Goal: Task Accomplishment & Management: Manage account settings

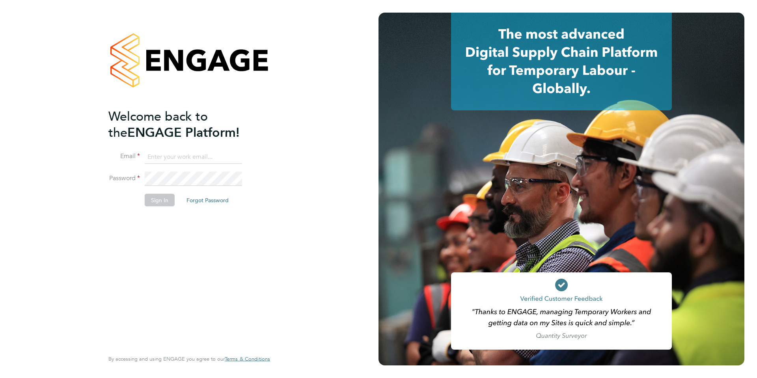
type input "samantha.orchard@uk.g4s.com"
click at [161, 201] on button "Sign In" at bounding box center [160, 200] width 30 height 13
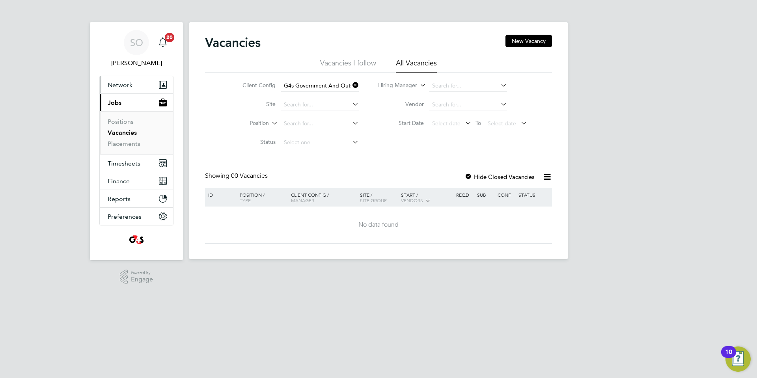
click at [123, 83] on span "Network" at bounding box center [120, 84] width 25 height 7
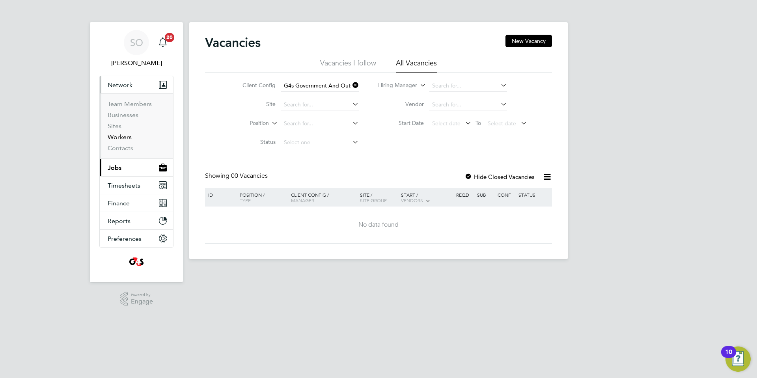
click at [123, 138] on link "Workers" at bounding box center [120, 136] width 24 height 7
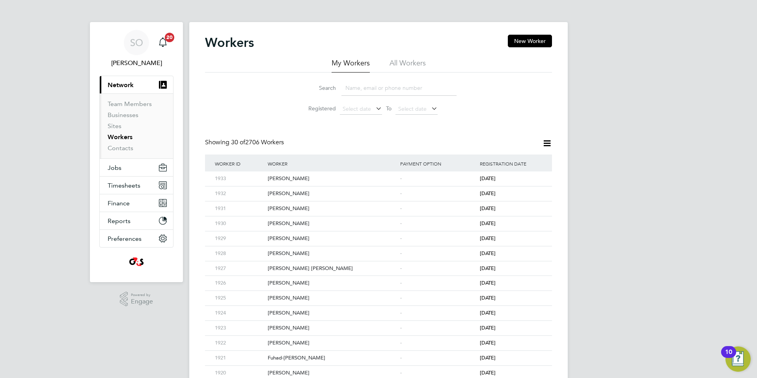
click at [404, 62] on li "All Workers" at bounding box center [408, 65] width 36 height 14
click at [386, 90] on input at bounding box center [398, 87] width 115 height 15
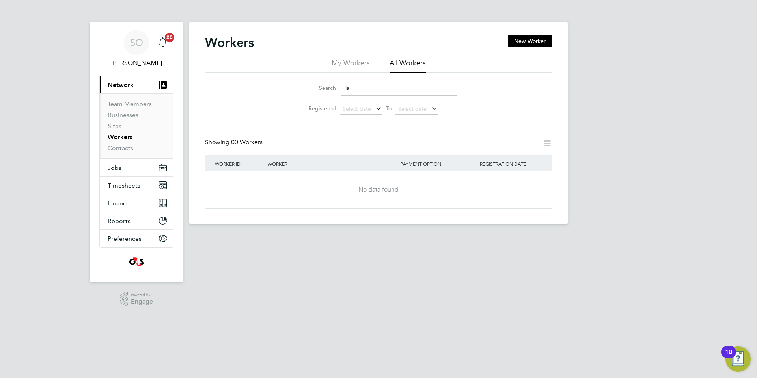
type input "l"
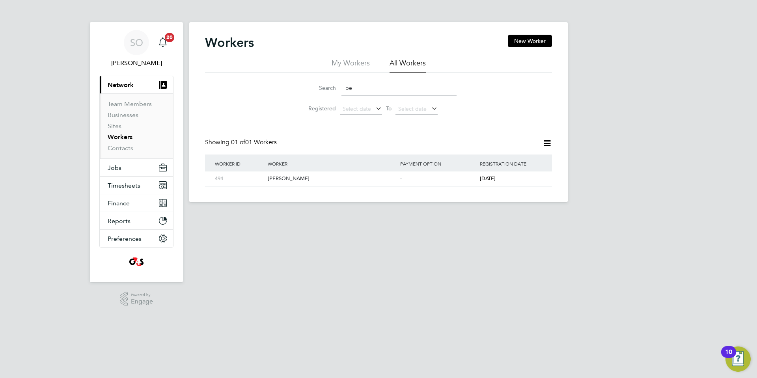
type input "p"
type input "elu"
click at [336, 180] on div "[PERSON_NAME]" at bounding box center [332, 179] width 132 height 15
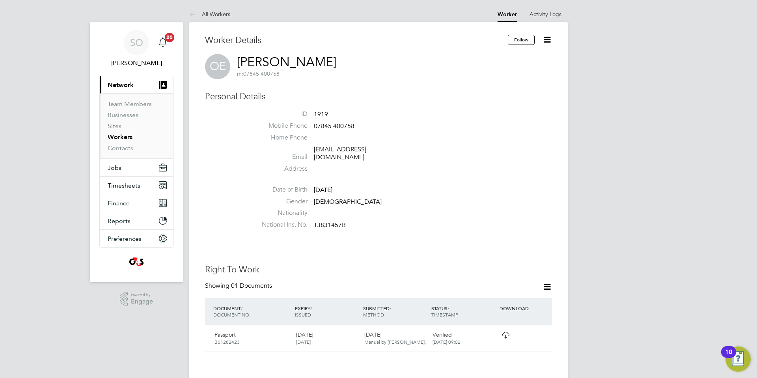
drag, startPoint x: 348, startPoint y: 63, endPoint x: 280, endPoint y: 74, distance: 68.3
click at [240, 59] on div "[PERSON_NAME] m: 07845 400758" at bounding box center [378, 66] width 347 height 25
click at [317, 83] on div "Worker Details Follow [PERSON_NAME] m: 07845 400758 Personal Details ID 1919 Mo…" at bounding box center [378, 332] width 347 height 595
drag, startPoint x: 236, startPoint y: 59, endPoint x: 346, endPoint y: 58, distance: 110.4
click at [346, 58] on div "[PERSON_NAME] m: 07845 400758" at bounding box center [378, 66] width 347 height 25
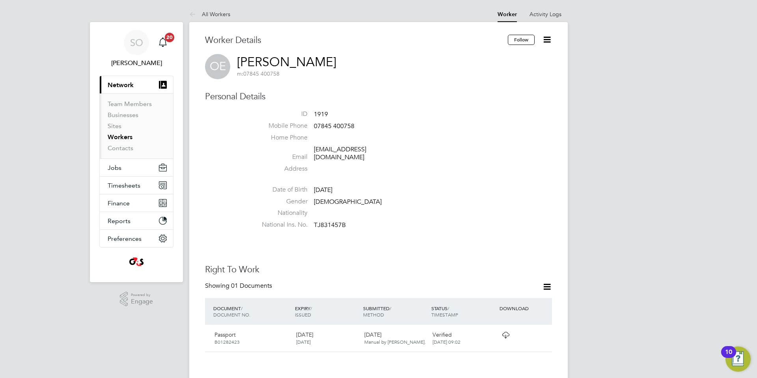
copy link "[PERSON_NAME]"
click at [123, 185] on span "Timesheets" at bounding box center [124, 185] width 33 height 7
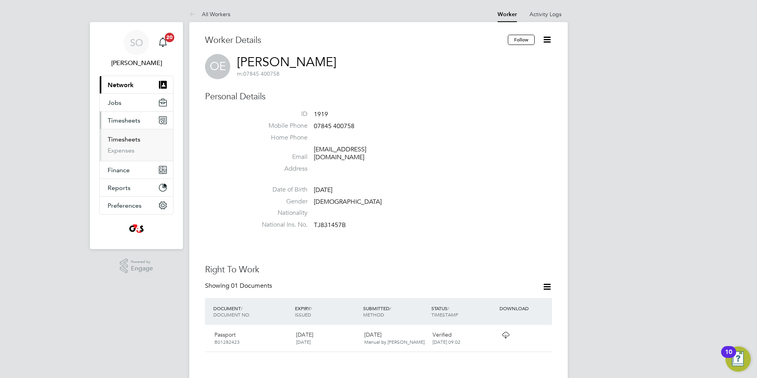
click at [119, 139] on link "Timesheets" at bounding box center [124, 139] width 33 height 7
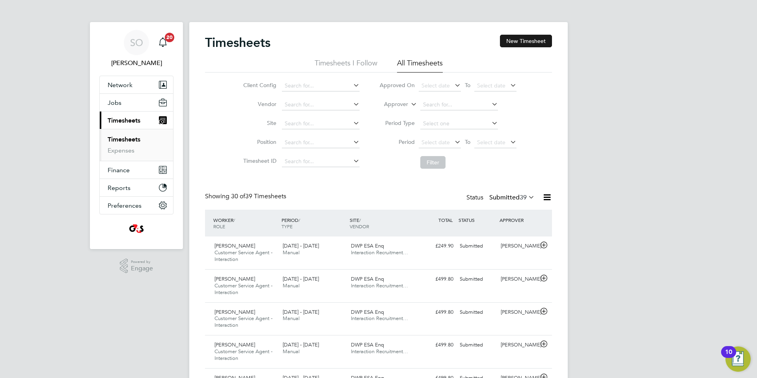
click at [525, 41] on button "New Timesheet" at bounding box center [526, 41] width 52 height 13
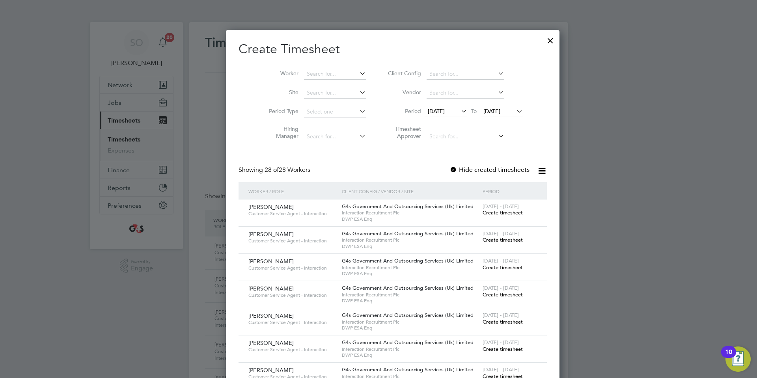
scroll to position [4, 4]
click at [432, 108] on span "18 Aug 2025" at bounding box center [436, 111] width 17 height 7
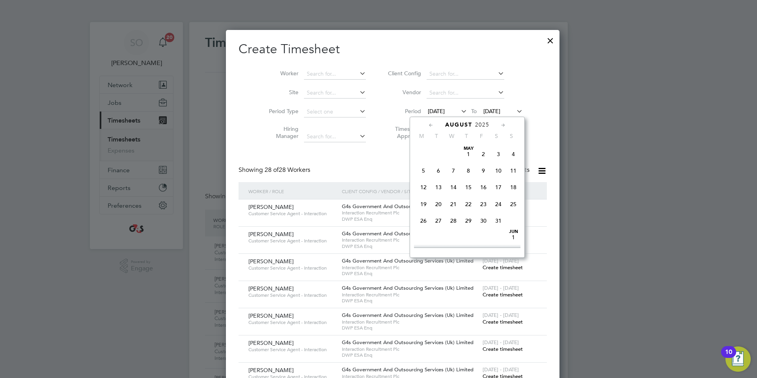
scroll to position [298, 0]
click at [423, 197] on span "25" at bounding box center [423, 189] width 15 height 15
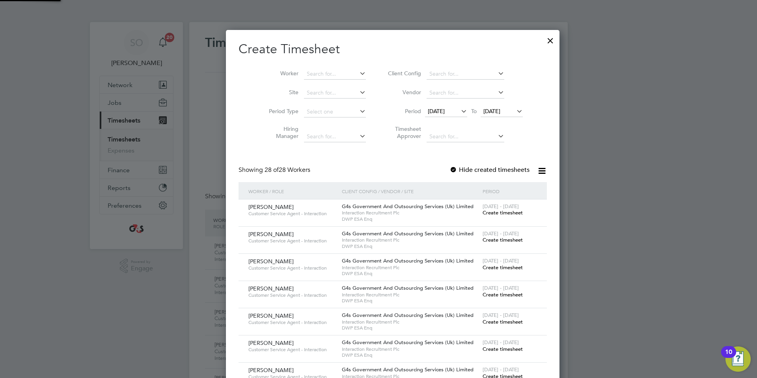
scroll to position [1134, 306]
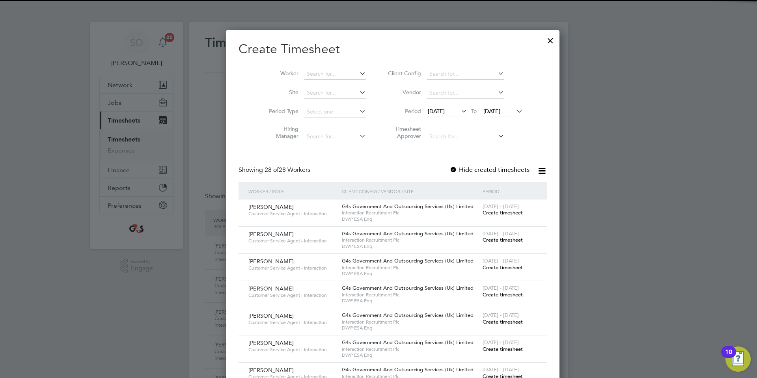
click at [483, 110] on span "25 Aug 2025" at bounding box center [491, 111] width 17 height 7
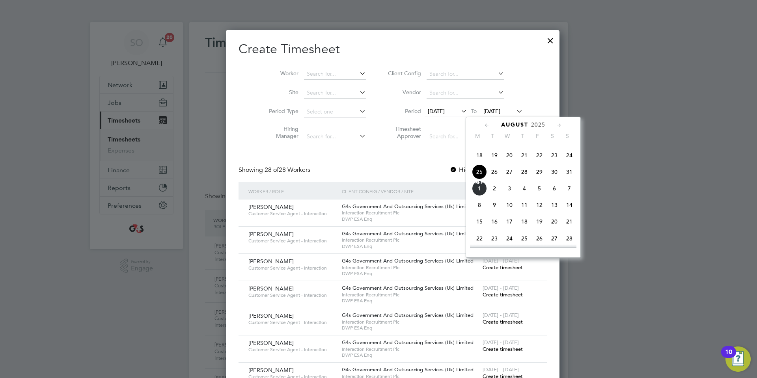
click at [571, 179] on span "31" at bounding box center [569, 171] width 15 height 15
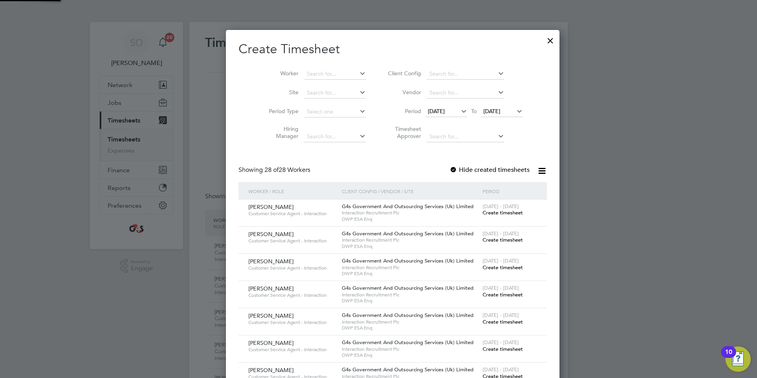
scroll to position [1134, 306]
click at [450, 169] on div at bounding box center [454, 170] width 8 height 8
click at [309, 72] on input at bounding box center [335, 74] width 62 height 11
paste input "Lauren Mcdonough"
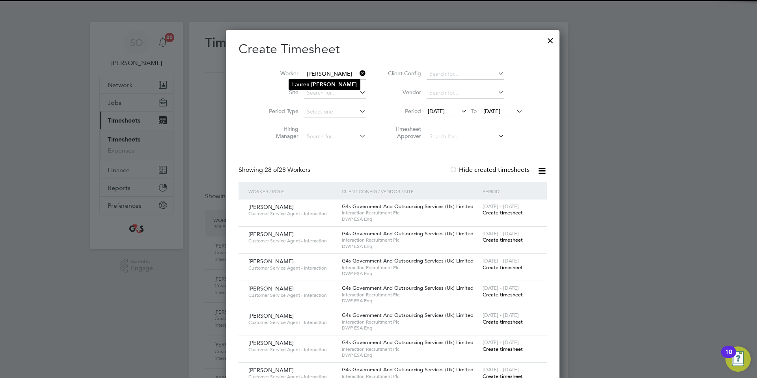
type input "Lauren Mcdonough"
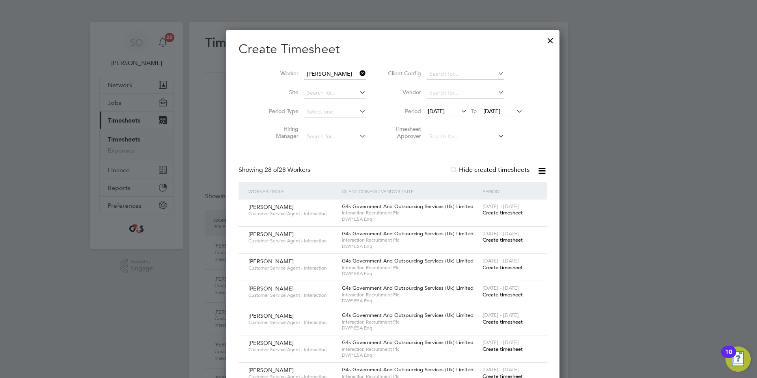
click at [318, 85] on b "Mcdonough" at bounding box center [334, 84] width 46 height 7
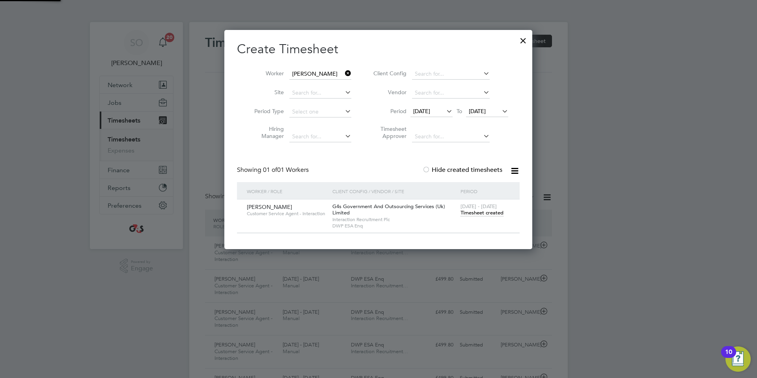
scroll to position [220, 308]
click at [486, 213] on span "Timesheet created" at bounding box center [482, 212] width 43 height 7
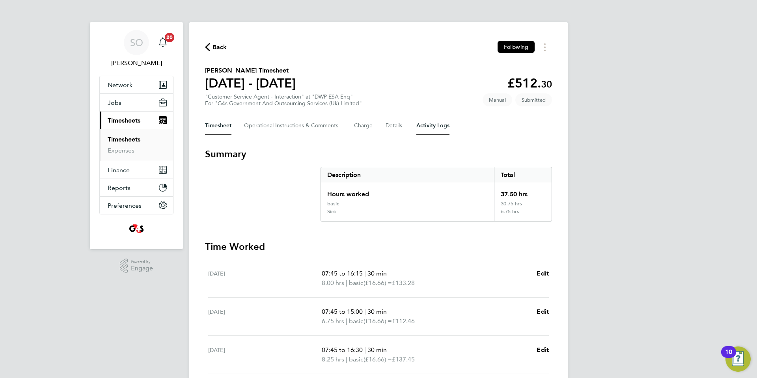
click at [431, 125] on Logs-tab "Activity Logs" at bounding box center [432, 125] width 33 height 19
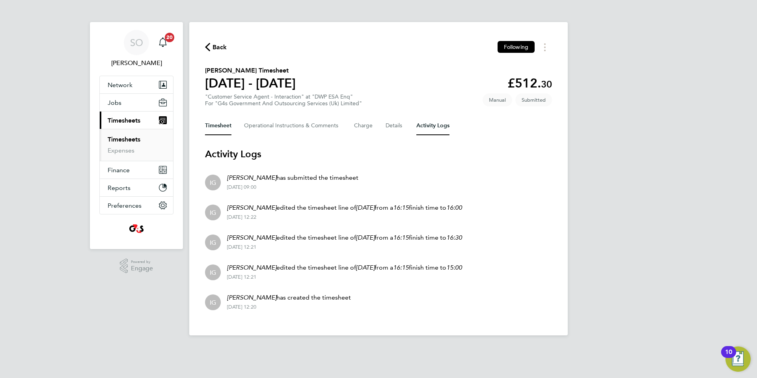
drag, startPoint x: 209, startPoint y: 124, endPoint x: 367, endPoint y: 136, distance: 158.2
click at [211, 123] on button "Timesheet" at bounding box center [218, 125] width 26 height 19
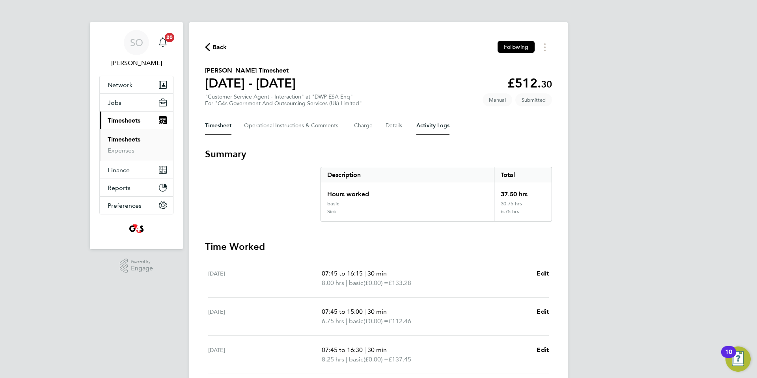
click at [433, 125] on Logs-tab "Activity Logs" at bounding box center [432, 125] width 33 height 19
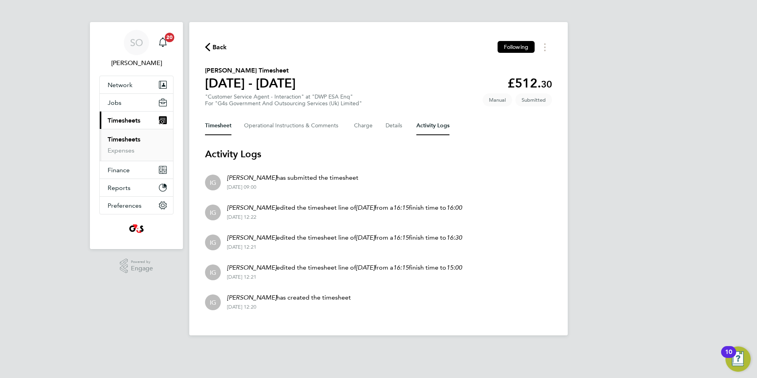
drag, startPoint x: 221, startPoint y: 123, endPoint x: 691, endPoint y: 222, distance: 480.0
click at [221, 123] on button "Timesheet" at bounding box center [218, 125] width 26 height 19
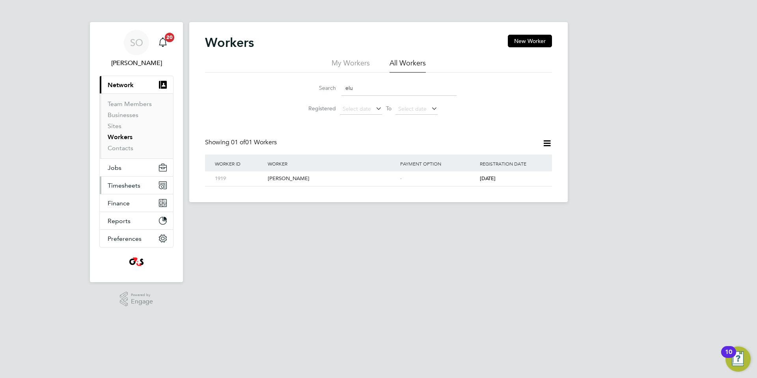
click at [132, 186] on span "Timesheets" at bounding box center [124, 185] width 33 height 7
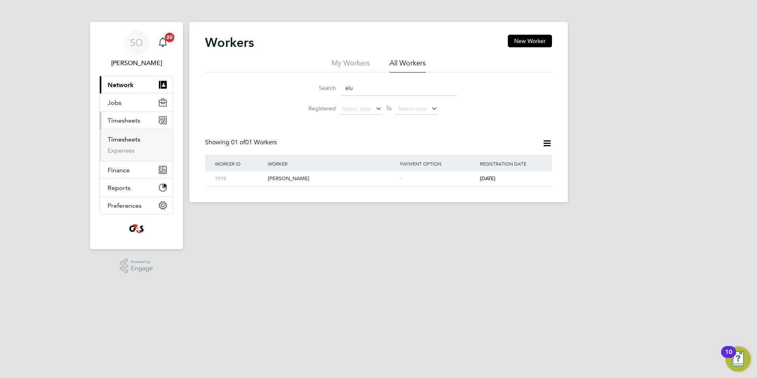
click at [123, 137] on link "Timesheets" at bounding box center [124, 139] width 33 height 7
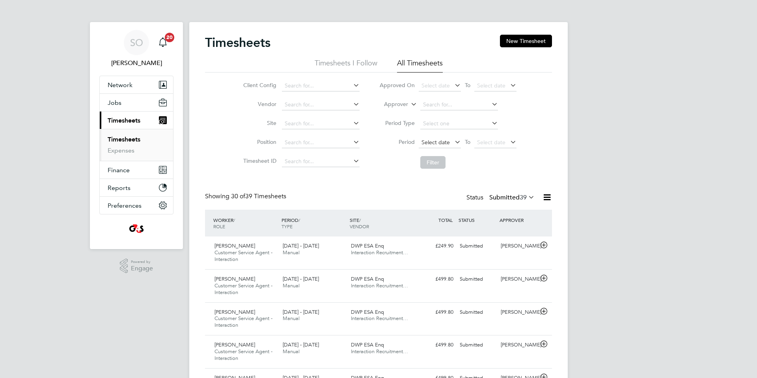
click at [433, 141] on span "Select date" at bounding box center [436, 142] width 28 height 7
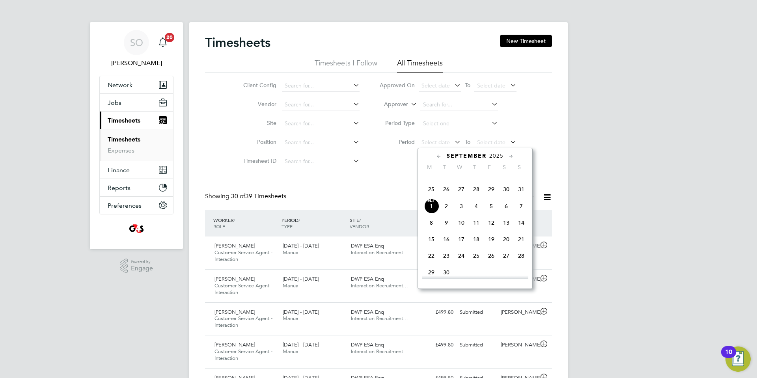
click at [432, 197] on span "25" at bounding box center [431, 189] width 15 height 15
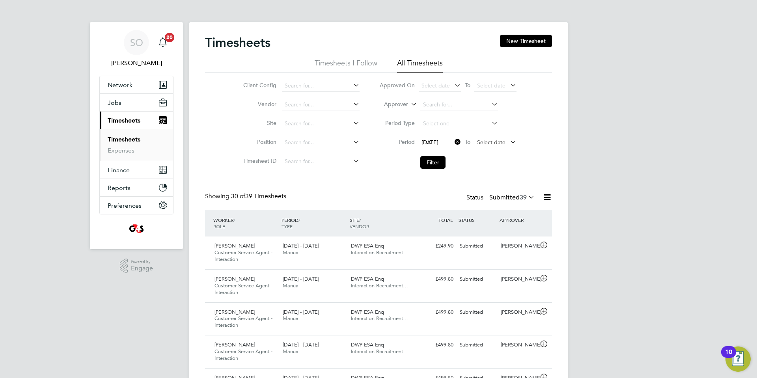
click at [485, 141] on span "Select date" at bounding box center [491, 142] width 28 height 7
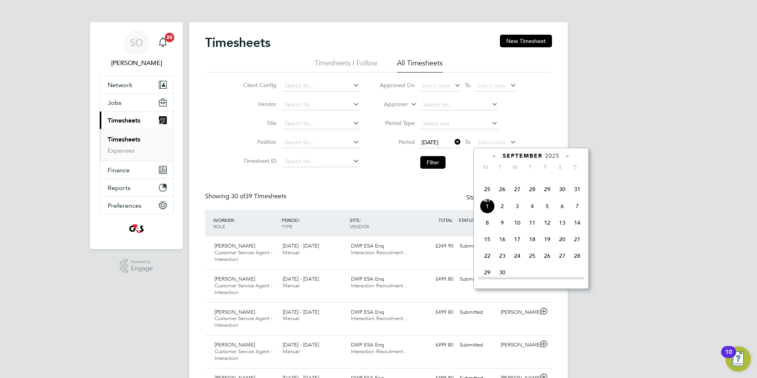
click at [580, 197] on span "31" at bounding box center [577, 189] width 15 height 15
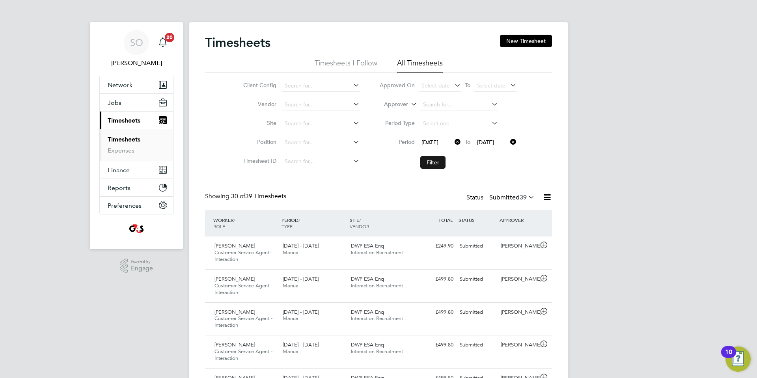
click at [439, 160] on button "Filter" at bounding box center [432, 162] width 25 height 13
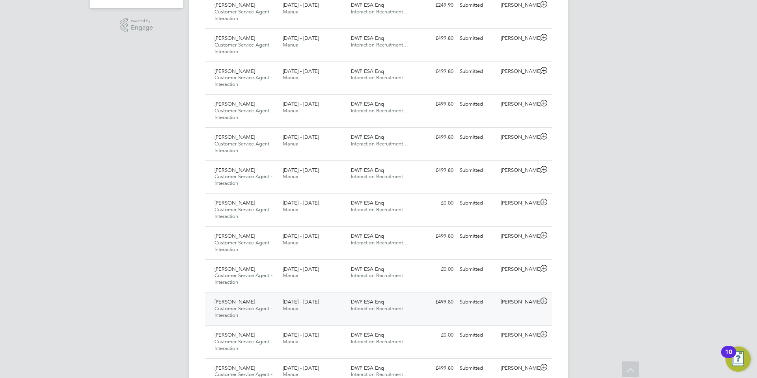
click at [545, 302] on icon at bounding box center [544, 301] width 10 height 6
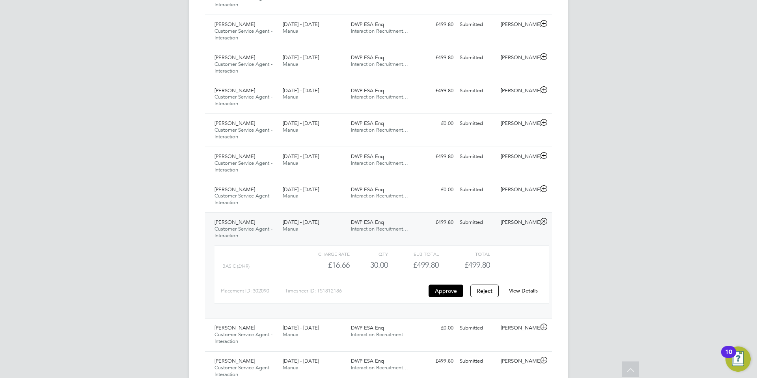
click at [523, 291] on link "View Details" at bounding box center [523, 290] width 29 height 7
click at [544, 188] on icon at bounding box center [544, 189] width 10 height 6
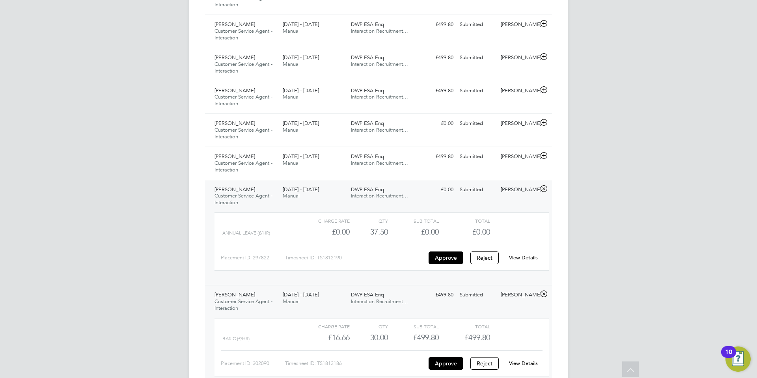
click at [524, 257] on link "View Details" at bounding box center [523, 257] width 29 height 7
click at [543, 156] on icon at bounding box center [544, 156] width 10 height 6
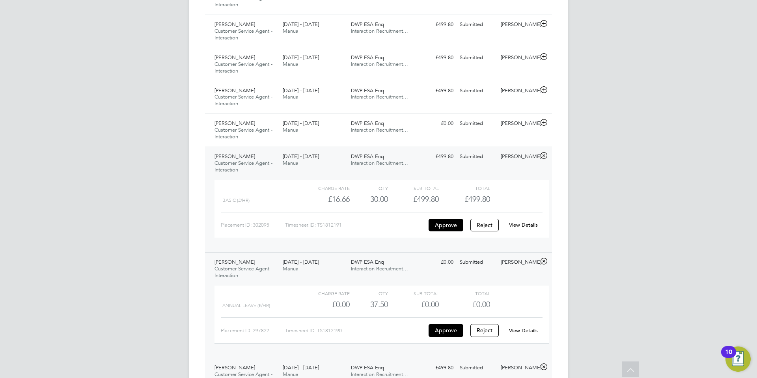
click at [522, 224] on link "View Details" at bounding box center [523, 225] width 29 height 7
click at [543, 122] on icon at bounding box center [544, 122] width 10 height 6
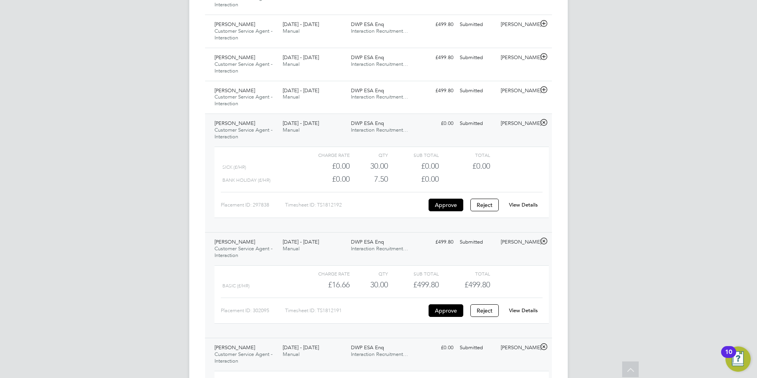
click at [527, 202] on link "View Details" at bounding box center [523, 204] width 29 height 7
click at [545, 90] on icon at bounding box center [544, 90] width 10 height 6
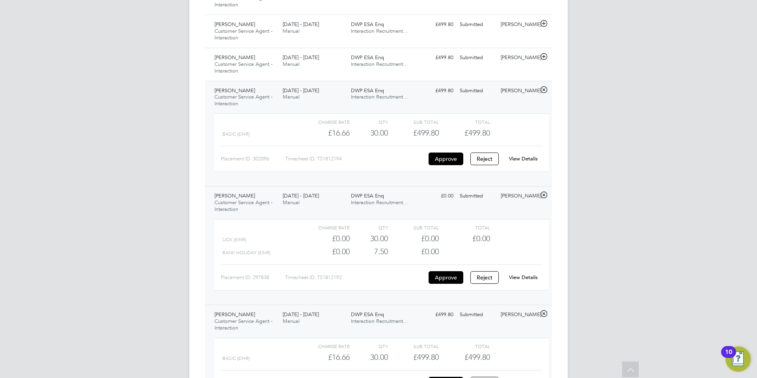
click at [526, 157] on link "View Details" at bounding box center [523, 158] width 29 height 7
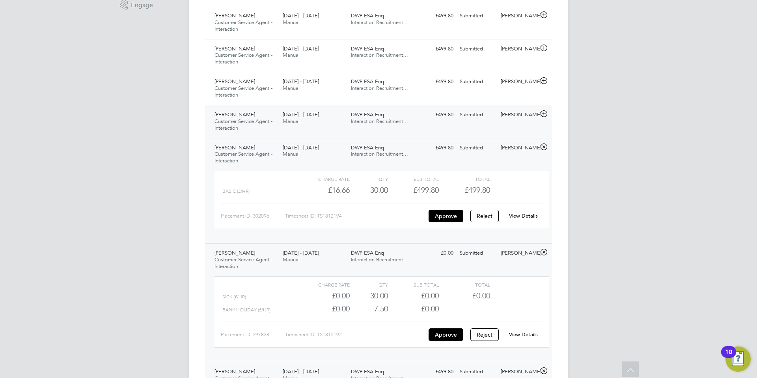
click at [545, 114] on icon at bounding box center [544, 114] width 10 height 6
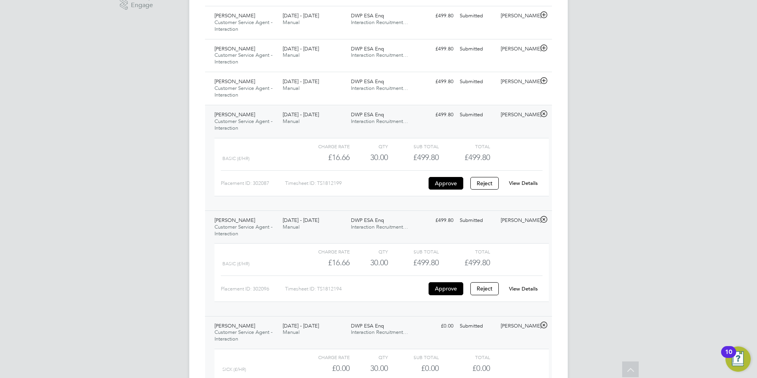
click at [523, 181] on link "View Details" at bounding box center [523, 183] width 29 height 7
click at [543, 80] on icon at bounding box center [544, 81] width 10 height 6
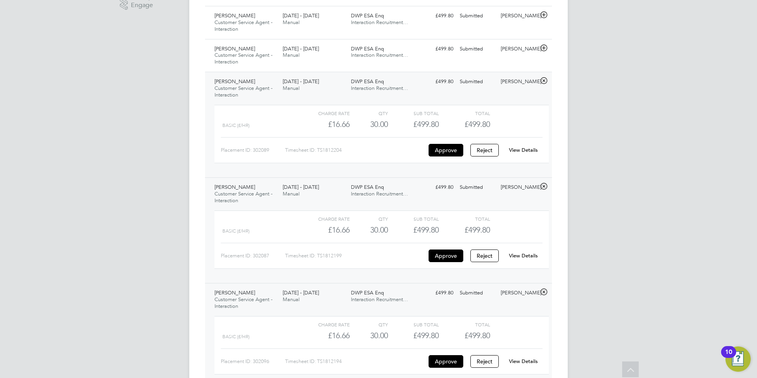
click at [528, 151] on link "View Details" at bounding box center [523, 150] width 29 height 7
click at [546, 47] on icon at bounding box center [544, 48] width 10 height 6
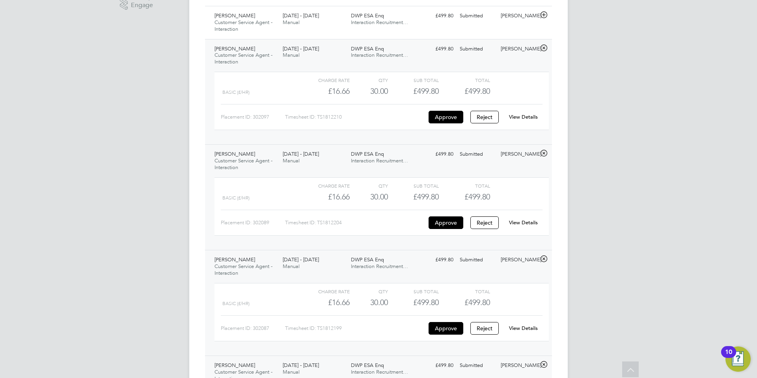
click at [528, 116] on link "View Details" at bounding box center [523, 117] width 29 height 7
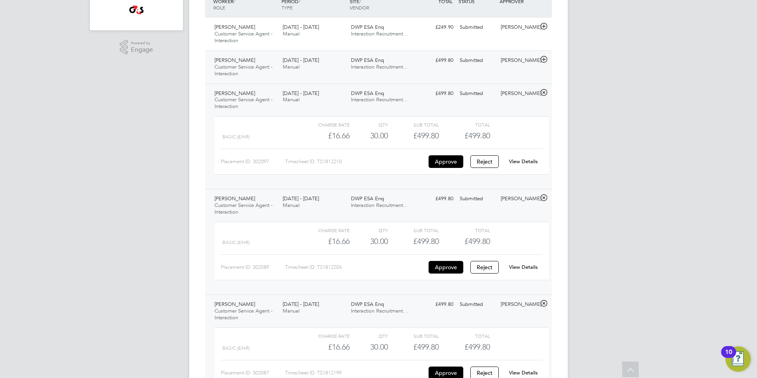
click at [543, 58] on icon at bounding box center [544, 59] width 10 height 6
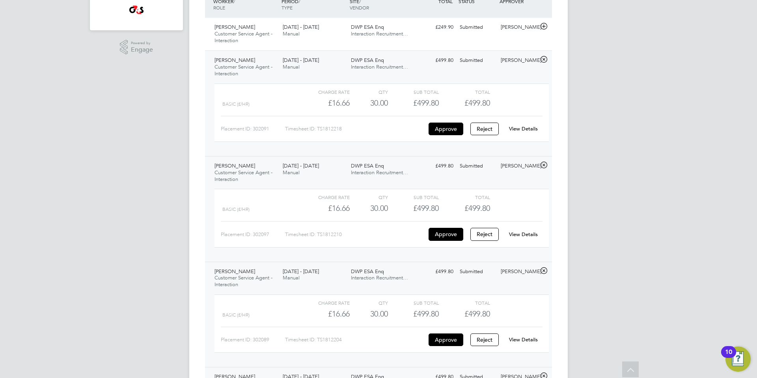
drag, startPoint x: 528, startPoint y: 126, endPoint x: 520, endPoint y: 114, distance: 14.9
click at [528, 126] on link "View Details" at bounding box center [523, 128] width 29 height 7
click at [545, 25] on icon at bounding box center [544, 26] width 10 height 6
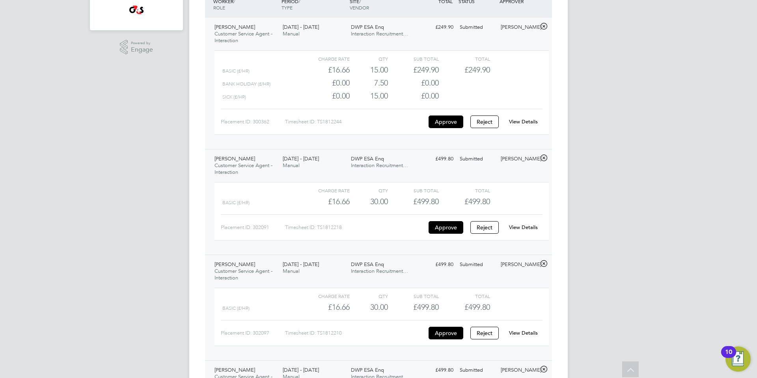
click at [525, 120] on link "View Details" at bounding box center [523, 121] width 29 height 7
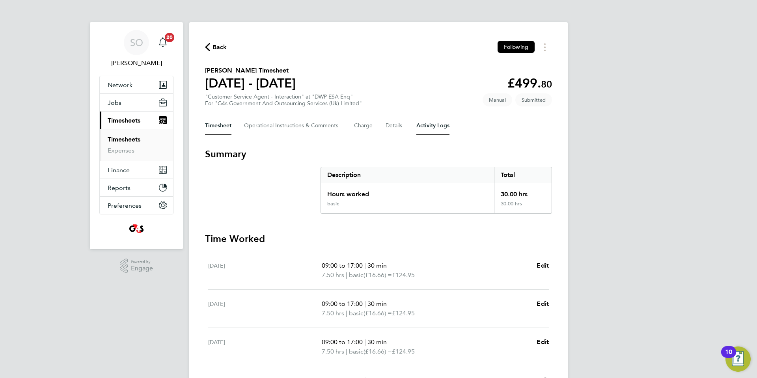
click at [432, 131] on Logs-tab "Activity Logs" at bounding box center [432, 125] width 33 height 19
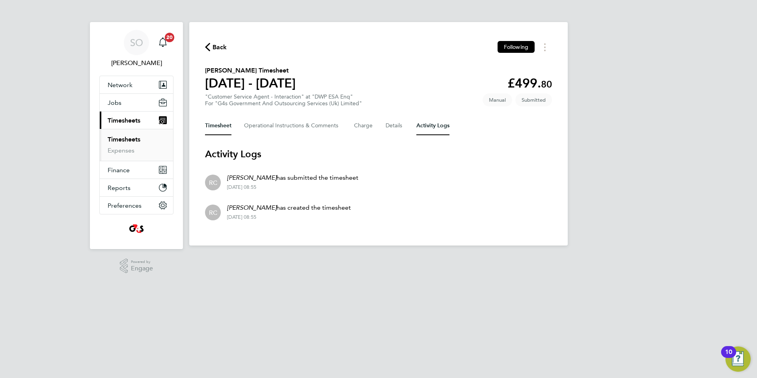
click at [217, 127] on button "Timesheet" at bounding box center [218, 125] width 26 height 19
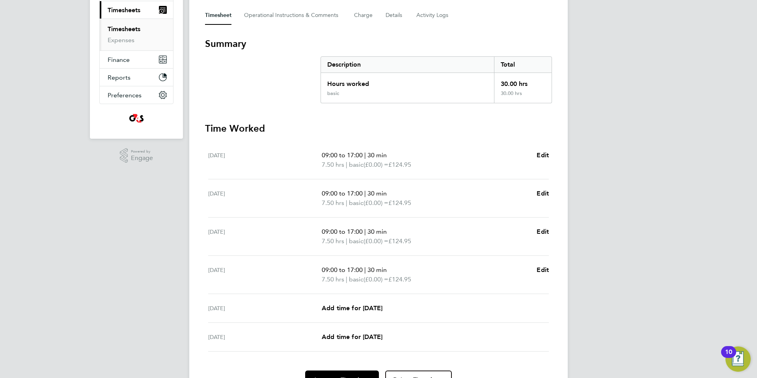
scroll to position [153, 0]
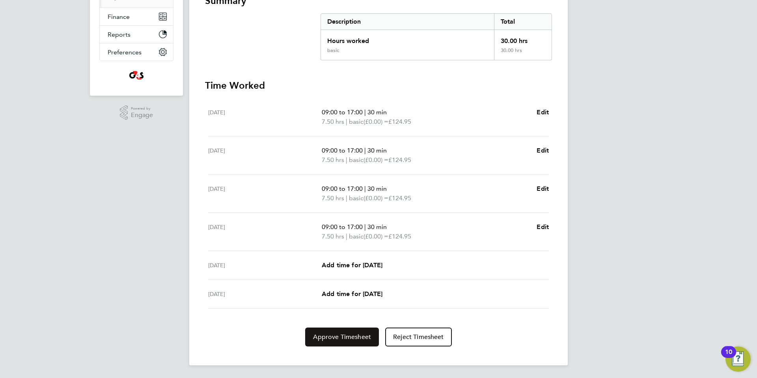
click at [341, 337] on span "Approve Timesheet" at bounding box center [342, 337] width 58 height 8
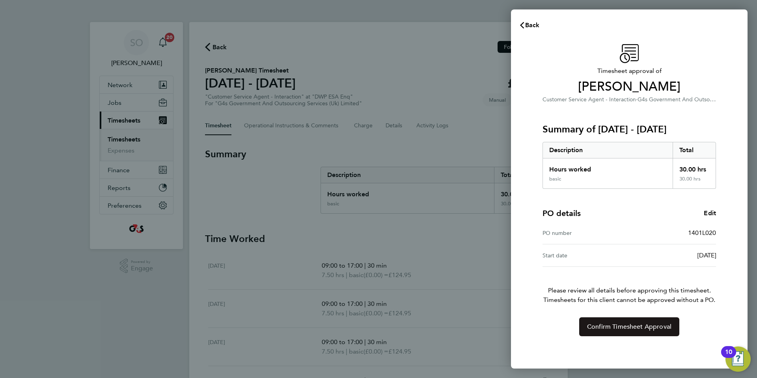
click at [614, 326] on span "Confirm Timesheet Approval" at bounding box center [629, 327] width 84 height 8
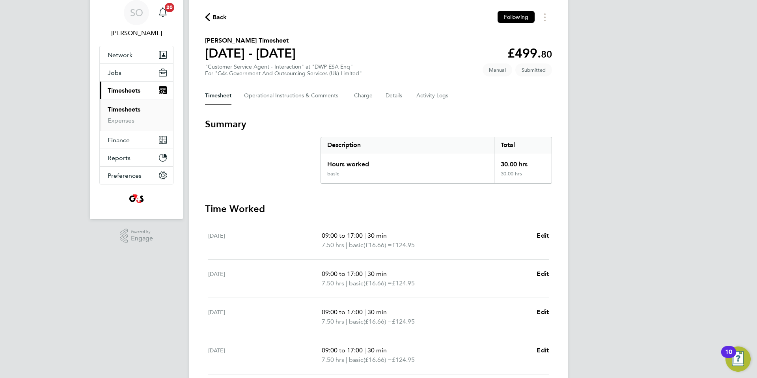
scroll to position [32, 0]
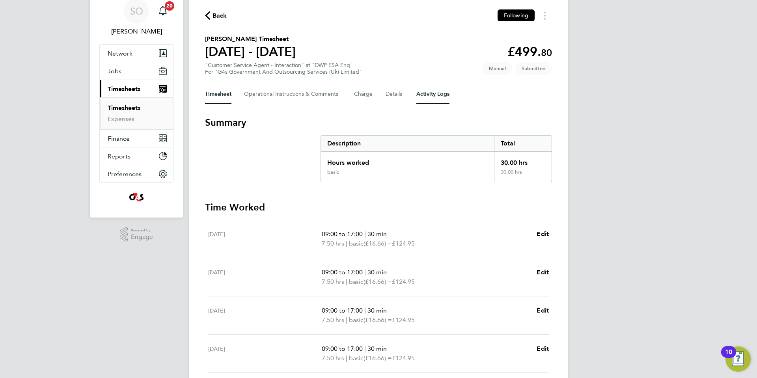
click at [435, 95] on Logs-tab "Activity Logs" at bounding box center [432, 94] width 33 height 19
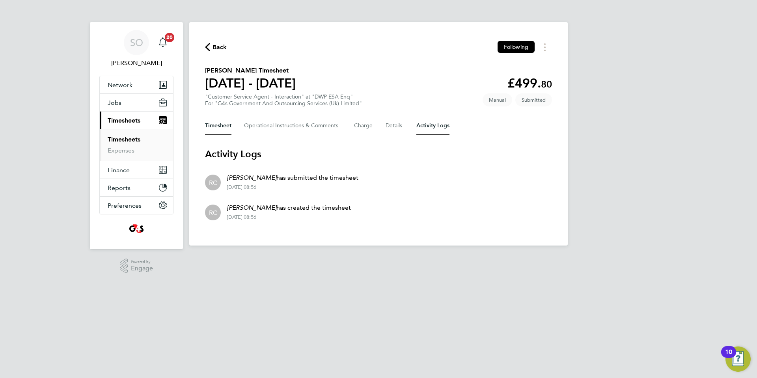
click at [220, 126] on button "Timesheet" at bounding box center [218, 125] width 26 height 19
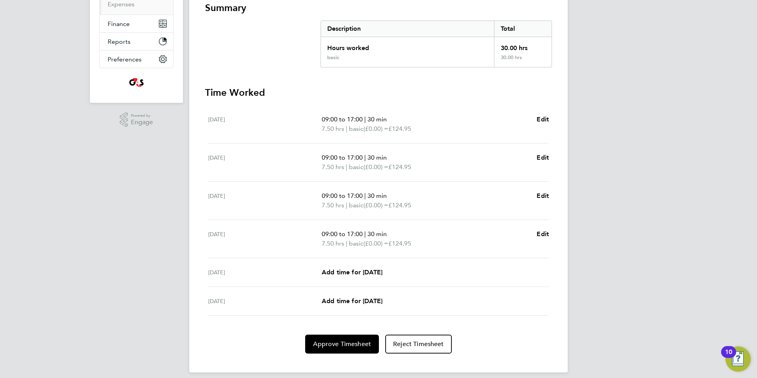
scroll to position [153, 0]
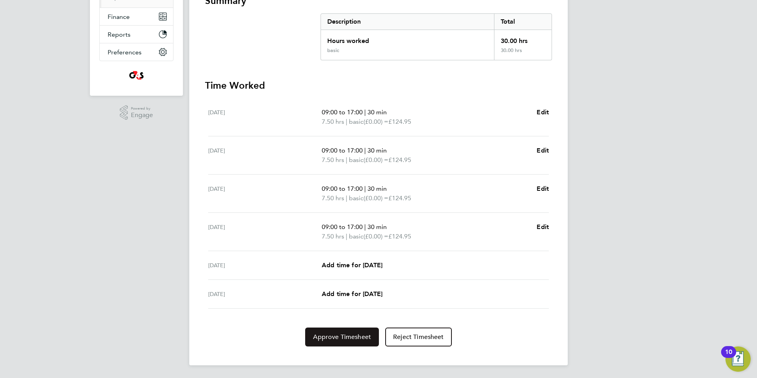
click at [327, 341] on button "Approve Timesheet" at bounding box center [342, 337] width 74 height 19
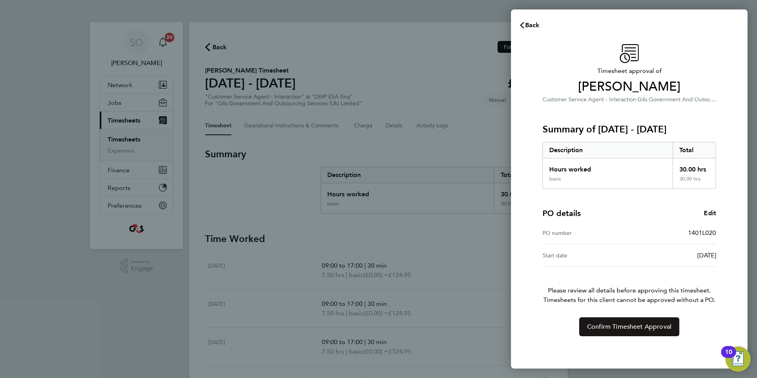
click at [609, 330] on span "Confirm Timesheet Approval" at bounding box center [629, 327] width 84 height 8
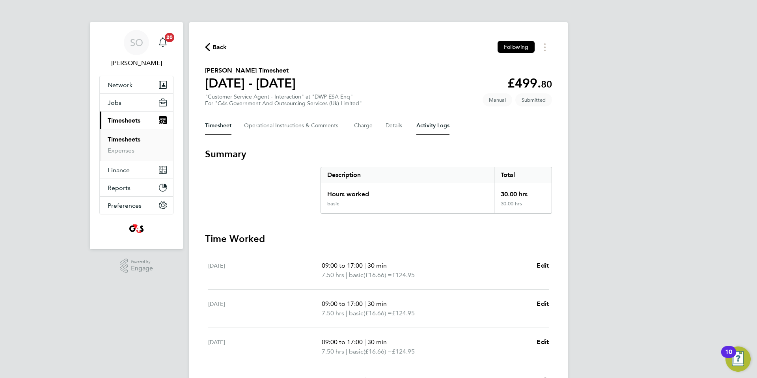
click at [436, 126] on Logs-tab "Activity Logs" at bounding box center [432, 125] width 33 height 19
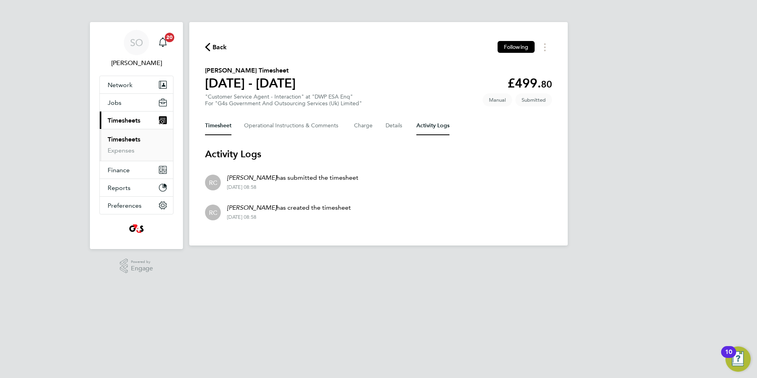
click at [222, 126] on button "Timesheet" at bounding box center [218, 125] width 26 height 19
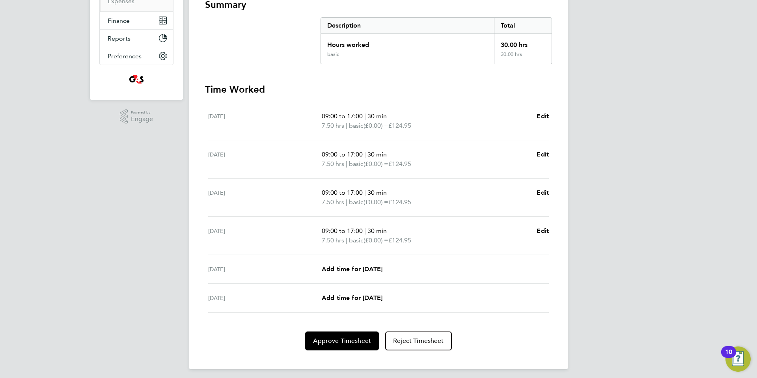
scroll to position [153, 0]
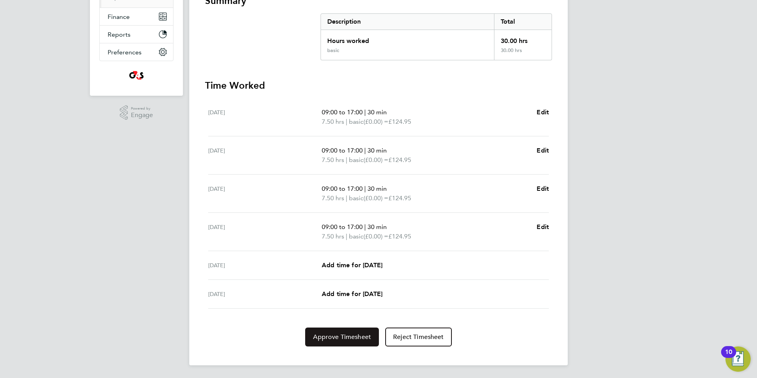
click at [350, 338] on span "Approve Timesheet" at bounding box center [342, 337] width 58 height 8
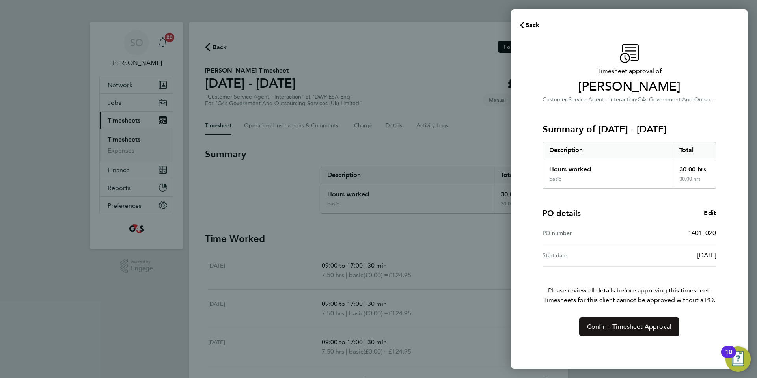
click at [651, 329] on span "Confirm Timesheet Approval" at bounding box center [629, 327] width 84 height 8
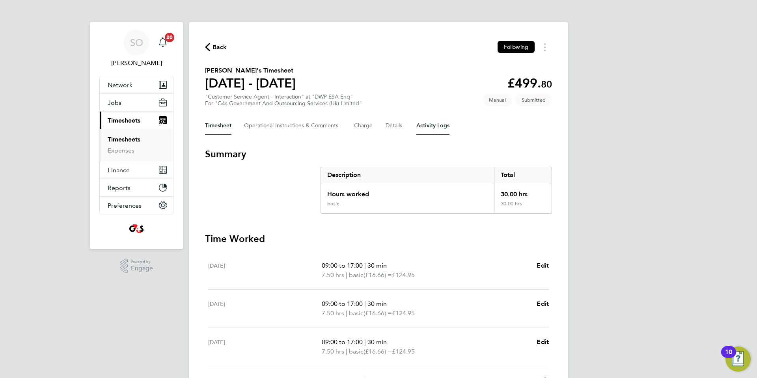
click at [433, 128] on Logs-tab "Activity Logs" at bounding box center [432, 125] width 33 height 19
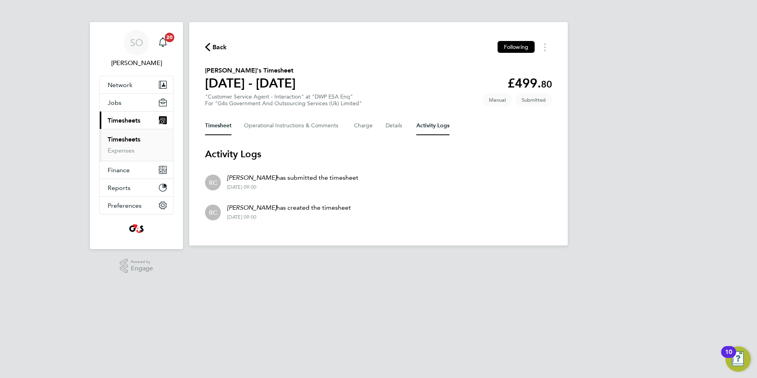
click at [210, 126] on button "Timesheet" at bounding box center [218, 125] width 26 height 19
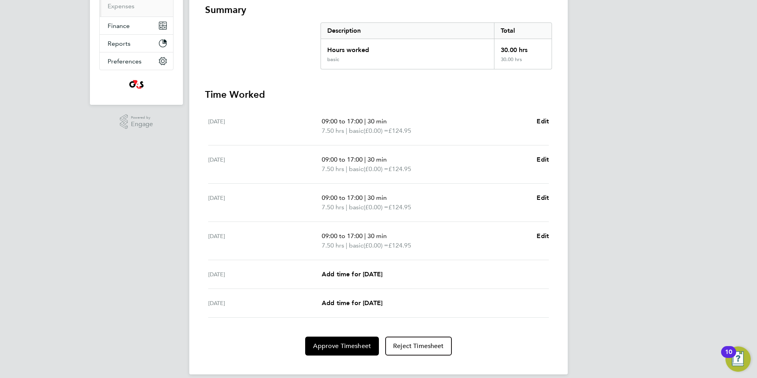
scroll to position [153, 0]
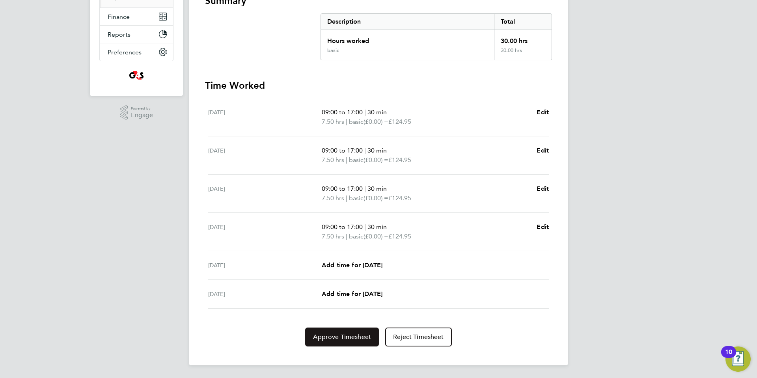
click at [330, 339] on span "Approve Timesheet" at bounding box center [342, 337] width 58 height 8
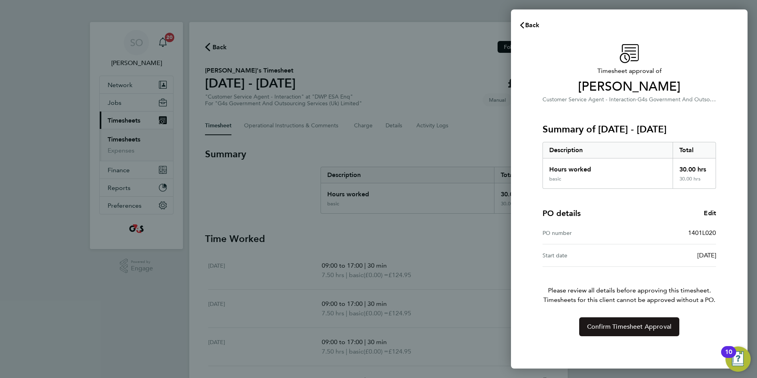
click at [584, 326] on button "Confirm Timesheet Approval" at bounding box center [629, 326] width 100 height 19
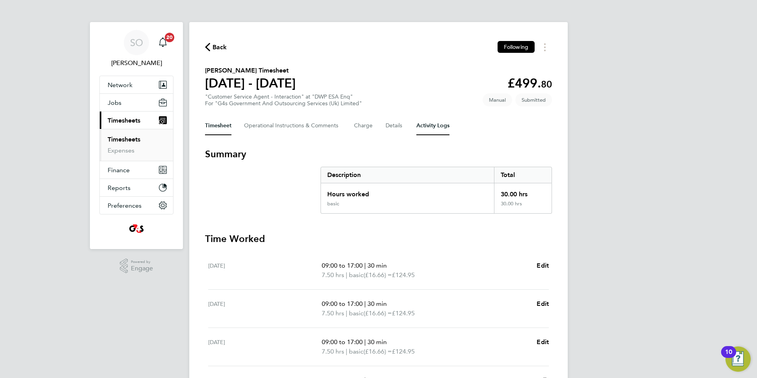
click at [433, 129] on Logs-tab "Activity Logs" at bounding box center [432, 125] width 33 height 19
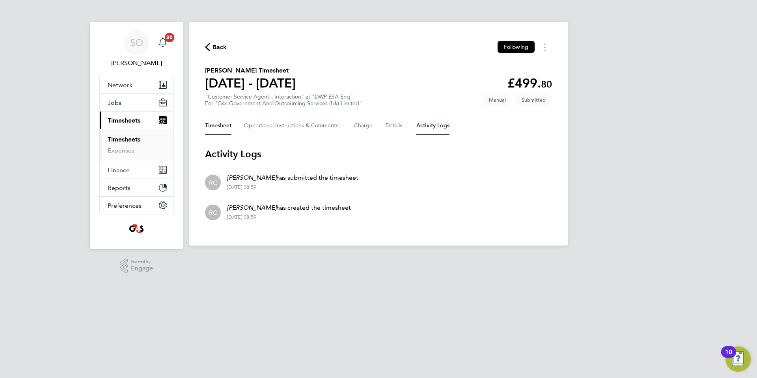
click at [218, 127] on button "Timesheet" at bounding box center [218, 125] width 26 height 19
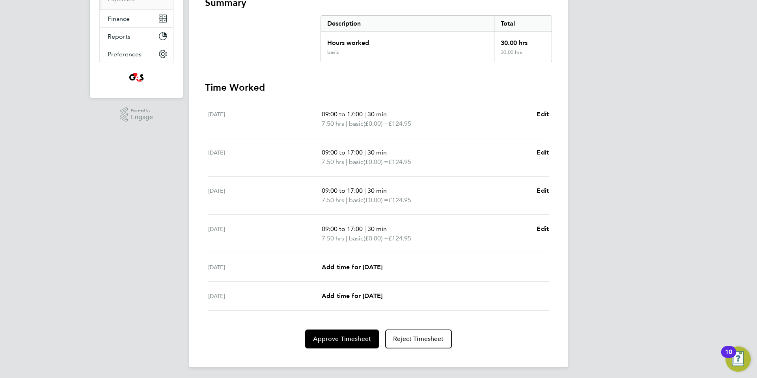
scroll to position [153, 0]
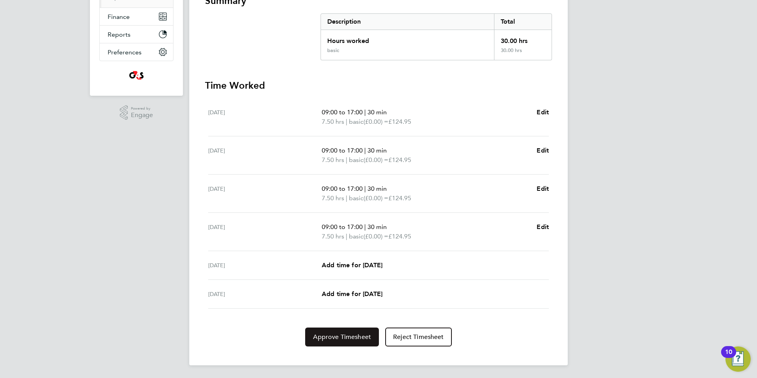
click at [349, 337] on span "Approve Timesheet" at bounding box center [342, 337] width 58 height 8
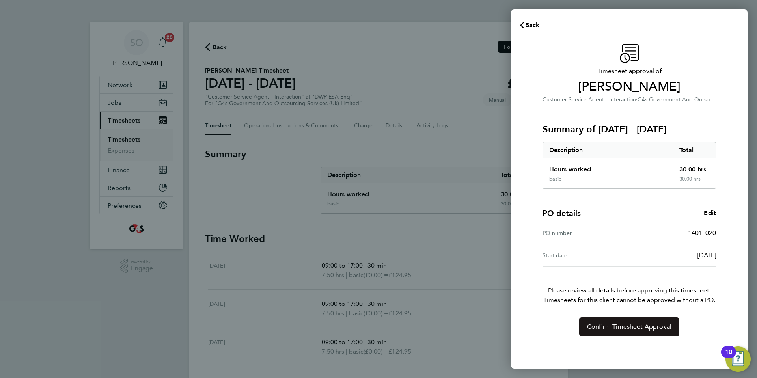
click at [608, 330] on span "Confirm Timesheet Approval" at bounding box center [629, 327] width 84 height 8
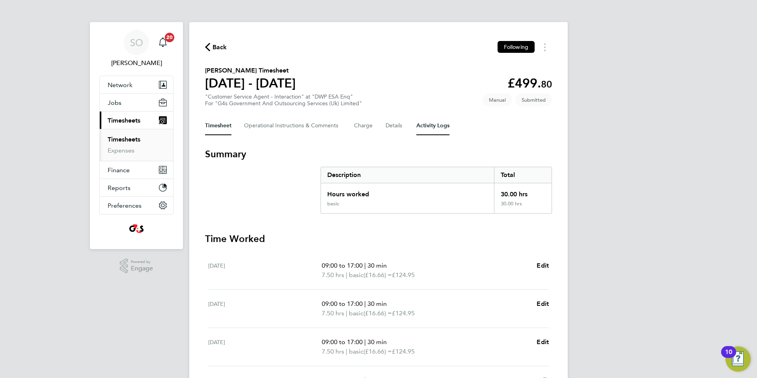
click at [436, 125] on Logs-tab "Activity Logs" at bounding box center [432, 125] width 33 height 19
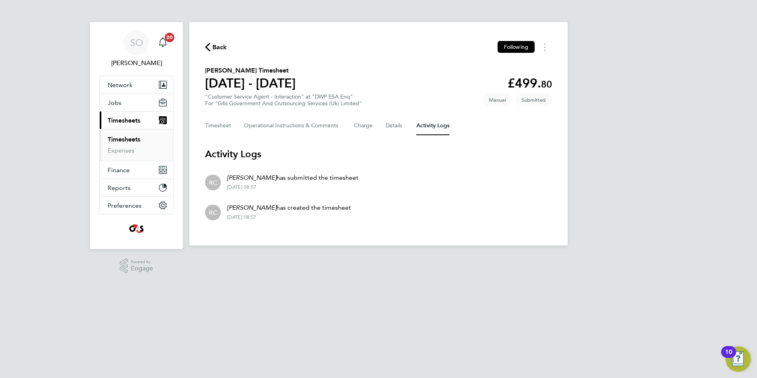
click at [204, 132] on div "Back Following [PERSON_NAME] Timesheet [DATE] - [DATE] £499. 80 "Customer Servi…" at bounding box center [378, 134] width 379 height 224
drag, startPoint x: 221, startPoint y: 122, endPoint x: 373, endPoint y: 132, distance: 152.5
click at [221, 122] on button "Timesheet" at bounding box center [218, 125] width 26 height 19
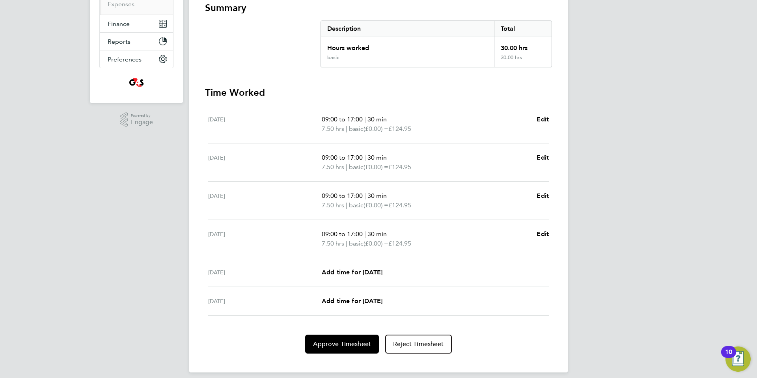
scroll to position [153, 0]
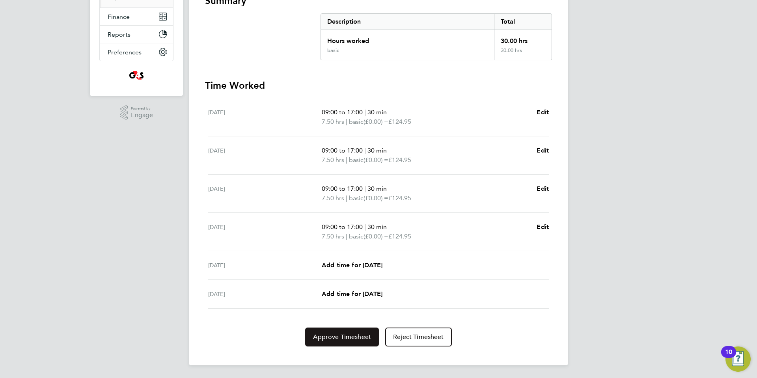
click at [355, 340] on span "Approve Timesheet" at bounding box center [342, 337] width 58 height 8
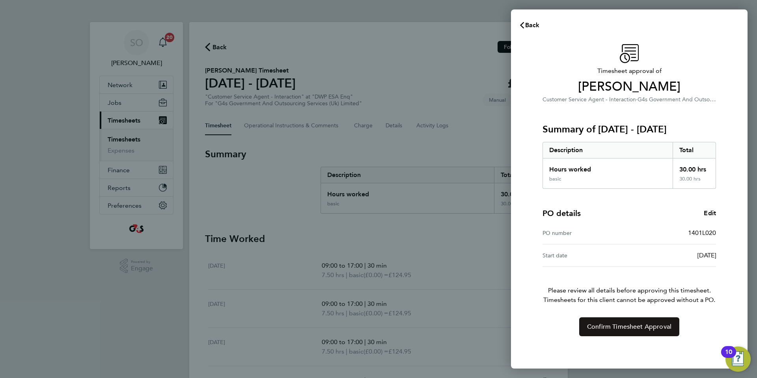
drag, startPoint x: 603, startPoint y: 328, endPoint x: 594, endPoint y: 318, distance: 14.0
click at [603, 328] on span "Confirm Timesheet Approval" at bounding box center [629, 327] width 84 height 8
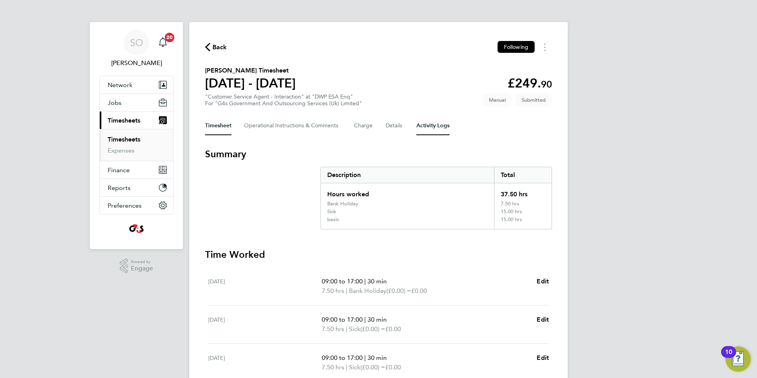
click at [443, 131] on Logs-tab "Activity Logs" at bounding box center [432, 125] width 33 height 19
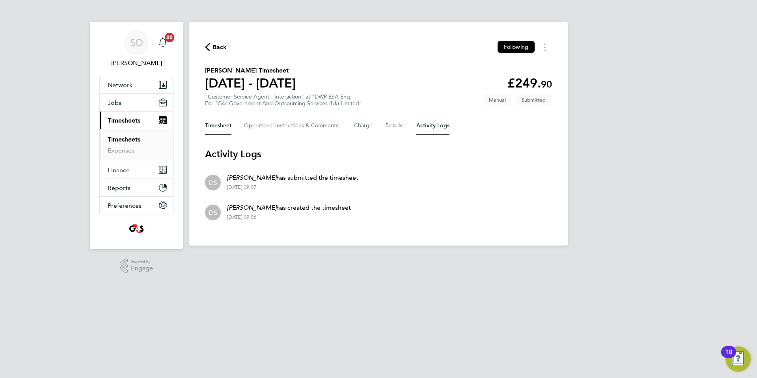
click at [213, 127] on button "Timesheet" at bounding box center [218, 125] width 26 height 19
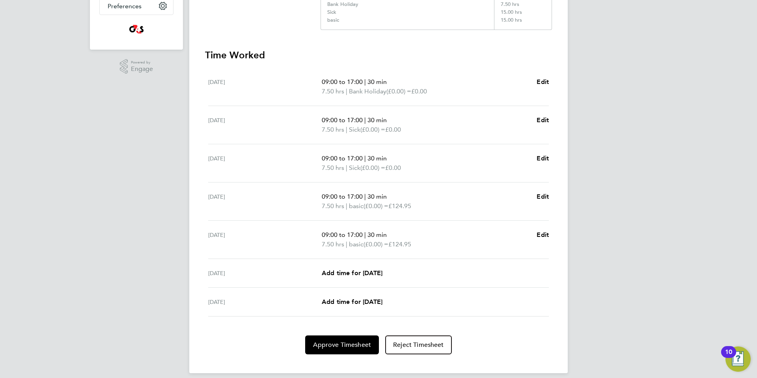
scroll to position [207, 0]
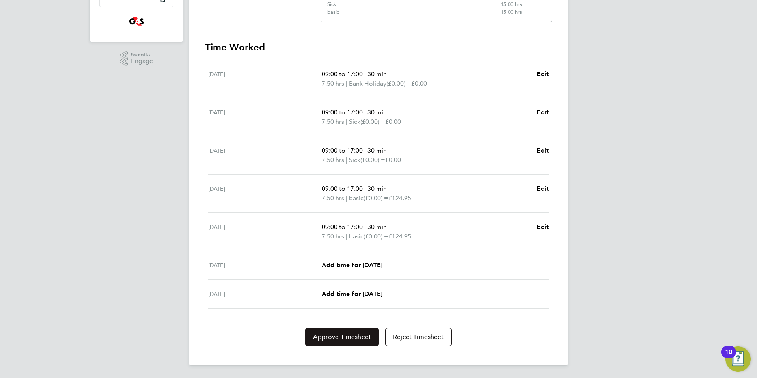
click at [353, 337] on span "Approve Timesheet" at bounding box center [342, 337] width 58 height 8
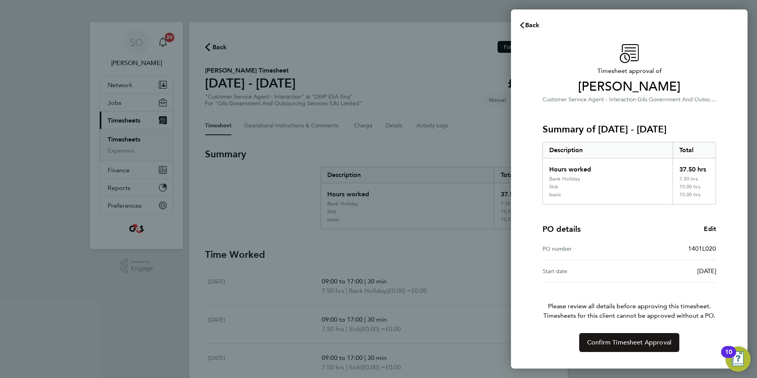
click at [625, 340] on span "Confirm Timesheet Approval" at bounding box center [629, 343] width 84 height 8
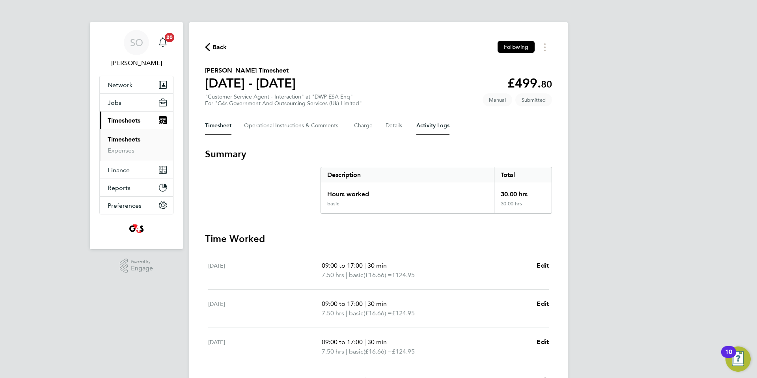
click at [431, 127] on Logs-tab "Activity Logs" at bounding box center [432, 125] width 33 height 19
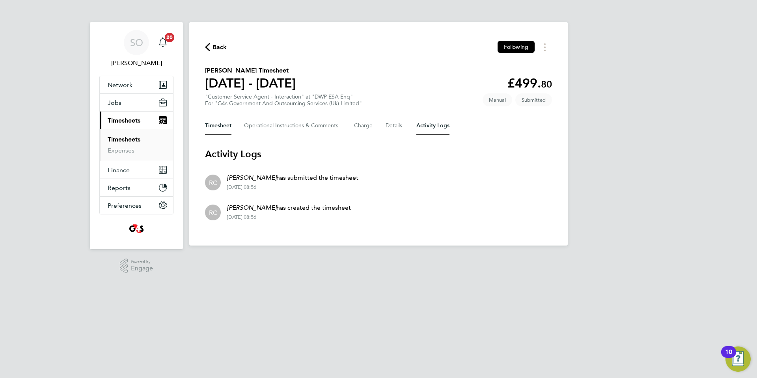
click at [211, 125] on button "Timesheet" at bounding box center [218, 125] width 26 height 19
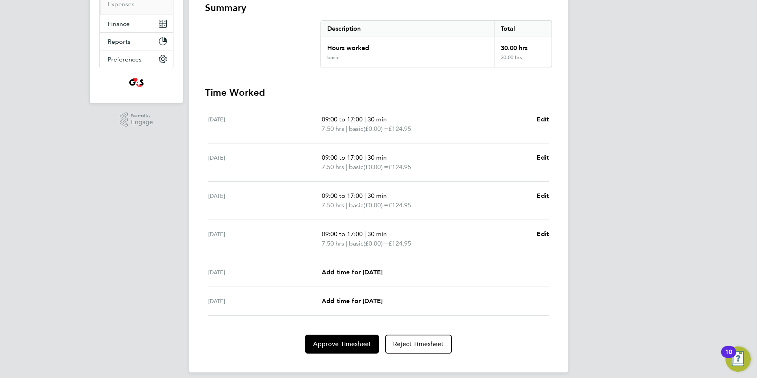
scroll to position [153, 0]
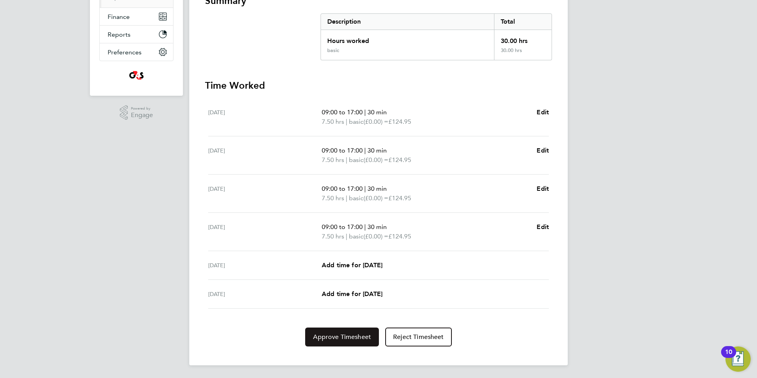
click at [336, 336] on span "Approve Timesheet" at bounding box center [342, 337] width 58 height 8
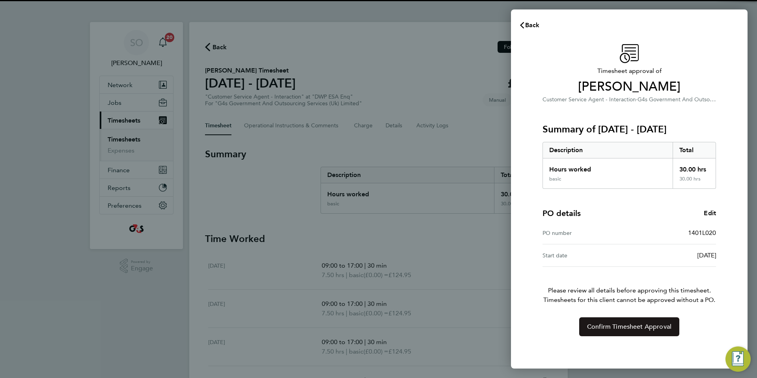
click at [598, 329] on span "Confirm Timesheet Approval" at bounding box center [629, 327] width 84 height 8
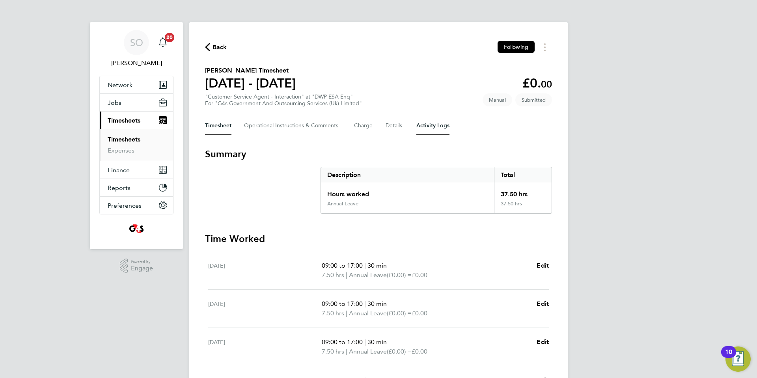
click at [429, 127] on Logs-tab "Activity Logs" at bounding box center [432, 125] width 33 height 19
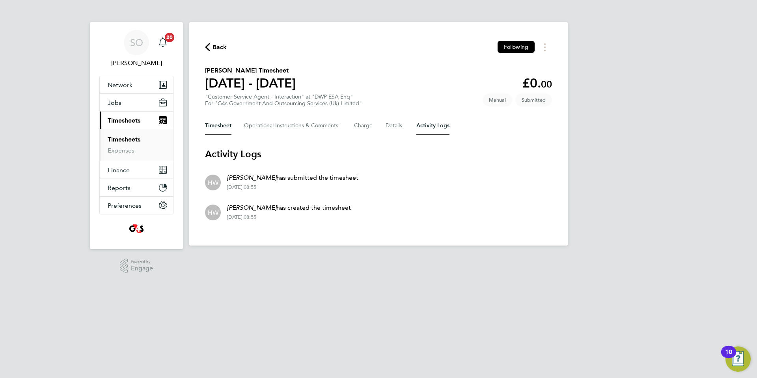
click at [215, 127] on button "Timesheet" at bounding box center [218, 125] width 26 height 19
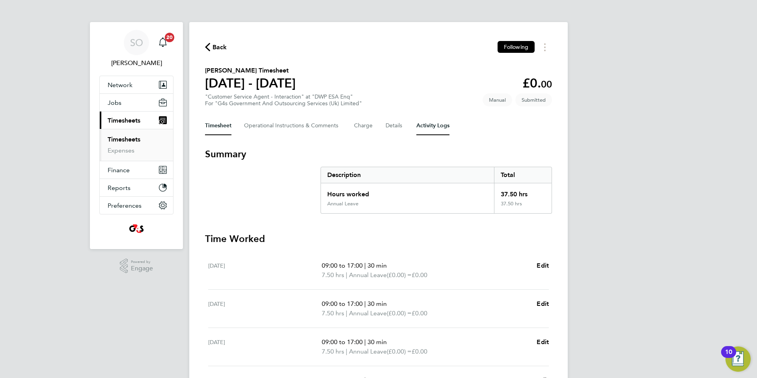
click at [431, 127] on Logs-tab "Activity Logs" at bounding box center [432, 125] width 33 height 19
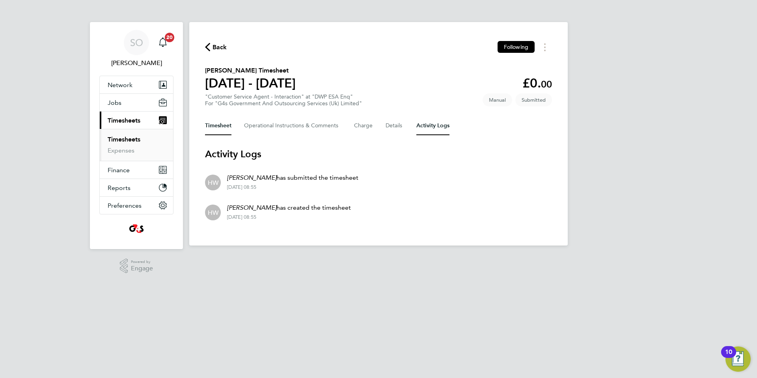
click at [222, 125] on button "Timesheet" at bounding box center [218, 125] width 26 height 19
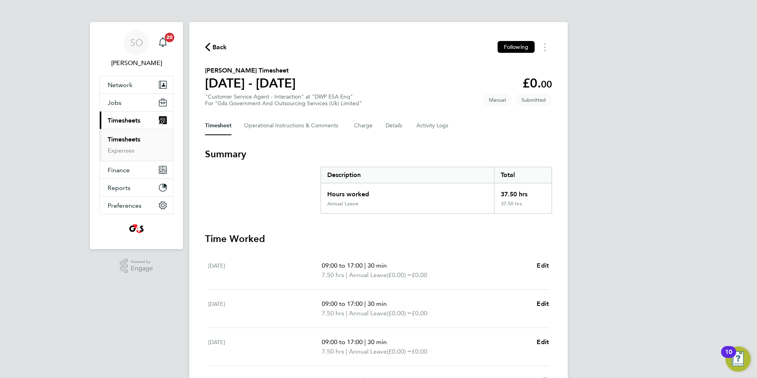
click at [547, 264] on span "Edit" at bounding box center [543, 265] width 12 height 7
select select "30"
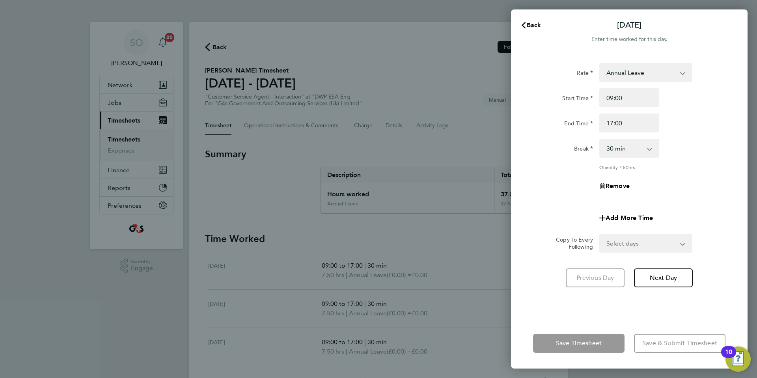
click at [680, 71] on select "Annual Leave System Issue Not Paid Sick Bank Holiday System Issue Paid - 16.66 …" at bounding box center [641, 72] width 82 height 17
click at [534, 69] on div "Rate" at bounding box center [563, 71] width 60 height 16
click at [524, 23] on icon "button" at bounding box center [524, 25] width 4 height 6
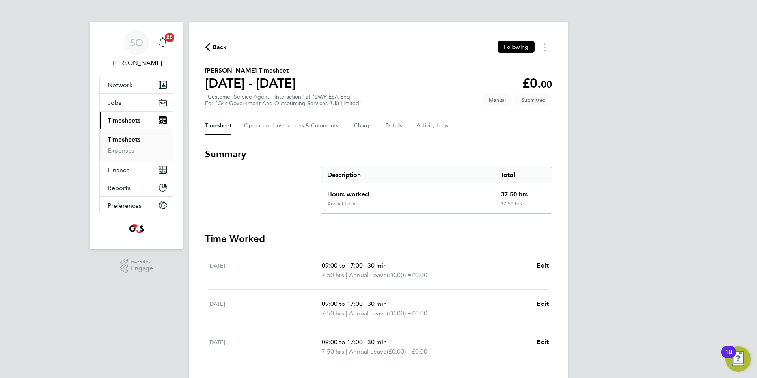
drag, startPoint x: 205, startPoint y: 69, endPoint x: 299, endPoint y: 70, distance: 93.8
click at [296, 70] on h2 "Mohammad Haque's Timesheet" at bounding box center [250, 70] width 91 height 9
copy h2 "Mohammad Haque's Timesheet"
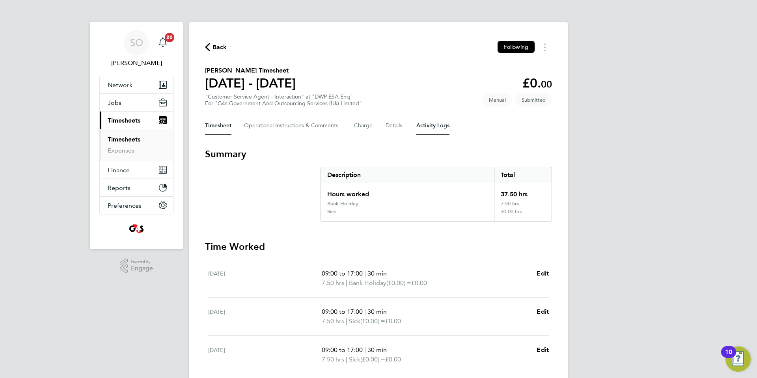
click at [435, 126] on Logs-tab "Activity Logs" at bounding box center [432, 125] width 33 height 19
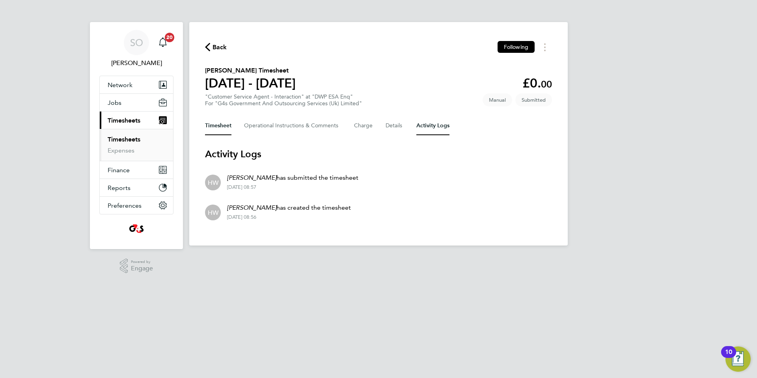
click at [212, 128] on button "Timesheet" at bounding box center [218, 125] width 26 height 19
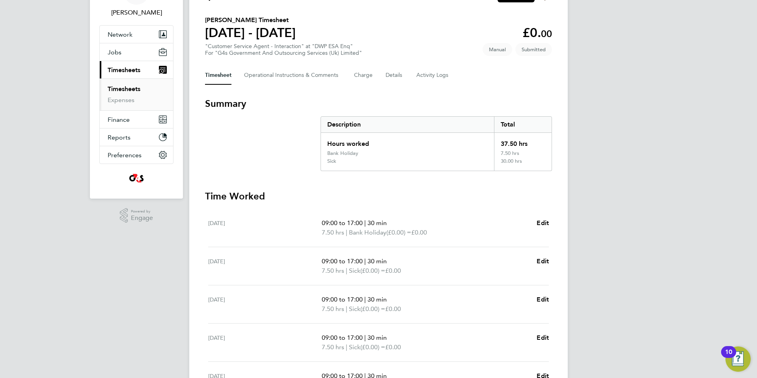
scroll to position [54, 0]
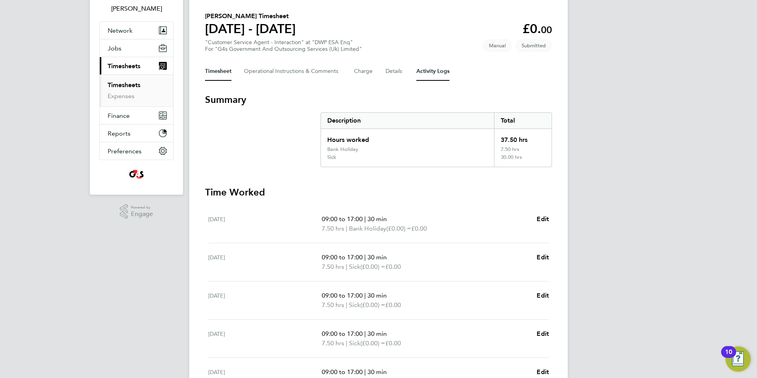
click at [429, 73] on Logs-tab "Activity Logs" at bounding box center [432, 71] width 33 height 19
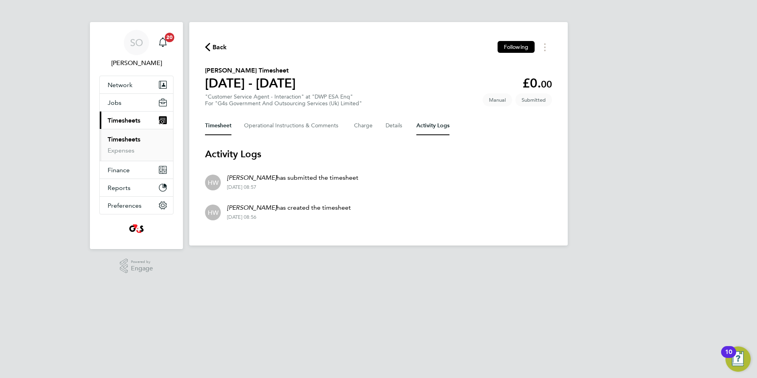
click at [215, 128] on button "Timesheet" at bounding box center [218, 125] width 26 height 19
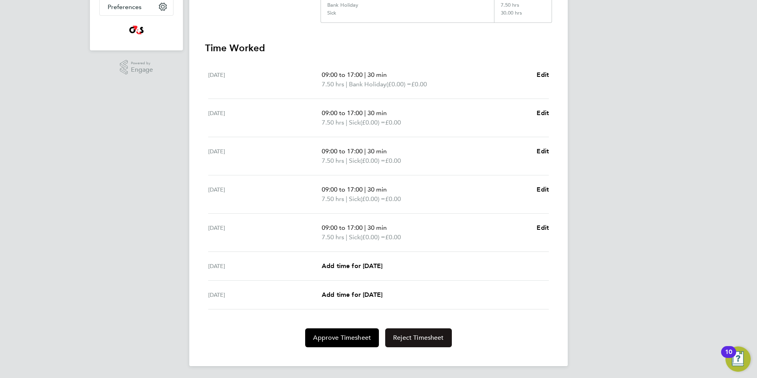
scroll to position [200, 0]
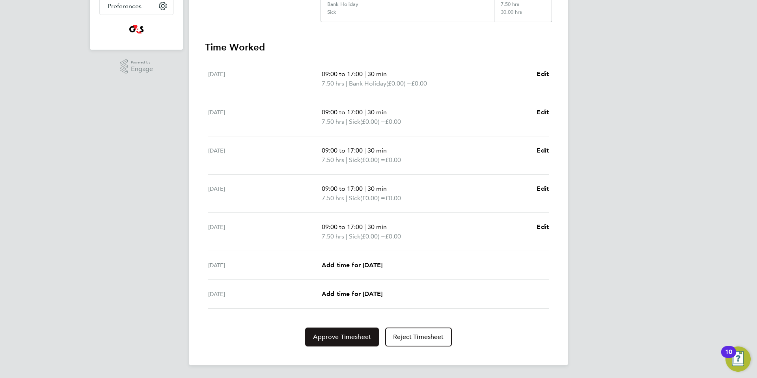
click at [347, 337] on span "Approve Timesheet" at bounding box center [342, 337] width 58 height 8
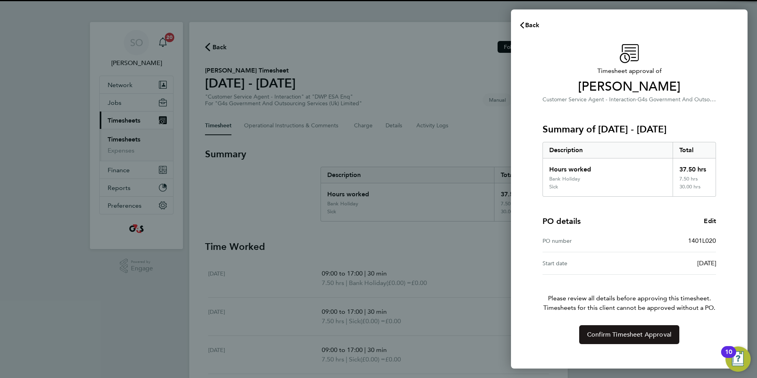
click at [583, 335] on button "Confirm Timesheet Approval" at bounding box center [629, 334] width 100 height 19
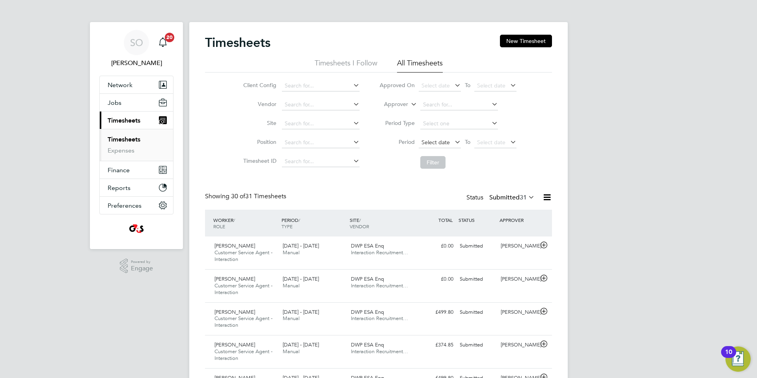
click at [438, 142] on span "Select date" at bounding box center [436, 142] width 28 height 7
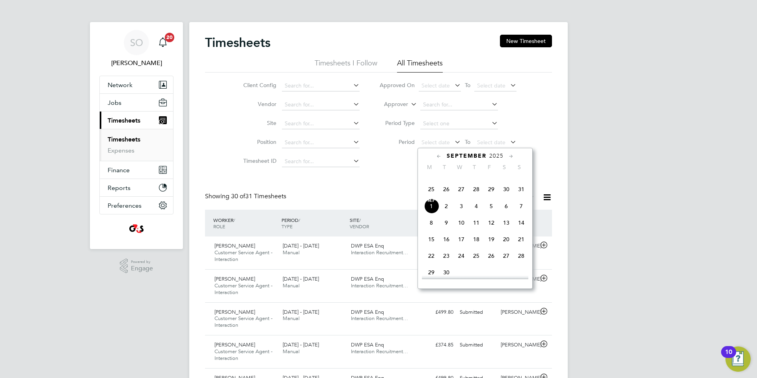
click at [431, 197] on span "25" at bounding box center [431, 189] width 15 height 15
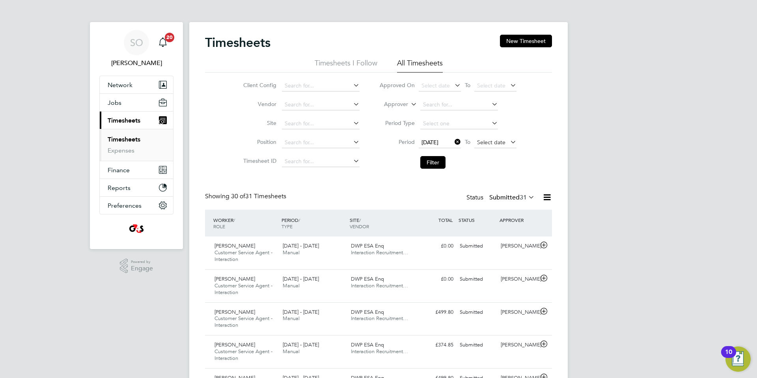
click at [488, 142] on span "Select date" at bounding box center [491, 142] width 28 height 7
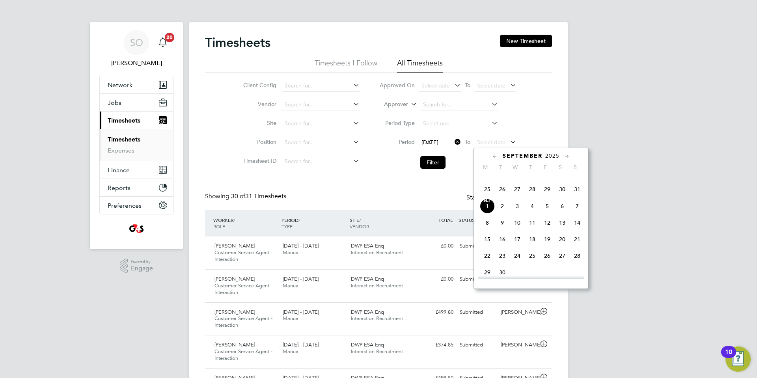
click at [579, 197] on span "31" at bounding box center [577, 189] width 15 height 15
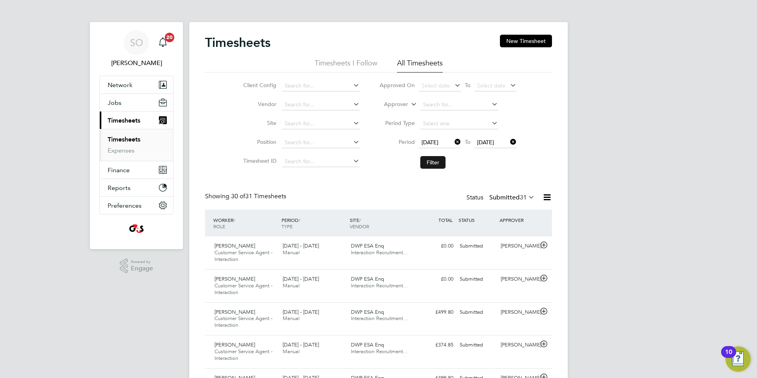
click at [431, 161] on button "Filter" at bounding box center [432, 162] width 25 height 13
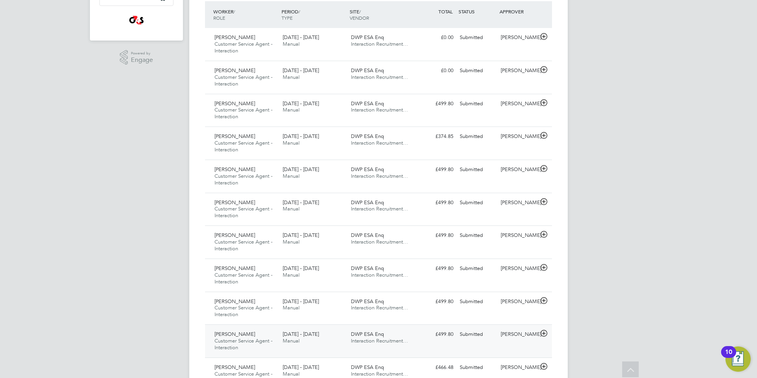
click at [543, 335] on icon at bounding box center [544, 333] width 10 height 6
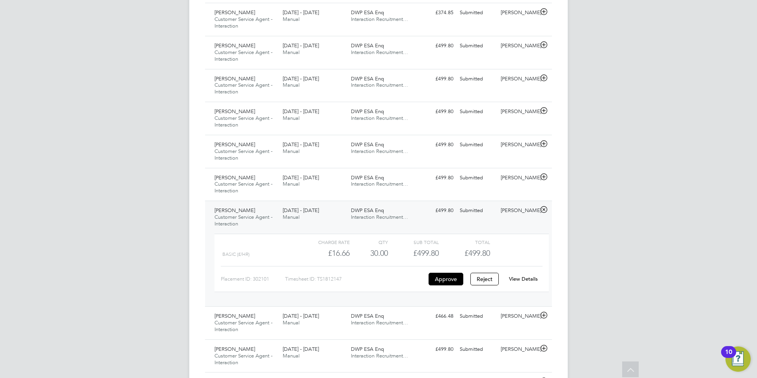
click at [530, 278] on link "View Details" at bounding box center [523, 279] width 29 height 7
click at [544, 176] on icon at bounding box center [544, 177] width 10 height 6
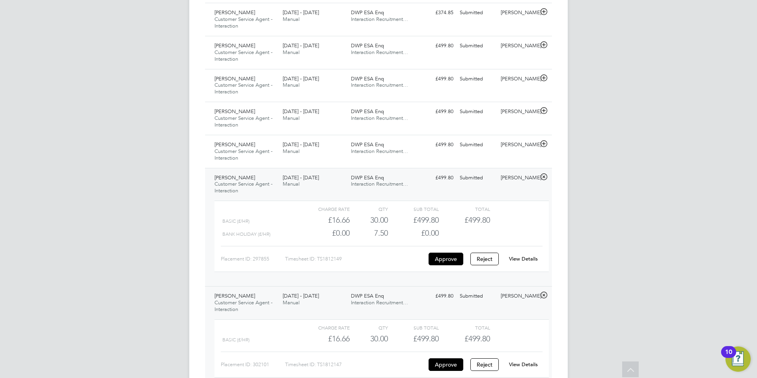
click at [527, 259] on link "View Details" at bounding box center [523, 259] width 29 height 7
click at [543, 143] on icon at bounding box center [544, 144] width 10 height 6
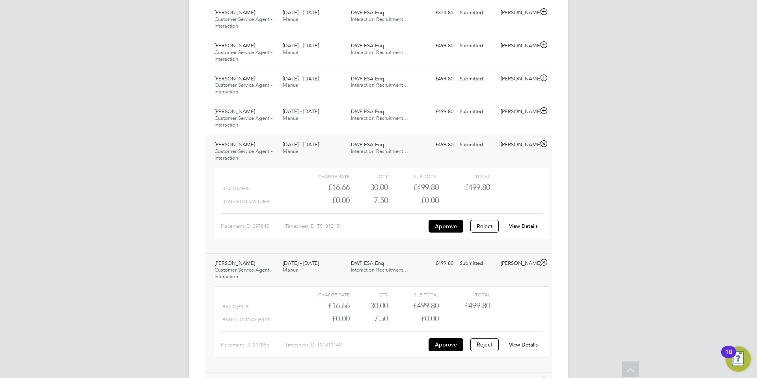
click at [525, 225] on link "View Details" at bounding box center [523, 226] width 29 height 7
click at [545, 110] on icon at bounding box center [544, 111] width 10 height 6
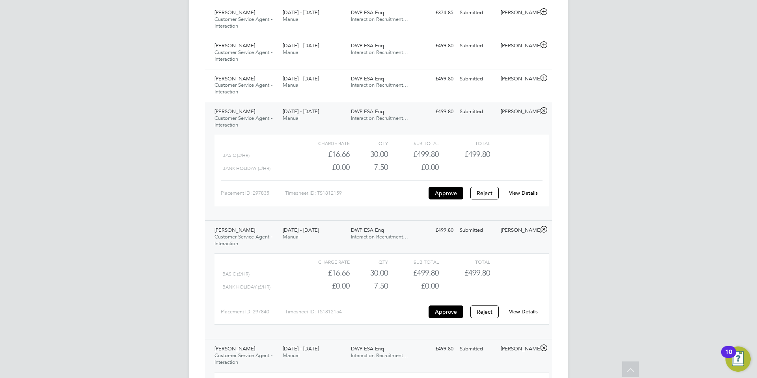
click at [526, 192] on link "View Details" at bounding box center [523, 193] width 29 height 7
click at [544, 78] on icon at bounding box center [544, 78] width 10 height 6
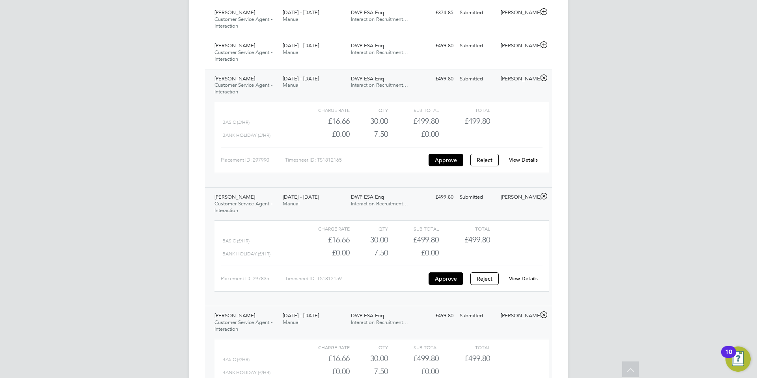
click at [524, 158] on link "View Details" at bounding box center [523, 160] width 29 height 7
click at [543, 45] on icon at bounding box center [544, 45] width 10 height 6
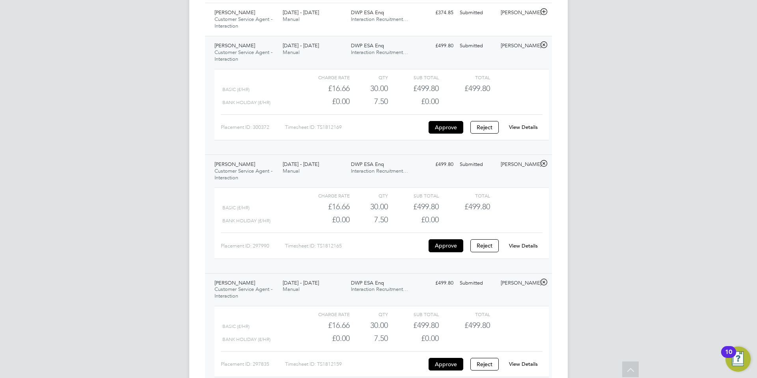
click at [523, 127] on link "View Details" at bounding box center [523, 127] width 29 height 7
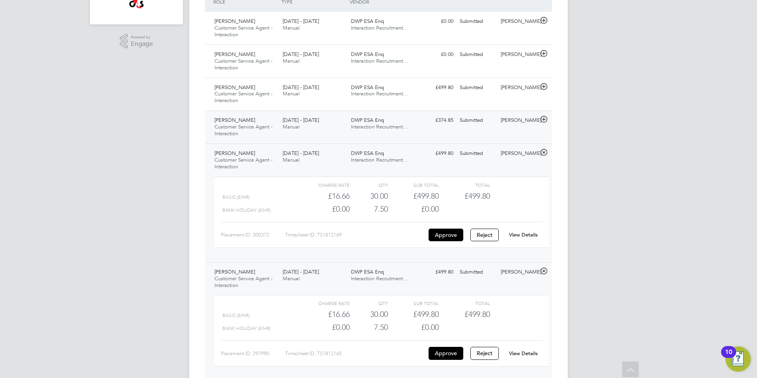
click at [543, 119] on icon at bounding box center [544, 119] width 10 height 6
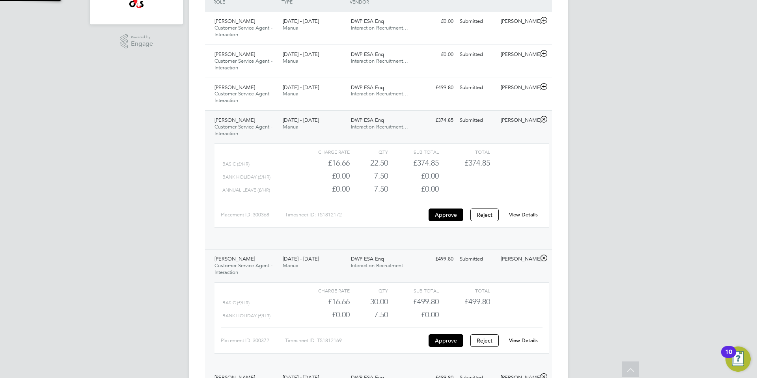
scroll to position [4, 4]
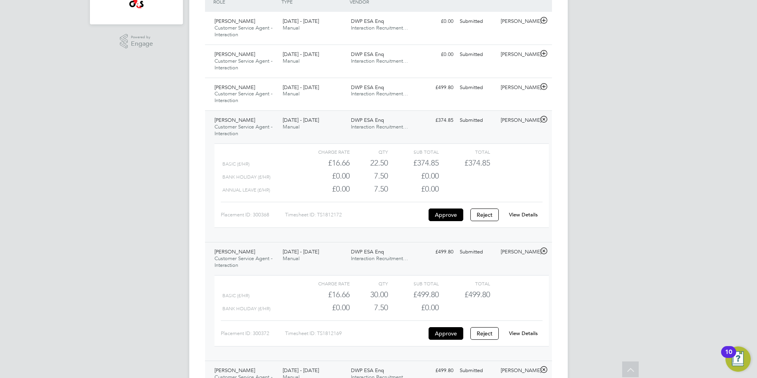
click at [530, 214] on link "View Details" at bounding box center [523, 214] width 29 height 7
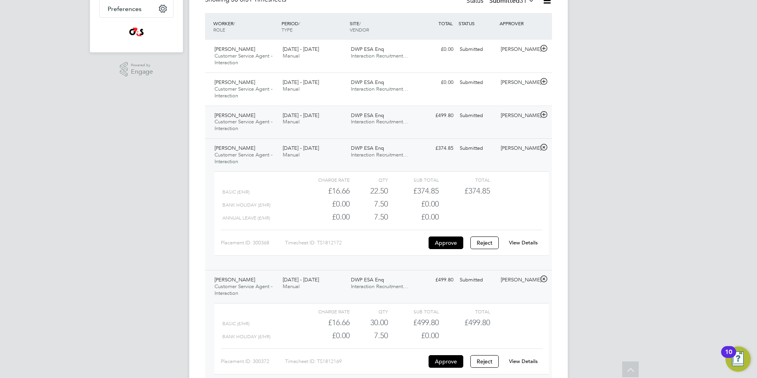
click at [544, 114] on icon at bounding box center [544, 115] width 10 height 6
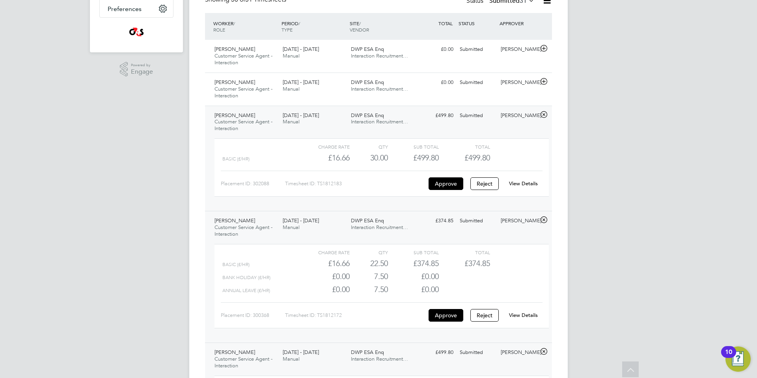
click at [531, 183] on link "View Details" at bounding box center [523, 183] width 29 height 7
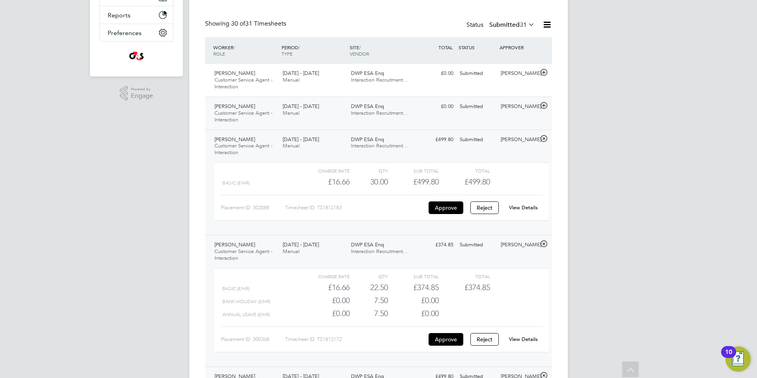
click at [544, 105] on icon at bounding box center [544, 106] width 10 height 6
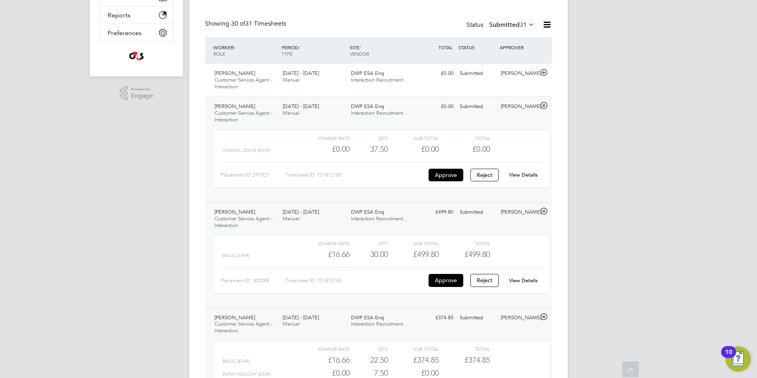
click at [528, 174] on link "View Details" at bounding box center [523, 175] width 29 height 7
click at [544, 73] on icon at bounding box center [544, 72] width 10 height 6
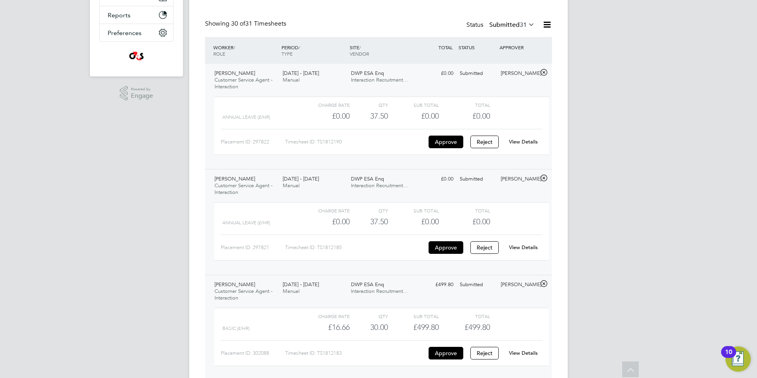
click at [523, 141] on link "View Details" at bounding box center [523, 141] width 29 height 7
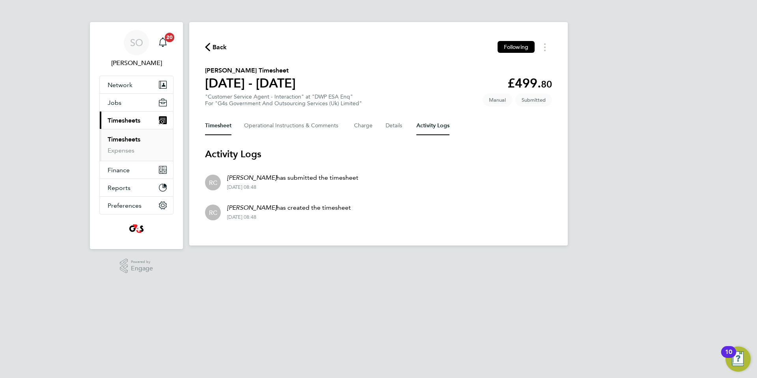
click at [214, 125] on button "Timesheet" at bounding box center [218, 125] width 26 height 19
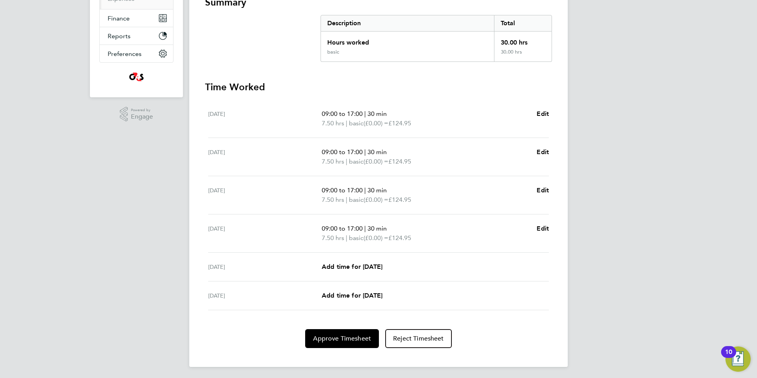
scroll to position [153, 0]
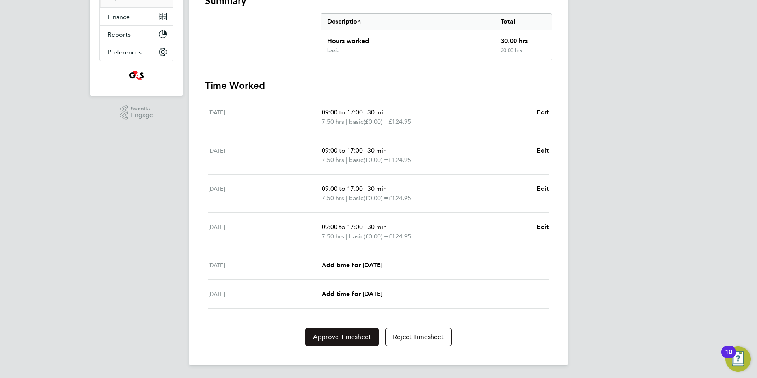
click at [333, 339] on span "Approve Timesheet" at bounding box center [342, 337] width 58 height 8
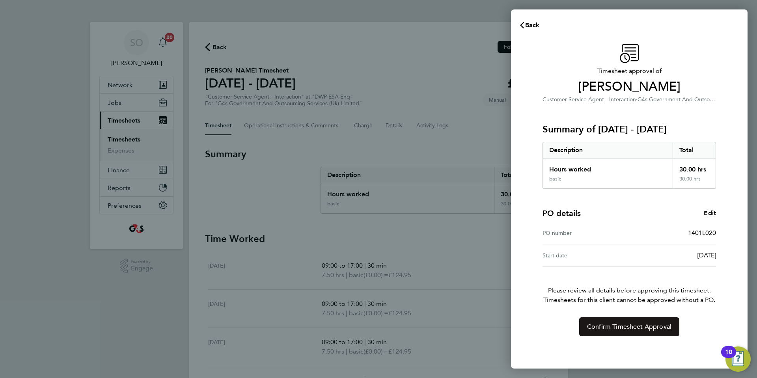
click at [610, 326] on span "Confirm Timesheet Approval" at bounding box center [629, 327] width 84 height 8
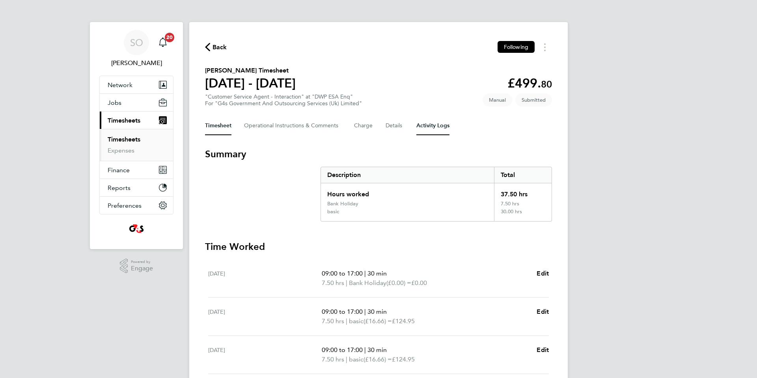
click at [433, 129] on Logs-tab "Activity Logs" at bounding box center [432, 125] width 33 height 19
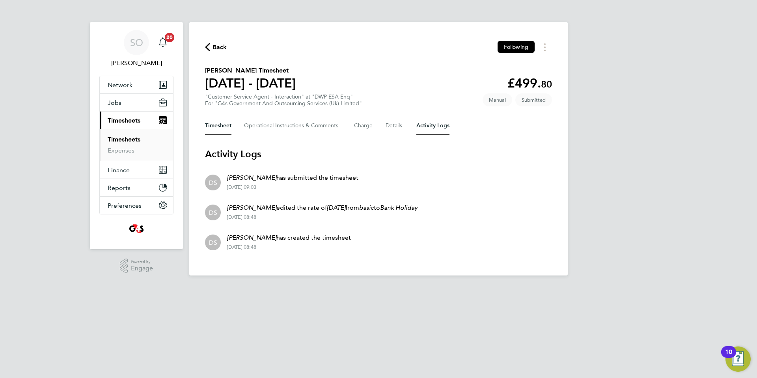
click at [221, 129] on button "Timesheet" at bounding box center [218, 125] width 26 height 19
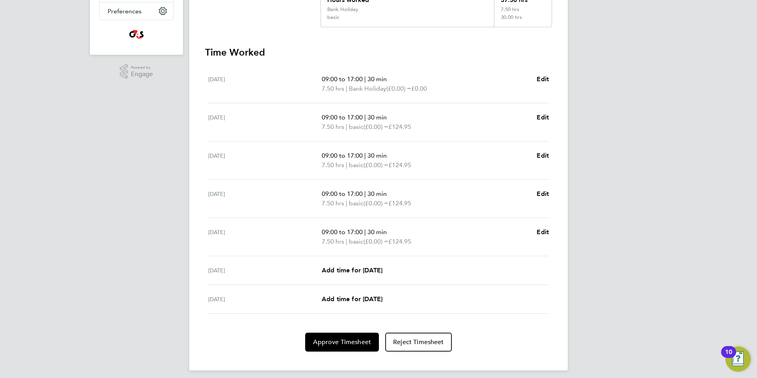
scroll to position [196, 0]
click at [338, 340] on span "Approve Timesheet" at bounding box center [342, 341] width 58 height 8
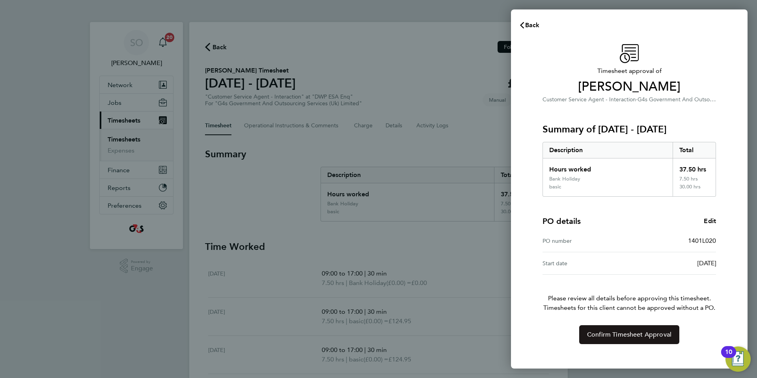
drag, startPoint x: 616, startPoint y: 334, endPoint x: 609, endPoint y: 329, distance: 8.8
click at [616, 334] on span "Confirm Timesheet Approval" at bounding box center [629, 335] width 84 height 8
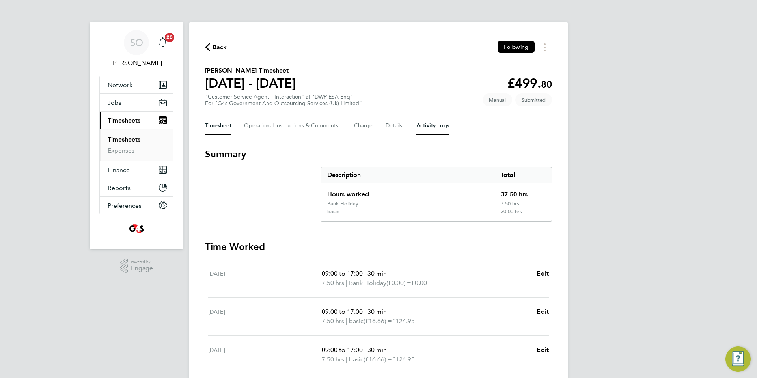
click at [431, 125] on Logs-tab "Activity Logs" at bounding box center [432, 125] width 33 height 19
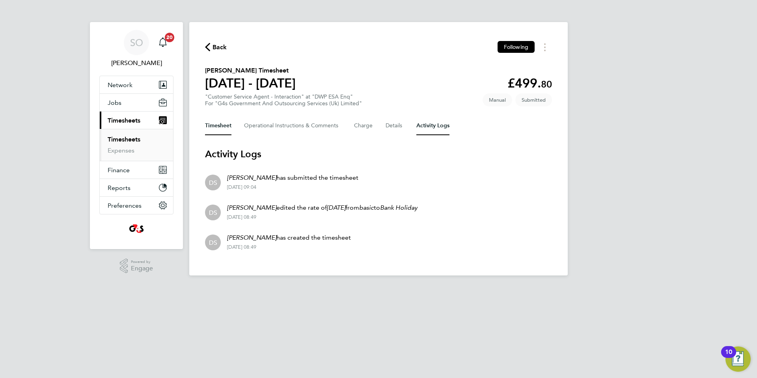
click at [212, 127] on button "Timesheet" at bounding box center [218, 125] width 26 height 19
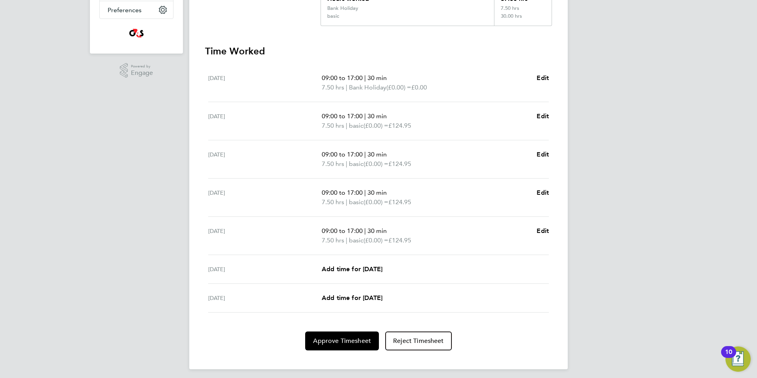
scroll to position [200, 0]
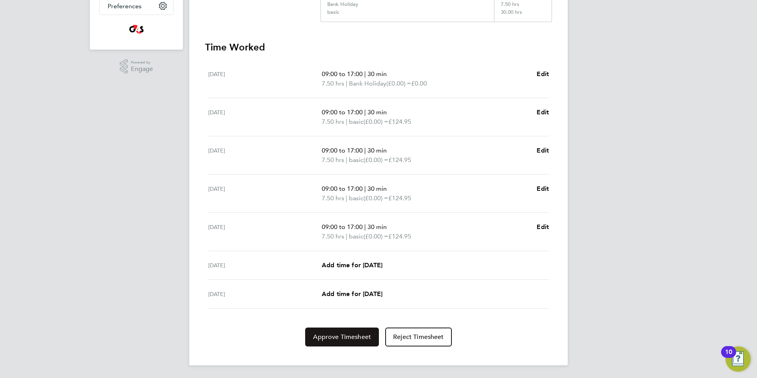
click at [337, 339] on span "Approve Timesheet" at bounding box center [342, 337] width 58 height 8
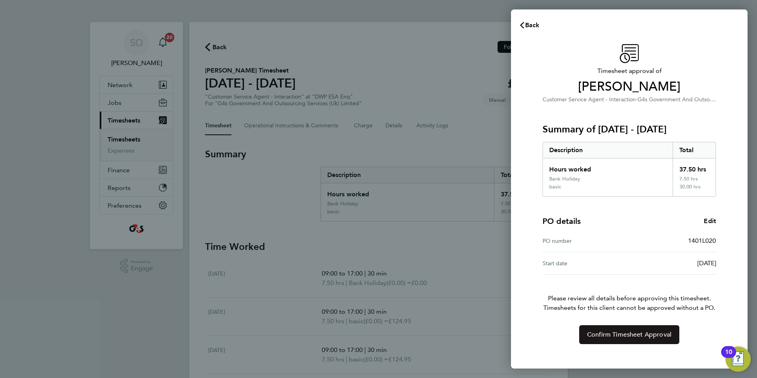
click at [605, 337] on span "Confirm Timesheet Approval" at bounding box center [629, 335] width 84 height 8
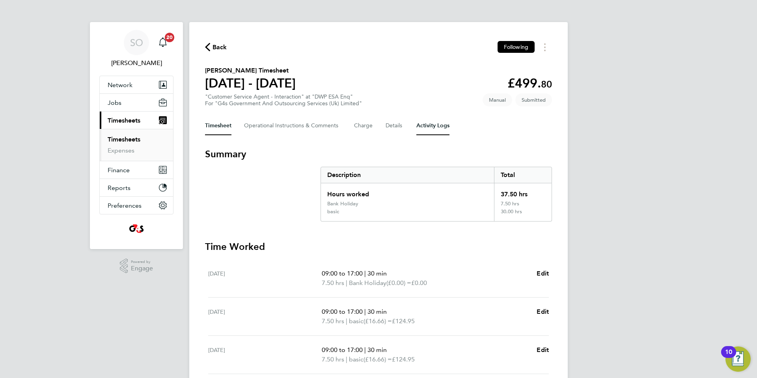
click at [439, 127] on Logs-tab "Activity Logs" at bounding box center [432, 125] width 33 height 19
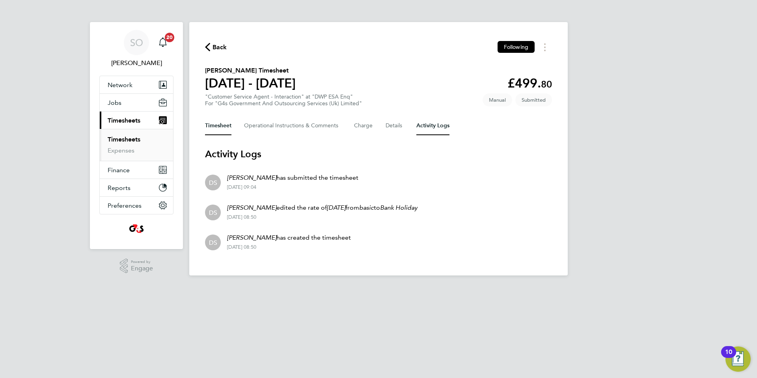
click at [219, 124] on button "Timesheet" at bounding box center [218, 125] width 26 height 19
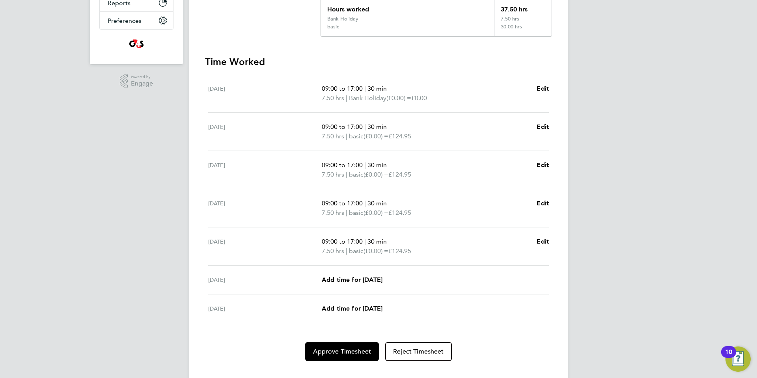
scroll to position [200, 0]
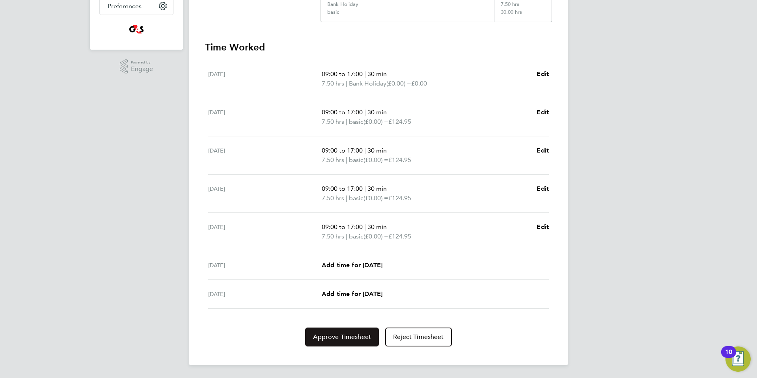
click at [341, 339] on span "Approve Timesheet" at bounding box center [342, 337] width 58 height 8
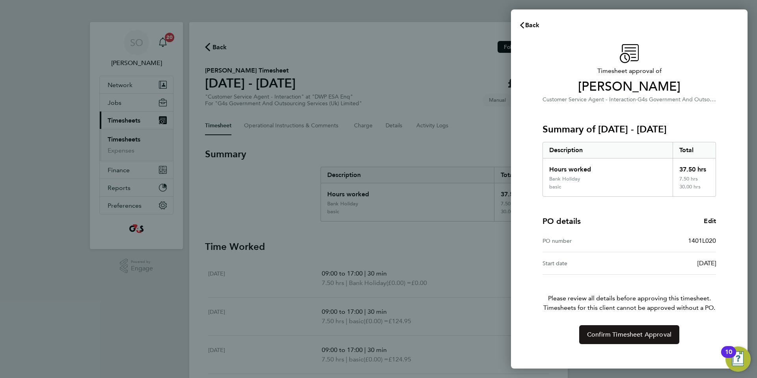
click at [613, 338] on span "Confirm Timesheet Approval" at bounding box center [629, 335] width 84 height 8
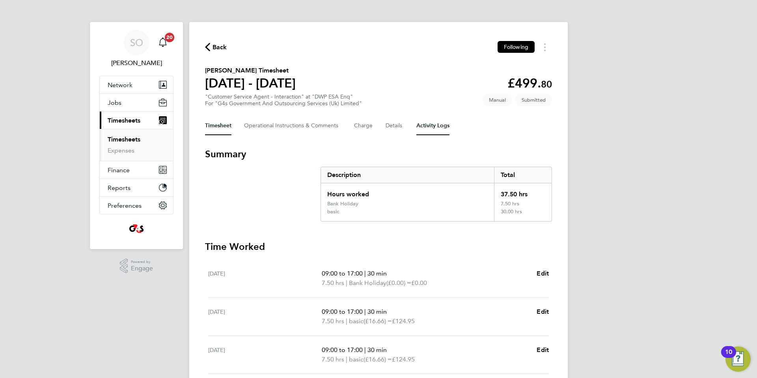
click at [437, 124] on Logs-tab "Activity Logs" at bounding box center [432, 125] width 33 height 19
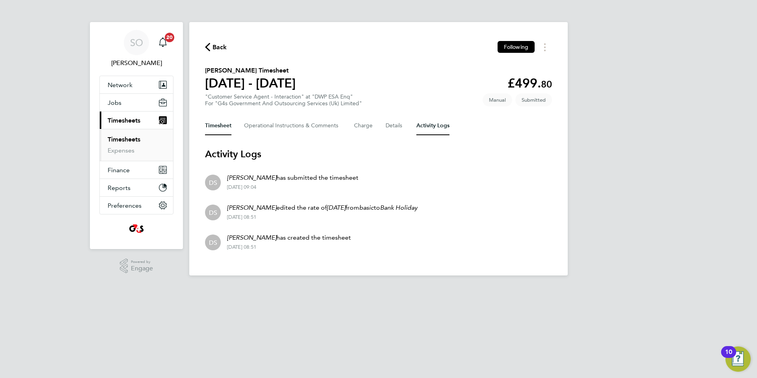
click at [223, 121] on button "Timesheet" at bounding box center [218, 125] width 26 height 19
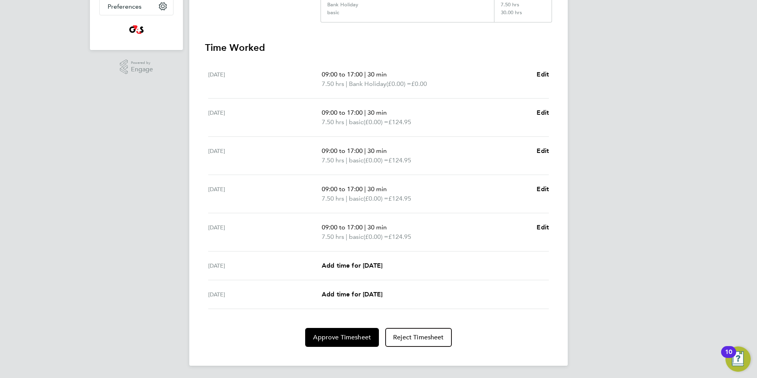
scroll to position [200, 0]
click at [332, 339] on span "Approve Timesheet" at bounding box center [342, 337] width 58 height 8
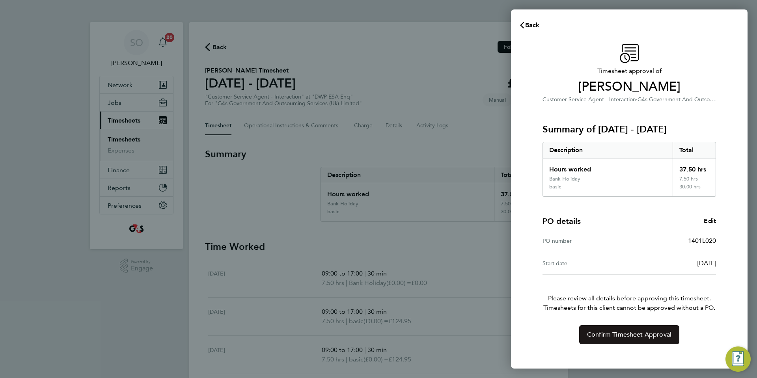
click at [626, 336] on span "Confirm Timesheet Approval" at bounding box center [629, 335] width 84 height 8
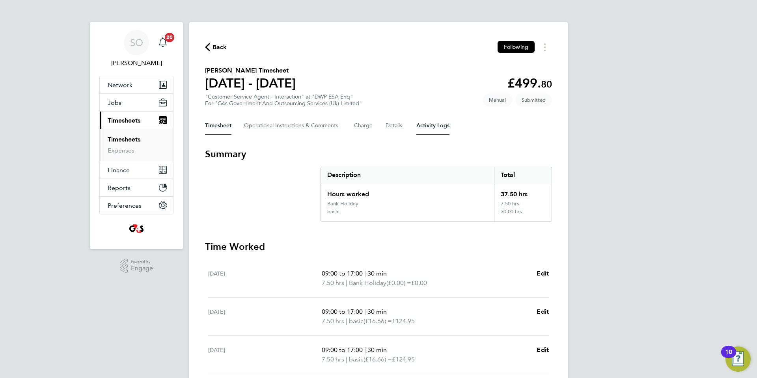
click at [432, 127] on Logs-tab "Activity Logs" at bounding box center [432, 125] width 33 height 19
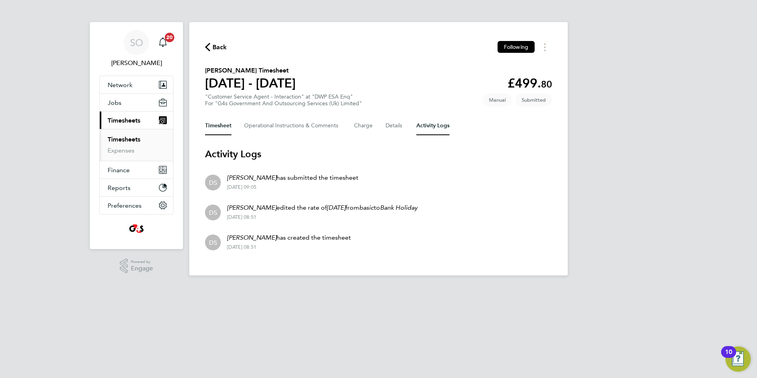
click at [216, 127] on button "Timesheet" at bounding box center [218, 125] width 26 height 19
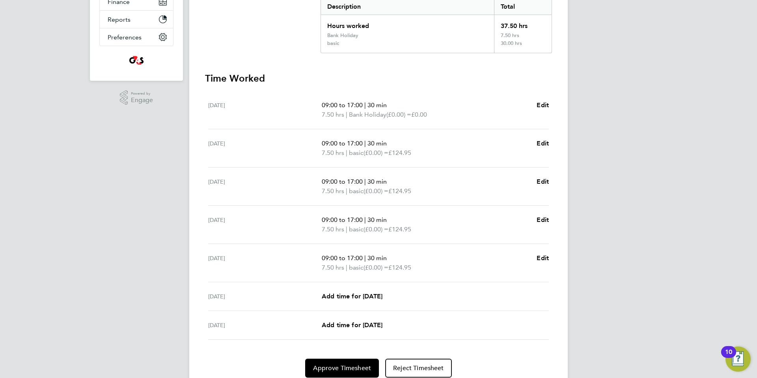
scroll to position [200, 0]
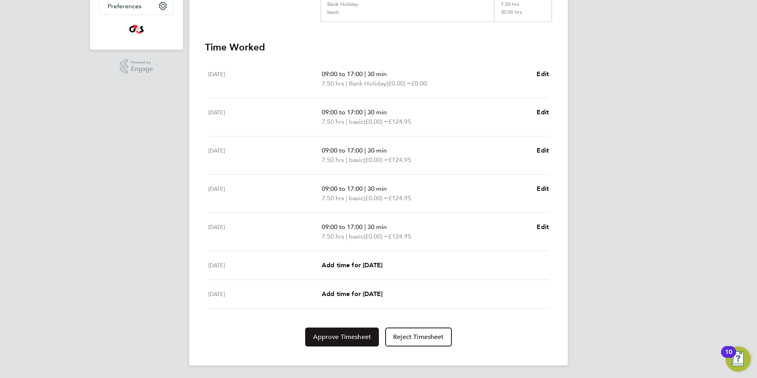
click at [342, 334] on span "Approve Timesheet" at bounding box center [342, 337] width 58 height 8
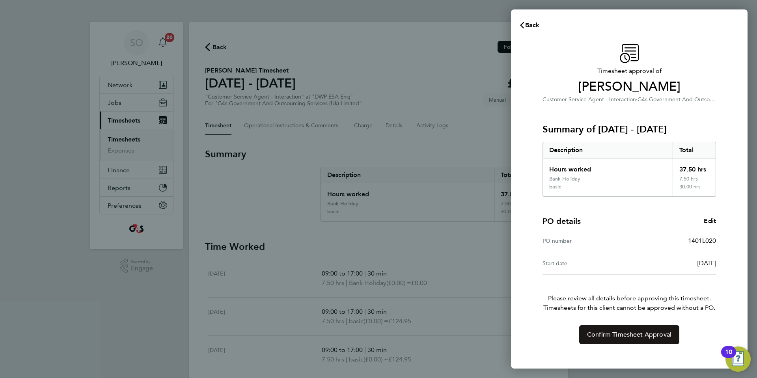
drag, startPoint x: 641, startPoint y: 333, endPoint x: 637, endPoint y: 331, distance: 4.4
click at [640, 333] on span "Confirm Timesheet Approval" at bounding box center [629, 335] width 84 height 8
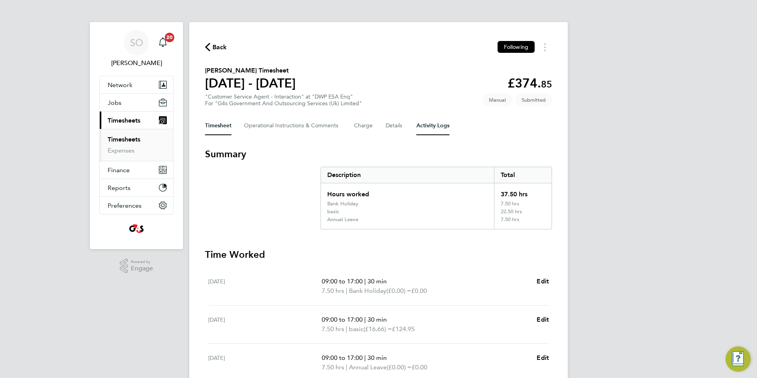
click at [436, 127] on Logs-tab "Activity Logs" at bounding box center [432, 125] width 33 height 19
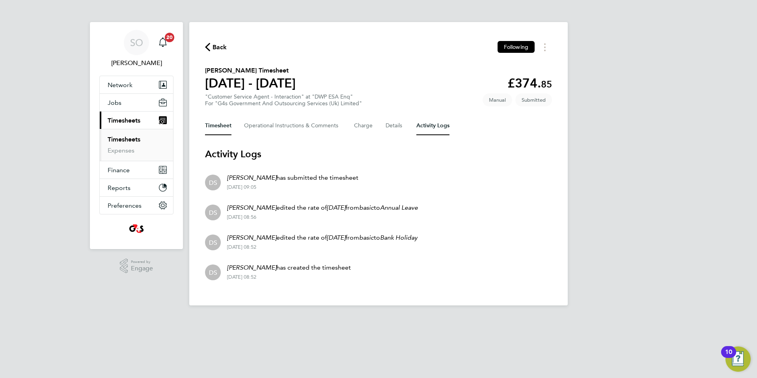
click at [218, 126] on button "Timesheet" at bounding box center [218, 125] width 26 height 19
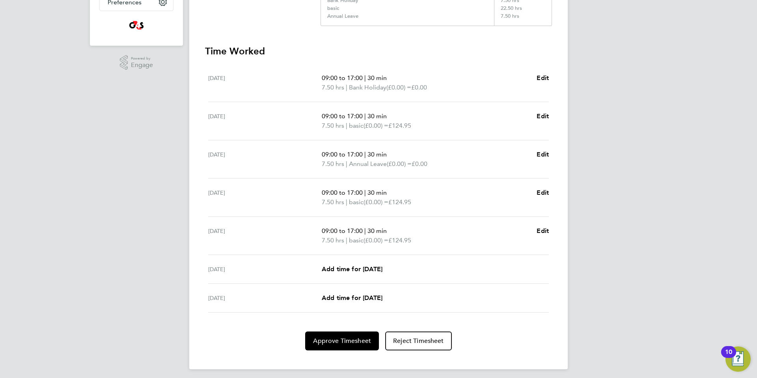
scroll to position [207, 0]
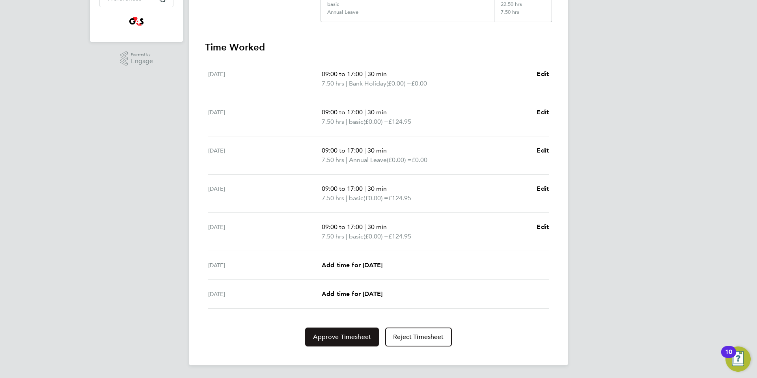
click at [340, 340] on span "Approve Timesheet" at bounding box center [342, 337] width 58 height 8
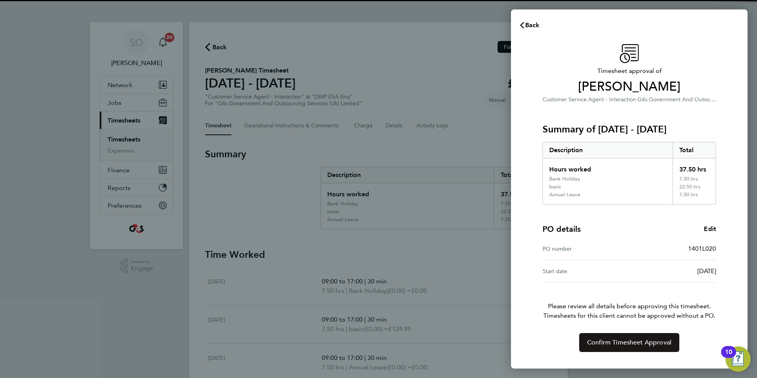
drag, startPoint x: 592, startPoint y: 345, endPoint x: 587, endPoint y: 343, distance: 5.7
click at [591, 345] on span "Confirm Timesheet Approval" at bounding box center [629, 343] width 84 height 8
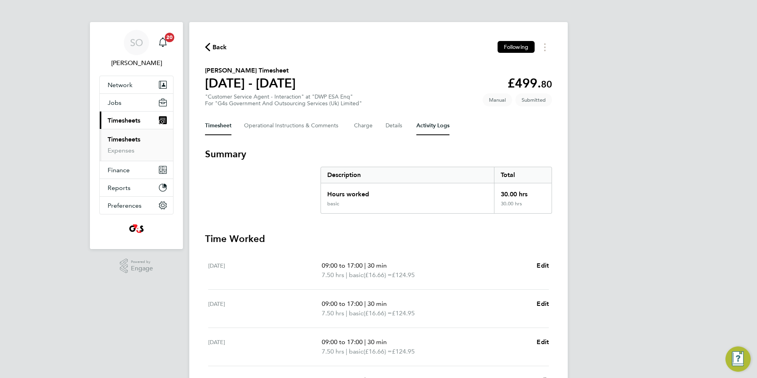
click at [438, 128] on Logs-tab "Activity Logs" at bounding box center [432, 125] width 33 height 19
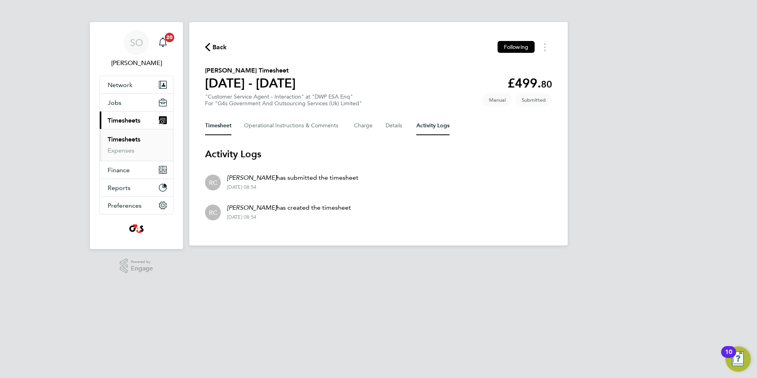
click at [213, 127] on button "Timesheet" at bounding box center [218, 125] width 26 height 19
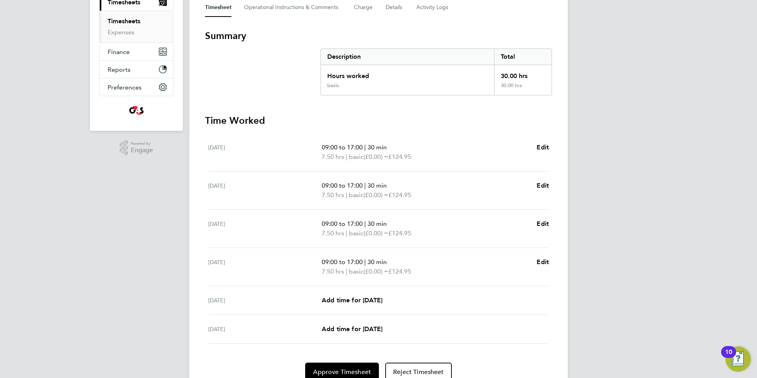
scroll to position [153, 0]
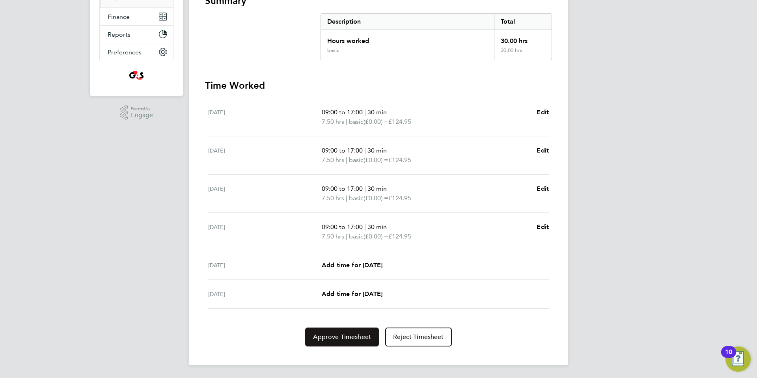
click at [336, 339] on span "Approve Timesheet" at bounding box center [342, 337] width 58 height 8
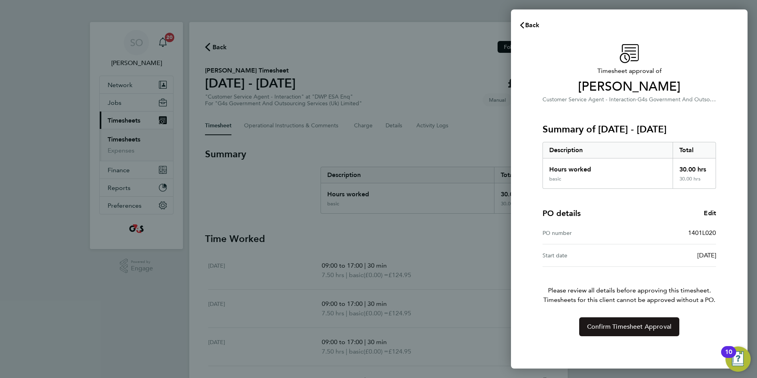
click at [613, 327] on span "Confirm Timesheet Approval" at bounding box center [629, 327] width 84 height 8
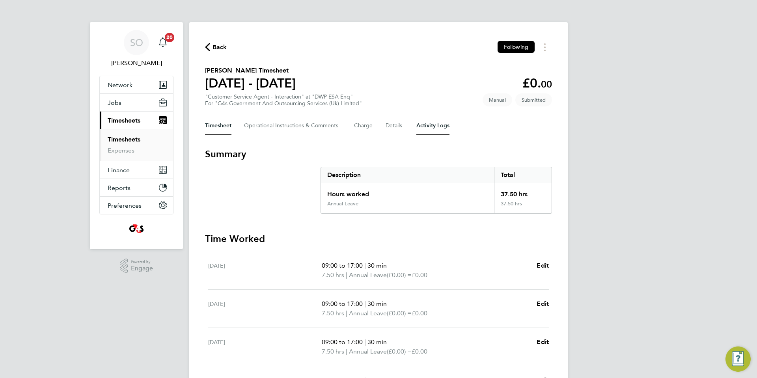
click at [438, 120] on Logs-tab "Activity Logs" at bounding box center [432, 125] width 33 height 19
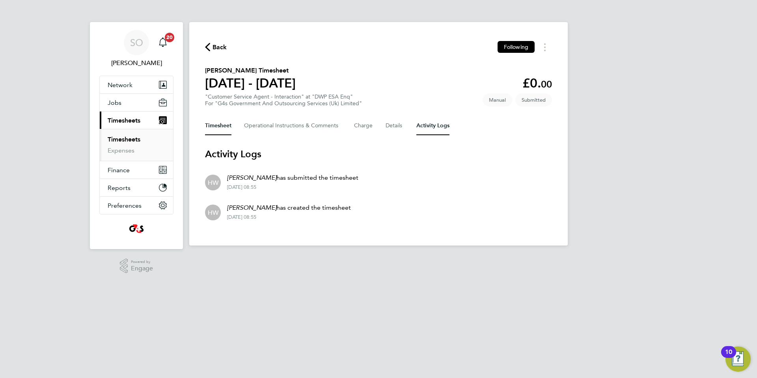
click at [218, 127] on button "Timesheet" at bounding box center [218, 125] width 26 height 19
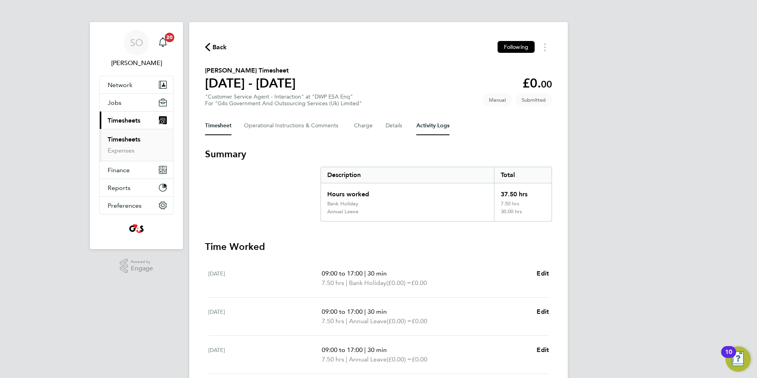
click at [435, 127] on Logs-tab "Activity Logs" at bounding box center [432, 125] width 33 height 19
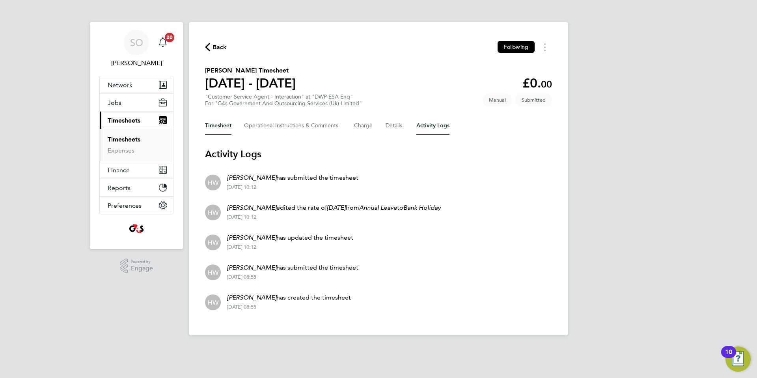
click at [217, 124] on button "Timesheet" at bounding box center [218, 125] width 26 height 19
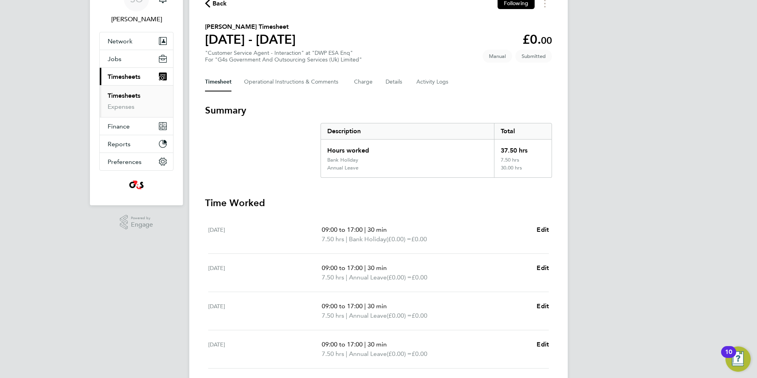
scroll to position [45, 0]
click at [442, 82] on Logs-tab "Activity Logs" at bounding box center [432, 81] width 33 height 19
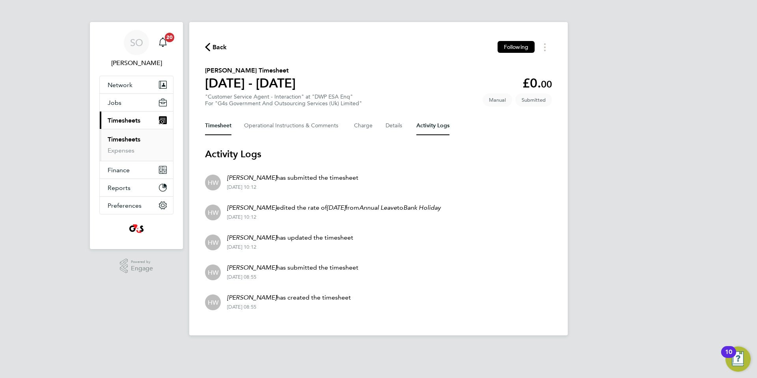
click at [219, 125] on button "Timesheet" at bounding box center [218, 125] width 26 height 19
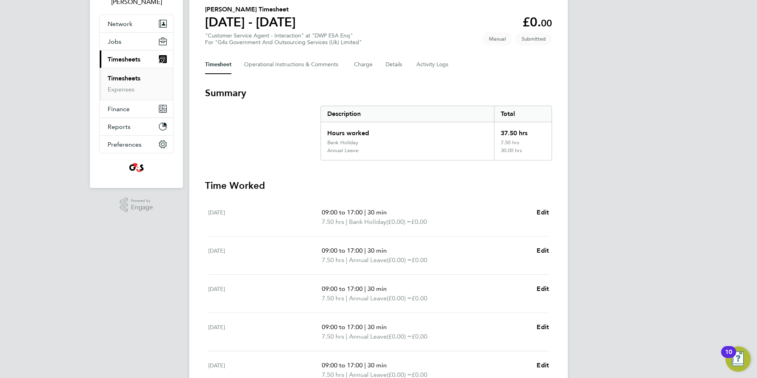
scroll to position [200, 0]
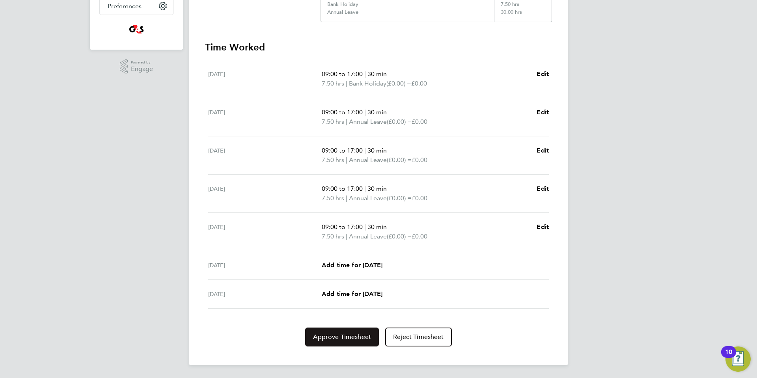
click at [331, 338] on span "Approve Timesheet" at bounding box center [342, 337] width 58 height 8
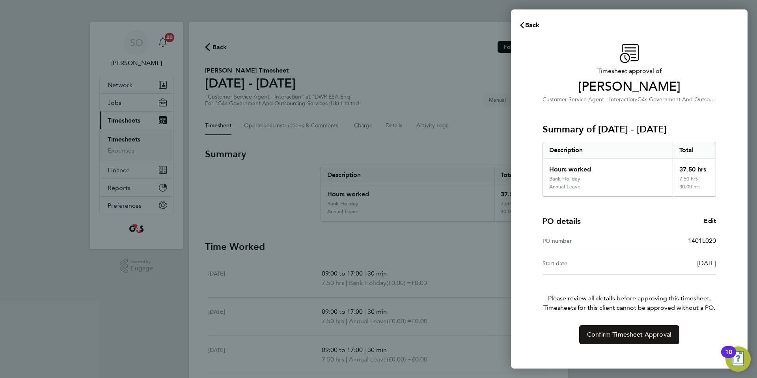
click at [602, 337] on span "Confirm Timesheet Approval" at bounding box center [629, 335] width 84 height 8
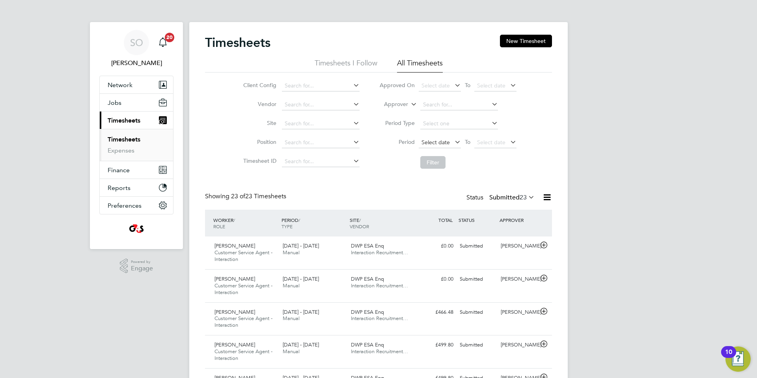
click at [437, 143] on span "Select date" at bounding box center [436, 142] width 28 height 7
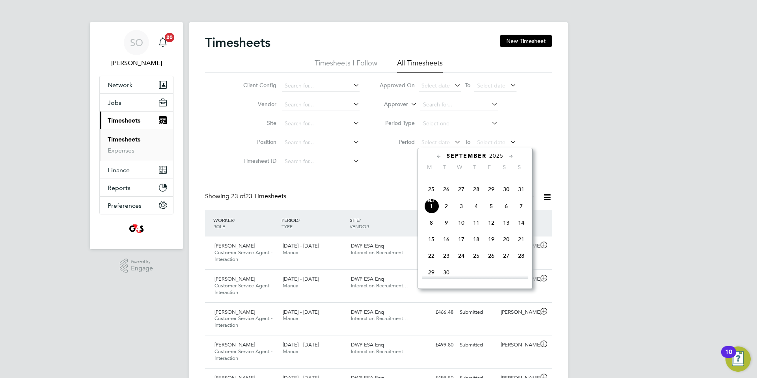
click at [432, 197] on span "25" at bounding box center [431, 189] width 15 height 15
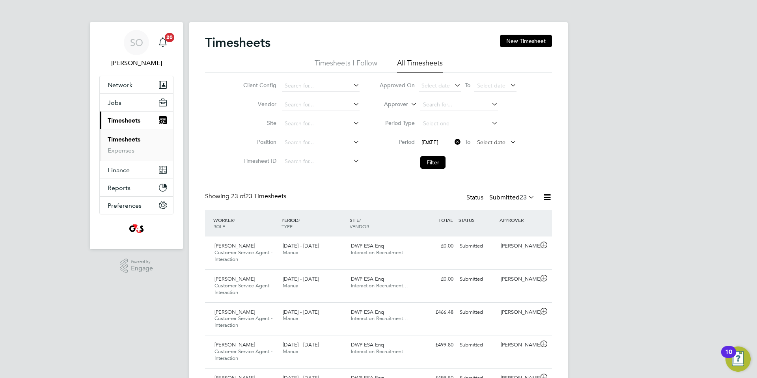
click at [481, 143] on span "Select date" at bounding box center [491, 142] width 28 height 7
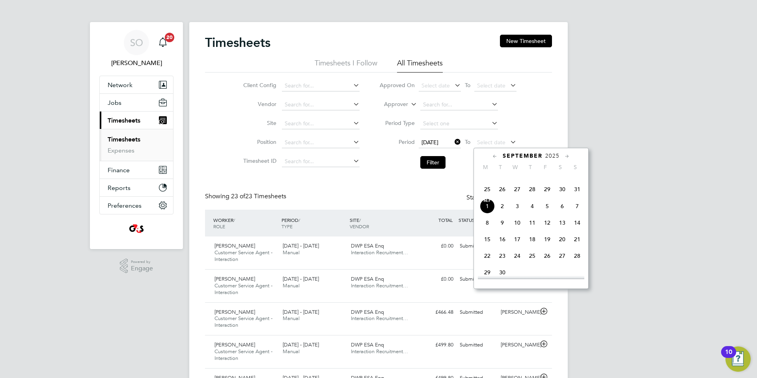
click at [578, 197] on span "31" at bounding box center [577, 189] width 15 height 15
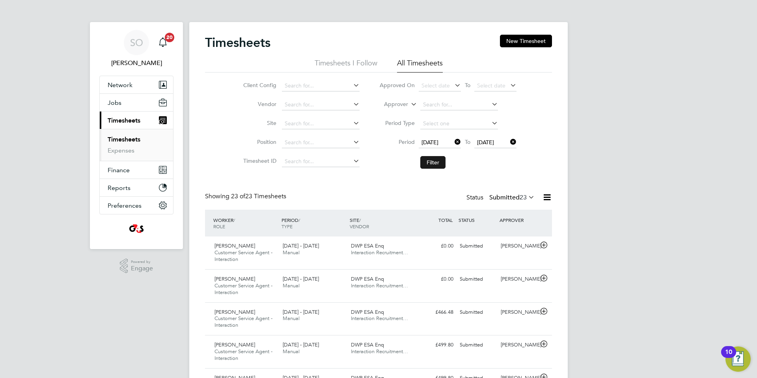
click at [429, 164] on button "Filter" at bounding box center [432, 162] width 25 height 13
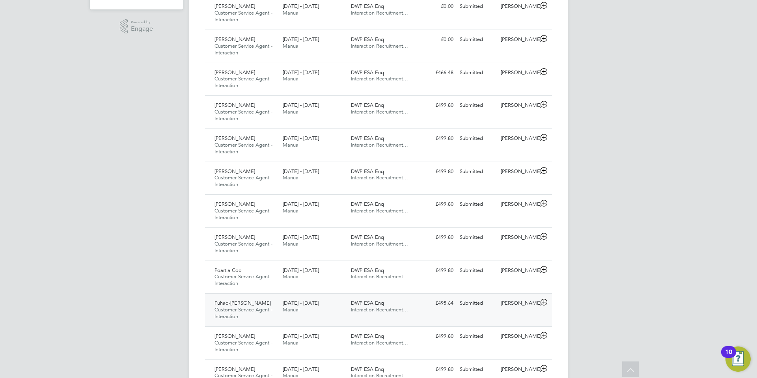
click at [544, 304] on icon at bounding box center [544, 302] width 10 height 6
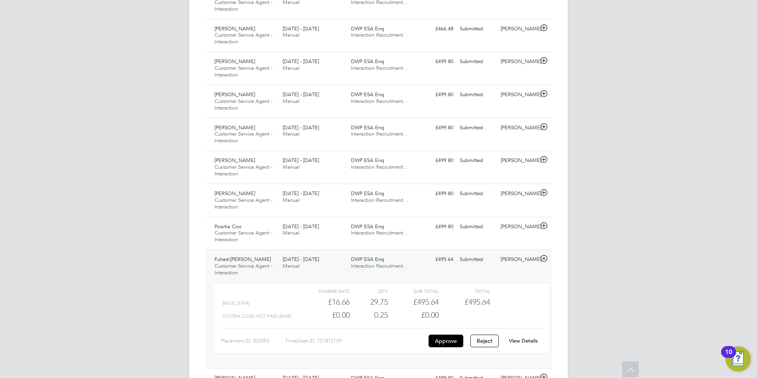
click at [521, 340] on link "View Details" at bounding box center [523, 341] width 29 height 7
click at [543, 227] on icon at bounding box center [544, 226] width 10 height 6
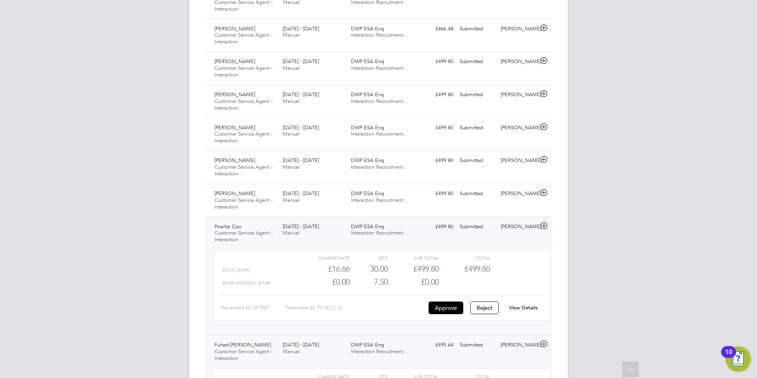
click at [524, 306] on link "View Details" at bounding box center [523, 307] width 29 height 7
click at [543, 194] on icon at bounding box center [544, 193] width 10 height 6
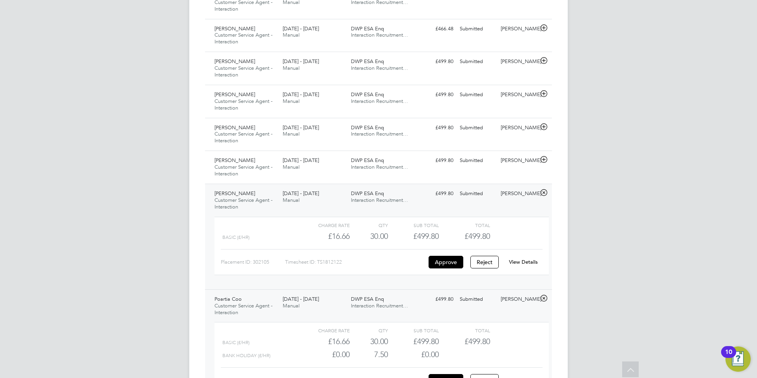
click at [528, 261] on link "View Details" at bounding box center [523, 262] width 29 height 7
click at [543, 158] on icon at bounding box center [544, 160] width 10 height 6
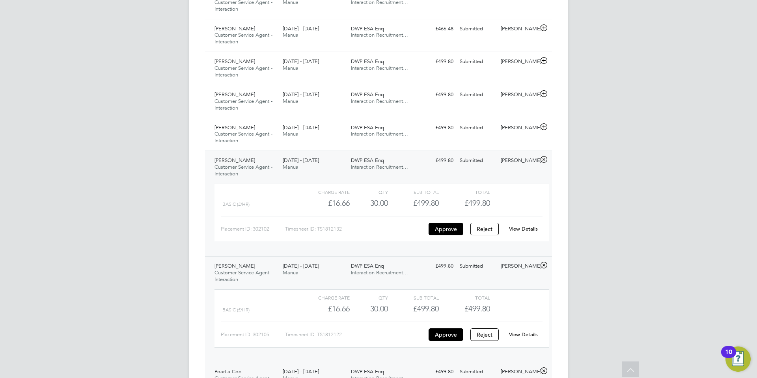
click at [524, 227] on link "View Details" at bounding box center [523, 229] width 29 height 7
click at [545, 127] on icon at bounding box center [544, 127] width 10 height 6
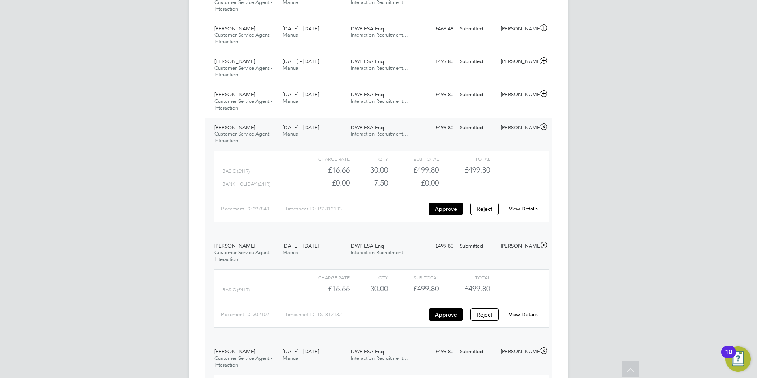
click at [530, 207] on link "View Details" at bounding box center [523, 208] width 29 height 7
click at [545, 92] on icon at bounding box center [544, 94] width 10 height 6
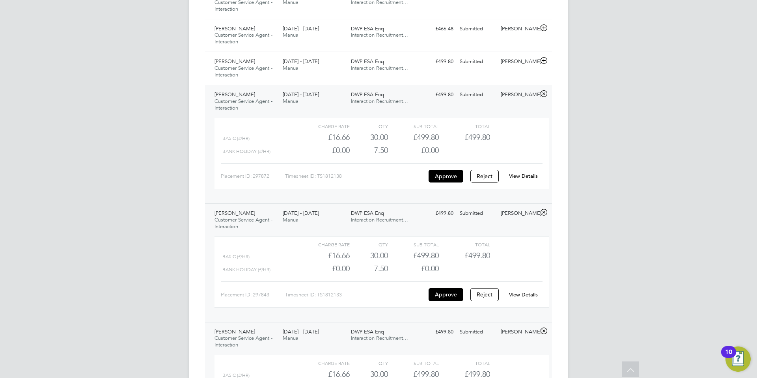
scroll to position [13, 77]
click at [521, 174] on link "View Details" at bounding box center [523, 176] width 29 height 7
click at [545, 60] on icon at bounding box center [544, 61] width 10 height 6
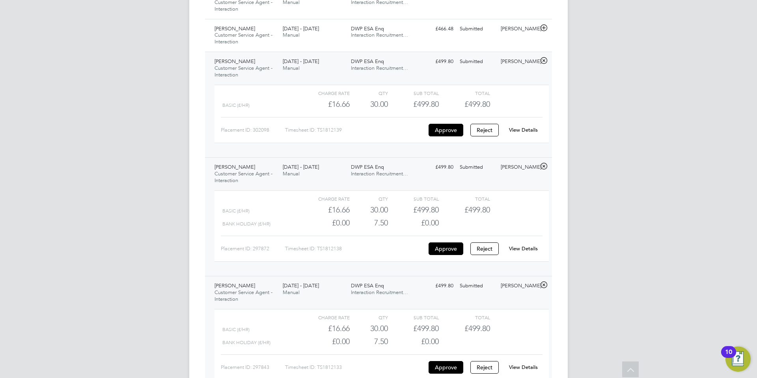
click at [522, 130] on link "View Details" at bounding box center [523, 130] width 29 height 7
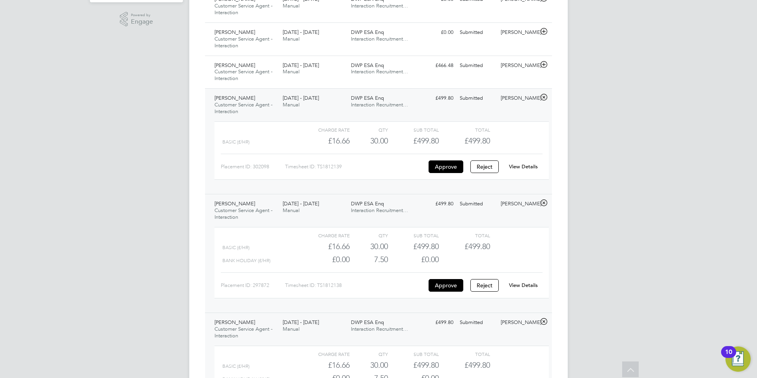
scroll to position [246, 0]
click at [544, 65] on icon at bounding box center [544, 65] width 10 height 6
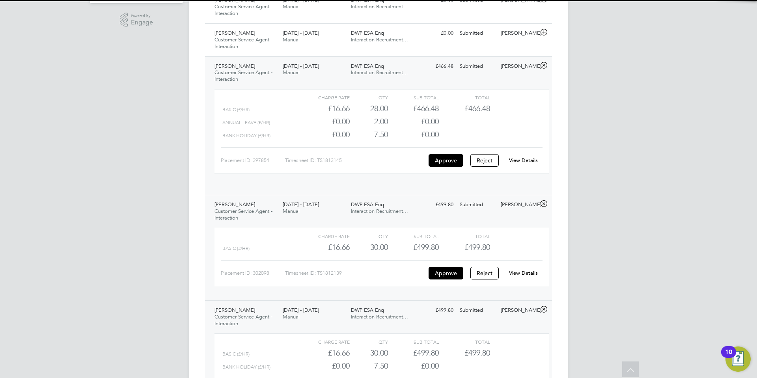
scroll to position [13, 77]
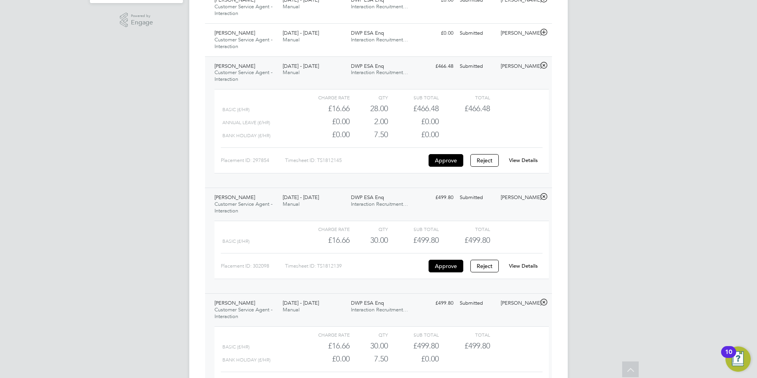
click at [520, 160] on link "View Details" at bounding box center [523, 160] width 29 height 7
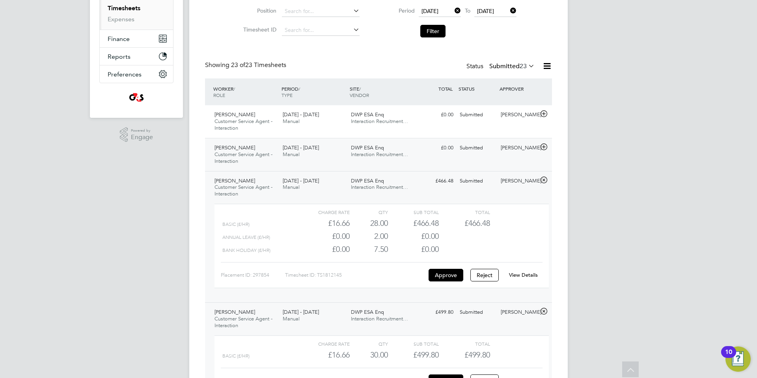
click at [544, 148] on icon at bounding box center [544, 147] width 10 height 6
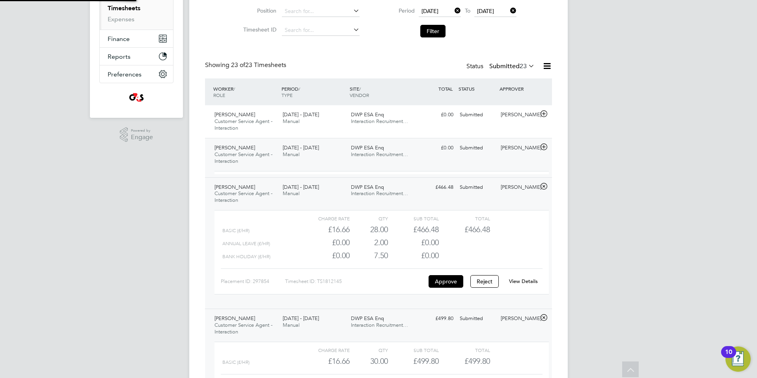
scroll to position [4, 4]
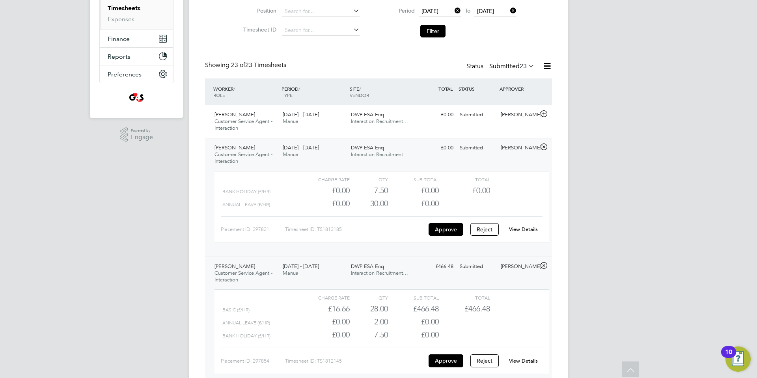
click at [517, 228] on link "View Details" at bounding box center [523, 229] width 29 height 7
click at [544, 113] on icon at bounding box center [544, 114] width 10 height 6
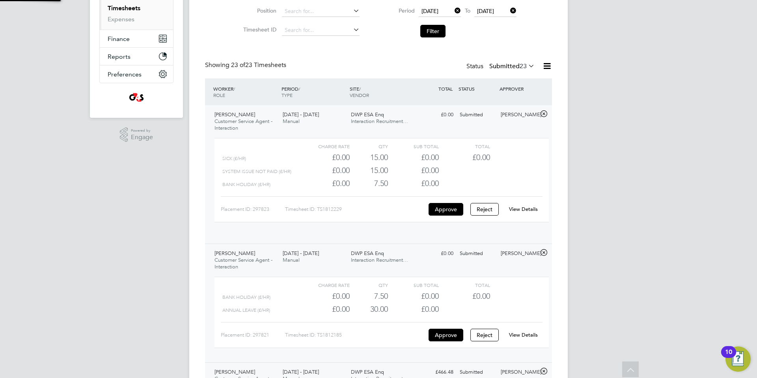
scroll to position [13, 77]
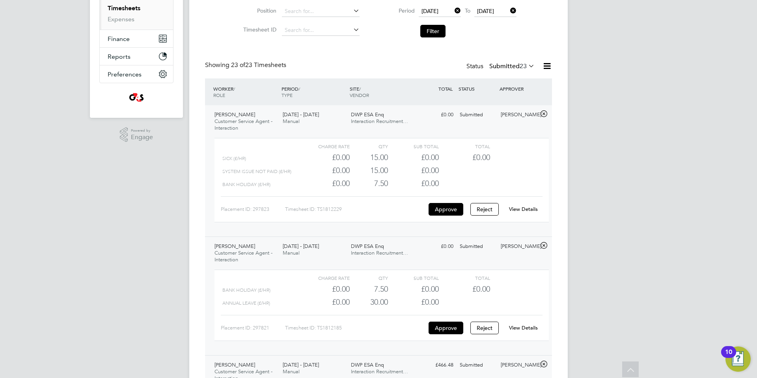
click at [524, 207] on link "View Details" at bounding box center [523, 209] width 29 height 7
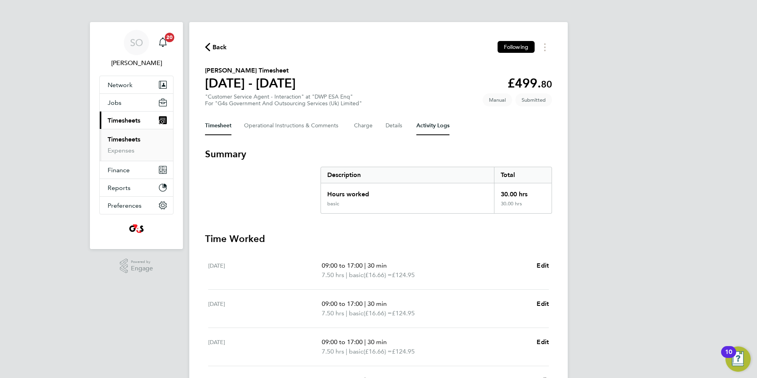
click at [443, 125] on Logs-tab "Activity Logs" at bounding box center [432, 125] width 33 height 19
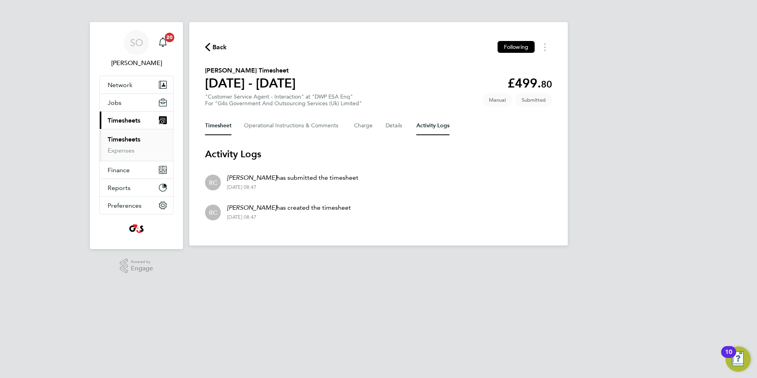
click at [214, 124] on button "Timesheet" at bounding box center [218, 125] width 26 height 19
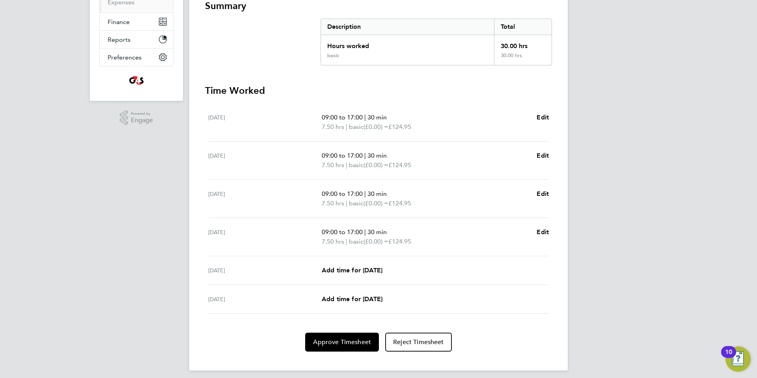
scroll to position [153, 0]
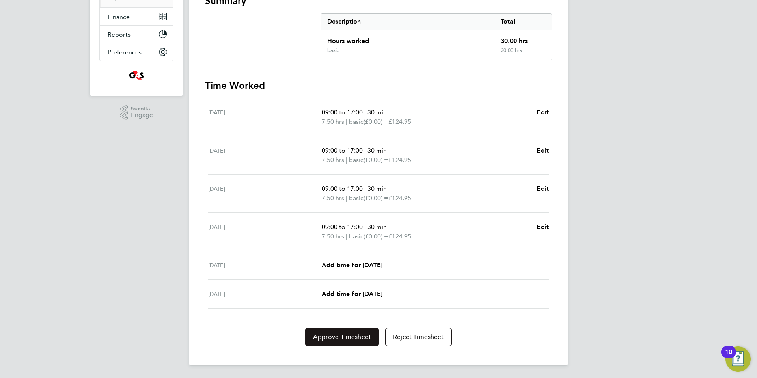
click at [345, 338] on span "Approve Timesheet" at bounding box center [342, 337] width 58 height 8
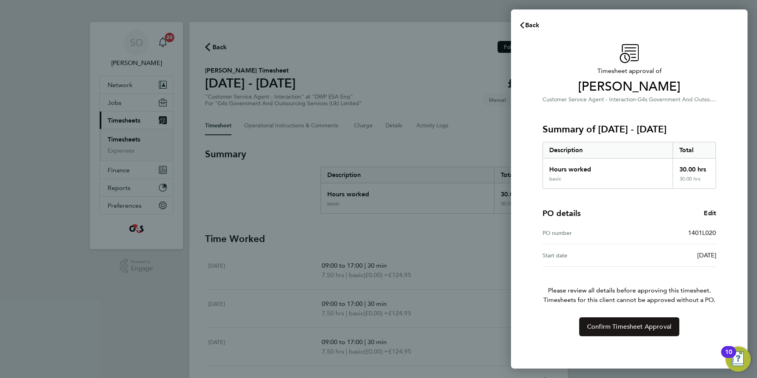
click at [616, 332] on button "Confirm Timesheet Approval" at bounding box center [629, 326] width 100 height 19
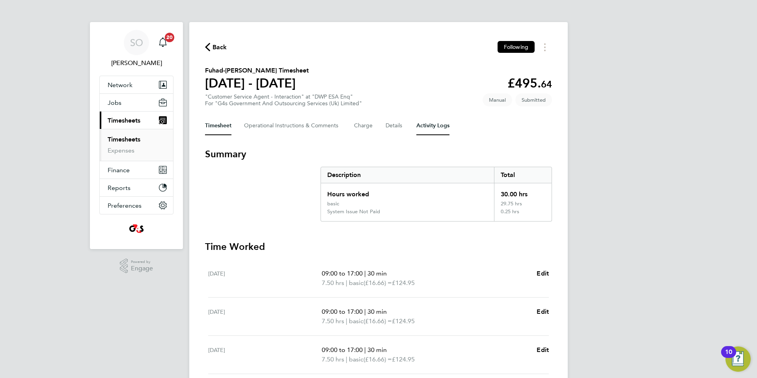
click at [444, 128] on Logs-tab "Activity Logs" at bounding box center [432, 125] width 33 height 19
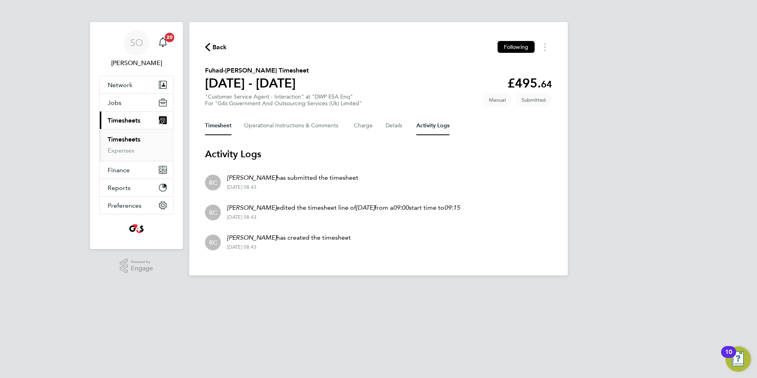
click at [212, 129] on button "Timesheet" at bounding box center [218, 125] width 26 height 19
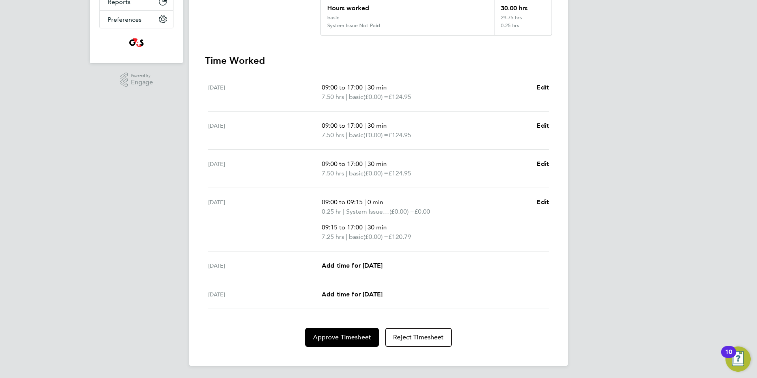
scroll to position [187, 0]
click at [326, 338] on span "Approve Timesheet" at bounding box center [342, 337] width 58 height 8
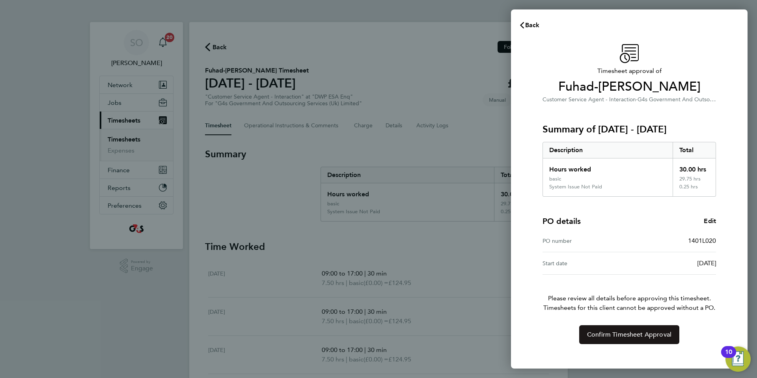
click at [606, 339] on button "Confirm Timesheet Approval" at bounding box center [629, 334] width 100 height 19
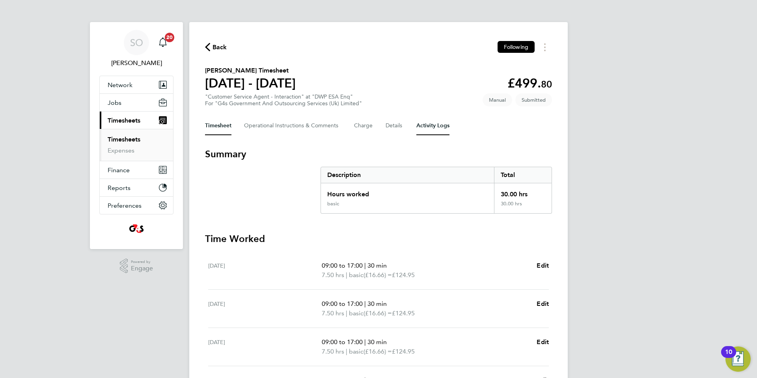
click at [436, 125] on Logs-tab "Activity Logs" at bounding box center [432, 125] width 33 height 19
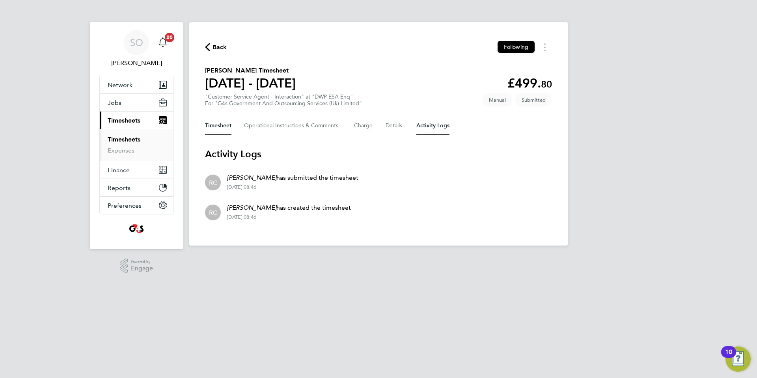
click at [217, 126] on button "Timesheet" at bounding box center [218, 125] width 26 height 19
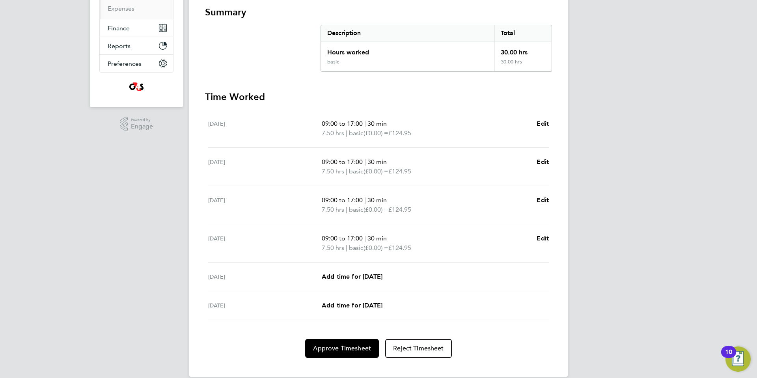
scroll to position [153, 0]
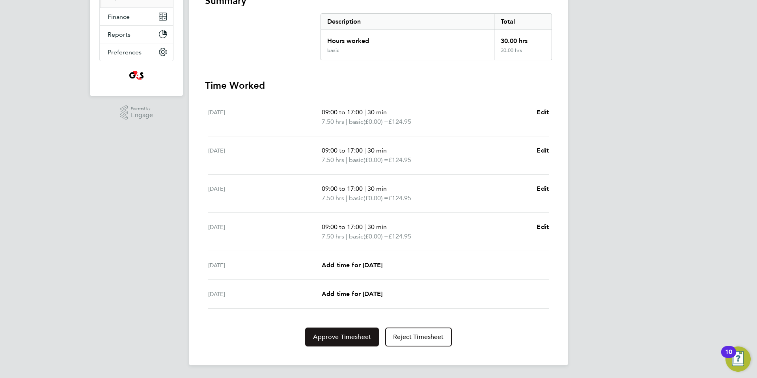
click at [338, 338] on span "Approve Timesheet" at bounding box center [342, 337] width 58 height 8
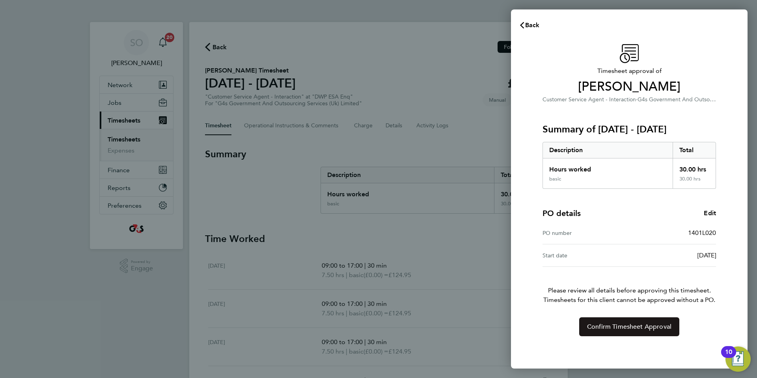
click at [606, 331] on button "Confirm Timesheet Approval" at bounding box center [629, 326] width 100 height 19
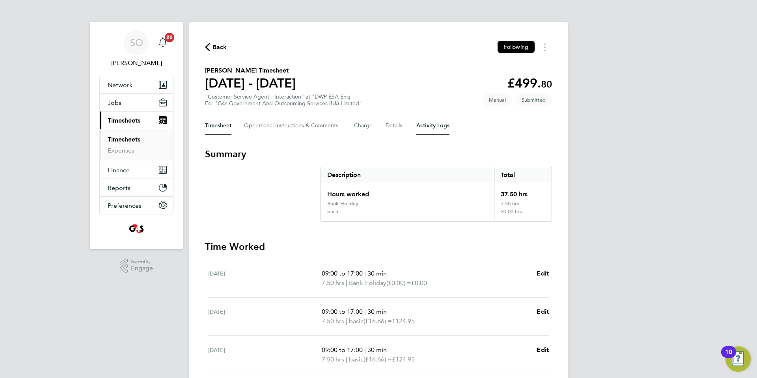
click at [431, 127] on Logs-tab "Activity Logs" at bounding box center [432, 125] width 33 height 19
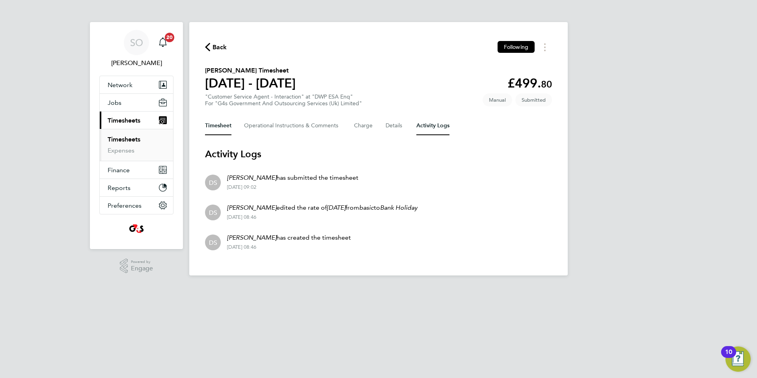
click at [216, 126] on button "Timesheet" at bounding box center [218, 125] width 26 height 19
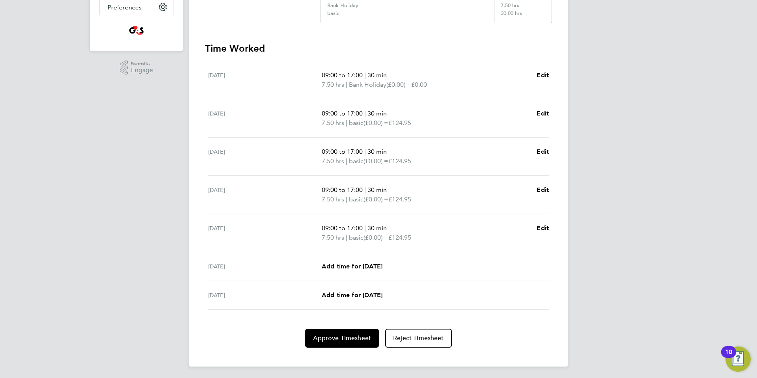
scroll to position [200, 0]
click at [349, 343] on button "Approve Timesheet" at bounding box center [342, 337] width 74 height 19
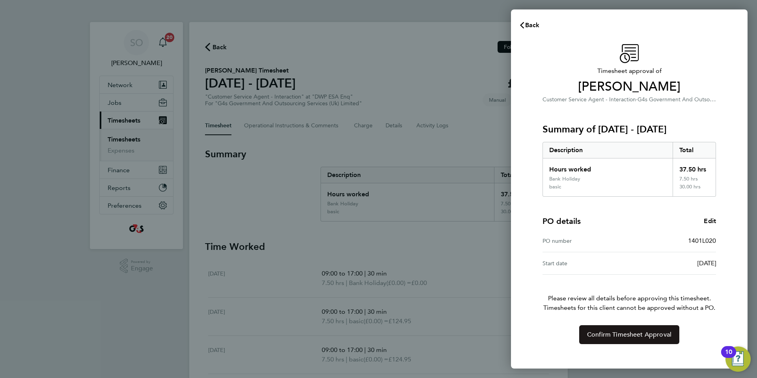
click at [617, 334] on span "Confirm Timesheet Approval" at bounding box center [629, 335] width 84 height 8
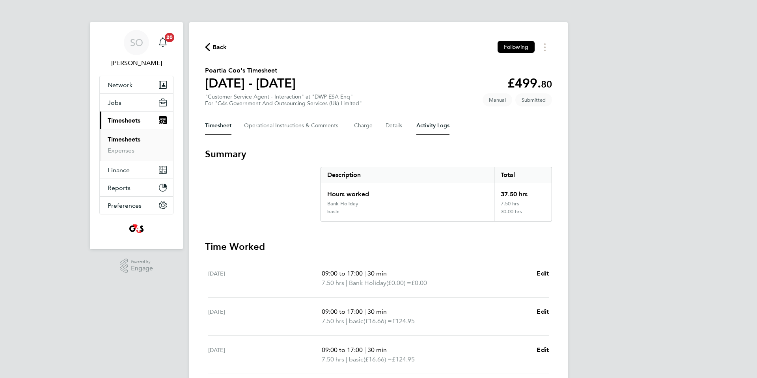
click at [440, 127] on Logs-tab "Activity Logs" at bounding box center [432, 125] width 33 height 19
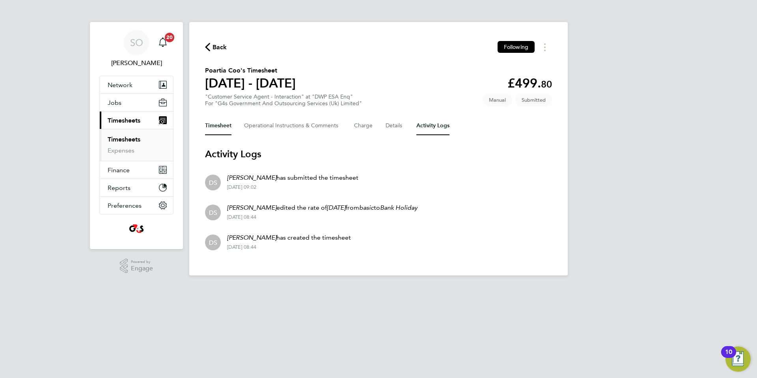
click at [216, 129] on button "Timesheet" at bounding box center [218, 125] width 26 height 19
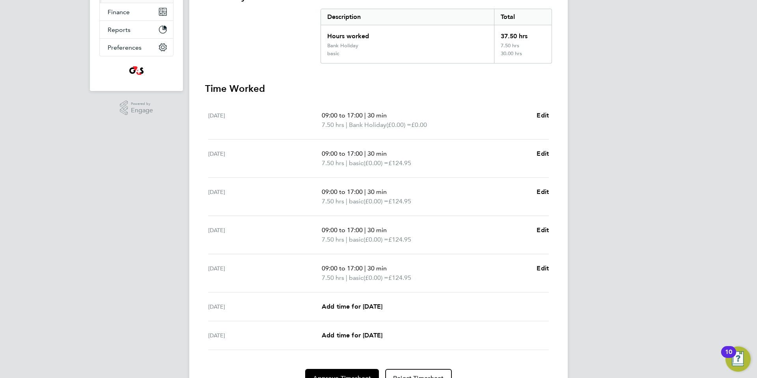
scroll to position [200, 0]
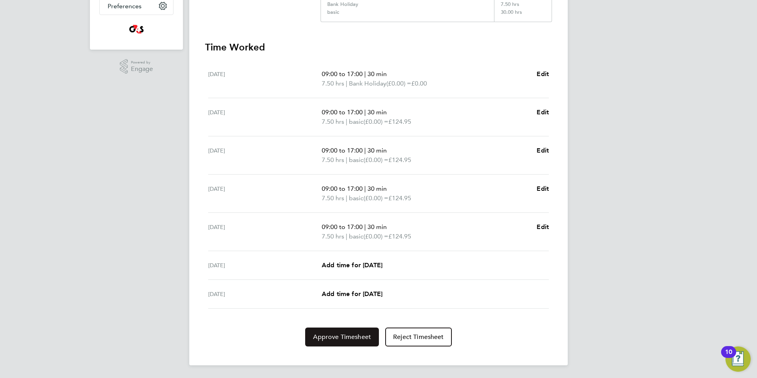
click at [347, 336] on span "Approve Timesheet" at bounding box center [342, 337] width 58 height 8
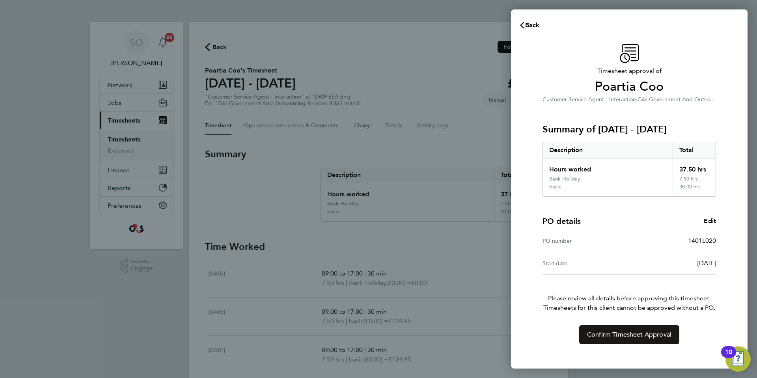
click at [593, 341] on button "Confirm Timesheet Approval" at bounding box center [629, 334] width 100 height 19
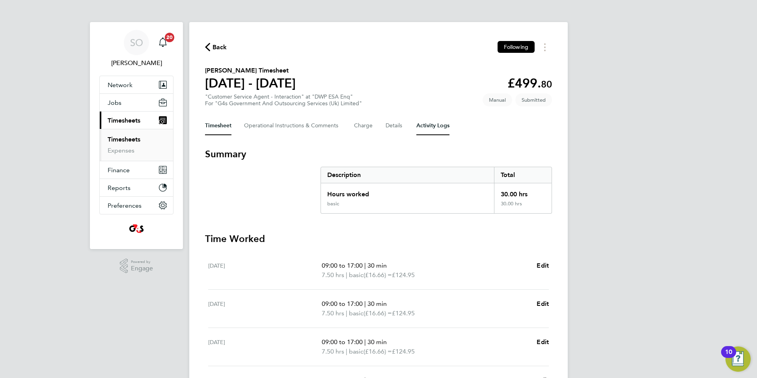
click at [433, 126] on Logs-tab "Activity Logs" at bounding box center [432, 125] width 33 height 19
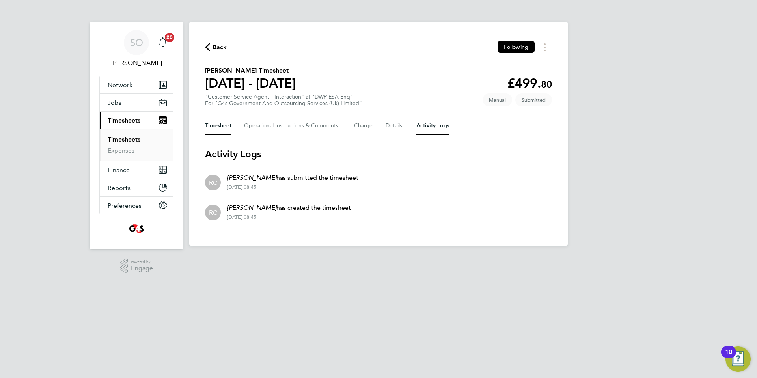
click at [221, 125] on button "Timesheet" at bounding box center [218, 125] width 26 height 19
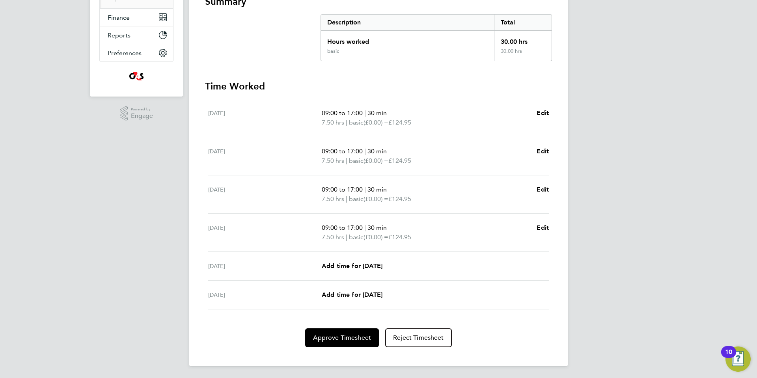
scroll to position [153, 0]
click at [341, 335] on span "Approve Timesheet" at bounding box center [342, 337] width 58 height 8
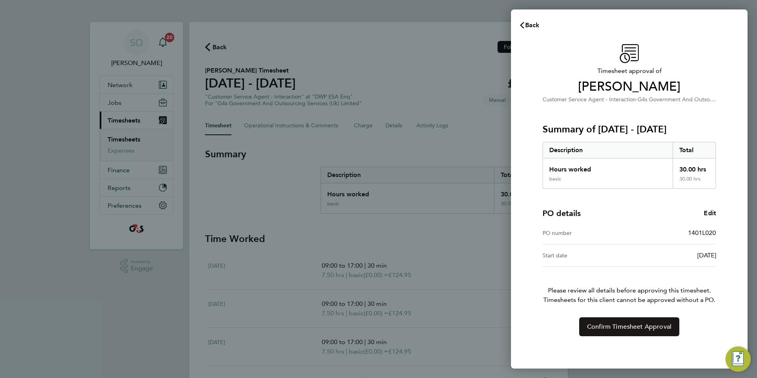
click at [601, 330] on span "Confirm Timesheet Approval" at bounding box center [629, 327] width 84 height 8
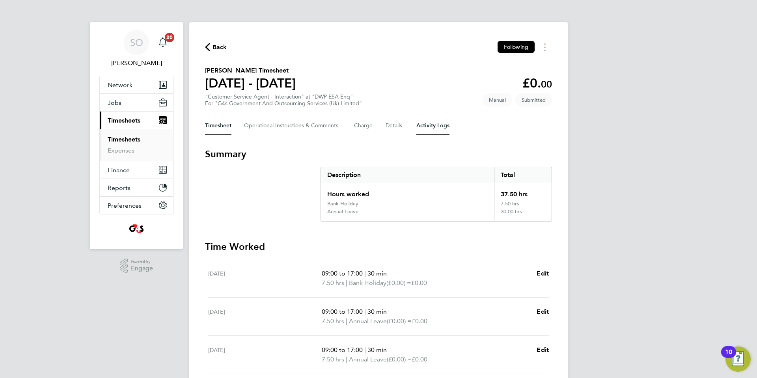
click at [440, 127] on Logs-tab "Activity Logs" at bounding box center [432, 125] width 33 height 19
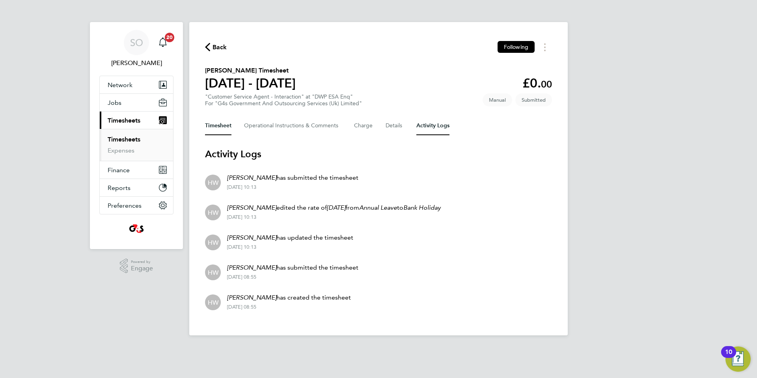
click at [218, 123] on button "Timesheet" at bounding box center [218, 125] width 26 height 19
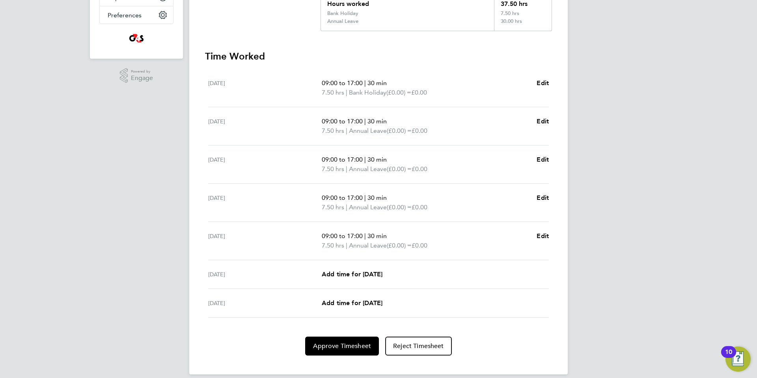
scroll to position [200, 0]
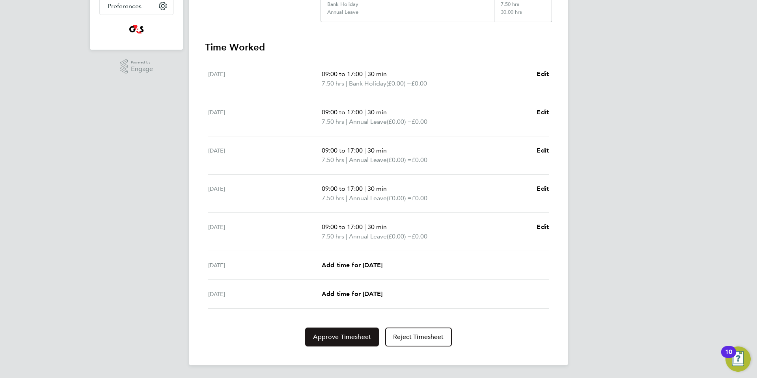
click at [325, 338] on span "Approve Timesheet" at bounding box center [342, 337] width 58 height 8
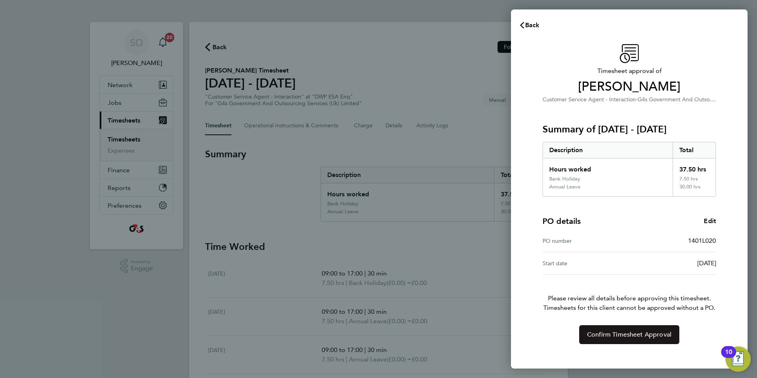
click at [582, 332] on button "Confirm Timesheet Approval" at bounding box center [629, 334] width 100 height 19
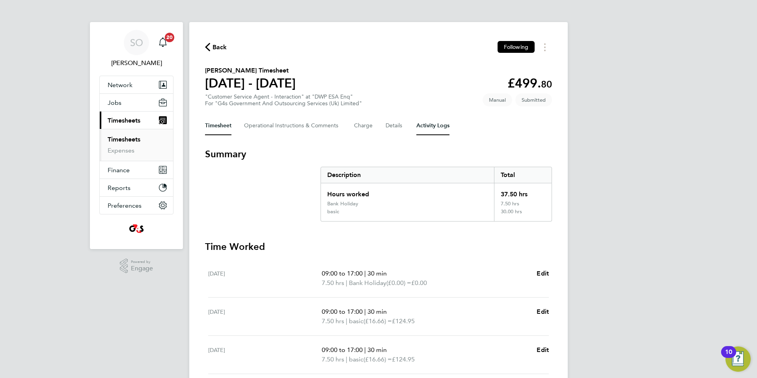
click at [431, 125] on Logs-tab "Activity Logs" at bounding box center [432, 125] width 33 height 19
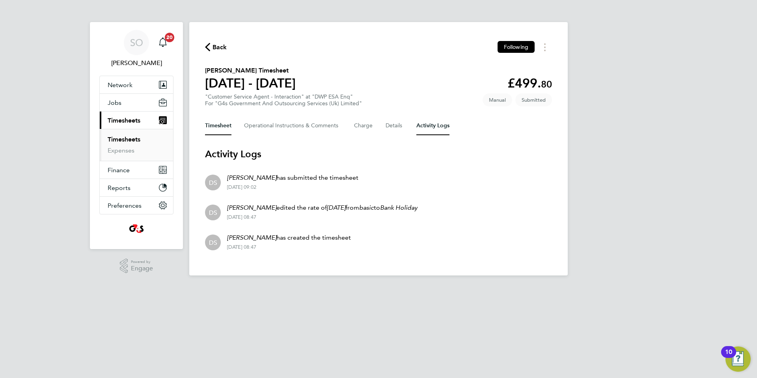
click at [218, 124] on button "Timesheet" at bounding box center [218, 125] width 26 height 19
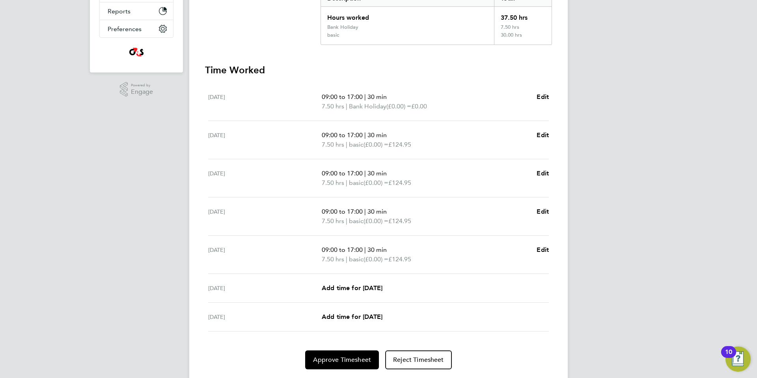
scroll to position [200, 0]
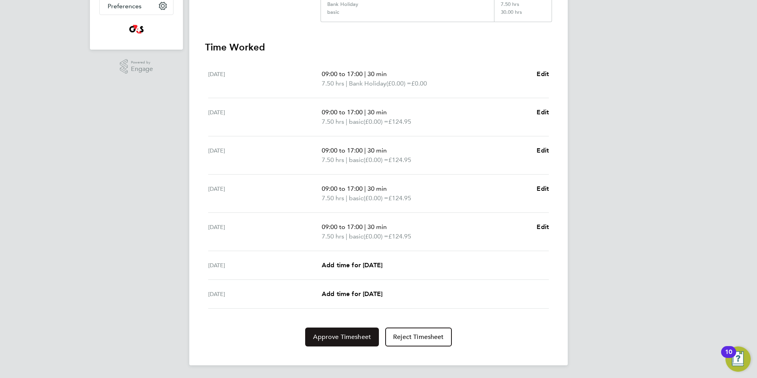
click at [356, 337] on span "Approve Timesheet" at bounding box center [342, 337] width 58 height 8
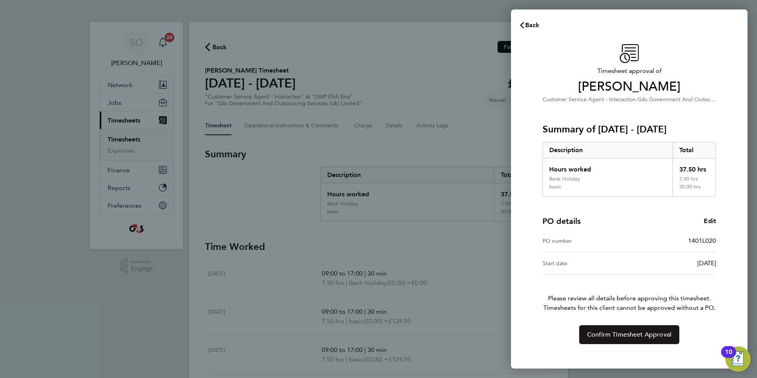
click at [603, 339] on button "Confirm Timesheet Approval" at bounding box center [629, 334] width 100 height 19
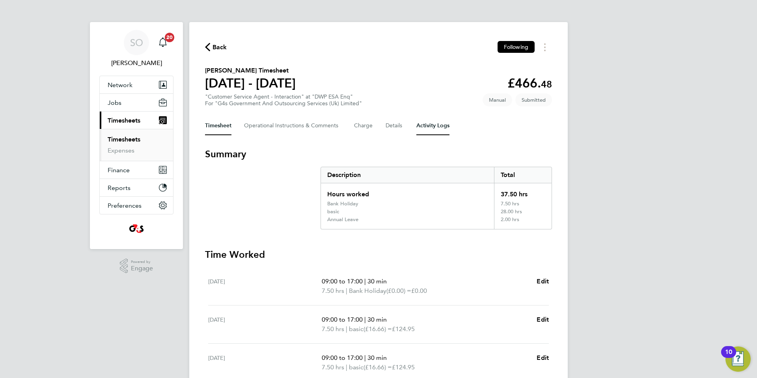
click at [440, 126] on Logs-tab "Activity Logs" at bounding box center [432, 125] width 33 height 19
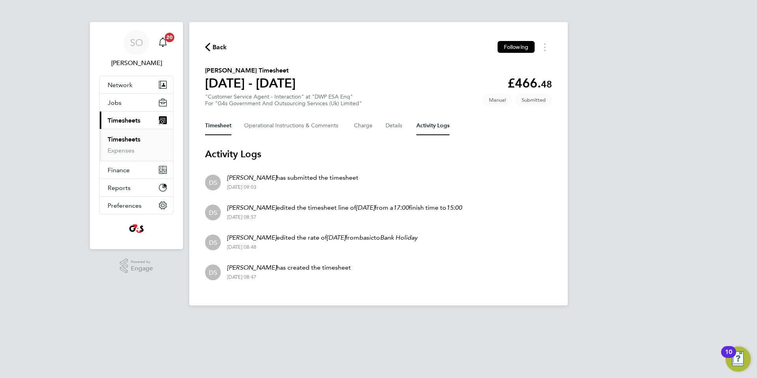
click at [218, 124] on button "Timesheet" at bounding box center [218, 125] width 26 height 19
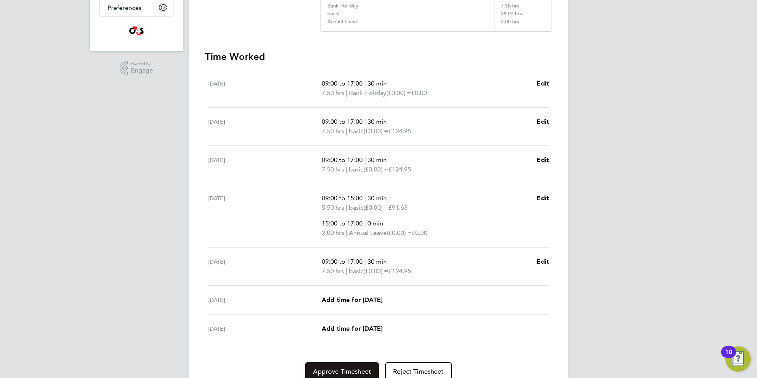
scroll to position [204, 0]
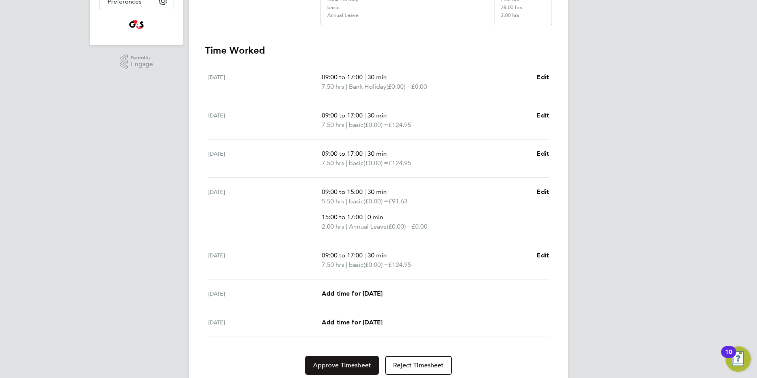
click at [351, 366] on span "Approve Timesheet" at bounding box center [342, 366] width 58 height 8
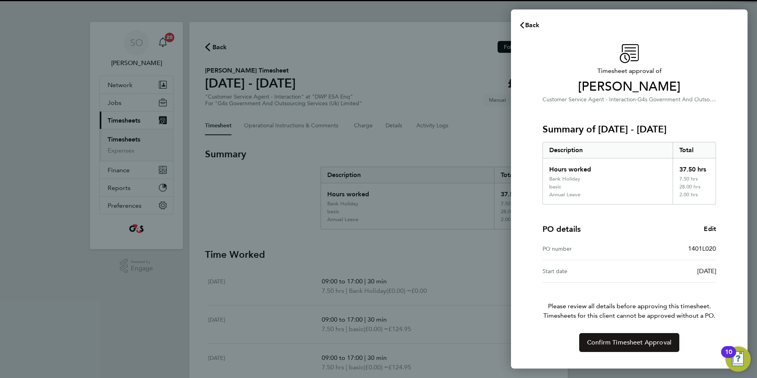
click at [607, 347] on button "Confirm Timesheet Approval" at bounding box center [629, 342] width 100 height 19
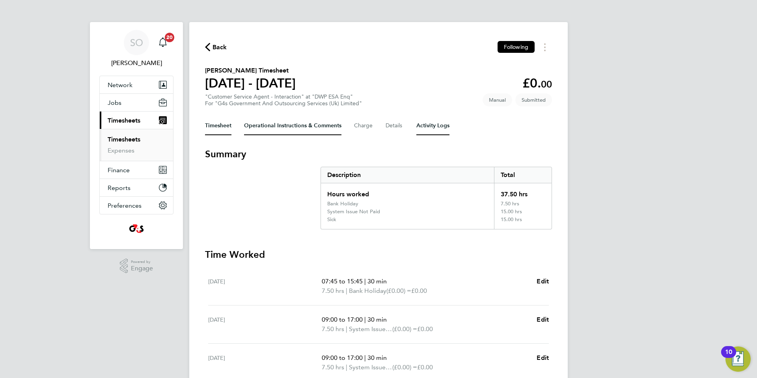
click at [439, 128] on Logs-tab "Activity Logs" at bounding box center [432, 125] width 33 height 19
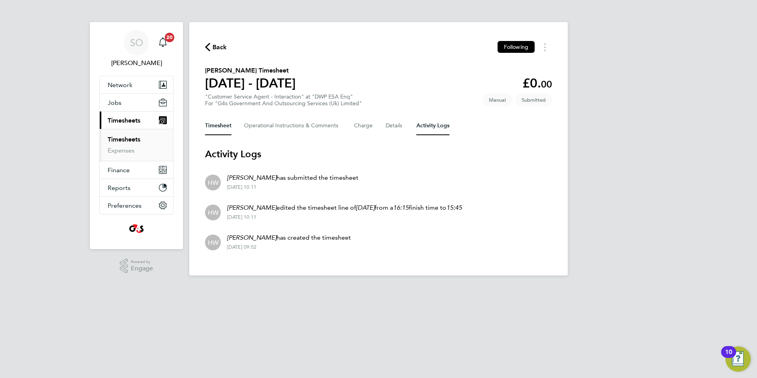
drag, startPoint x: 218, startPoint y: 126, endPoint x: 378, endPoint y: 129, distance: 159.7
click at [219, 126] on button "Timesheet" at bounding box center [218, 125] width 26 height 19
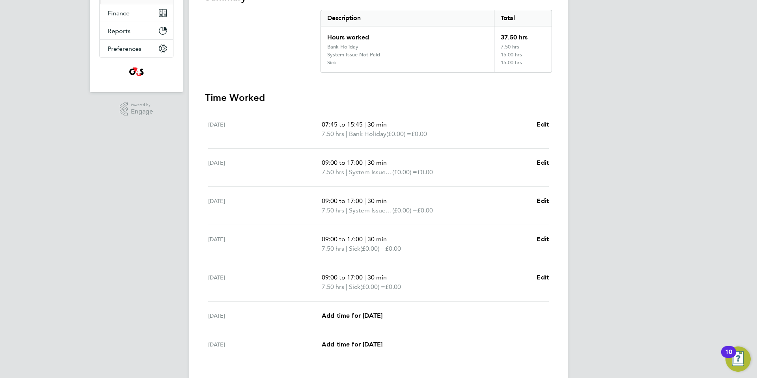
scroll to position [207, 0]
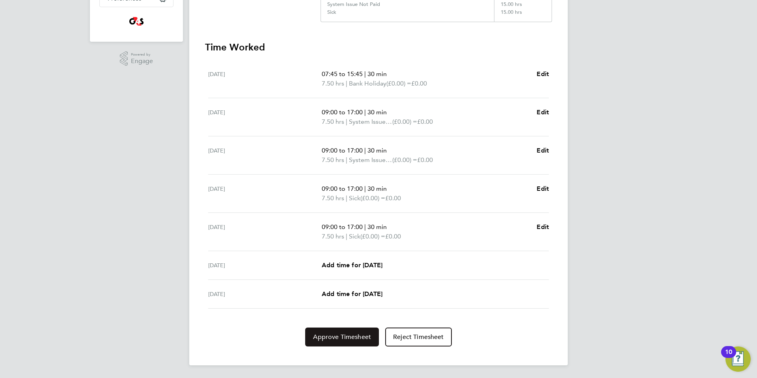
click at [353, 335] on span "Approve Timesheet" at bounding box center [342, 337] width 58 height 8
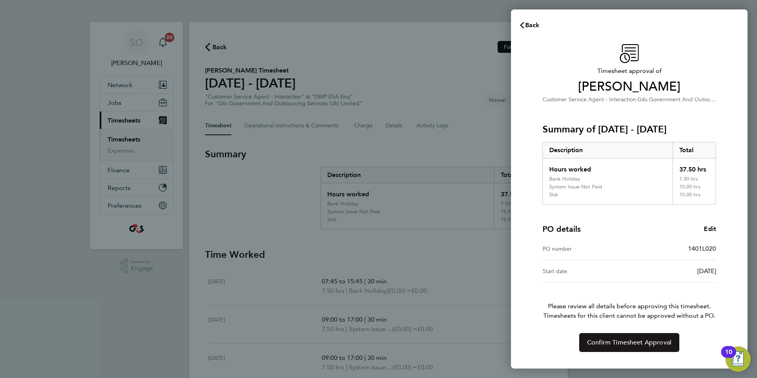
click at [610, 342] on span "Confirm Timesheet Approval" at bounding box center [629, 343] width 84 height 8
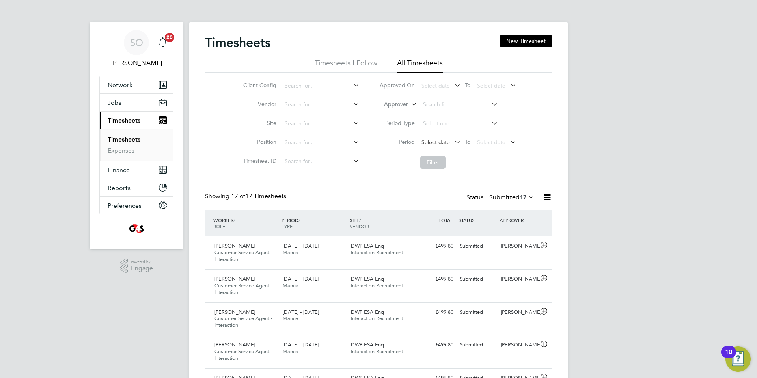
click at [431, 144] on span "Select date" at bounding box center [436, 142] width 28 height 7
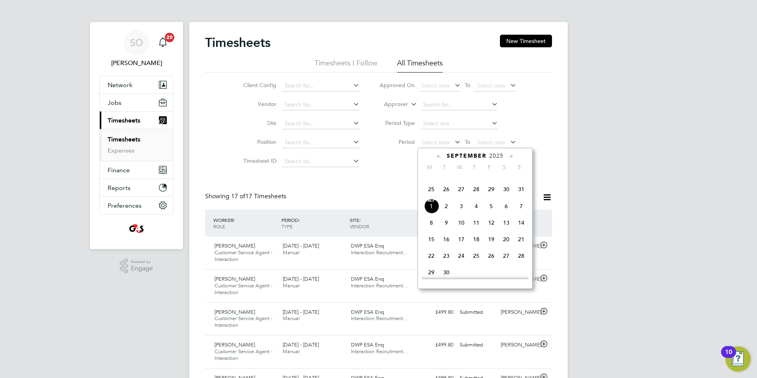
click at [431, 197] on span "25" at bounding box center [431, 189] width 15 height 15
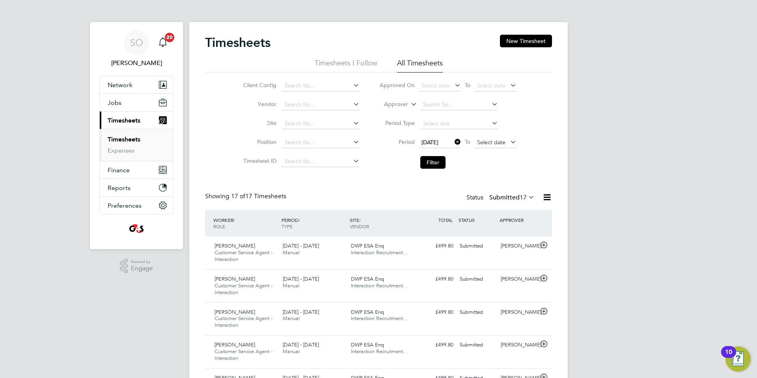
click at [487, 141] on span "Select date" at bounding box center [491, 142] width 28 height 7
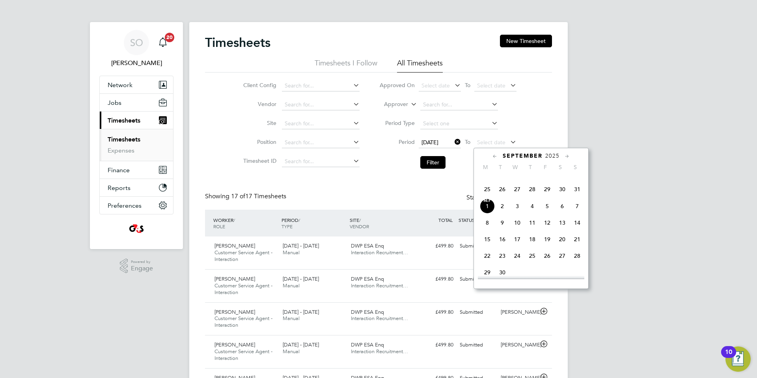
click at [578, 197] on span "31" at bounding box center [577, 189] width 15 height 15
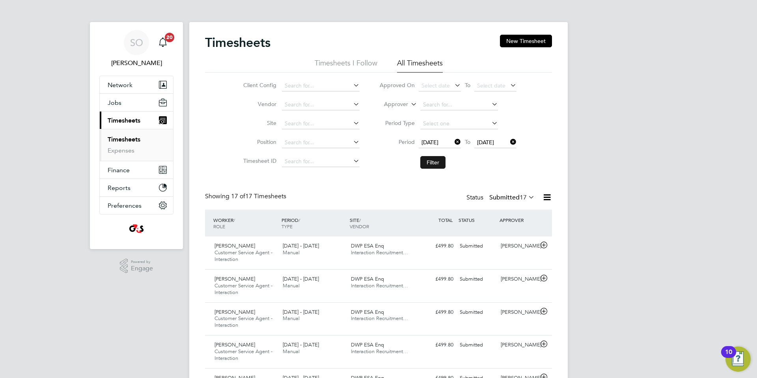
click at [434, 161] on button "Filter" at bounding box center [432, 162] width 25 height 13
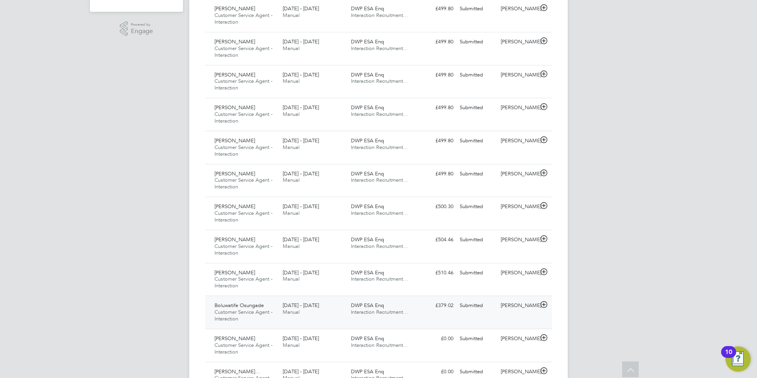
click at [545, 306] on icon at bounding box center [544, 305] width 10 height 6
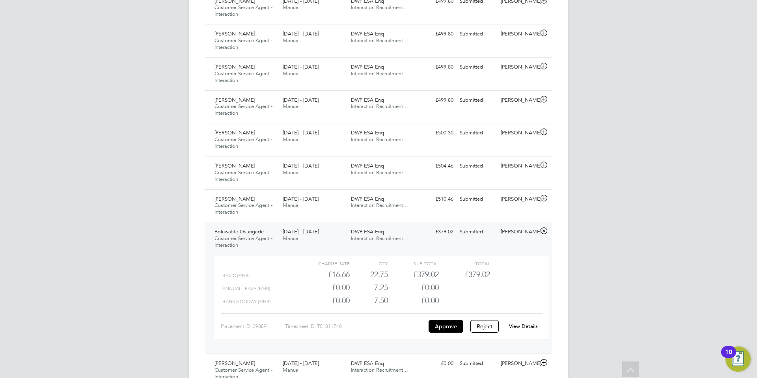
click at [532, 326] on link "View Details" at bounding box center [523, 326] width 29 height 7
click at [544, 200] on icon at bounding box center [544, 198] width 10 height 6
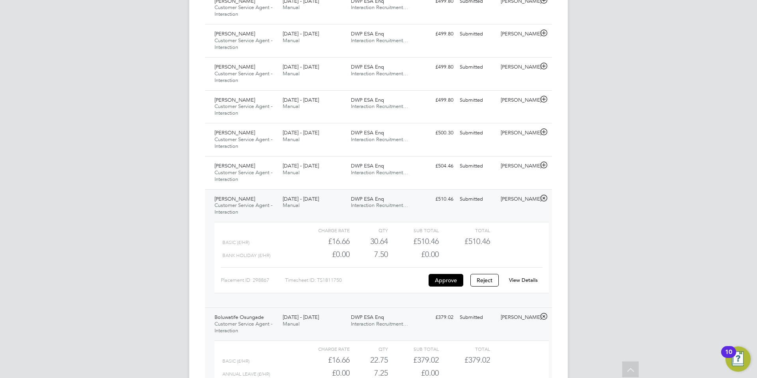
click at [522, 277] on link "View Details" at bounding box center [523, 280] width 29 height 7
click at [543, 163] on icon at bounding box center [544, 165] width 10 height 6
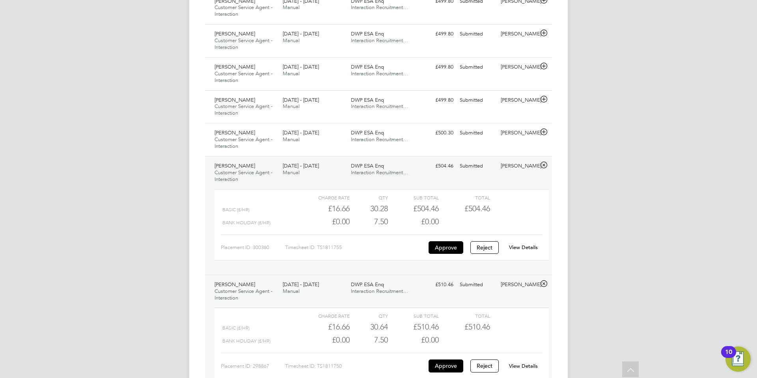
click at [527, 244] on link "View Details" at bounding box center [523, 247] width 29 height 7
click at [544, 129] on icon at bounding box center [544, 132] width 10 height 6
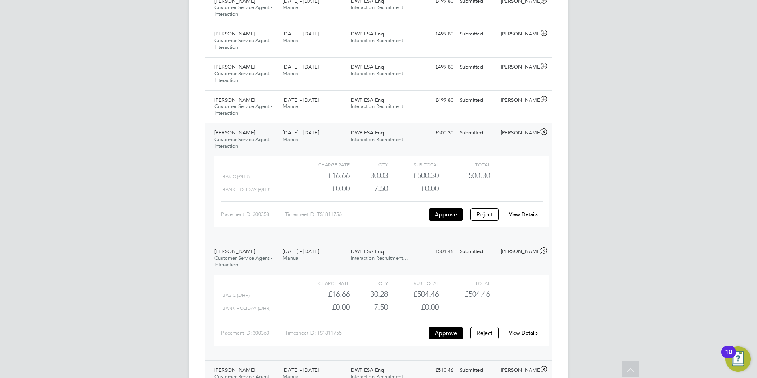
click at [530, 213] on link "View Details" at bounding box center [523, 214] width 29 height 7
click at [544, 99] on icon at bounding box center [544, 99] width 10 height 6
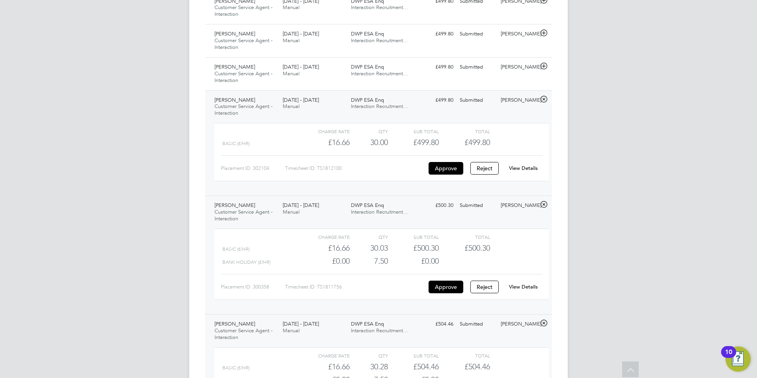
click at [519, 168] on link "View Details" at bounding box center [523, 168] width 29 height 7
click at [543, 65] on icon at bounding box center [544, 66] width 10 height 6
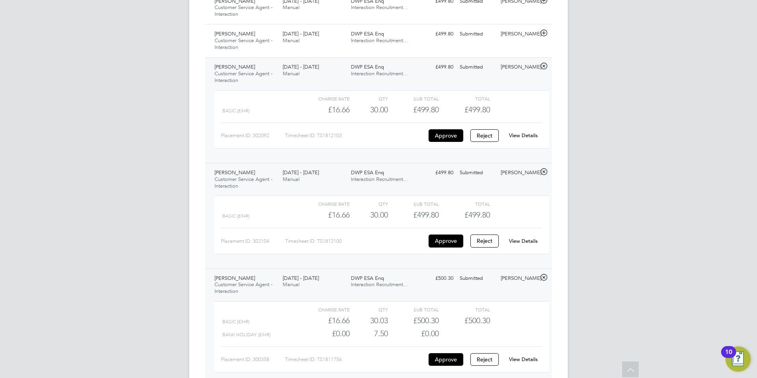
click at [522, 134] on link "View Details" at bounding box center [523, 135] width 29 height 7
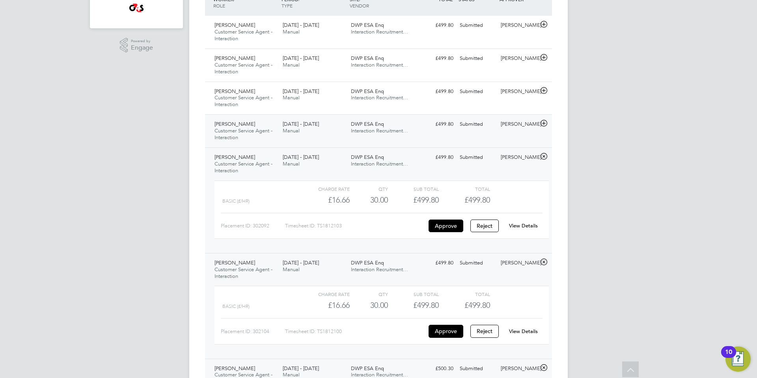
click at [545, 123] on icon at bounding box center [544, 123] width 10 height 6
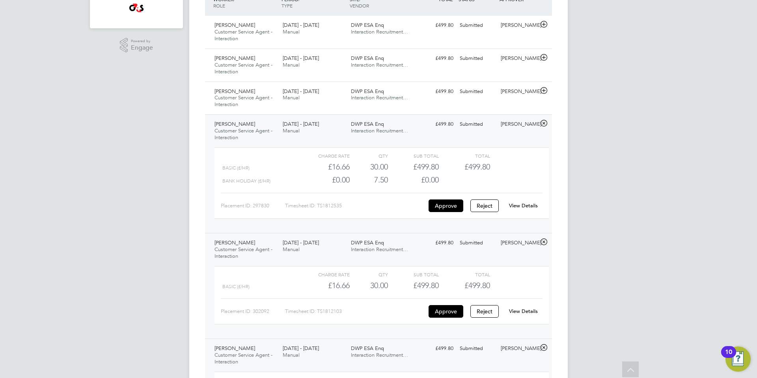
click at [523, 206] on link "View Details" at bounding box center [523, 205] width 29 height 7
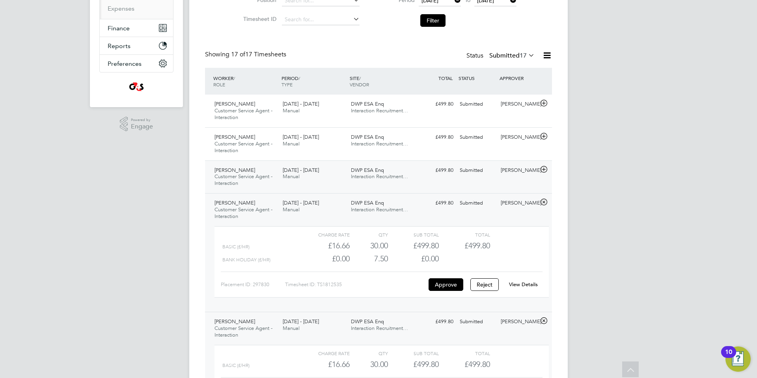
click at [543, 169] on icon at bounding box center [544, 169] width 10 height 6
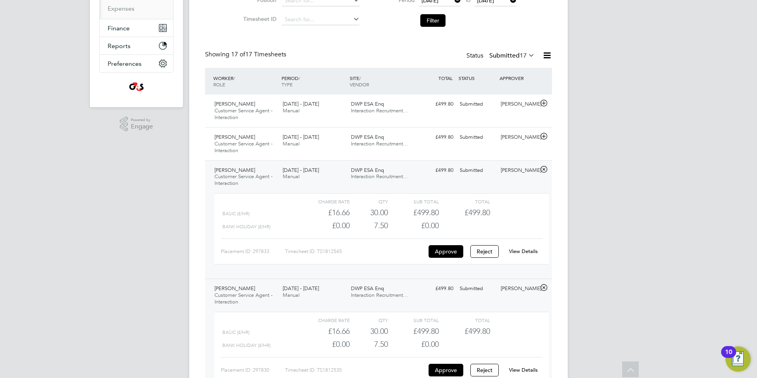
click at [531, 248] on link "View Details" at bounding box center [523, 251] width 29 height 7
click at [543, 135] on icon at bounding box center [544, 136] width 10 height 6
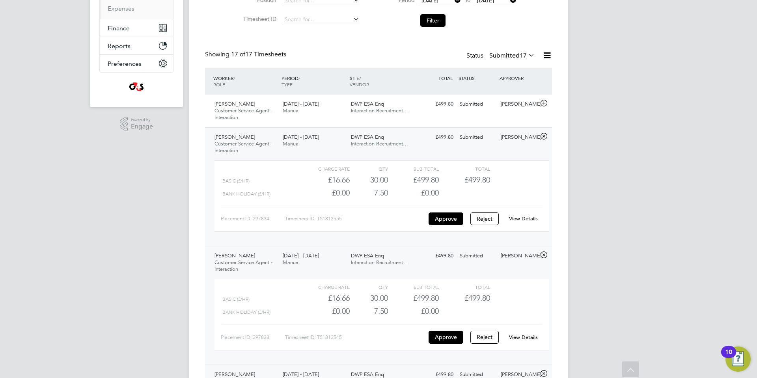
click at [517, 218] on link "View Details" at bounding box center [523, 218] width 29 height 7
click at [545, 103] on icon at bounding box center [544, 103] width 10 height 6
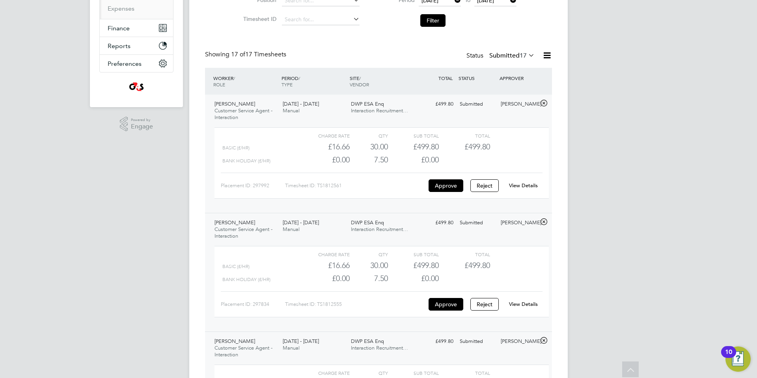
click at [531, 183] on link "View Details" at bounding box center [523, 185] width 29 height 7
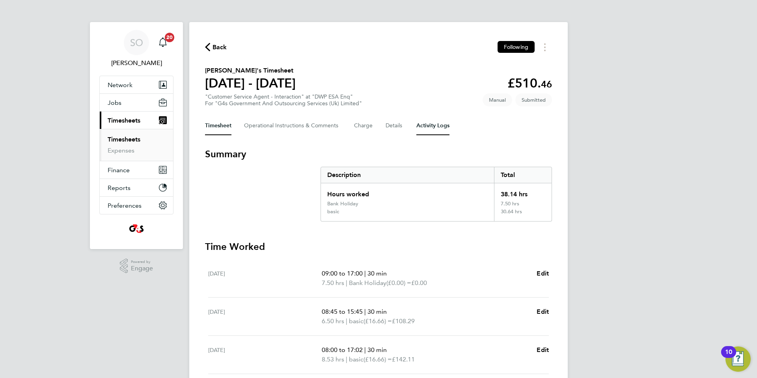
click at [436, 124] on Logs-tab "Activity Logs" at bounding box center [432, 125] width 33 height 19
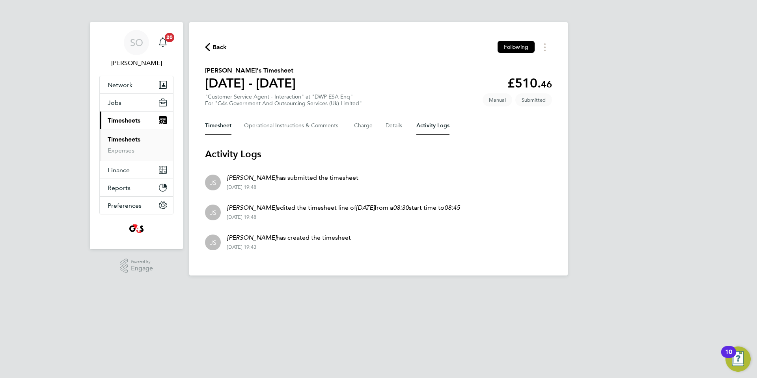
click at [225, 124] on button "Timesheet" at bounding box center [218, 125] width 26 height 19
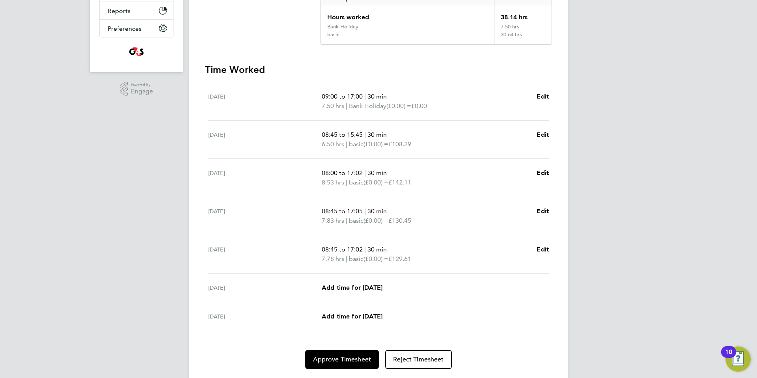
scroll to position [200, 0]
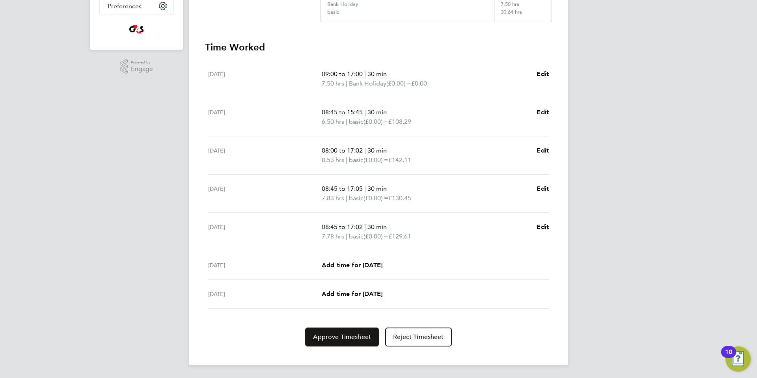
click at [341, 343] on button "Approve Timesheet" at bounding box center [342, 337] width 74 height 19
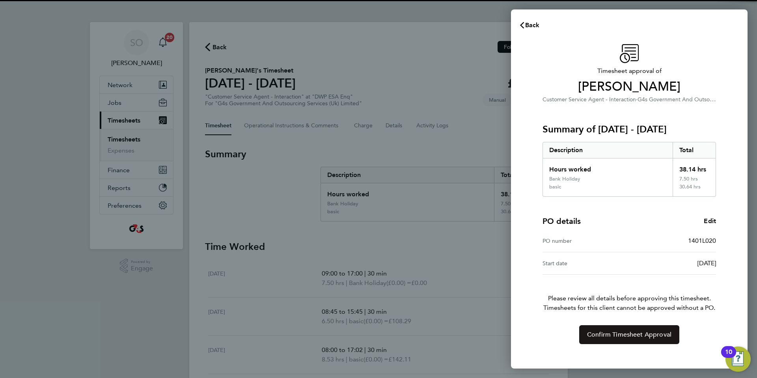
click at [633, 332] on span "Confirm Timesheet Approval" at bounding box center [629, 335] width 84 height 8
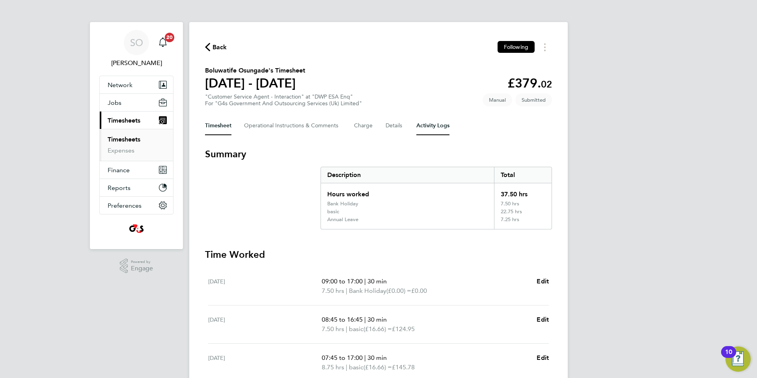
click at [431, 125] on Logs-tab "Activity Logs" at bounding box center [432, 125] width 33 height 19
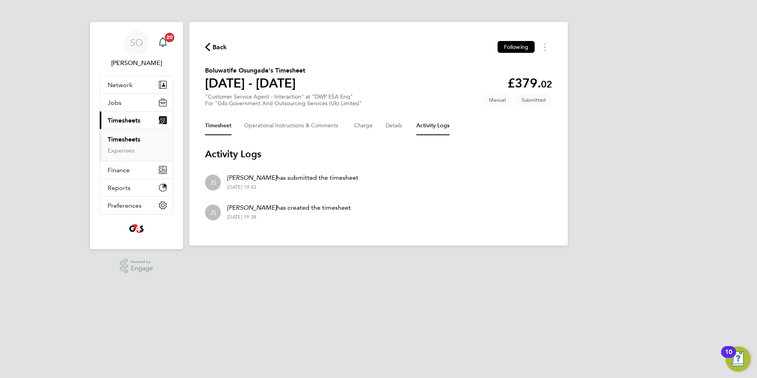
click at [217, 125] on button "Timesheet" at bounding box center [218, 125] width 26 height 19
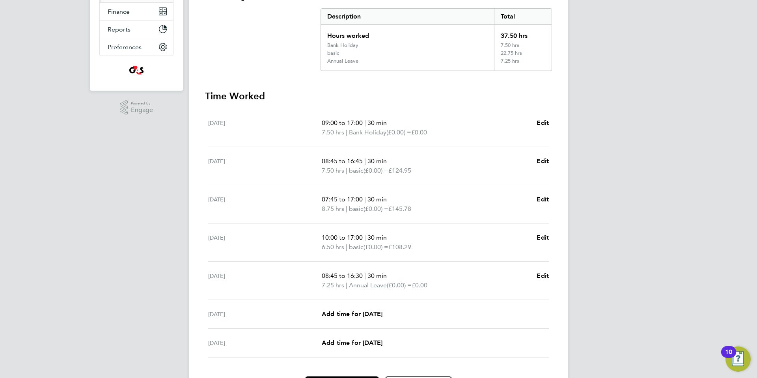
scroll to position [207, 0]
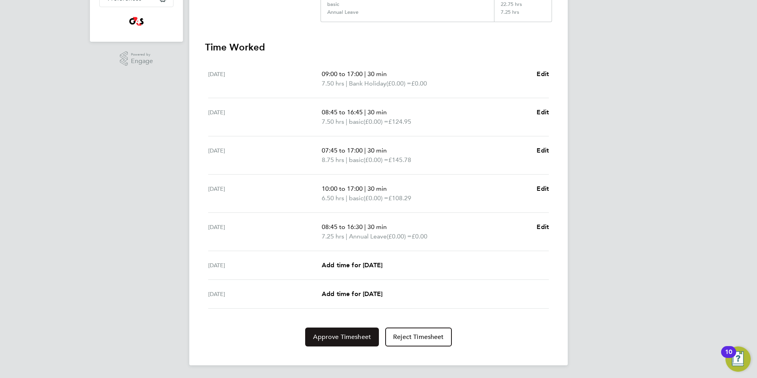
click at [338, 338] on span "Approve Timesheet" at bounding box center [342, 337] width 58 height 8
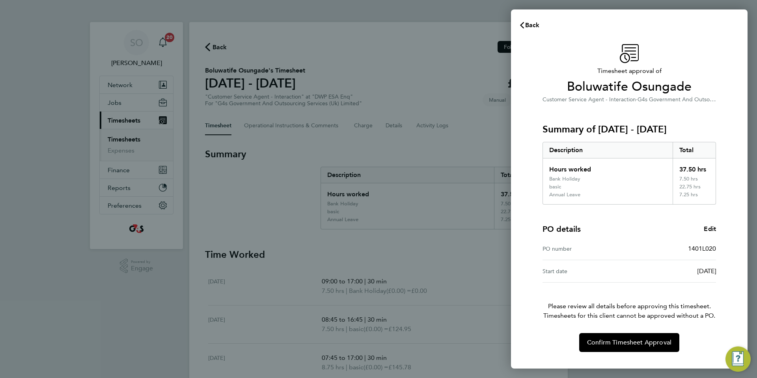
click at [610, 327] on div "Timesheet approval of Boluwatife Osungade Customer Service Agent - Interaction …" at bounding box center [629, 198] width 192 height 308
click at [610, 343] on span "Confirm Timesheet Approval" at bounding box center [629, 343] width 84 height 8
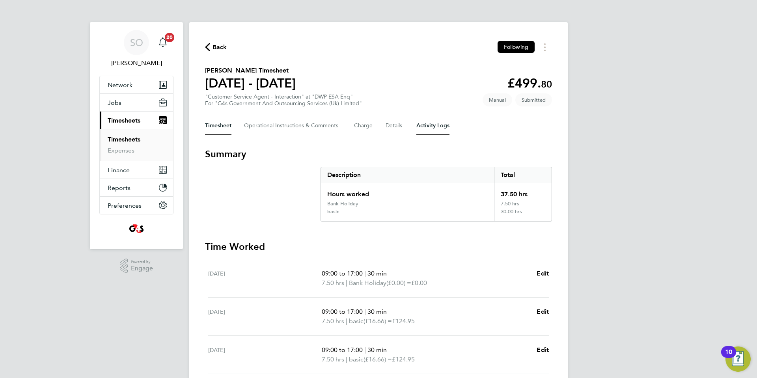
click at [431, 127] on Logs-tab "Activity Logs" at bounding box center [432, 125] width 33 height 19
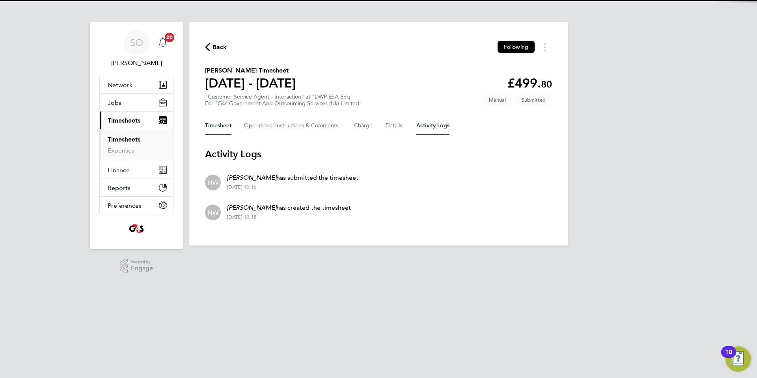
click at [212, 127] on button "Timesheet" at bounding box center [218, 125] width 26 height 19
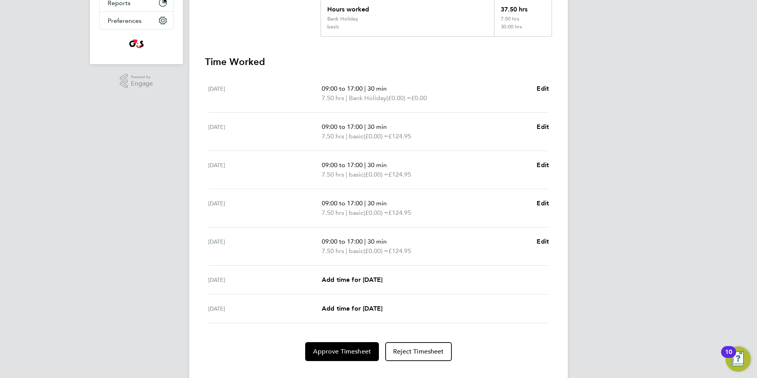
scroll to position [200, 0]
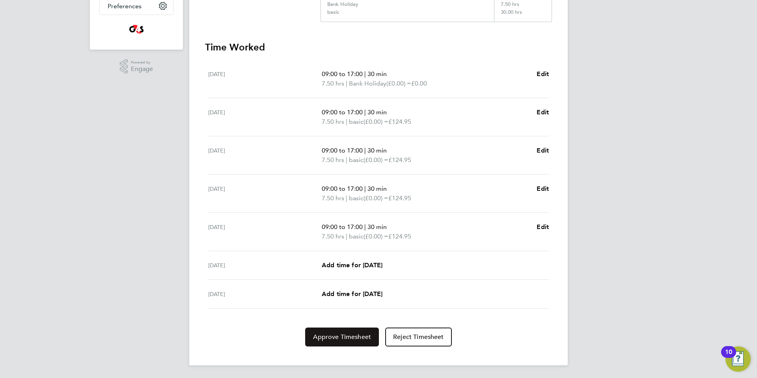
click at [354, 332] on button "Approve Timesheet" at bounding box center [342, 337] width 74 height 19
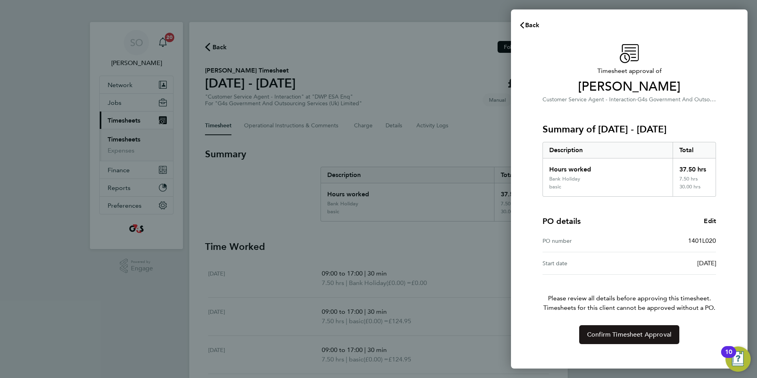
click at [634, 338] on span "Confirm Timesheet Approval" at bounding box center [629, 335] width 84 height 8
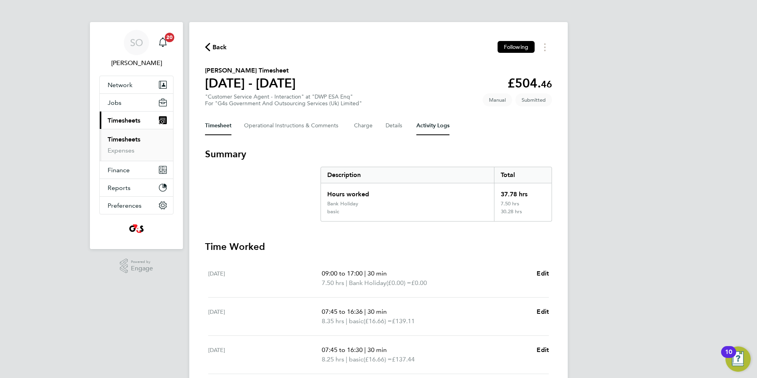
click at [428, 124] on Logs-tab "Activity Logs" at bounding box center [432, 125] width 33 height 19
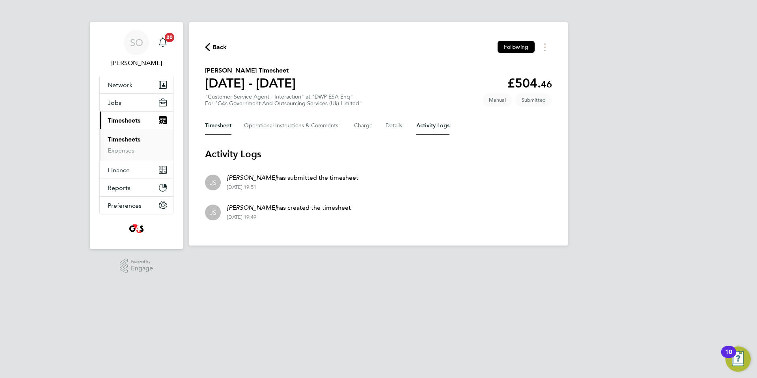
click at [218, 125] on button "Timesheet" at bounding box center [218, 125] width 26 height 19
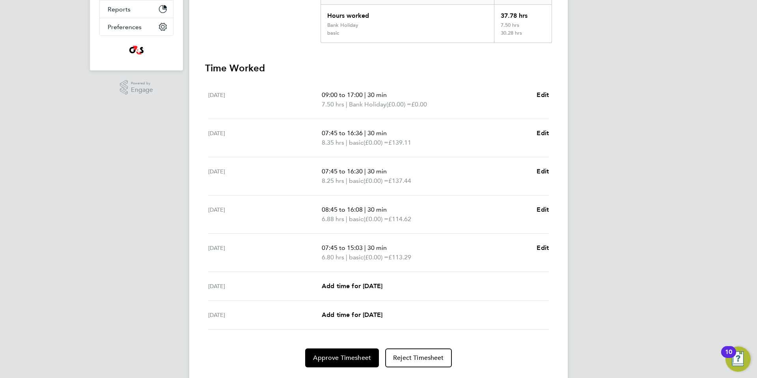
scroll to position [200, 0]
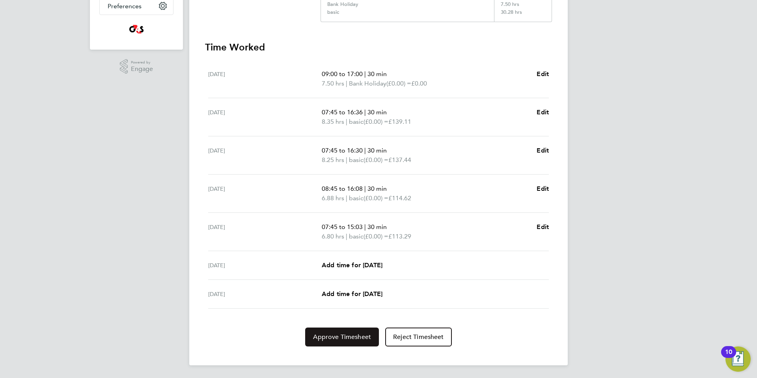
click at [344, 332] on button "Approve Timesheet" at bounding box center [342, 337] width 74 height 19
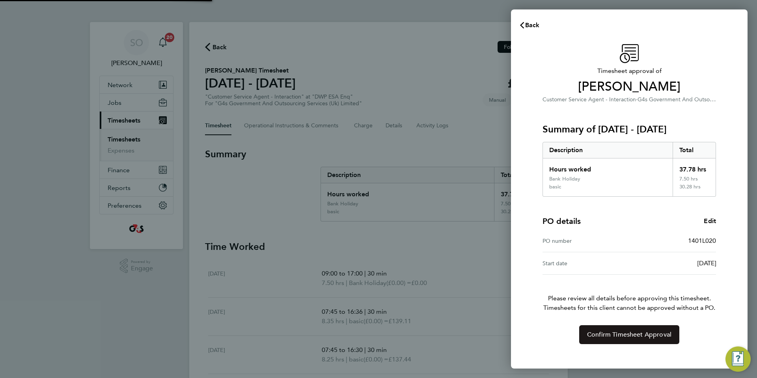
click at [606, 332] on span "Confirm Timesheet Approval" at bounding box center [629, 335] width 84 height 8
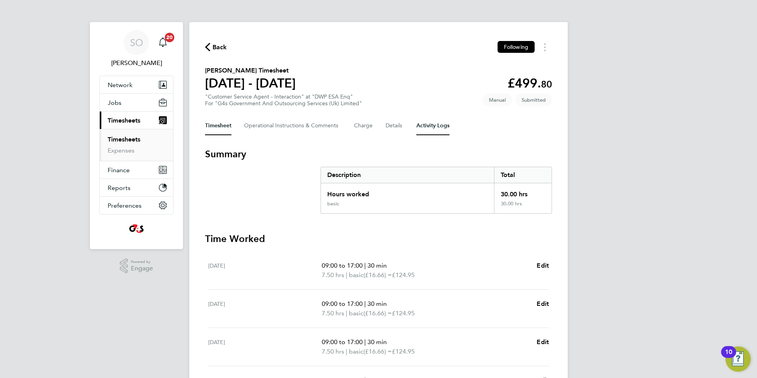
click at [436, 129] on Logs-tab "Activity Logs" at bounding box center [432, 125] width 33 height 19
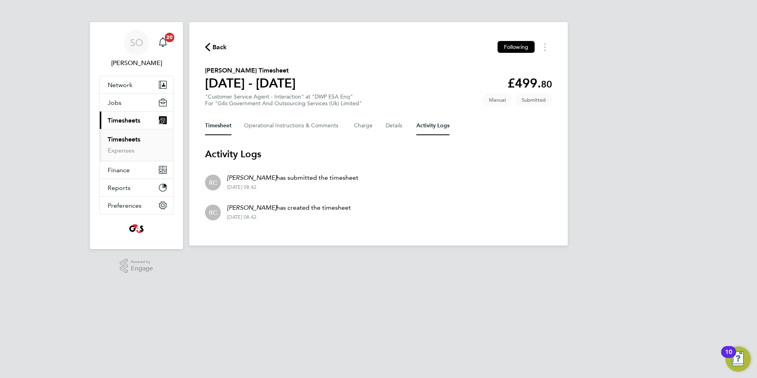
click at [218, 128] on button "Timesheet" at bounding box center [218, 125] width 26 height 19
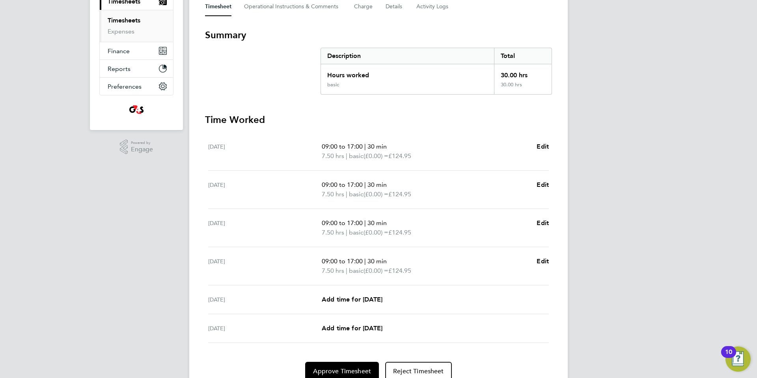
scroll to position [153, 0]
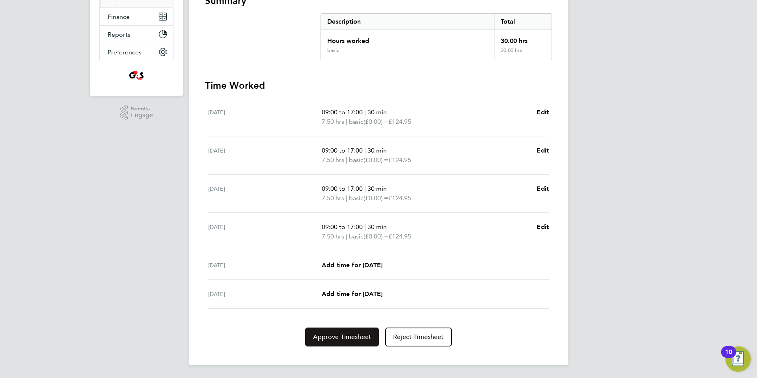
click at [326, 337] on span "Approve Timesheet" at bounding box center [342, 337] width 58 height 8
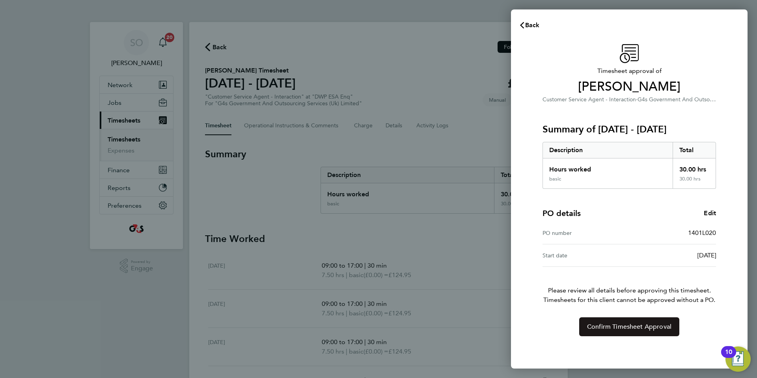
click at [607, 327] on span "Confirm Timesheet Approval" at bounding box center [629, 327] width 84 height 8
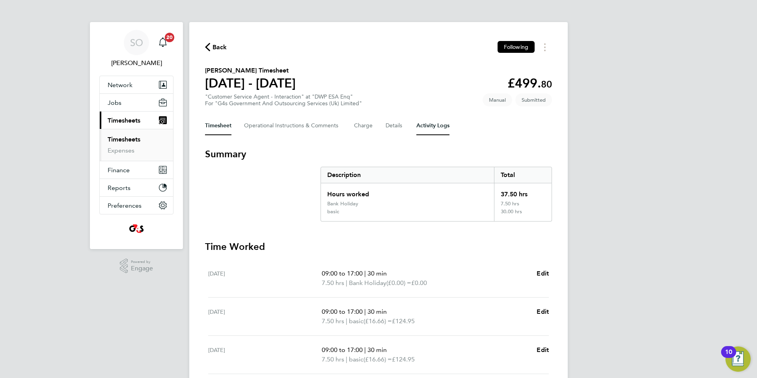
click at [433, 123] on Logs-tab "Activity Logs" at bounding box center [432, 125] width 33 height 19
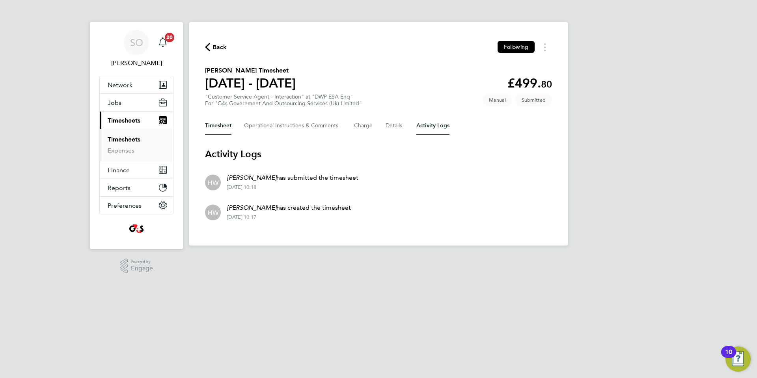
click at [213, 123] on button "Timesheet" at bounding box center [218, 125] width 26 height 19
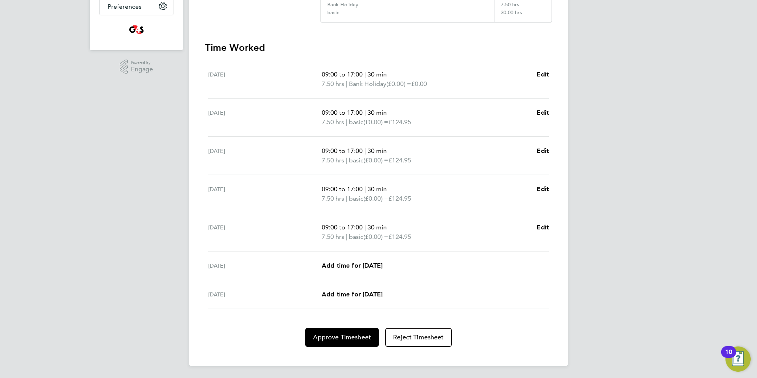
scroll to position [200, 0]
click at [353, 338] on span "Approve Timesheet" at bounding box center [342, 337] width 58 height 8
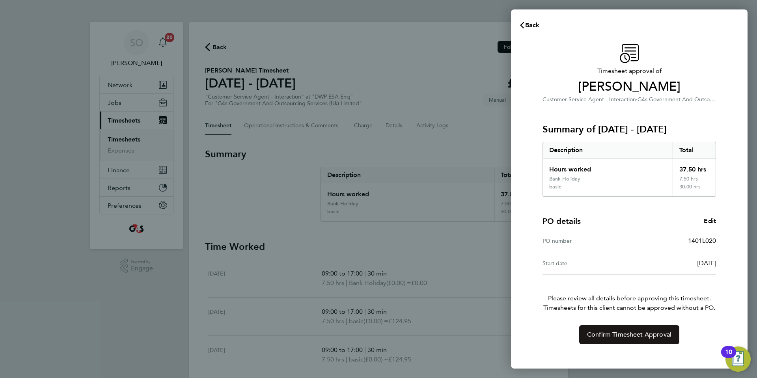
click at [584, 337] on button "Confirm Timesheet Approval" at bounding box center [629, 334] width 100 height 19
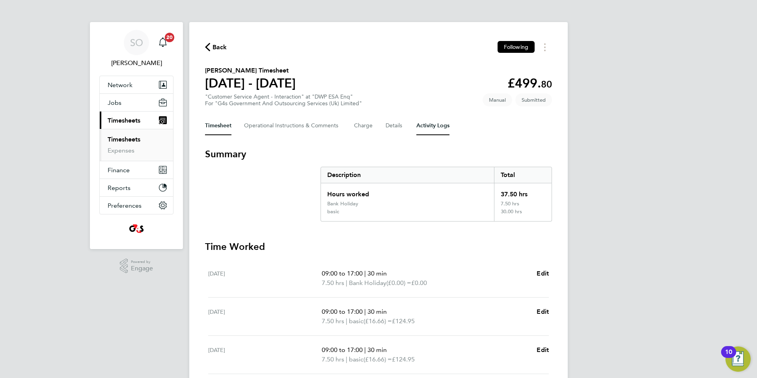
click at [432, 134] on Logs-tab "Activity Logs" at bounding box center [432, 125] width 33 height 19
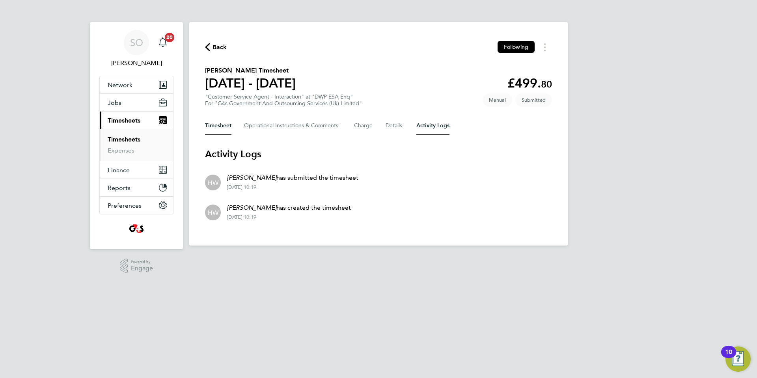
click at [215, 125] on button "Timesheet" at bounding box center [218, 125] width 26 height 19
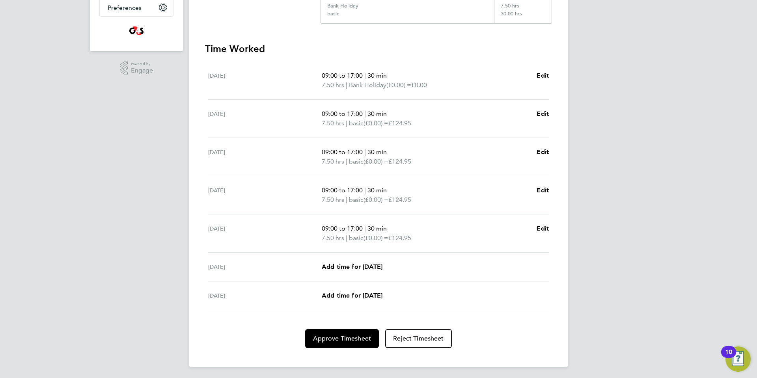
scroll to position [200, 0]
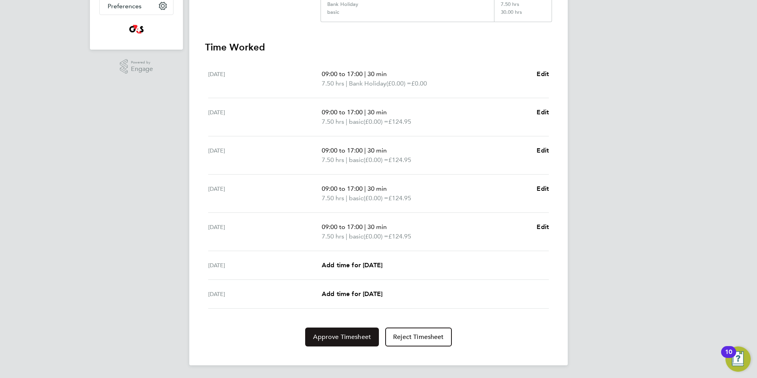
click at [334, 336] on span "Approve Timesheet" at bounding box center [342, 337] width 58 height 8
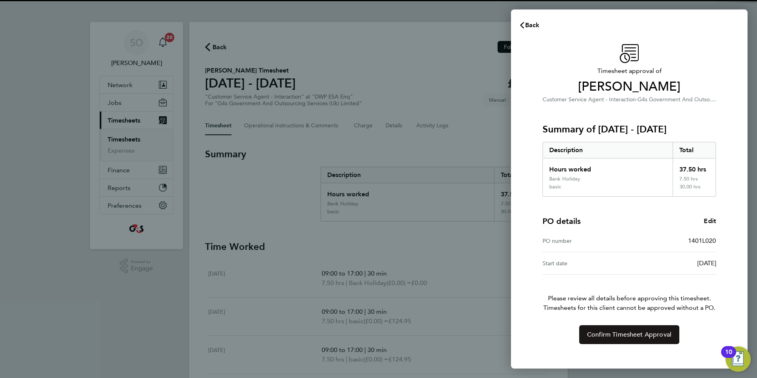
click at [604, 339] on button "Confirm Timesheet Approval" at bounding box center [629, 334] width 100 height 19
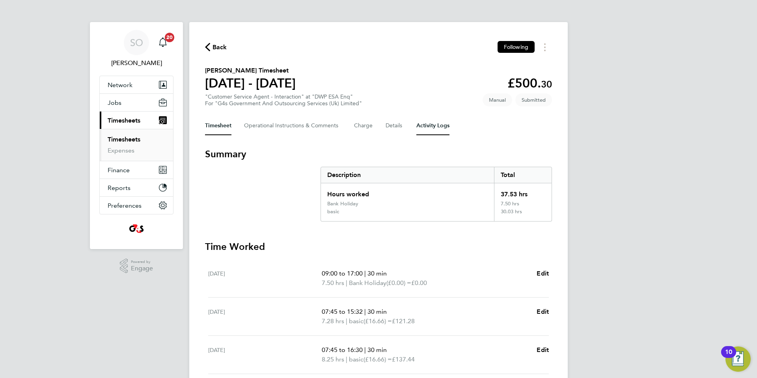
click at [435, 126] on Logs-tab "Activity Logs" at bounding box center [432, 125] width 33 height 19
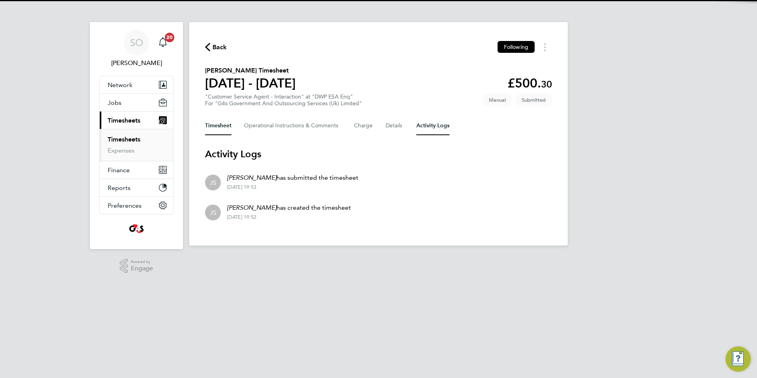
click at [220, 124] on button "Timesheet" at bounding box center [218, 125] width 26 height 19
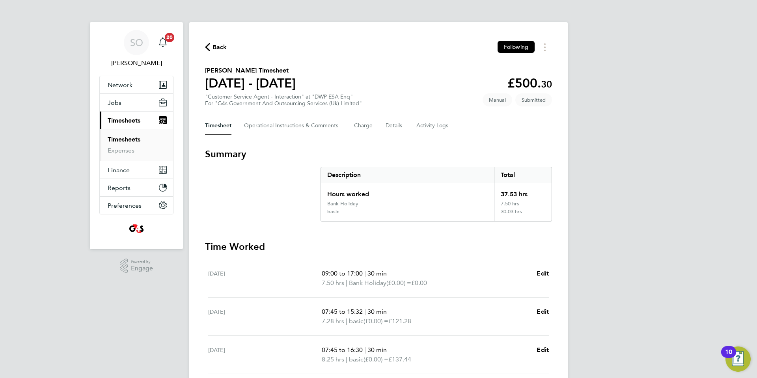
scroll to position [4, 0]
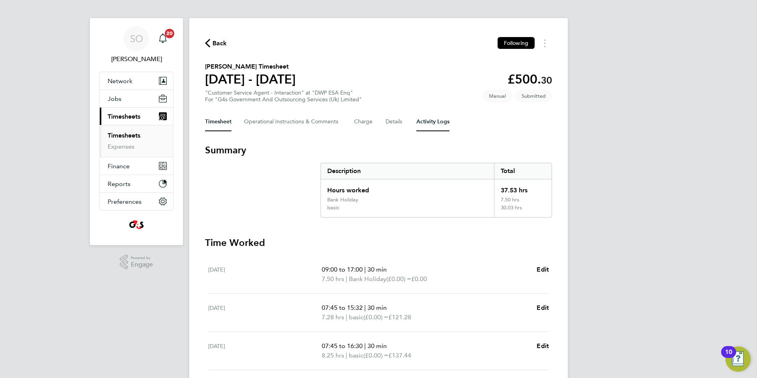
click at [443, 123] on Logs-tab "Activity Logs" at bounding box center [432, 121] width 33 height 19
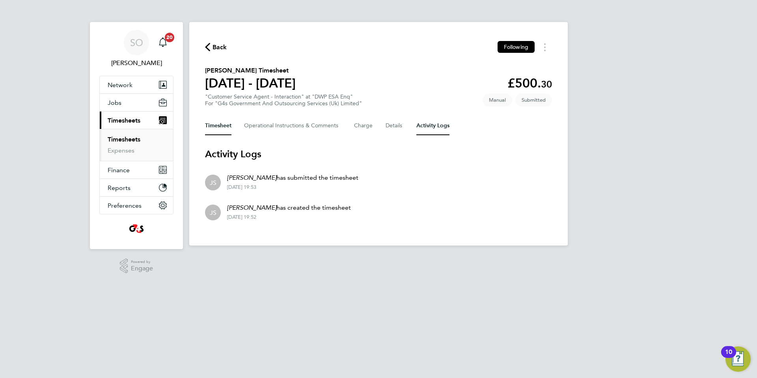
click at [216, 126] on button "Timesheet" at bounding box center [218, 125] width 26 height 19
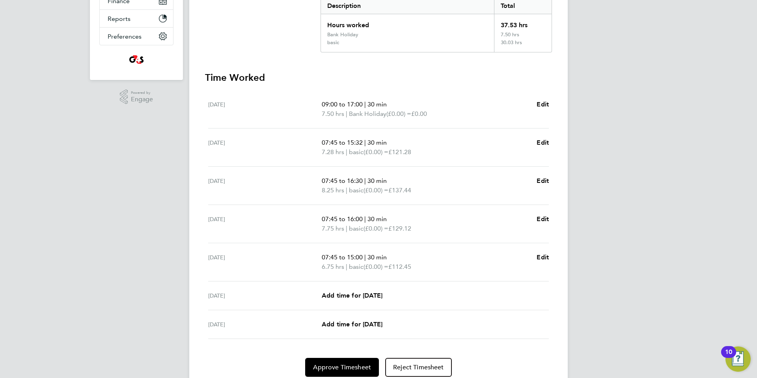
scroll to position [200, 0]
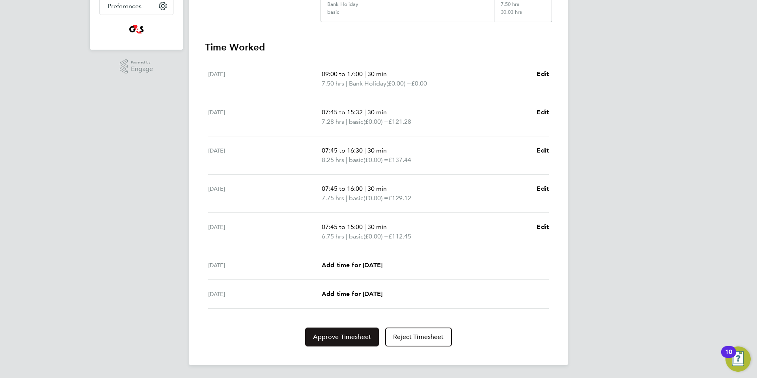
click at [351, 338] on span "Approve Timesheet" at bounding box center [342, 337] width 58 height 8
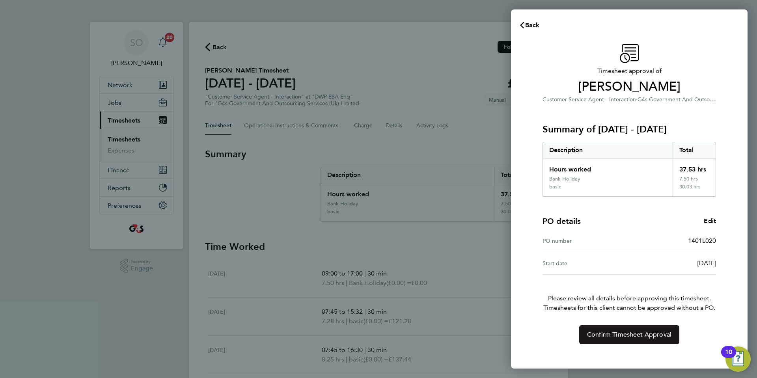
drag, startPoint x: 585, startPoint y: 334, endPoint x: 505, endPoint y: 50, distance: 295.6
click at [585, 334] on button "Confirm Timesheet Approval" at bounding box center [629, 334] width 100 height 19
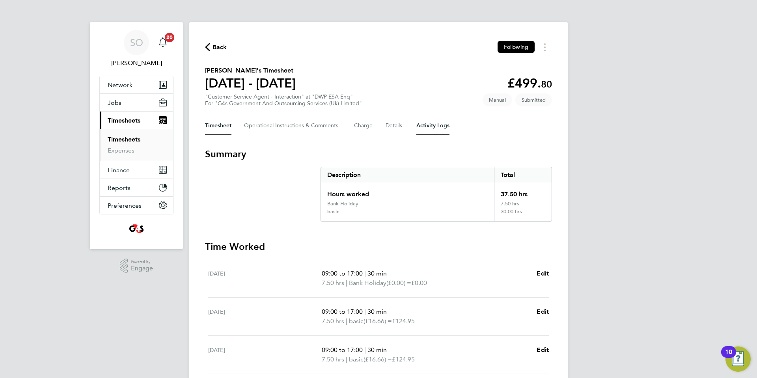
click at [434, 128] on Logs-tab "Activity Logs" at bounding box center [432, 125] width 33 height 19
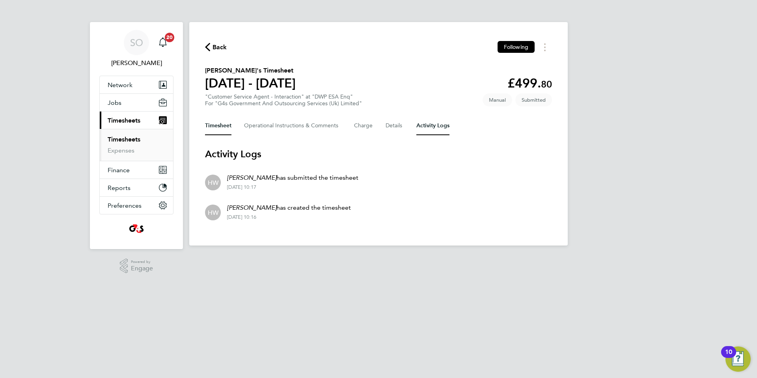
click at [213, 124] on button "Timesheet" at bounding box center [218, 125] width 26 height 19
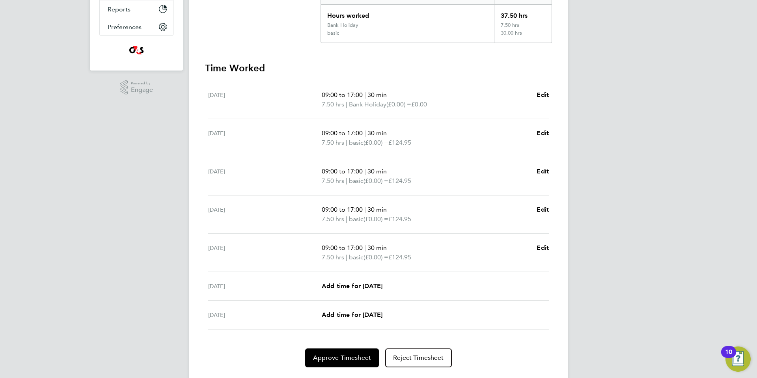
scroll to position [200, 0]
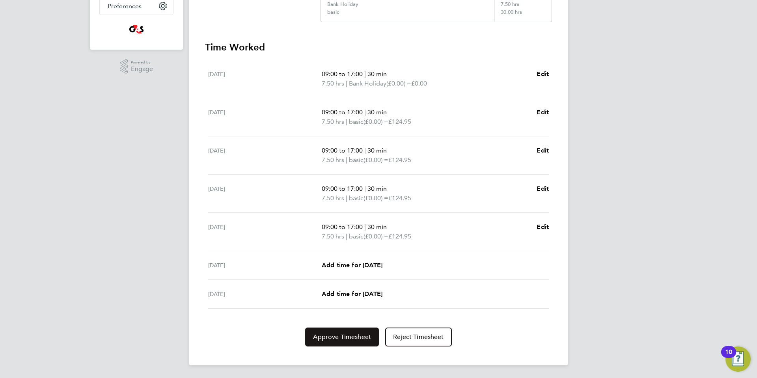
click at [330, 341] on span "Approve Timesheet" at bounding box center [342, 337] width 58 height 8
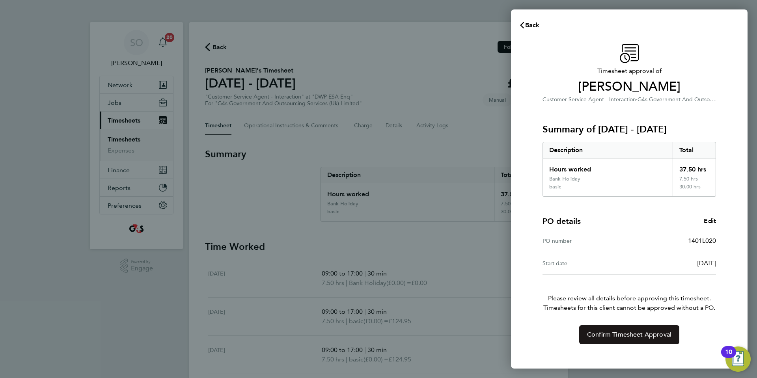
click at [619, 333] on span "Confirm Timesheet Approval" at bounding box center [629, 335] width 84 height 8
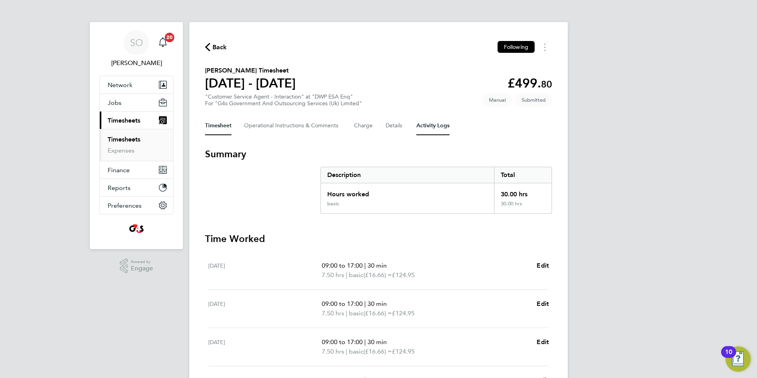
click at [429, 128] on Logs-tab "Activity Logs" at bounding box center [432, 125] width 33 height 19
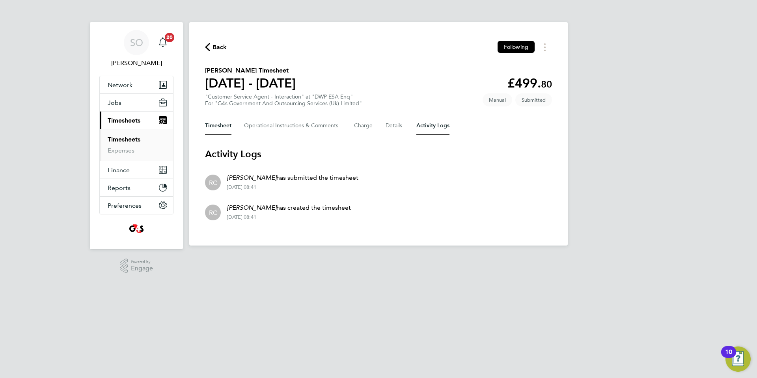
drag, startPoint x: 218, startPoint y: 127, endPoint x: 398, endPoint y: 134, distance: 179.9
click at [218, 127] on button "Timesheet" at bounding box center [218, 125] width 26 height 19
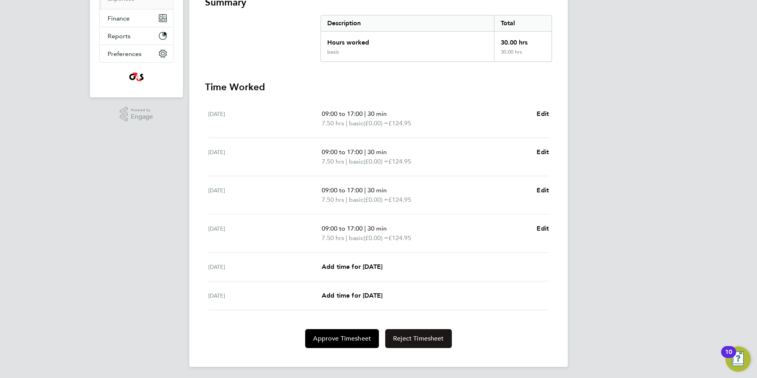
scroll to position [153, 0]
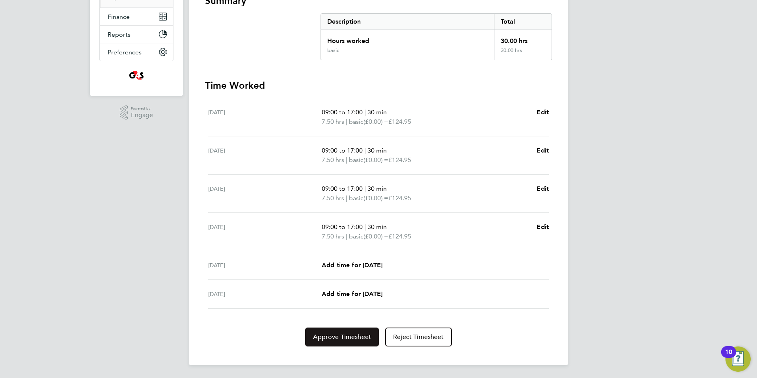
click at [354, 337] on span "Approve Timesheet" at bounding box center [342, 337] width 58 height 8
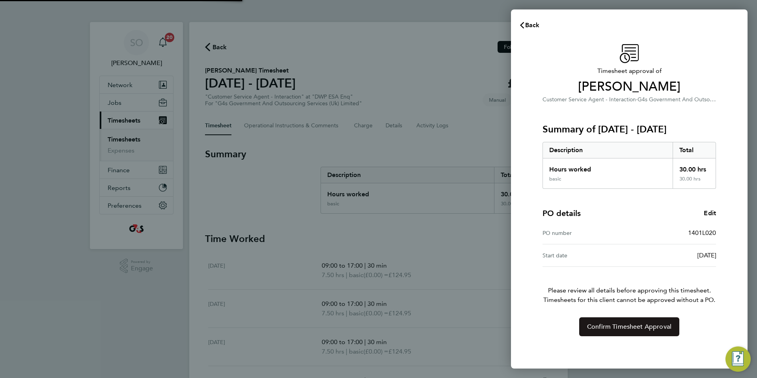
click at [599, 333] on button "Confirm Timesheet Approval" at bounding box center [629, 326] width 100 height 19
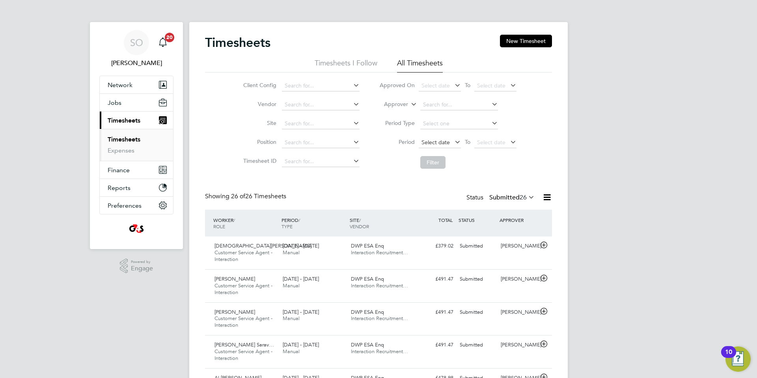
click at [432, 144] on span "Select date" at bounding box center [436, 142] width 28 height 7
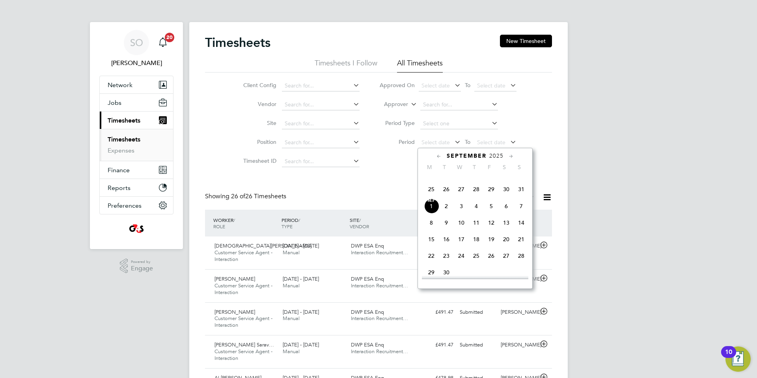
click at [432, 197] on span "25" at bounding box center [431, 189] width 15 height 15
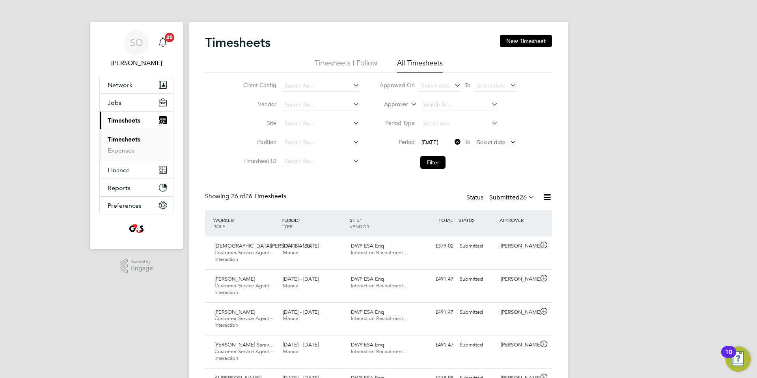
click at [491, 142] on span "Select date" at bounding box center [491, 142] width 28 height 7
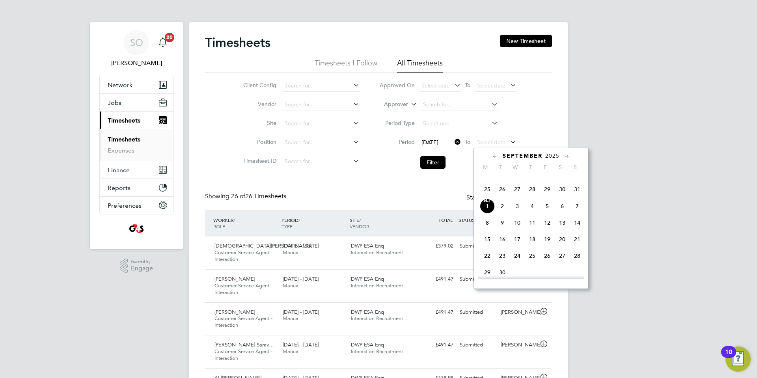
click at [578, 197] on span "31" at bounding box center [577, 189] width 15 height 15
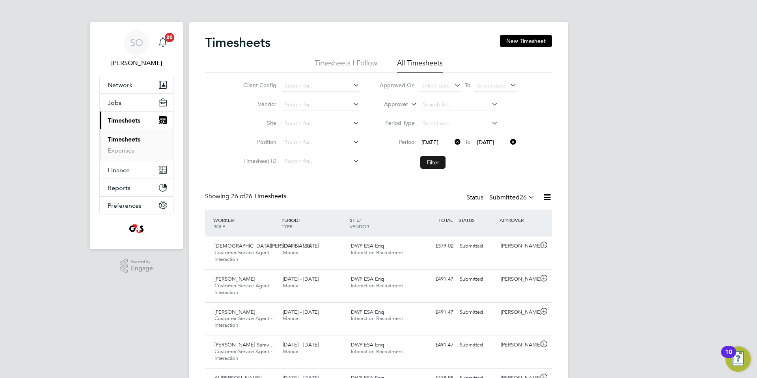
click at [435, 157] on button "Filter" at bounding box center [432, 162] width 25 height 13
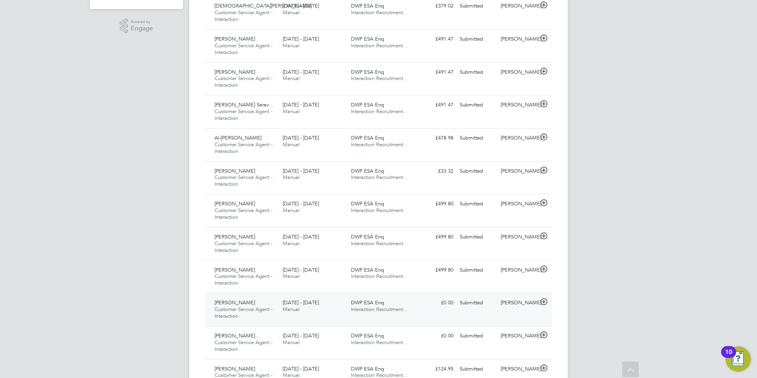
click at [543, 301] on icon at bounding box center [544, 302] width 10 height 6
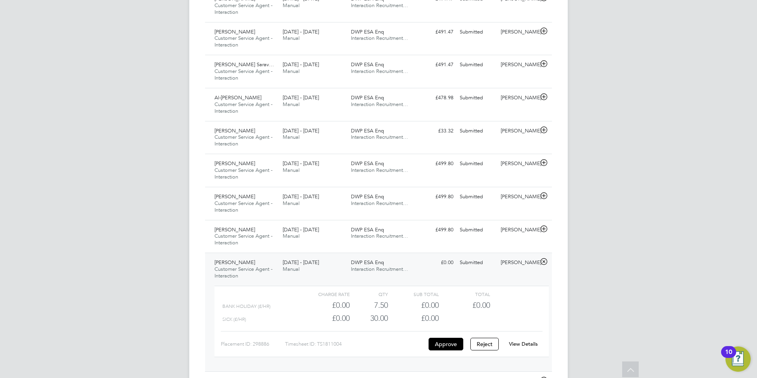
click at [528, 345] on link "View Details" at bounding box center [523, 344] width 29 height 7
click at [545, 228] on icon at bounding box center [544, 229] width 10 height 6
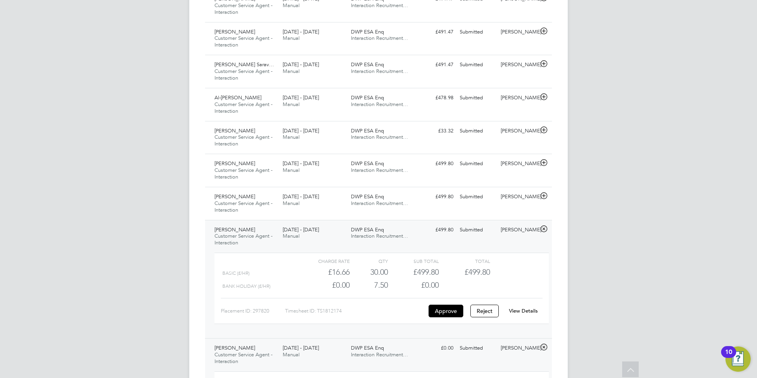
click at [524, 310] on link "View Details" at bounding box center [523, 311] width 29 height 7
click at [545, 196] on icon at bounding box center [544, 196] width 10 height 6
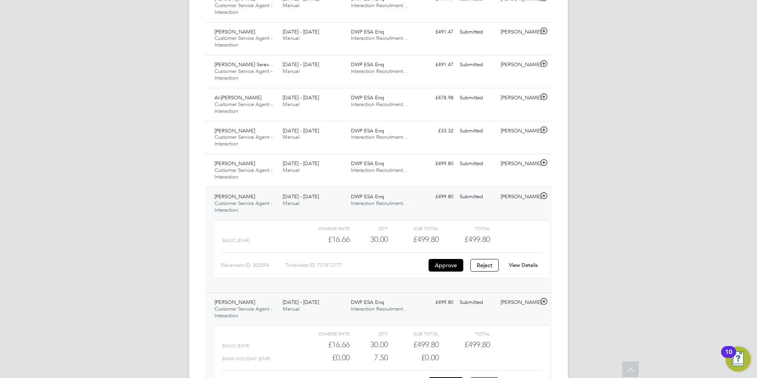
click at [526, 266] on link "View Details" at bounding box center [523, 265] width 29 height 7
click at [545, 162] on icon at bounding box center [544, 163] width 10 height 6
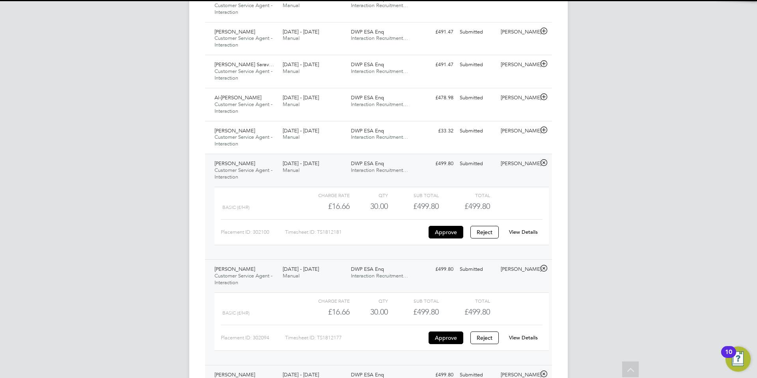
click at [528, 232] on link "View Details" at bounding box center [523, 232] width 29 height 7
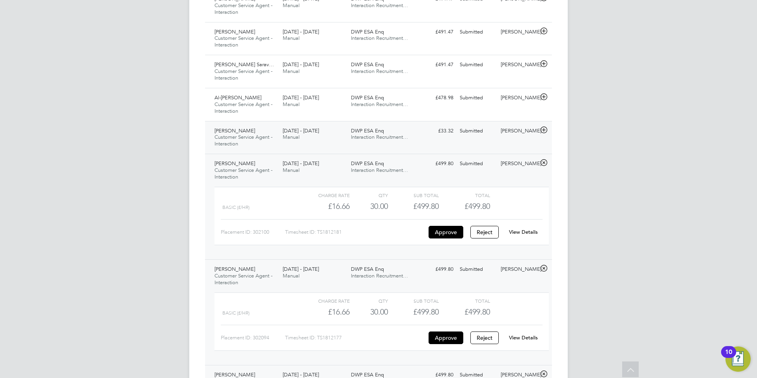
click at [545, 130] on icon at bounding box center [544, 130] width 10 height 6
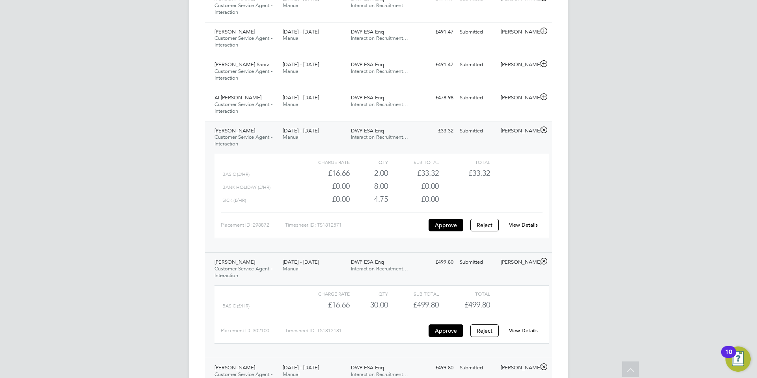
click at [530, 224] on link "View Details" at bounding box center [523, 225] width 29 height 7
click at [545, 97] on icon at bounding box center [544, 97] width 10 height 6
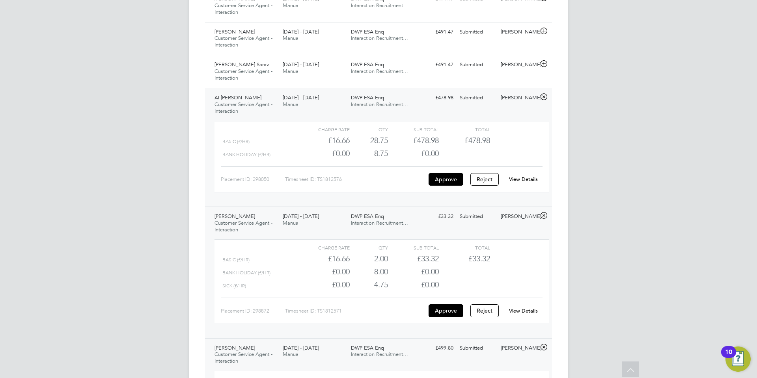
click at [525, 180] on link "View Details" at bounding box center [523, 179] width 29 height 7
click at [544, 64] on icon at bounding box center [544, 64] width 10 height 6
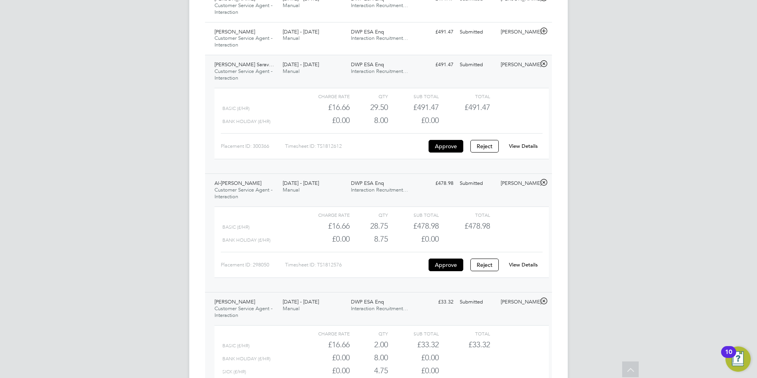
click at [515, 143] on link "View Details" at bounding box center [523, 146] width 29 height 7
click at [545, 31] on icon at bounding box center [544, 31] width 10 height 6
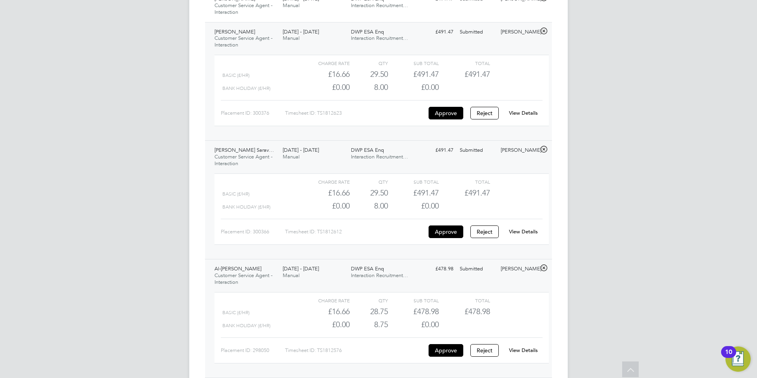
click at [528, 112] on link "View Details" at bounding box center [523, 113] width 29 height 7
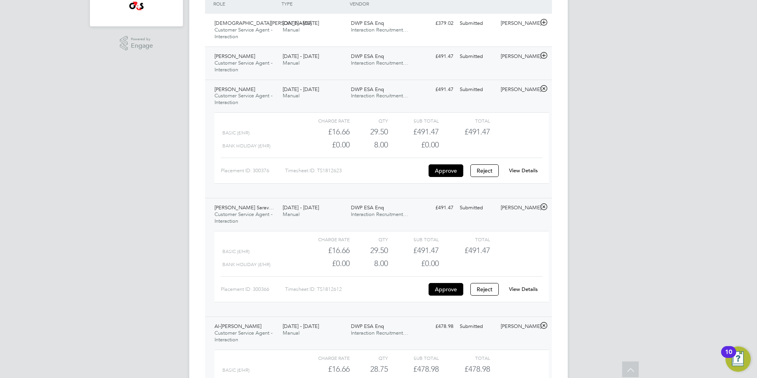
click at [544, 56] on icon at bounding box center [544, 55] width 10 height 6
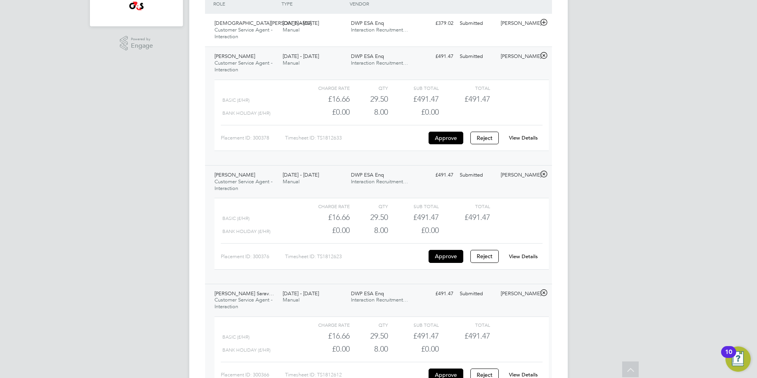
click at [527, 137] on link "View Details" at bounding box center [523, 137] width 29 height 7
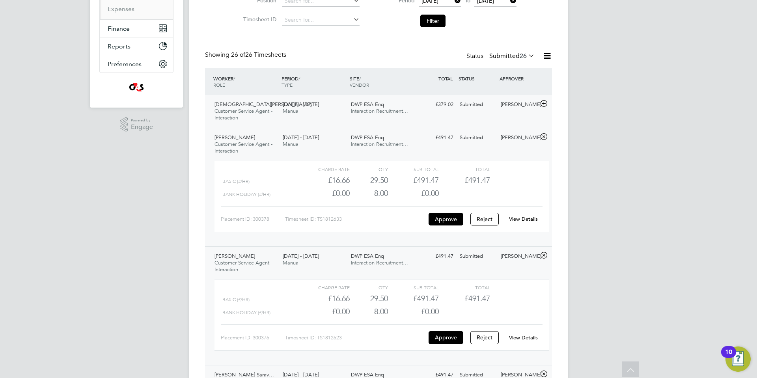
click at [544, 105] on icon at bounding box center [544, 104] width 10 height 6
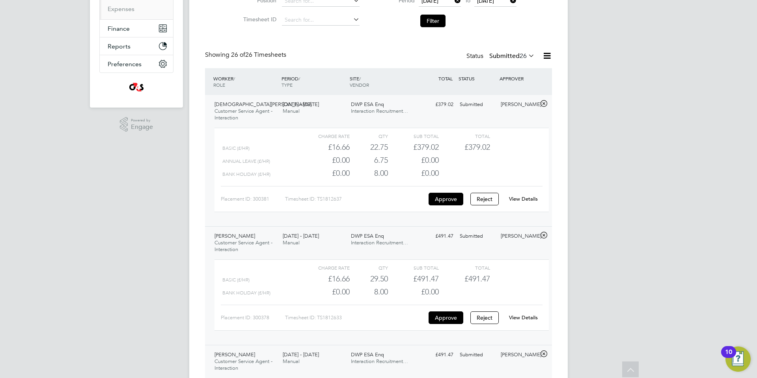
click at [530, 197] on link "View Details" at bounding box center [523, 199] width 29 height 7
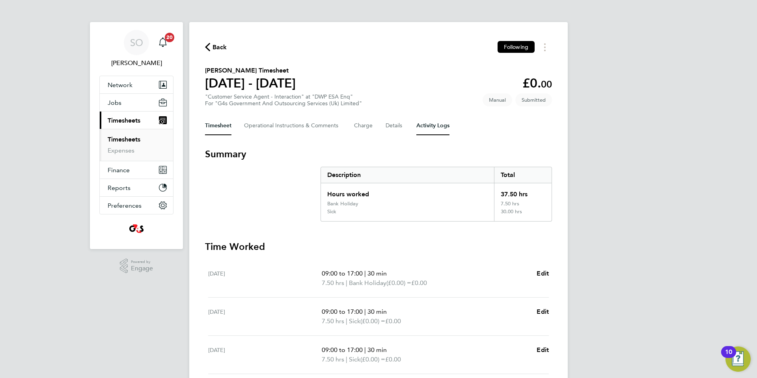
click at [440, 129] on Logs-tab "Activity Logs" at bounding box center [432, 125] width 33 height 19
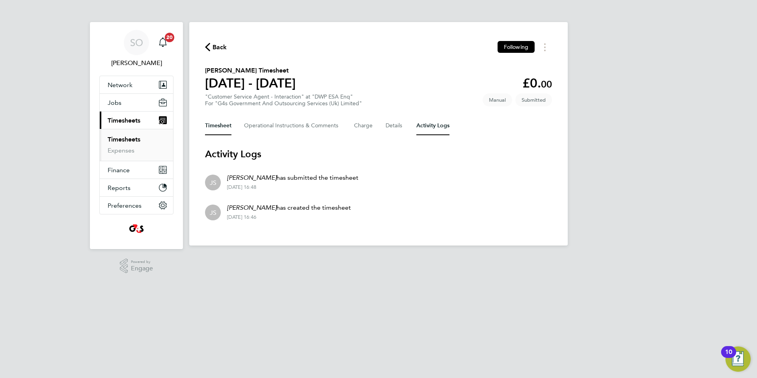
click at [211, 125] on button "Timesheet" at bounding box center [218, 125] width 26 height 19
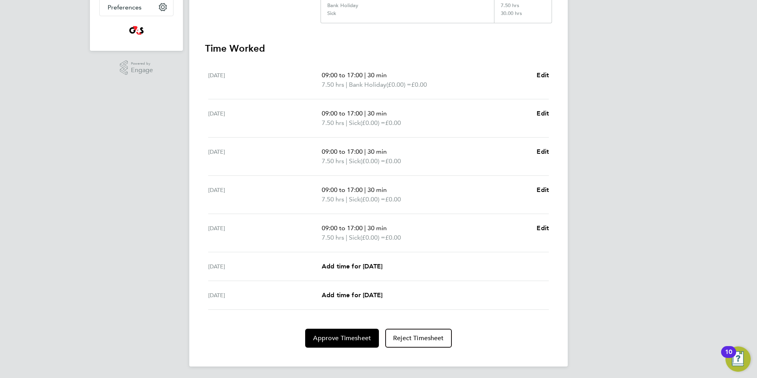
scroll to position [200, 0]
click at [338, 342] on button "Approve Timesheet" at bounding box center [342, 337] width 74 height 19
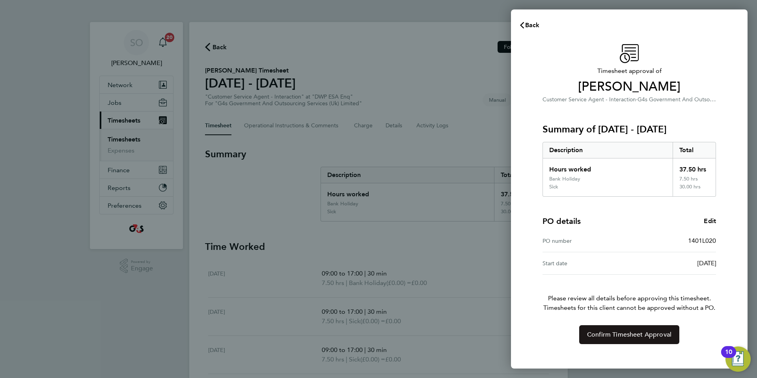
click at [582, 337] on button "Confirm Timesheet Approval" at bounding box center [629, 334] width 100 height 19
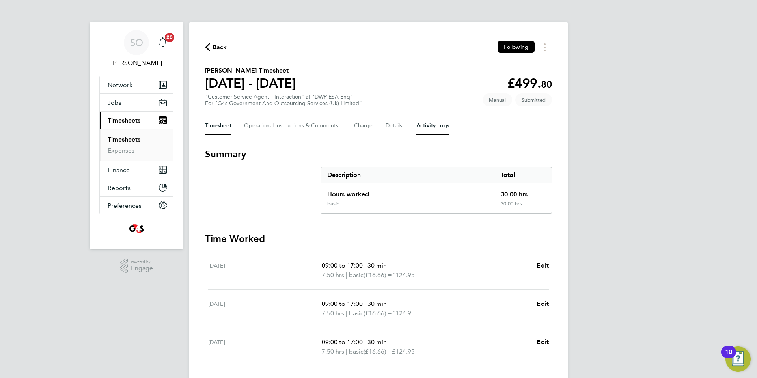
click at [428, 126] on Logs-tab "Activity Logs" at bounding box center [432, 125] width 33 height 19
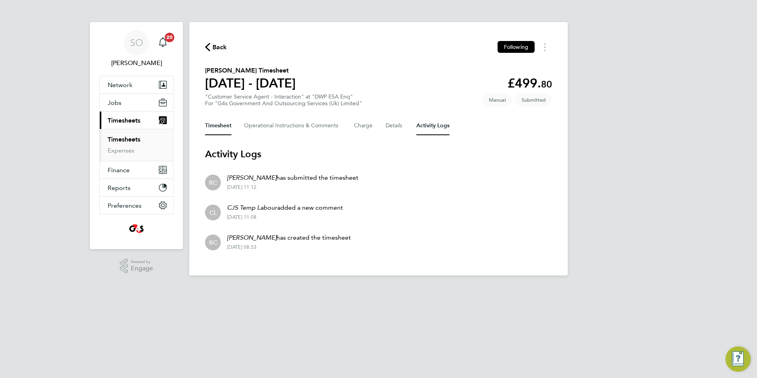
click at [212, 125] on button "Timesheet" at bounding box center [218, 125] width 26 height 19
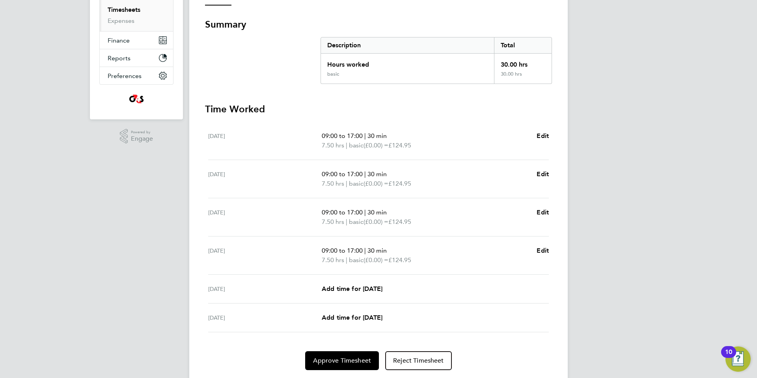
scroll to position [153, 0]
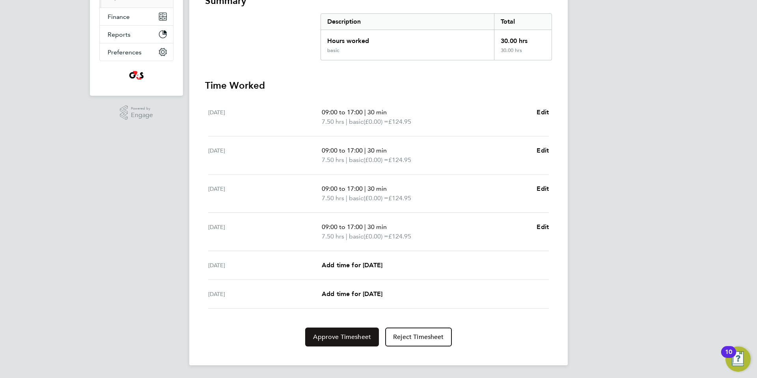
click at [332, 336] on span "Approve Timesheet" at bounding box center [342, 337] width 58 height 8
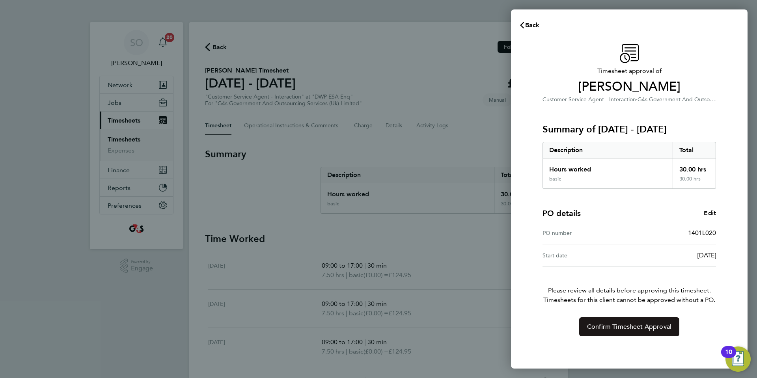
click at [612, 329] on span "Confirm Timesheet Approval" at bounding box center [629, 327] width 84 height 8
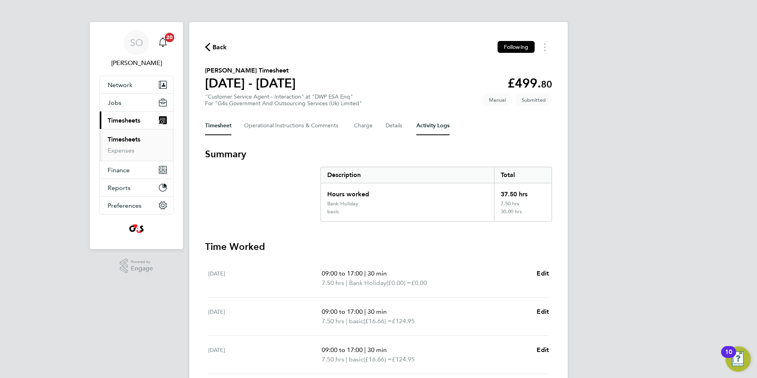
click at [438, 131] on Logs-tab "Activity Logs" at bounding box center [432, 125] width 33 height 19
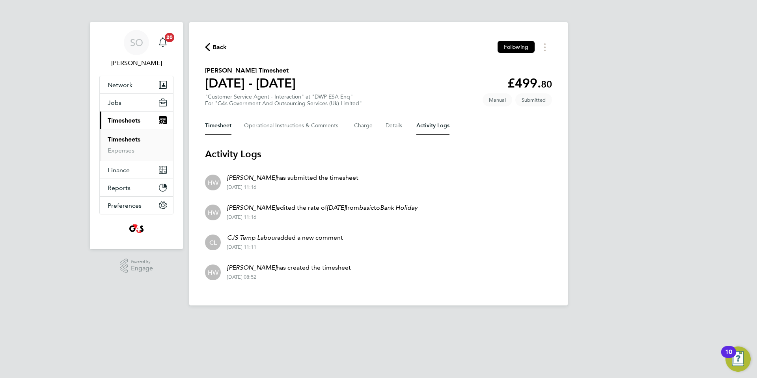
click at [221, 129] on button "Timesheet" at bounding box center [218, 125] width 26 height 19
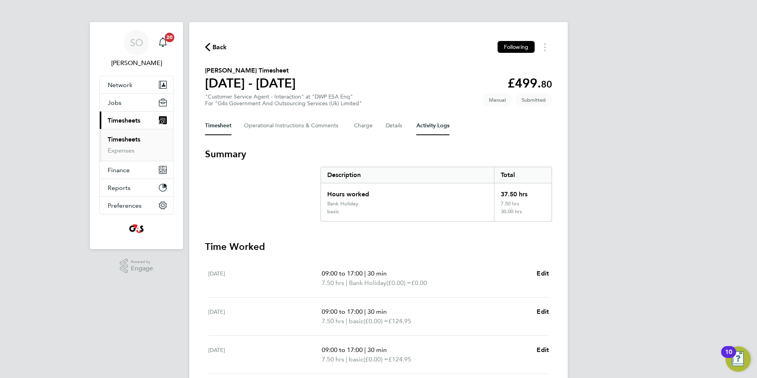
click at [433, 125] on Logs-tab "Activity Logs" at bounding box center [432, 125] width 33 height 19
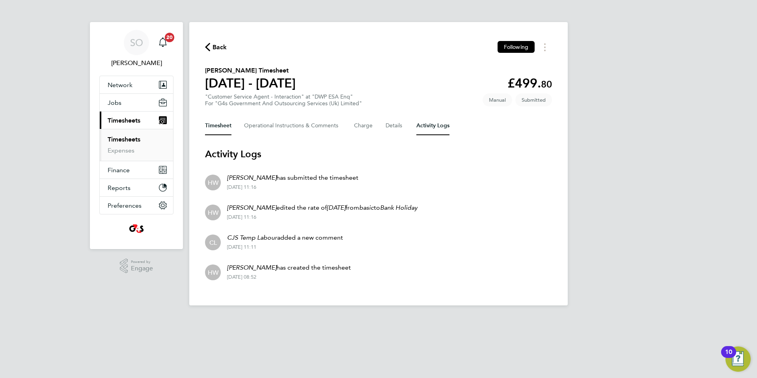
click at [219, 126] on button "Timesheet" at bounding box center [218, 125] width 26 height 19
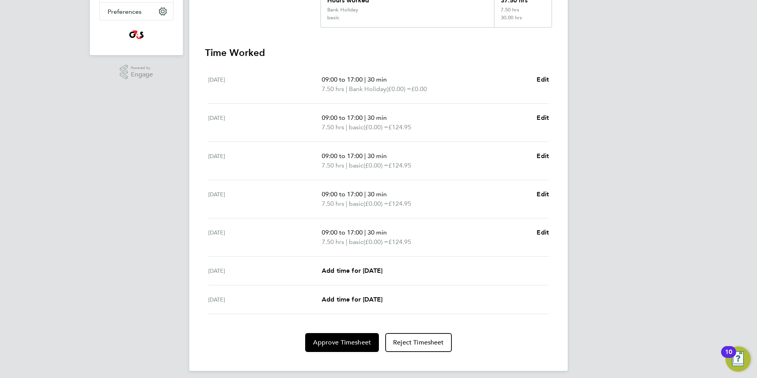
scroll to position [200, 0]
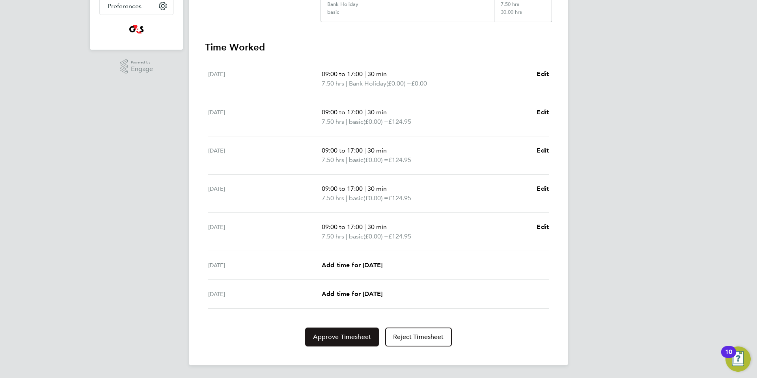
click at [340, 339] on span "Approve Timesheet" at bounding box center [342, 337] width 58 height 8
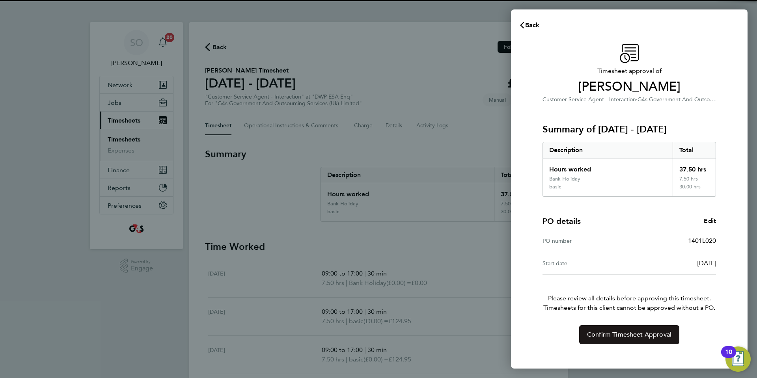
click at [604, 341] on button "Confirm Timesheet Approval" at bounding box center [629, 334] width 100 height 19
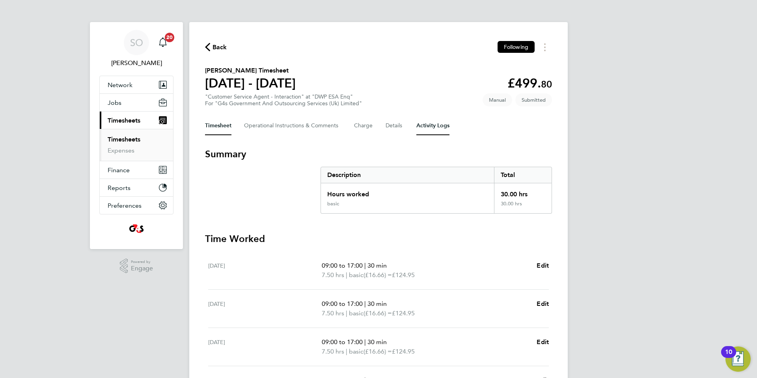
click at [429, 126] on Logs-tab "Activity Logs" at bounding box center [432, 125] width 33 height 19
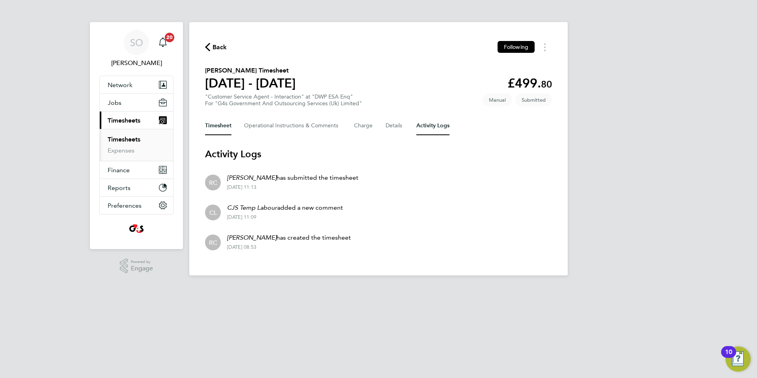
drag, startPoint x: 212, startPoint y: 129, endPoint x: 405, endPoint y: 128, distance: 192.8
click at [213, 129] on button "Timesheet" at bounding box center [218, 125] width 26 height 19
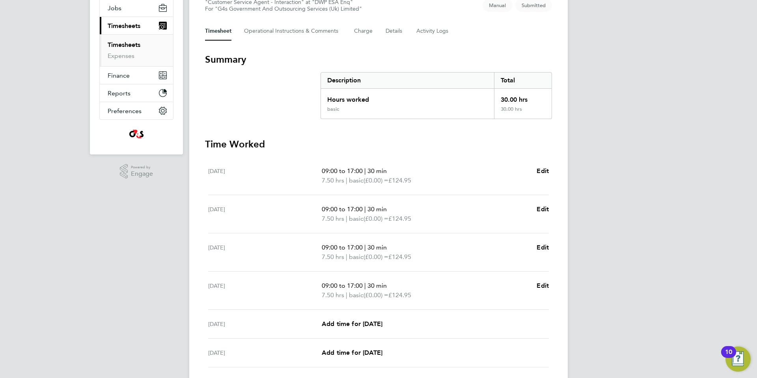
scroll to position [153, 0]
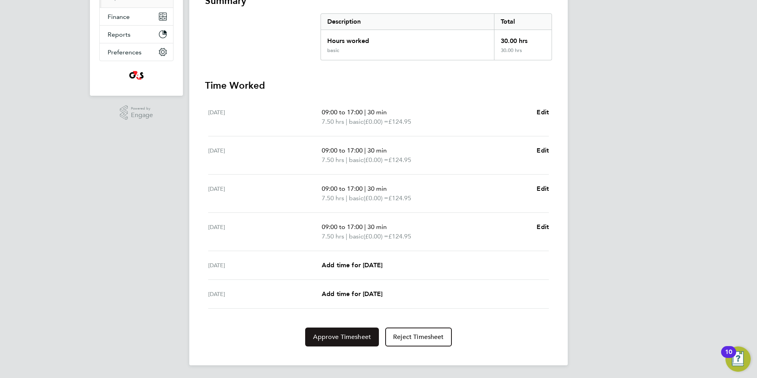
click at [342, 339] on span "Approve Timesheet" at bounding box center [342, 337] width 58 height 8
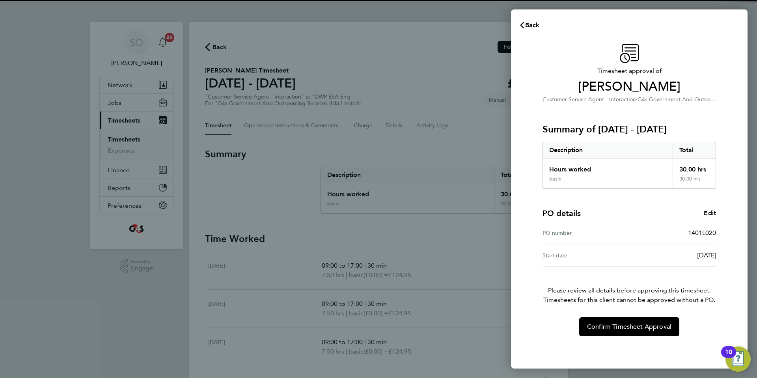
click at [611, 337] on div "Timesheet approval of Mohammed Najib Customer Service Agent - Interaction · G4s…" at bounding box center [629, 202] width 237 height 334
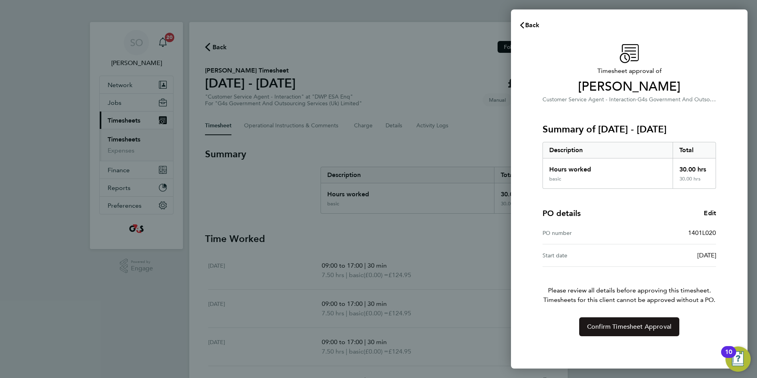
click at [616, 329] on span "Confirm Timesheet Approval" at bounding box center [629, 327] width 84 height 8
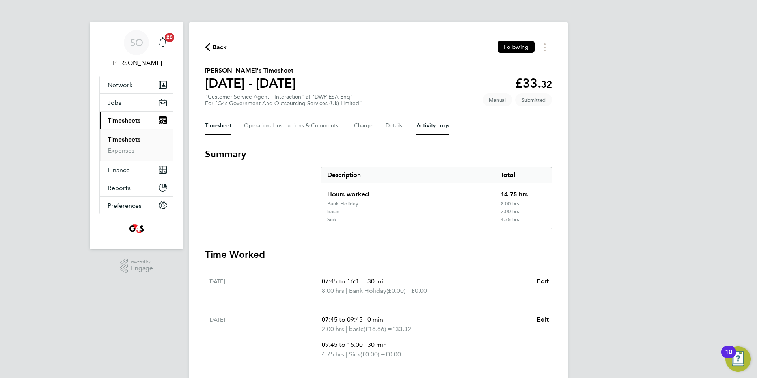
click at [437, 123] on Logs-tab "Activity Logs" at bounding box center [432, 125] width 33 height 19
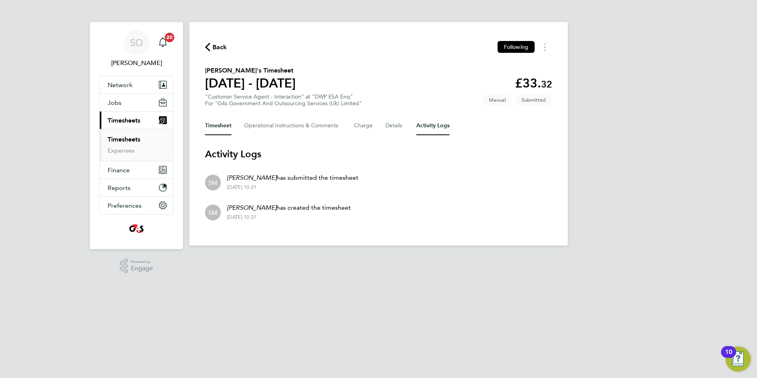
click at [215, 126] on button "Timesheet" at bounding box center [218, 125] width 26 height 19
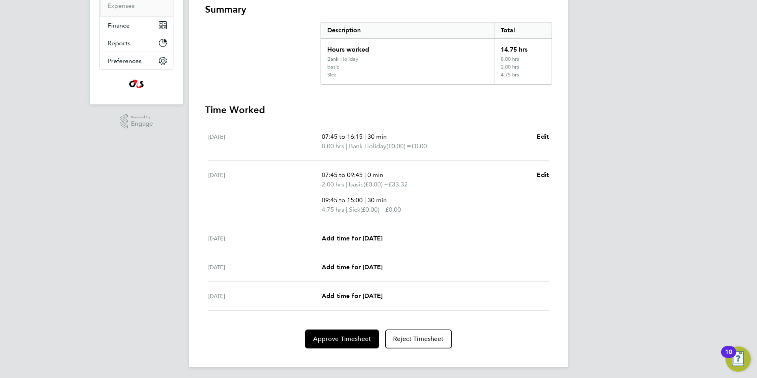
scroll to position [147, 0]
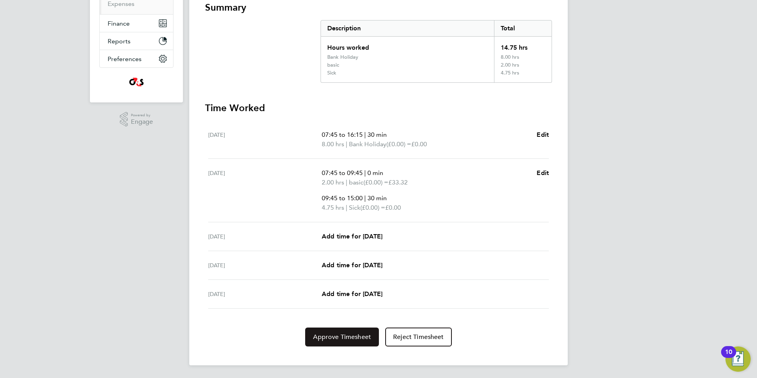
click at [341, 337] on span "Approve Timesheet" at bounding box center [342, 337] width 58 height 8
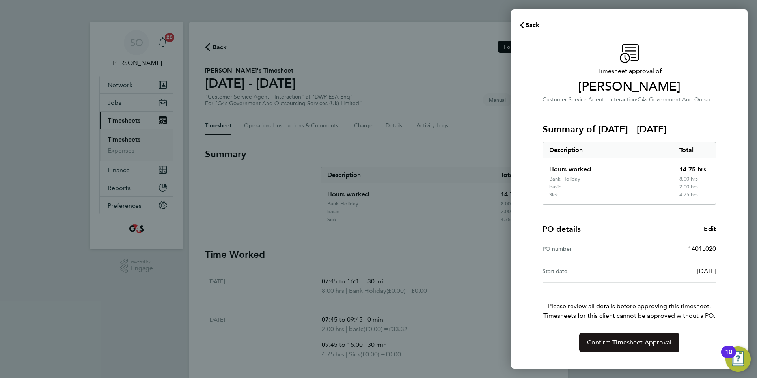
click at [631, 346] on span "Confirm Timesheet Approval" at bounding box center [629, 343] width 84 height 8
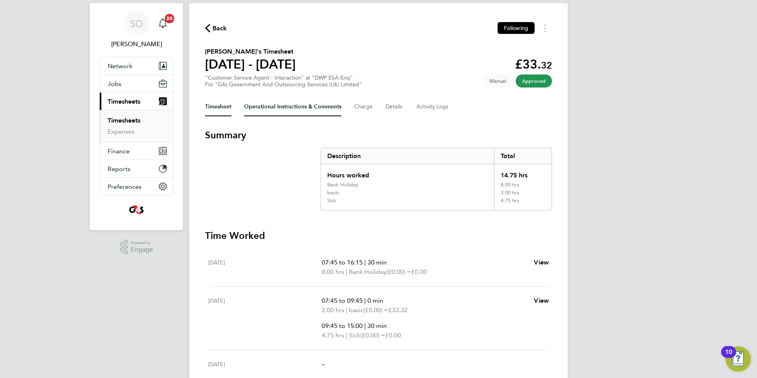
scroll to position [17, 0]
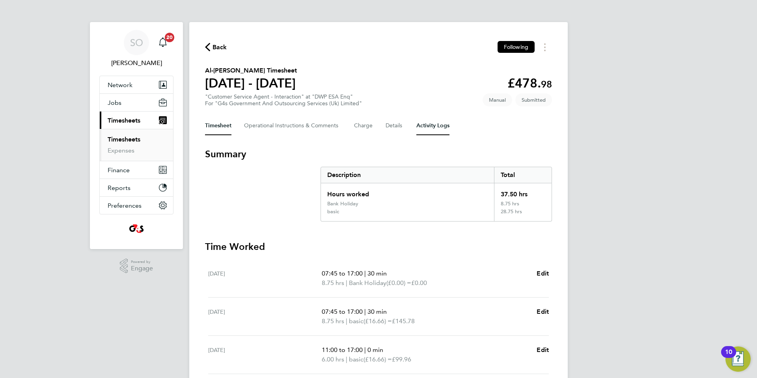
click at [436, 123] on Logs-tab "Activity Logs" at bounding box center [432, 125] width 33 height 19
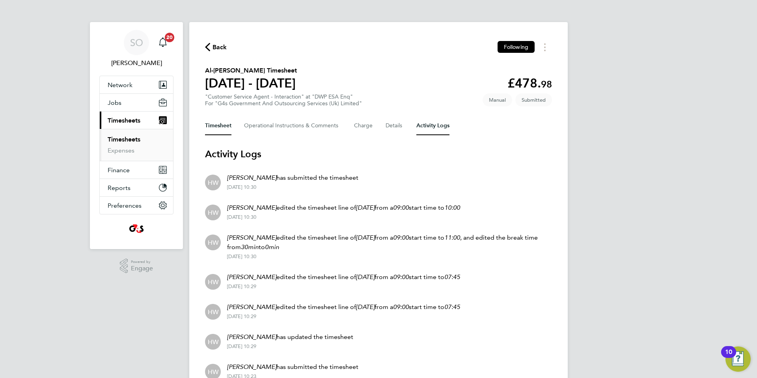
click at [218, 126] on button "Timesheet" at bounding box center [218, 125] width 26 height 19
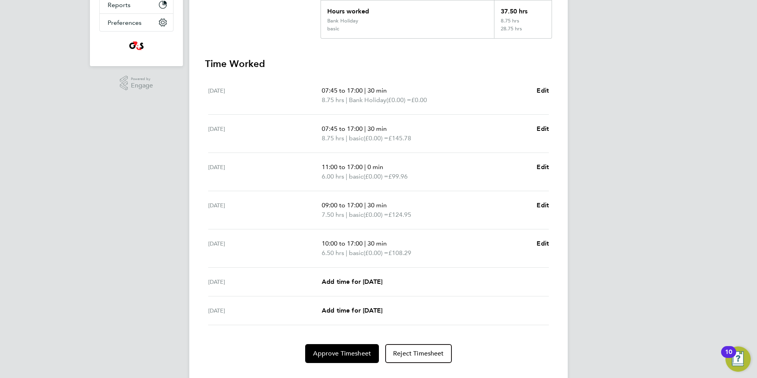
scroll to position [189, 0]
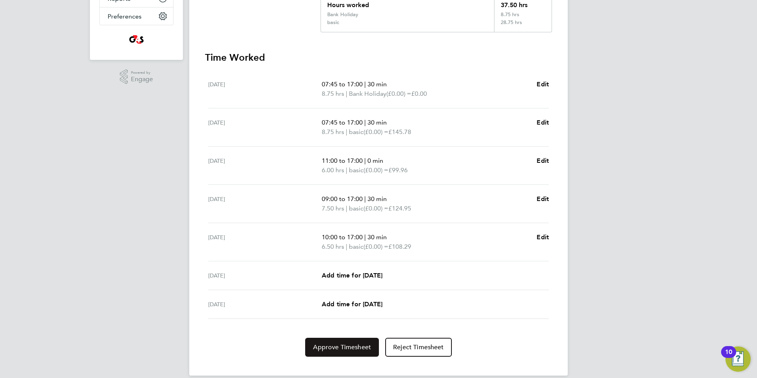
click at [327, 348] on span "Approve Timesheet" at bounding box center [342, 347] width 58 height 8
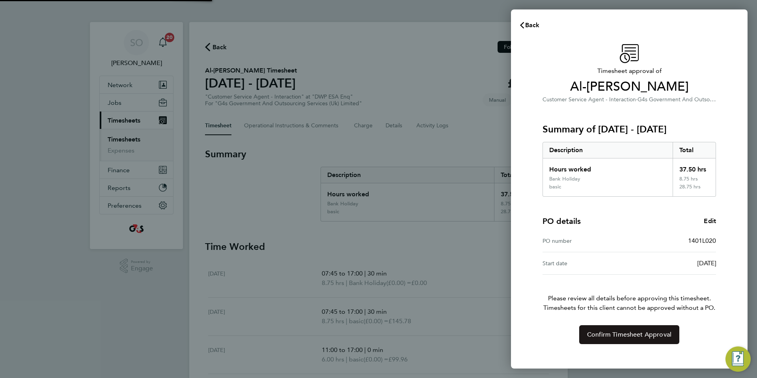
click at [604, 335] on span "Confirm Timesheet Approval" at bounding box center [629, 335] width 84 height 8
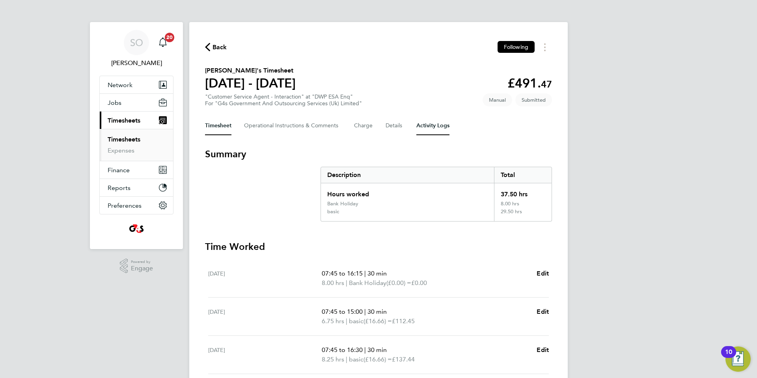
click at [435, 127] on Logs-tab "Activity Logs" at bounding box center [432, 125] width 33 height 19
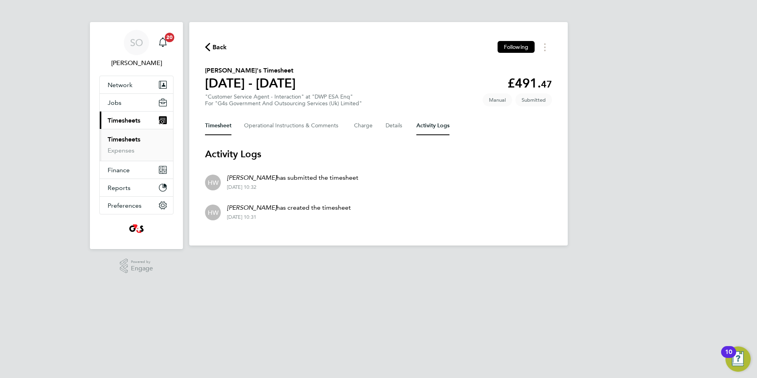
click at [213, 125] on button "Timesheet" at bounding box center [218, 125] width 26 height 19
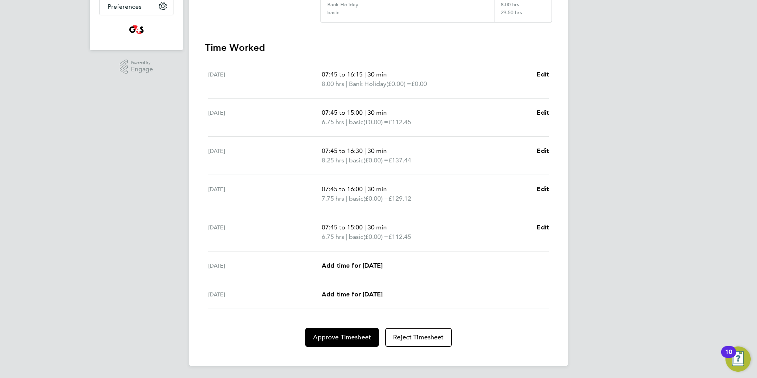
scroll to position [200, 0]
click at [360, 336] on span "Approve Timesheet" at bounding box center [342, 337] width 58 height 8
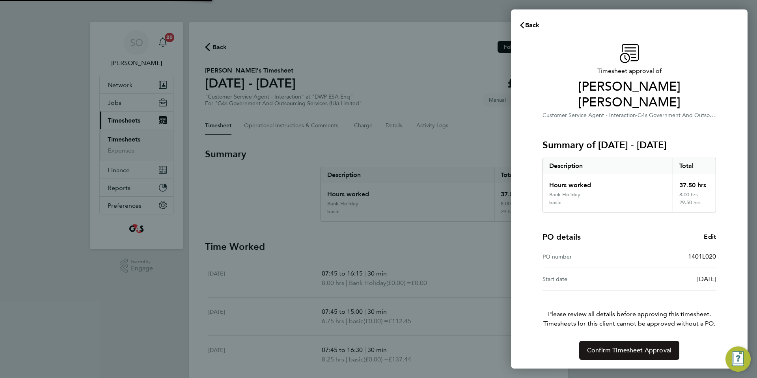
click at [598, 347] on span "Confirm Timesheet Approval" at bounding box center [629, 351] width 84 height 8
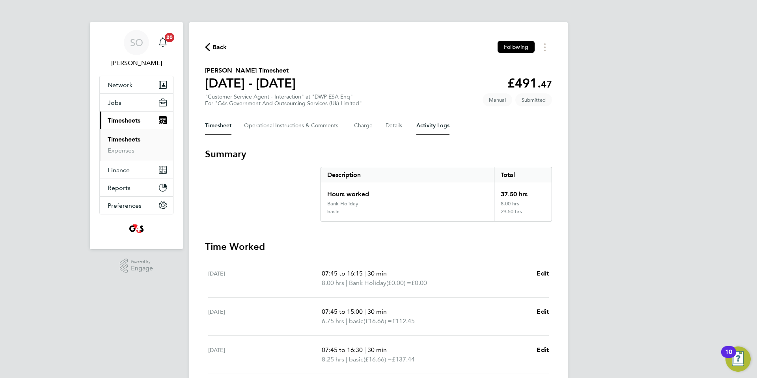
click at [438, 125] on Logs-tab "Activity Logs" at bounding box center [432, 125] width 33 height 19
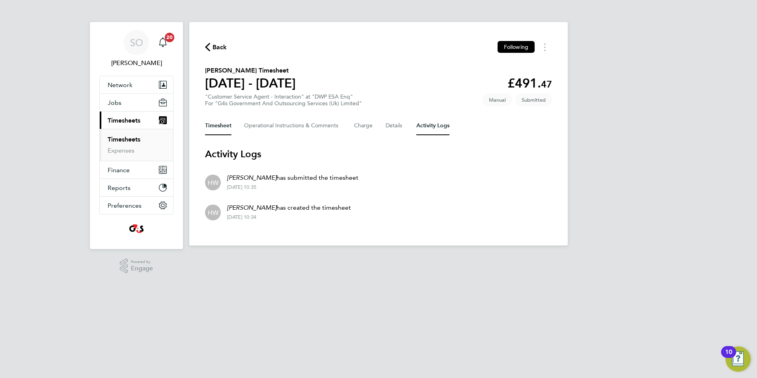
drag, startPoint x: 210, startPoint y: 122, endPoint x: 239, endPoint y: 121, distance: 29.2
click at [211, 121] on button "Timesheet" at bounding box center [218, 125] width 26 height 19
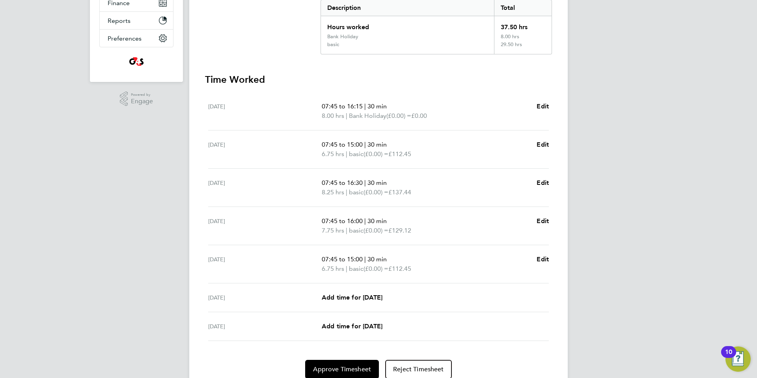
scroll to position [200, 0]
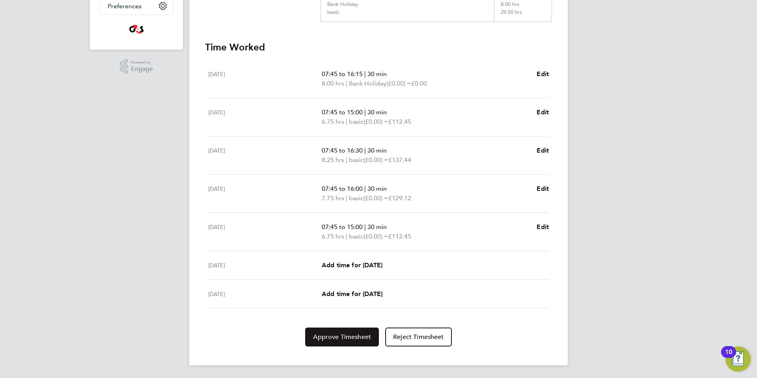
click at [332, 335] on span "Approve Timesheet" at bounding box center [342, 337] width 58 height 8
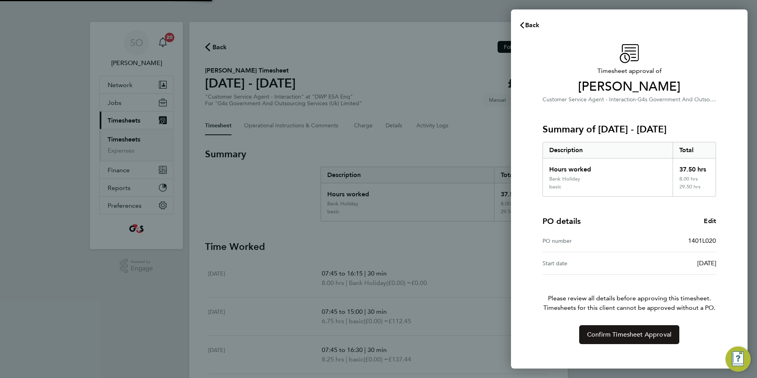
click at [611, 336] on span "Confirm Timesheet Approval" at bounding box center [629, 335] width 84 height 8
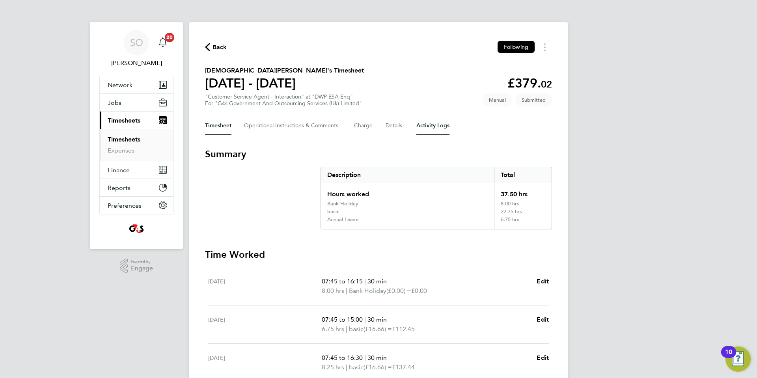
click at [438, 127] on Logs-tab "Activity Logs" at bounding box center [432, 125] width 33 height 19
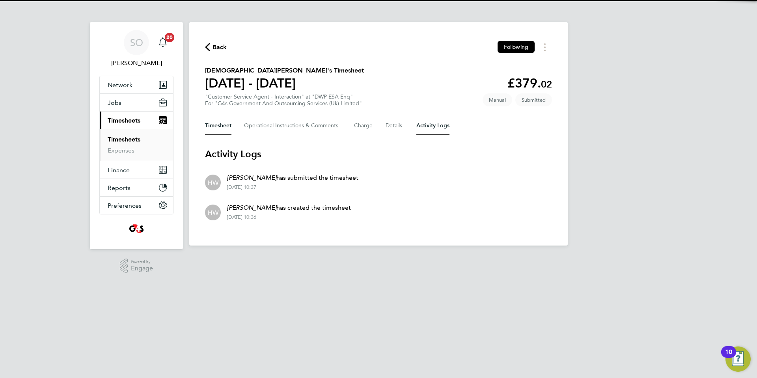
click at [222, 125] on button "Timesheet" at bounding box center [218, 125] width 26 height 19
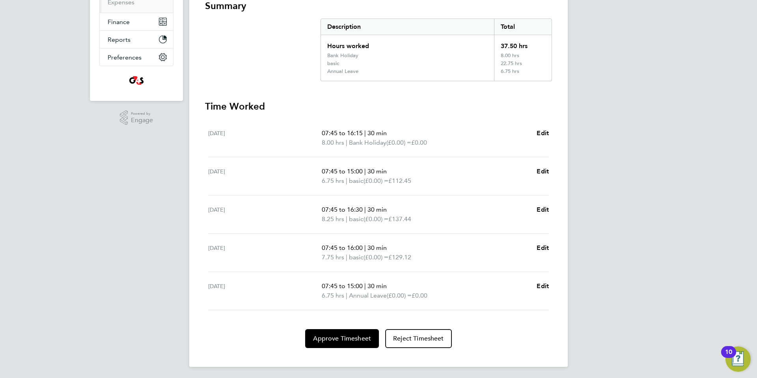
scroll to position [150, 0]
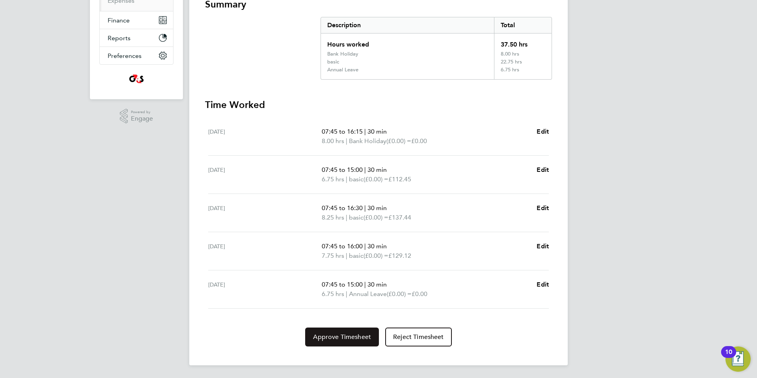
click at [359, 333] on span "Approve Timesheet" at bounding box center [342, 337] width 58 height 8
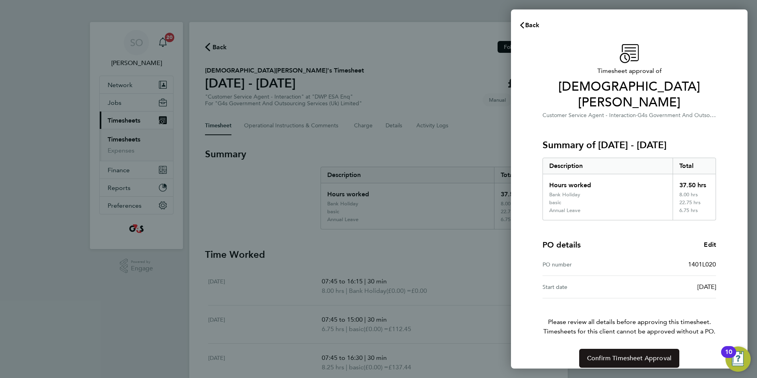
click at [604, 354] on span "Confirm Timesheet Approval" at bounding box center [629, 358] width 84 height 8
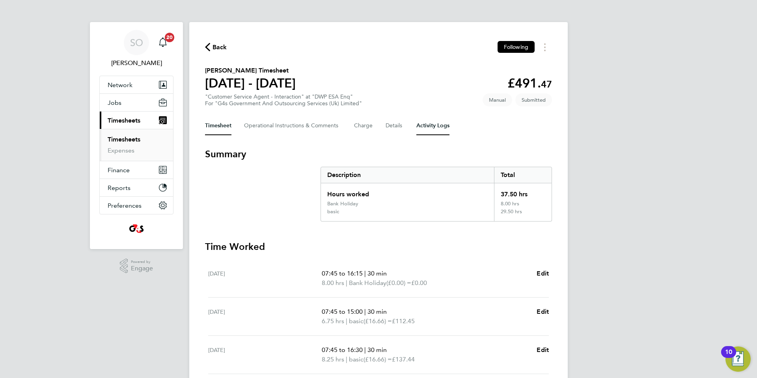
click at [430, 121] on Logs-tab "Activity Logs" at bounding box center [432, 125] width 33 height 19
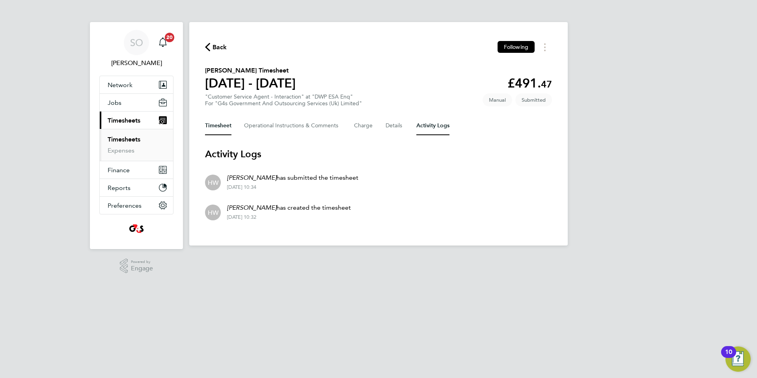
click at [222, 127] on button "Timesheet" at bounding box center [218, 125] width 26 height 19
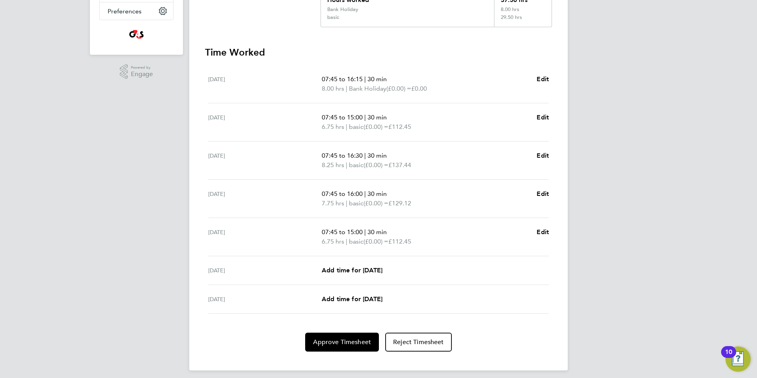
scroll to position [200, 0]
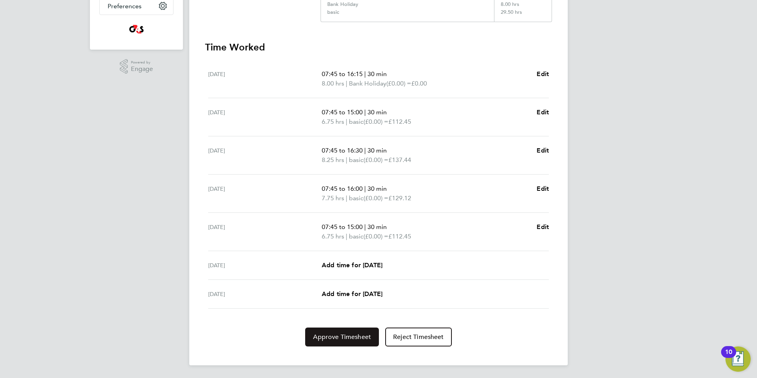
click at [328, 335] on span "Approve Timesheet" at bounding box center [342, 337] width 58 height 8
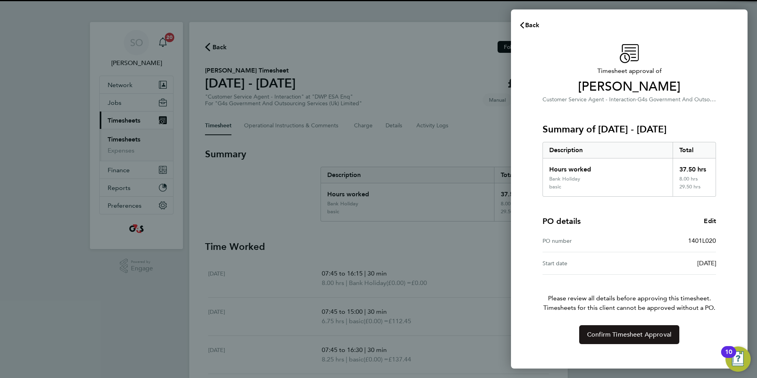
click at [591, 336] on span "Confirm Timesheet Approval" at bounding box center [629, 335] width 84 height 8
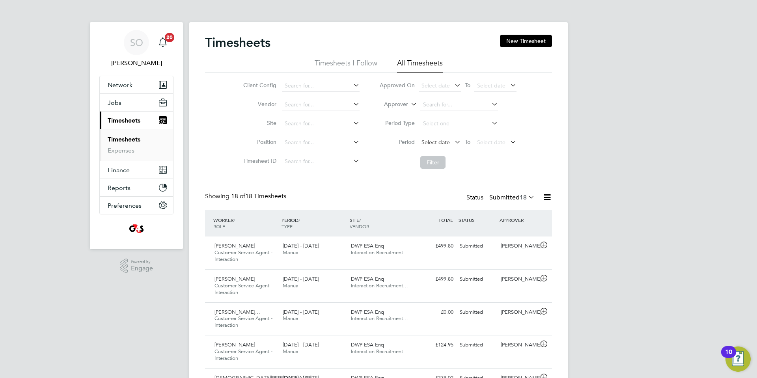
click at [429, 139] on span "Select date" at bounding box center [436, 142] width 28 height 7
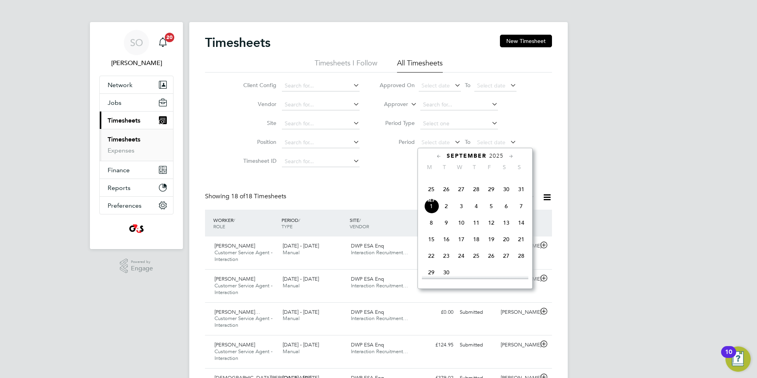
click at [432, 197] on span "25" at bounding box center [431, 189] width 15 height 15
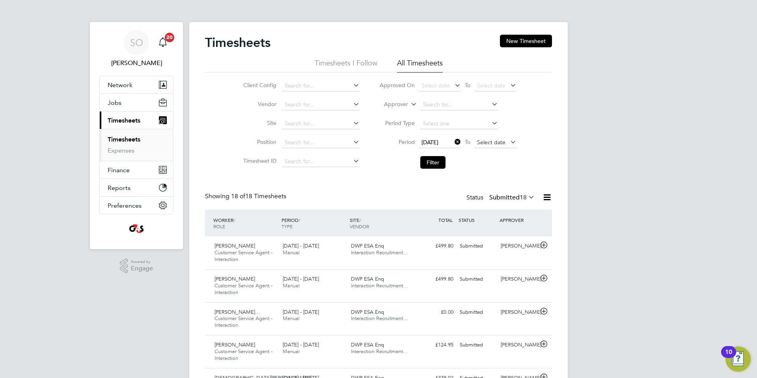
click at [493, 140] on span "Select date" at bounding box center [491, 142] width 28 height 7
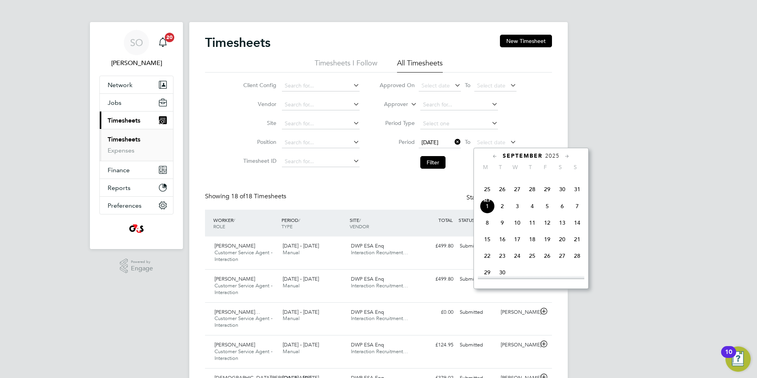
click at [579, 197] on span "31" at bounding box center [577, 189] width 15 height 15
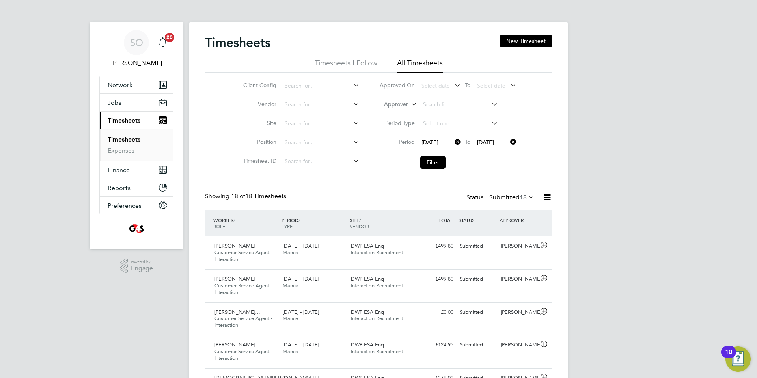
drag, startPoint x: 435, startPoint y: 159, endPoint x: 458, endPoint y: 129, distance: 37.1
click at [435, 158] on button "Filter" at bounding box center [432, 162] width 25 height 13
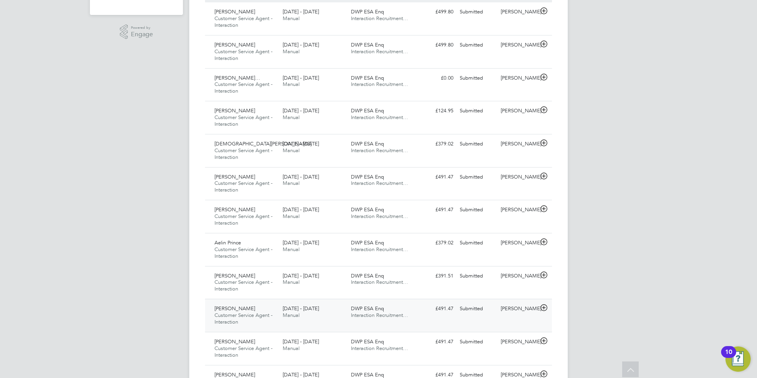
click at [545, 308] on icon at bounding box center [544, 308] width 10 height 6
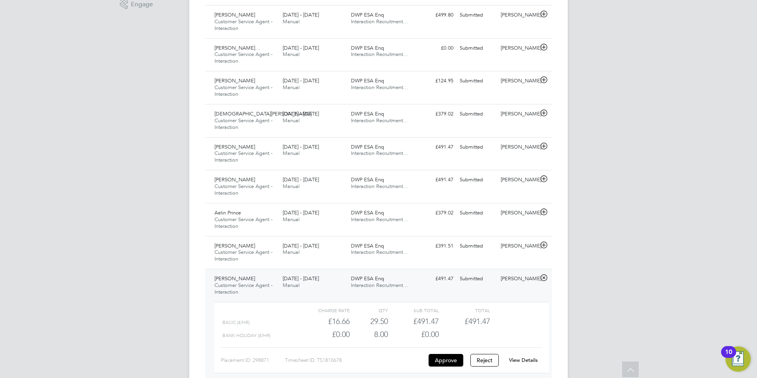
click at [525, 361] on link "View Details" at bounding box center [523, 360] width 29 height 7
click at [545, 244] on icon at bounding box center [544, 245] width 10 height 6
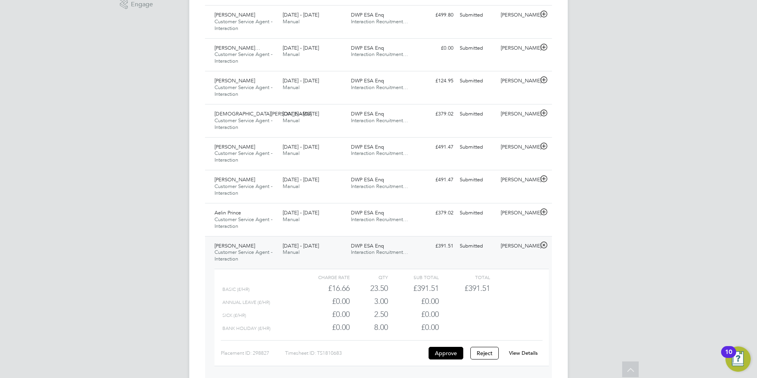
click at [527, 351] on link "View Details" at bounding box center [523, 353] width 29 height 7
click at [544, 211] on icon at bounding box center [544, 212] width 10 height 6
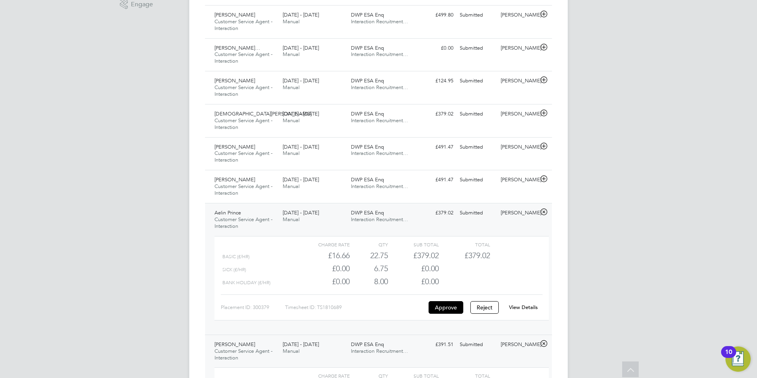
click at [522, 307] on link "View Details" at bounding box center [523, 307] width 29 height 7
click at [545, 178] on icon at bounding box center [544, 179] width 10 height 6
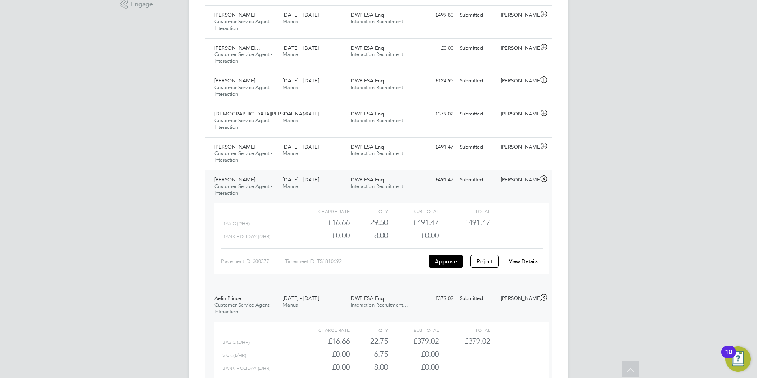
click at [524, 261] on link "View Details" at bounding box center [523, 261] width 29 height 7
click at [544, 145] on icon at bounding box center [544, 146] width 10 height 6
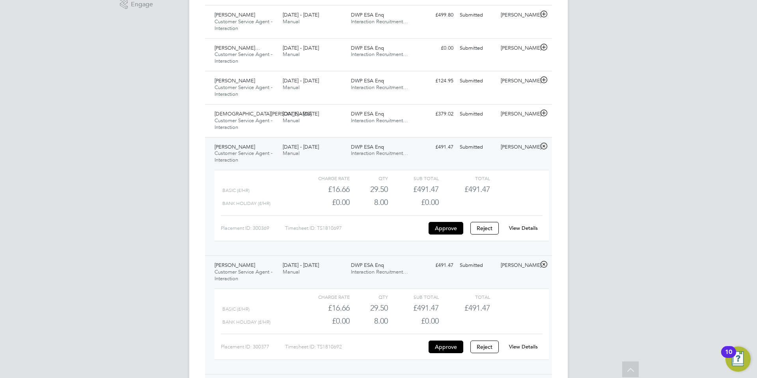
click at [528, 227] on link "View Details" at bounding box center [523, 228] width 29 height 7
click at [543, 112] on icon at bounding box center [544, 113] width 10 height 6
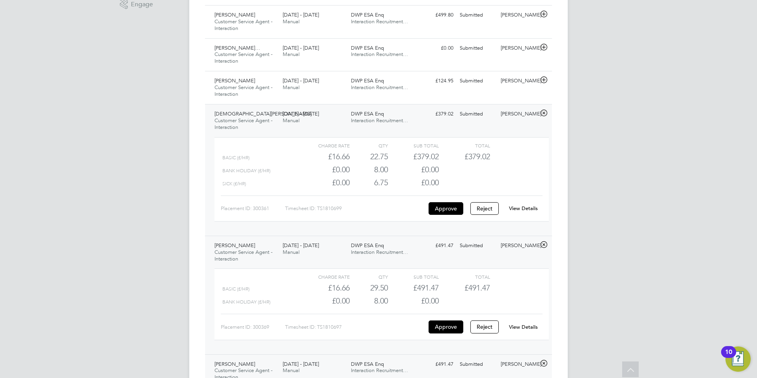
click at [517, 208] on link "View Details" at bounding box center [523, 208] width 29 height 7
click at [545, 81] on icon at bounding box center [544, 80] width 10 height 6
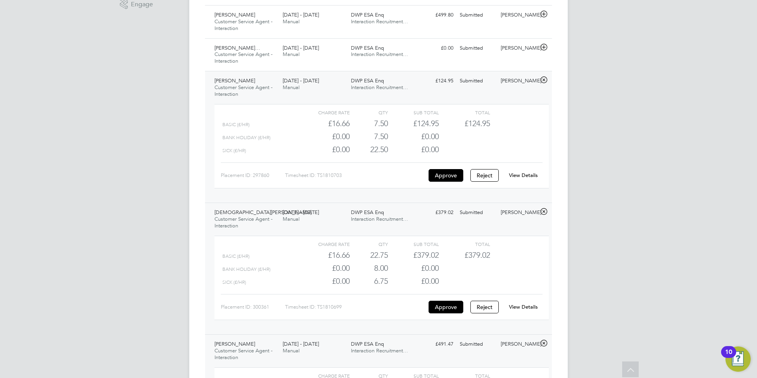
click at [532, 173] on link "View Details" at bounding box center [523, 175] width 29 height 7
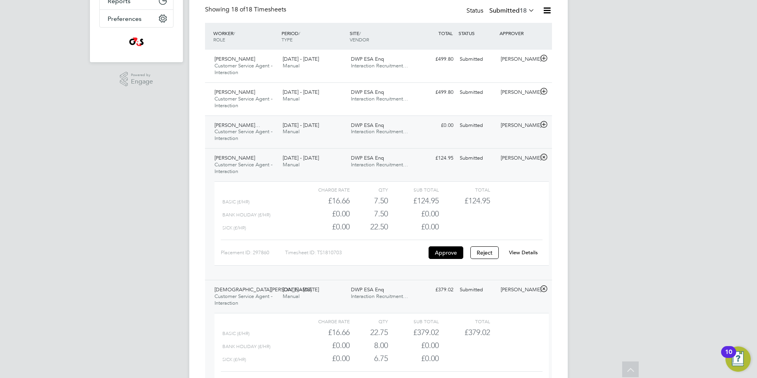
click at [544, 123] on icon at bounding box center [544, 124] width 10 height 6
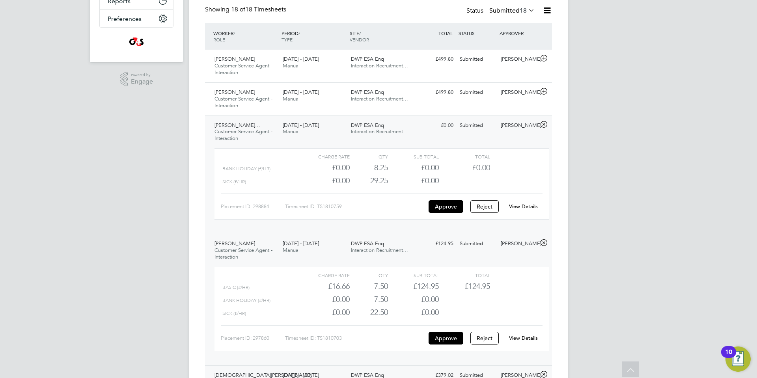
click at [532, 205] on link "View Details" at bounding box center [523, 206] width 29 height 7
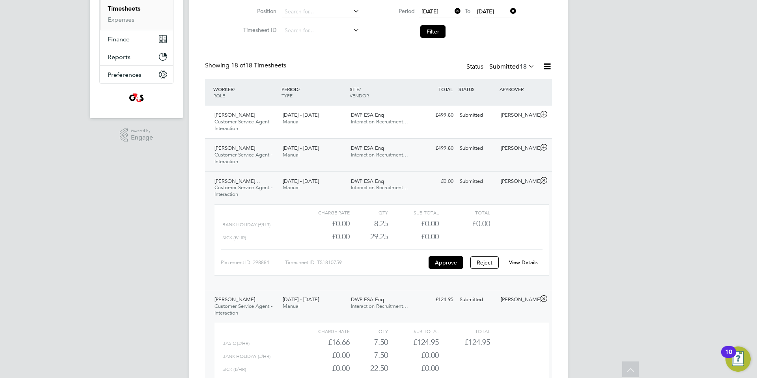
click at [545, 147] on icon at bounding box center [544, 147] width 10 height 6
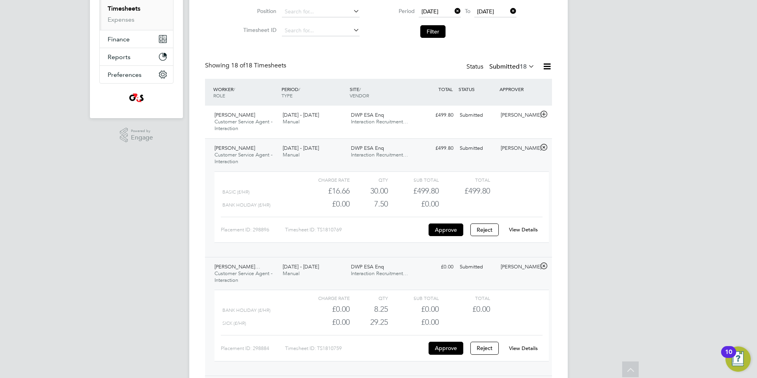
click at [525, 226] on link "View Details" at bounding box center [523, 229] width 29 height 7
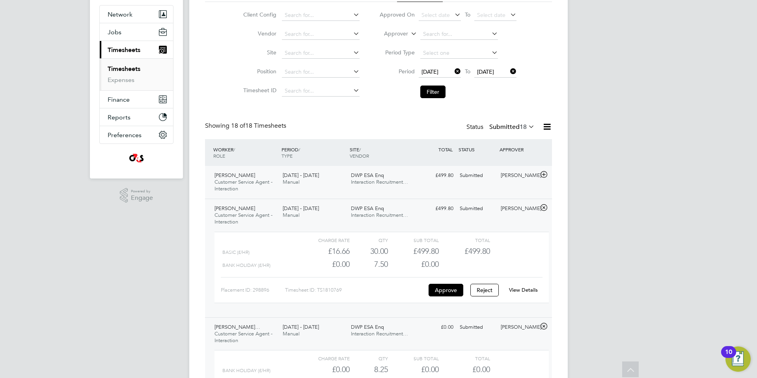
click at [544, 172] on icon at bounding box center [544, 175] width 10 height 6
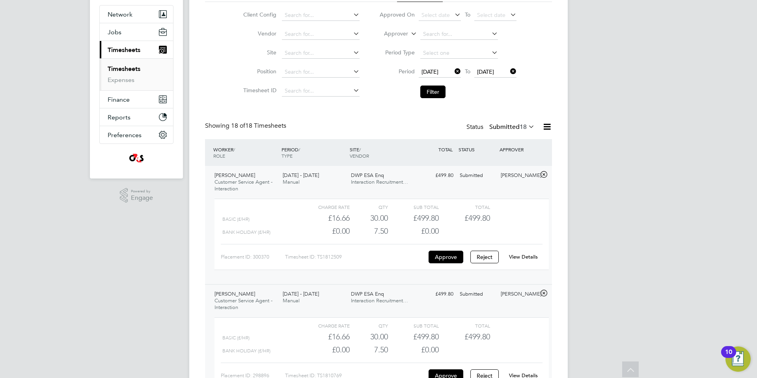
click at [524, 256] on link "View Details" at bounding box center [523, 257] width 29 height 7
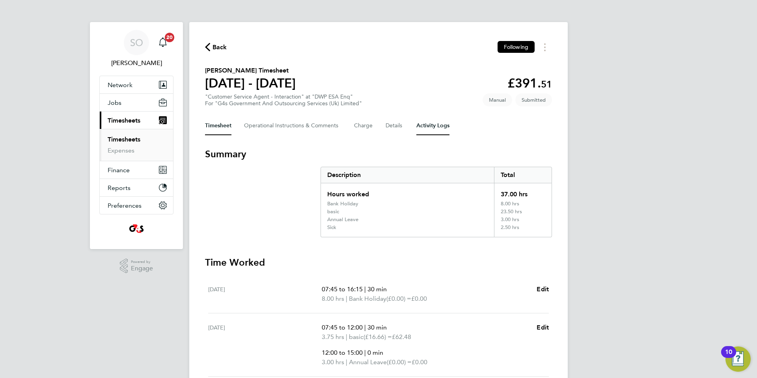
click at [441, 126] on Logs-tab "Activity Logs" at bounding box center [432, 125] width 33 height 19
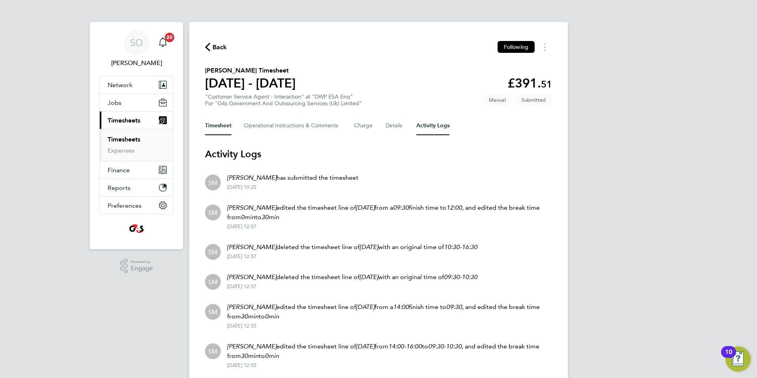
click at [218, 129] on button "Timesheet" at bounding box center [218, 125] width 26 height 19
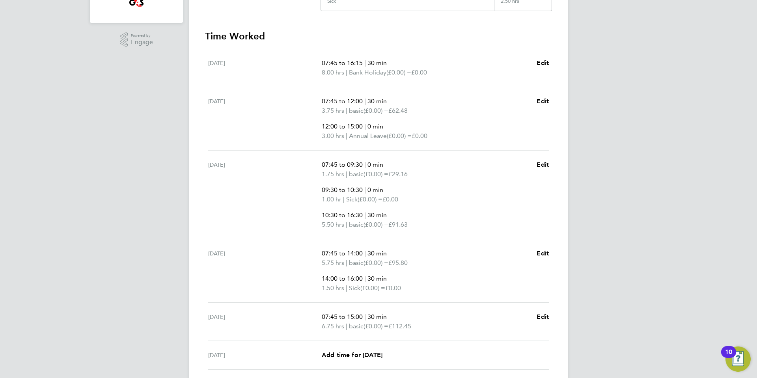
scroll to position [231, 0]
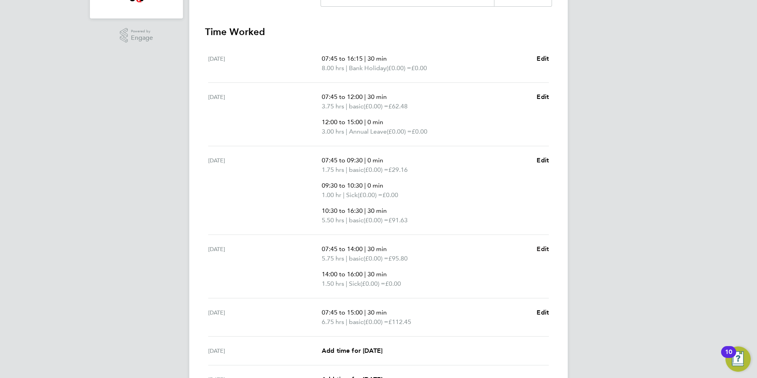
click at [546, 251] on span "Edit" at bounding box center [543, 248] width 12 height 7
select select "30"
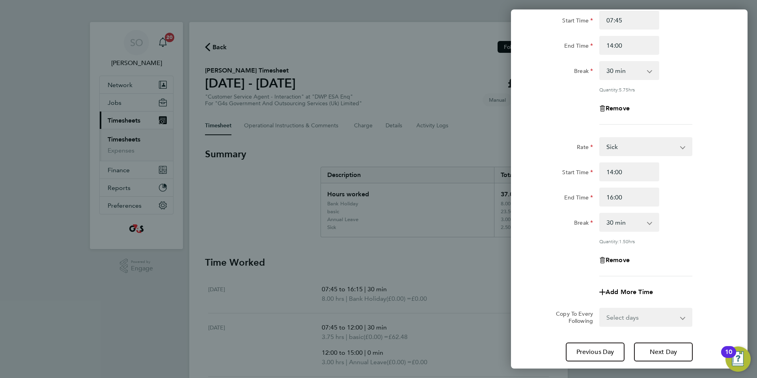
scroll to position [64, 0]
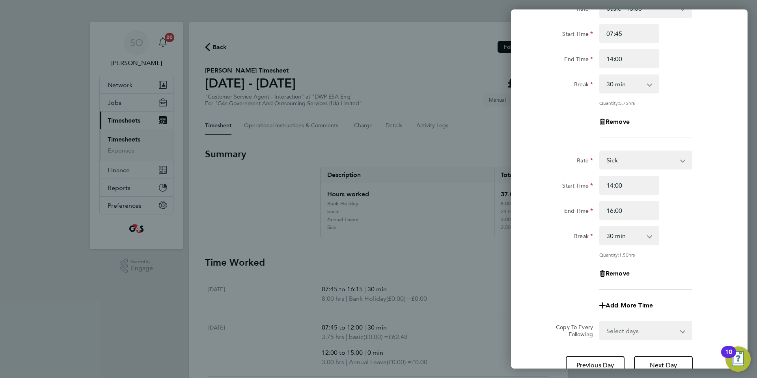
click at [628, 235] on select "0 min 15 min 30 min 45 min 60 min 75 min 90 min" at bounding box center [624, 235] width 49 height 17
select select "0"
click at [600, 227] on select "0 min 15 min 30 min 45 min 60 min 75 min 90 min" at bounding box center [624, 235] width 49 height 17
click at [699, 228] on div "Break 0 min 15 min 30 min 45 min 60 min 75 min 90 min" at bounding box center [629, 235] width 199 height 19
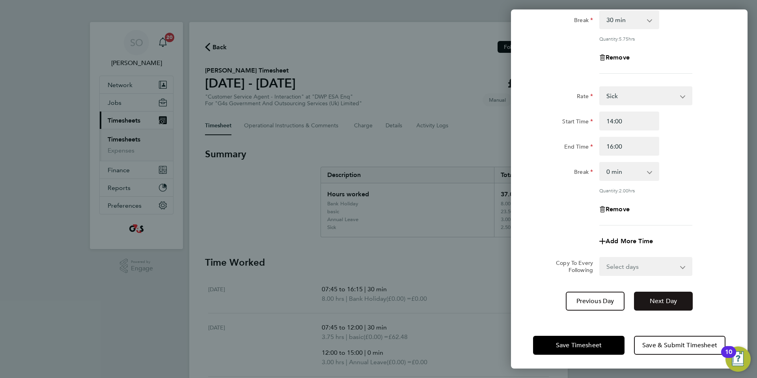
scroll to position [129, 0]
click at [579, 343] on span "Save Timesheet" at bounding box center [579, 345] width 46 height 8
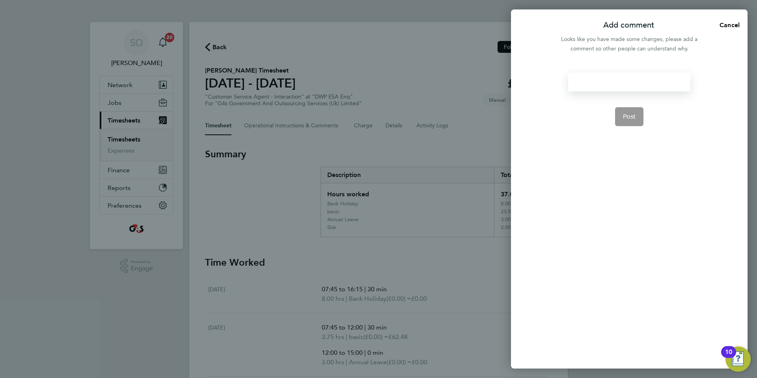
click at [585, 82] on div at bounding box center [629, 82] width 122 height 19
click at [585, 82] on div "To enrich screen reader interactions, please activate Accessibility in Grammarl…" at bounding box center [629, 82] width 122 height 19
click at [582, 82] on div "REmoved 30 min lunch" at bounding box center [629, 82] width 122 height 19
click at [630, 116] on span "Post" at bounding box center [629, 117] width 13 height 8
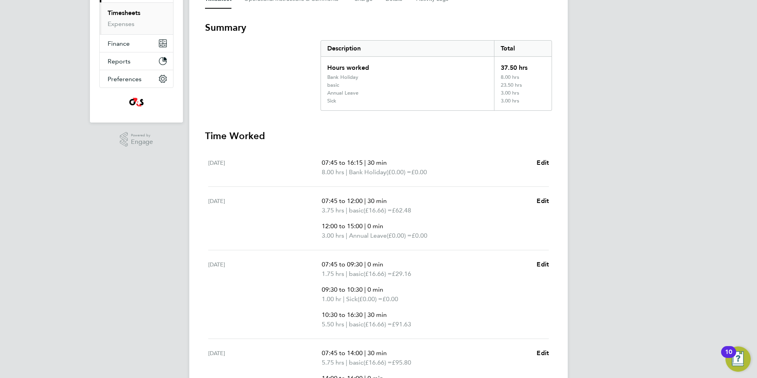
scroll to position [316, 0]
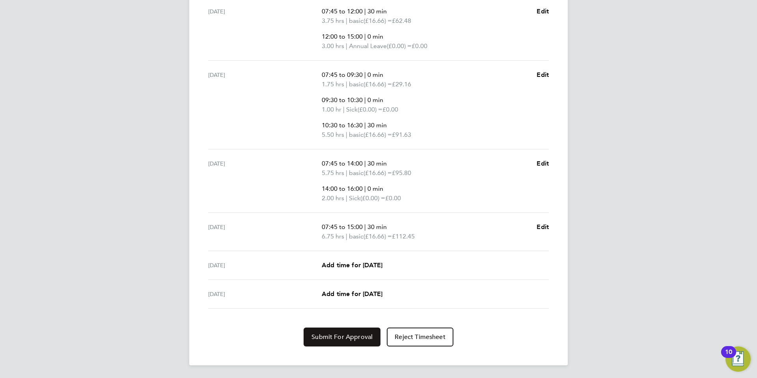
click at [356, 336] on span "Submit For Approval" at bounding box center [341, 337] width 61 height 8
click at [348, 337] on span "Approve Timesheet" at bounding box center [342, 337] width 58 height 8
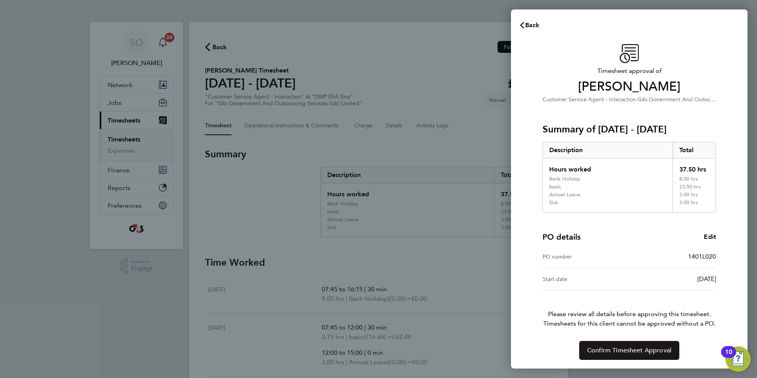
click at [632, 345] on button "Confirm Timesheet Approval" at bounding box center [629, 350] width 100 height 19
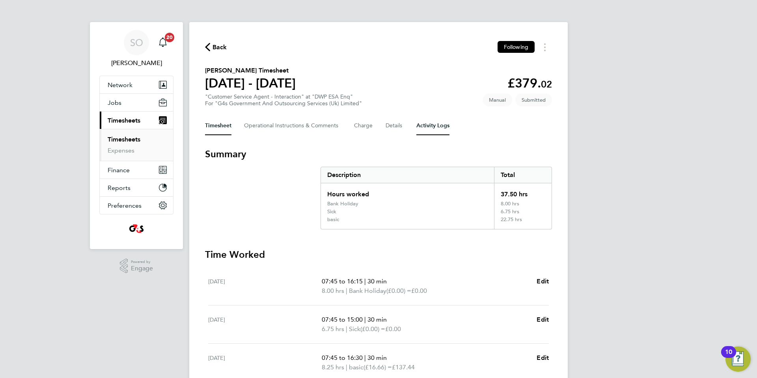
click at [435, 129] on Logs-tab "Activity Logs" at bounding box center [432, 125] width 33 height 19
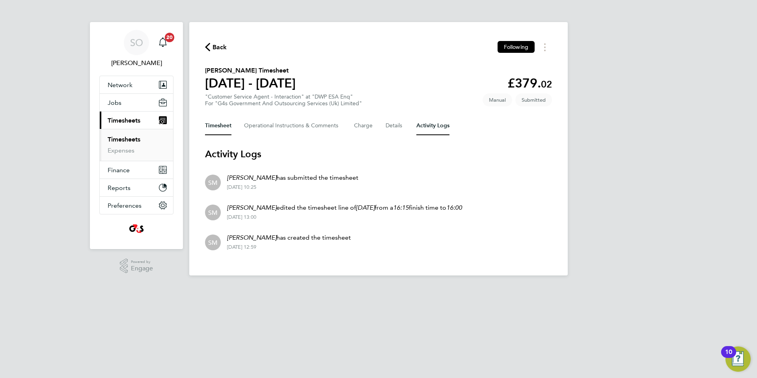
click at [219, 126] on button "Timesheet" at bounding box center [218, 125] width 26 height 19
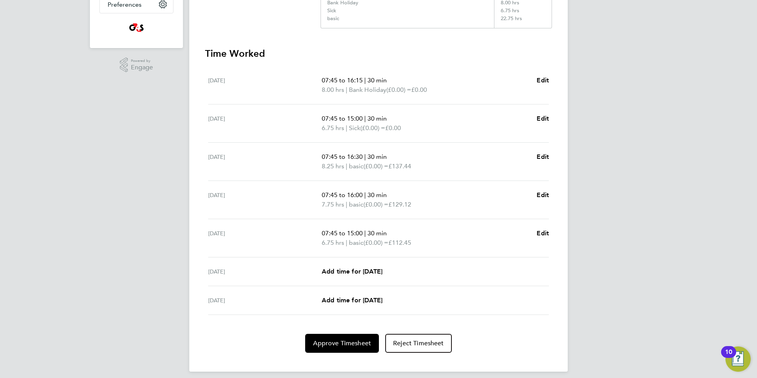
scroll to position [207, 0]
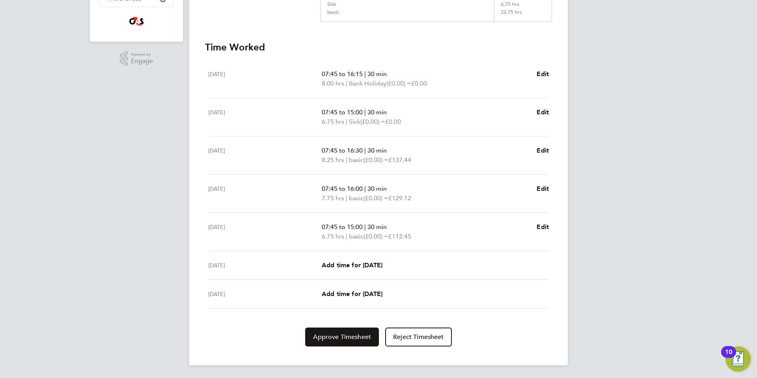
click at [338, 340] on span "Approve Timesheet" at bounding box center [342, 337] width 58 height 8
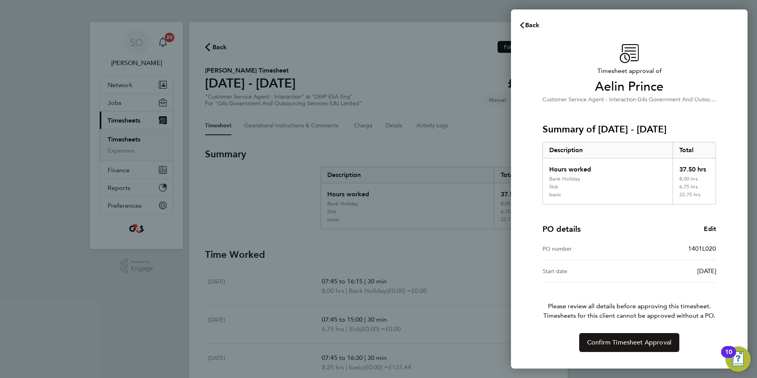
click at [670, 340] on span "Confirm Timesheet Approval" at bounding box center [629, 343] width 84 height 8
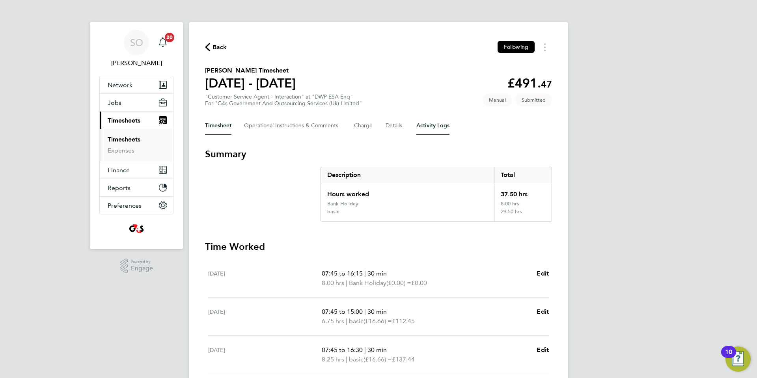
click at [442, 124] on Logs-tab "Activity Logs" at bounding box center [432, 125] width 33 height 19
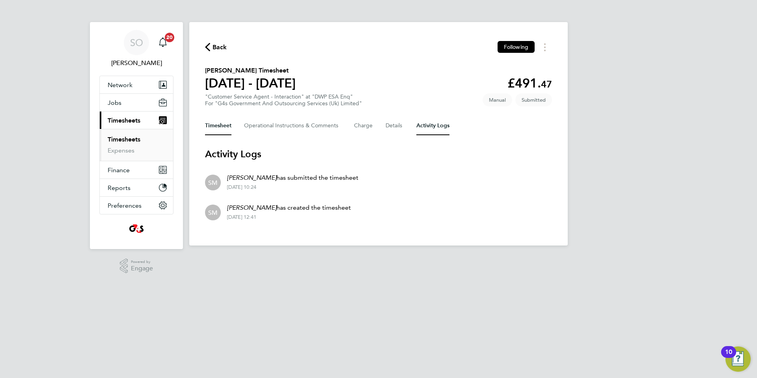
click at [221, 125] on button "Timesheet" at bounding box center [218, 125] width 26 height 19
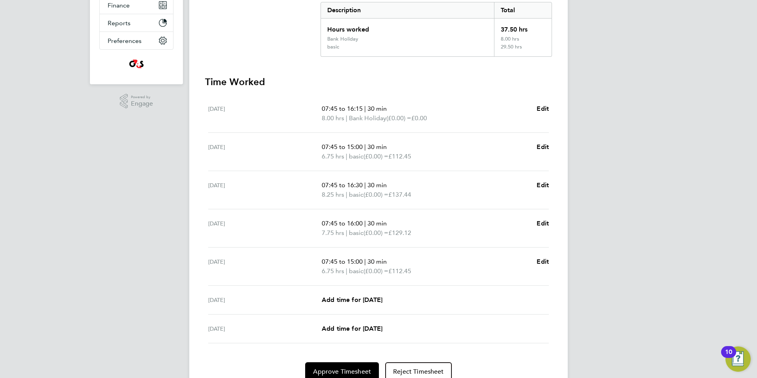
scroll to position [177, 0]
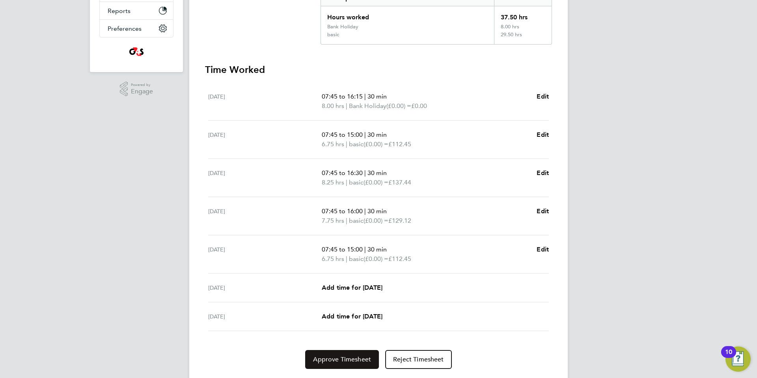
click at [338, 358] on span "Approve Timesheet" at bounding box center [342, 360] width 58 height 8
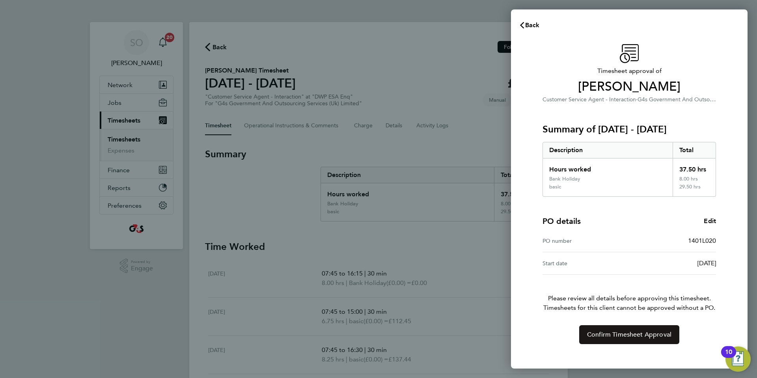
click at [648, 332] on span "Confirm Timesheet Approval" at bounding box center [629, 335] width 84 height 8
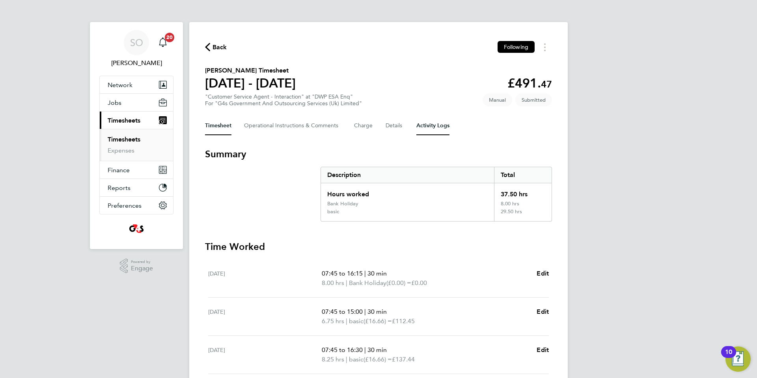
click at [433, 124] on Logs-tab "Activity Logs" at bounding box center [432, 125] width 33 height 19
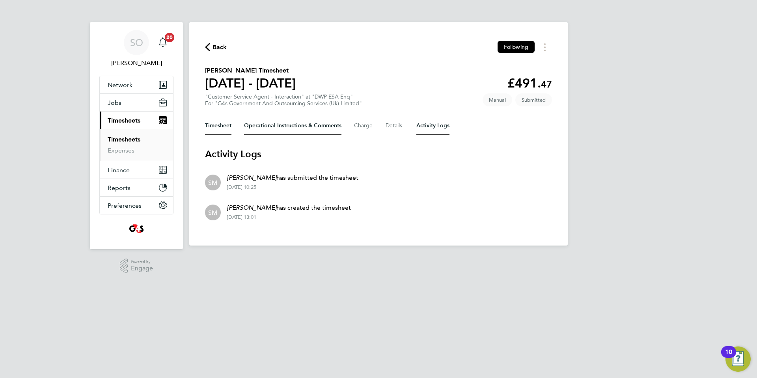
drag, startPoint x: 212, startPoint y: 127, endPoint x: 310, endPoint y: 132, distance: 98.7
click at [214, 127] on button "Timesheet" at bounding box center [218, 125] width 26 height 19
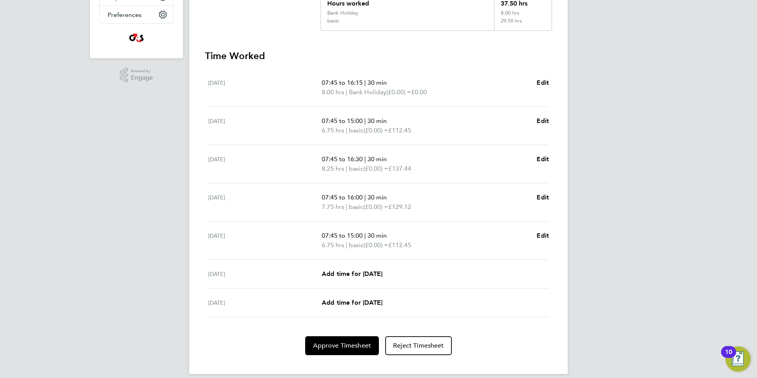
scroll to position [200, 0]
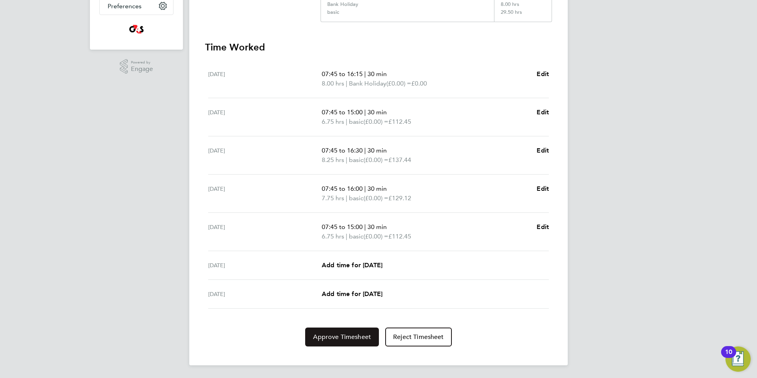
click at [343, 341] on span "Approve Timesheet" at bounding box center [342, 337] width 58 height 8
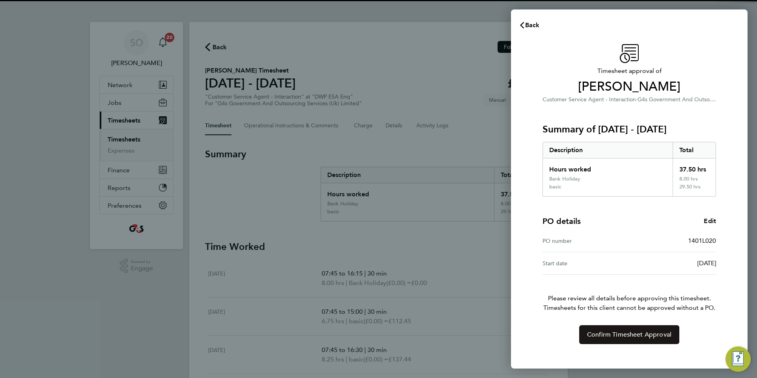
click at [592, 337] on span "Confirm Timesheet Approval" at bounding box center [629, 335] width 84 height 8
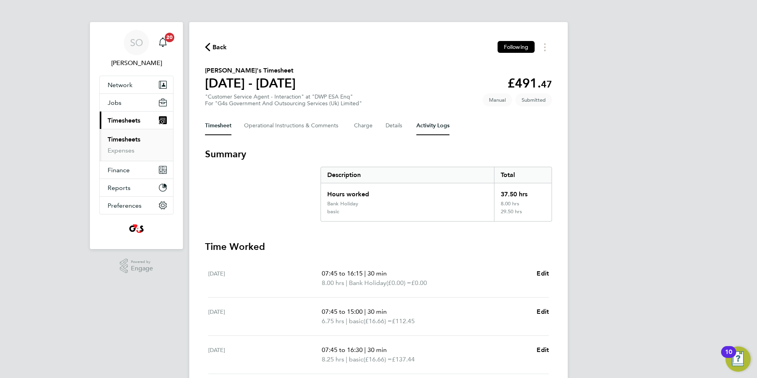
click at [436, 128] on Logs-tab "Activity Logs" at bounding box center [432, 125] width 33 height 19
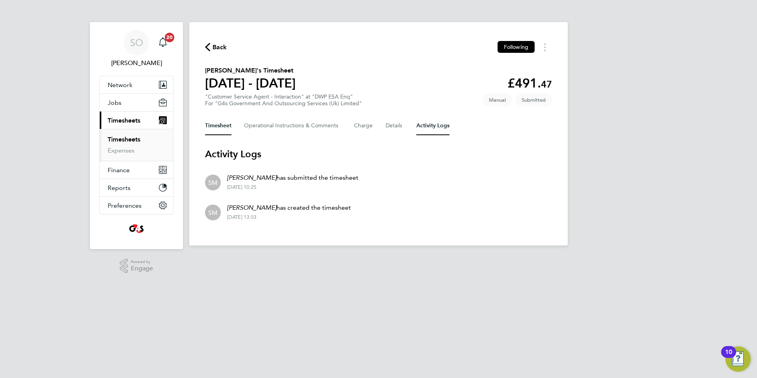
drag, startPoint x: 205, startPoint y: 127, endPoint x: 241, endPoint y: 129, distance: 36.7
click at [207, 127] on button "Timesheet" at bounding box center [218, 125] width 26 height 19
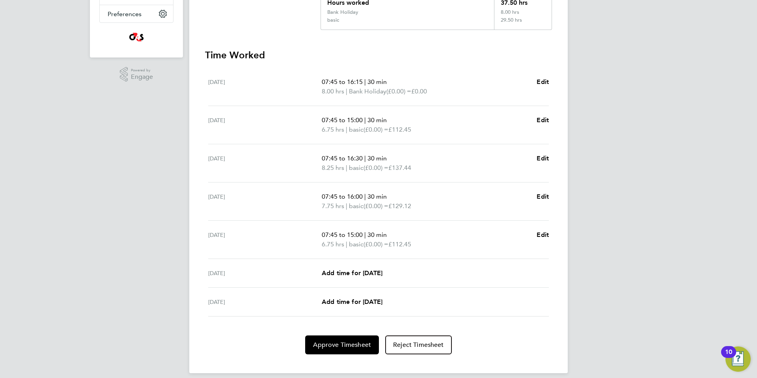
scroll to position [200, 0]
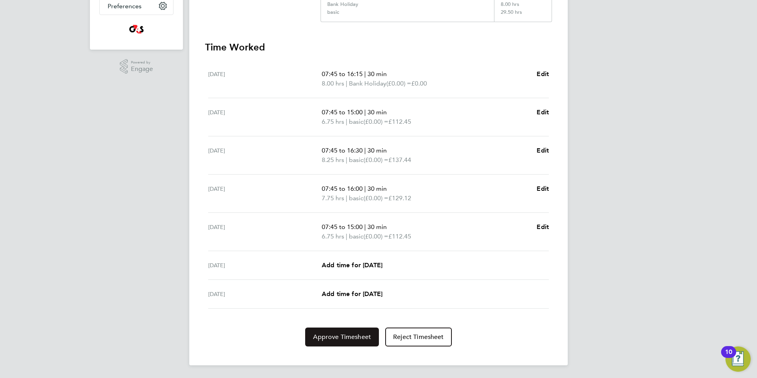
click at [336, 336] on span "Approve Timesheet" at bounding box center [342, 337] width 58 height 8
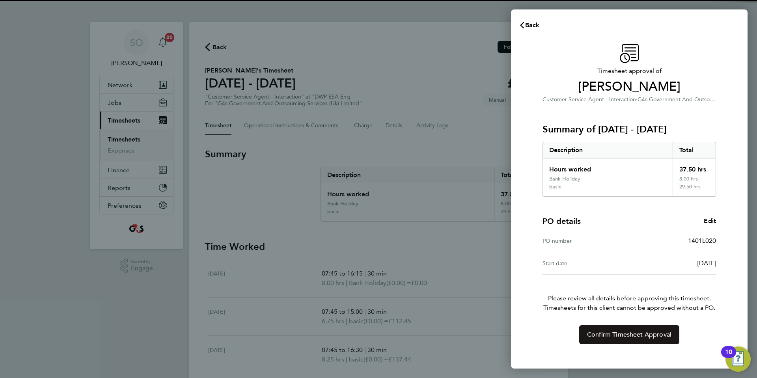
click at [616, 339] on button "Confirm Timesheet Approval" at bounding box center [629, 334] width 100 height 19
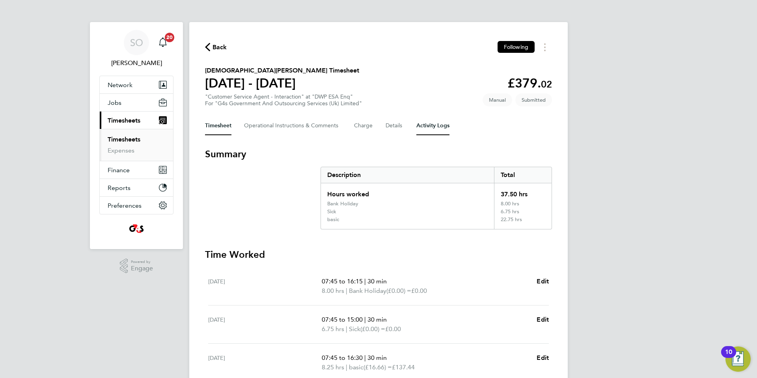
click at [435, 124] on Logs-tab "Activity Logs" at bounding box center [432, 125] width 33 height 19
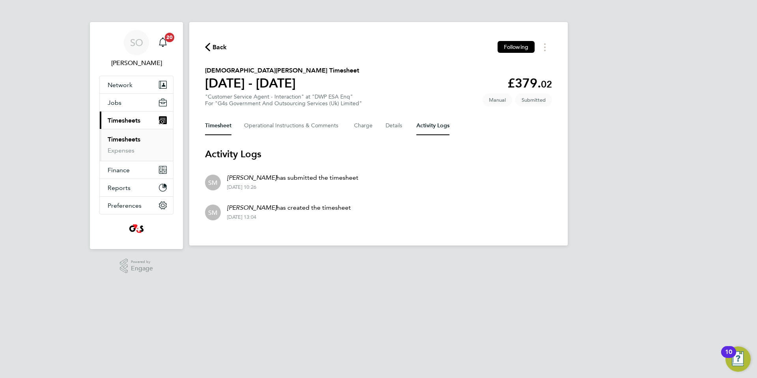
click at [213, 124] on button "Timesheet" at bounding box center [218, 125] width 26 height 19
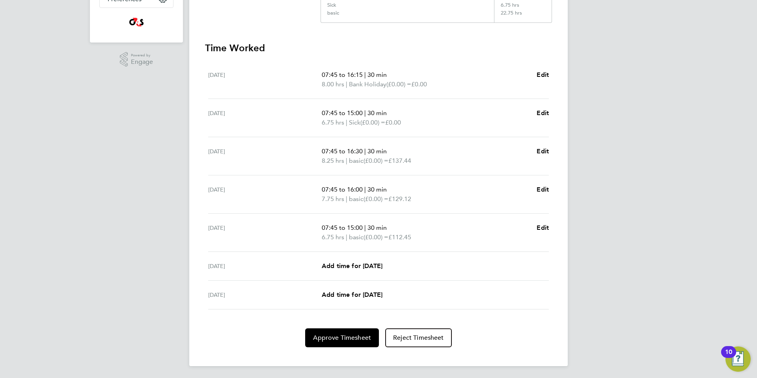
scroll to position [207, 0]
click at [350, 338] on span "Approve Timesheet" at bounding box center [342, 337] width 58 height 8
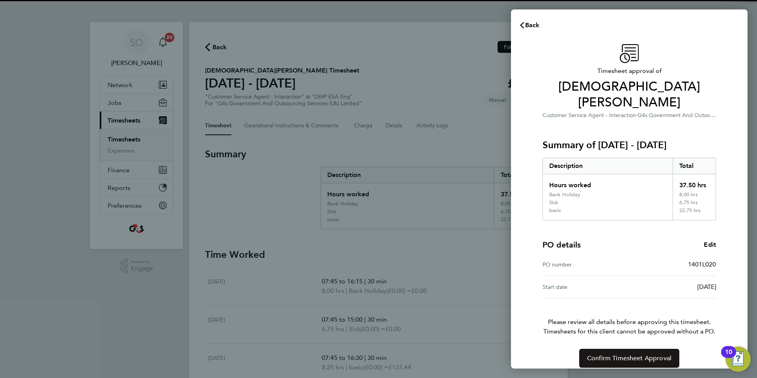
click at [606, 354] on span "Confirm Timesheet Approval" at bounding box center [629, 358] width 84 height 8
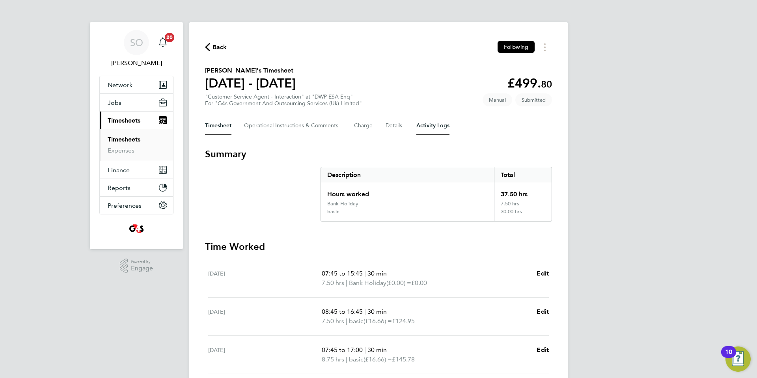
click at [438, 123] on Logs-tab "Activity Logs" at bounding box center [432, 125] width 33 height 19
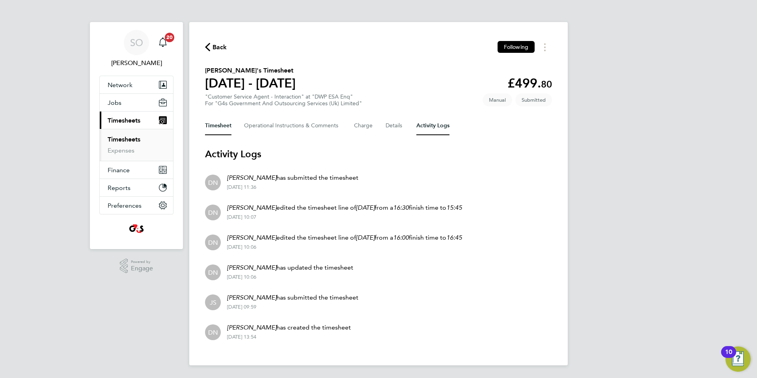
click at [220, 129] on button "Timesheet" at bounding box center [218, 125] width 26 height 19
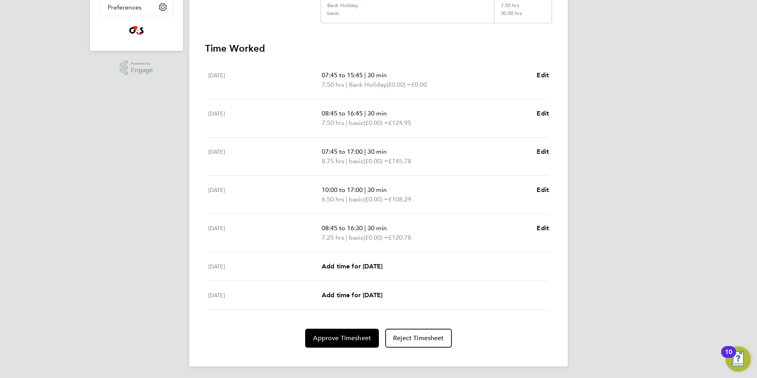
scroll to position [200, 0]
click at [337, 338] on span "Approve Timesheet" at bounding box center [342, 337] width 58 height 8
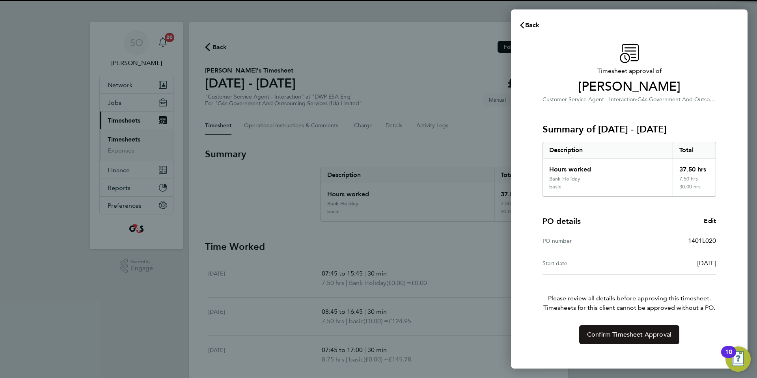
click at [617, 334] on span "Confirm Timesheet Approval" at bounding box center [629, 335] width 84 height 8
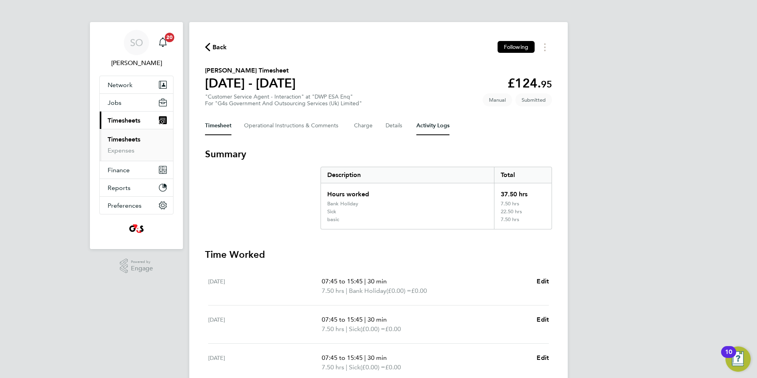
click at [439, 126] on Logs-tab "Activity Logs" at bounding box center [432, 125] width 33 height 19
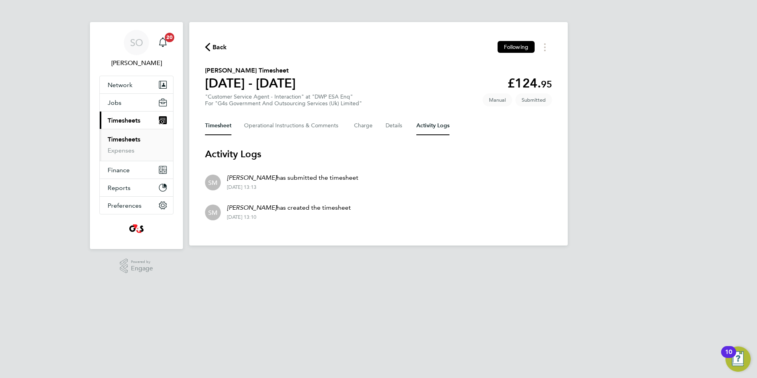
click at [218, 129] on button "Timesheet" at bounding box center [218, 125] width 26 height 19
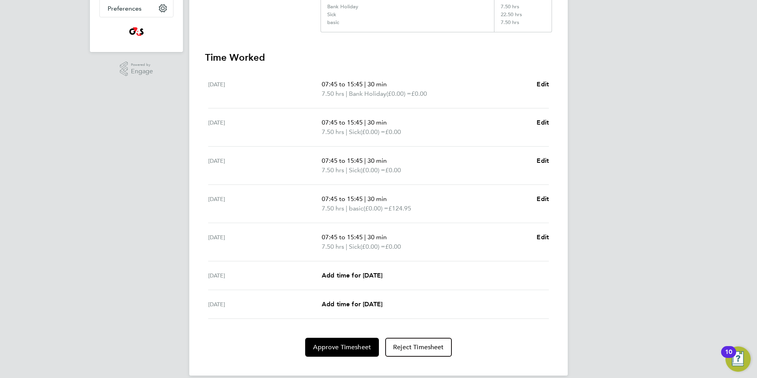
scroll to position [207, 0]
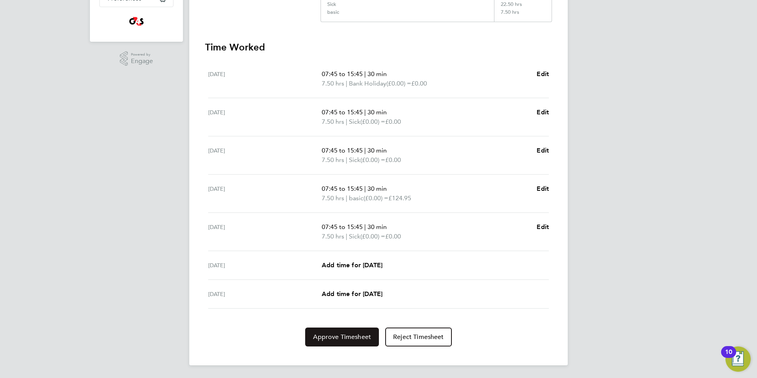
click at [342, 336] on span "Approve Timesheet" at bounding box center [342, 337] width 58 height 8
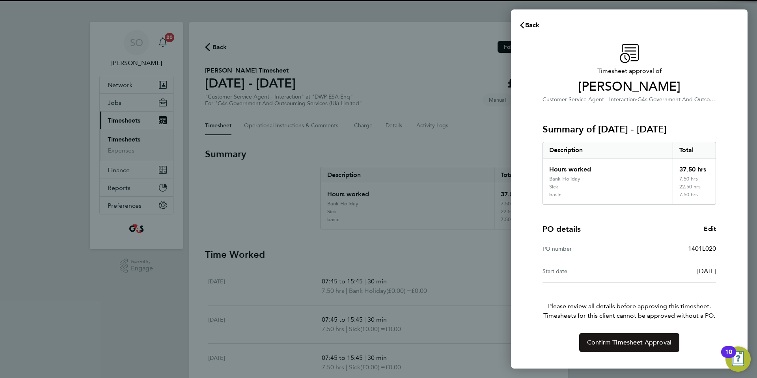
drag, startPoint x: 600, startPoint y: 345, endPoint x: 586, endPoint y: 340, distance: 14.6
click at [600, 345] on span "Confirm Timesheet Approval" at bounding box center [629, 343] width 84 height 8
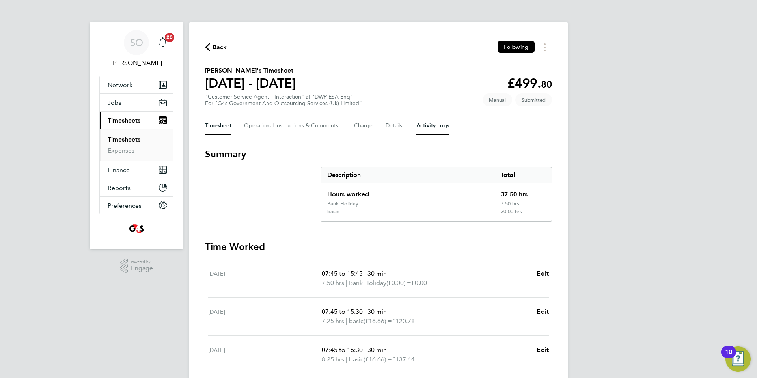
click at [436, 128] on Logs-tab "Activity Logs" at bounding box center [432, 125] width 33 height 19
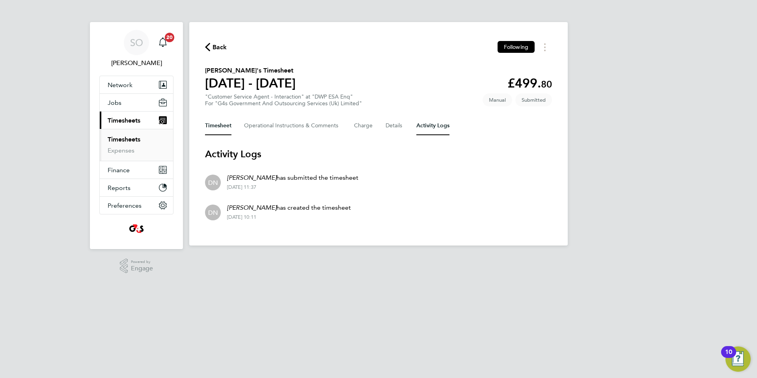
click at [214, 126] on button "Timesheet" at bounding box center [218, 125] width 26 height 19
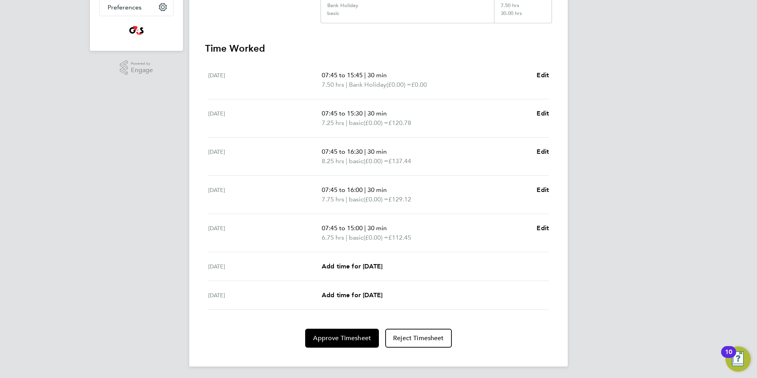
scroll to position [200, 0]
click at [325, 332] on button "Approve Timesheet" at bounding box center [342, 337] width 74 height 19
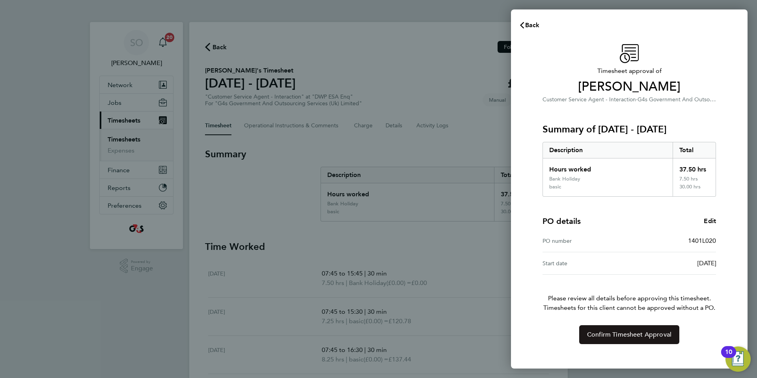
click at [584, 339] on button "Confirm Timesheet Approval" at bounding box center [629, 334] width 100 height 19
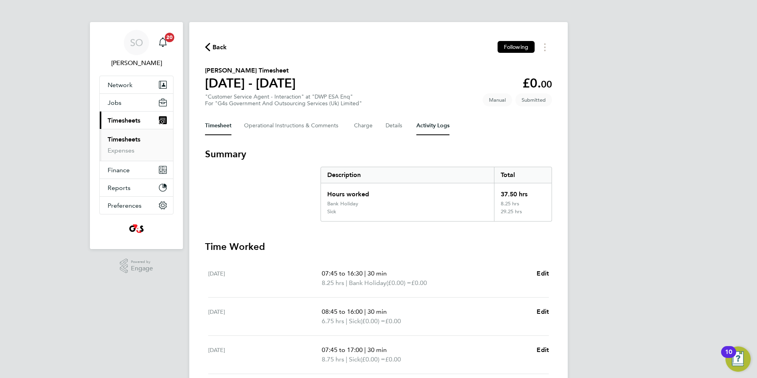
drag, startPoint x: 442, startPoint y: 126, endPoint x: 433, endPoint y: 126, distance: 9.1
click at [441, 126] on Logs-tab "Activity Logs" at bounding box center [432, 125] width 33 height 19
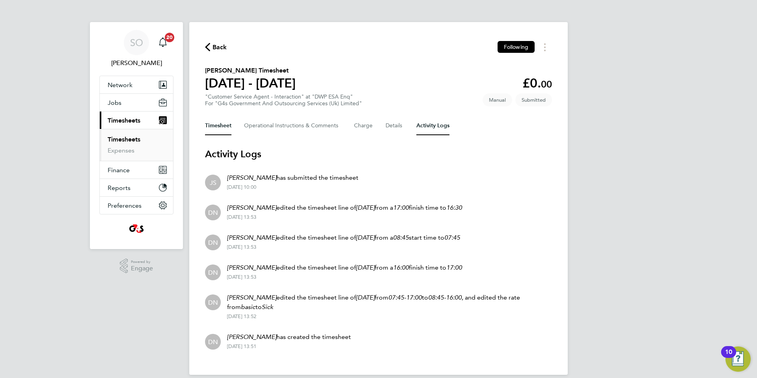
click at [216, 126] on button "Timesheet" at bounding box center [218, 125] width 26 height 19
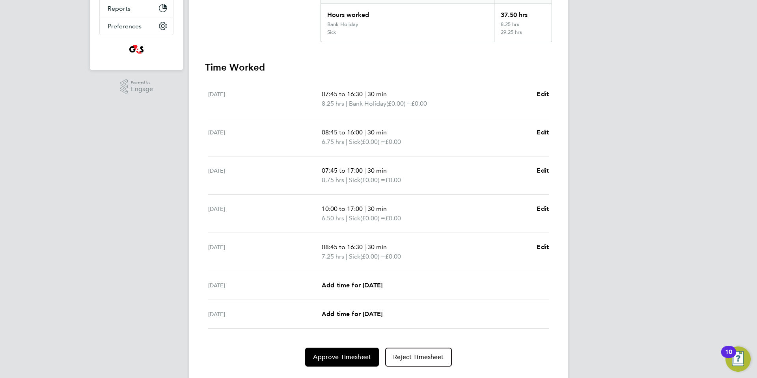
scroll to position [200, 0]
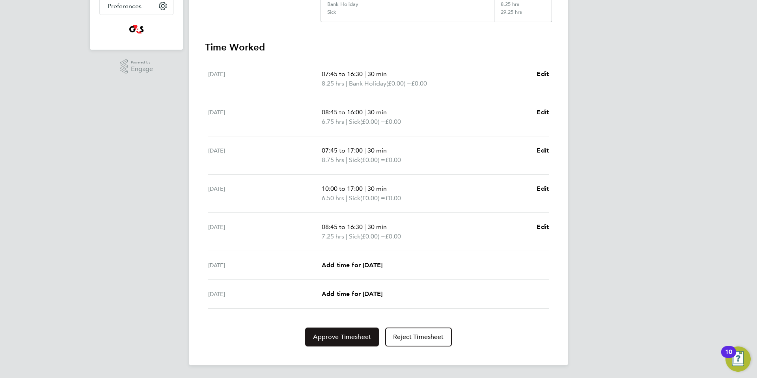
click at [341, 341] on button "Approve Timesheet" at bounding box center [342, 337] width 74 height 19
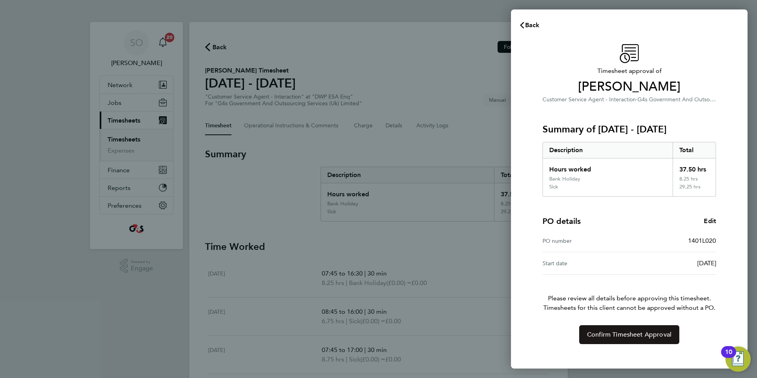
click at [586, 334] on button "Confirm Timesheet Approval" at bounding box center [629, 334] width 100 height 19
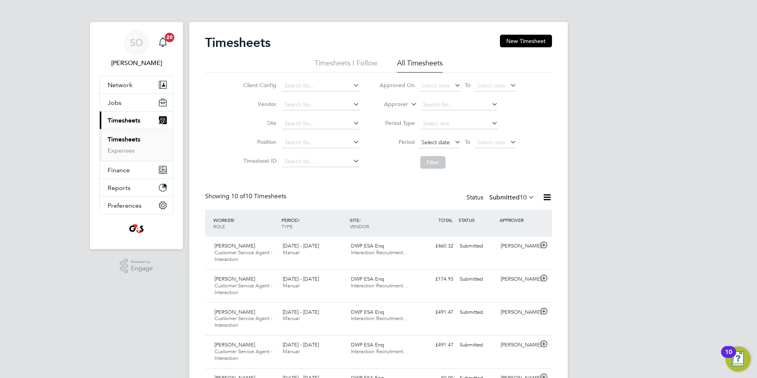
click at [433, 143] on span "Select date" at bounding box center [436, 142] width 28 height 7
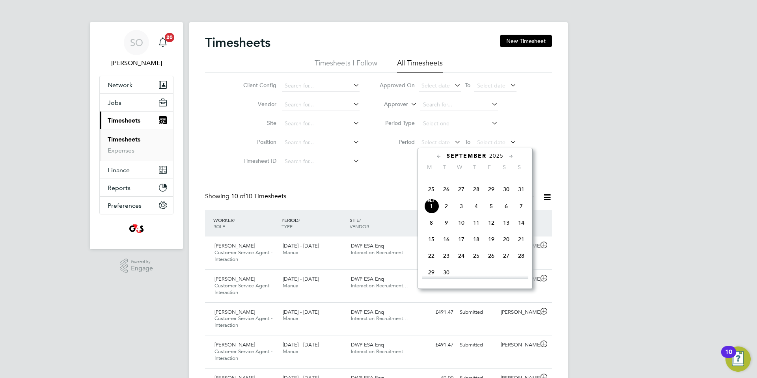
click at [432, 197] on span "25" at bounding box center [431, 189] width 15 height 15
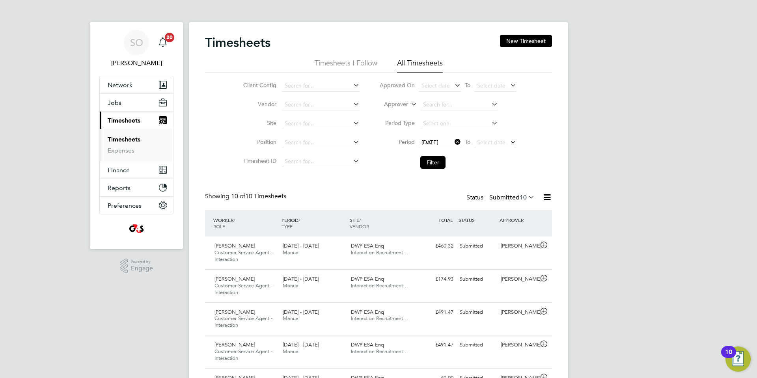
drag, startPoint x: 487, startPoint y: 142, endPoint x: 505, endPoint y: 152, distance: 21.5
click at [487, 142] on span "Select date" at bounding box center [491, 142] width 28 height 7
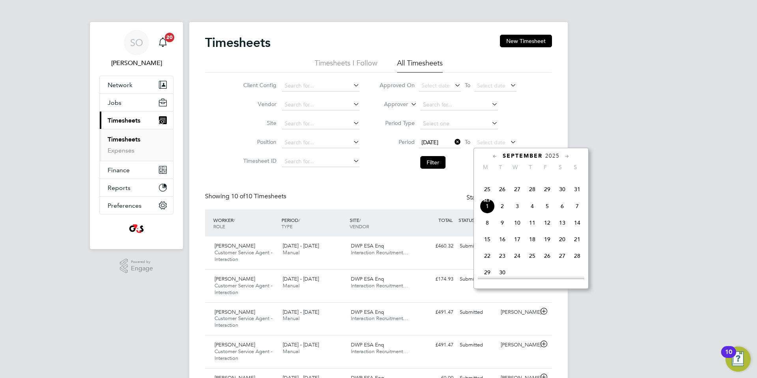
click at [577, 197] on span "31" at bounding box center [577, 189] width 15 height 15
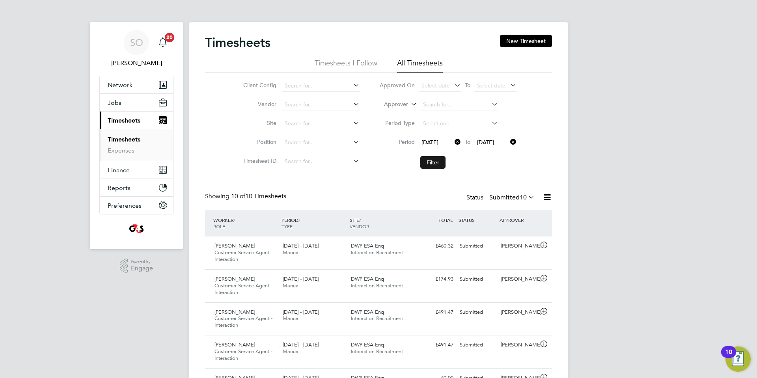
click at [426, 161] on button "Filter" at bounding box center [432, 162] width 25 height 13
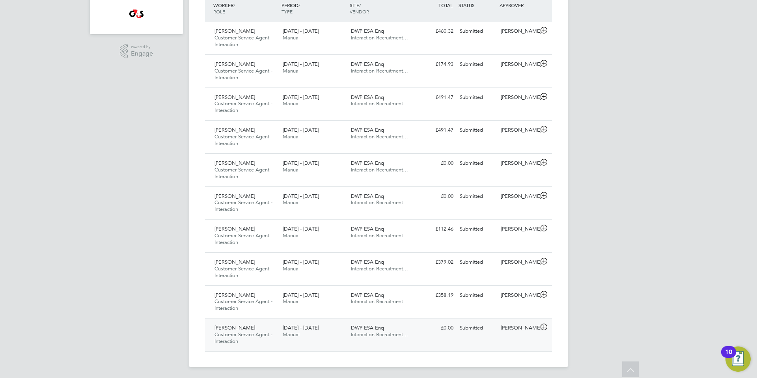
click at [544, 325] on icon at bounding box center [544, 327] width 10 height 6
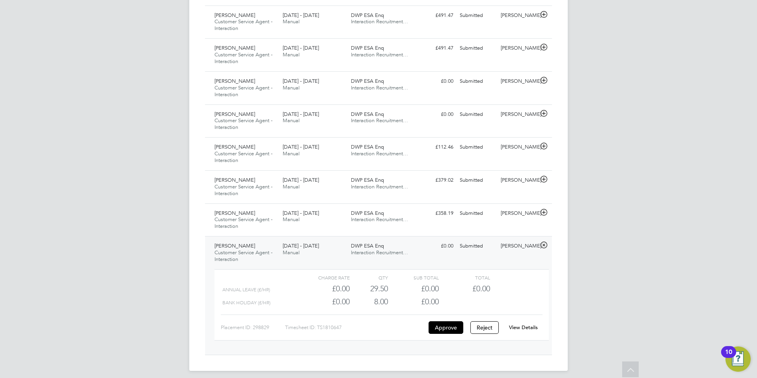
click at [519, 329] on link "View Details" at bounding box center [523, 327] width 29 height 7
click at [545, 211] on icon at bounding box center [544, 212] width 10 height 6
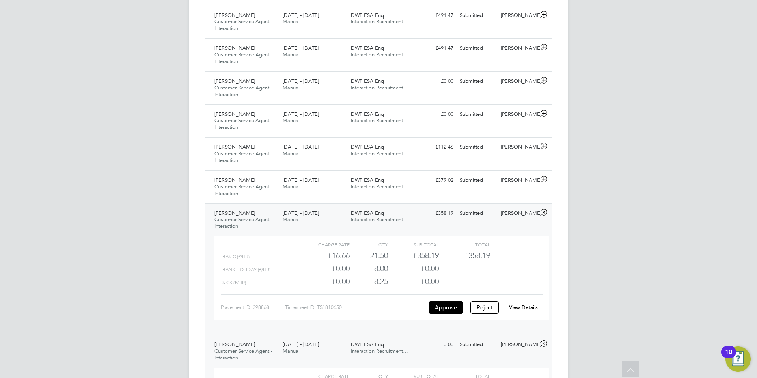
click at [522, 306] on link "View Details" at bounding box center [523, 307] width 29 height 7
click at [545, 179] on icon at bounding box center [544, 179] width 10 height 6
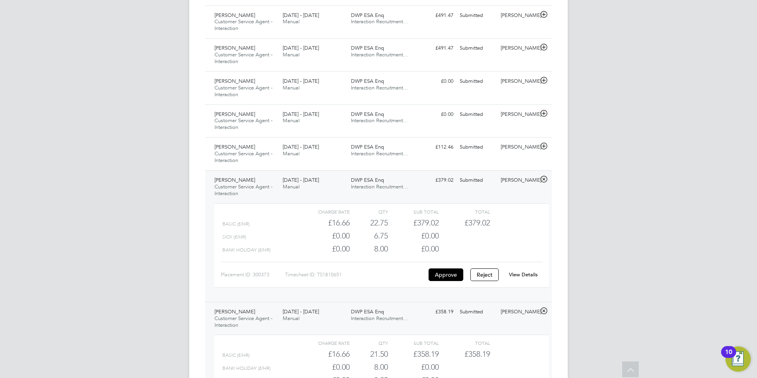
click at [522, 274] on link "View Details" at bounding box center [523, 274] width 29 height 7
click at [544, 144] on icon at bounding box center [544, 146] width 10 height 6
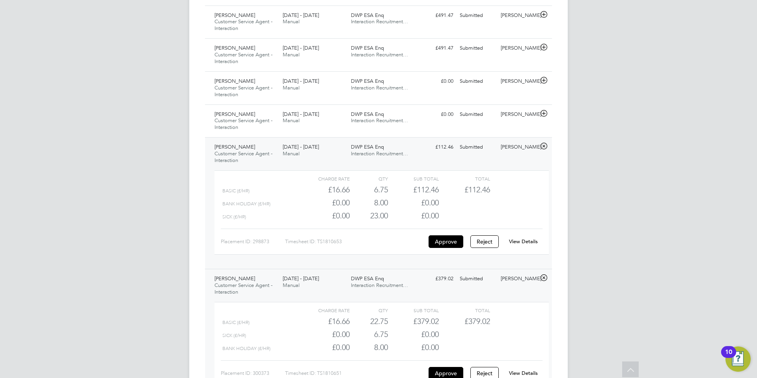
click at [523, 240] on link "View Details" at bounding box center [523, 241] width 29 height 7
drag, startPoint x: 543, startPoint y: 113, endPoint x: 544, endPoint y: 118, distance: 4.8
click at [543, 113] on icon at bounding box center [544, 113] width 10 height 6
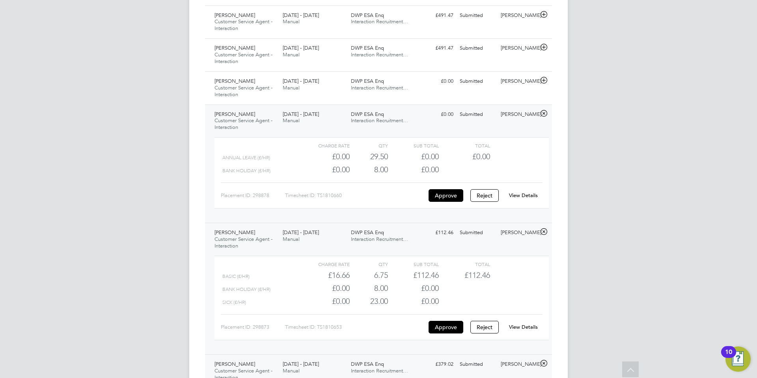
click at [524, 190] on div "View Details" at bounding box center [523, 195] width 39 height 13
click at [524, 196] on link "View Details" at bounding box center [523, 195] width 29 height 7
click at [545, 80] on icon at bounding box center [544, 80] width 10 height 6
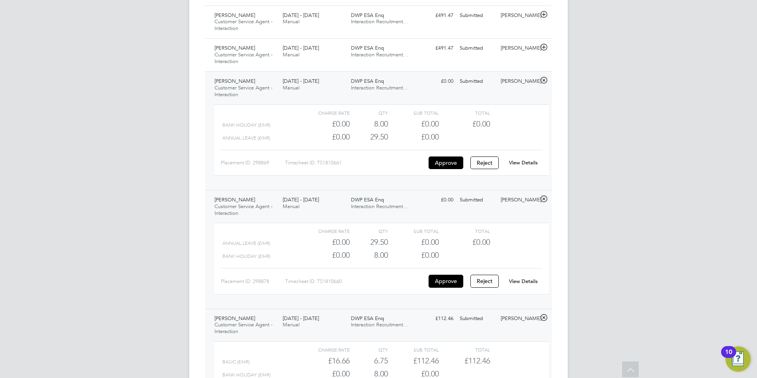
drag, startPoint x: 528, startPoint y: 159, endPoint x: 522, endPoint y: 144, distance: 15.5
click at [528, 159] on div "View Details" at bounding box center [523, 163] width 39 height 13
click at [525, 163] on link "View Details" at bounding box center [523, 162] width 29 height 7
click at [543, 48] on icon at bounding box center [544, 47] width 10 height 6
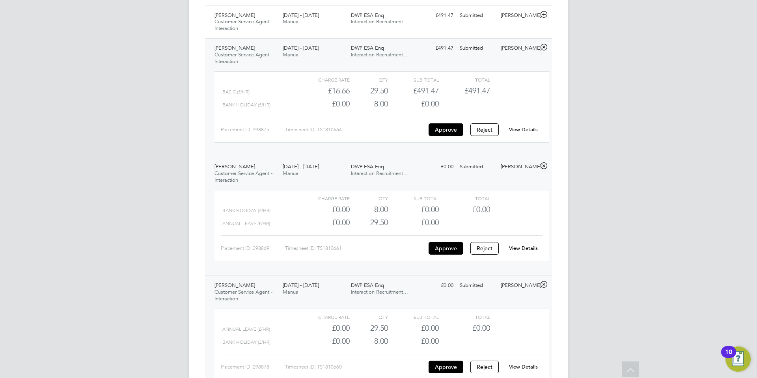
click at [529, 129] on link "View Details" at bounding box center [523, 129] width 29 height 7
click at [544, 13] on icon at bounding box center [544, 14] width 10 height 6
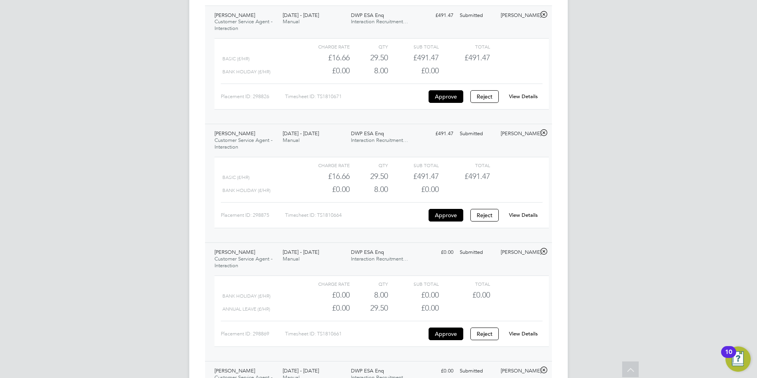
click at [528, 96] on link "View Details" at bounding box center [523, 96] width 29 height 7
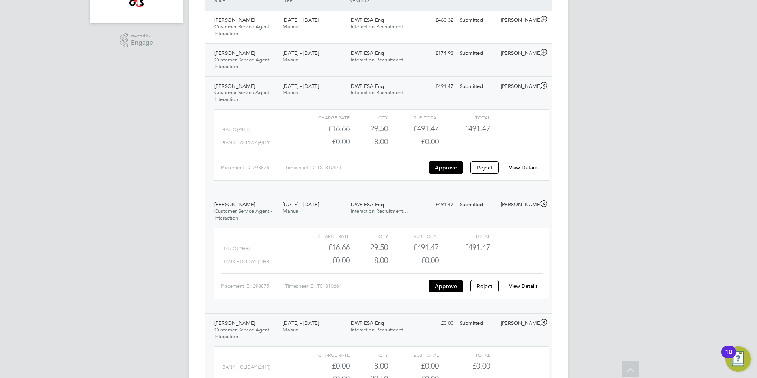
click at [544, 52] on icon at bounding box center [544, 52] width 10 height 6
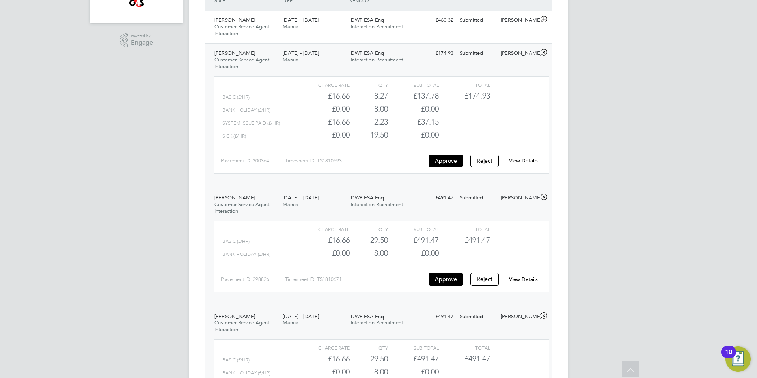
click at [526, 161] on link "View Details" at bounding box center [523, 160] width 29 height 7
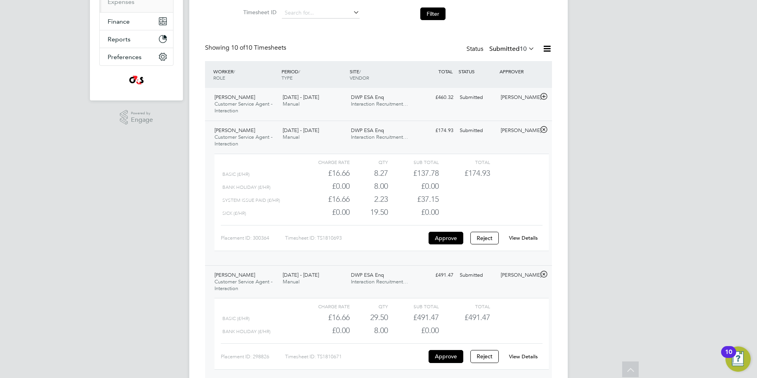
click at [544, 96] on icon at bounding box center [544, 96] width 10 height 6
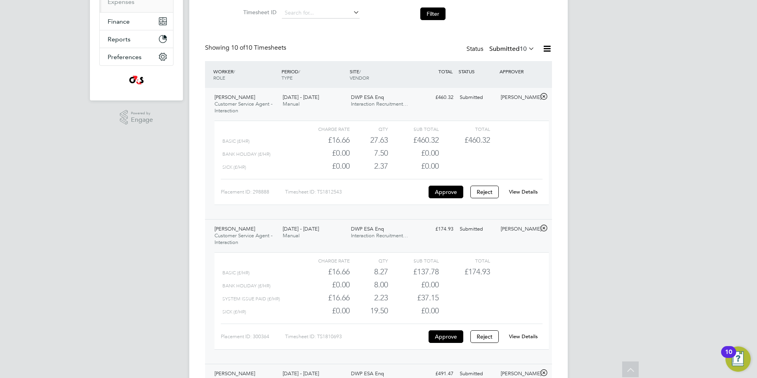
click at [525, 191] on link "View Details" at bounding box center [523, 191] width 29 height 7
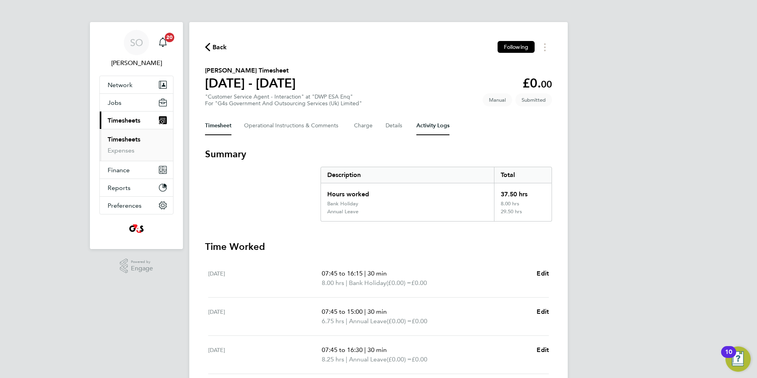
click at [435, 127] on Logs-tab "Activity Logs" at bounding box center [432, 125] width 33 height 19
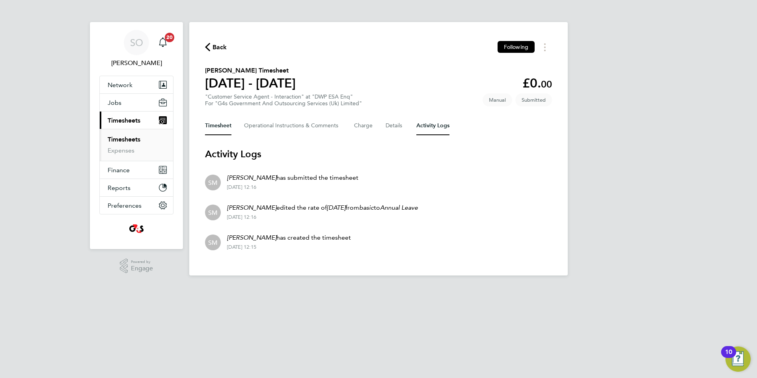
click at [213, 127] on button "Timesheet" at bounding box center [218, 125] width 26 height 19
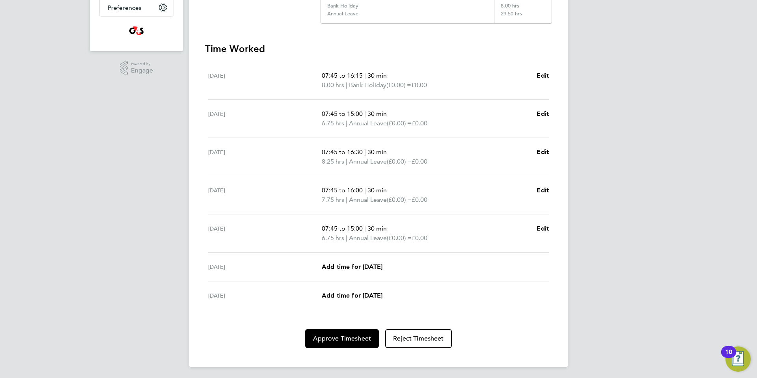
scroll to position [200, 0]
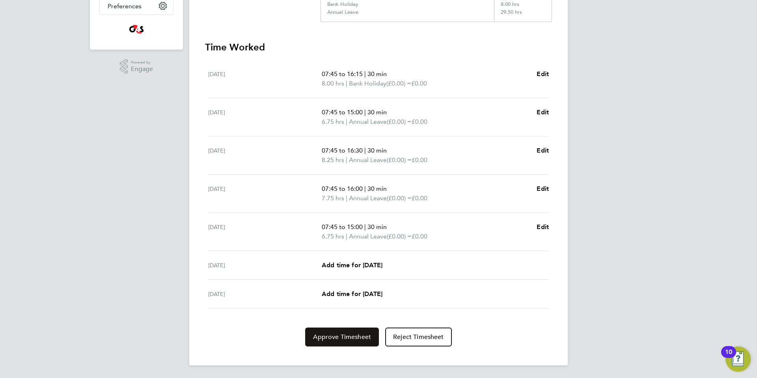
click at [353, 340] on span "Approve Timesheet" at bounding box center [342, 337] width 58 height 8
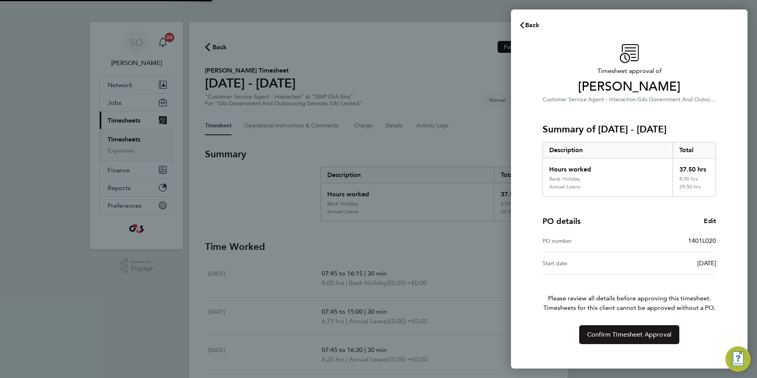
click at [602, 336] on span "Confirm Timesheet Approval" at bounding box center [629, 335] width 84 height 8
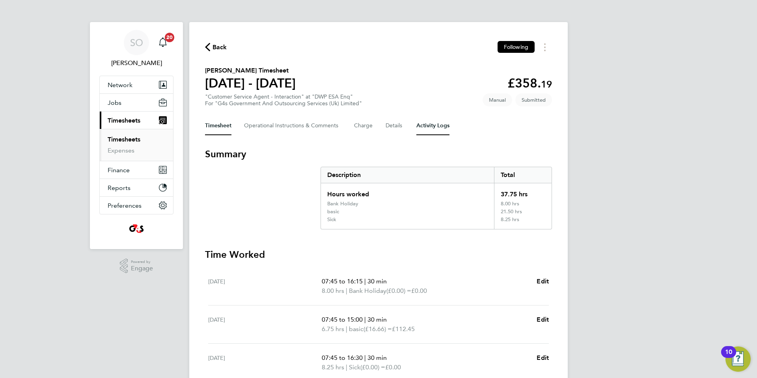
click at [437, 126] on Logs-tab "Activity Logs" at bounding box center [432, 125] width 33 height 19
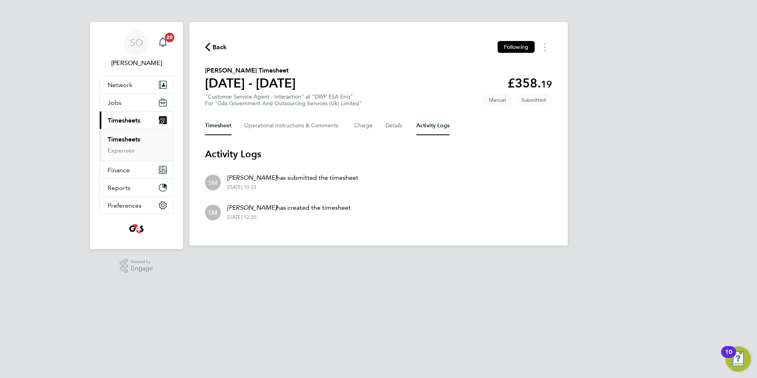
click at [221, 125] on button "Timesheet" at bounding box center [218, 125] width 26 height 19
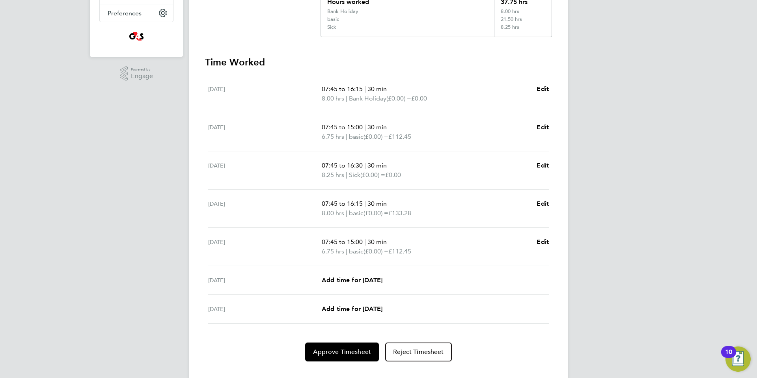
scroll to position [197, 0]
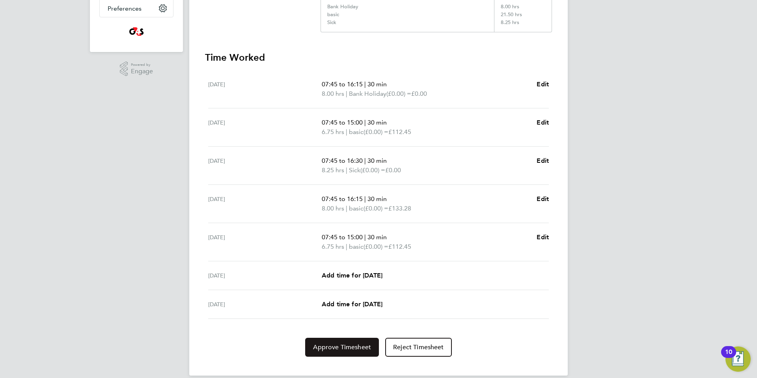
click at [340, 350] on span "Approve Timesheet" at bounding box center [342, 347] width 58 height 8
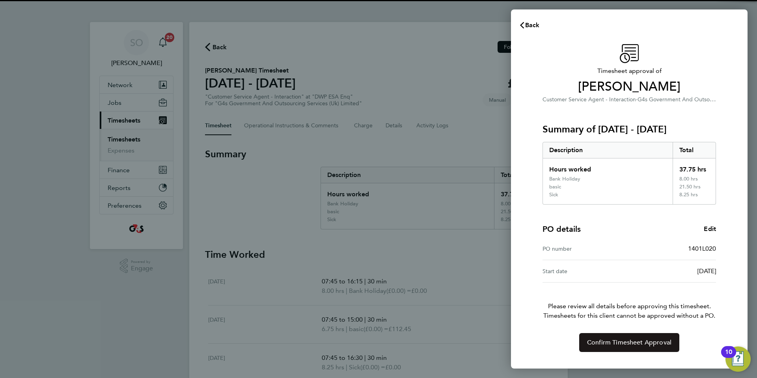
click at [626, 345] on span "Confirm Timesheet Approval" at bounding box center [629, 343] width 84 height 8
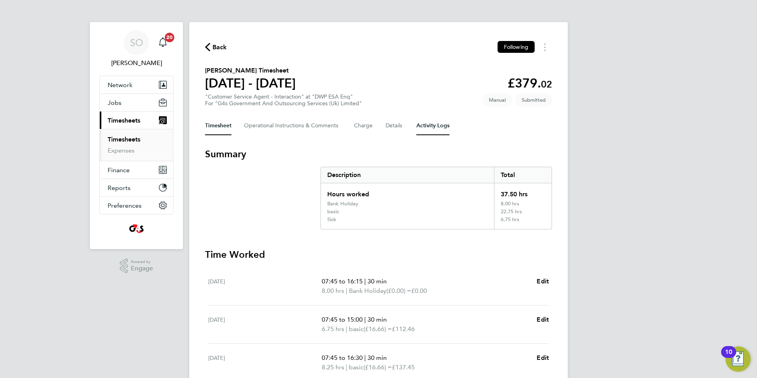
click at [435, 126] on Logs-tab "Activity Logs" at bounding box center [432, 125] width 33 height 19
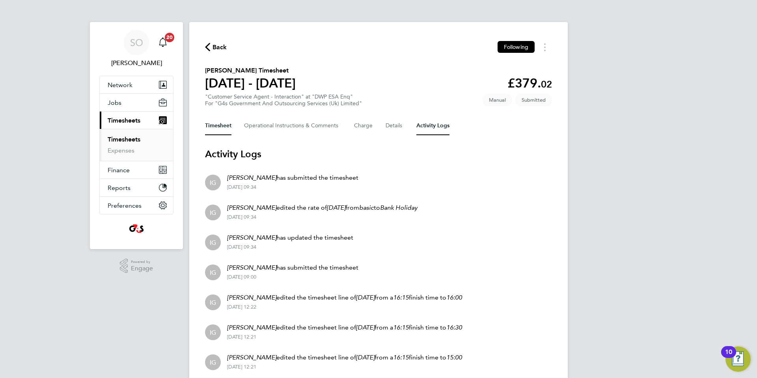
click at [211, 129] on button "Timesheet" at bounding box center [218, 125] width 26 height 19
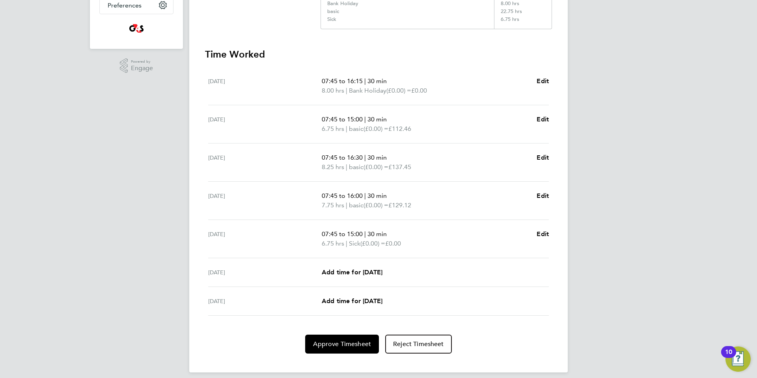
scroll to position [207, 0]
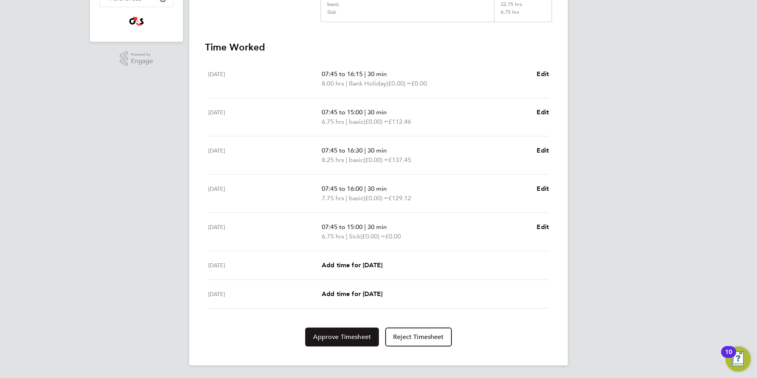
click at [341, 341] on button "Approve Timesheet" at bounding box center [342, 337] width 74 height 19
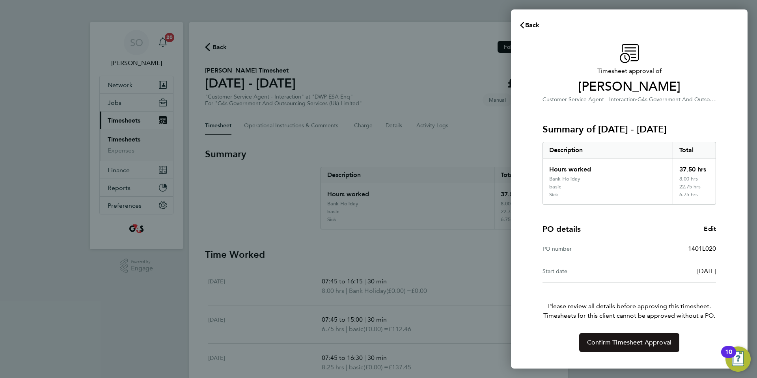
click at [612, 343] on span "Confirm Timesheet Approval" at bounding box center [629, 343] width 84 height 8
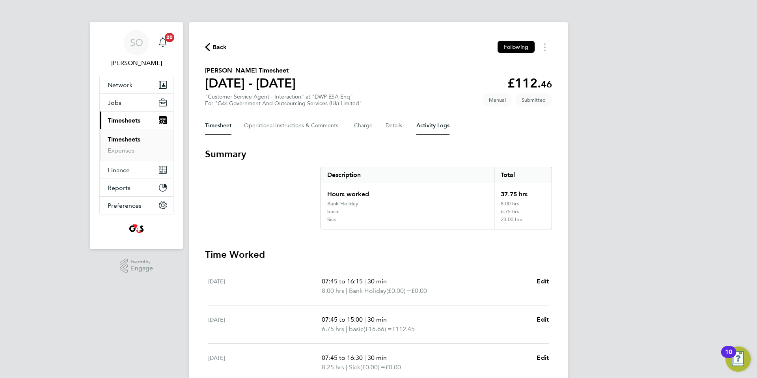
drag, startPoint x: 440, startPoint y: 129, endPoint x: 342, endPoint y: 144, distance: 99.3
click at [440, 129] on Logs-tab "Activity Logs" at bounding box center [432, 125] width 33 height 19
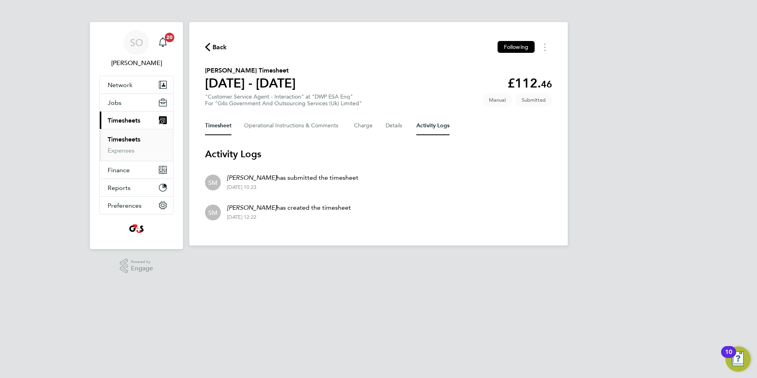
click at [222, 127] on button "Timesheet" at bounding box center [218, 125] width 26 height 19
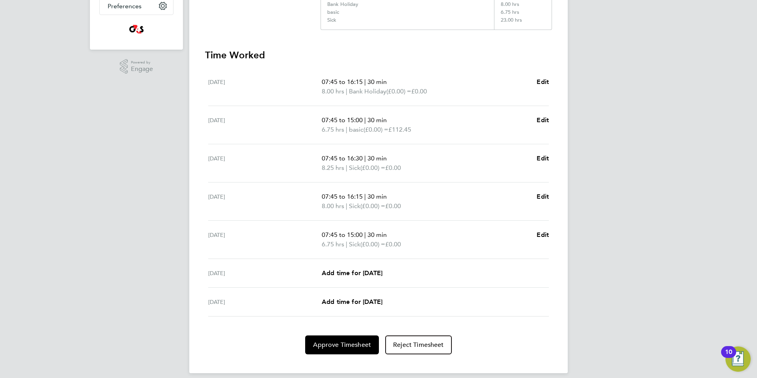
scroll to position [207, 0]
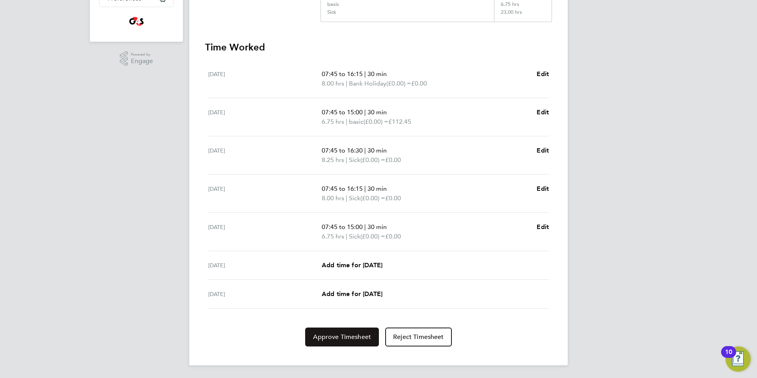
click at [351, 339] on span "Approve Timesheet" at bounding box center [342, 337] width 58 height 8
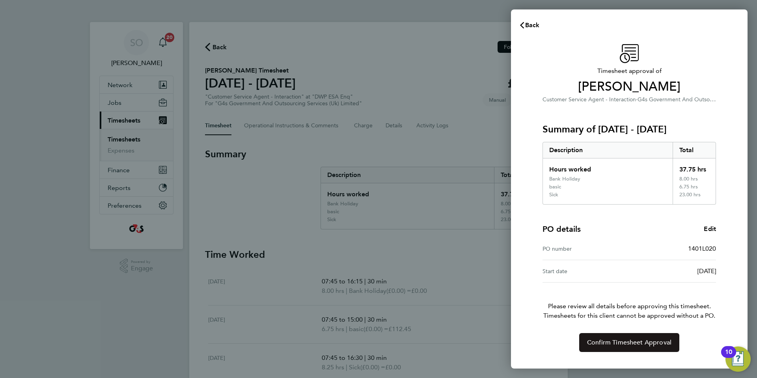
click at [592, 348] on button "Confirm Timesheet Approval" at bounding box center [629, 342] width 100 height 19
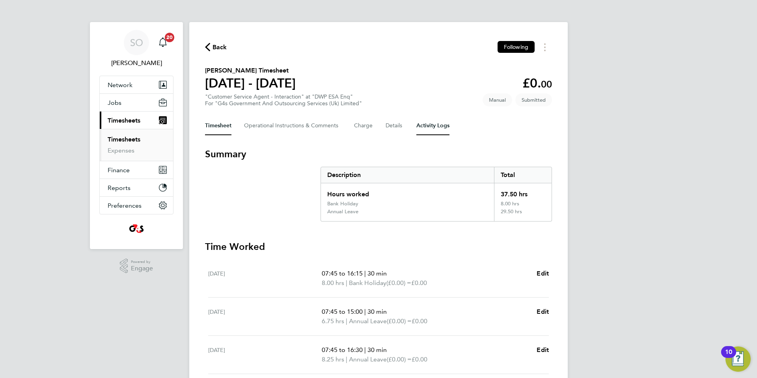
drag, startPoint x: 438, startPoint y: 126, endPoint x: 423, endPoint y: 127, distance: 15.4
click at [438, 126] on Logs-tab "Activity Logs" at bounding box center [432, 125] width 33 height 19
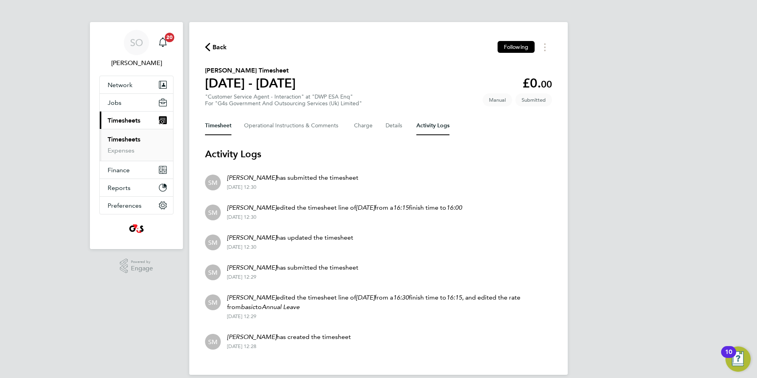
click at [212, 127] on button "Timesheet" at bounding box center [218, 125] width 26 height 19
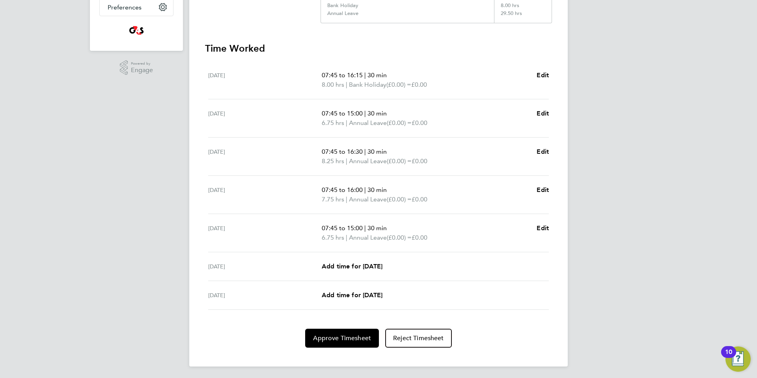
scroll to position [200, 0]
click at [320, 341] on span "Approve Timesheet" at bounding box center [342, 337] width 58 height 8
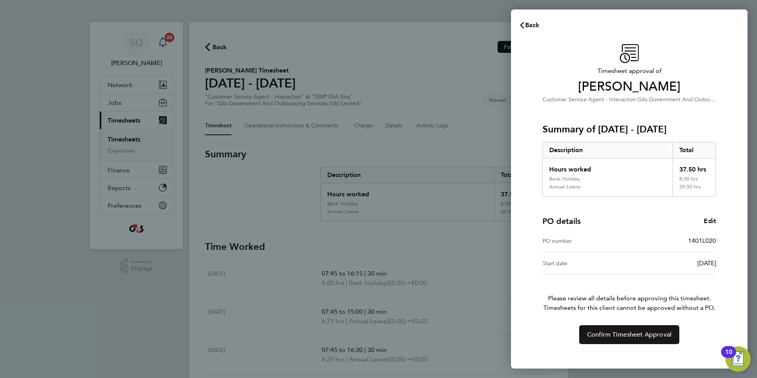
click at [598, 338] on span "Confirm Timesheet Approval" at bounding box center [629, 335] width 84 height 8
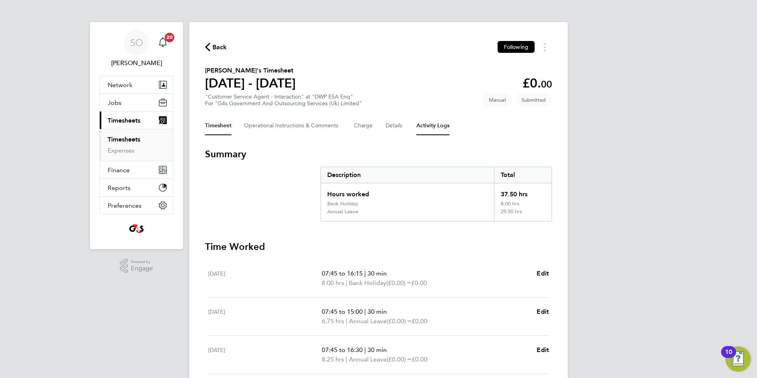
click at [442, 127] on Logs-tab "Activity Logs" at bounding box center [432, 125] width 33 height 19
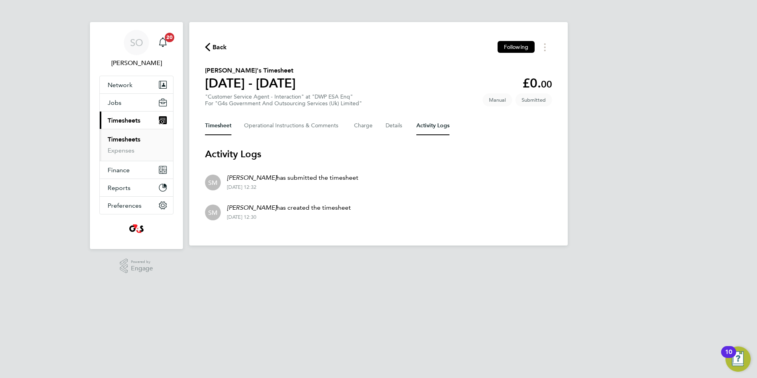
click at [214, 128] on button "Timesheet" at bounding box center [218, 125] width 26 height 19
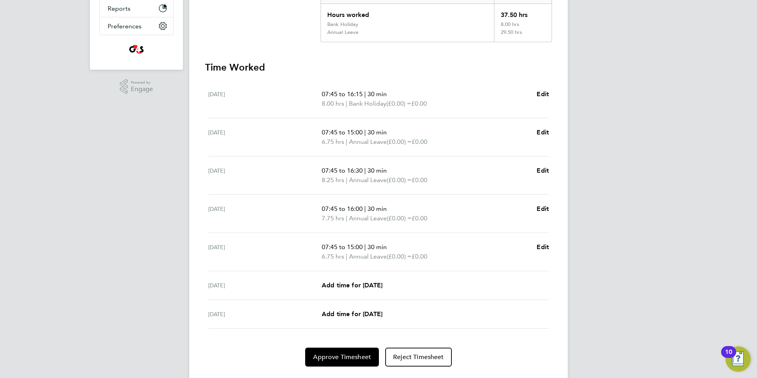
scroll to position [200, 0]
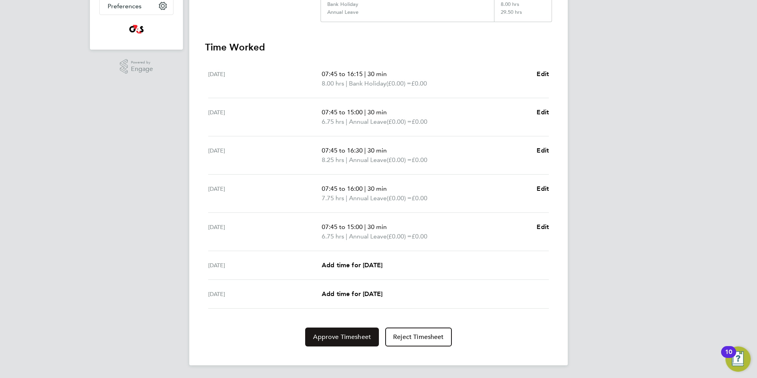
click at [326, 339] on span "Approve Timesheet" at bounding box center [342, 337] width 58 height 8
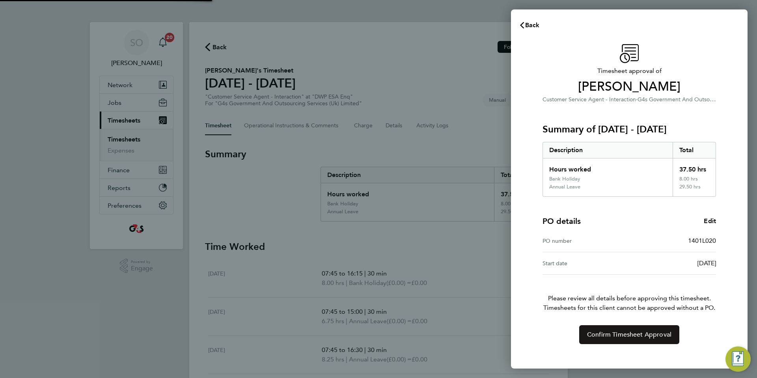
click at [608, 339] on button "Confirm Timesheet Approval" at bounding box center [629, 334] width 100 height 19
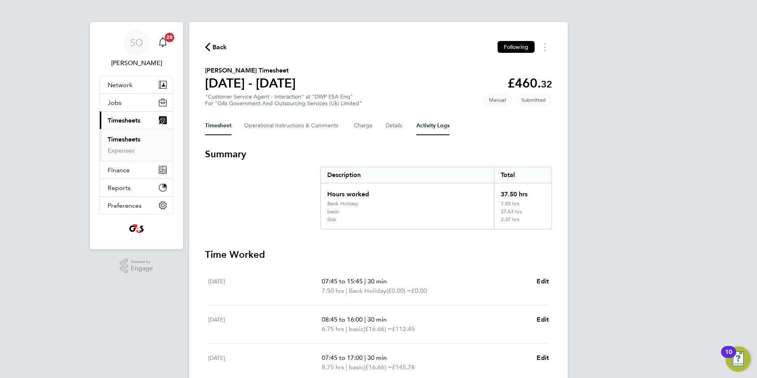
click at [438, 124] on Logs-tab "Activity Logs" at bounding box center [432, 125] width 33 height 19
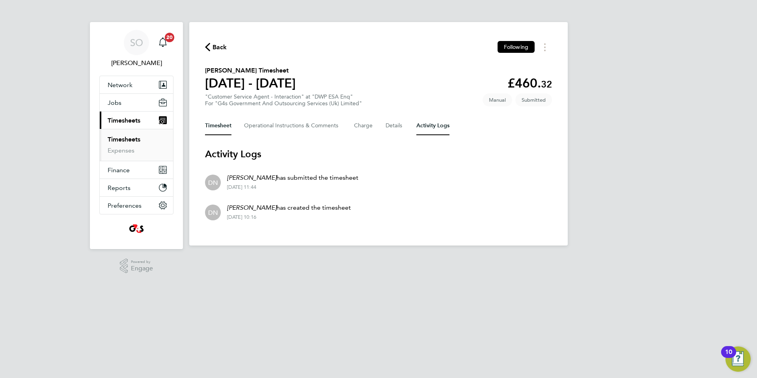
click at [212, 126] on button "Timesheet" at bounding box center [218, 125] width 26 height 19
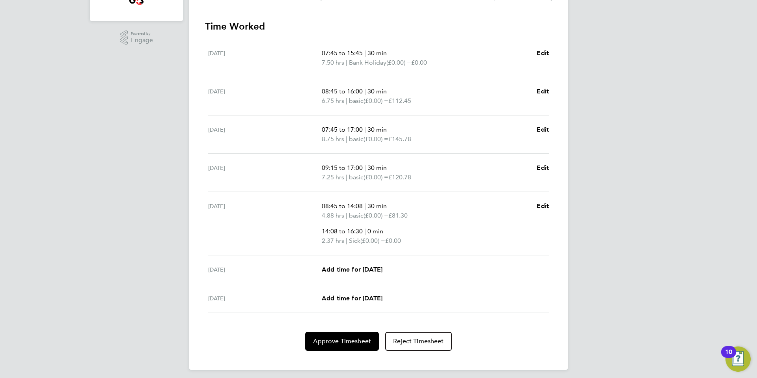
scroll to position [233, 0]
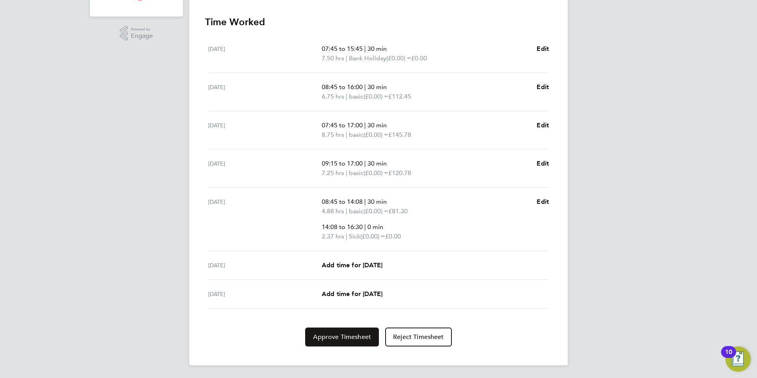
click at [325, 332] on button "Approve Timesheet" at bounding box center [342, 337] width 74 height 19
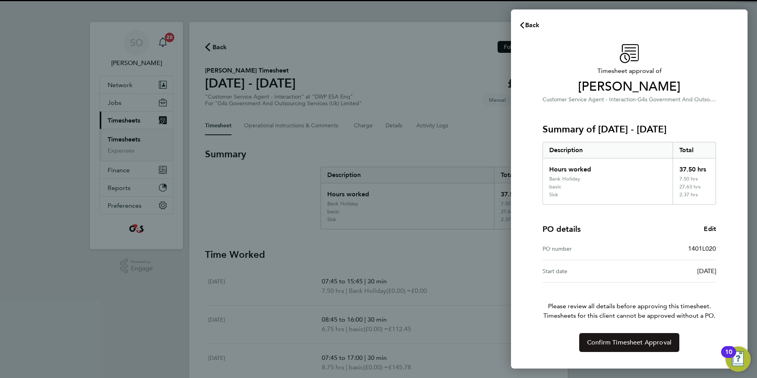
click at [616, 338] on button "Confirm Timesheet Approval" at bounding box center [629, 342] width 100 height 19
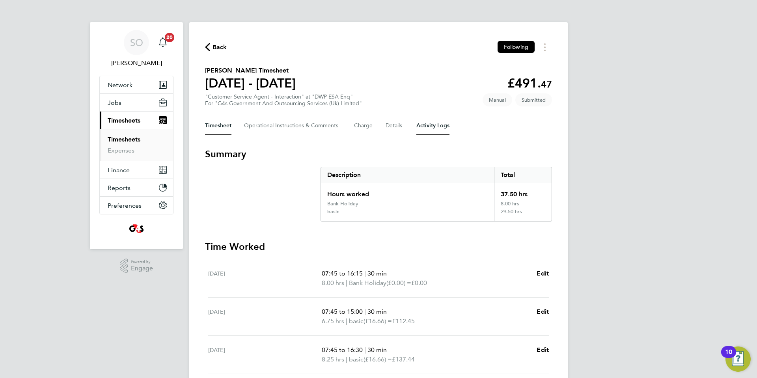
click at [438, 123] on Logs-tab "Activity Logs" at bounding box center [432, 125] width 33 height 19
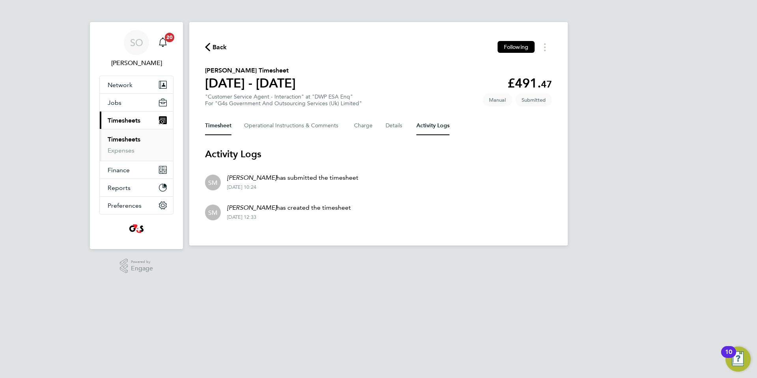
click at [214, 125] on button "Timesheet" at bounding box center [218, 125] width 26 height 19
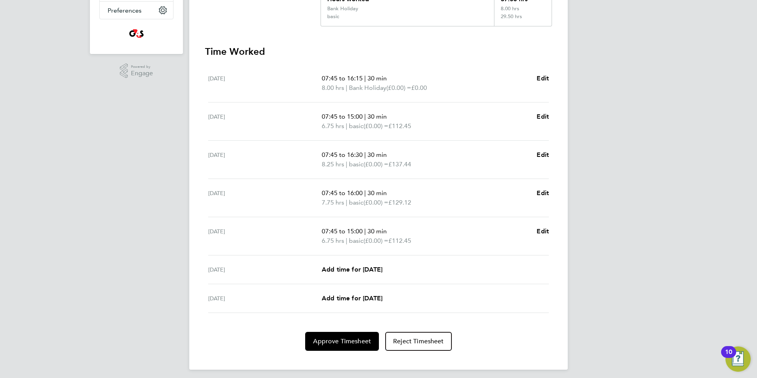
scroll to position [200, 0]
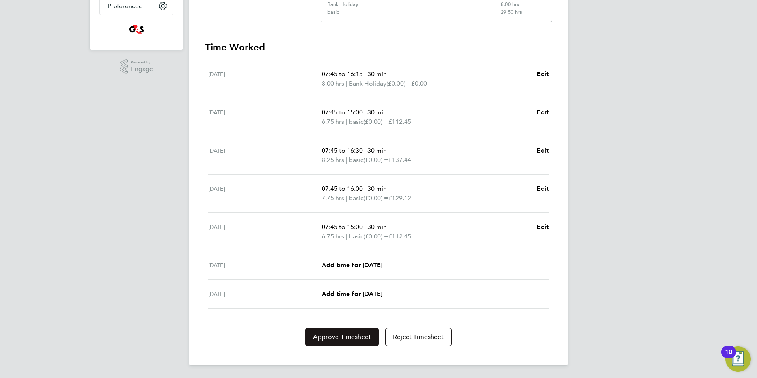
drag, startPoint x: 345, startPoint y: 339, endPoint x: 366, endPoint y: 339, distance: 20.9
click at [345, 339] on span "Approve Timesheet" at bounding box center [342, 337] width 58 height 8
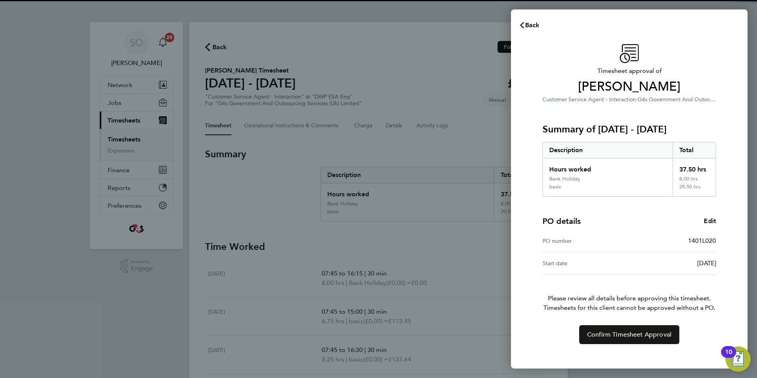
click at [597, 337] on span "Confirm Timesheet Approval" at bounding box center [629, 335] width 84 height 8
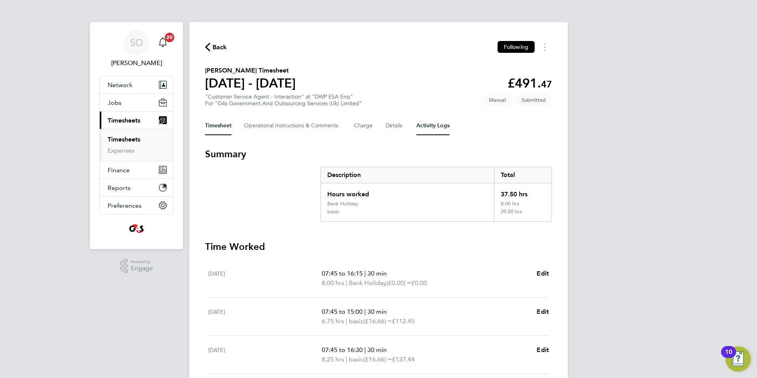
click at [441, 123] on Logs-tab "Activity Logs" at bounding box center [432, 125] width 33 height 19
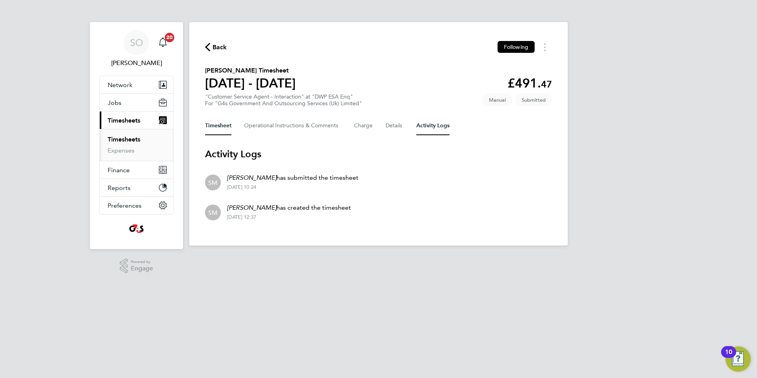
click at [214, 126] on button "Timesheet" at bounding box center [218, 125] width 26 height 19
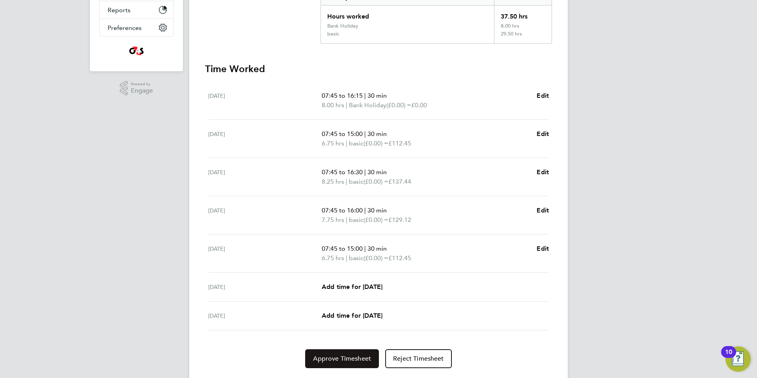
scroll to position [200, 0]
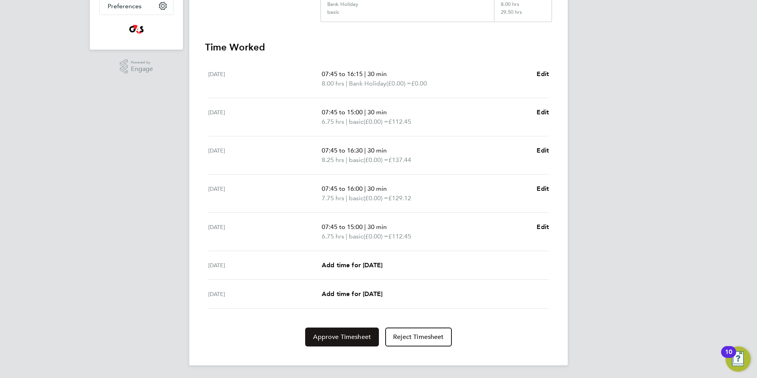
click at [337, 334] on span "Approve Timesheet" at bounding box center [342, 337] width 58 height 8
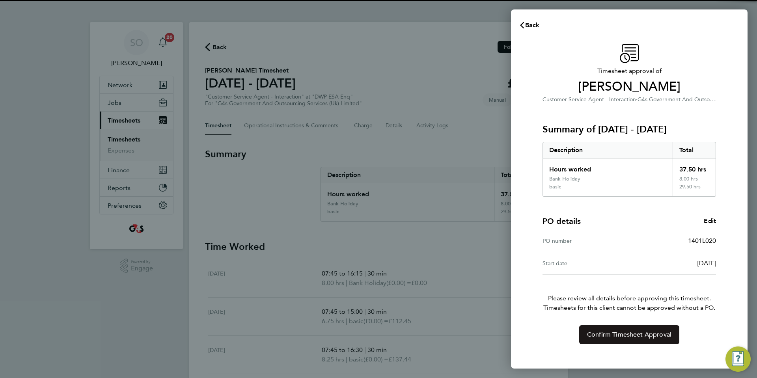
click at [594, 341] on button "Confirm Timesheet Approval" at bounding box center [629, 334] width 100 height 19
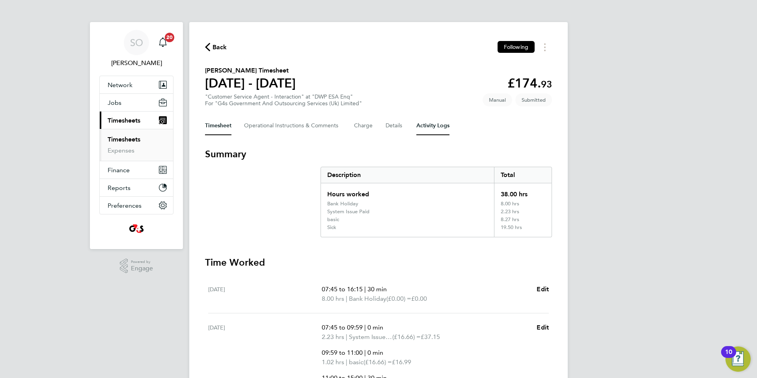
click at [435, 127] on Logs-tab "Activity Logs" at bounding box center [432, 125] width 33 height 19
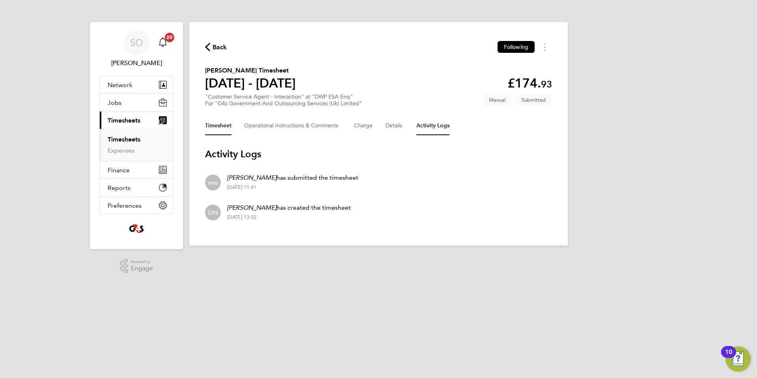
click at [215, 131] on button "Timesheet" at bounding box center [218, 125] width 26 height 19
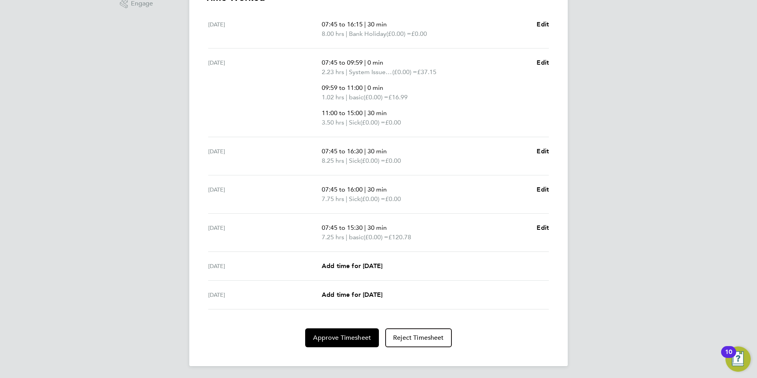
scroll to position [266, 0]
click at [338, 336] on span "Approve Timesheet" at bounding box center [342, 337] width 58 height 8
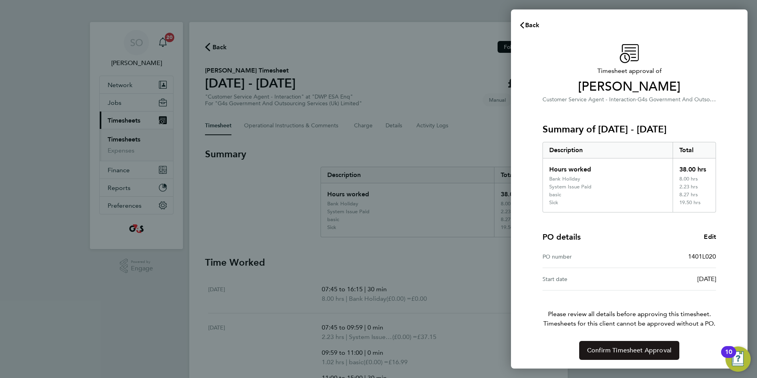
click at [593, 347] on span "Confirm Timesheet Approval" at bounding box center [629, 351] width 84 height 8
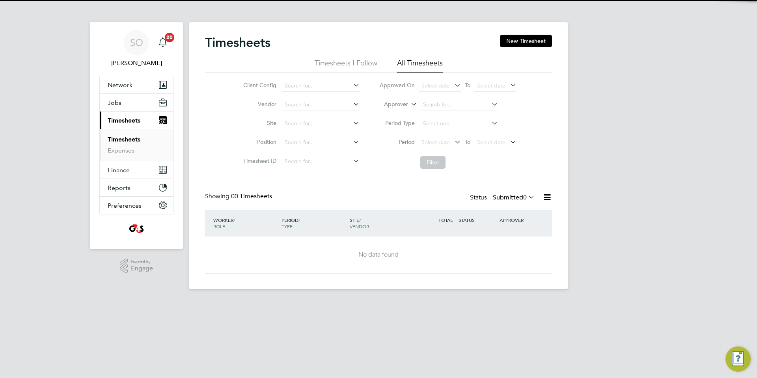
click at [431, 143] on span "Select date" at bounding box center [436, 142] width 28 height 7
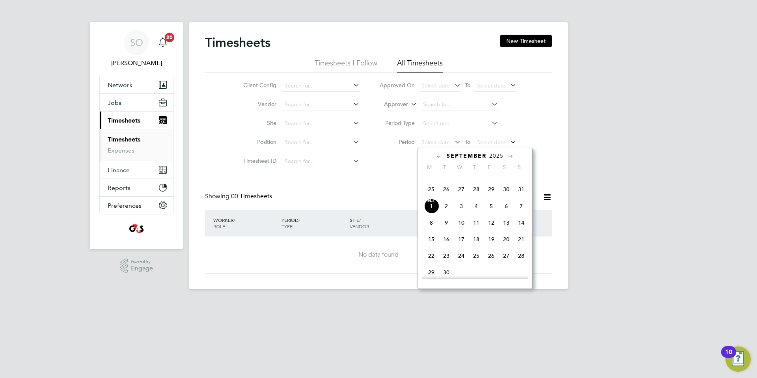
click at [431, 197] on span "25" at bounding box center [431, 189] width 15 height 15
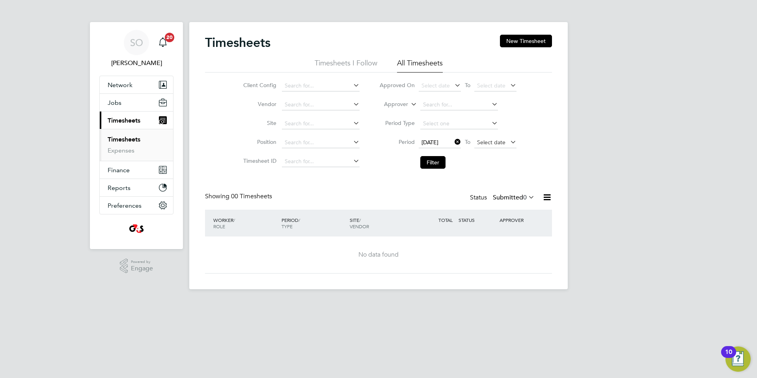
click at [486, 145] on span "Select date" at bounding box center [491, 142] width 28 height 7
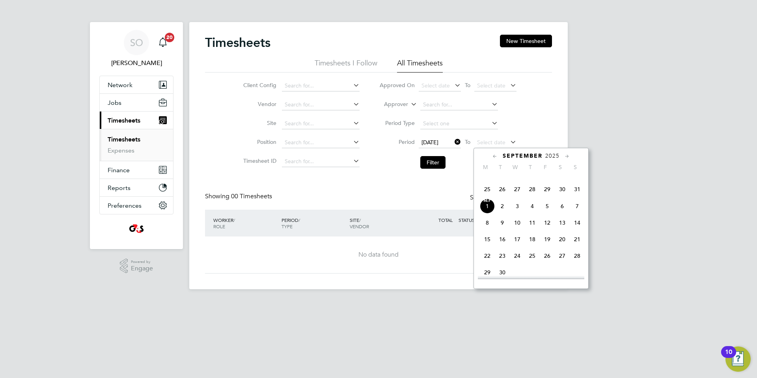
click at [578, 197] on span "31" at bounding box center [577, 189] width 15 height 15
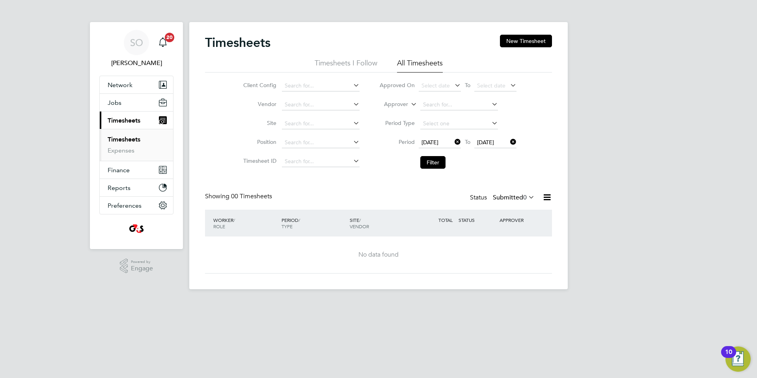
click at [527, 196] on icon at bounding box center [527, 197] width 0 height 11
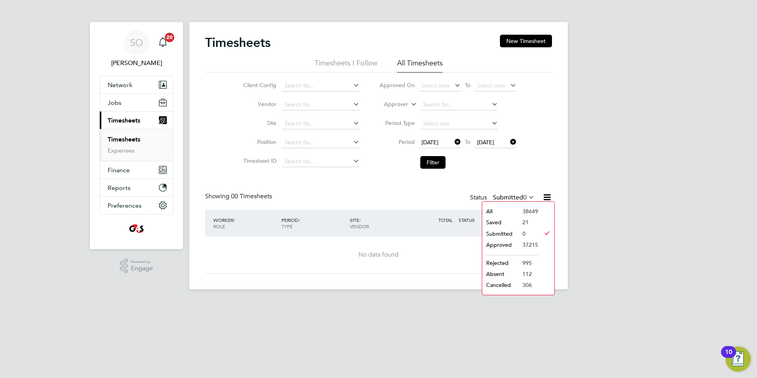
click at [510, 221] on li "Saved" at bounding box center [500, 222] width 36 height 11
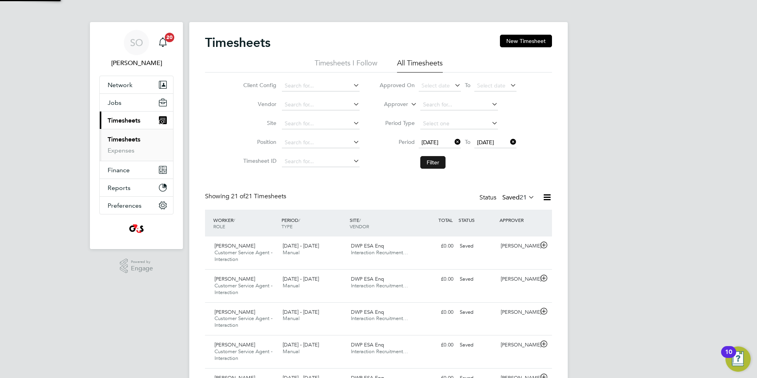
scroll to position [0, 0]
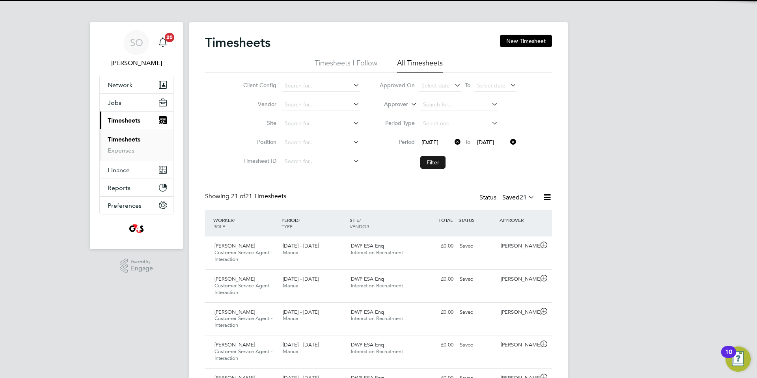
click at [432, 163] on button "Filter" at bounding box center [432, 162] width 25 height 13
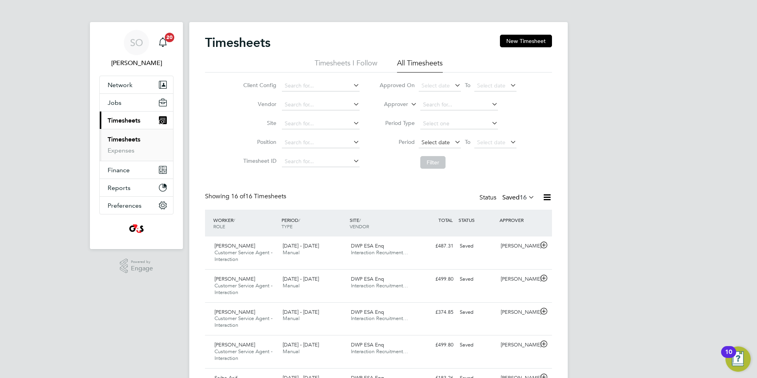
click at [436, 141] on span "Select date" at bounding box center [436, 142] width 28 height 7
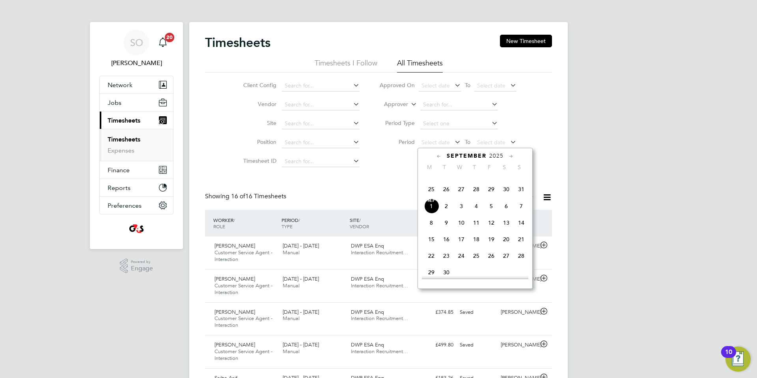
click at [431, 197] on span "25" at bounding box center [431, 189] width 15 height 15
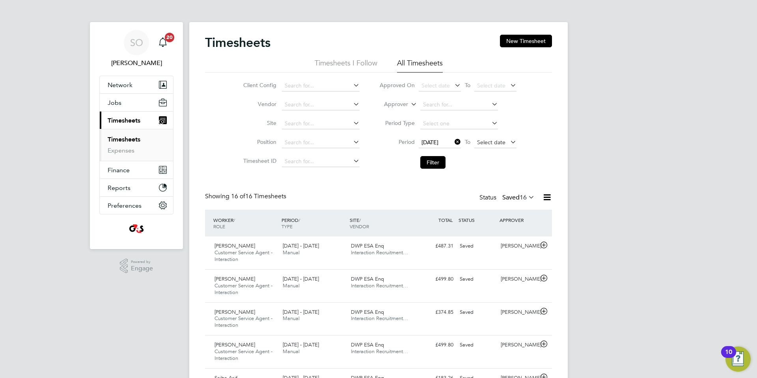
click at [483, 145] on span "Select date" at bounding box center [491, 142] width 28 height 7
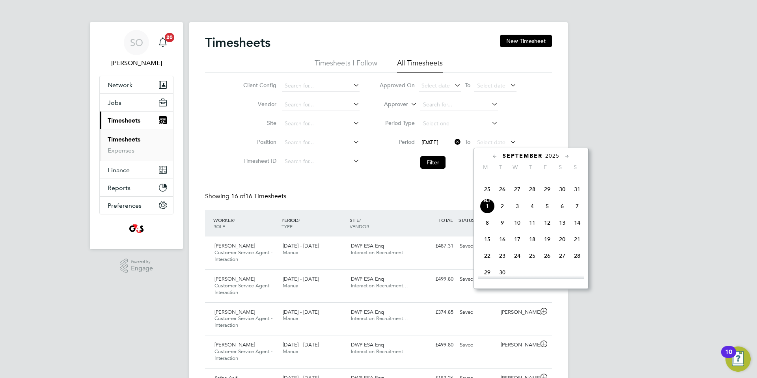
click at [577, 197] on span "31" at bounding box center [577, 189] width 15 height 15
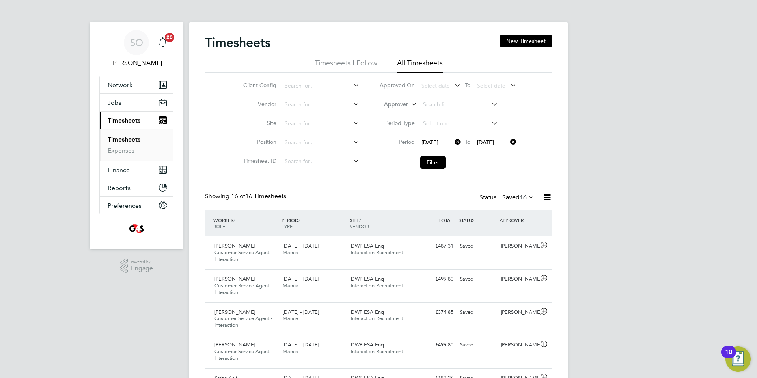
click at [527, 197] on icon at bounding box center [527, 197] width 0 height 11
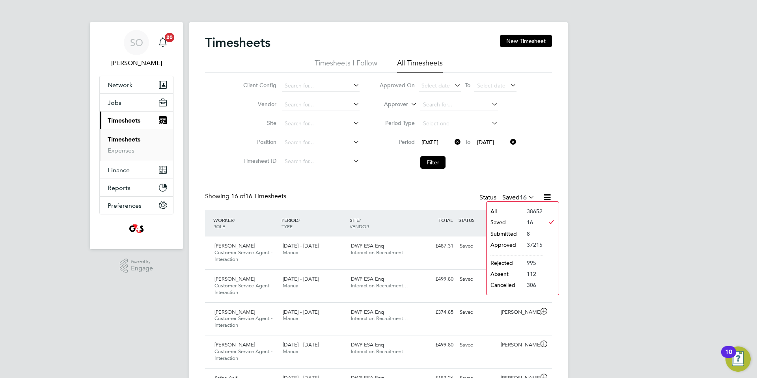
click at [516, 233] on li "Submitted" at bounding box center [505, 233] width 36 height 11
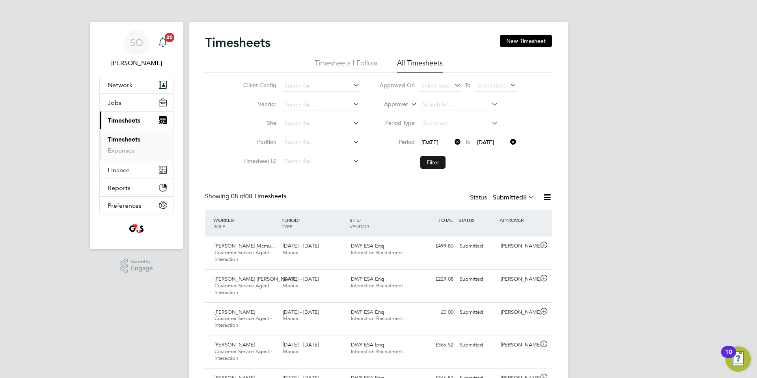
click at [432, 161] on button "Filter" at bounding box center [432, 162] width 25 height 13
click at [431, 162] on button "Filter" at bounding box center [432, 162] width 25 height 13
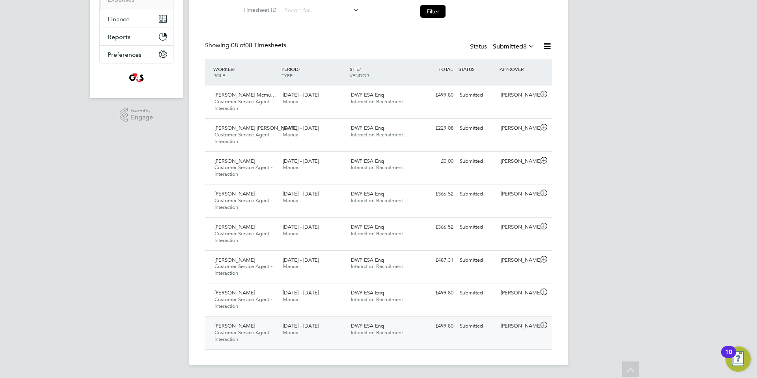
click at [545, 323] on icon at bounding box center [544, 325] width 10 height 6
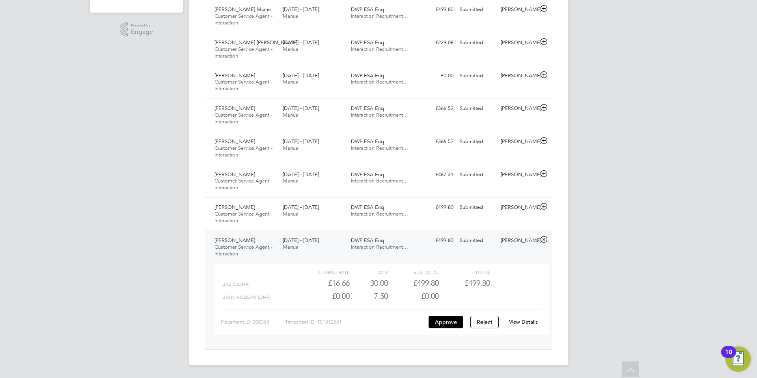
click at [530, 321] on link "View Details" at bounding box center [523, 322] width 29 height 7
click at [542, 206] on icon at bounding box center [544, 206] width 10 height 6
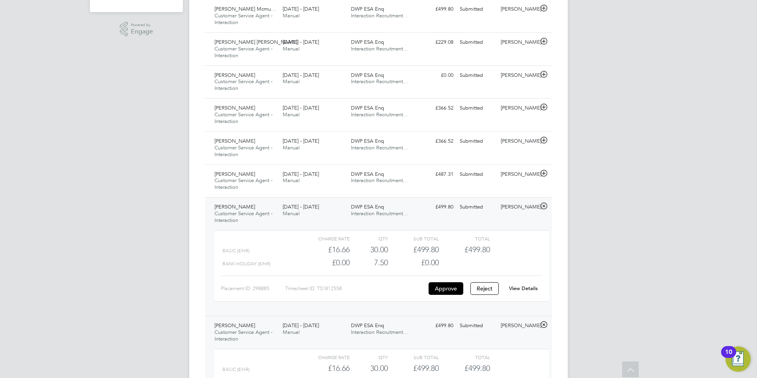
click at [531, 288] on link "View Details" at bounding box center [523, 288] width 29 height 7
click at [546, 175] on icon at bounding box center [544, 173] width 10 height 6
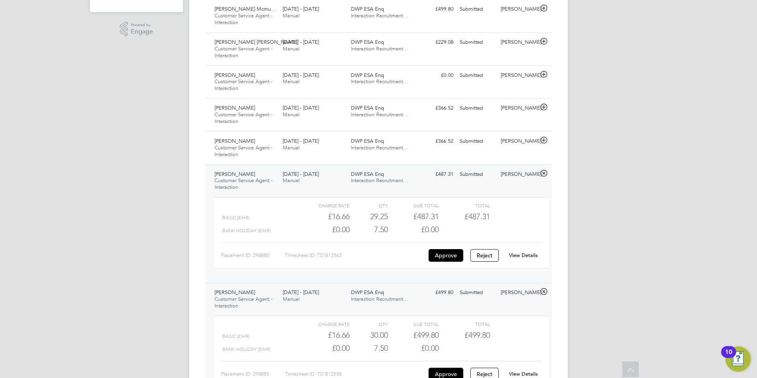
click at [532, 256] on link "View Details" at bounding box center [523, 255] width 29 height 7
click at [544, 139] on icon at bounding box center [544, 140] width 10 height 6
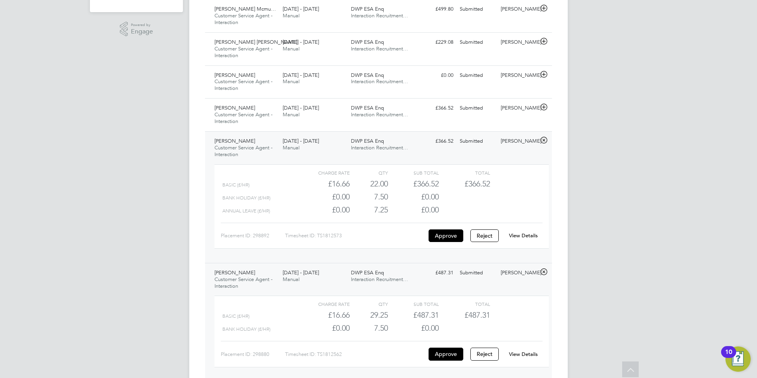
click at [522, 234] on link "View Details" at bounding box center [523, 235] width 29 height 7
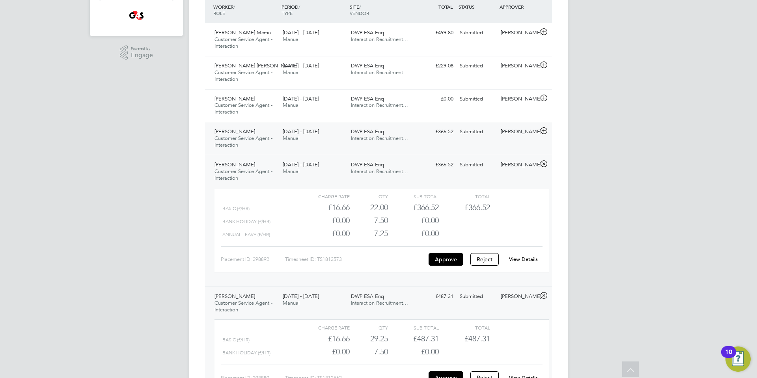
click at [544, 132] on icon at bounding box center [544, 131] width 10 height 6
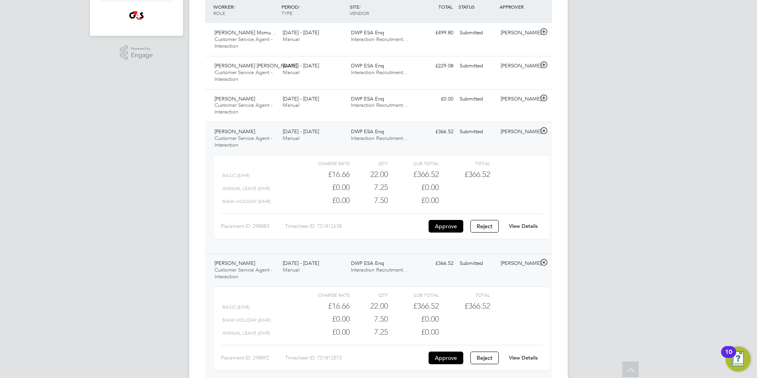
click at [527, 224] on link "View Details" at bounding box center [523, 226] width 29 height 7
click at [544, 99] on icon at bounding box center [544, 98] width 10 height 6
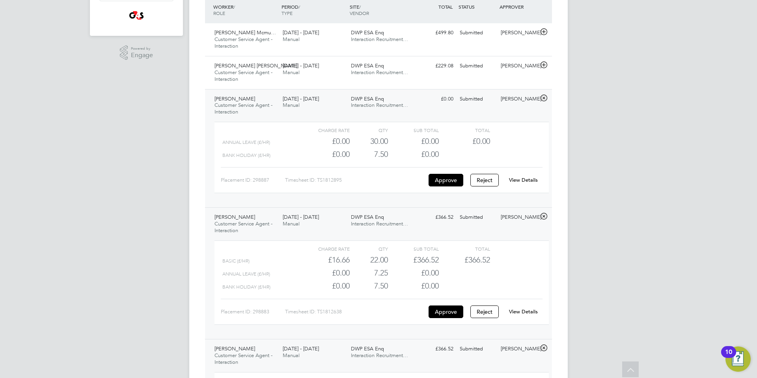
click at [529, 180] on link "View Details" at bounding box center [523, 180] width 29 height 7
click at [545, 62] on icon at bounding box center [544, 65] width 10 height 6
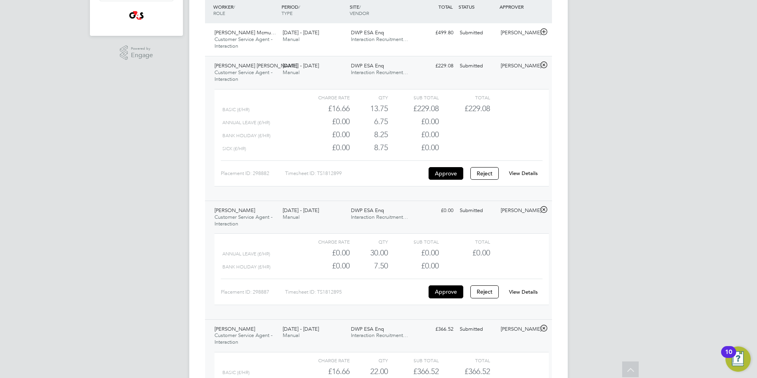
click at [526, 173] on link "View Details" at bounding box center [523, 173] width 29 height 7
click at [545, 32] on icon at bounding box center [544, 32] width 10 height 6
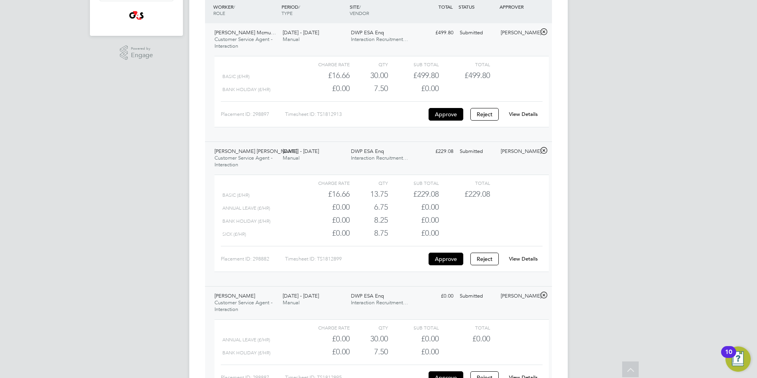
click at [525, 113] on link "View Details" at bounding box center [523, 114] width 29 height 7
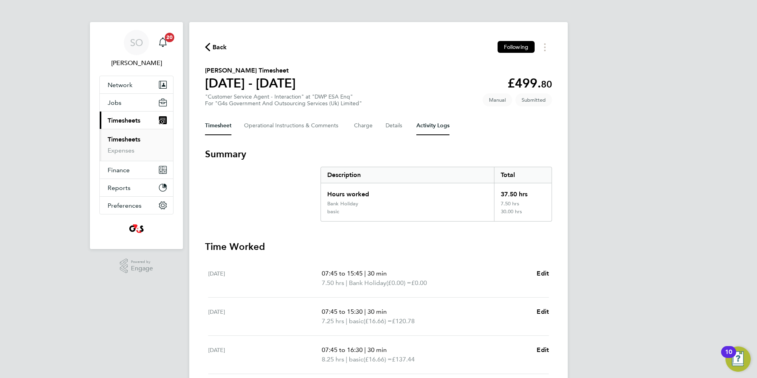
click at [433, 129] on Logs-tab "Activity Logs" at bounding box center [432, 125] width 33 height 19
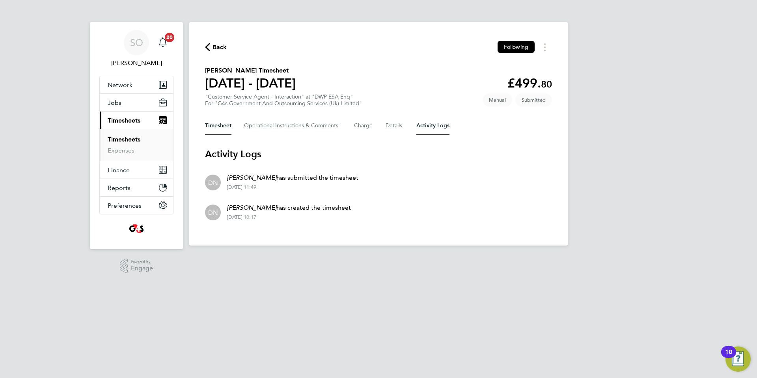
click at [214, 127] on button "Timesheet" at bounding box center [218, 125] width 26 height 19
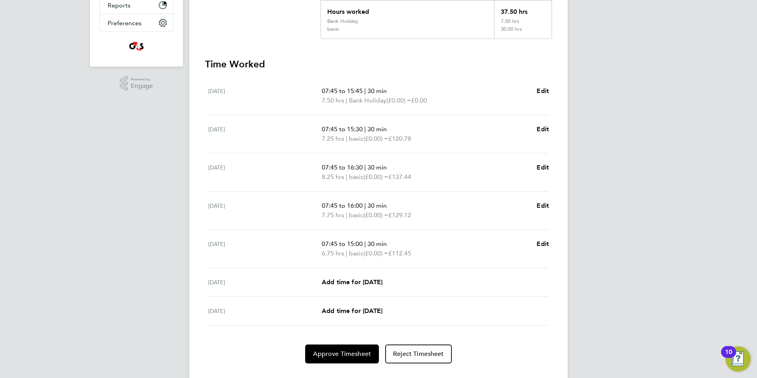
scroll to position [200, 0]
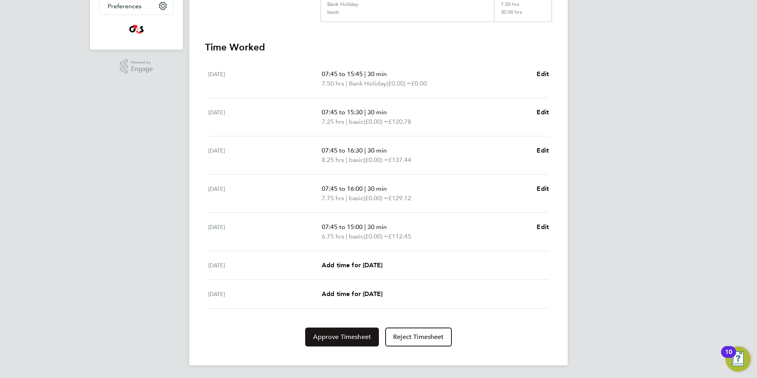
drag, startPoint x: 356, startPoint y: 335, endPoint x: 398, endPoint y: 338, distance: 42.3
click at [356, 335] on span "Approve Timesheet" at bounding box center [342, 337] width 58 height 8
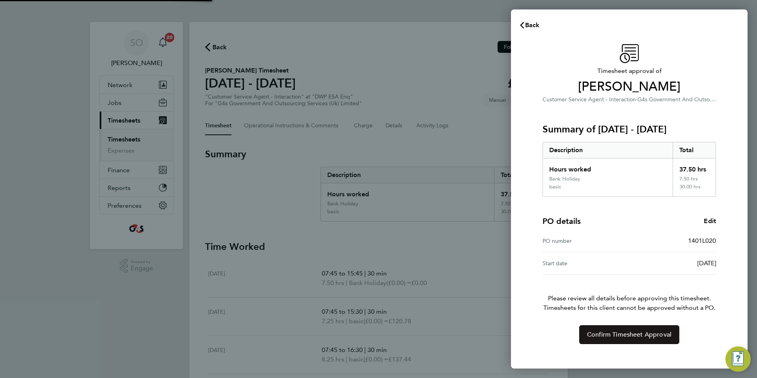
click at [632, 337] on span "Confirm Timesheet Approval" at bounding box center [629, 335] width 84 height 8
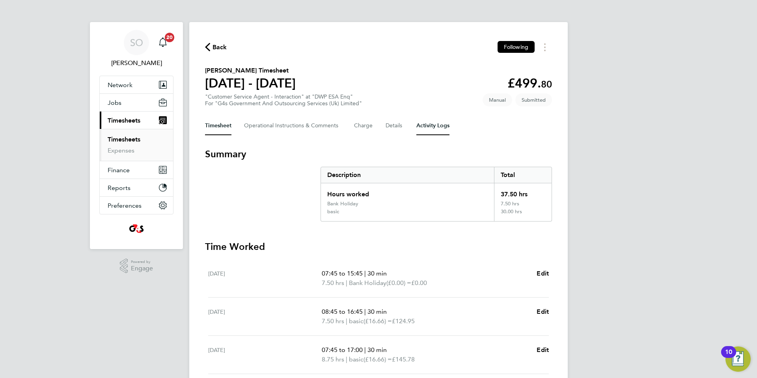
click at [427, 127] on Logs-tab "Activity Logs" at bounding box center [432, 125] width 33 height 19
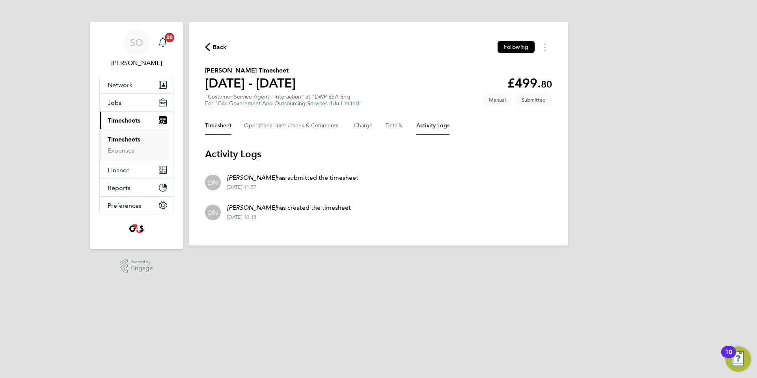
click at [213, 127] on button "Timesheet" at bounding box center [218, 125] width 26 height 19
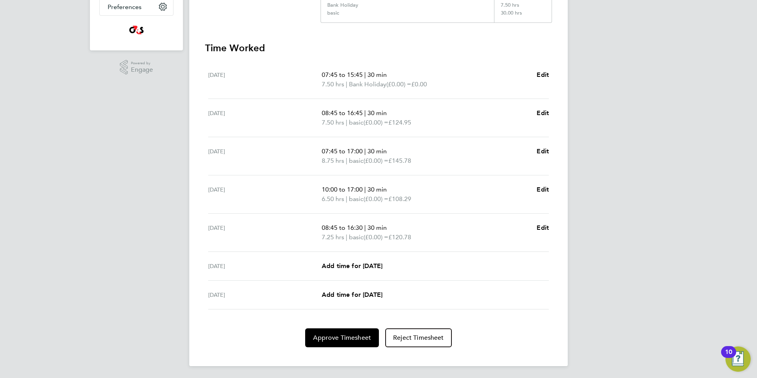
scroll to position [200, 0]
click at [334, 336] on span "Approve Timesheet" at bounding box center [342, 337] width 58 height 8
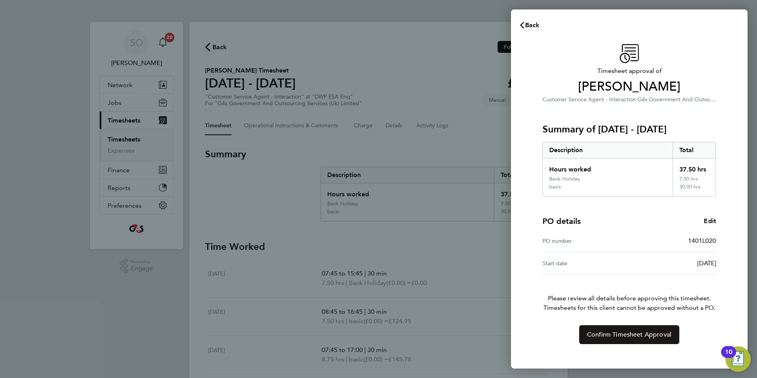
click at [591, 340] on button "Confirm Timesheet Approval" at bounding box center [629, 334] width 100 height 19
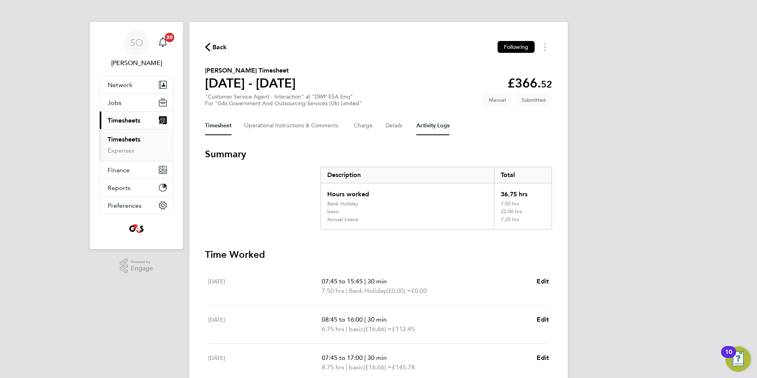
click at [438, 126] on Logs-tab "Activity Logs" at bounding box center [432, 125] width 33 height 19
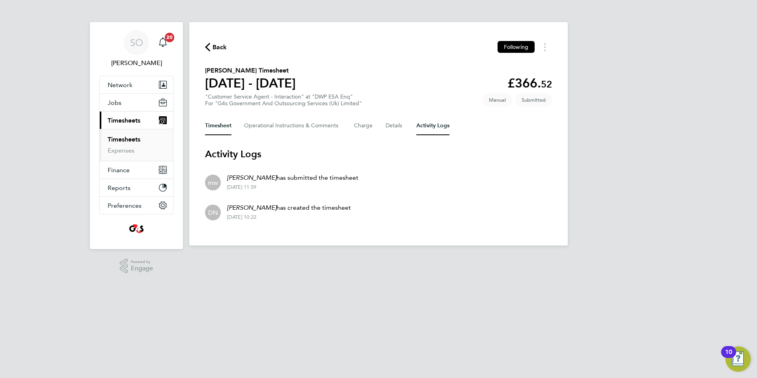
click at [223, 124] on button "Timesheet" at bounding box center [218, 125] width 26 height 19
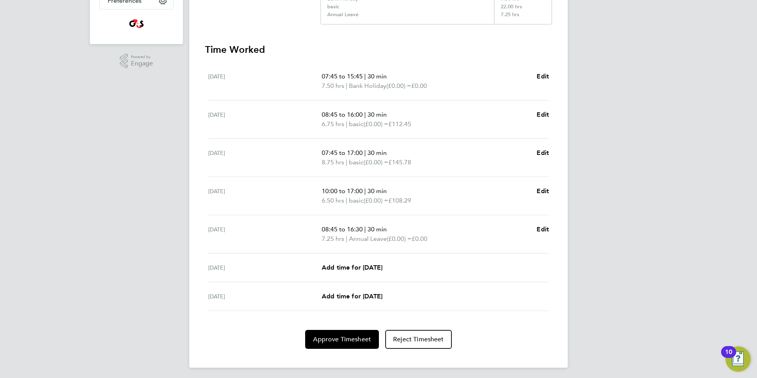
scroll to position [207, 0]
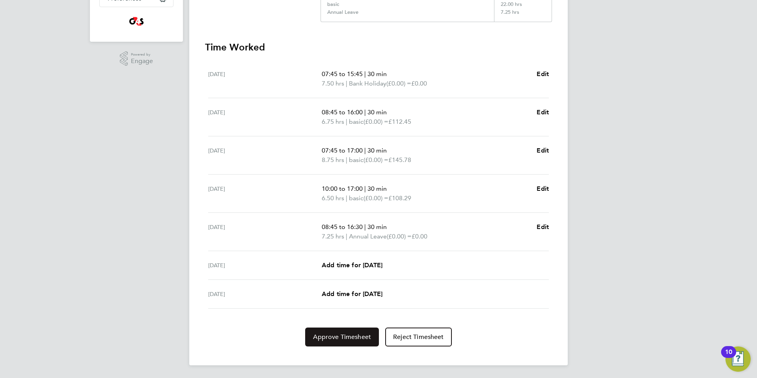
click at [343, 333] on span "Approve Timesheet" at bounding box center [342, 337] width 58 height 8
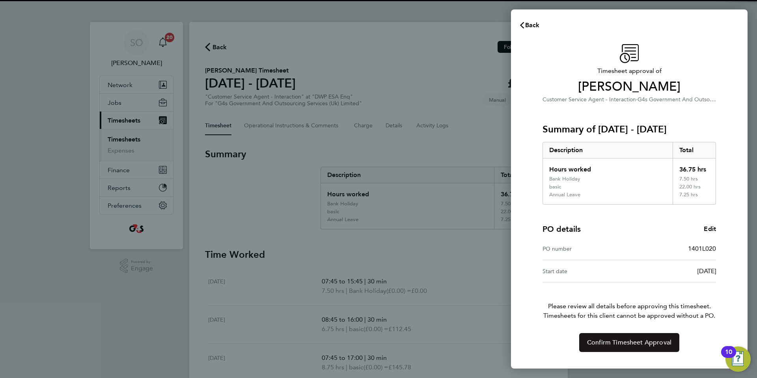
click at [588, 341] on span "Confirm Timesheet Approval" at bounding box center [629, 343] width 84 height 8
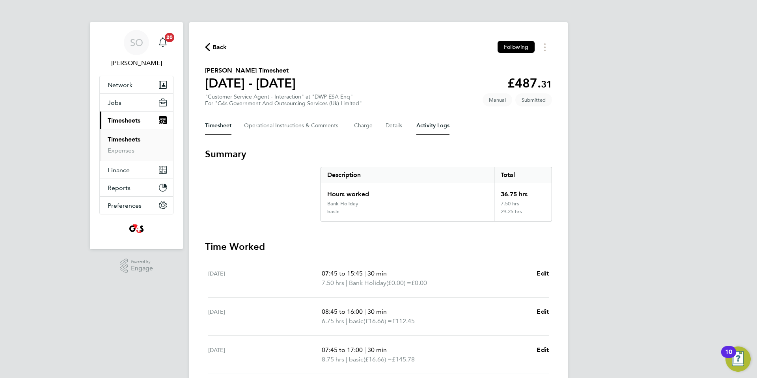
click at [431, 122] on Logs-tab "Activity Logs" at bounding box center [432, 125] width 33 height 19
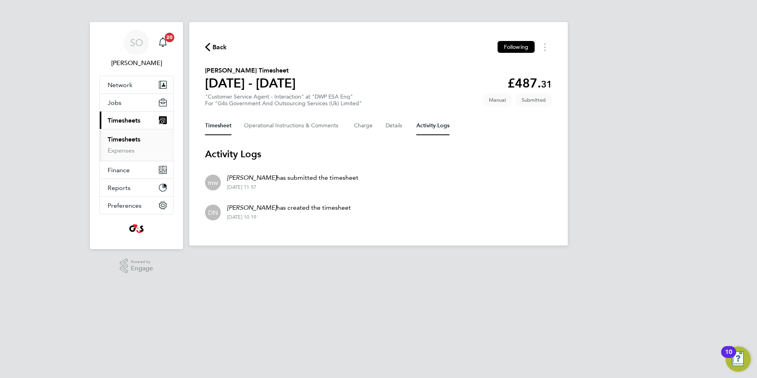
click at [218, 126] on button "Timesheet" at bounding box center [218, 125] width 26 height 19
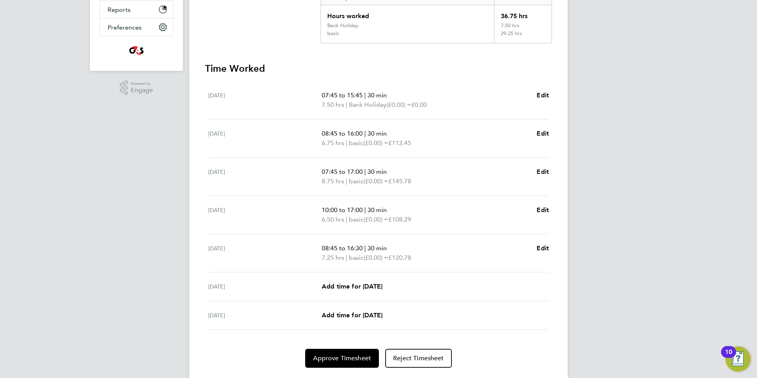
scroll to position [200, 0]
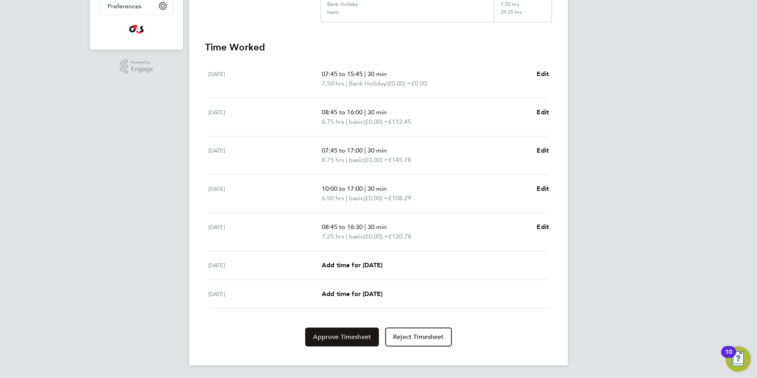
click at [355, 336] on span "Approve Timesheet" at bounding box center [342, 337] width 58 height 8
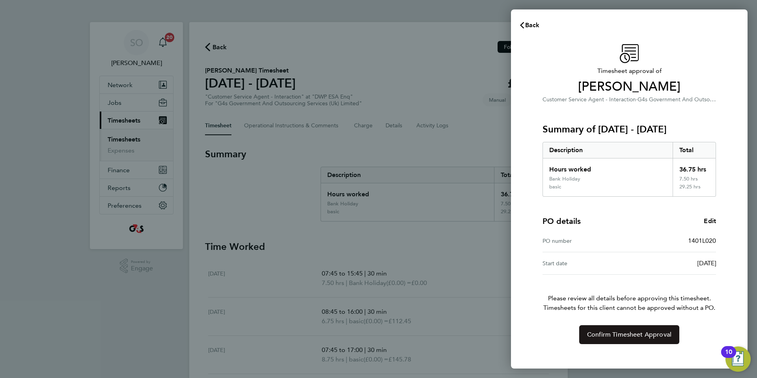
click at [585, 336] on button "Confirm Timesheet Approval" at bounding box center [629, 334] width 100 height 19
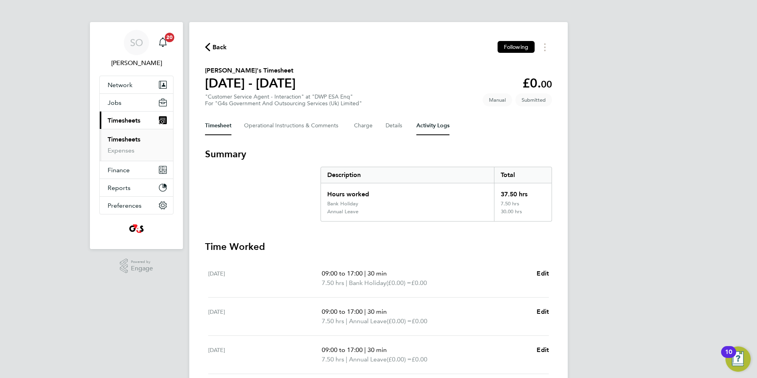
click at [436, 128] on Logs-tab "Activity Logs" at bounding box center [432, 125] width 33 height 19
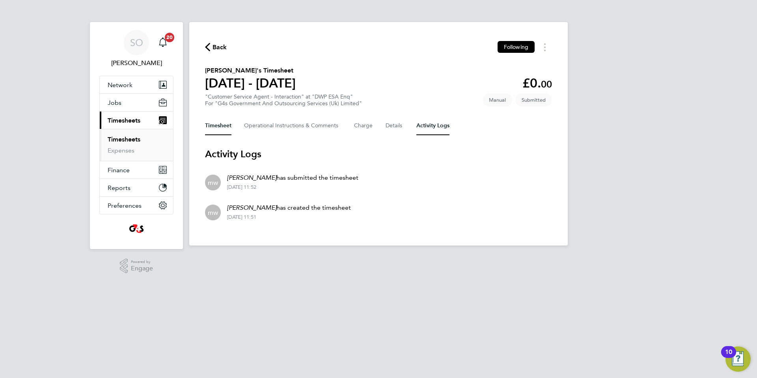
click at [222, 128] on button "Timesheet" at bounding box center [218, 125] width 26 height 19
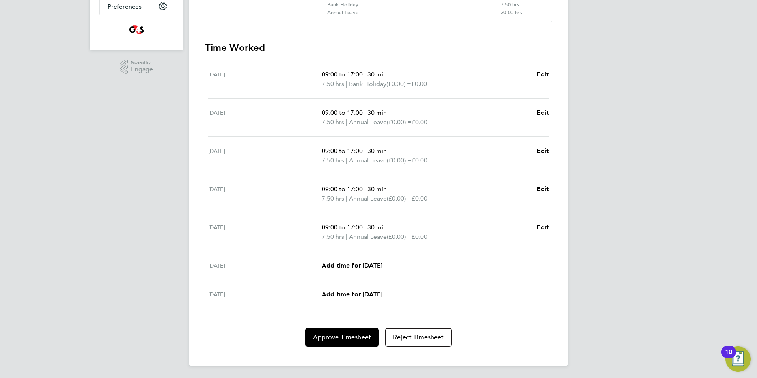
scroll to position [200, 0]
click at [328, 342] on button "Approve Timesheet" at bounding box center [342, 337] width 74 height 19
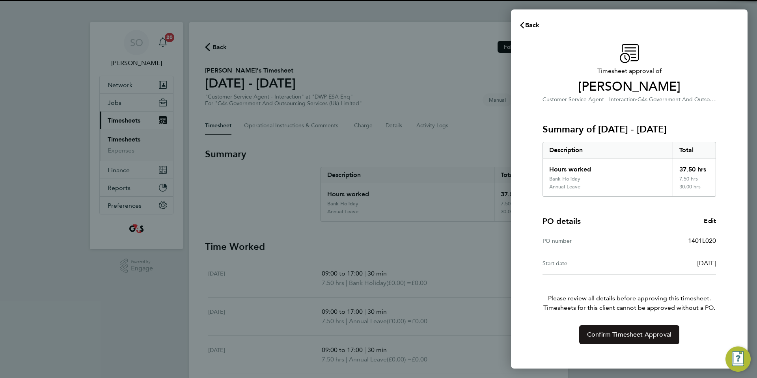
click at [614, 337] on span "Confirm Timesheet Approval" at bounding box center [629, 335] width 84 height 8
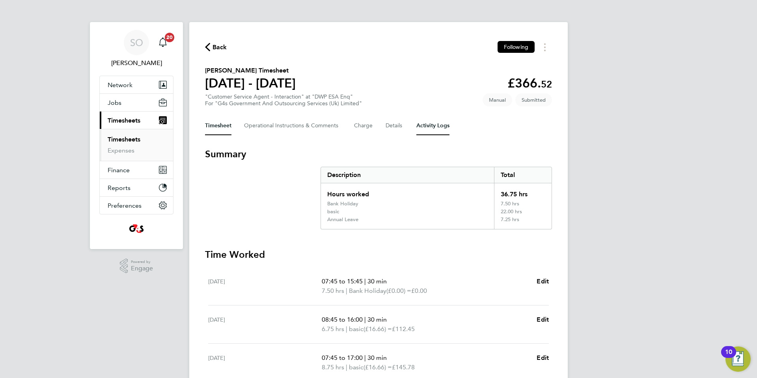
click at [438, 125] on Logs-tab "Activity Logs" at bounding box center [432, 125] width 33 height 19
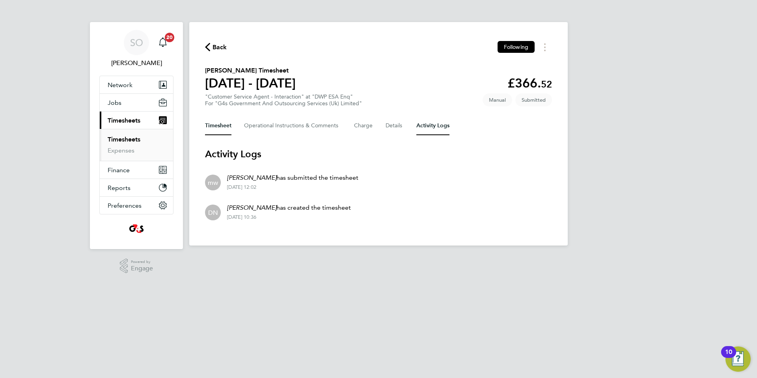
click at [222, 129] on button "Timesheet" at bounding box center [218, 125] width 26 height 19
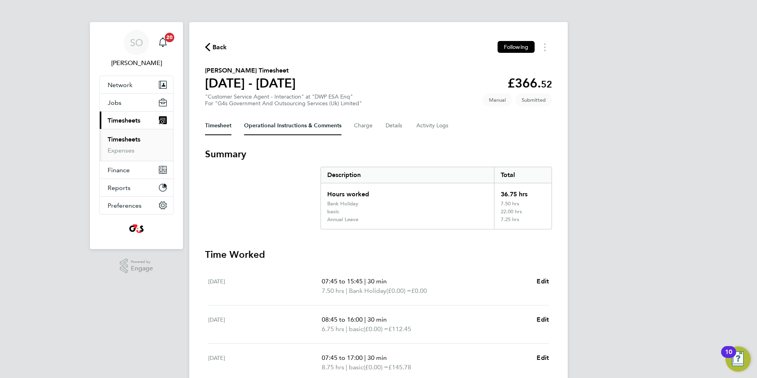
click at [280, 127] on Comments-tab "Operational Instructions & Comments" at bounding box center [292, 125] width 97 height 19
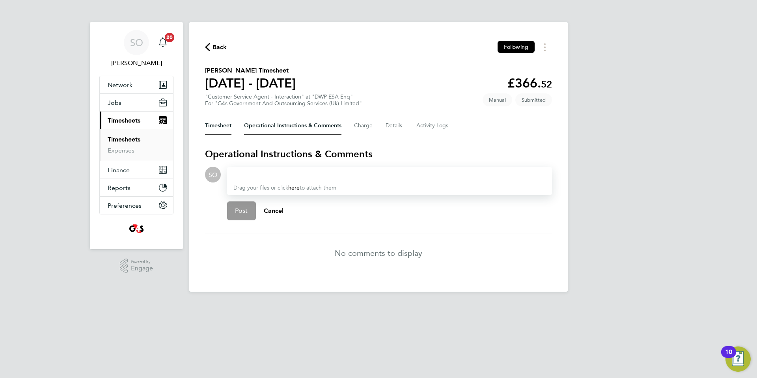
click at [210, 127] on button "Timesheet" at bounding box center [218, 125] width 26 height 19
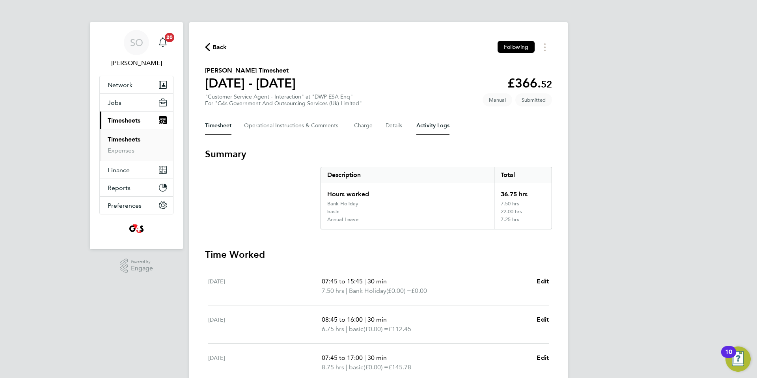
click at [435, 127] on Logs-tab "Activity Logs" at bounding box center [432, 125] width 33 height 19
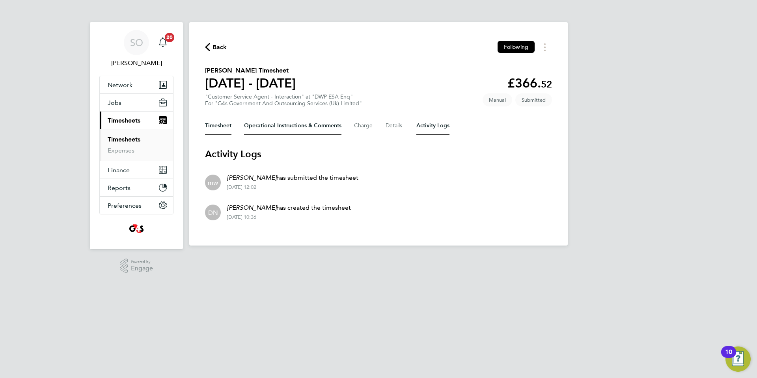
drag, startPoint x: 210, startPoint y: 124, endPoint x: 277, endPoint y: 118, distance: 67.3
click at [212, 123] on button "Timesheet" at bounding box center [218, 125] width 26 height 19
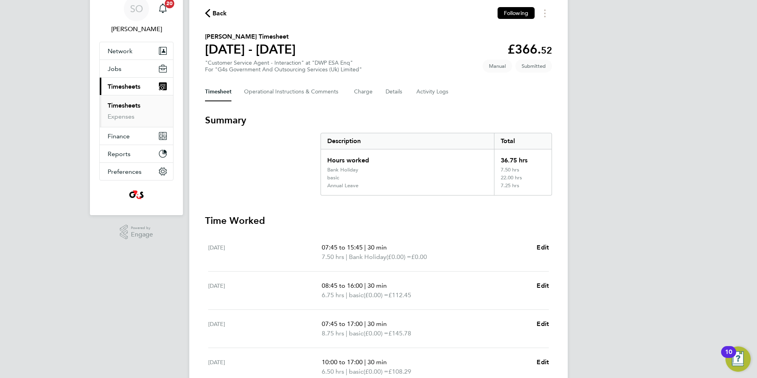
scroll to position [26, 0]
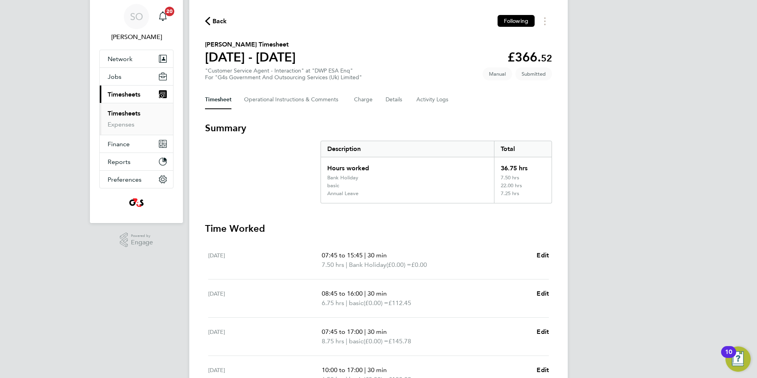
drag, startPoint x: 205, startPoint y: 45, endPoint x: 287, endPoint y: 46, distance: 82.0
click at [287, 46] on h2 "Richard Butler's Timesheet" at bounding box center [250, 44] width 91 height 9
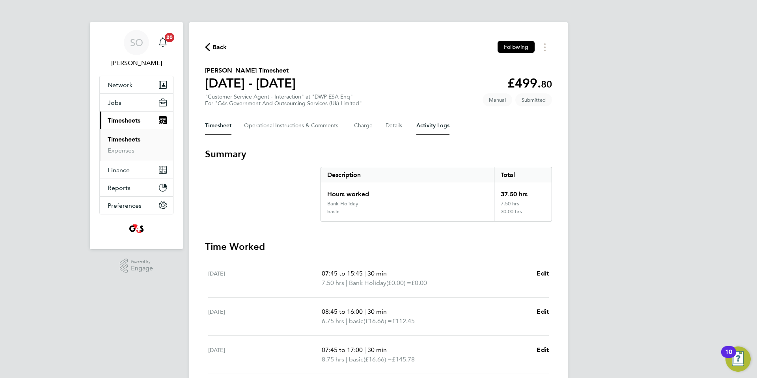
click at [438, 125] on Logs-tab "Activity Logs" at bounding box center [432, 125] width 33 height 19
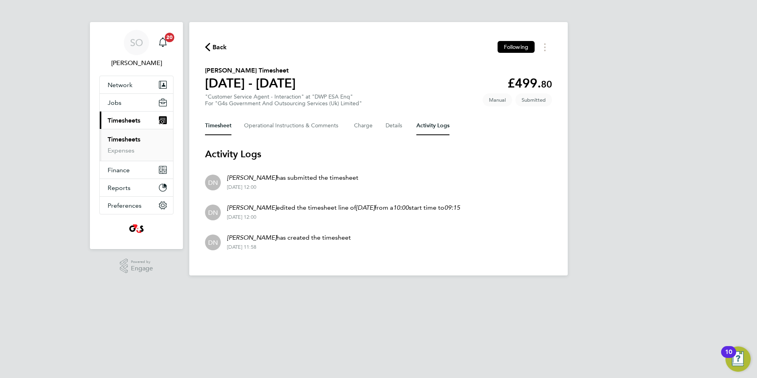
click at [216, 125] on button "Timesheet" at bounding box center [218, 125] width 26 height 19
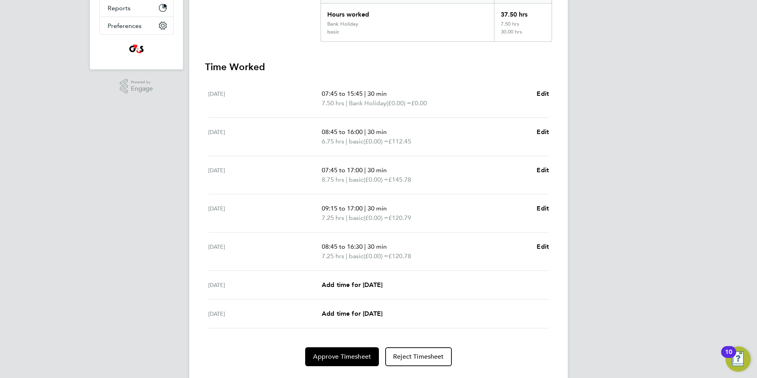
scroll to position [200, 0]
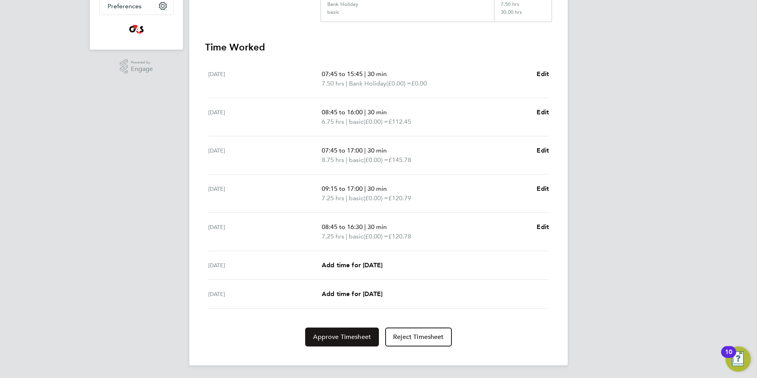
click at [353, 341] on button "Approve Timesheet" at bounding box center [342, 337] width 74 height 19
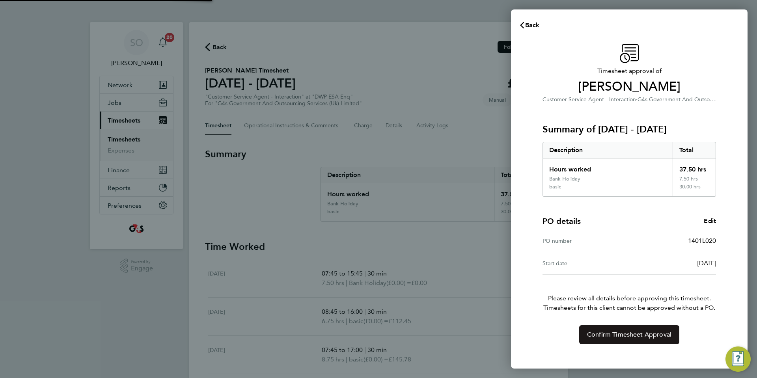
click at [610, 337] on span "Confirm Timesheet Approval" at bounding box center [629, 335] width 84 height 8
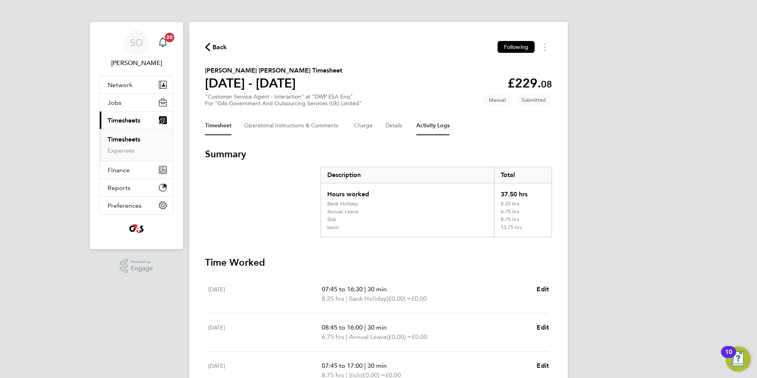
click at [425, 123] on Logs-tab "Activity Logs" at bounding box center [432, 125] width 33 height 19
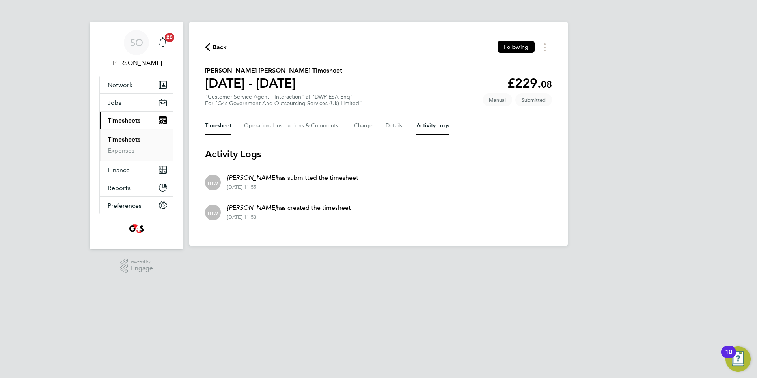
click at [211, 121] on button "Timesheet" at bounding box center [218, 125] width 26 height 19
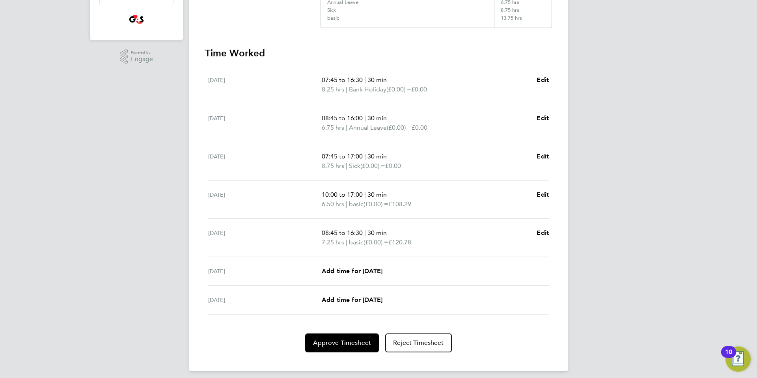
scroll to position [215, 0]
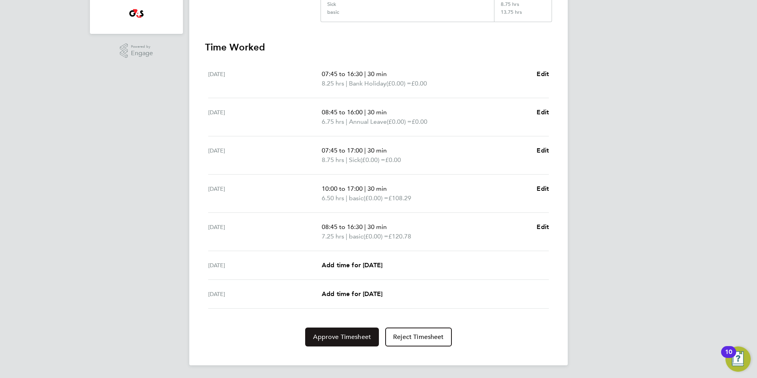
click at [353, 341] on span "Approve Timesheet" at bounding box center [342, 337] width 58 height 8
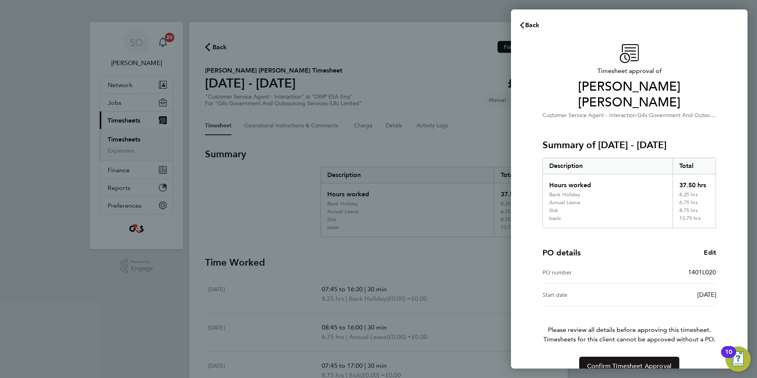
click at [640, 362] on span "Confirm Timesheet Approval" at bounding box center [629, 366] width 84 height 8
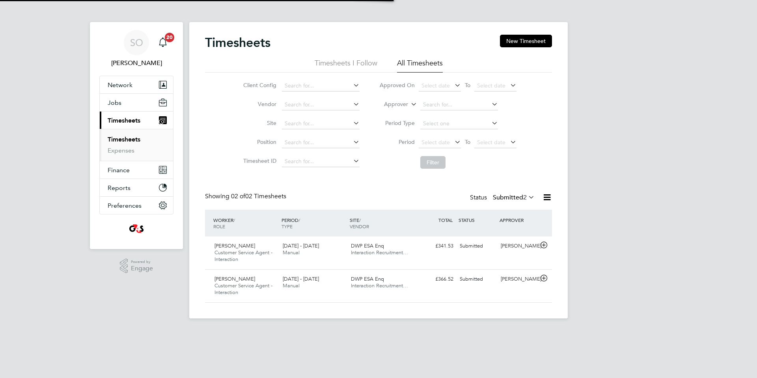
scroll to position [20, 69]
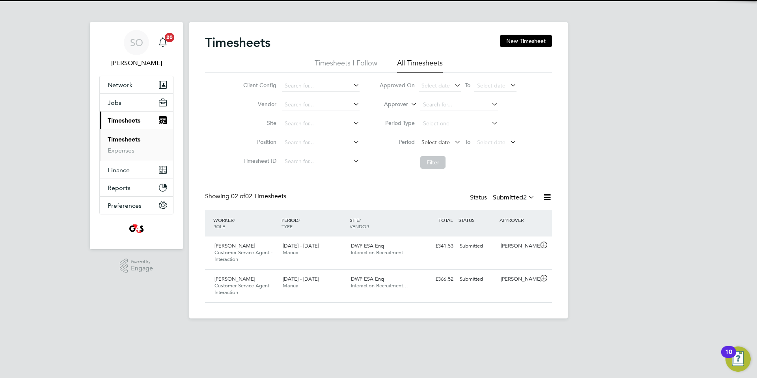
click at [439, 140] on span "Select date" at bounding box center [436, 142] width 28 height 7
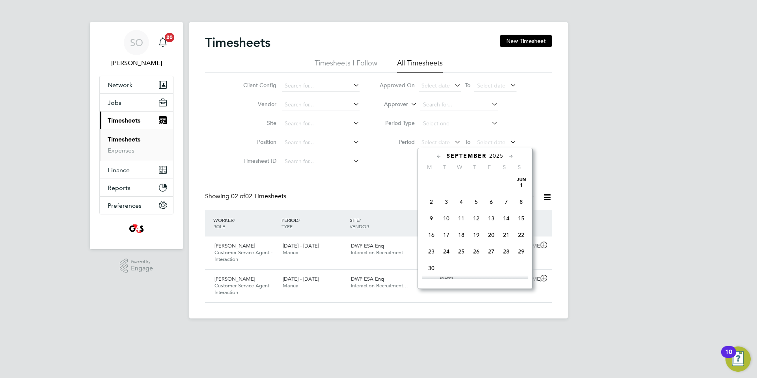
scroll to position [245, 0]
click at [431, 197] on span "25" at bounding box center [431, 189] width 15 height 15
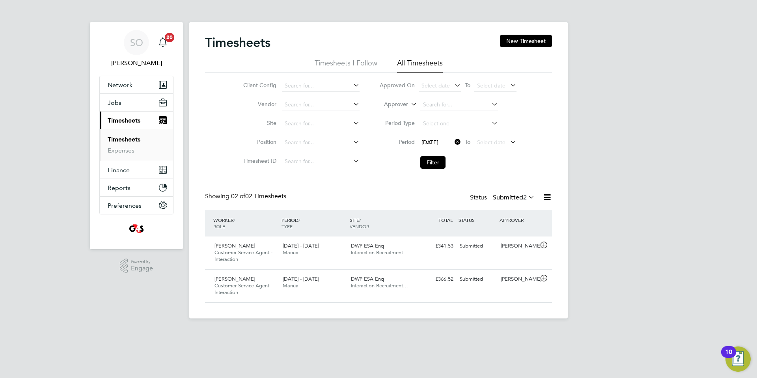
drag, startPoint x: 480, startPoint y: 143, endPoint x: 492, endPoint y: 149, distance: 13.4
click at [480, 142] on span "Select date" at bounding box center [491, 142] width 28 height 7
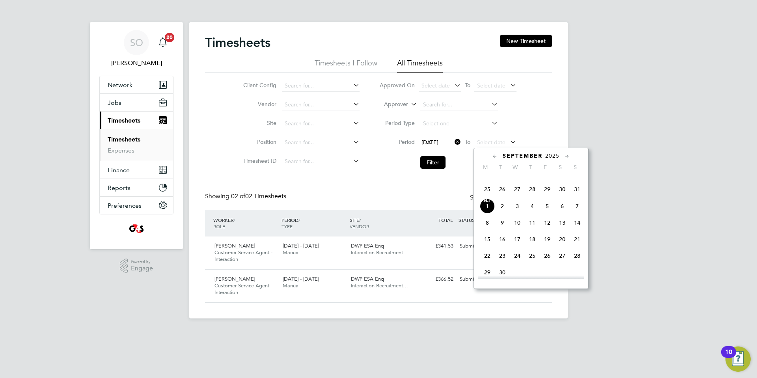
click at [576, 197] on span "31" at bounding box center [577, 189] width 15 height 15
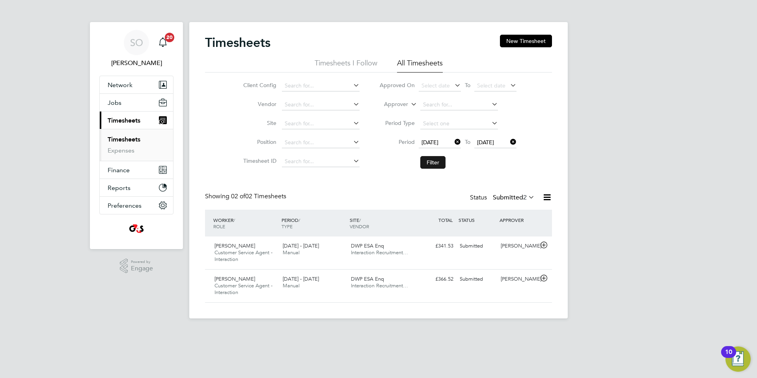
click at [440, 162] on button "Filter" at bounding box center [432, 162] width 25 height 13
click at [544, 243] on icon at bounding box center [544, 245] width 10 height 6
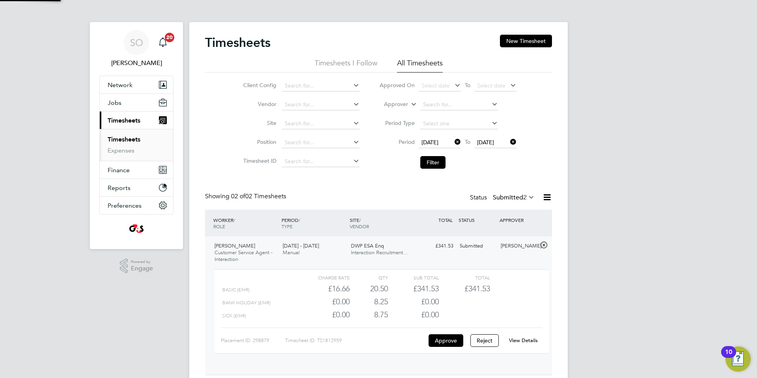
scroll to position [13, 77]
click at [527, 339] on link "View Details" at bounding box center [523, 340] width 29 height 7
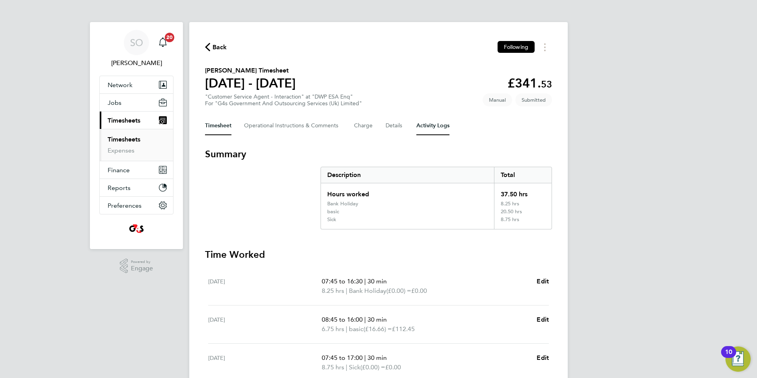
click at [427, 125] on Logs-tab "Activity Logs" at bounding box center [432, 125] width 33 height 19
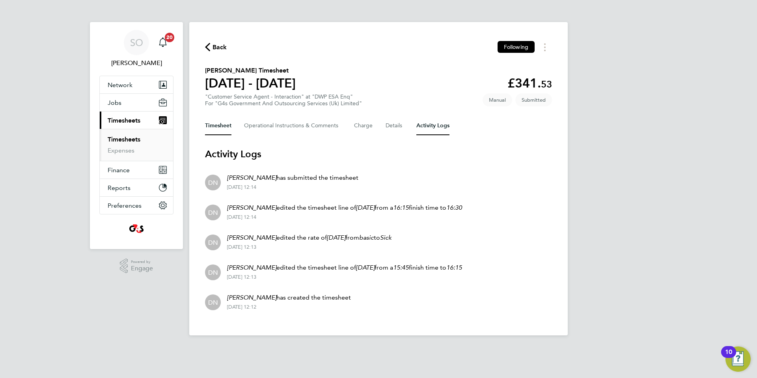
click at [219, 129] on button "Timesheet" at bounding box center [218, 125] width 26 height 19
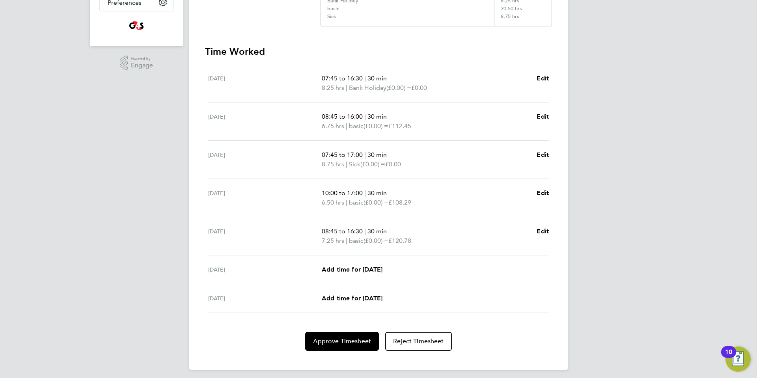
scroll to position [207, 0]
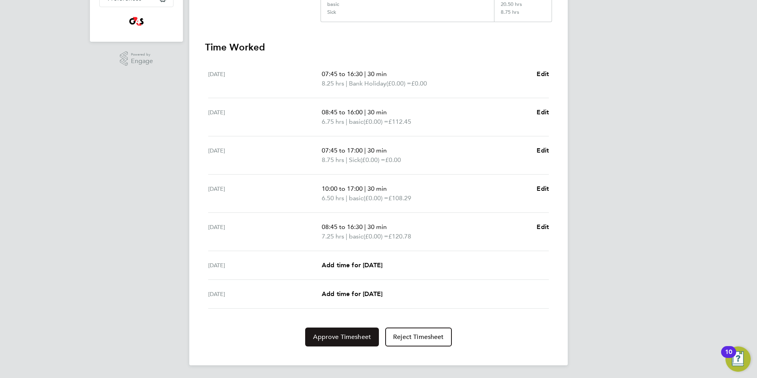
click at [348, 334] on span "Approve Timesheet" at bounding box center [342, 337] width 58 height 8
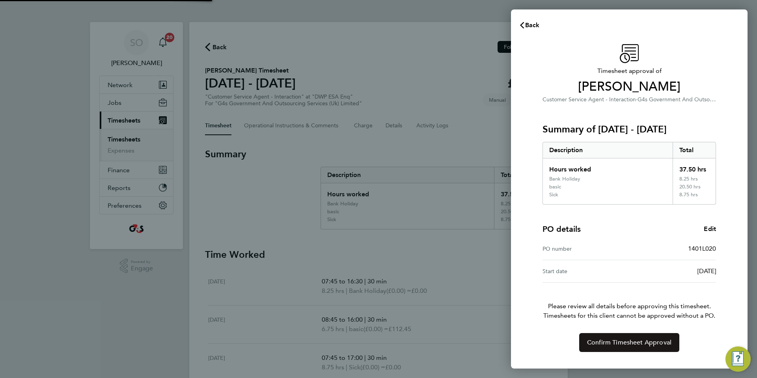
click at [610, 341] on span "Confirm Timesheet Approval" at bounding box center [629, 343] width 84 height 8
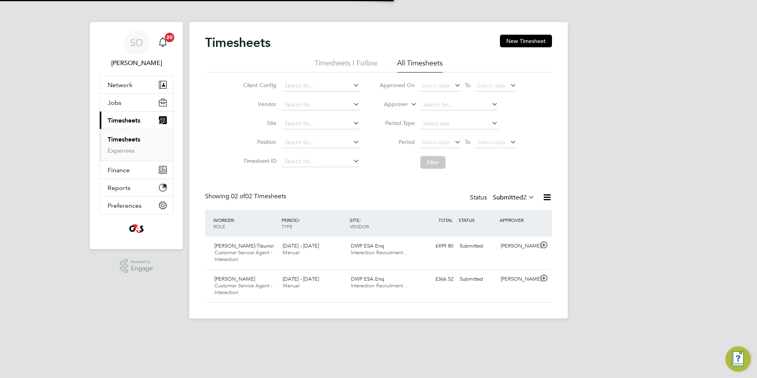
scroll to position [20, 69]
click at [127, 84] on span "Network" at bounding box center [120, 84] width 25 height 7
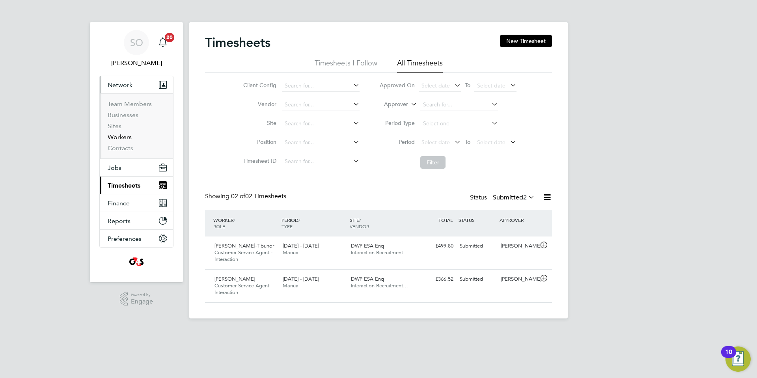
click at [123, 138] on link "Workers" at bounding box center [120, 136] width 24 height 7
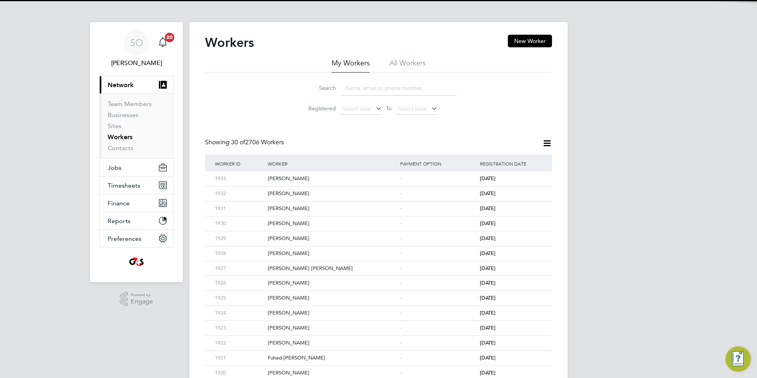
click at [406, 60] on li "All Workers" at bounding box center [408, 65] width 36 height 14
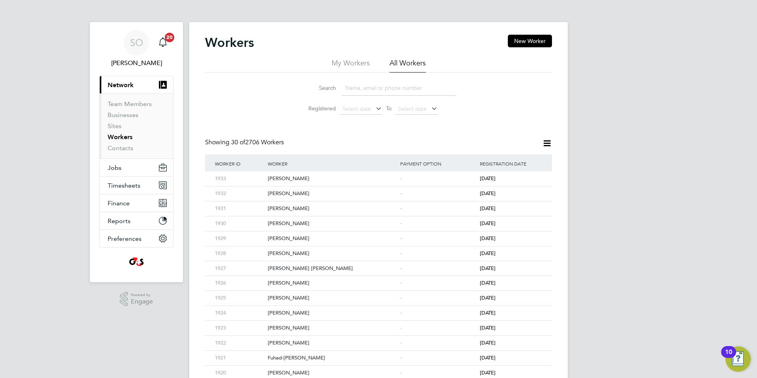
click at [397, 88] on input at bounding box center [398, 87] width 115 height 15
paste input "46874805"
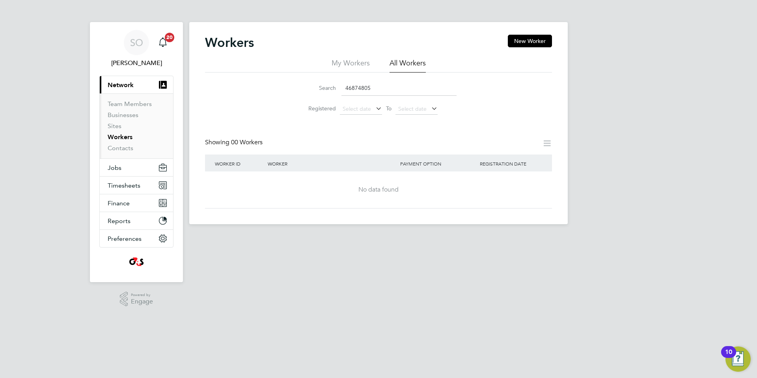
drag, startPoint x: 391, startPoint y: 91, endPoint x: 334, endPoint y: 90, distance: 57.2
click at [334, 90] on div "Search 46874805" at bounding box center [378, 87] width 156 height 15
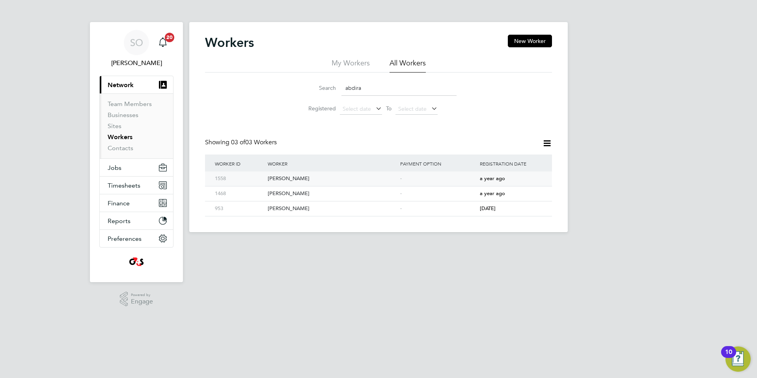
click at [348, 183] on div "Abdirahman Muhumed" at bounding box center [332, 179] width 132 height 15
drag, startPoint x: 367, startPoint y: 90, endPoint x: 307, endPoint y: 91, distance: 60.3
click at [307, 91] on div "Search abdira" at bounding box center [378, 87] width 156 height 15
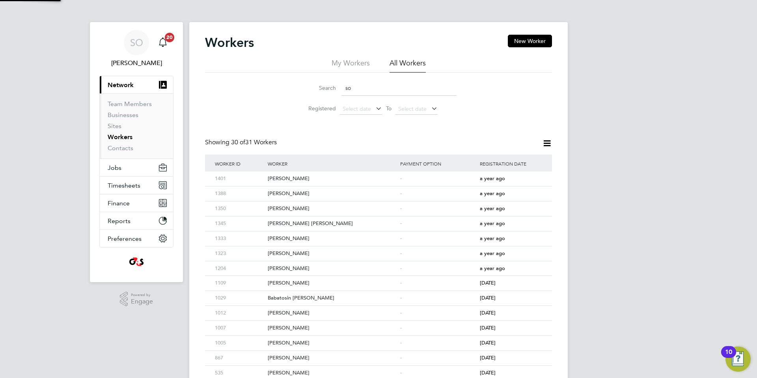
type input "s"
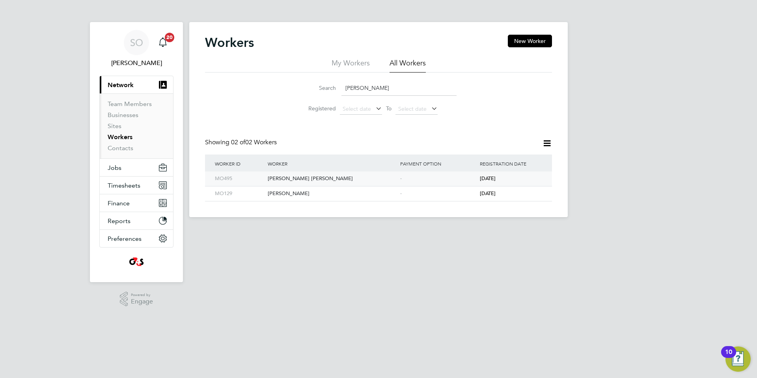
click at [334, 182] on div "Mohamed Osman Ahmed" at bounding box center [332, 179] width 132 height 15
click at [392, 195] on div "Mohammed Osman" at bounding box center [332, 194] width 132 height 15
drag, startPoint x: 324, startPoint y: 88, endPoint x: 300, endPoint y: 89, distance: 23.3
click at [300, 89] on div "Search osman" at bounding box center [378, 87] width 156 height 15
click at [377, 86] on input "osman" at bounding box center [398, 87] width 115 height 15
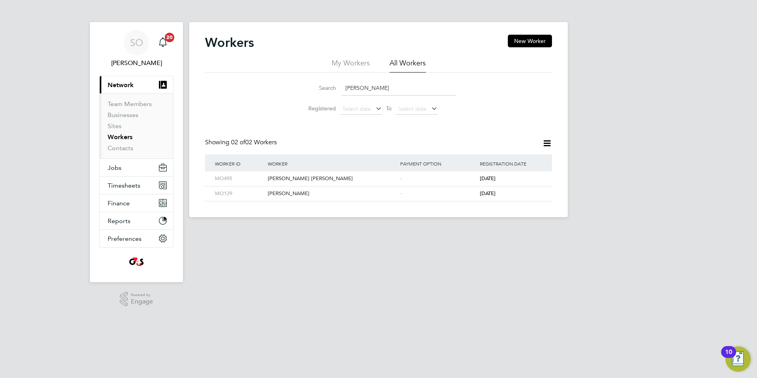
drag, startPoint x: 367, startPoint y: 86, endPoint x: 277, endPoint y: 87, distance: 90.3
click at [277, 86] on div "Search osman Registered Select date To Select date" at bounding box center [378, 96] width 347 height 46
paste input "Shoboyede"
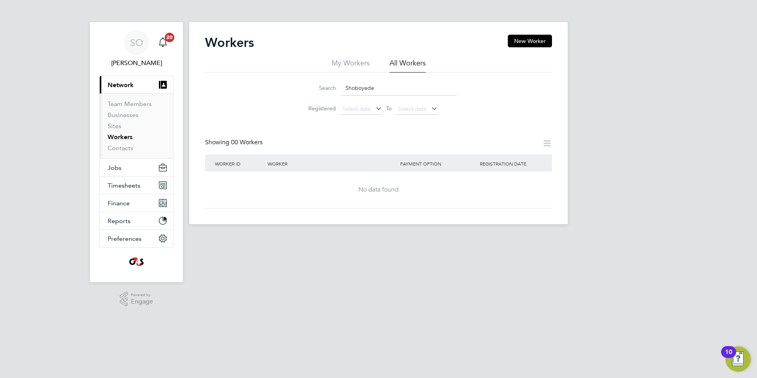
drag, startPoint x: 372, startPoint y: 88, endPoint x: 272, endPoint y: 91, distance: 100.6
click at [272, 91] on div "Search Shoboyede Registered Select date To Select date" at bounding box center [378, 96] width 347 height 46
paste input "Nawaz"
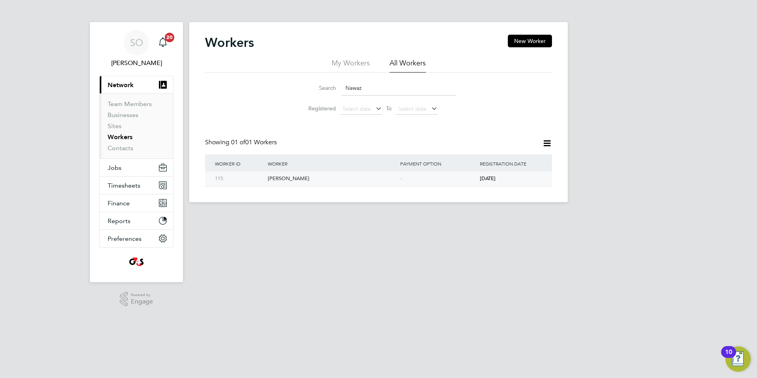
type input "Nawaz"
click at [330, 181] on div "Irtiza Nawaz" at bounding box center [332, 179] width 132 height 15
click at [117, 184] on span "Timesheets" at bounding box center [124, 185] width 33 height 7
click at [129, 185] on span "Timesheets" at bounding box center [124, 185] width 33 height 7
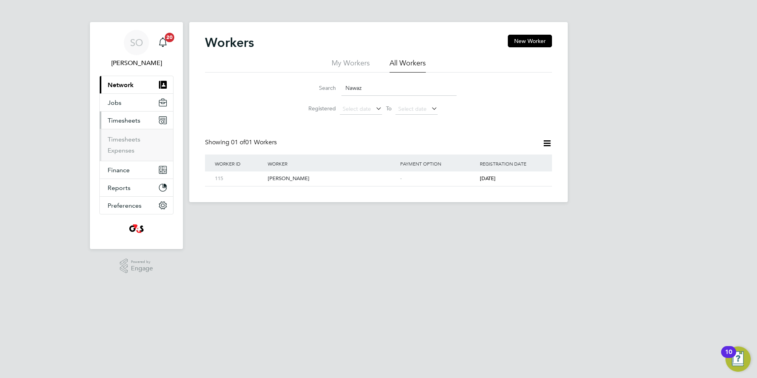
click at [126, 121] on span "Timesheets" at bounding box center [124, 120] width 33 height 7
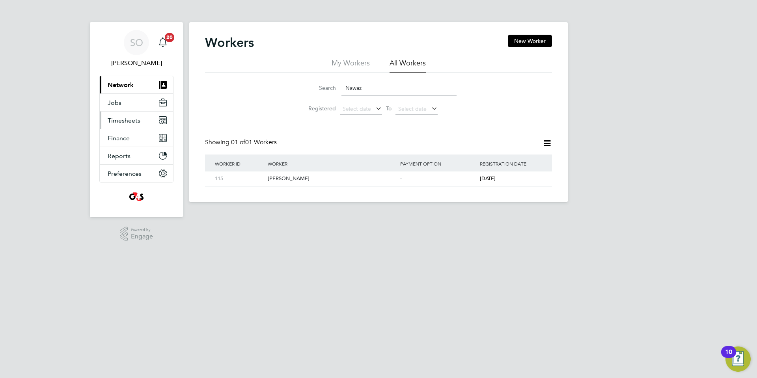
click at [125, 120] on span "Timesheets" at bounding box center [124, 120] width 33 height 7
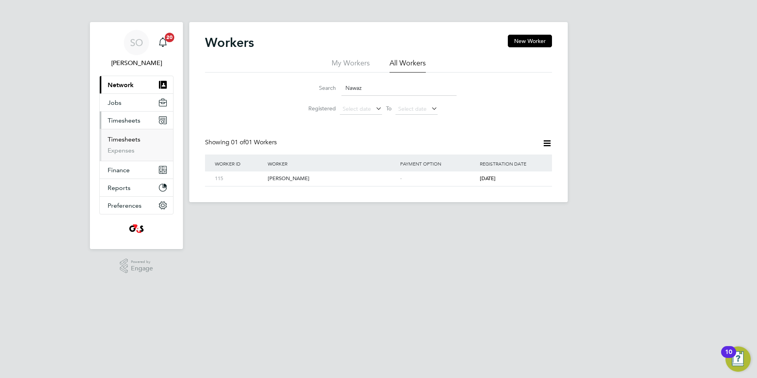
click at [128, 142] on link "Timesheets" at bounding box center [124, 139] width 33 height 7
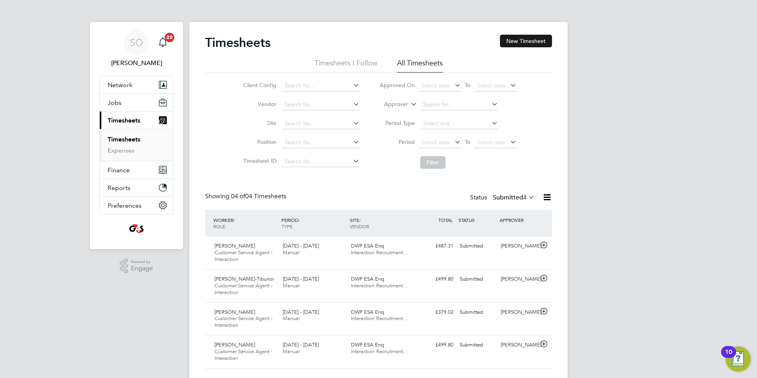
click at [529, 41] on button "New Timesheet" at bounding box center [526, 41] width 52 height 13
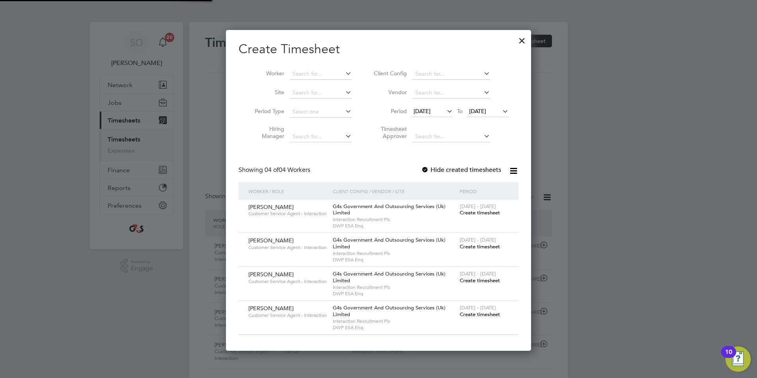
scroll to position [321, 306]
click at [425, 166] on div at bounding box center [425, 170] width 8 height 8
click at [426, 112] on span "18 Aug 2025" at bounding box center [422, 111] width 17 height 7
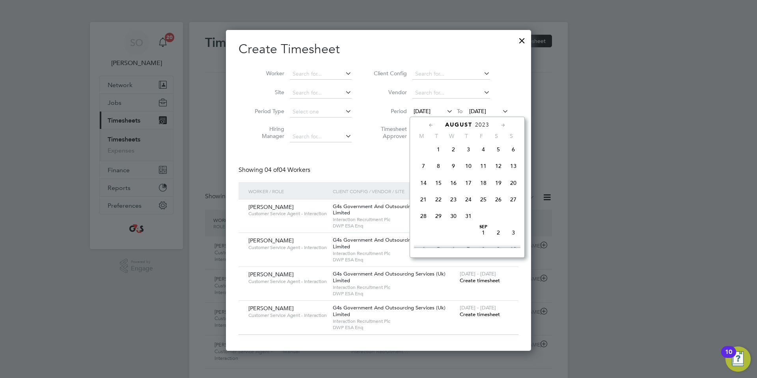
scroll to position [87, 0]
click at [426, 170] on span "3" at bounding box center [423, 166] width 15 height 15
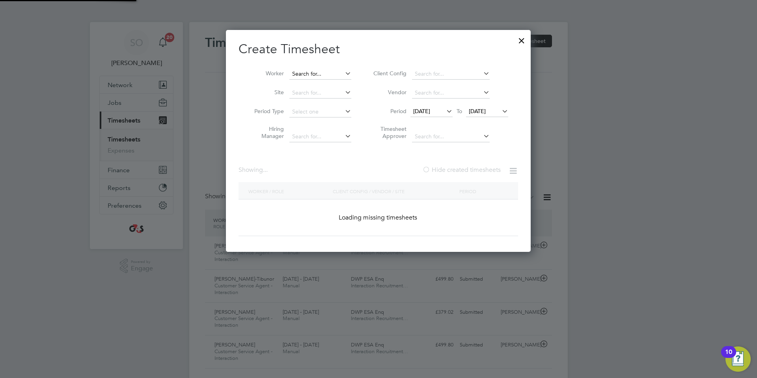
click at [304, 75] on input at bounding box center [320, 74] width 62 height 11
paste input "Nawaz"
click at [338, 82] on b "Nawaz" at bounding box center [347, 84] width 18 height 7
type input "Irtiza Nawaz"
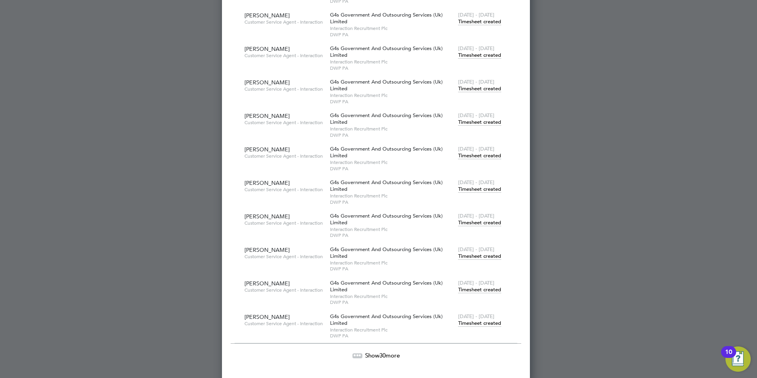
scroll to position [7946, 0]
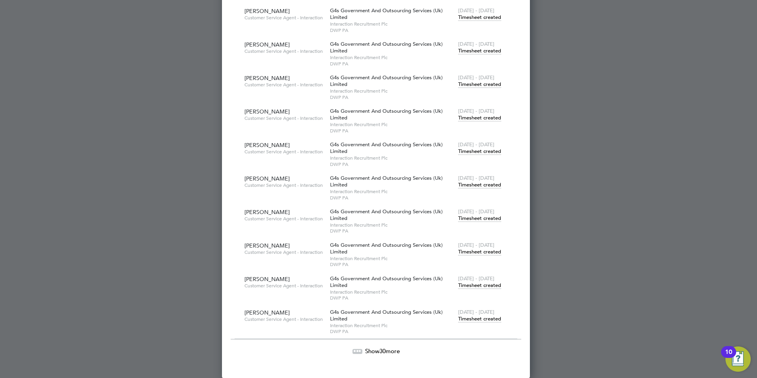
click at [379, 346] on div "Show 30 more" at bounding box center [376, 345] width 291 height 19
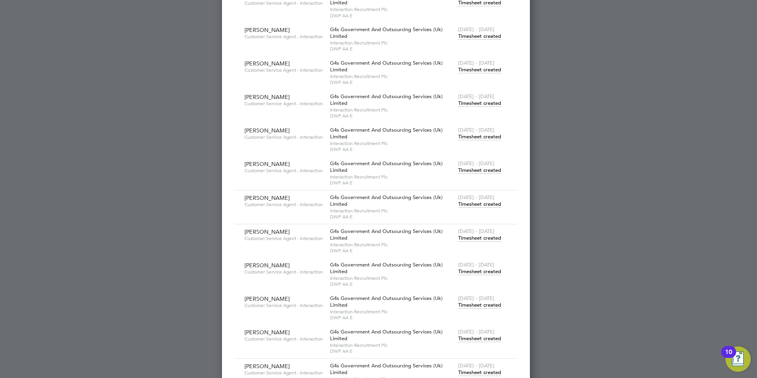
scroll to position [0, 0]
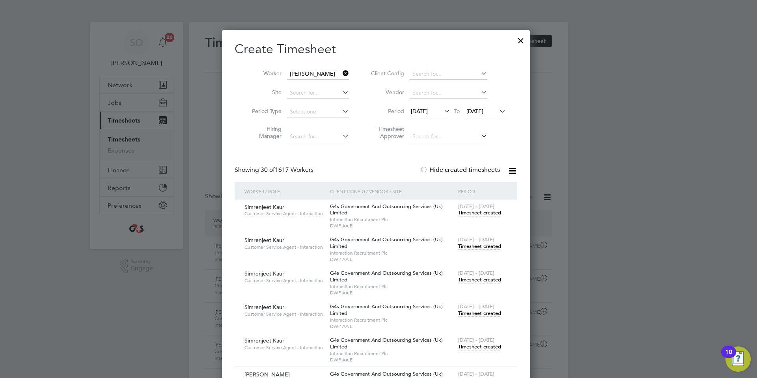
click at [425, 111] on span "03 Jul 2023" at bounding box center [419, 111] width 17 height 7
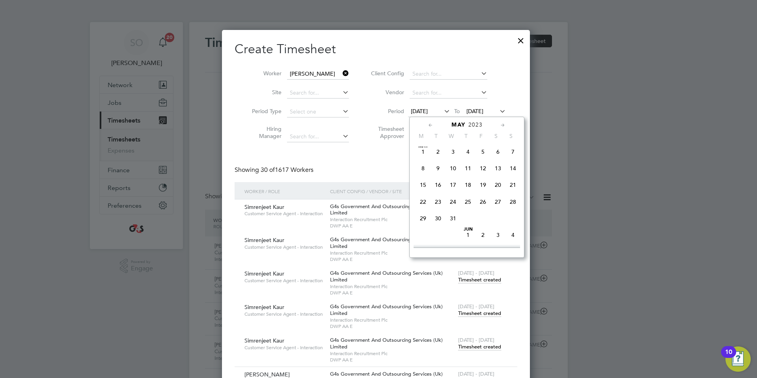
scroll to position [164, 0]
click at [424, 180] on span "8" at bounding box center [423, 173] width 15 height 15
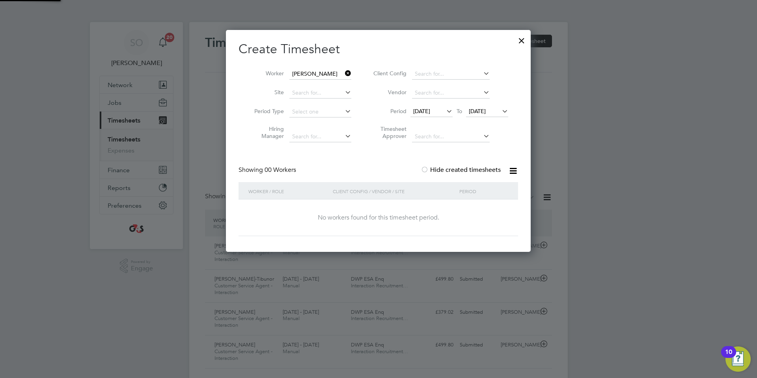
scroll to position [222, 305]
click at [373, 158] on div "Create Timesheet Worker Irtiza Nawaz Site Period Type Hiring Manager Client Con…" at bounding box center [379, 138] width 280 height 195
click at [430, 111] on span "08 May 2023" at bounding box center [421, 111] width 17 height 7
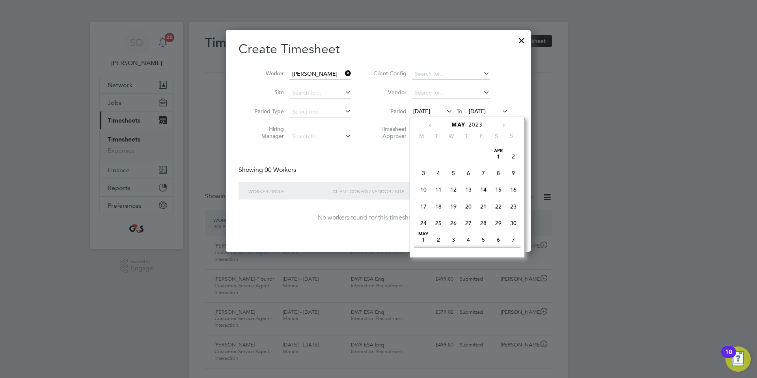
scroll to position [245, 0]
click at [424, 199] on span "15" at bounding box center [423, 191] width 15 height 15
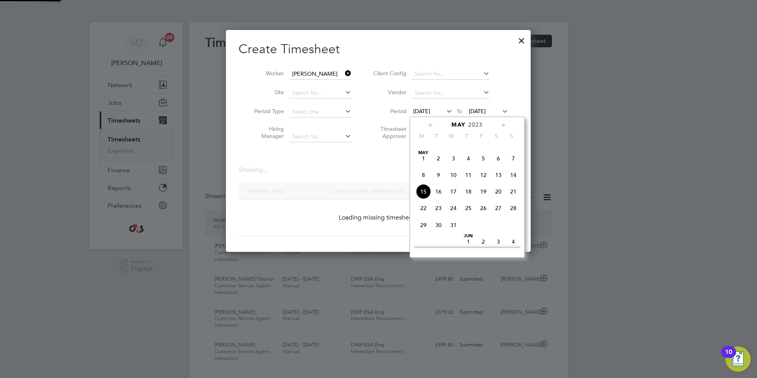
scroll to position [222, 305]
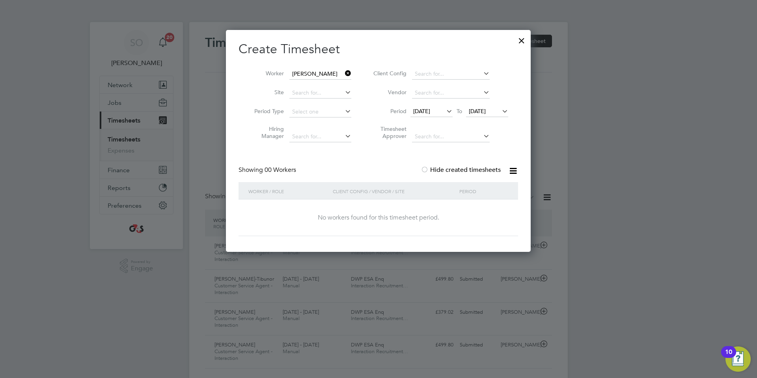
drag, startPoint x: 391, startPoint y: 163, endPoint x: 372, endPoint y: 141, distance: 28.8
click at [390, 163] on div "Create Timesheet Worker Irtiza Nawaz Site Period Type Hiring Manager Client Con…" at bounding box center [379, 138] width 280 height 195
click at [325, 74] on input at bounding box center [320, 74] width 62 height 11
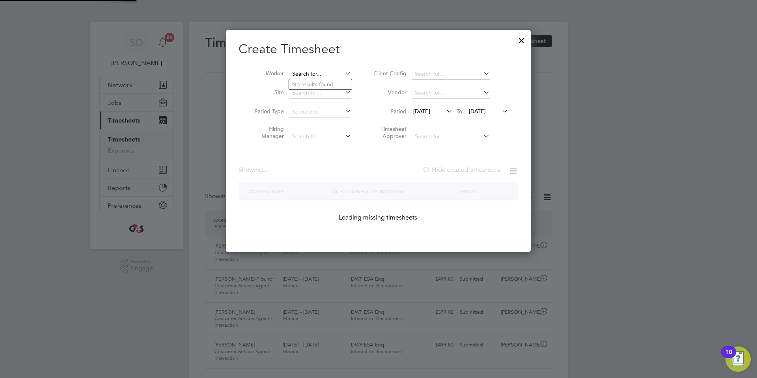
paste input "Nawaz"
click at [329, 84] on li "Irtiza Nawaz" at bounding box center [323, 84] width 69 height 11
type input "Irtiza Nawaz"
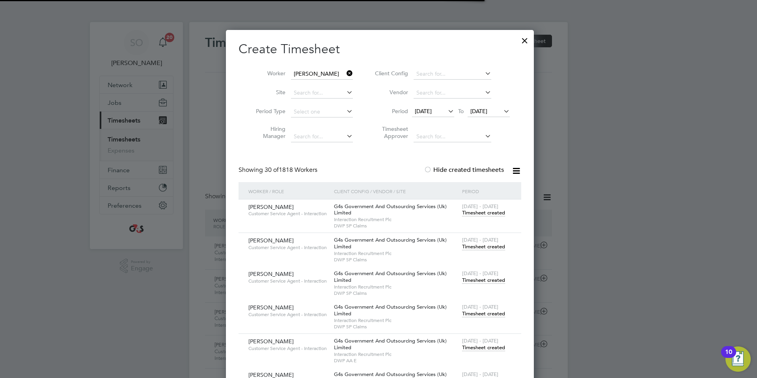
scroll to position [6352, 312]
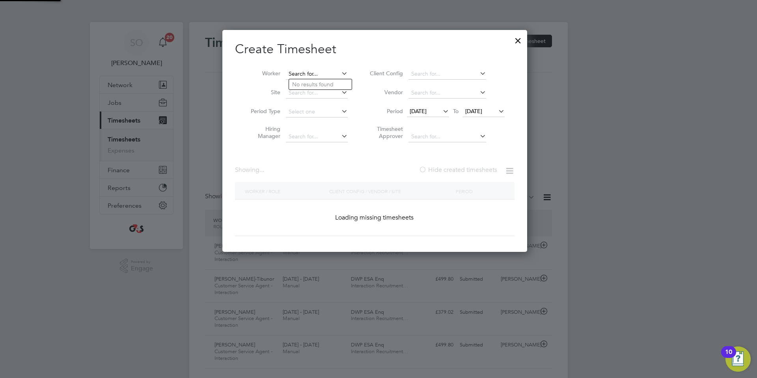
click at [316, 71] on input at bounding box center [317, 74] width 62 height 11
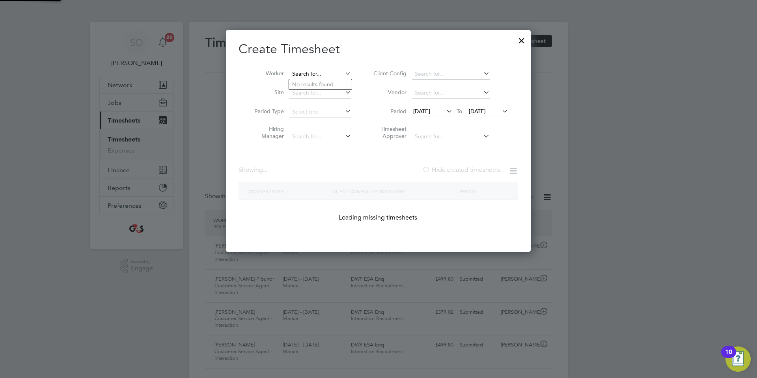
paste input "Harrison-Cowley"
type input "Harrison-Cowley"
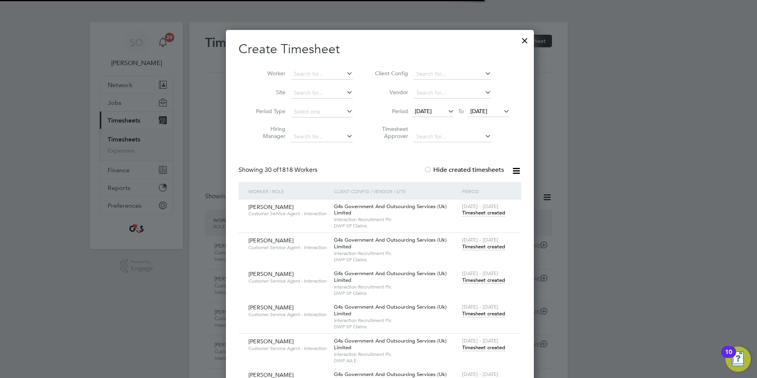
scroll to position [6352, 312]
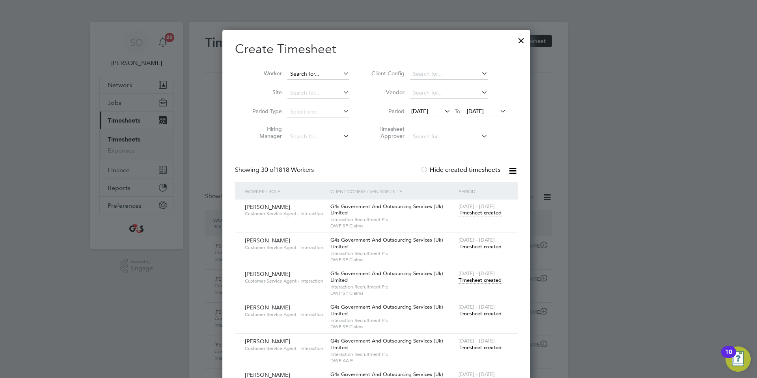
click at [313, 73] on input at bounding box center [318, 74] width 62 height 11
paste input "Bakhtawar"
type input "Bakhtawar"
click at [525, 41] on div at bounding box center [521, 39] width 14 height 14
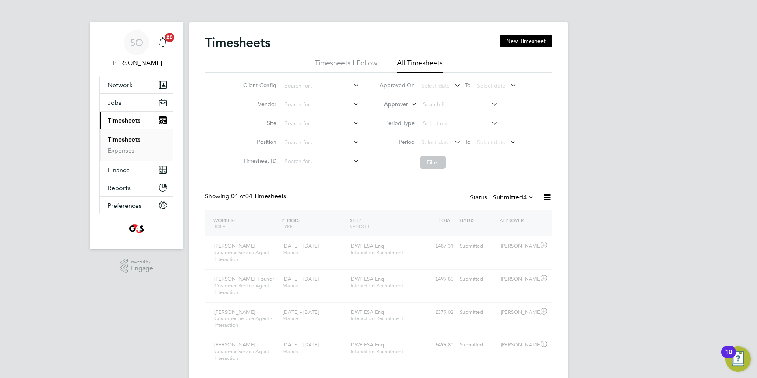
scroll to position [26, 69]
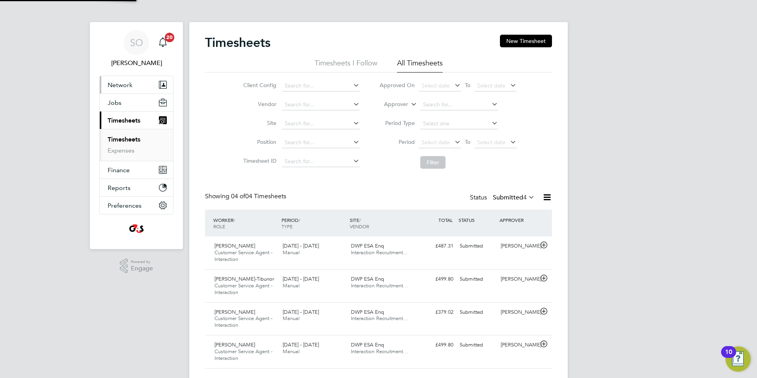
click at [122, 82] on span "Network" at bounding box center [120, 84] width 25 height 7
click at [123, 82] on span "Network" at bounding box center [120, 84] width 25 height 7
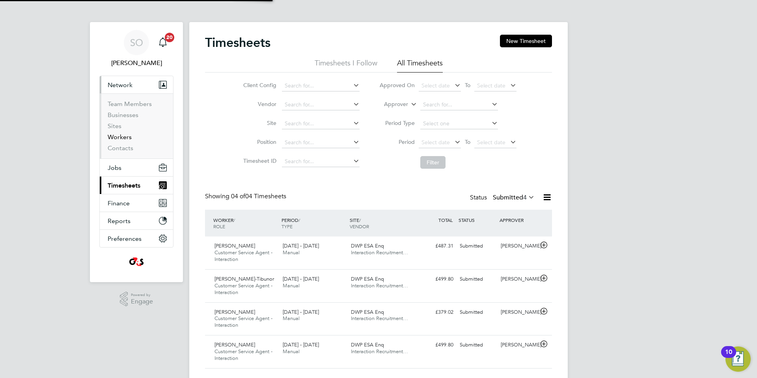
click at [125, 138] on link "Workers" at bounding box center [120, 136] width 24 height 7
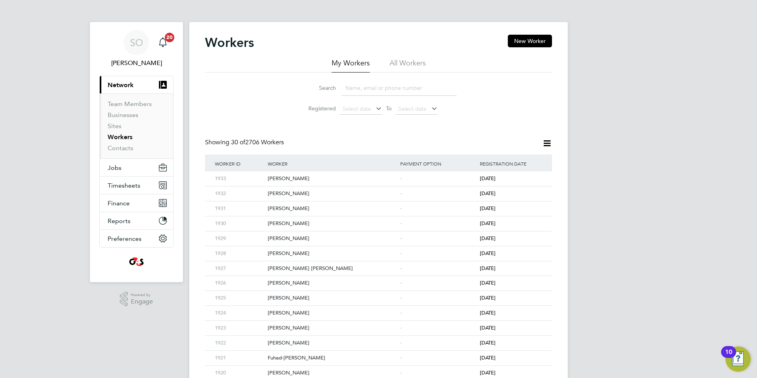
click at [412, 60] on li "All Workers" at bounding box center [408, 65] width 36 height 14
click at [371, 90] on input at bounding box center [398, 87] width 115 height 15
paste input "Bakhtawar"
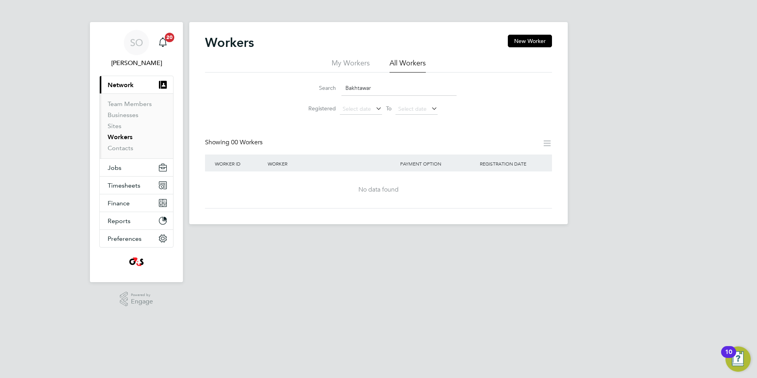
drag, startPoint x: 376, startPoint y: 88, endPoint x: 304, endPoint y: 91, distance: 72.6
click at [304, 91] on div "Search Bakhtawar" at bounding box center [378, 87] width 156 height 15
paste input "rittaini"
drag, startPoint x: 372, startPoint y: 87, endPoint x: 272, endPoint y: 91, distance: 100.2
click at [272, 91] on div "Search Brittaini Registered Select date To Select date" at bounding box center [378, 96] width 347 height 46
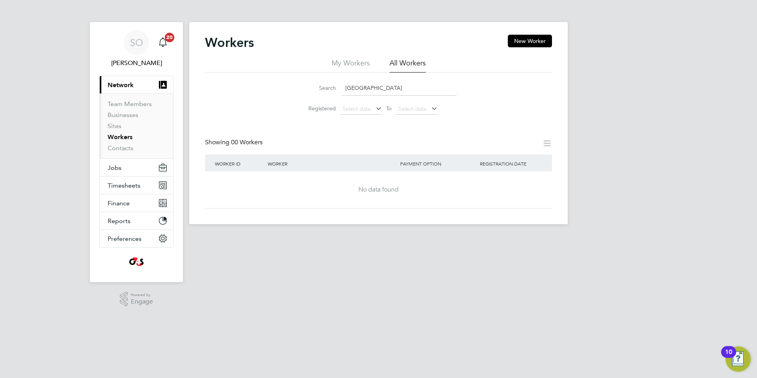
drag, startPoint x: 370, startPoint y: 86, endPoint x: 298, endPoint y: 84, distance: 71.8
click at [299, 84] on li "Search norfolk" at bounding box center [379, 87] width 176 height 23
drag, startPoint x: 385, startPoint y: 89, endPoint x: 292, endPoint y: 93, distance: 93.1
click at [292, 92] on li "Search christine simp" at bounding box center [379, 87] width 176 height 23
paste input "Medeiros"
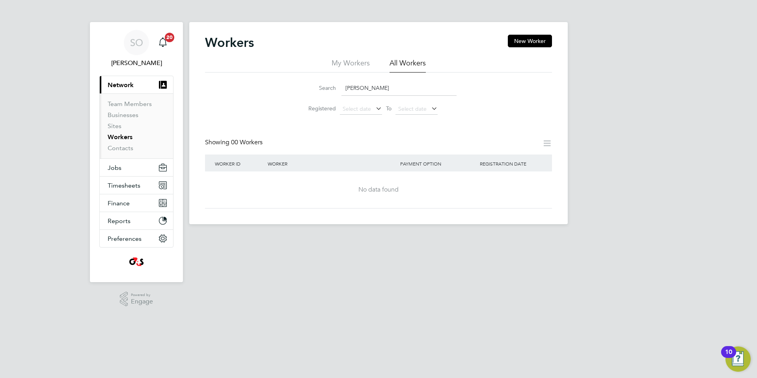
drag, startPoint x: 339, startPoint y: 86, endPoint x: 294, endPoint y: 86, distance: 45.0
click at [294, 86] on li "Search Medeiros" at bounding box center [379, 87] width 176 height 23
paste input "Darren"
drag, startPoint x: 335, startPoint y: 87, endPoint x: 294, endPoint y: 86, distance: 41.4
click at [294, 86] on li "Search Darren wrigh" at bounding box center [379, 87] width 176 height 23
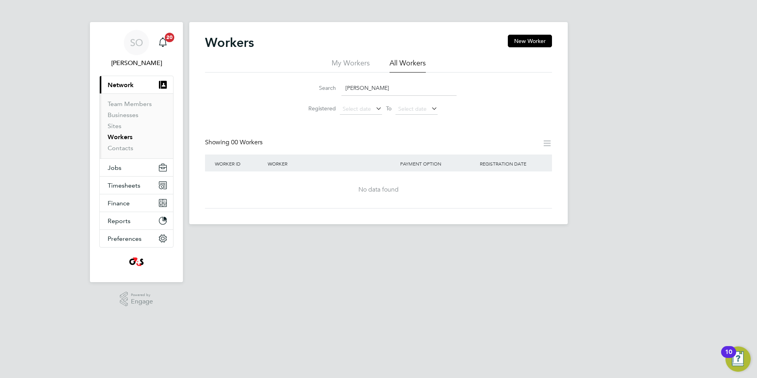
paste input
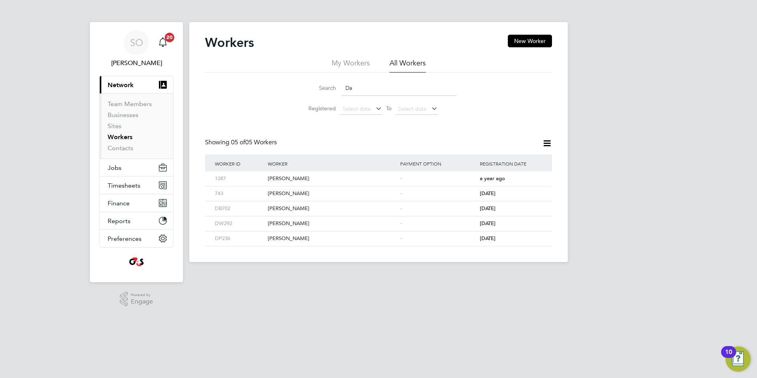
type input "D"
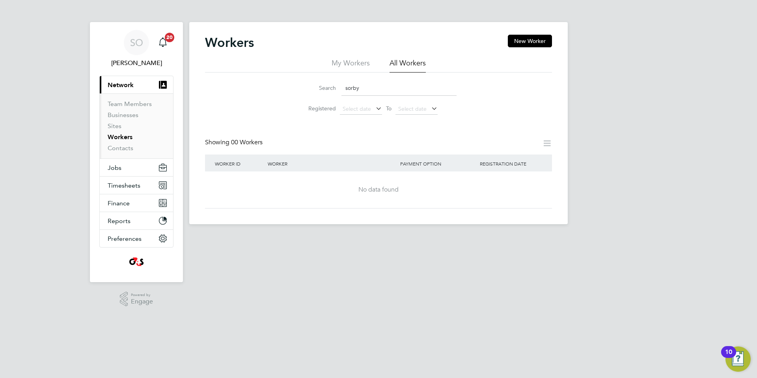
drag, startPoint x: 360, startPoint y: 89, endPoint x: 313, endPoint y: 90, distance: 46.5
click at [313, 90] on div "Search sorby" at bounding box center [378, 87] width 156 height 15
drag, startPoint x: 378, startPoint y: 84, endPoint x: 265, endPoint y: 86, distance: 113.6
click at [265, 86] on div "Search emini Registered Select date To Select date" at bounding box center [378, 96] width 347 height 46
paste input "Bardouille"
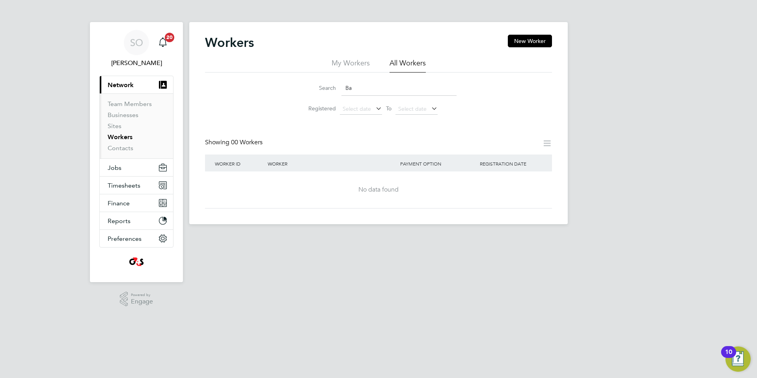
type input "B"
drag, startPoint x: 379, startPoint y: 91, endPoint x: 288, endPoint y: 88, distance: 91.1
click at [288, 88] on div "Search ezra Registered Select date To Select date" at bounding box center [378, 96] width 347 height 46
paste input "Nsingo"
drag, startPoint x: 366, startPoint y: 87, endPoint x: 213, endPoint y: 89, distance: 152.6
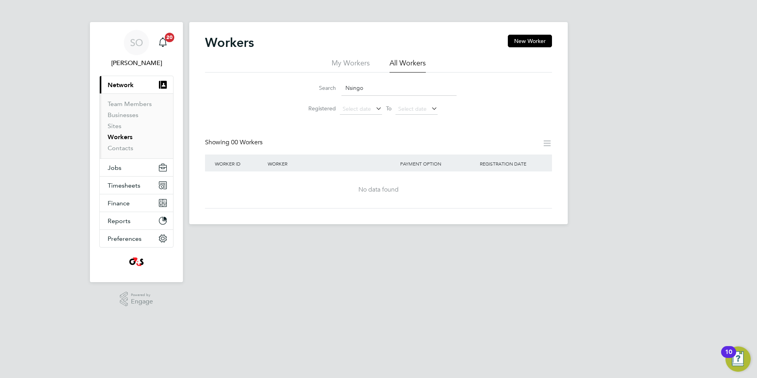
click at [220, 84] on div "Search Nsingo Registered Select date To Select date" at bounding box center [378, 96] width 347 height 46
drag, startPoint x: 381, startPoint y: 88, endPoint x: 272, endPoint y: 93, distance: 108.5
click at [272, 92] on div "Search gareth dav Registered Select date To Select date" at bounding box center [378, 96] width 347 height 46
paste input "Glory"
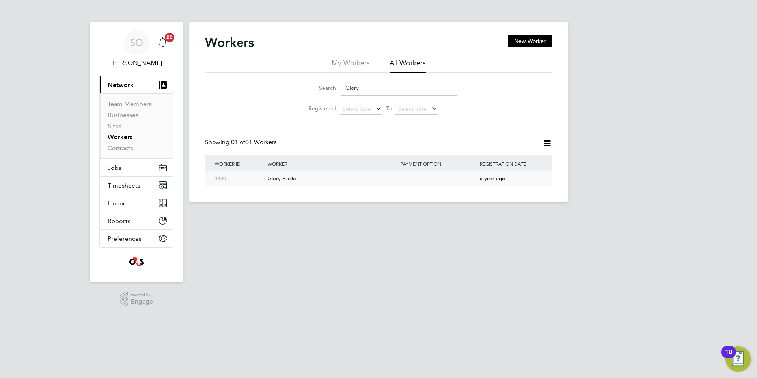
click at [304, 178] on div "Glory Ezeilo" at bounding box center [332, 179] width 132 height 15
drag, startPoint x: 372, startPoint y: 89, endPoint x: 282, endPoint y: 91, distance: 90.7
click at [282, 91] on div "Search Glory Registered Select date To Select date" at bounding box center [378, 96] width 347 height 46
paste input "Nasar"
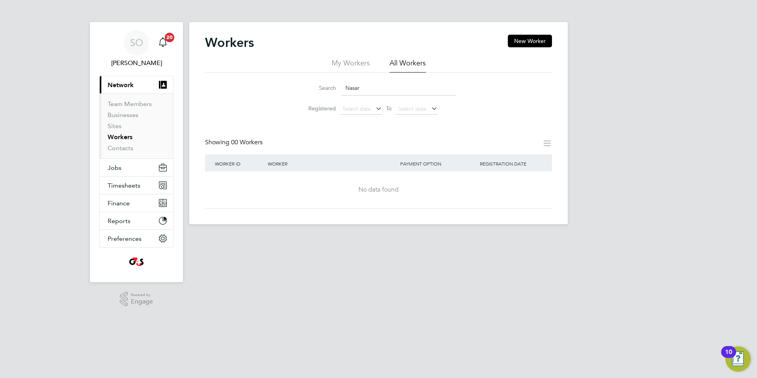
drag, startPoint x: 369, startPoint y: 88, endPoint x: 302, endPoint y: 88, distance: 67.0
click at [311, 89] on div "Search Nasar" at bounding box center [378, 87] width 156 height 15
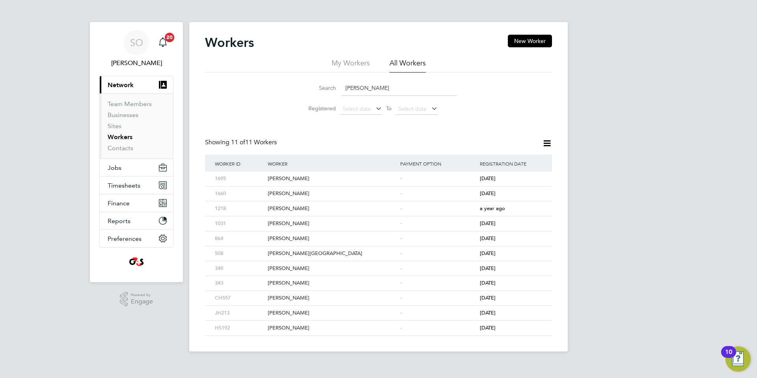
drag, startPoint x: 388, startPoint y: 86, endPoint x: 305, endPoint y: 86, distance: 82.8
click at [305, 86] on div "Search harris" at bounding box center [378, 87] width 156 height 15
paste input "Alaniazi"
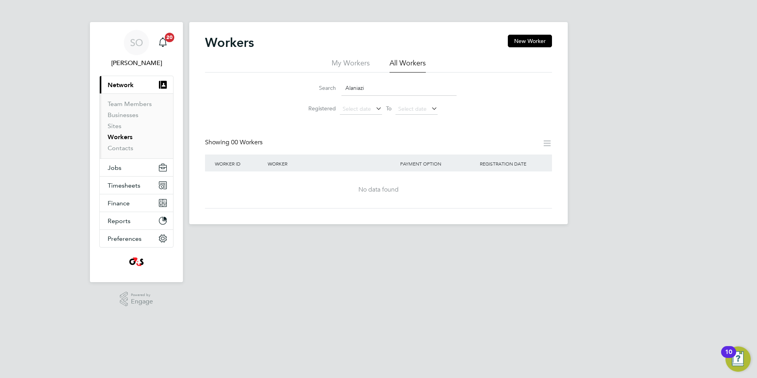
drag, startPoint x: 340, startPoint y: 89, endPoint x: 222, endPoint y: 93, distance: 117.6
click at [222, 93] on div "Search Alaniazi Registered Select date To Select date" at bounding box center [378, 96] width 347 height 46
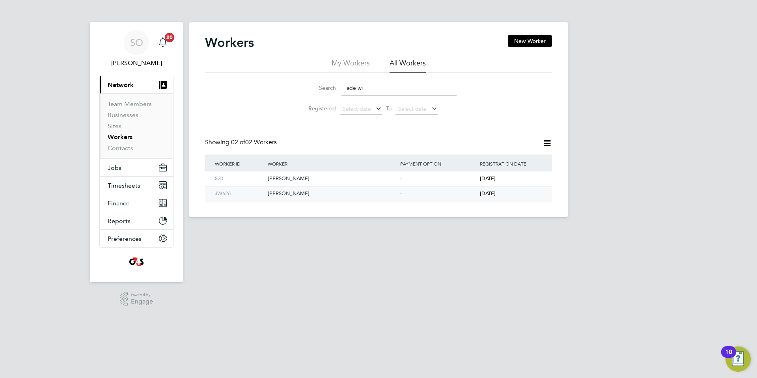
type input "jade wi"
click at [317, 196] on div "Jade Wilson" at bounding box center [332, 194] width 132 height 15
click at [123, 186] on span "Timesheets" at bounding box center [124, 185] width 33 height 7
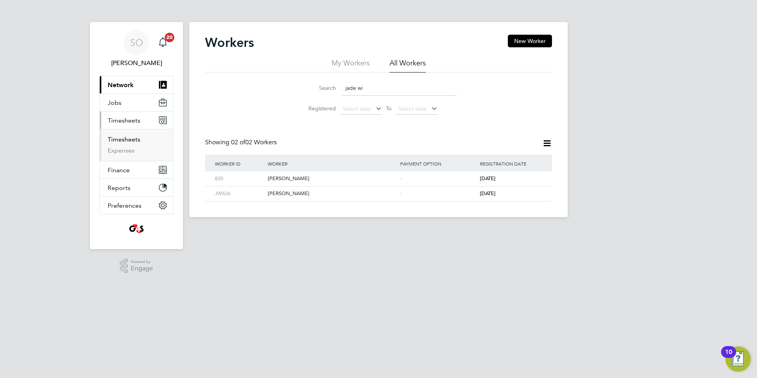
click at [124, 141] on link "Timesheets" at bounding box center [124, 139] width 33 height 7
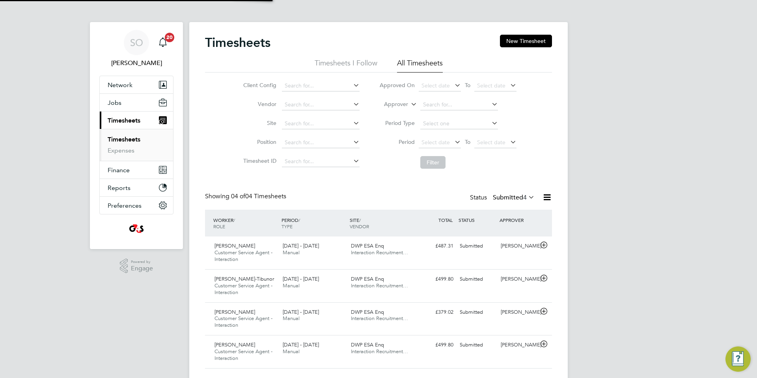
scroll to position [26, 69]
click at [436, 142] on span "Select date" at bounding box center [436, 142] width 28 height 7
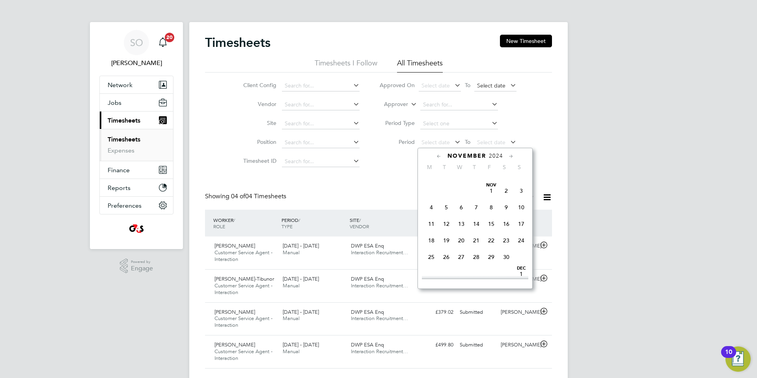
scroll to position [177, 0]
click at [525, 39] on button "New Timesheet" at bounding box center [526, 41] width 52 height 13
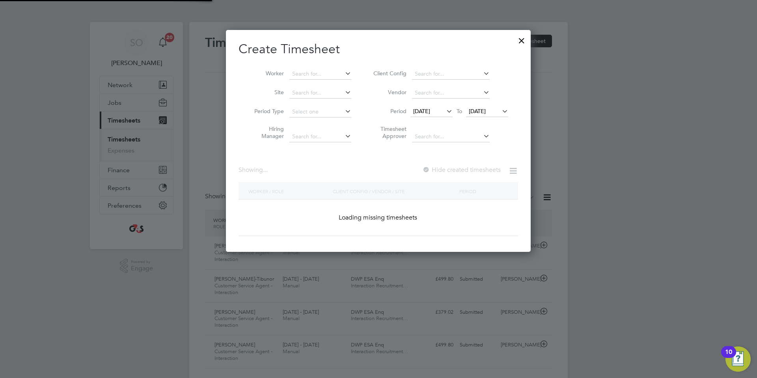
scroll to position [321, 306]
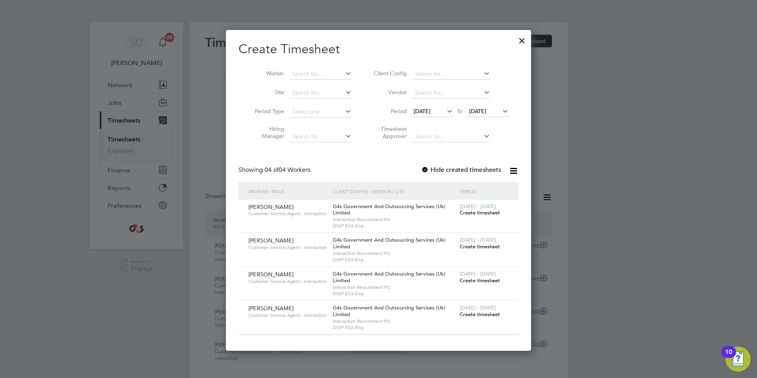
click at [424, 168] on div at bounding box center [425, 170] width 8 height 8
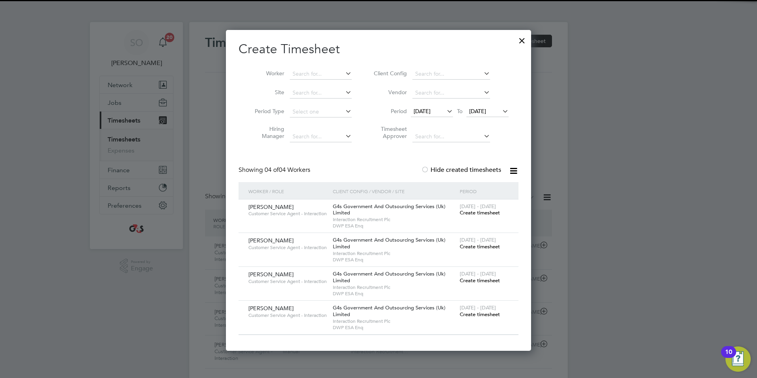
click at [427, 110] on span "18 Aug 2025" at bounding box center [422, 111] width 17 height 7
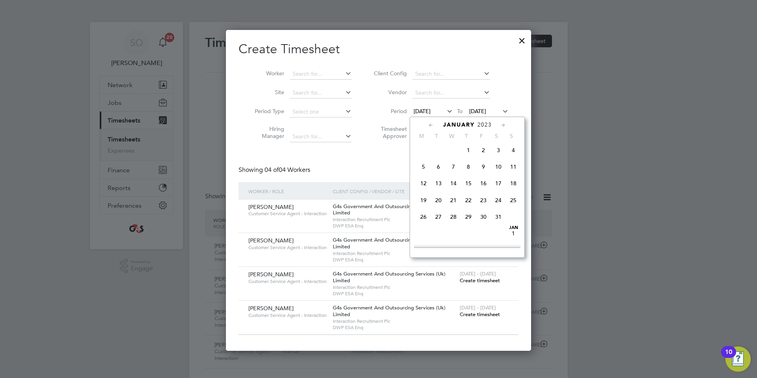
scroll to position [87, 0]
click at [439, 170] on span "6" at bounding box center [438, 166] width 15 height 15
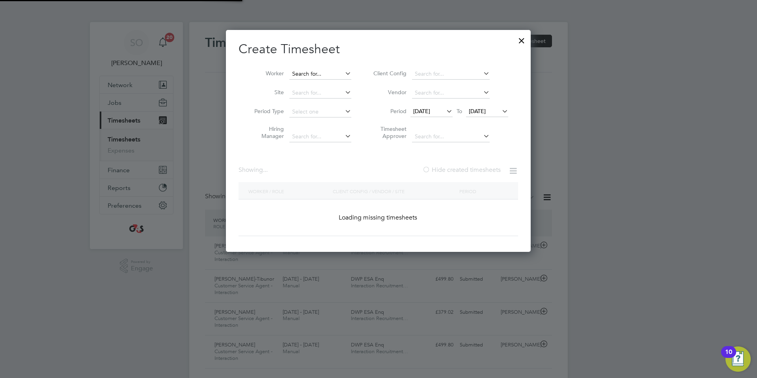
click at [316, 72] on input at bounding box center [320, 74] width 62 height 11
paste input "Alaniazi"
type input "A"
click at [339, 85] on b "Wil" at bounding box center [343, 84] width 9 height 7
type input "Jade Wilson"
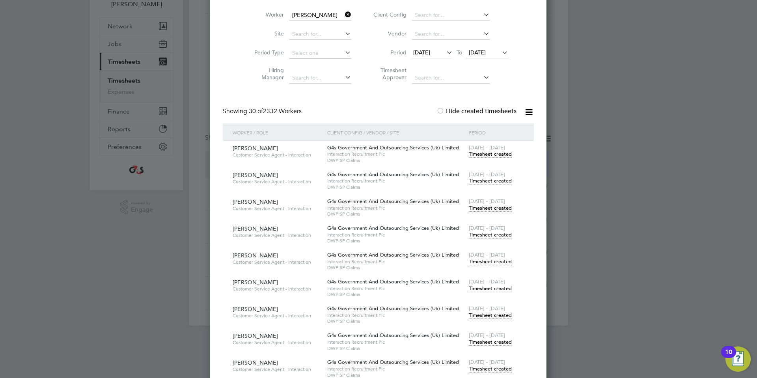
scroll to position [0, 0]
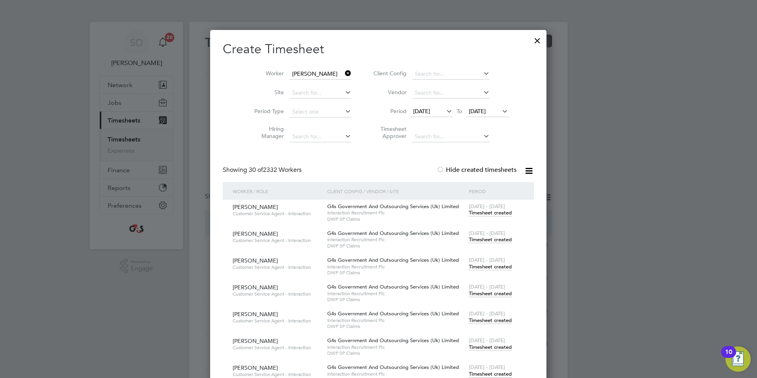
click at [500, 111] on icon at bounding box center [500, 111] width 0 height 11
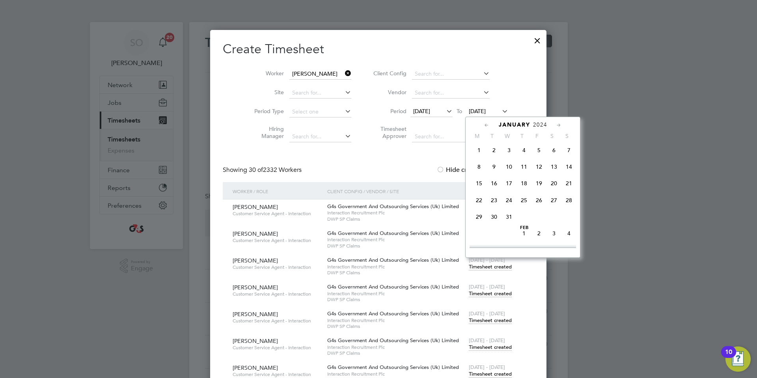
scroll to position [87, 0]
click at [523, 224] on span "28" at bounding box center [524, 216] width 15 height 15
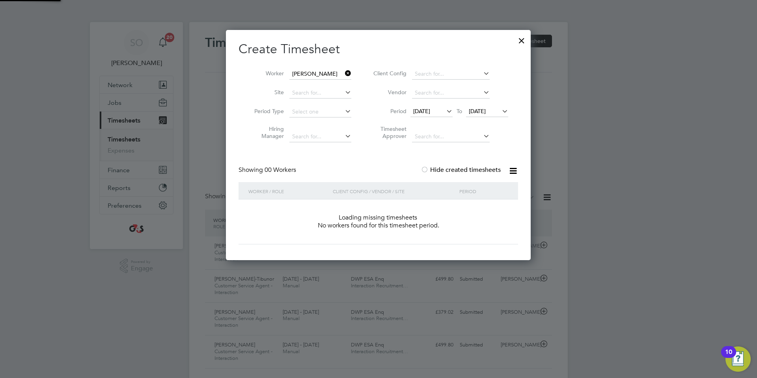
scroll to position [222, 305]
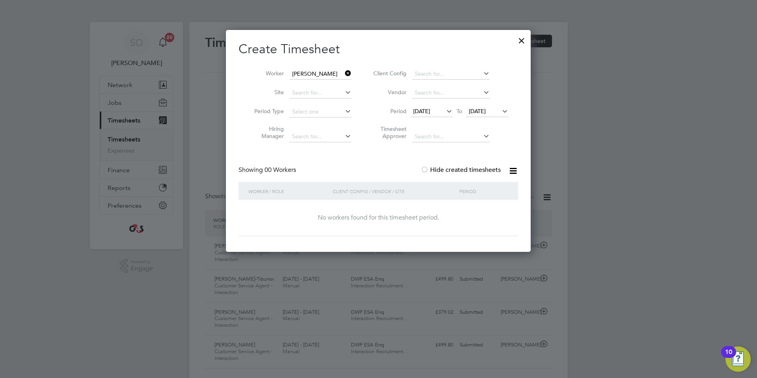
click at [483, 114] on span "28 Dec 2023" at bounding box center [477, 111] width 17 height 7
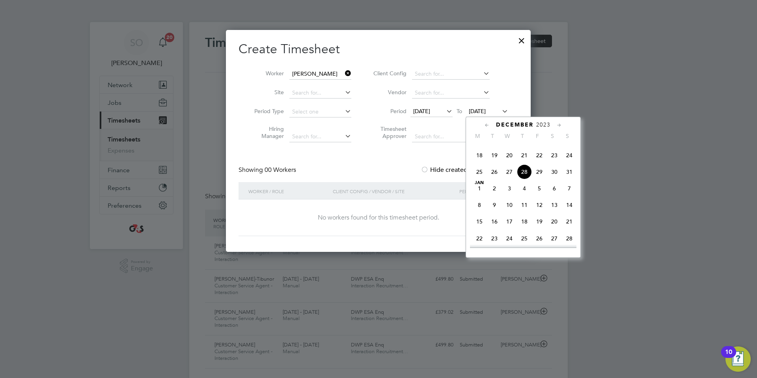
click at [516, 71] on li "Client Config" at bounding box center [439, 74] width 157 height 19
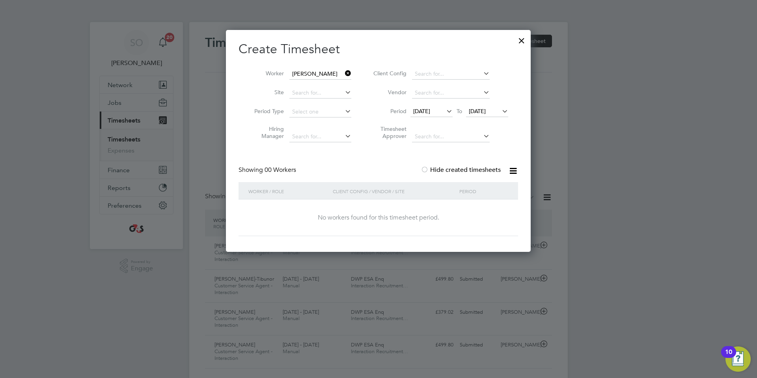
click at [524, 40] on div at bounding box center [522, 39] width 14 height 14
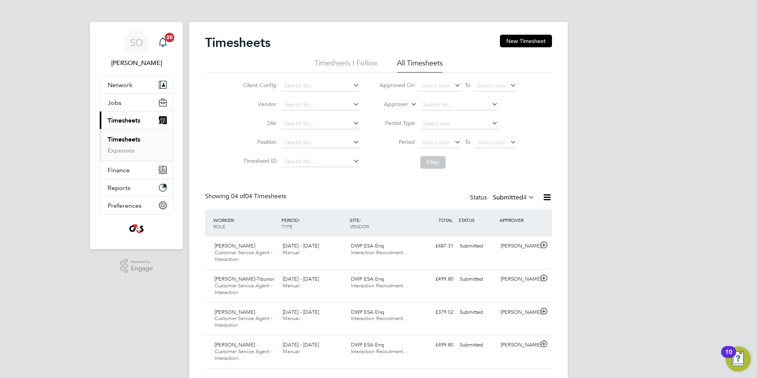
scroll to position [26, 69]
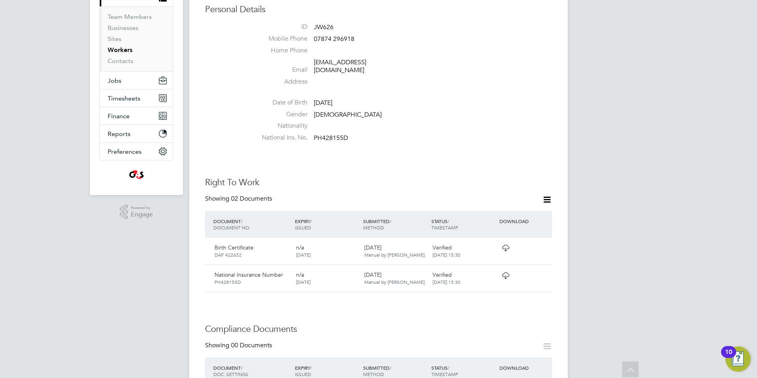
scroll to position [99, 0]
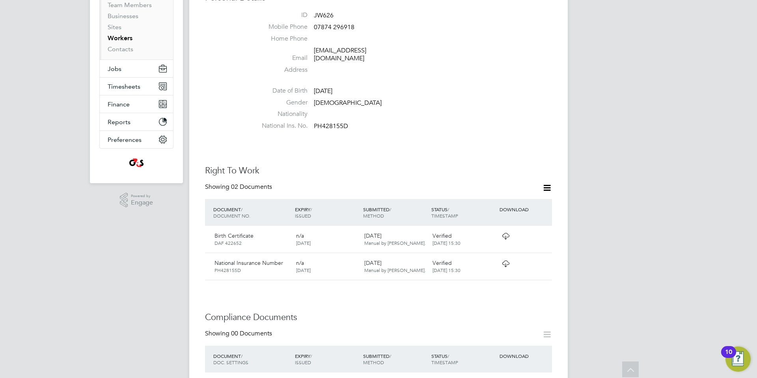
click at [548, 183] on icon at bounding box center [547, 188] width 10 height 10
click at [473, 136] on div "Worker Details Follow [PERSON_NAME] [PERSON_NAME] m: 07874 296918 Personal Deta…" at bounding box center [378, 247] width 347 height 622
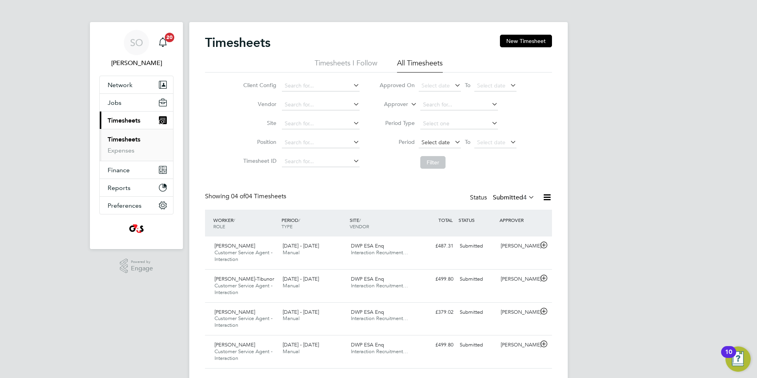
click at [434, 146] on span "Select date" at bounding box center [440, 143] width 42 height 11
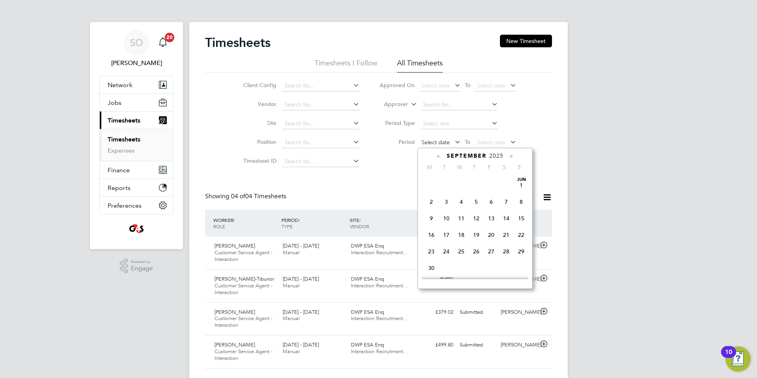
scroll to position [245, 0]
click at [432, 197] on span "25" at bounding box center [431, 189] width 15 height 15
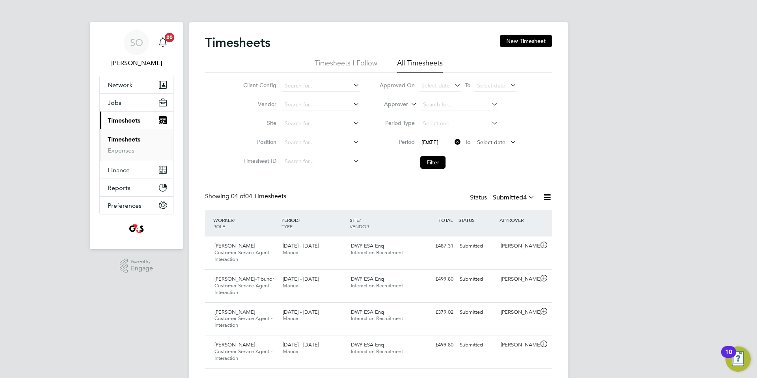
click at [490, 140] on span "Select date" at bounding box center [491, 142] width 28 height 7
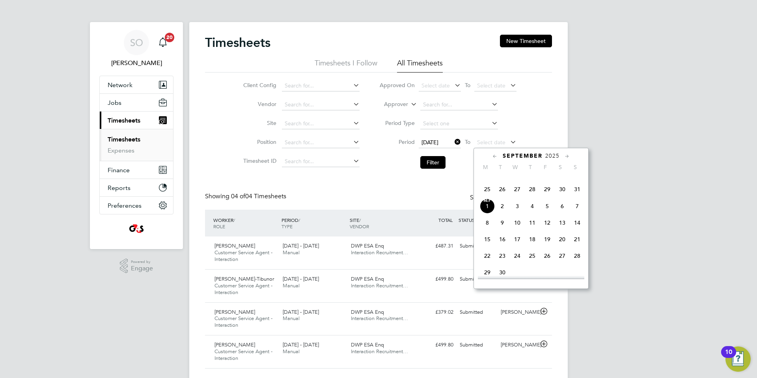
click at [577, 197] on span "31" at bounding box center [577, 189] width 15 height 15
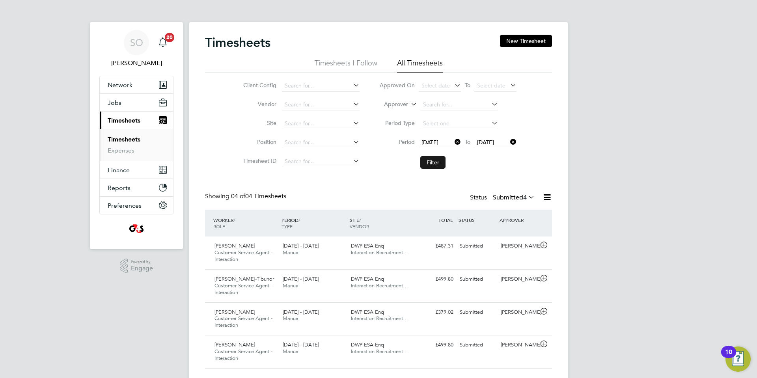
click at [437, 162] on button "Filter" at bounding box center [432, 162] width 25 height 13
click at [527, 198] on icon at bounding box center [527, 197] width 0 height 11
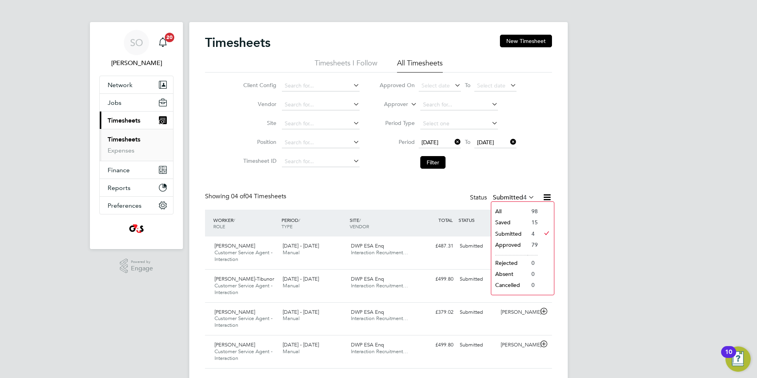
click at [514, 221] on li "Saved" at bounding box center [509, 222] width 36 height 11
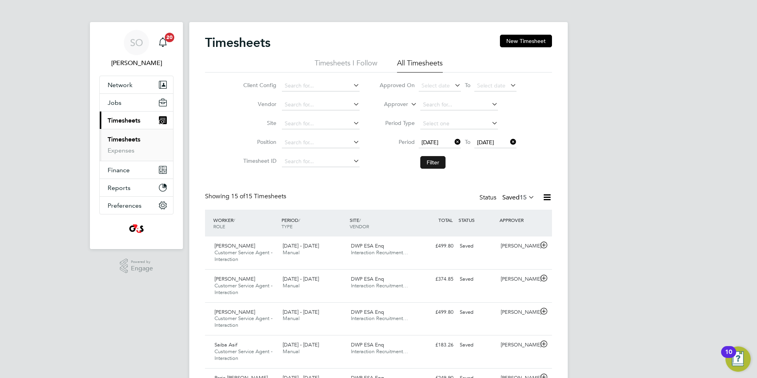
click at [435, 160] on button "Filter" at bounding box center [432, 162] width 25 height 13
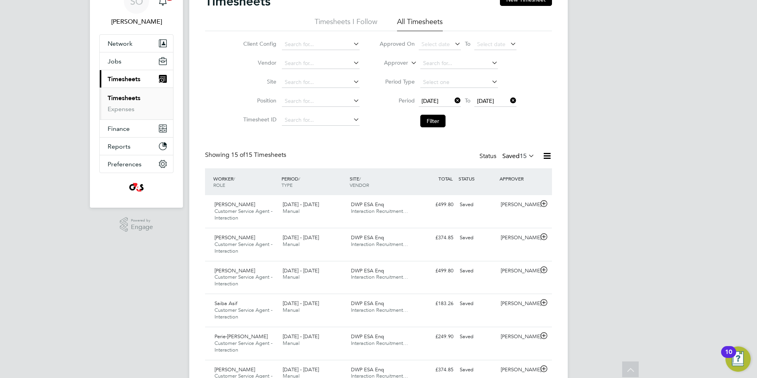
scroll to position [0, 0]
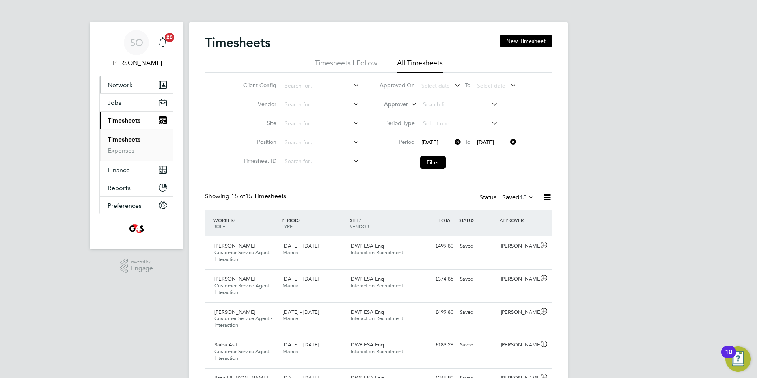
click at [122, 85] on span "Network" at bounding box center [120, 84] width 25 height 7
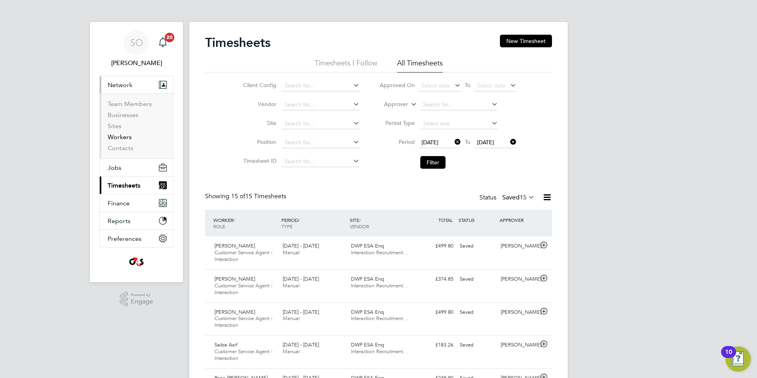
click at [125, 138] on link "Workers" at bounding box center [120, 136] width 24 height 7
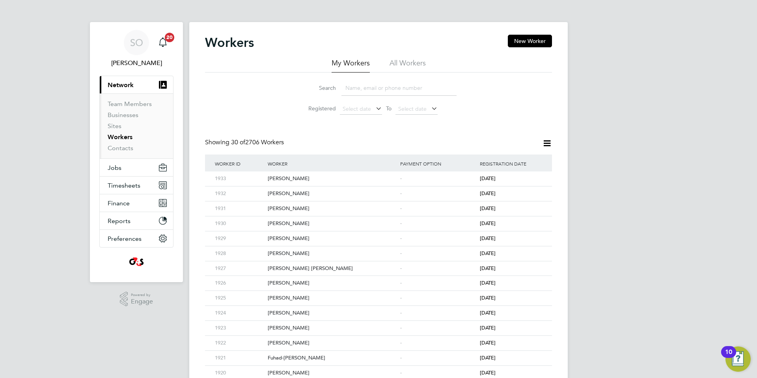
click at [410, 65] on li "All Workers" at bounding box center [408, 65] width 36 height 14
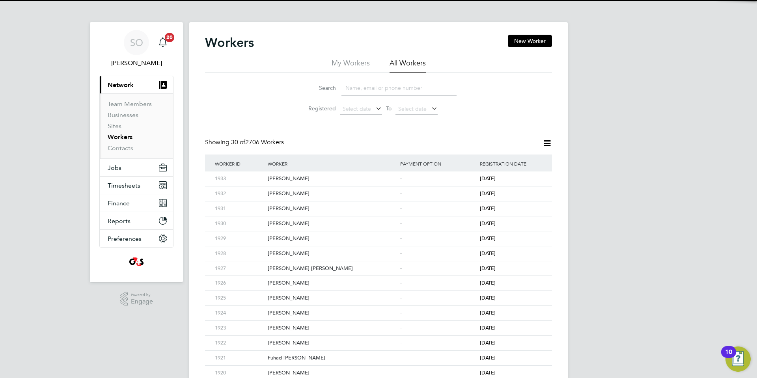
click at [382, 91] on input at bounding box center [398, 87] width 115 height 15
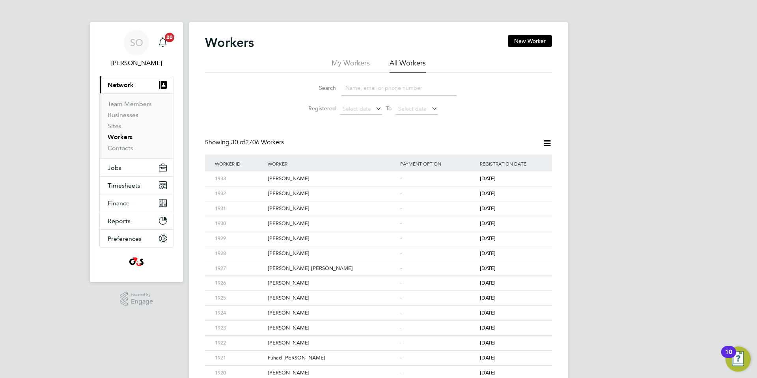
paste input "Abereowo"
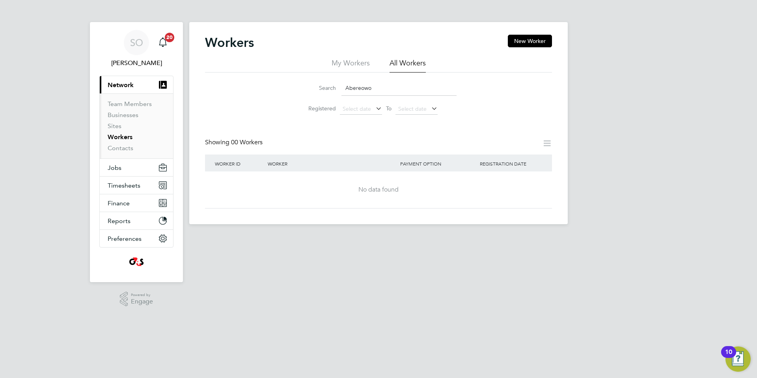
drag, startPoint x: 381, startPoint y: 89, endPoint x: 310, endPoint y: 81, distance: 71.8
click at [310, 81] on div "Search Abereowo" at bounding box center [378, 87] width 156 height 15
paste input "Medeiros"
drag, startPoint x: 373, startPoint y: 88, endPoint x: 257, endPoint y: 80, distance: 116.1
click at [257, 80] on div "Search Medeiros Registered Select date To Select date" at bounding box center [378, 96] width 347 height 46
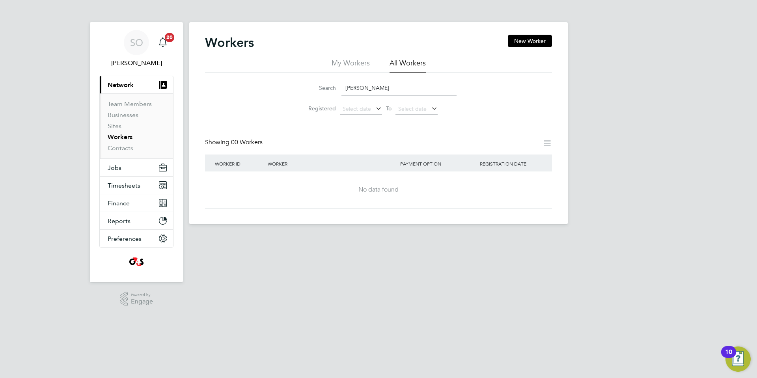
paste input "Alaniazi"
drag, startPoint x: 399, startPoint y: 86, endPoint x: 275, endPoint y: 84, distance: 123.4
click at [276, 83] on div "Search Alaniazi Registered Select date To Select date" at bounding box center [378, 96] width 347 height 46
drag, startPoint x: 359, startPoint y: 91, endPoint x: 297, endPoint y: 96, distance: 62.1
click at [299, 94] on li "Search hawa" at bounding box center [379, 87] width 176 height 23
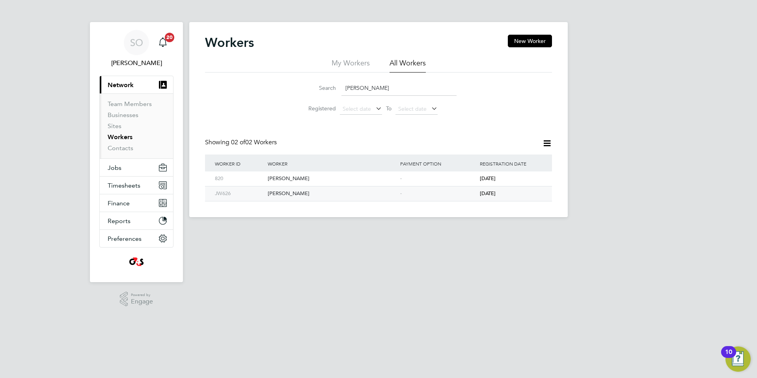
type input "jade wil"
click at [328, 196] on div "Jade Wilson" at bounding box center [332, 194] width 132 height 15
click at [119, 187] on span "Timesheets" at bounding box center [124, 185] width 33 height 7
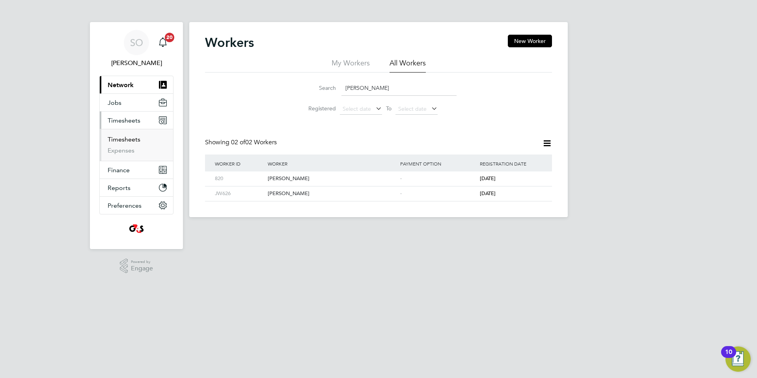
click at [123, 140] on link "Timesheets" at bounding box center [124, 139] width 33 height 7
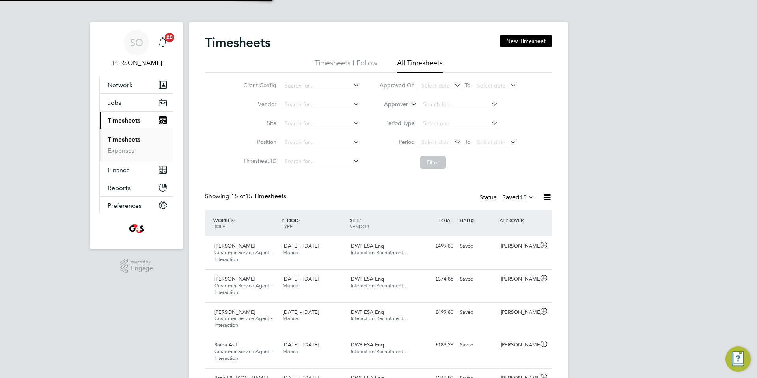
scroll to position [26, 69]
click at [435, 143] on span "Select date" at bounding box center [436, 142] width 28 height 7
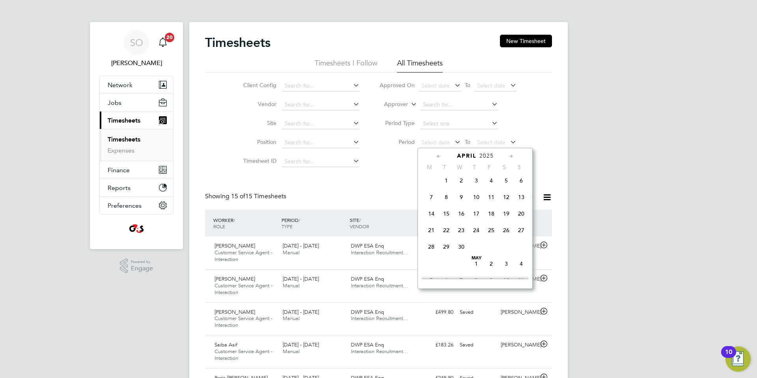
click at [381, 173] on div "Timesheets New Timesheet Timesheets I Follow All Timesheets Client Config Vendo…" at bounding box center [378, 383] width 347 height 697
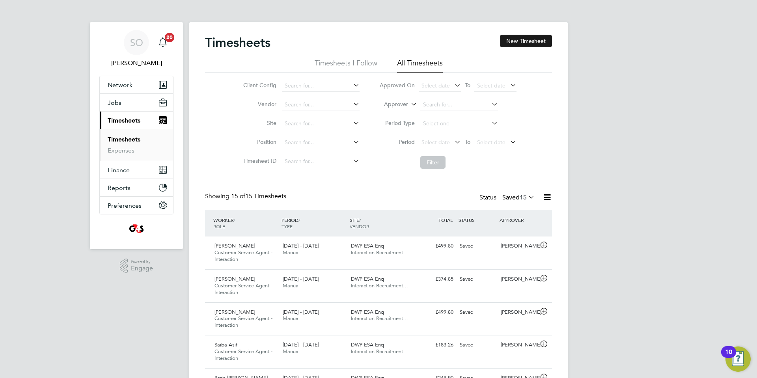
click at [539, 39] on button "New Timesheet" at bounding box center [526, 41] width 52 height 13
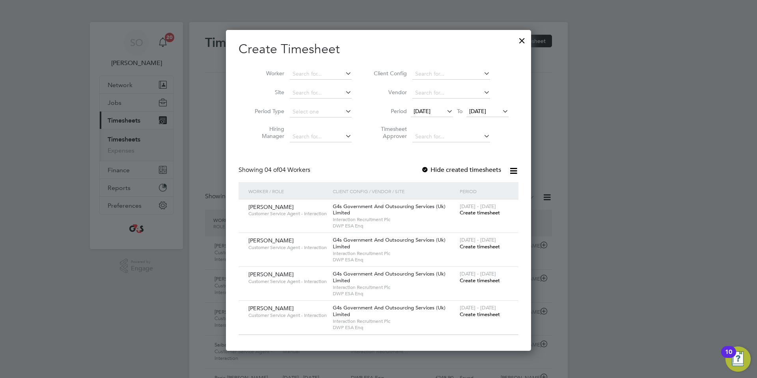
click at [431, 110] on span "18 Aug 2025" at bounding box center [422, 111] width 17 height 7
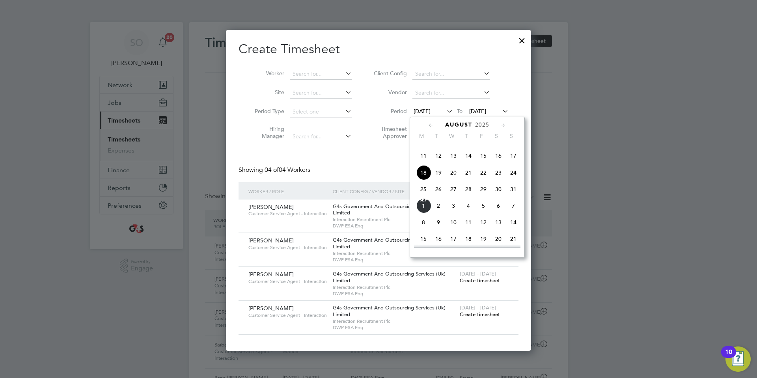
click at [523, 39] on div at bounding box center [522, 39] width 14 height 14
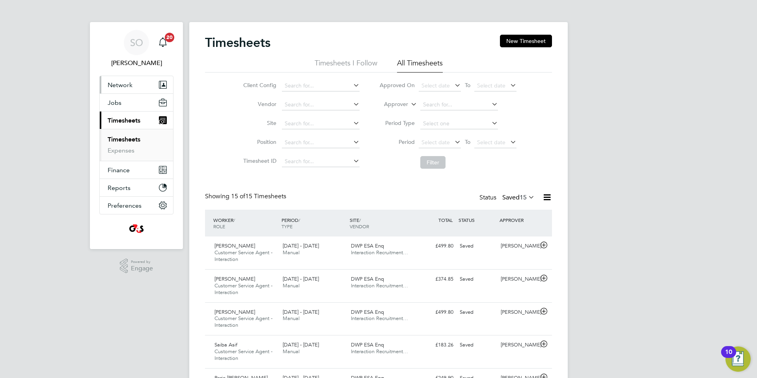
click at [118, 86] on span "Network" at bounding box center [120, 84] width 25 height 7
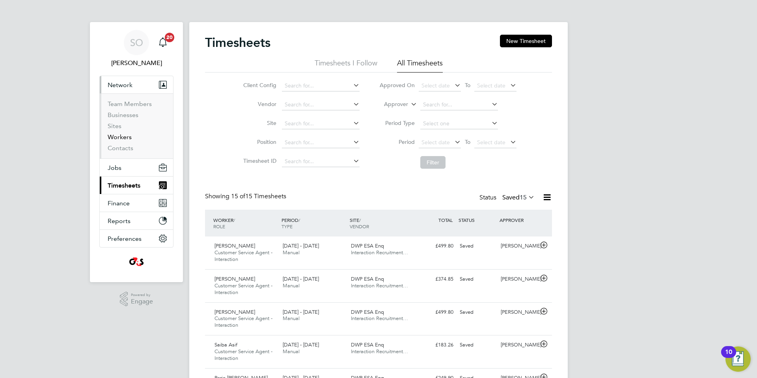
click at [127, 137] on link "Workers" at bounding box center [120, 136] width 24 height 7
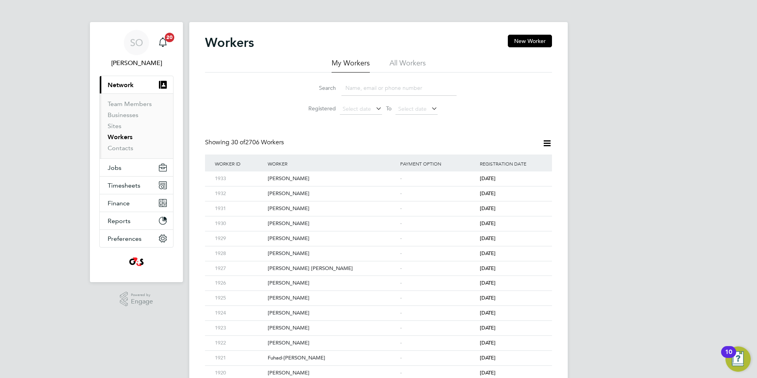
click at [400, 66] on li "All Workers" at bounding box center [408, 65] width 36 height 14
click at [385, 90] on input at bounding box center [398, 87] width 115 height 15
paste input "Malikebu"
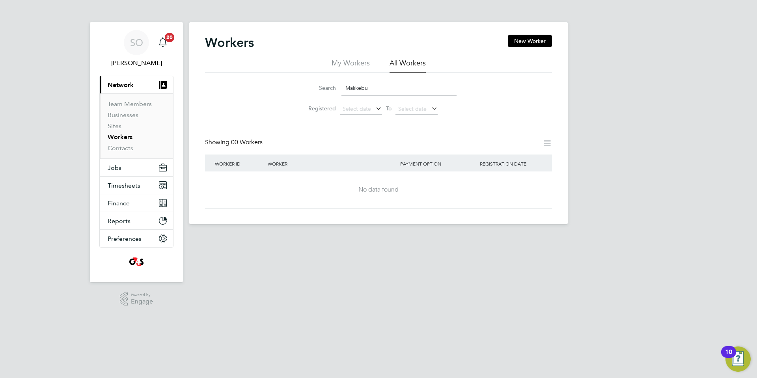
drag, startPoint x: 358, startPoint y: 89, endPoint x: 263, endPoint y: 93, distance: 94.7
click at [263, 93] on div "Search Malikebu Registered Select date To Select date" at bounding box center [378, 96] width 347 height 46
paste input "Hasnat"
drag, startPoint x: 366, startPoint y: 88, endPoint x: 333, endPoint y: 87, distance: 32.4
click at [333, 87] on div "Search Hasnat" at bounding box center [378, 87] width 156 height 15
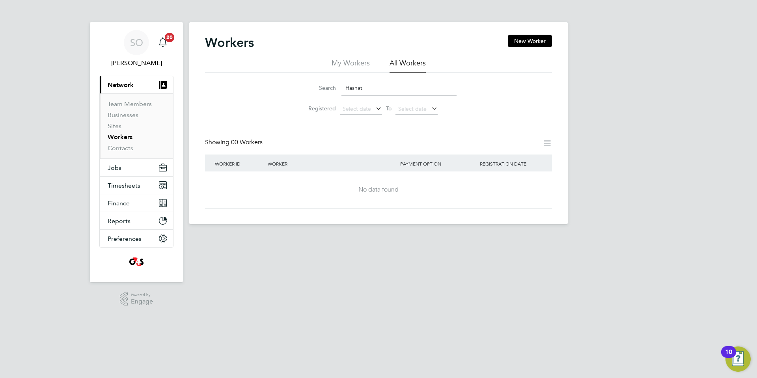
paste input "Kalunda"
drag, startPoint x: 377, startPoint y: 88, endPoint x: 288, endPoint y: 93, distance: 89.3
click at [288, 93] on div "Search Kalunda Registered Select date To Select date" at bounding box center [378, 96] width 347 height 46
paste input "Nayab"
drag, startPoint x: 373, startPoint y: 90, endPoint x: 325, endPoint y: 88, distance: 48.6
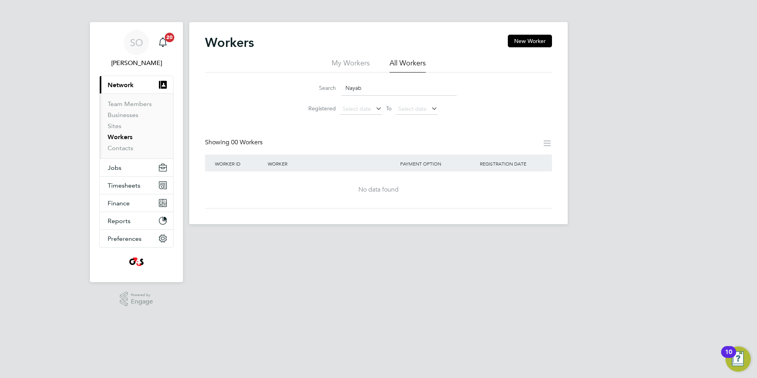
click at [325, 88] on div "Search Nayab" at bounding box center [378, 87] width 156 height 15
paste input "icolas"
drag, startPoint x: 328, startPoint y: 87, endPoint x: 323, endPoint y: 87, distance: 4.3
click at [323, 87] on div "Search Nicolas" at bounding box center [378, 87] width 156 height 15
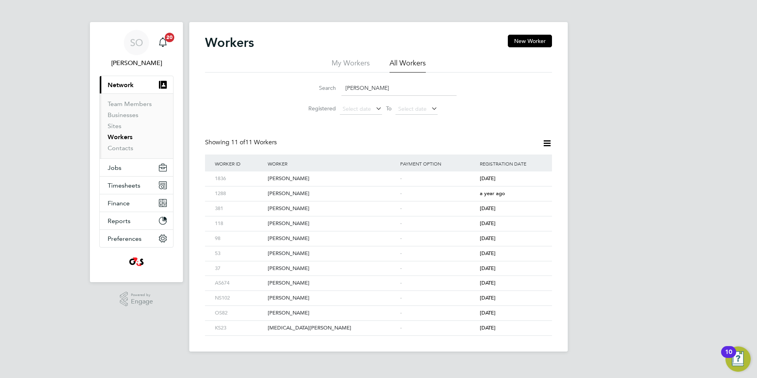
drag, startPoint x: 359, startPoint y: 90, endPoint x: 339, endPoint y: 88, distance: 20.2
click at [339, 88] on div "Search smith" at bounding box center [378, 87] width 156 height 15
paste input "Noaman"
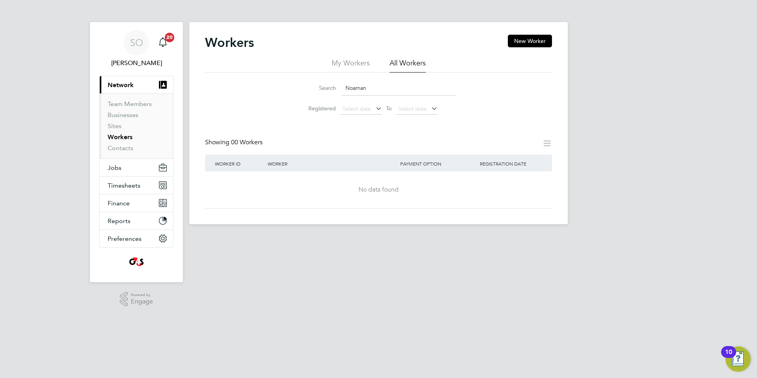
drag, startPoint x: 393, startPoint y: 92, endPoint x: 288, endPoint y: 93, distance: 104.9
click at [288, 93] on div "Search Noaman Registered Select date To Select date" at bounding box center [378, 96] width 347 height 46
paste input "Peculiar"
drag, startPoint x: 371, startPoint y: 89, endPoint x: 284, endPoint y: 86, distance: 87.6
click at [284, 85] on div "Search Peculiar Registered Select date To Select date" at bounding box center [378, 96] width 347 height 46
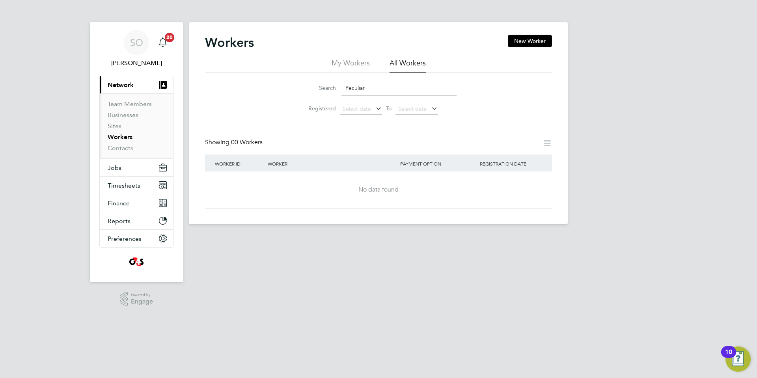
paste input "Ejire"
drag, startPoint x: 360, startPoint y: 88, endPoint x: 334, endPoint y: 86, distance: 25.7
click at [334, 86] on div "Search Ejire" at bounding box center [378, 87] width 156 height 15
paste input "Dewhart"
type input "Dewhart"
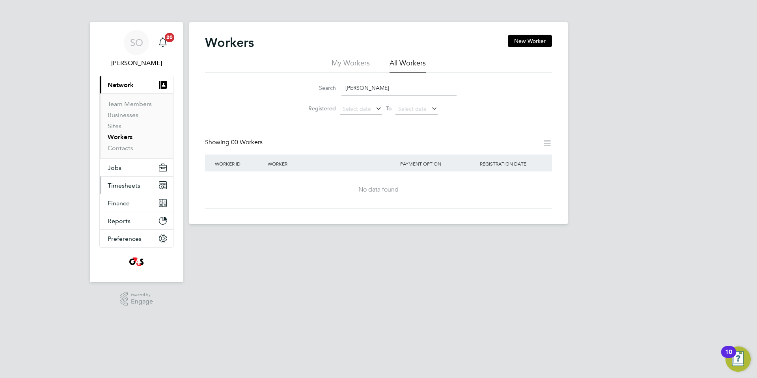
click at [123, 185] on span "Timesheets" at bounding box center [124, 185] width 33 height 7
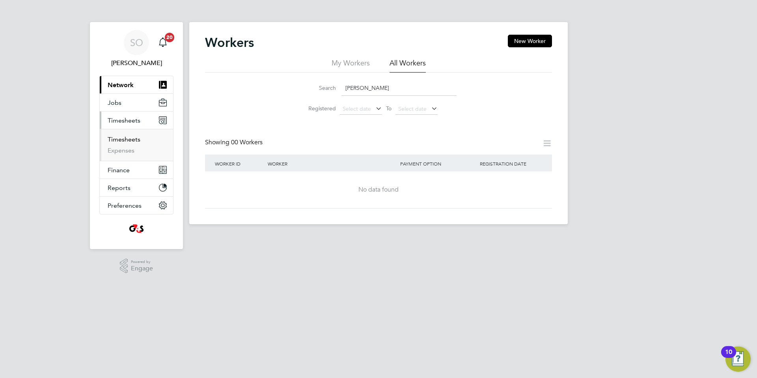
click at [128, 136] on link "Timesheets" at bounding box center [124, 139] width 33 height 7
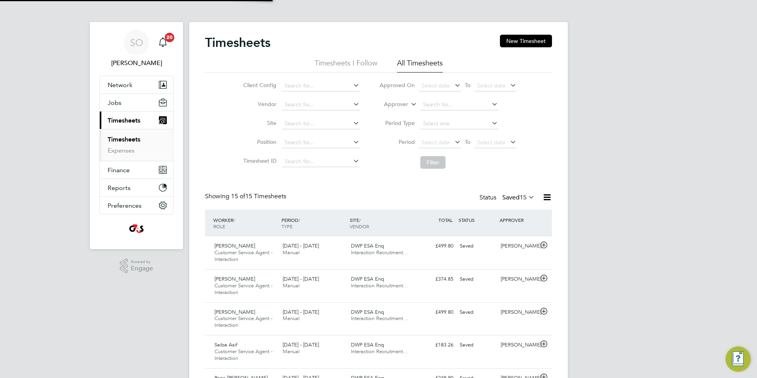
scroll to position [26, 69]
click at [433, 138] on span "Select date" at bounding box center [440, 143] width 42 height 11
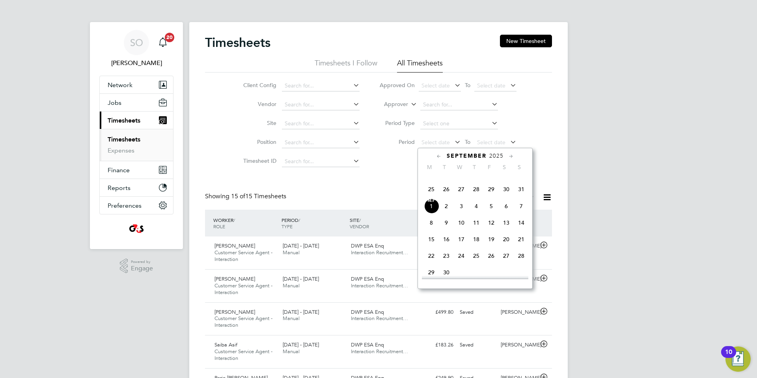
click at [433, 197] on span "25" at bounding box center [431, 189] width 15 height 15
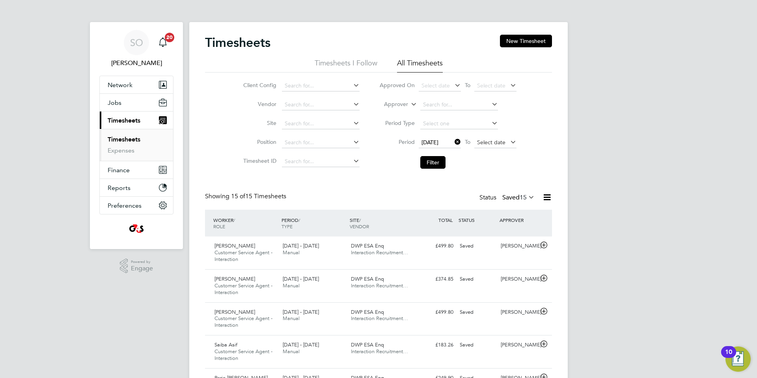
click at [493, 140] on span "Select date" at bounding box center [491, 142] width 28 height 7
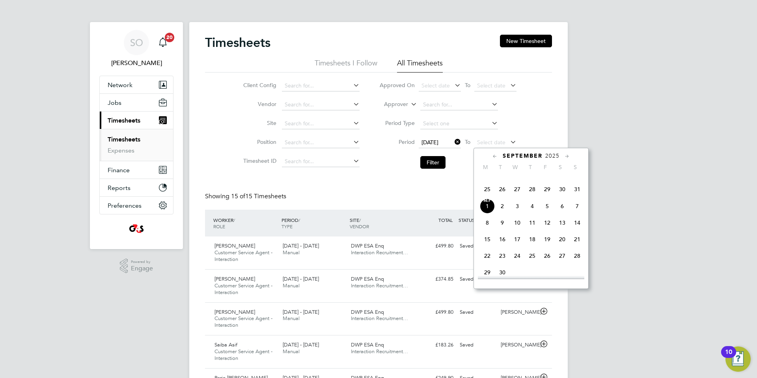
click at [579, 197] on span "31" at bounding box center [577, 189] width 15 height 15
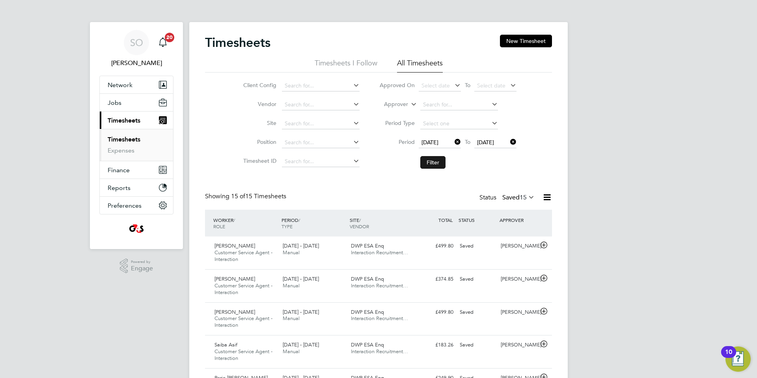
click at [435, 159] on button "Filter" at bounding box center [432, 162] width 25 height 13
click at [527, 196] on icon at bounding box center [527, 197] width 0 height 11
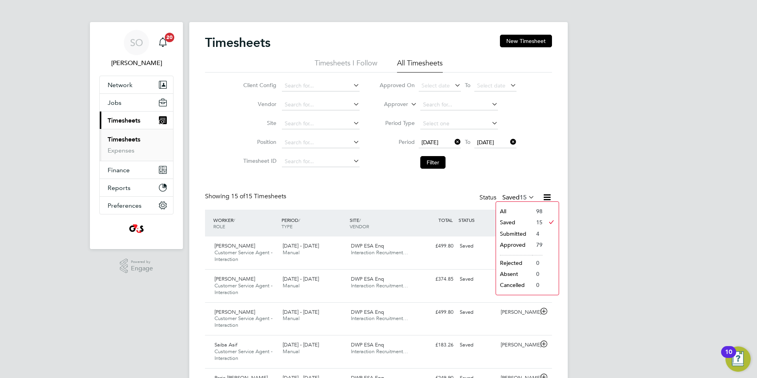
click at [525, 231] on li "Submitted" at bounding box center [514, 233] width 36 height 11
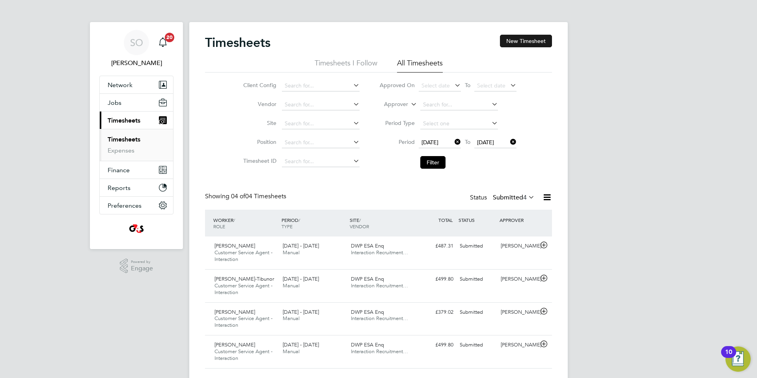
click at [517, 40] on button "New Timesheet" at bounding box center [526, 41] width 52 height 13
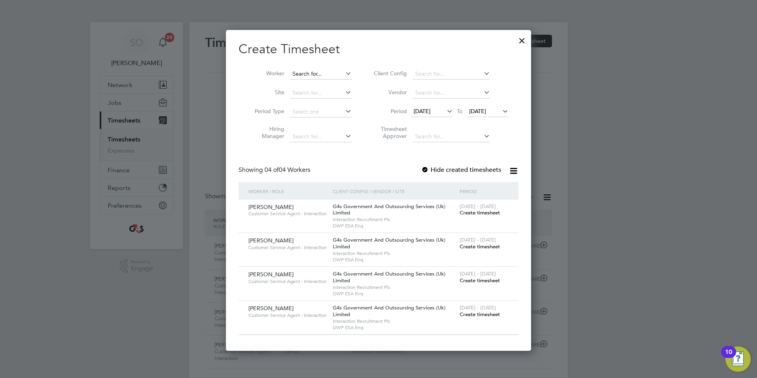
click at [315, 75] on input at bounding box center [321, 74] width 62 height 11
paste input "Dewhart"
type input "D"
click at [422, 113] on span "18 Aug 2025" at bounding box center [422, 111] width 17 height 7
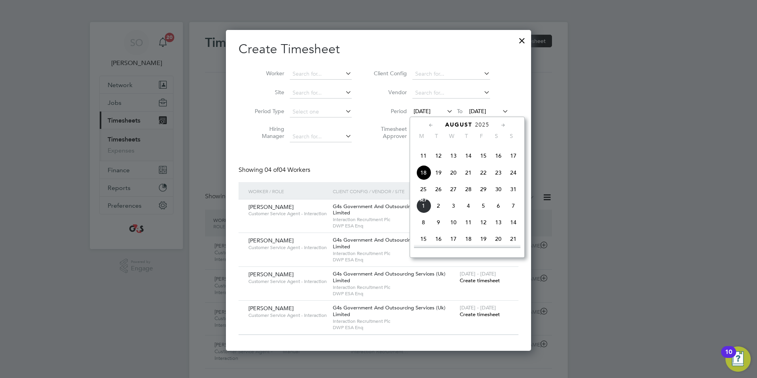
click at [424, 197] on span "25" at bounding box center [423, 189] width 15 height 15
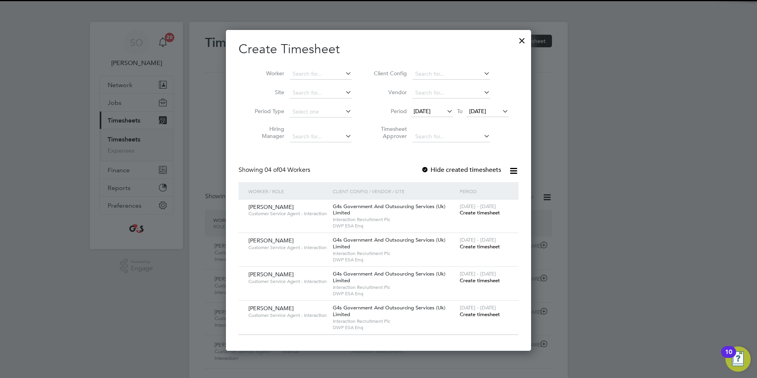
click at [486, 109] on span "25 Aug 2025" at bounding box center [477, 111] width 17 height 7
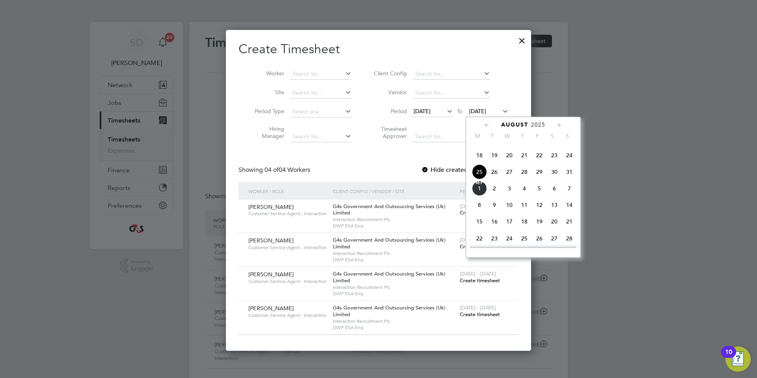
click at [569, 179] on span "31" at bounding box center [569, 171] width 15 height 15
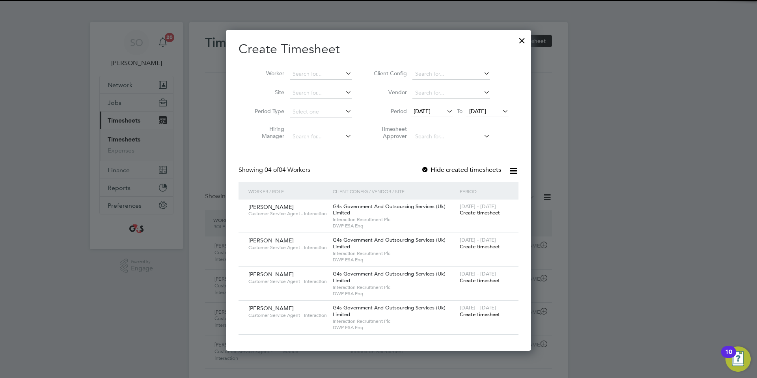
drag, startPoint x: 429, startPoint y: 169, endPoint x: 425, endPoint y: 167, distance: 4.1
click at [427, 168] on div at bounding box center [425, 170] width 8 height 8
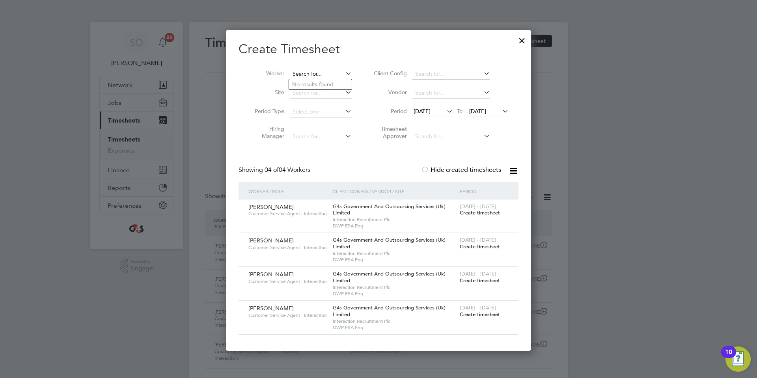
click at [317, 73] on input at bounding box center [321, 74] width 62 height 11
click at [324, 83] on li "Richard Bu tler" at bounding box center [323, 84] width 69 height 11
type input "Richard Butler"
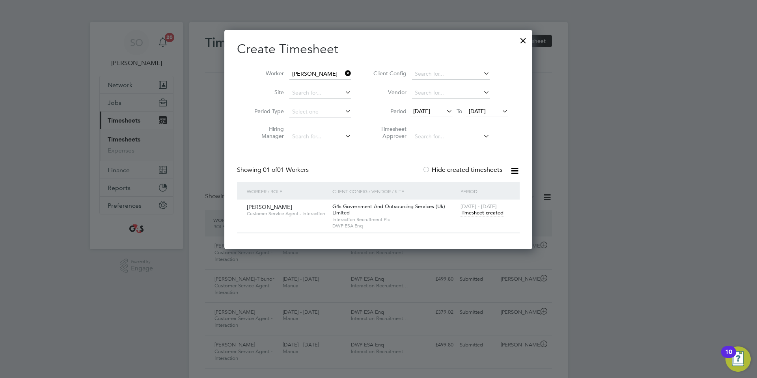
click at [472, 212] on span "Timesheet created" at bounding box center [482, 212] width 43 height 7
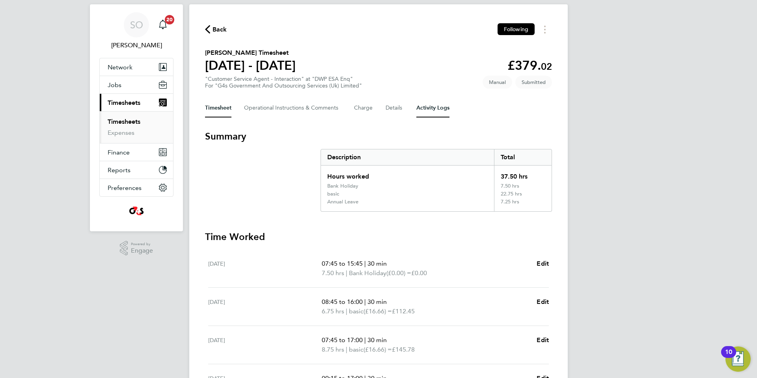
click at [434, 106] on Logs-tab "Activity Logs" at bounding box center [432, 108] width 33 height 19
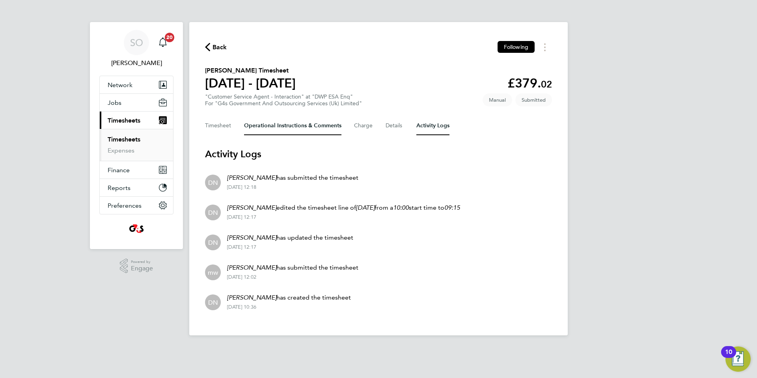
click at [267, 125] on Comments-tab "Operational Instructions & Comments" at bounding box center [292, 125] width 97 height 19
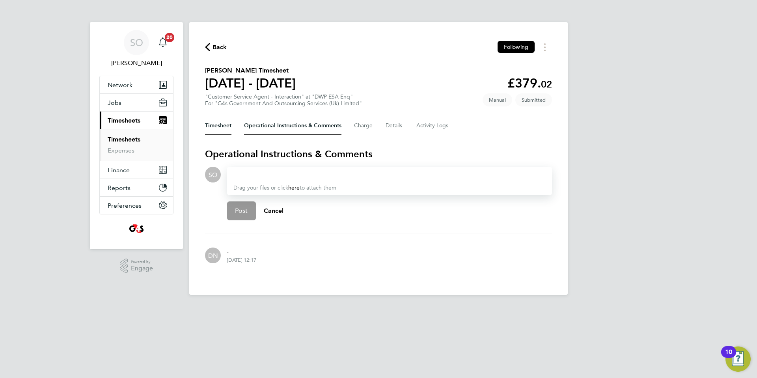
click at [216, 125] on button "Timesheet" at bounding box center [218, 125] width 26 height 19
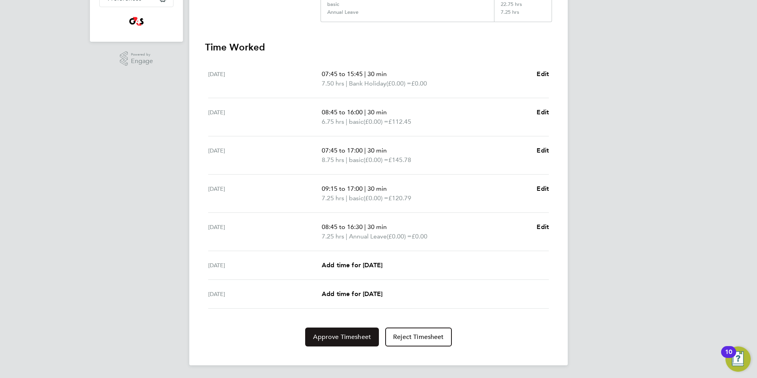
click at [339, 340] on span "Approve Timesheet" at bounding box center [342, 337] width 58 height 8
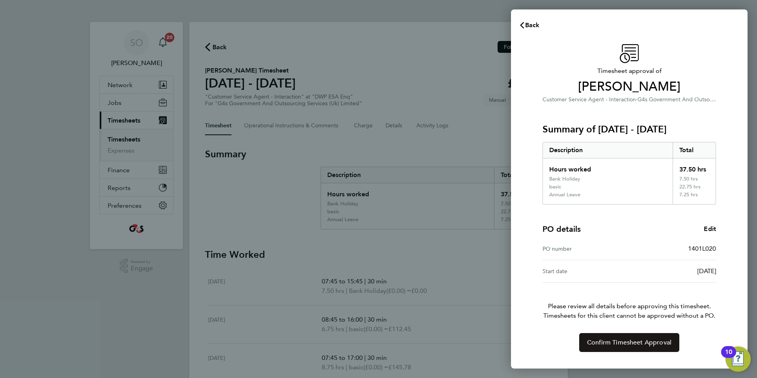
click at [602, 346] on span "Confirm Timesheet Approval" at bounding box center [629, 343] width 84 height 8
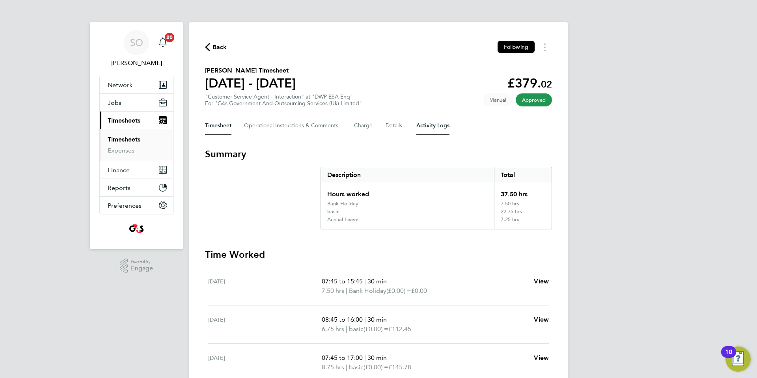
click at [434, 129] on Logs-tab "Activity Logs" at bounding box center [432, 125] width 33 height 19
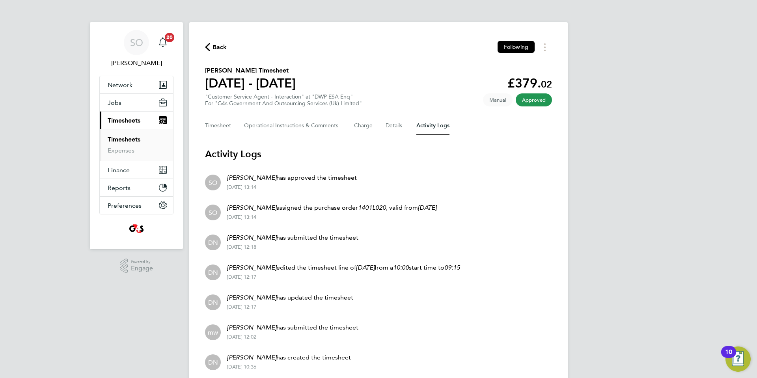
click at [207, 47] on icon "button" at bounding box center [207, 47] width 5 height 8
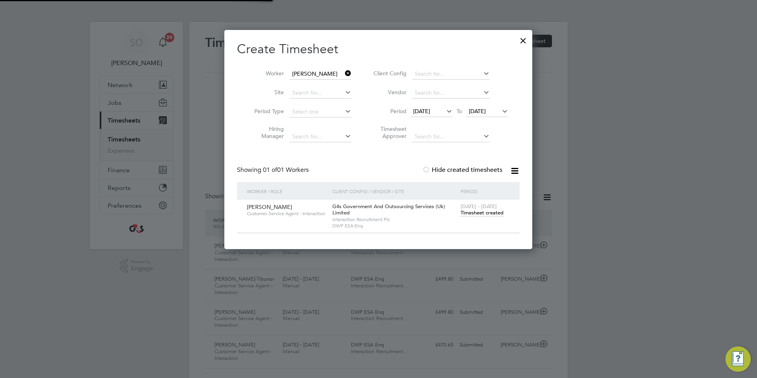
scroll to position [20, 69]
click at [524, 38] on div at bounding box center [523, 39] width 14 height 14
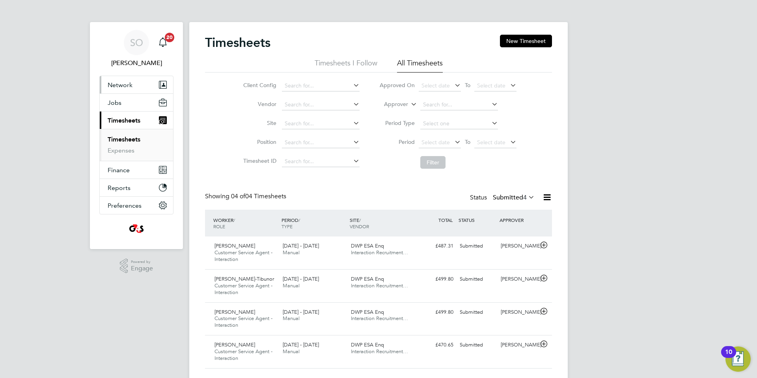
click at [123, 84] on span "Network" at bounding box center [120, 84] width 25 height 7
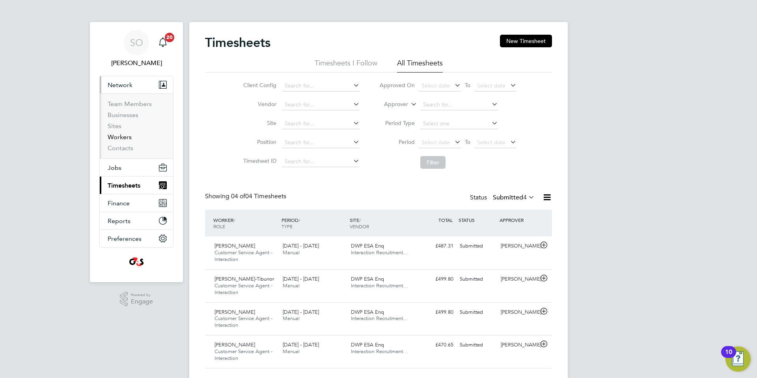
click at [124, 138] on link "Workers" at bounding box center [120, 136] width 24 height 7
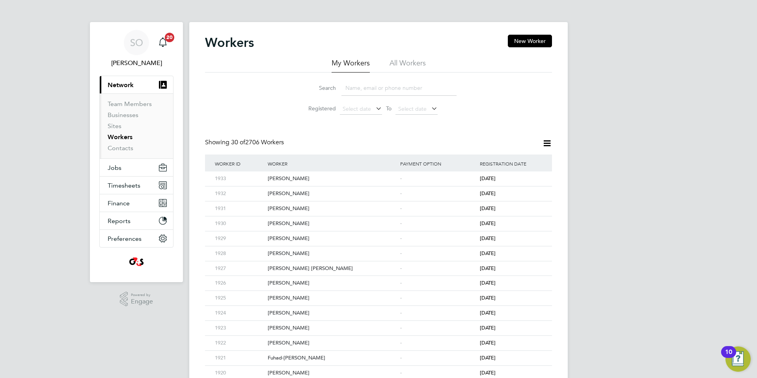
click at [410, 63] on li "All Workers" at bounding box center [408, 65] width 36 height 14
click at [379, 90] on input at bounding box center [398, 87] width 115 height 15
paste input "Dewhart"
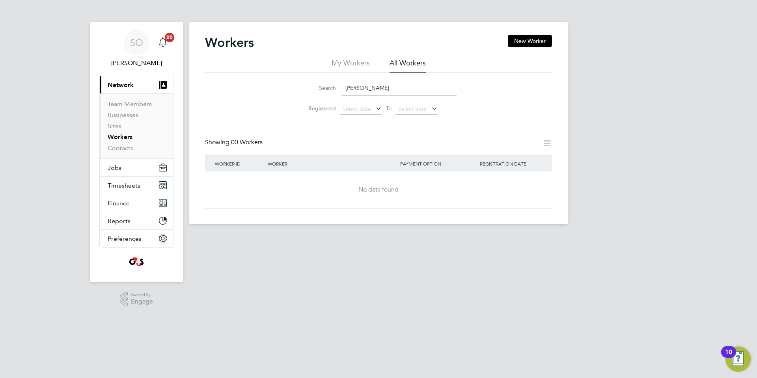
drag, startPoint x: 328, startPoint y: 81, endPoint x: 253, endPoint y: 85, distance: 74.6
click at [253, 85] on div "Search Dewhart Registered Select date To Select date" at bounding box center [378, 96] width 347 height 46
drag, startPoint x: 305, startPoint y: 97, endPoint x: 295, endPoint y: 98, distance: 10.3
click at [295, 98] on li "Search reid" at bounding box center [379, 87] width 176 height 23
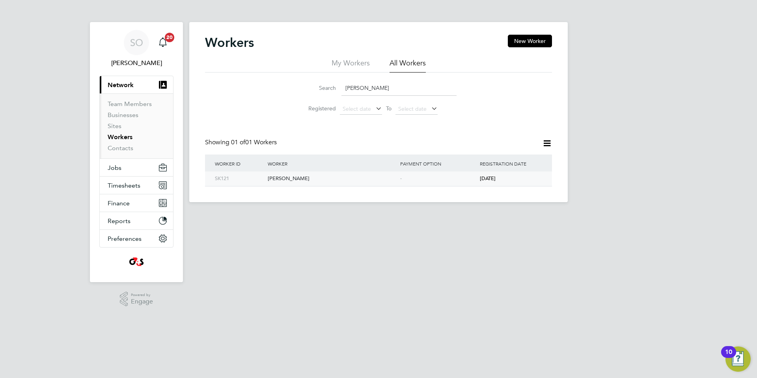
click at [368, 179] on div "Sahil Khan" at bounding box center [332, 179] width 132 height 15
drag, startPoint x: 332, startPoint y: 87, endPoint x: 326, endPoint y: 86, distance: 6.0
click at [326, 86] on div "Search sahil" at bounding box center [378, 87] width 156 height 15
paste input "Charway"
type input "Charway"
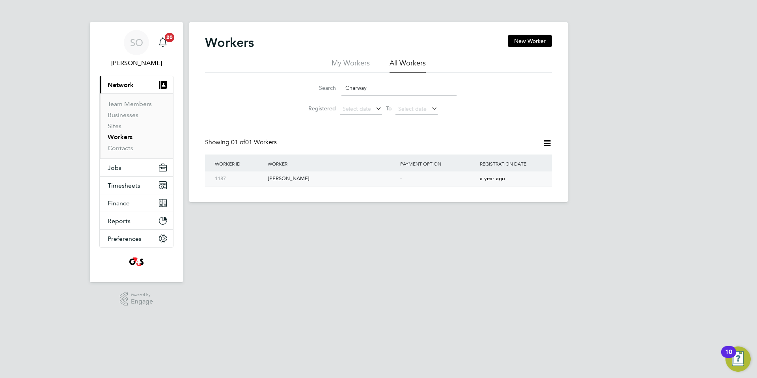
click at [375, 182] on div "Stacy Charway" at bounding box center [332, 179] width 132 height 15
click at [128, 186] on span "Timesheets" at bounding box center [124, 185] width 33 height 7
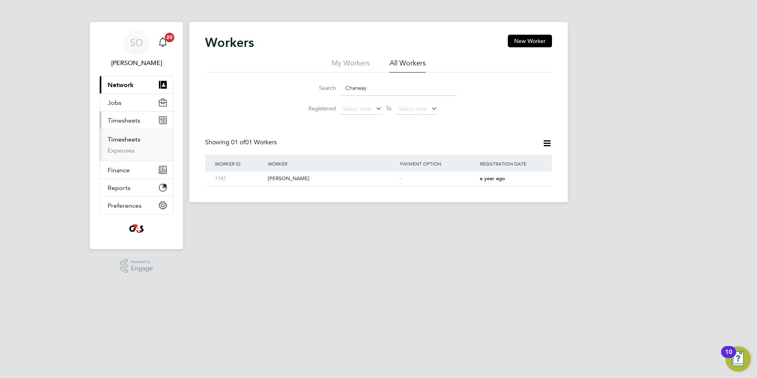
click at [123, 139] on link "Timesheets" at bounding box center [124, 139] width 33 height 7
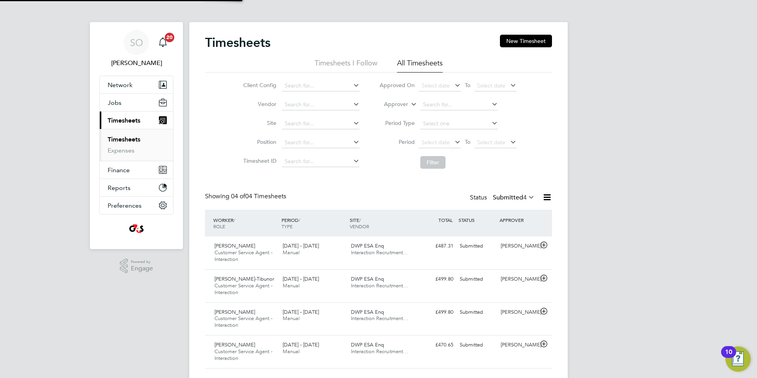
scroll to position [26, 69]
click at [437, 143] on span "Select date" at bounding box center [436, 142] width 28 height 7
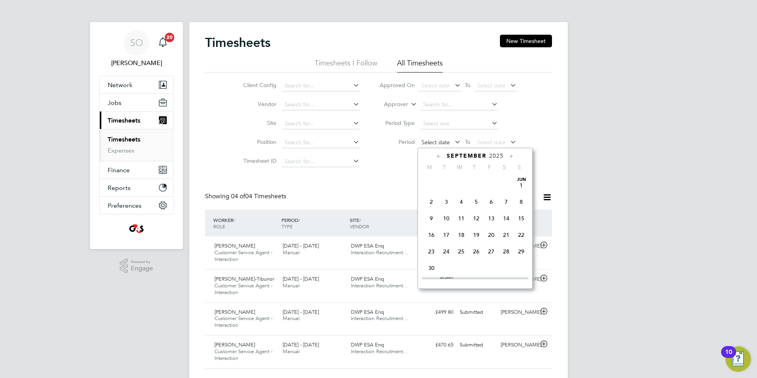
scroll to position [245, 0]
click at [384, 172] on li "Filter" at bounding box center [447, 162] width 157 height 21
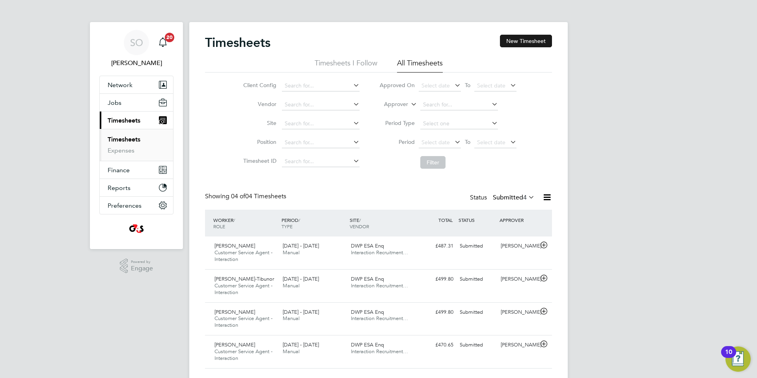
click at [525, 43] on button "New Timesheet" at bounding box center [526, 41] width 52 height 13
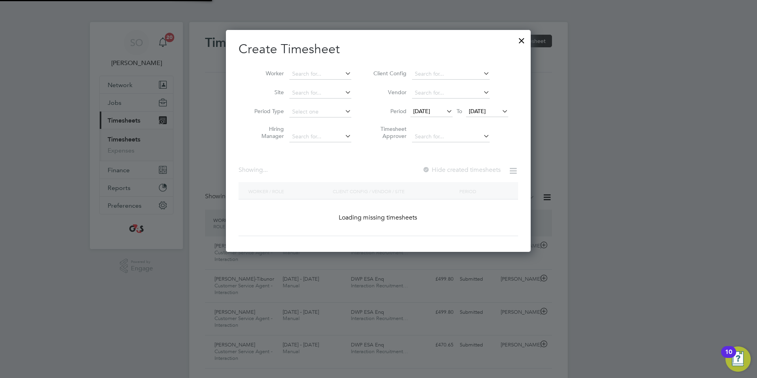
scroll to position [321, 306]
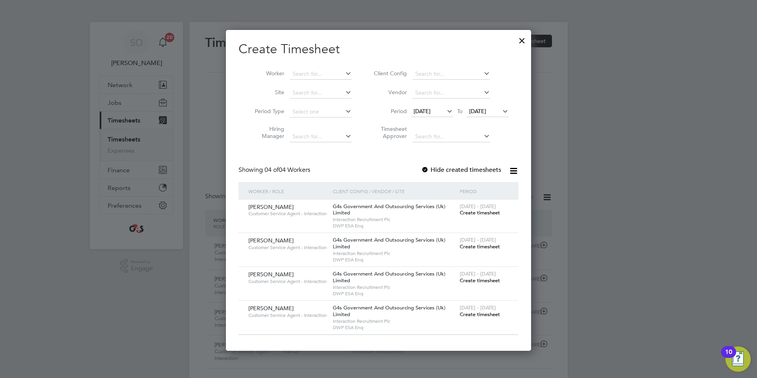
click at [431, 110] on span "18 Aug 2025" at bounding box center [422, 111] width 17 height 7
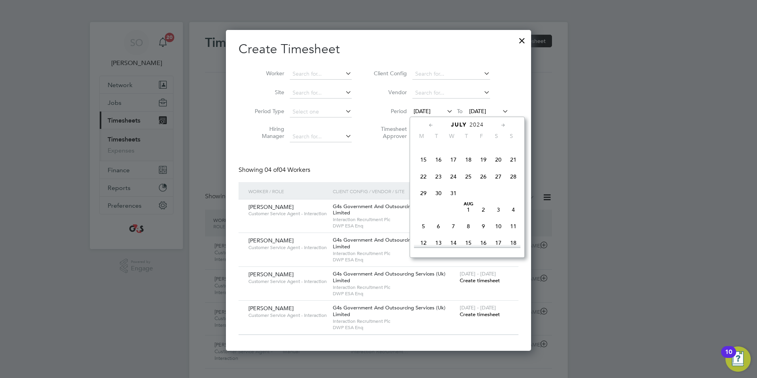
scroll to position [87, 0]
click at [423, 154] on span "Jul 1" at bounding box center [423, 150] width 15 height 15
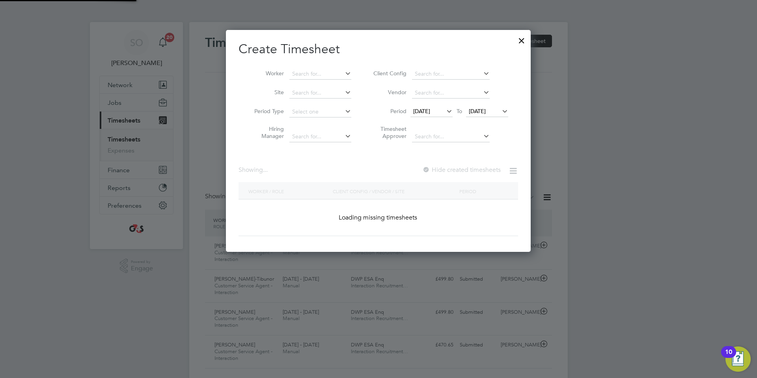
scroll to position [1114, 337]
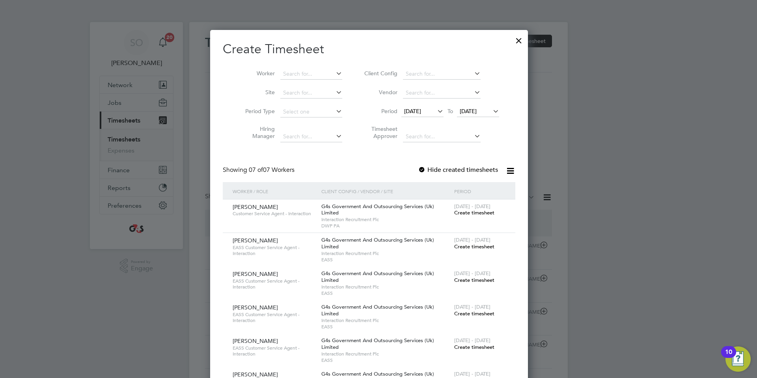
click at [426, 170] on div at bounding box center [422, 170] width 8 height 8
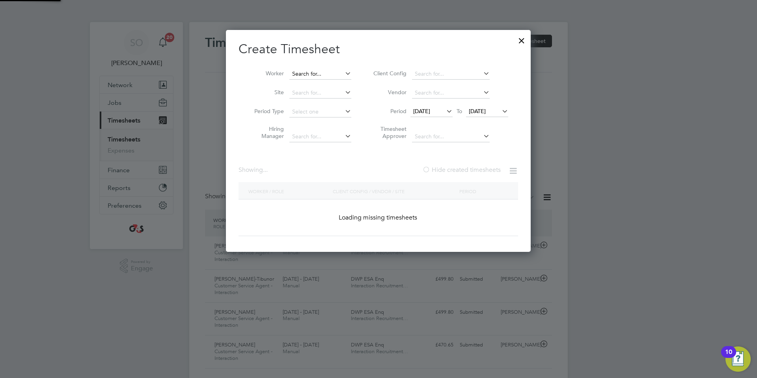
click at [328, 74] on input at bounding box center [320, 74] width 62 height 11
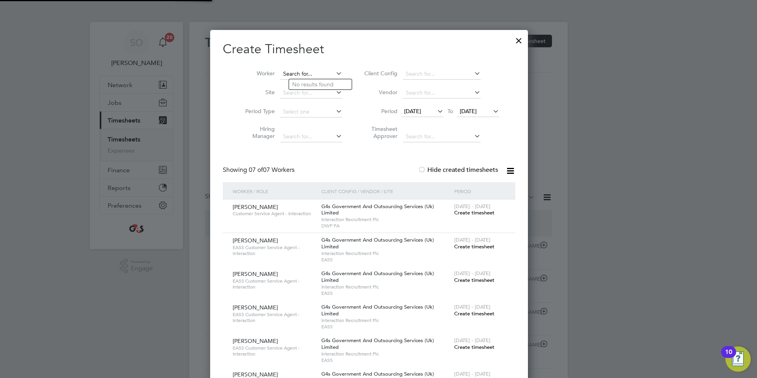
paste input "Charway"
click at [330, 85] on li "Stacy Charway" at bounding box center [326, 84] width 74 height 11
type input "Stacy Charway"
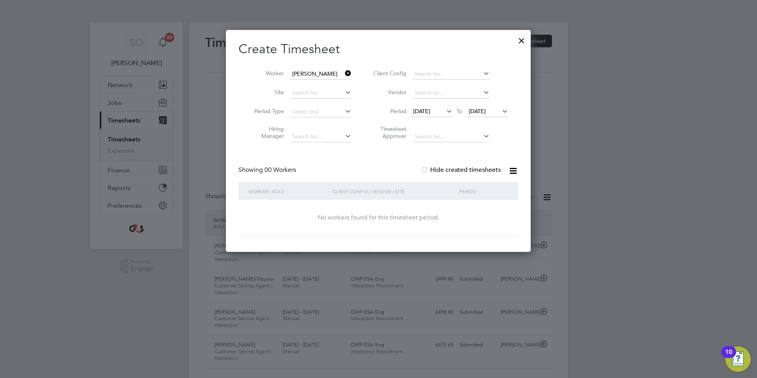
click at [429, 113] on span "01 Jul 2024" at bounding box center [421, 111] width 17 height 7
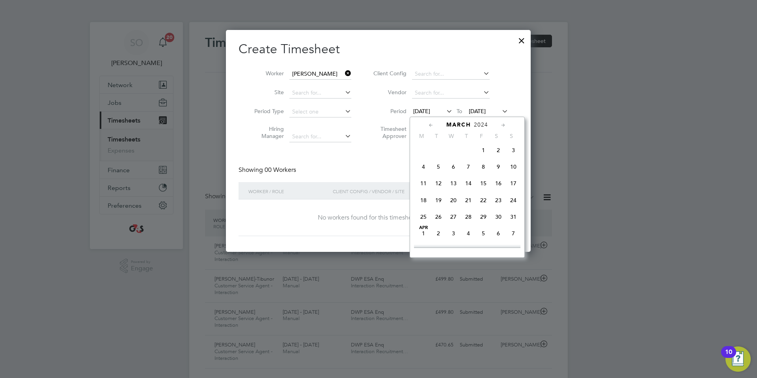
click at [422, 169] on span "4" at bounding box center [423, 166] width 15 height 15
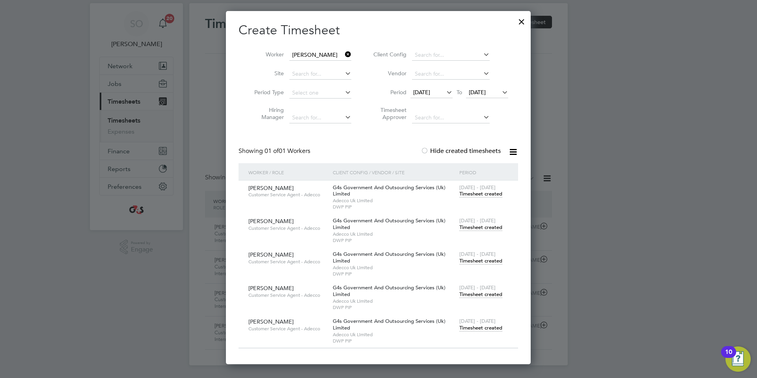
click at [302, 53] on input "Stacy Charway" at bounding box center [320, 55] width 62 height 11
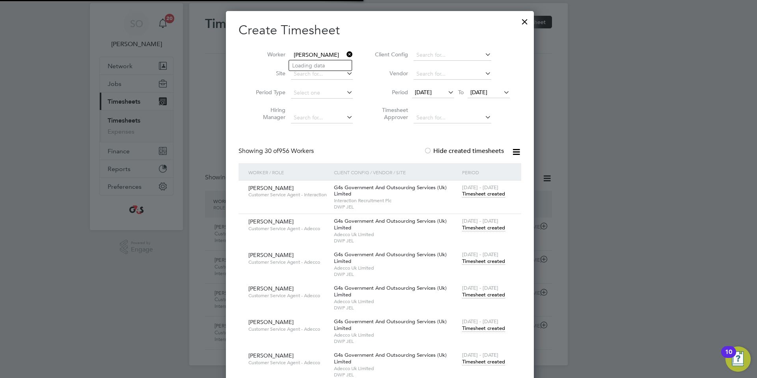
scroll to position [3035, 308]
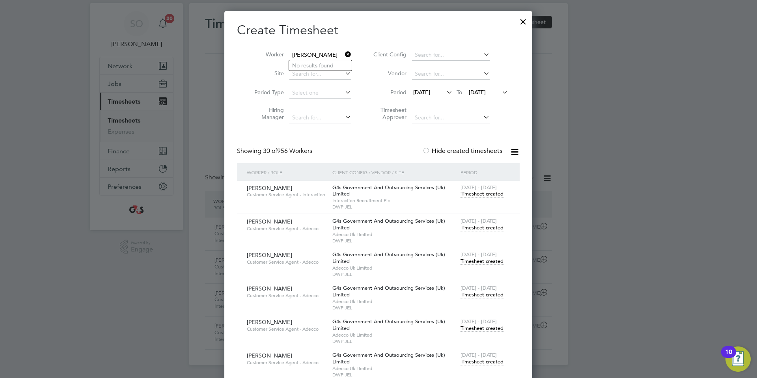
type input "stephen gi"
click at [318, 51] on input at bounding box center [320, 55] width 62 height 11
click at [524, 20] on div at bounding box center [523, 20] width 14 height 14
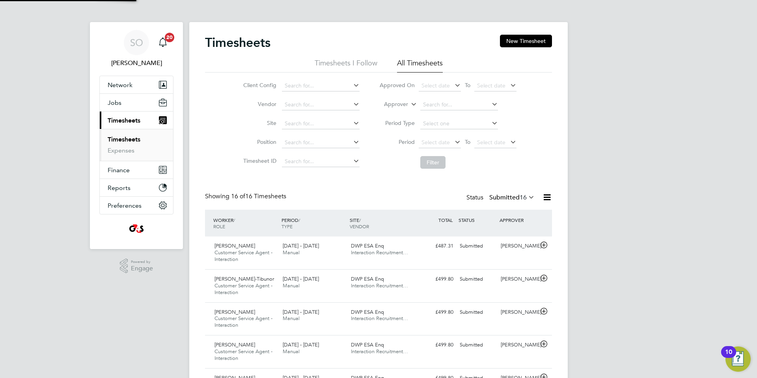
scroll to position [4, 4]
click at [116, 84] on span "Network" at bounding box center [120, 84] width 25 height 7
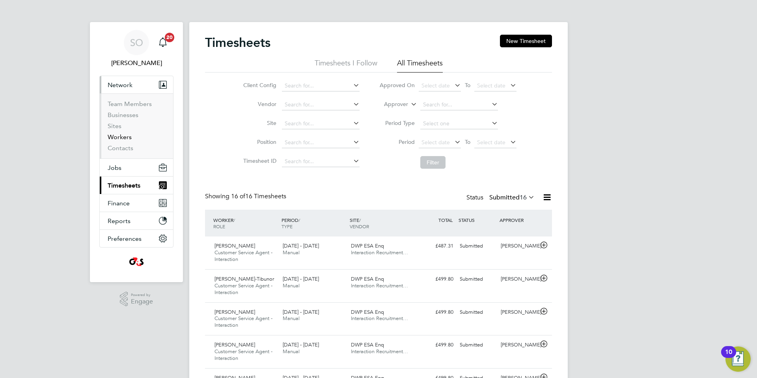
click at [125, 136] on link "Workers" at bounding box center [120, 136] width 24 height 7
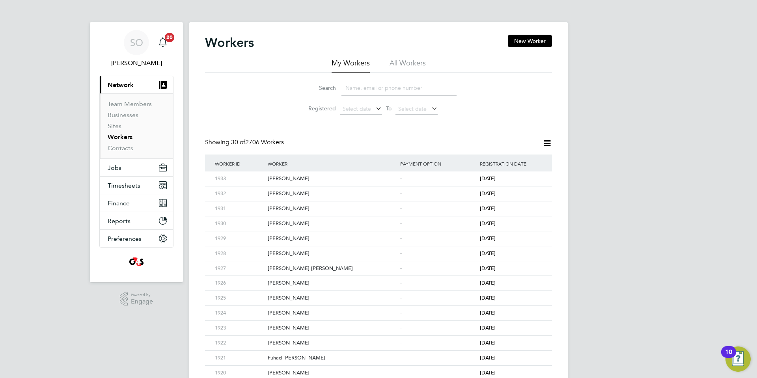
click at [410, 61] on li "All Workers" at bounding box center [408, 65] width 36 height 14
click at [360, 88] on input at bounding box center [398, 87] width 115 height 15
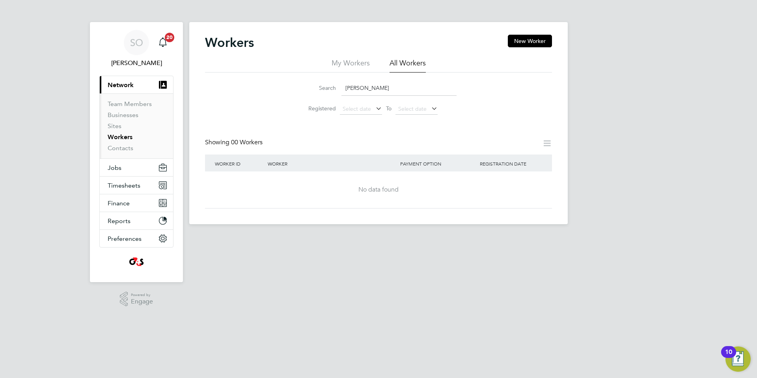
drag, startPoint x: 343, startPoint y: 89, endPoint x: 315, endPoint y: 90, distance: 27.6
click at [315, 90] on div "Search stephen gi" at bounding box center [378, 87] width 156 height 15
paste input "Bakare"
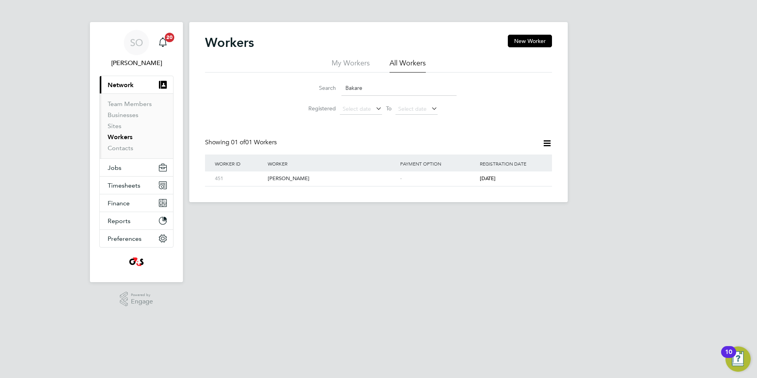
drag, startPoint x: 371, startPoint y: 88, endPoint x: 308, endPoint y: 88, distance: 63.1
click at [308, 88] on div "Search Bakare" at bounding box center [378, 87] width 156 height 15
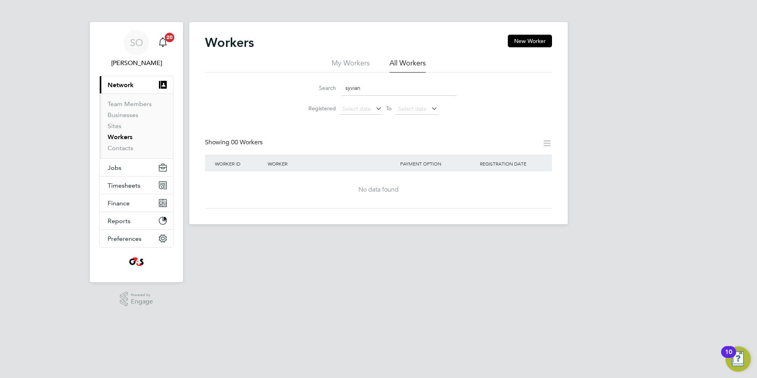
drag, startPoint x: 382, startPoint y: 86, endPoint x: 294, endPoint y: 80, distance: 88.6
click at [294, 80] on li "Search syvian" at bounding box center [379, 87] width 176 height 23
paste input "Bakare"
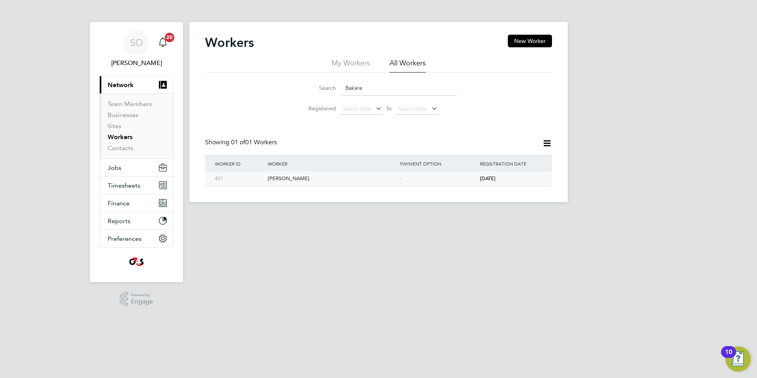
type input "Bakare"
click at [363, 182] on div "Zainab Bakare" at bounding box center [332, 179] width 132 height 15
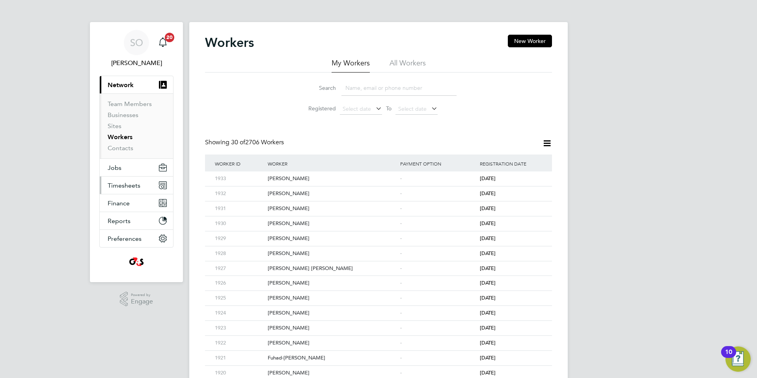
click at [120, 185] on span "Timesheets" at bounding box center [124, 185] width 33 height 7
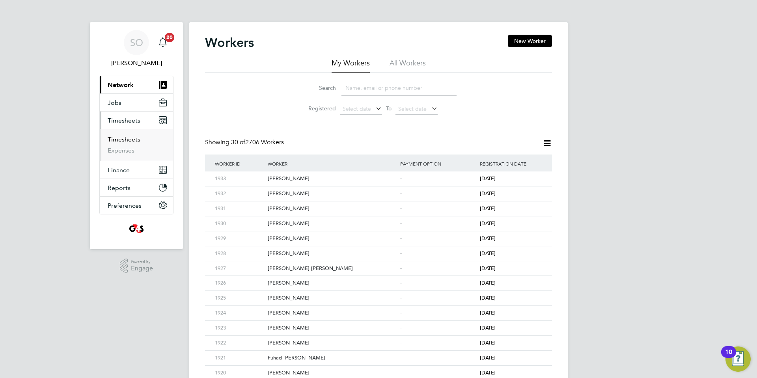
click at [128, 140] on link "Timesheets" at bounding box center [124, 139] width 33 height 7
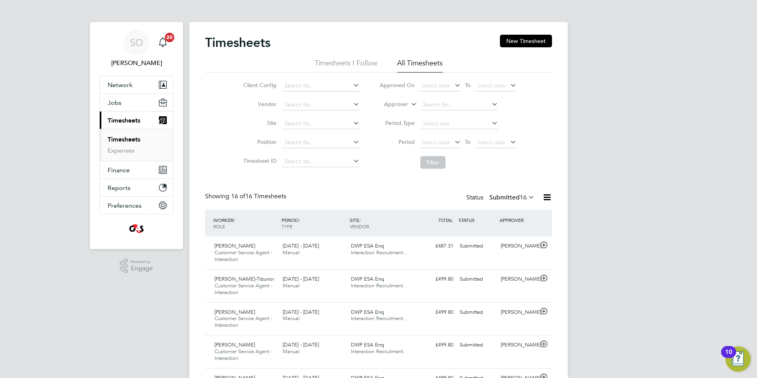
click at [128, 140] on link "Timesheets" at bounding box center [124, 139] width 33 height 7
click at [433, 142] on span "Select date" at bounding box center [436, 142] width 28 height 7
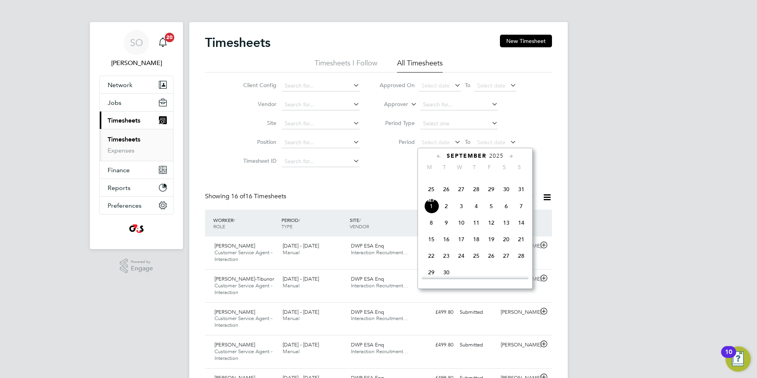
click at [432, 197] on span "25" at bounding box center [431, 189] width 15 height 15
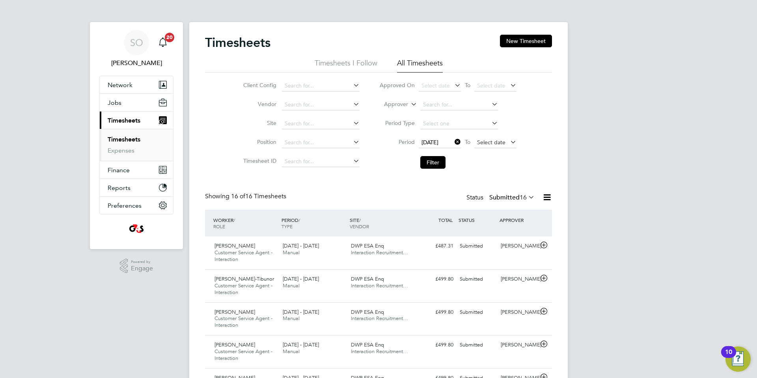
click at [485, 144] on span "Select date" at bounding box center [491, 142] width 28 height 7
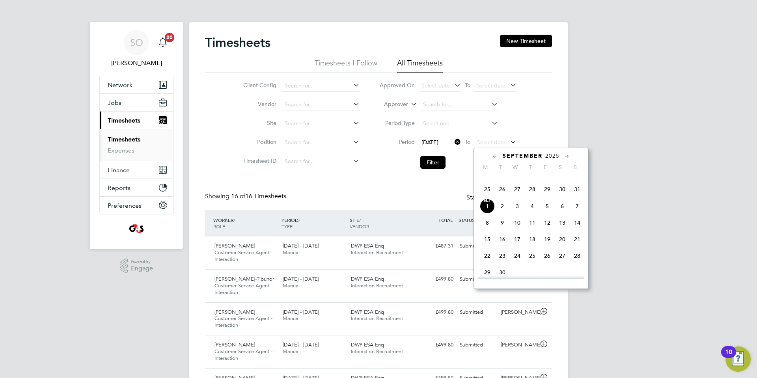
click at [579, 197] on span "31" at bounding box center [577, 189] width 15 height 15
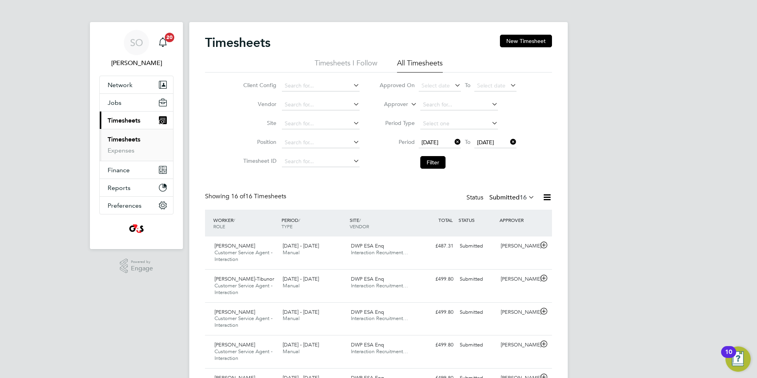
click at [429, 164] on button "Filter" at bounding box center [432, 162] width 25 height 13
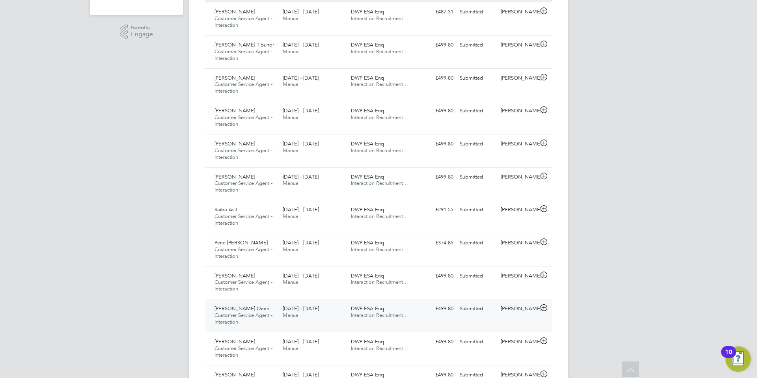
click at [543, 308] on icon at bounding box center [544, 308] width 10 height 6
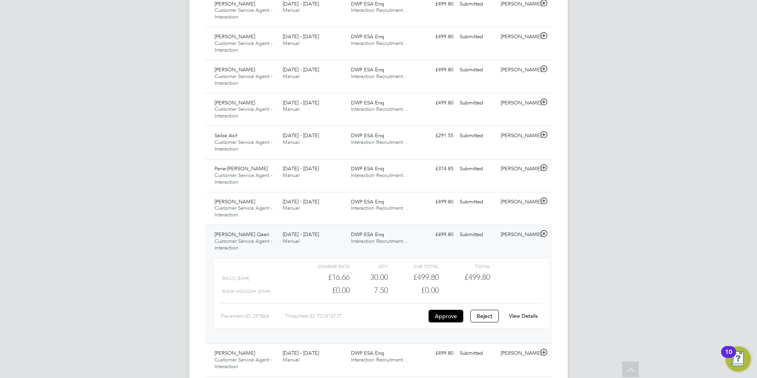
click at [531, 317] on link "View Details" at bounding box center [523, 316] width 29 height 7
click at [545, 200] on icon at bounding box center [544, 201] width 10 height 6
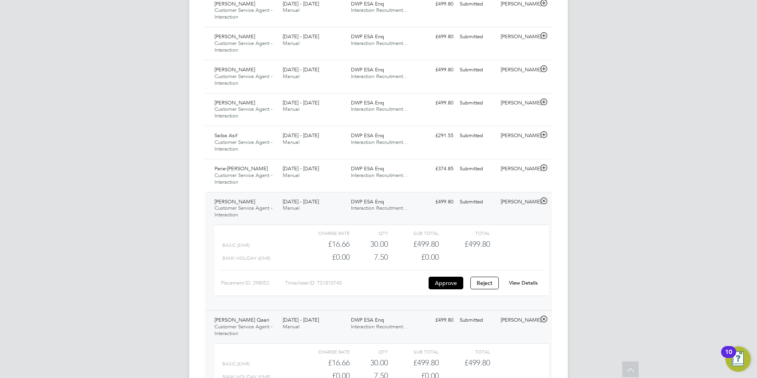
click at [523, 282] on link "View Details" at bounding box center [523, 283] width 29 height 7
click at [545, 165] on icon at bounding box center [544, 168] width 10 height 6
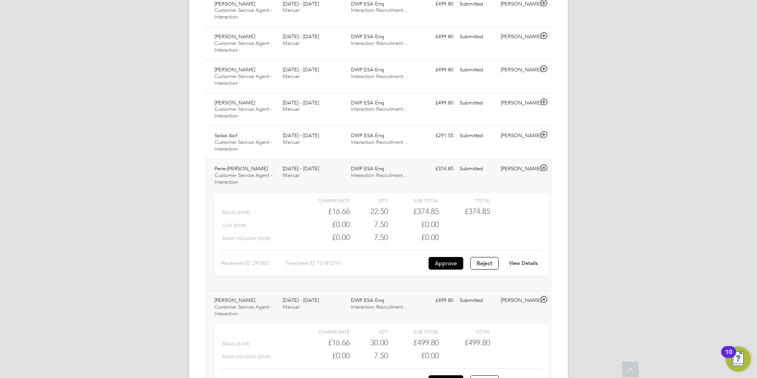
click at [524, 261] on link "View Details" at bounding box center [523, 263] width 29 height 7
click at [545, 136] on icon at bounding box center [544, 135] width 10 height 6
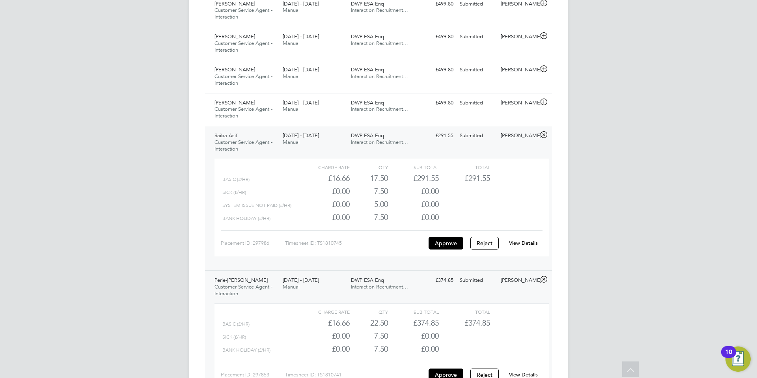
click at [519, 242] on link "View Details" at bounding box center [523, 243] width 29 height 7
click at [545, 101] on icon at bounding box center [544, 102] width 10 height 6
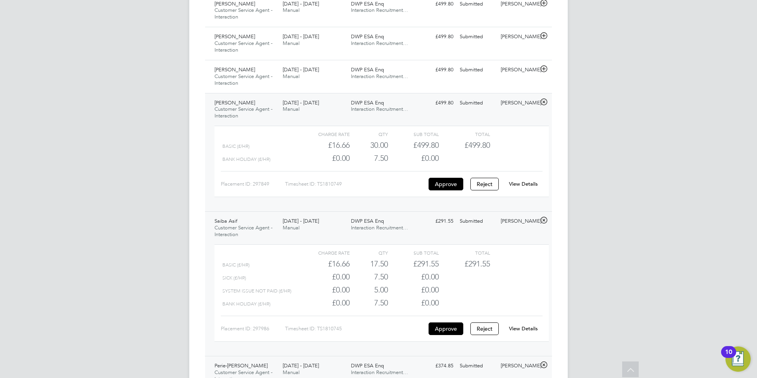
click at [528, 181] on link "View Details" at bounding box center [523, 184] width 29 height 7
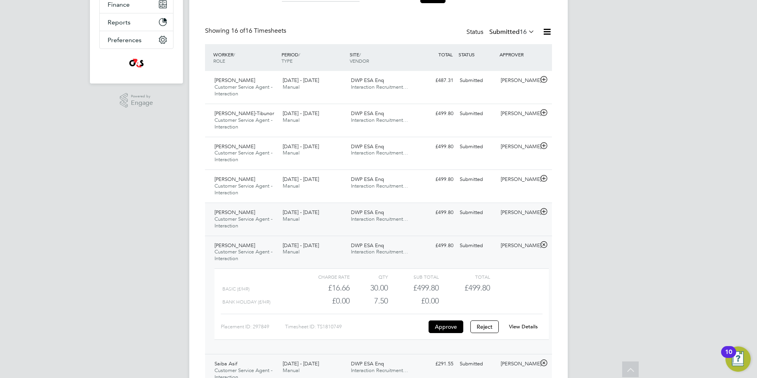
click at [544, 211] on icon at bounding box center [544, 212] width 10 height 6
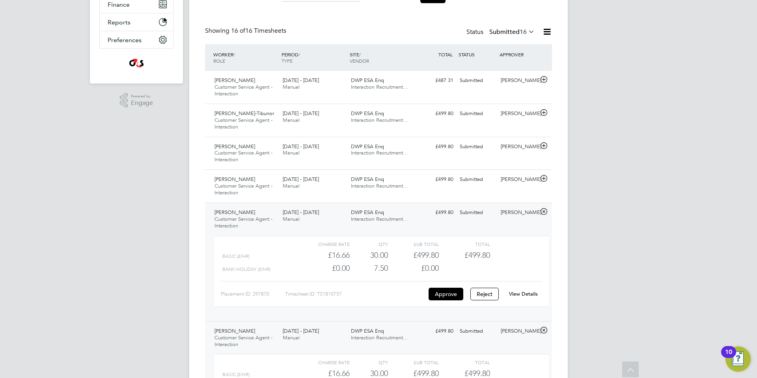
click at [523, 293] on link "View Details" at bounding box center [523, 294] width 29 height 7
click at [545, 180] on icon at bounding box center [544, 178] width 10 height 6
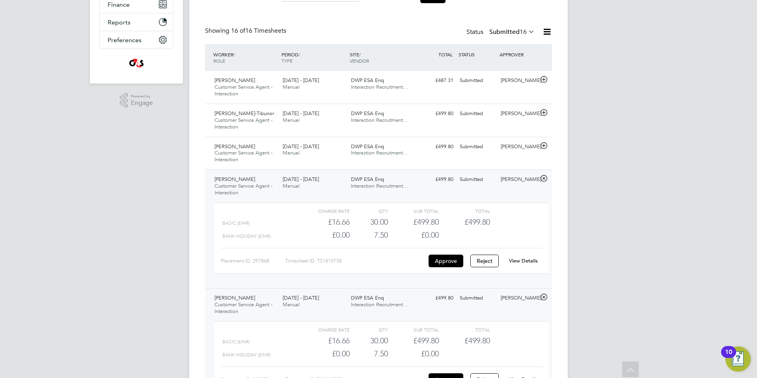
click at [533, 259] on link "View Details" at bounding box center [523, 260] width 29 height 7
click at [544, 147] on icon at bounding box center [544, 146] width 10 height 6
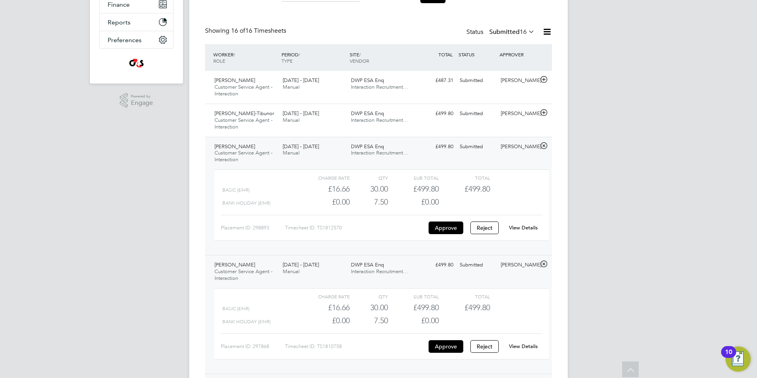
click at [527, 229] on link "View Details" at bounding box center [523, 227] width 29 height 7
click at [544, 112] on icon at bounding box center [544, 113] width 10 height 6
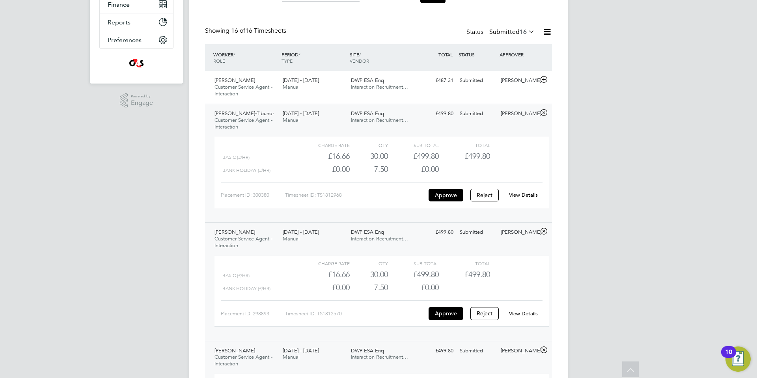
click at [523, 192] on link "View Details" at bounding box center [523, 195] width 29 height 7
click at [544, 79] on icon at bounding box center [544, 79] width 10 height 6
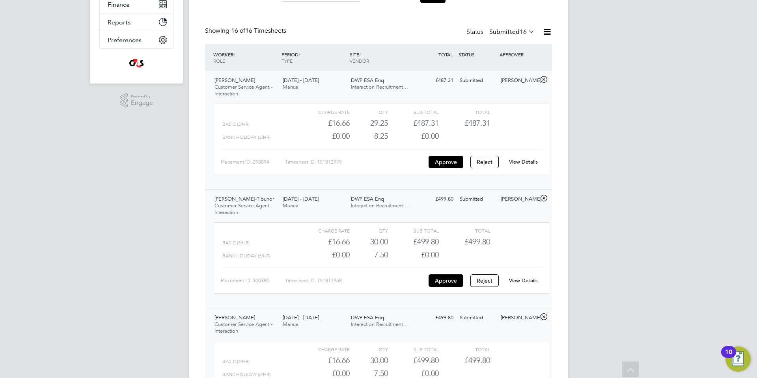
click at [527, 161] on link "View Details" at bounding box center [523, 162] width 29 height 7
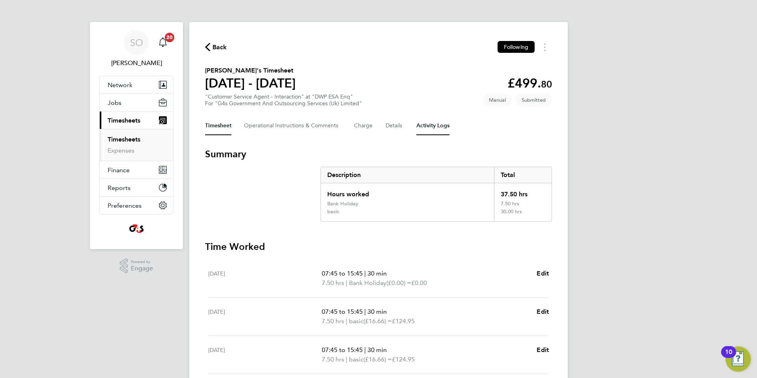
click at [427, 127] on Logs-tab "Activity Logs" at bounding box center [432, 125] width 33 height 19
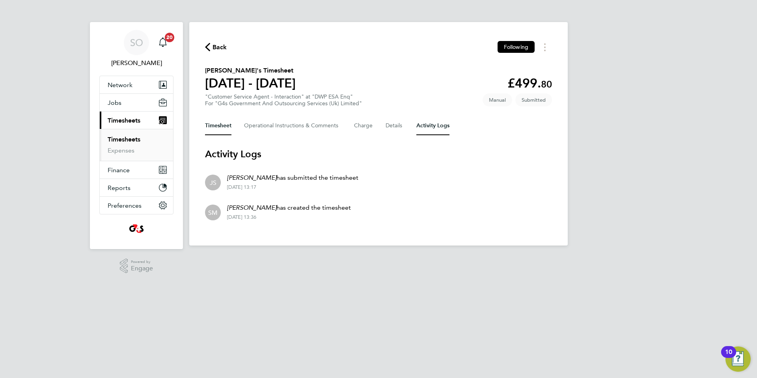
click at [219, 126] on button "Timesheet" at bounding box center [218, 125] width 26 height 19
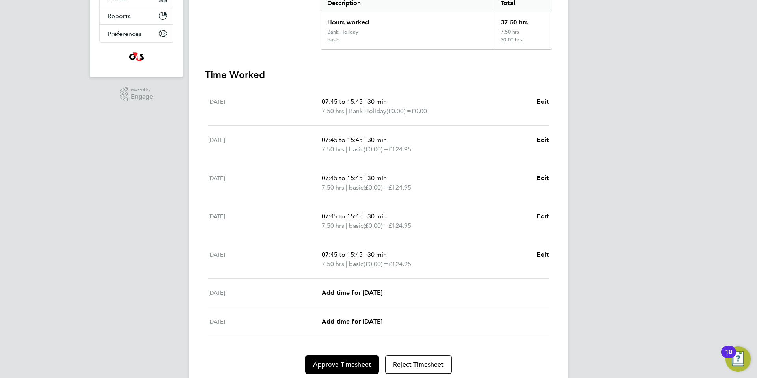
scroll to position [200, 0]
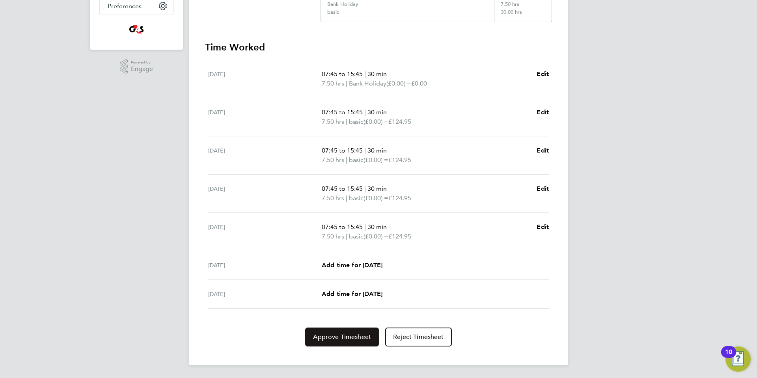
click at [322, 339] on span "Approve Timesheet" at bounding box center [342, 337] width 58 height 8
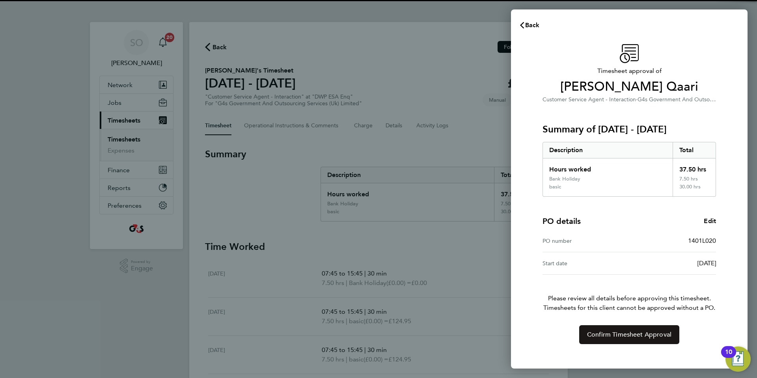
click at [601, 338] on span "Confirm Timesheet Approval" at bounding box center [629, 335] width 84 height 8
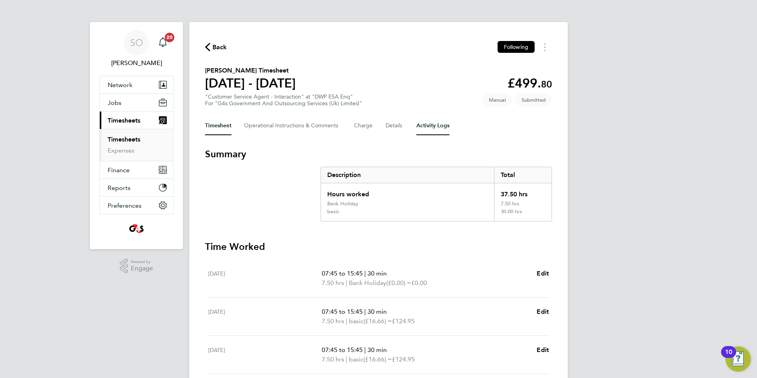
click at [439, 128] on Logs-tab "Activity Logs" at bounding box center [432, 125] width 33 height 19
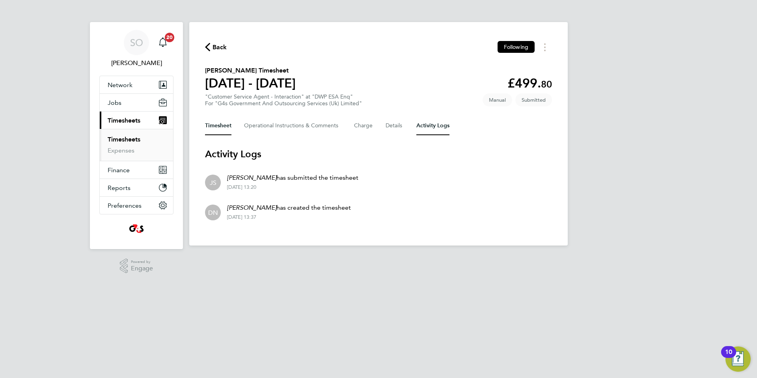
click at [223, 126] on button "Timesheet" at bounding box center [218, 125] width 26 height 19
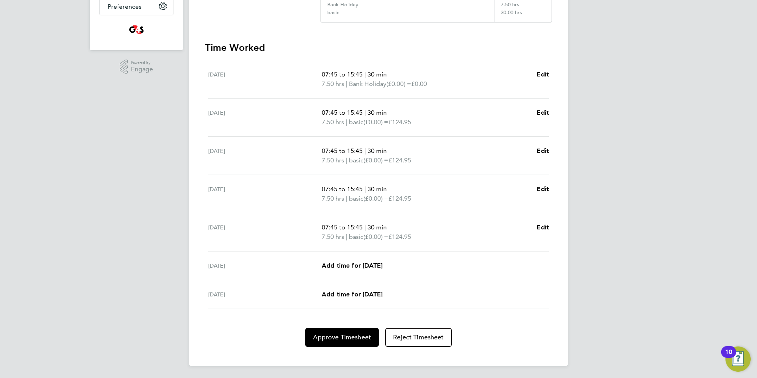
scroll to position [200, 0]
click at [350, 337] on span "Approve Timesheet" at bounding box center [342, 337] width 58 height 8
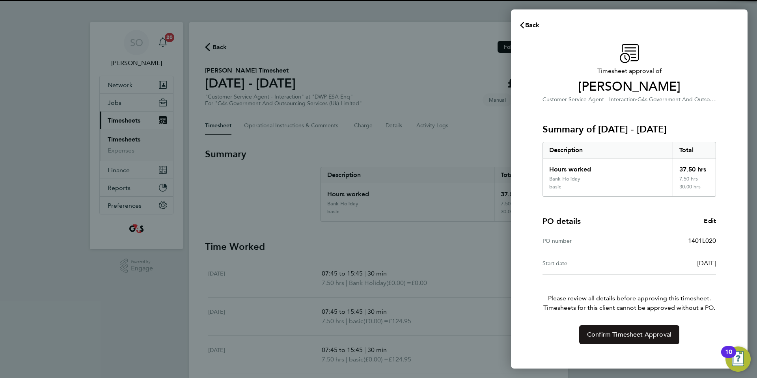
click at [606, 342] on button "Confirm Timesheet Approval" at bounding box center [629, 334] width 100 height 19
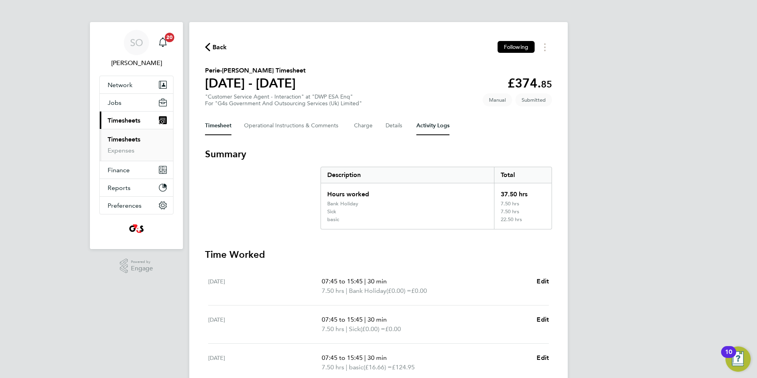
click at [438, 127] on Logs-tab "Activity Logs" at bounding box center [432, 125] width 33 height 19
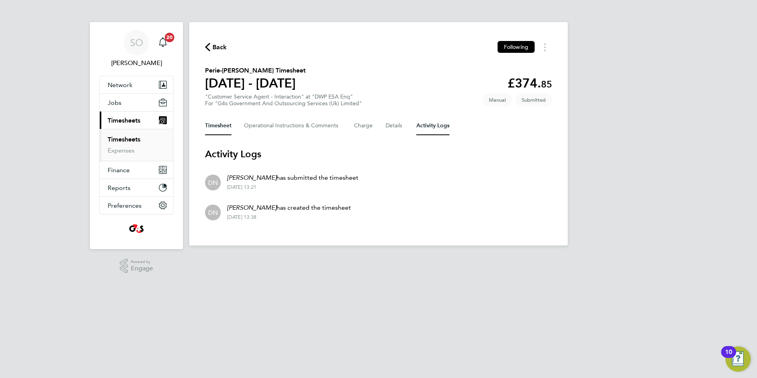
click at [218, 129] on button "Timesheet" at bounding box center [218, 125] width 26 height 19
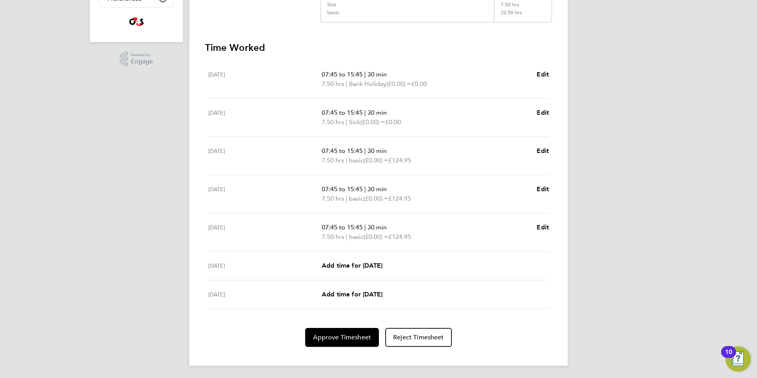
scroll to position [207, 0]
click at [330, 340] on span "Approve Timesheet" at bounding box center [342, 337] width 58 height 8
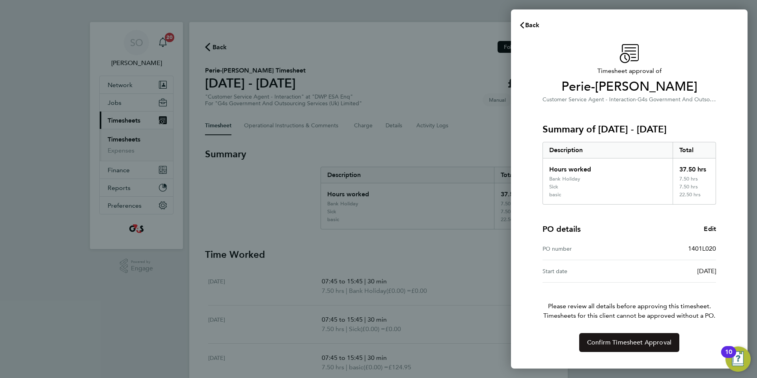
click at [599, 348] on button "Confirm Timesheet Approval" at bounding box center [629, 342] width 100 height 19
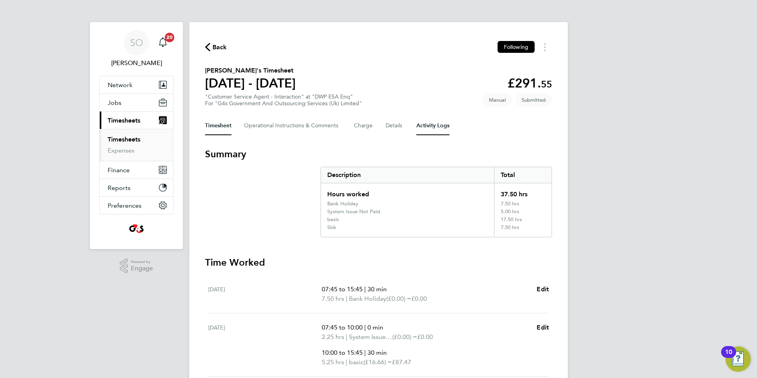
click at [432, 127] on Logs-tab "Activity Logs" at bounding box center [432, 125] width 33 height 19
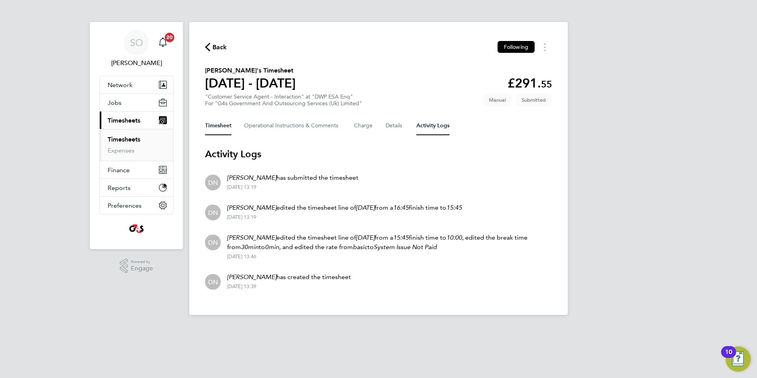
click at [217, 128] on button "Timesheet" at bounding box center [218, 125] width 26 height 19
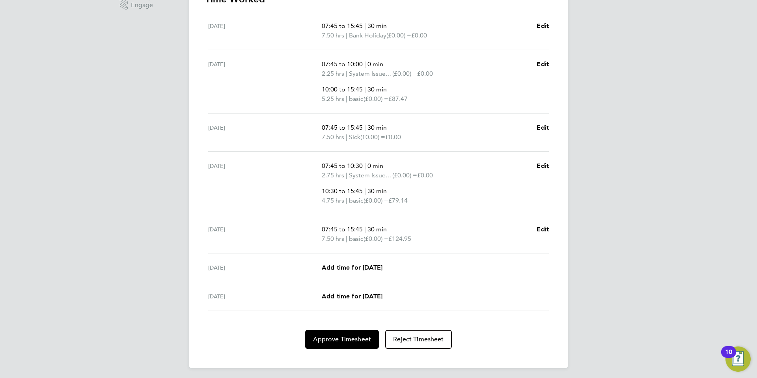
scroll to position [266, 0]
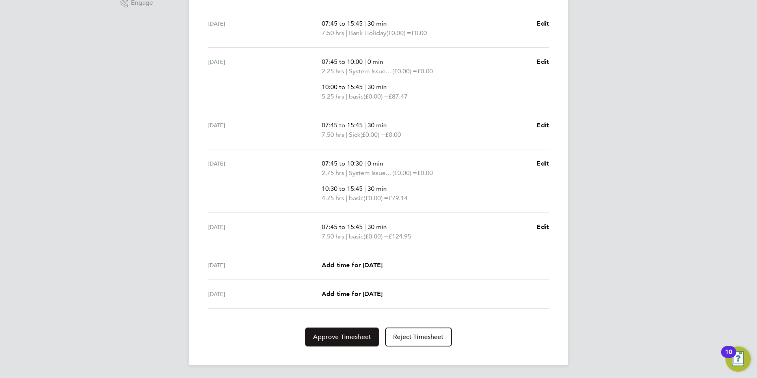
click at [328, 340] on span "Approve Timesheet" at bounding box center [342, 337] width 58 height 8
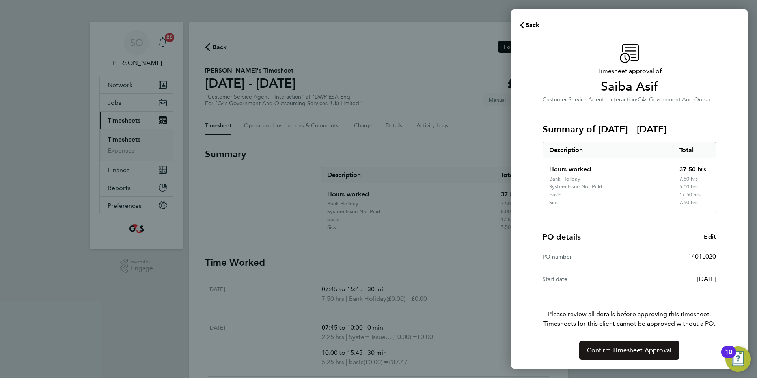
click at [591, 354] on span "Confirm Timesheet Approval" at bounding box center [629, 351] width 84 height 8
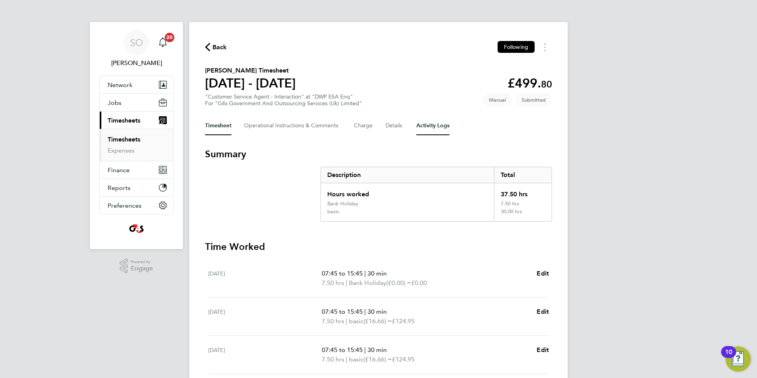
click at [434, 127] on Logs-tab "Activity Logs" at bounding box center [432, 125] width 33 height 19
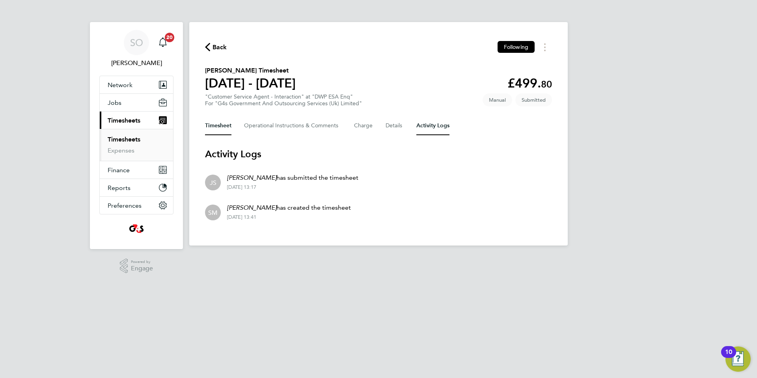
click at [213, 127] on button "Timesheet" at bounding box center [218, 125] width 26 height 19
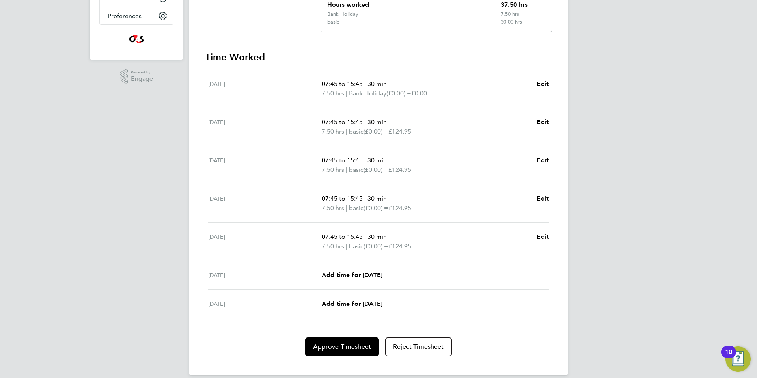
scroll to position [200, 0]
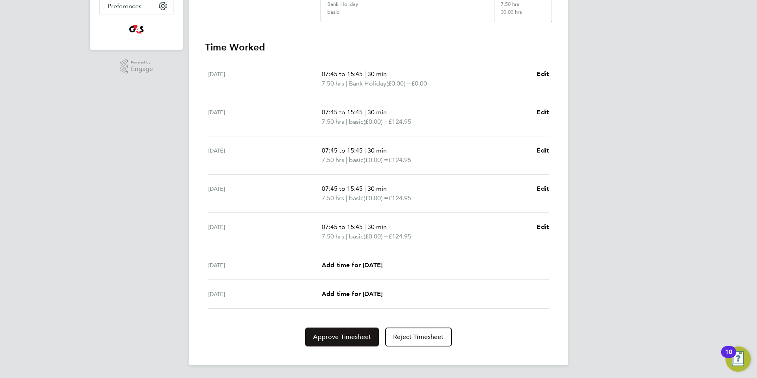
click at [346, 339] on span "Approve Timesheet" at bounding box center [342, 337] width 58 height 8
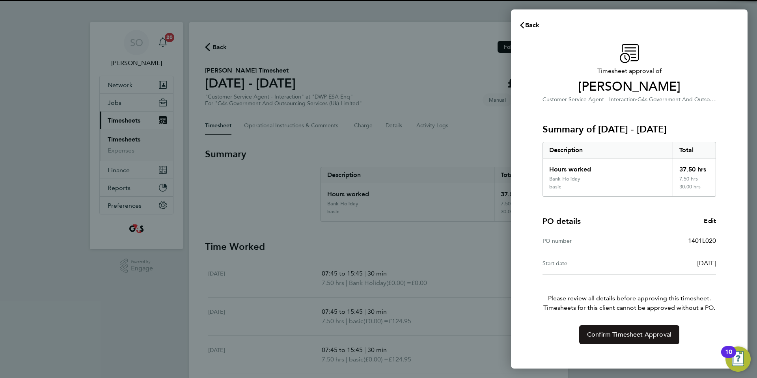
click at [605, 336] on span "Confirm Timesheet Approval" at bounding box center [629, 335] width 84 height 8
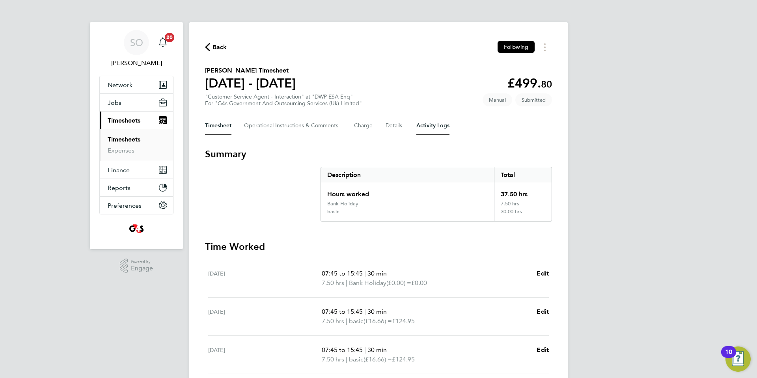
click at [431, 126] on Logs-tab "Activity Logs" at bounding box center [432, 125] width 33 height 19
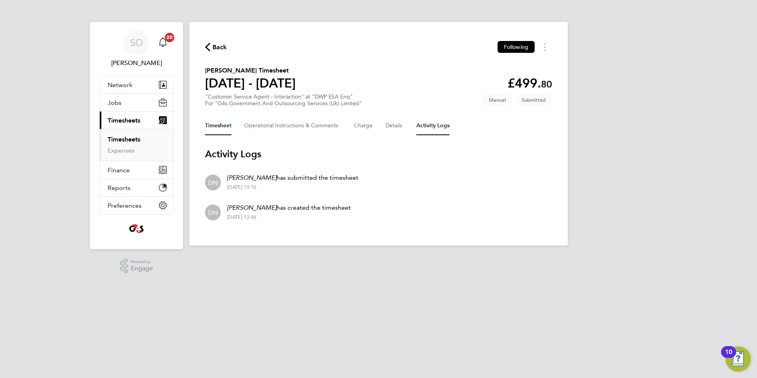
click at [221, 129] on button "Timesheet" at bounding box center [218, 125] width 26 height 19
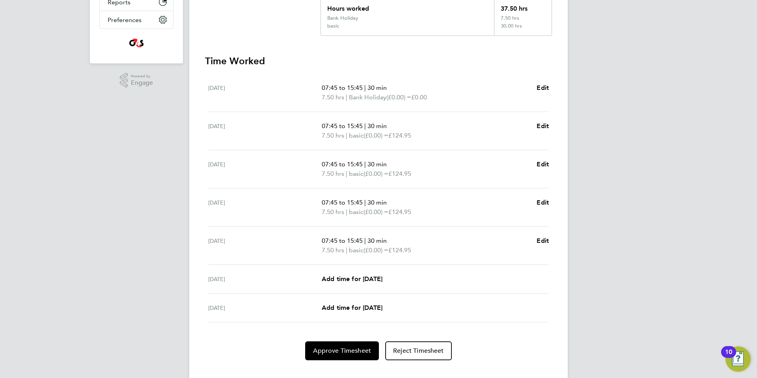
scroll to position [200, 0]
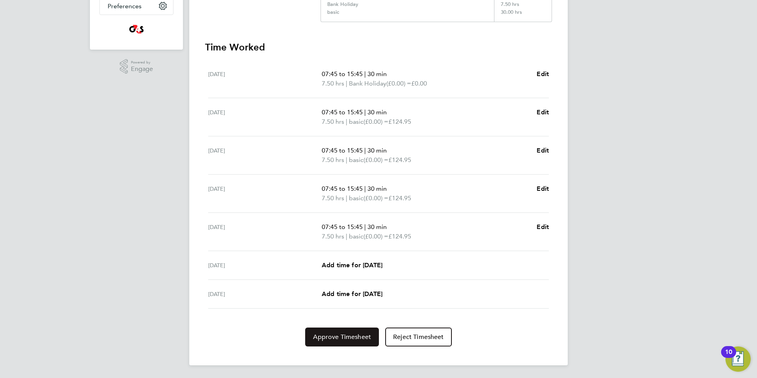
click at [347, 337] on span "Approve Timesheet" at bounding box center [342, 337] width 58 height 8
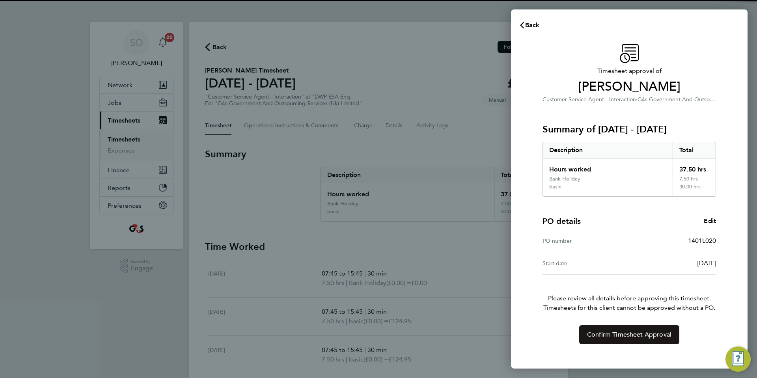
click at [595, 340] on button "Confirm Timesheet Approval" at bounding box center [629, 334] width 100 height 19
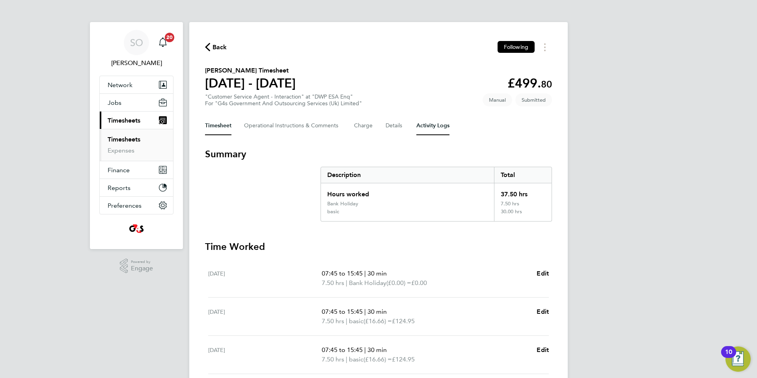
click at [424, 127] on Logs-tab "Activity Logs" at bounding box center [432, 125] width 33 height 19
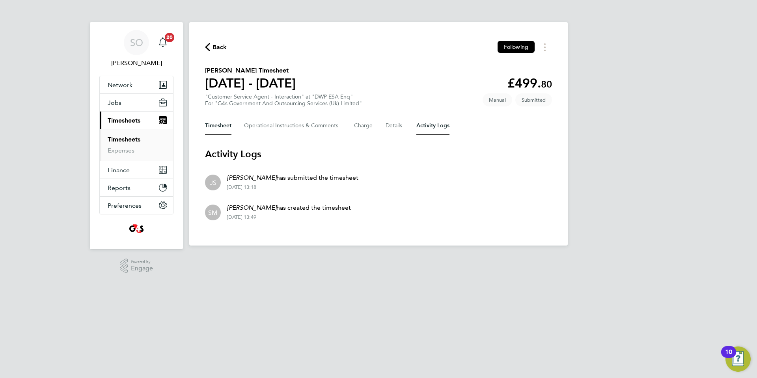
click at [218, 129] on button "Timesheet" at bounding box center [218, 125] width 26 height 19
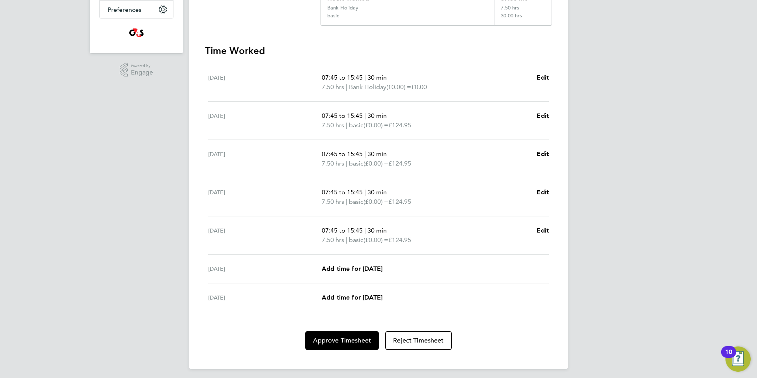
scroll to position [200, 0]
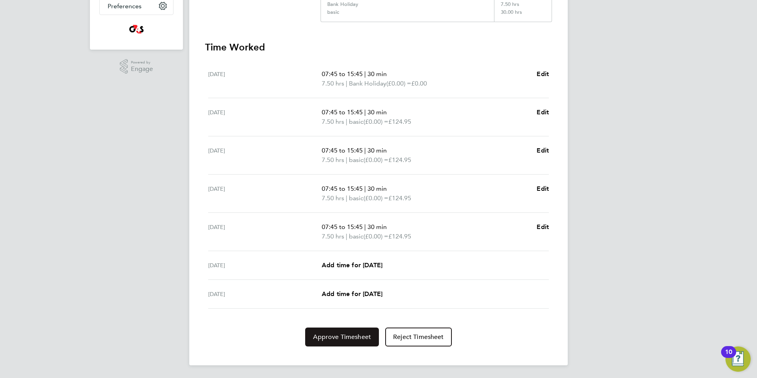
click at [353, 337] on span "Approve Timesheet" at bounding box center [342, 337] width 58 height 8
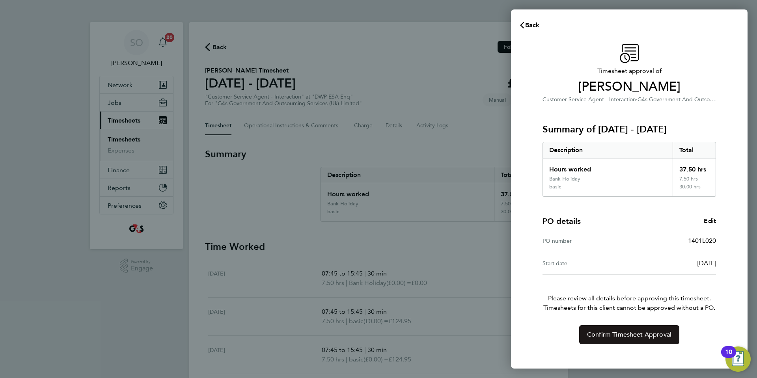
click at [598, 336] on span "Confirm Timesheet Approval" at bounding box center [629, 335] width 84 height 8
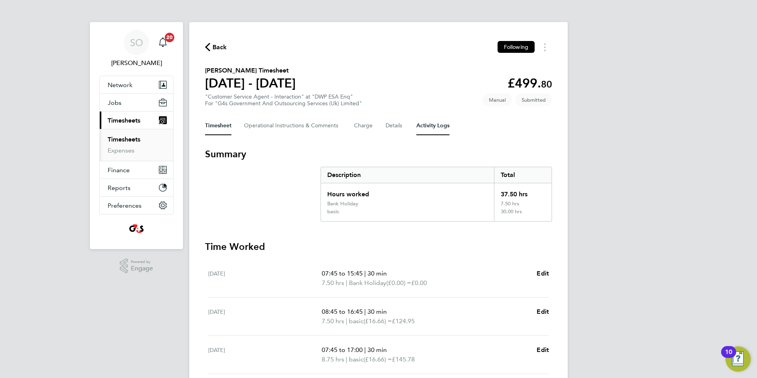
click at [432, 125] on Logs-tab "Activity Logs" at bounding box center [432, 125] width 33 height 19
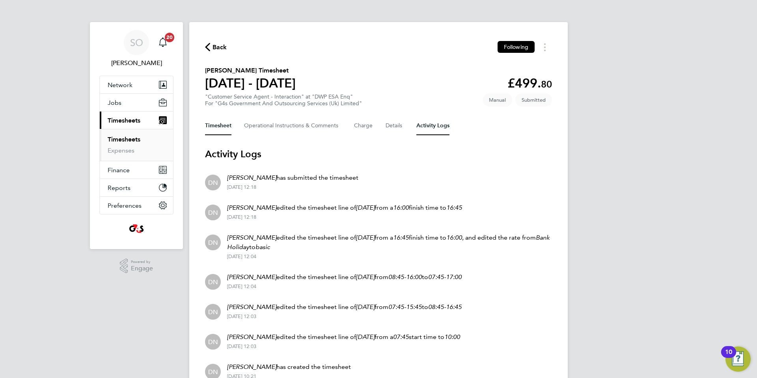
click at [220, 126] on button "Timesheet" at bounding box center [218, 125] width 26 height 19
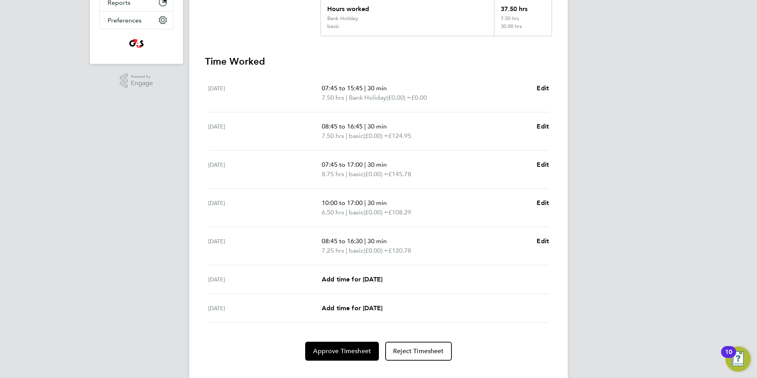
scroll to position [200, 0]
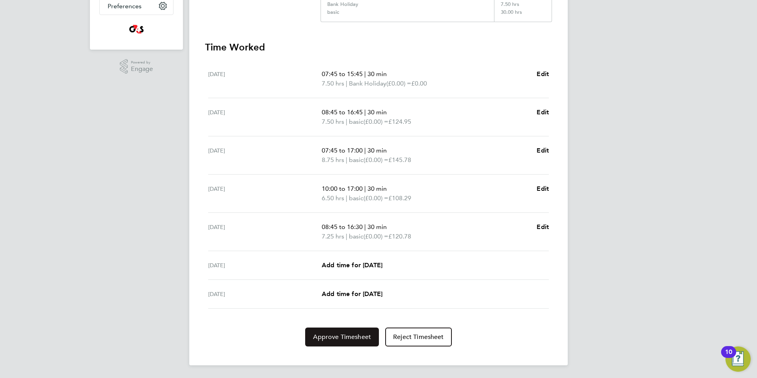
click at [338, 337] on span "Approve Timesheet" at bounding box center [342, 337] width 58 height 8
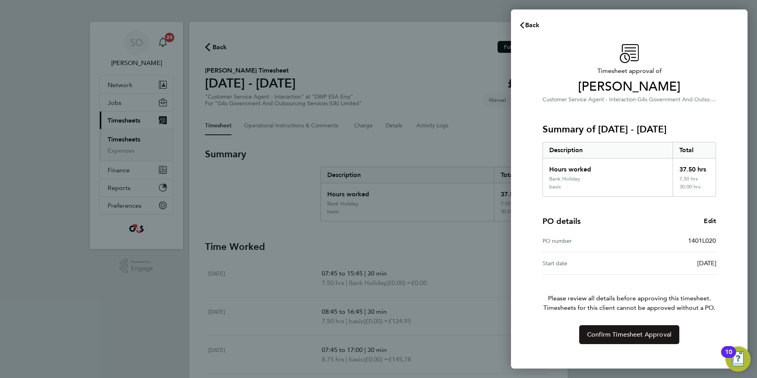
click at [598, 341] on button "Confirm Timesheet Approval" at bounding box center [629, 334] width 100 height 19
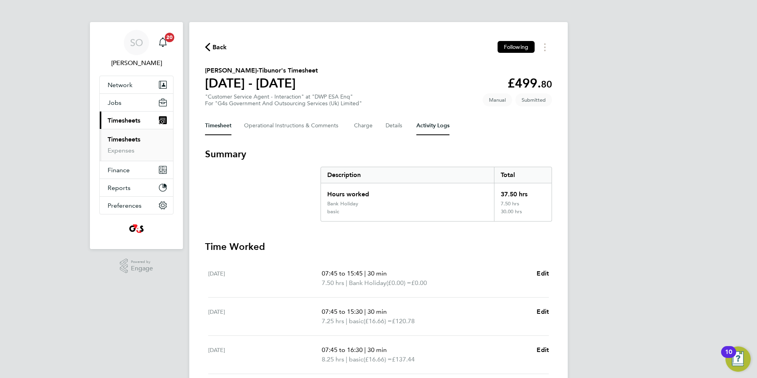
click at [438, 122] on Logs-tab "Activity Logs" at bounding box center [432, 125] width 33 height 19
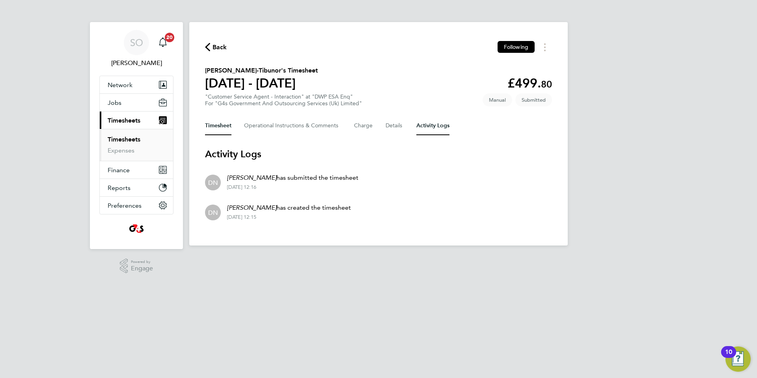
click at [214, 129] on button "Timesheet" at bounding box center [218, 125] width 26 height 19
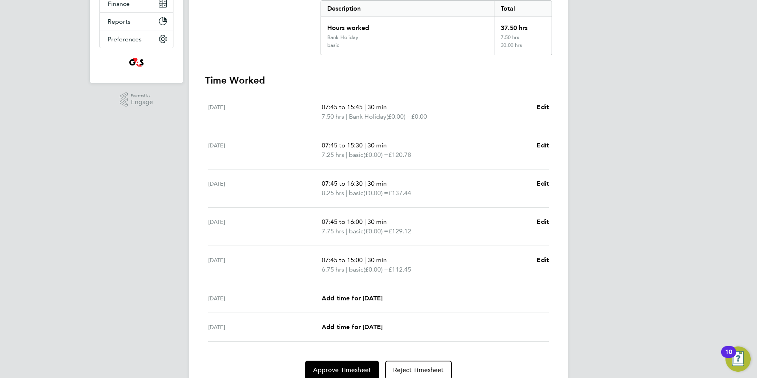
scroll to position [200, 0]
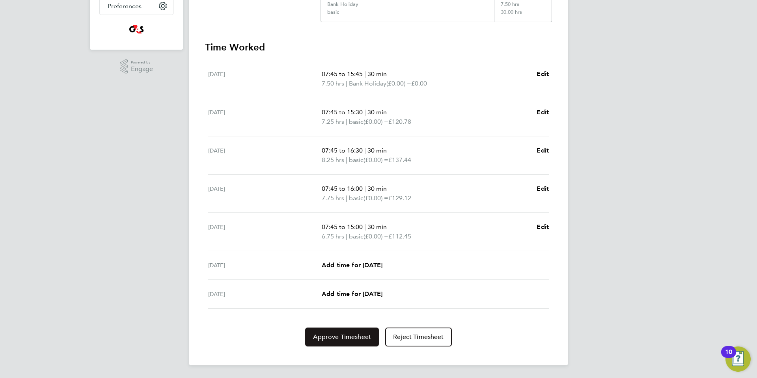
click at [334, 341] on span "Approve Timesheet" at bounding box center [342, 337] width 58 height 8
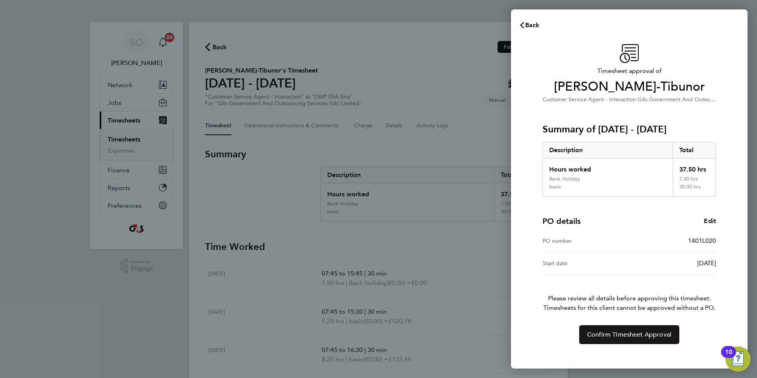
click at [601, 334] on span "Confirm Timesheet Approval" at bounding box center [629, 335] width 84 height 8
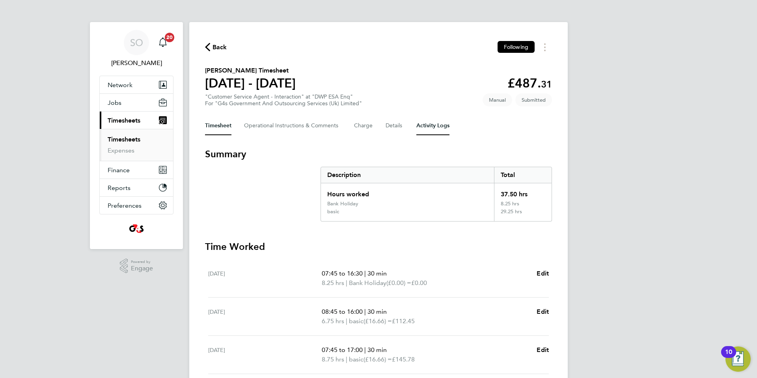
click at [425, 125] on Logs-tab "Activity Logs" at bounding box center [432, 125] width 33 height 19
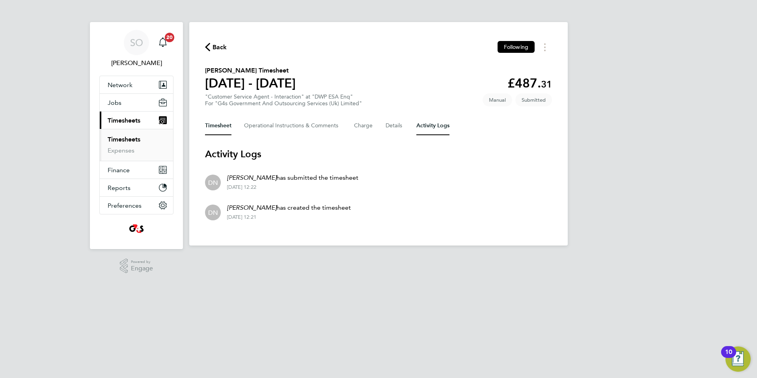
click at [221, 129] on button "Timesheet" at bounding box center [218, 125] width 26 height 19
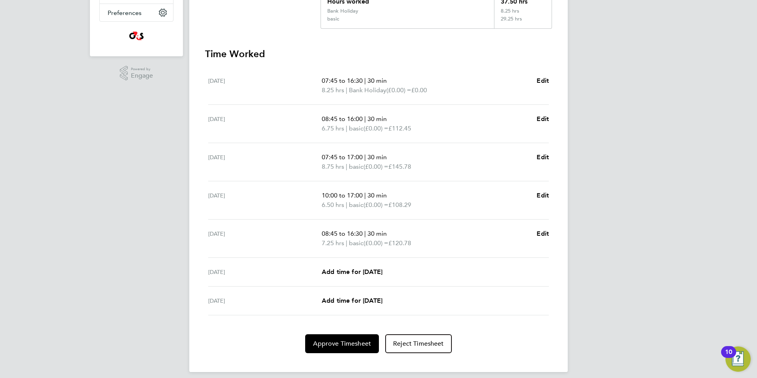
scroll to position [200, 0]
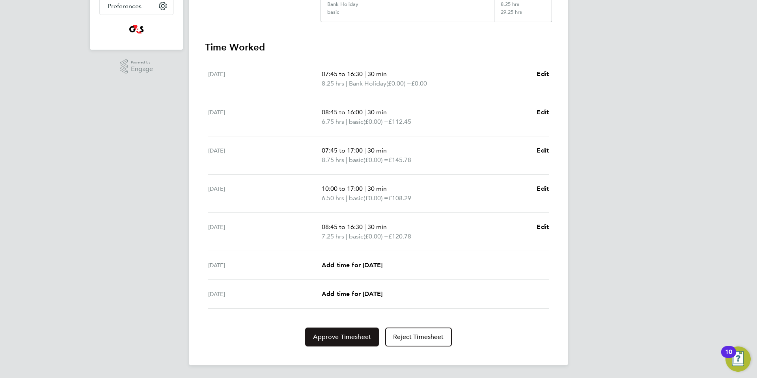
click at [336, 335] on span "Approve Timesheet" at bounding box center [342, 337] width 58 height 8
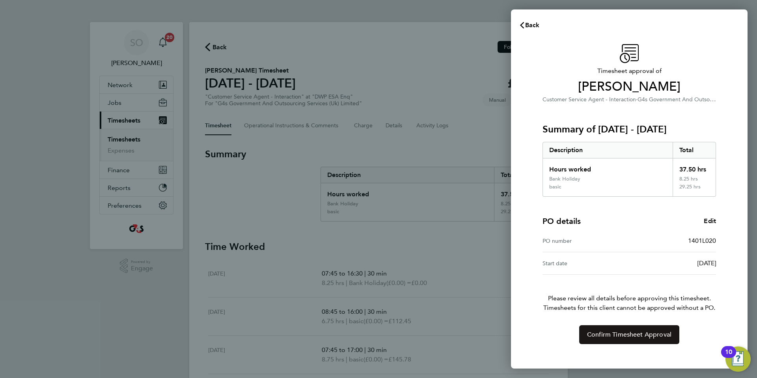
click at [582, 333] on button "Confirm Timesheet Approval" at bounding box center [629, 334] width 100 height 19
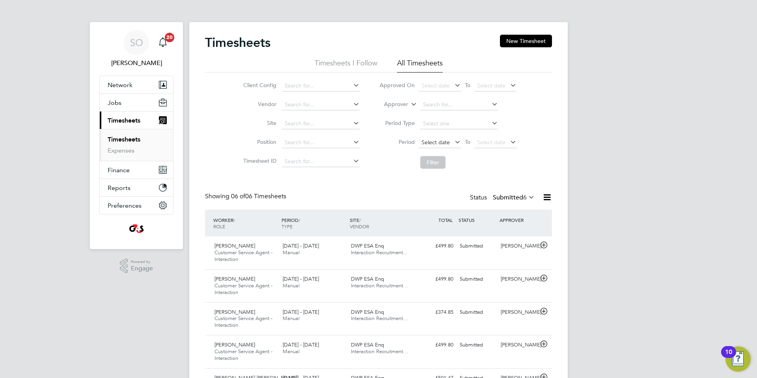
click at [441, 140] on span "Select date" at bounding box center [436, 142] width 28 height 7
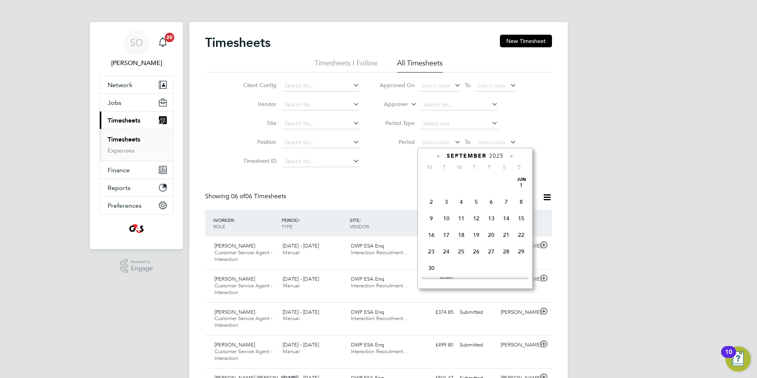
scroll to position [245, 0]
click at [427, 197] on span "25" at bounding box center [431, 189] width 15 height 15
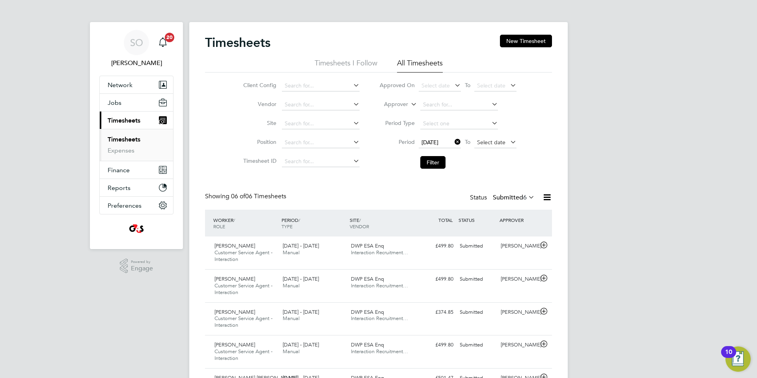
click at [485, 142] on span "Select date" at bounding box center [491, 142] width 28 height 7
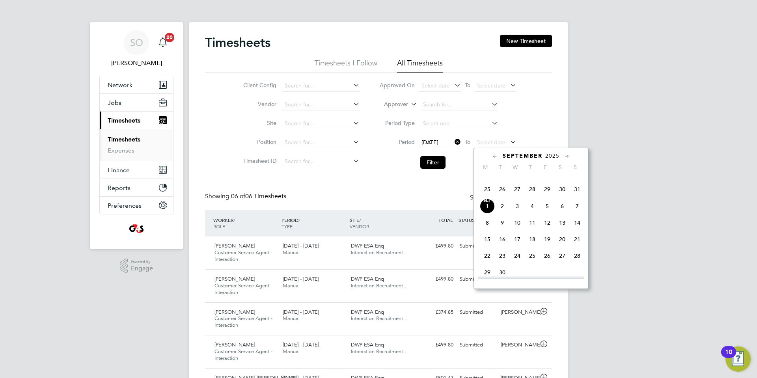
click at [577, 197] on span "31" at bounding box center [577, 189] width 15 height 15
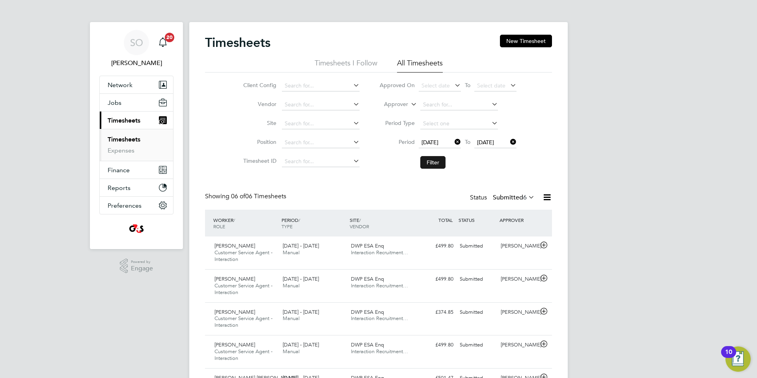
click at [425, 161] on button "Filter" at bounding box center [432, 162] width 25 height 13
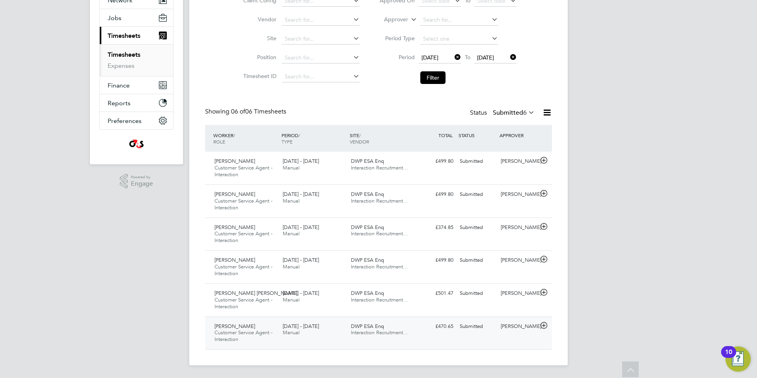
click at [545, 325] on icon at bounding box center [544, 326] width 10 height 6
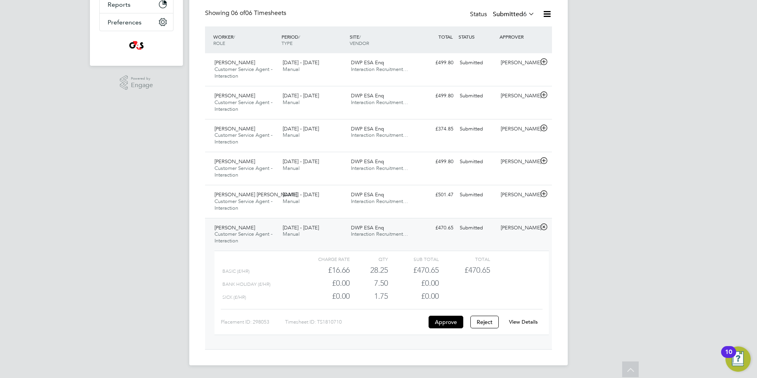
click at [525, 319] on link "View Details" at bounding box center [523, 322] width 29 height 7
click at [543, 193] on icon at bounding box center [544, 194] width 10 height 6
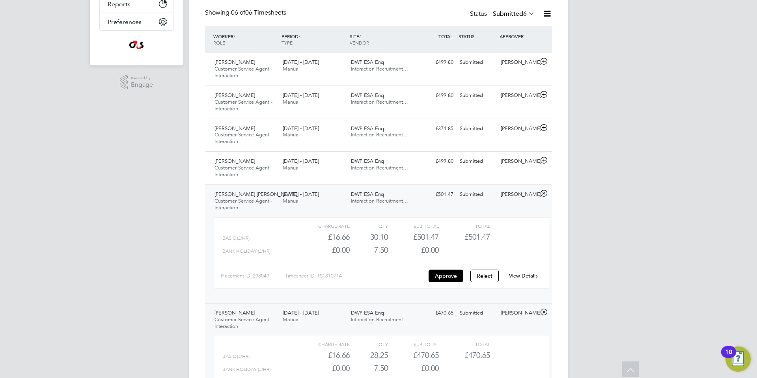
click at [522, 275] on link "View Details" at bounding box center [523, 275] width 29 height 7
click at [543, 159] on icon at bounding box center [544, 160] width 10 height 6
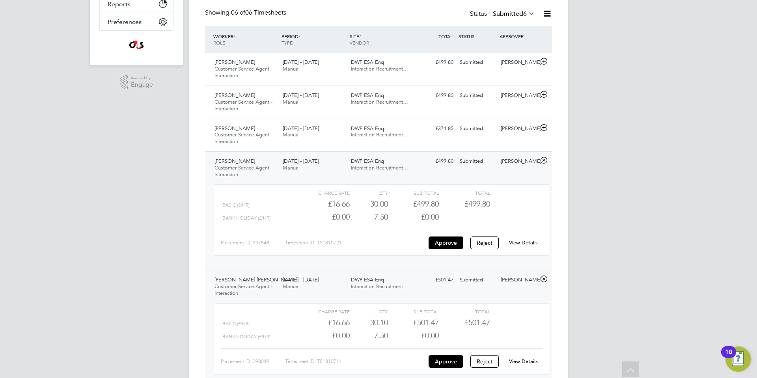
click at [527, 241] on link "View Details" at bounding box center [523, 242] width 29 height 7
click at [545, 128] on icon at bounding box center [544, 128] width 10 height 6
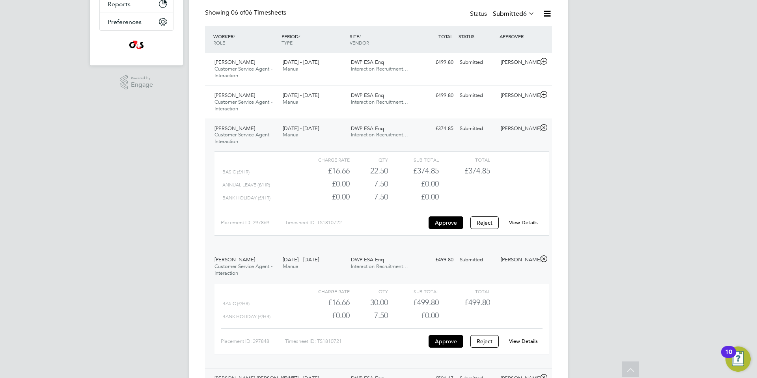
click at [526, 222] on link "View Details" at bounding box center [523, 222] width 29 height 7
click at [543, 93] on icon at bounding box center [544, 94] width 10 height 6
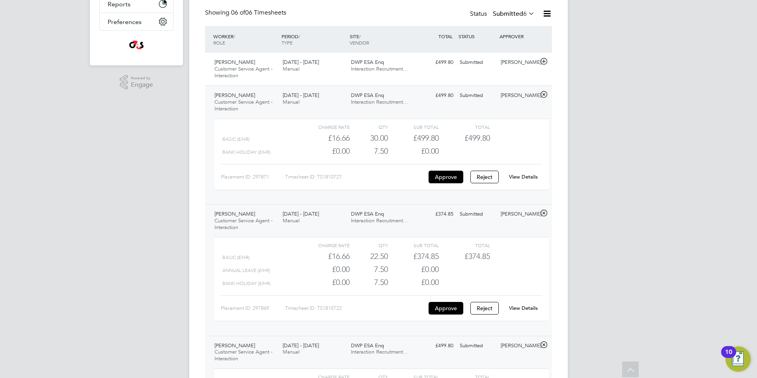
click at [522, 173] on link "View Details" at bounding box center [523, 176] width 29 height 7
click at [544, 63] on icon at bounding box center [544, 61] width 10 height 6
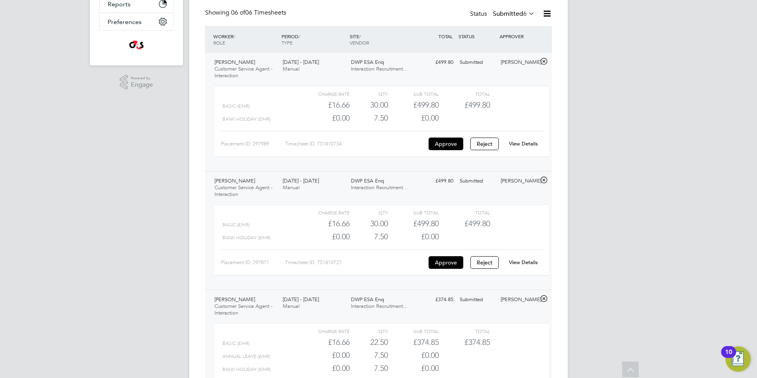
click at [526, 142] on link "View Details" at bounding box center [523, 143] width 29 height 7
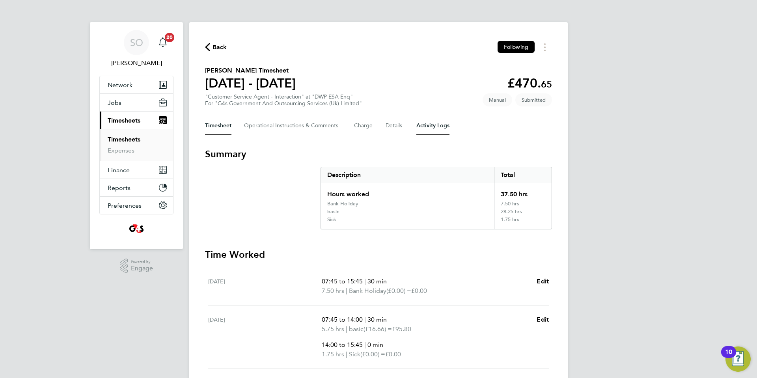
click at [436, 126] on Logs-tab "Activity Logs" at bounding box center [432, 125] width 33 height 19
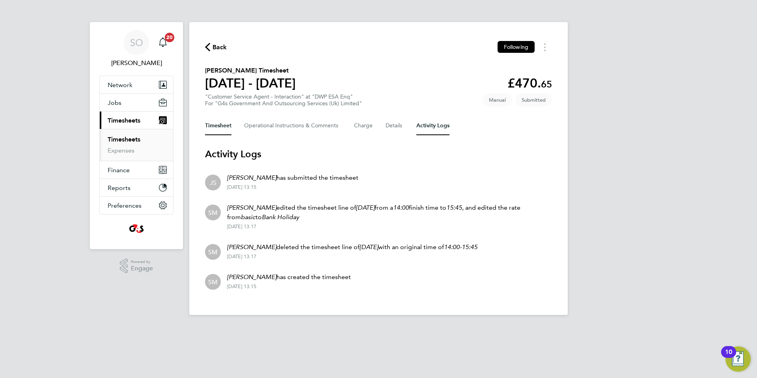
click at [220, 126] on button "Timesheet" at bounding box center [218, 125] width 26 height 19
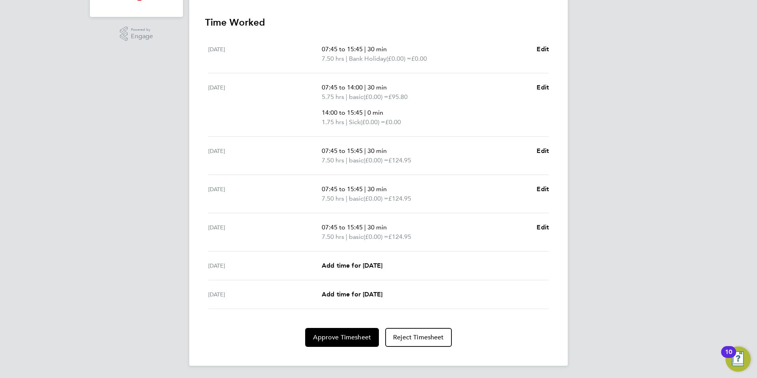
scroll to position [233, 0]
click at [345, 336] on span "Approve Timesheet" at bounding box center [342, 337] width 58 height 8
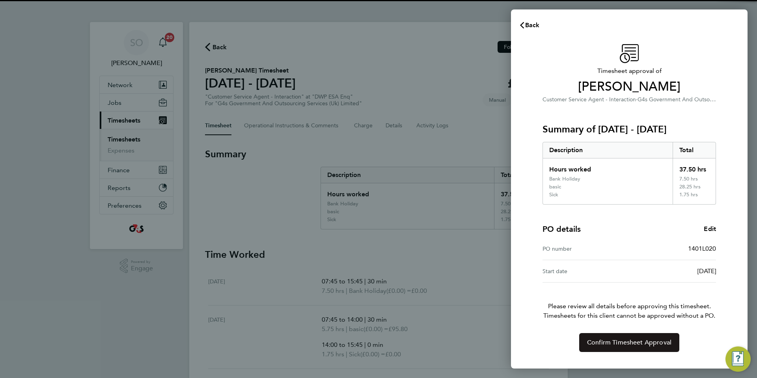
click at [602, 345] on span "Confirm Timesheet Approval" at bounding box center [629, 343] width 84 height 8
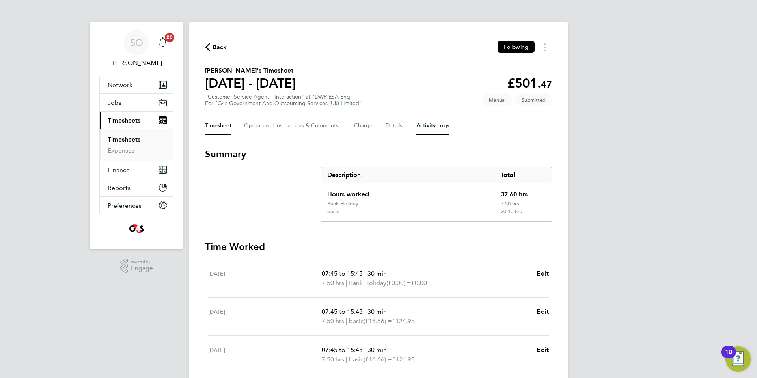
click at [436, 125] on Logs-tab "Activity Logs" at bounding box center [432, 125] width 33 height 19
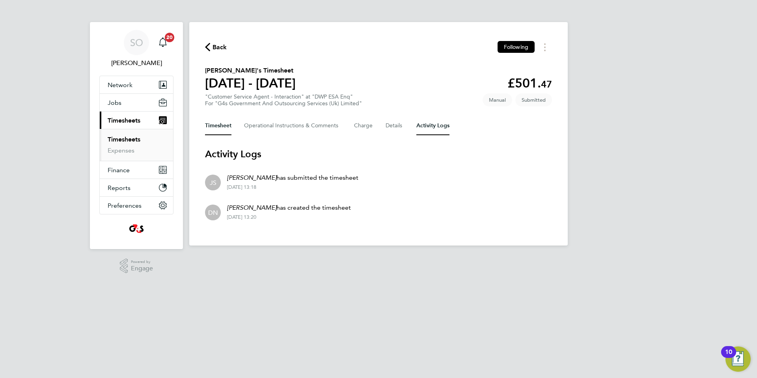
click at [207, 127] on button "Timesheet" at bounding box center [218, 125] width 26 height 19
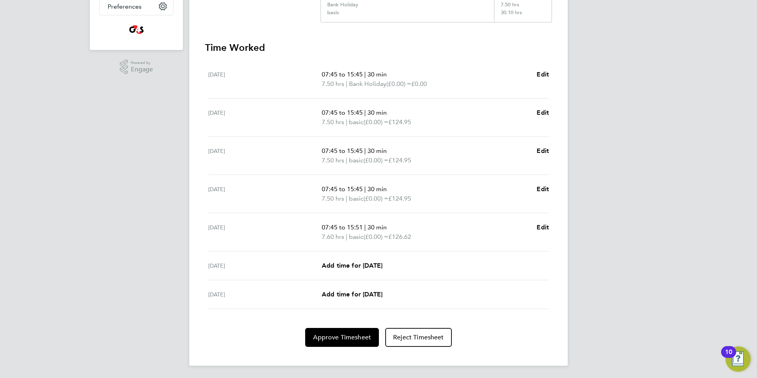
scroll to position [200, 0]
click at [328, 339] on span "Approve Timesheet" at bounding box center [342, 337] width 58 height 8
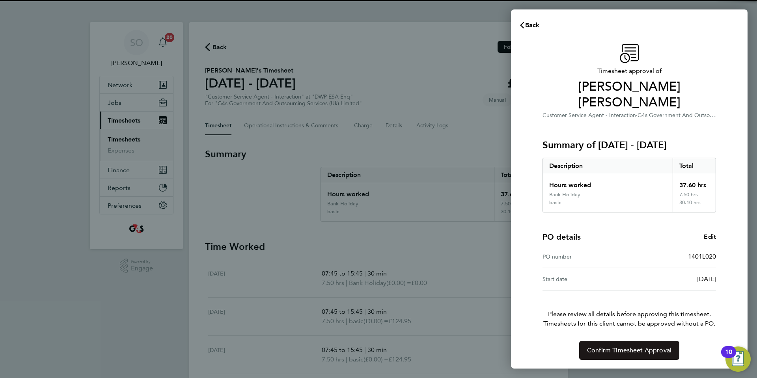
click at [595, 347] on span "Confirm Timesheet Approval" at bounding box center [629, 351] width 84 height 8
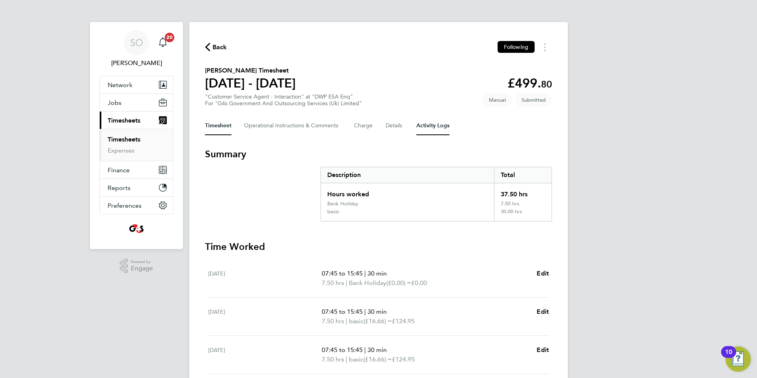
click at [434, 128] on Logs-tab "Activity Logs" at bounding box center [432, 125] width 33 height 19
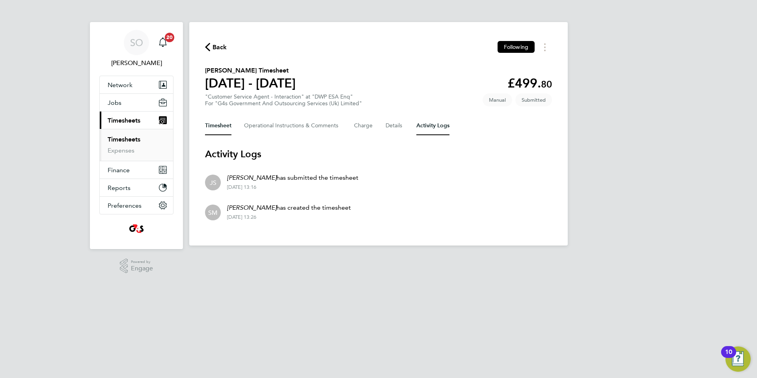
click at [215, 128] on button "Timesheet" at bounding box center [218, 125] width 26 height 19
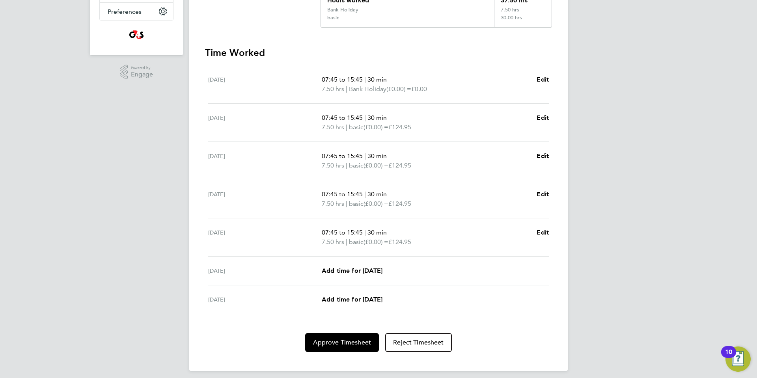
scroll to position [200, 0]
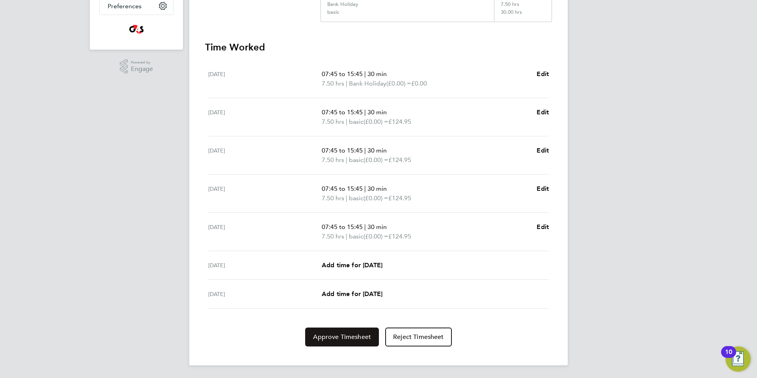
click at [339, 342] on button "Approve Timesheet" at bounding box center [342, 337] width 74 height 19
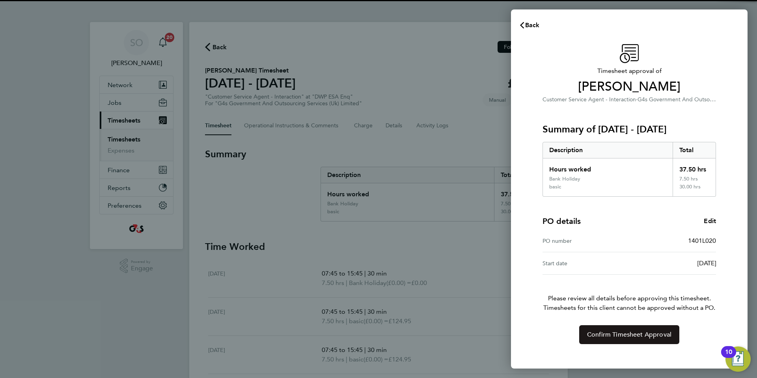
click at [594, 340] on button "Confirm Timesheet Approval" at bounding box center [629, 334] width 100 height 19
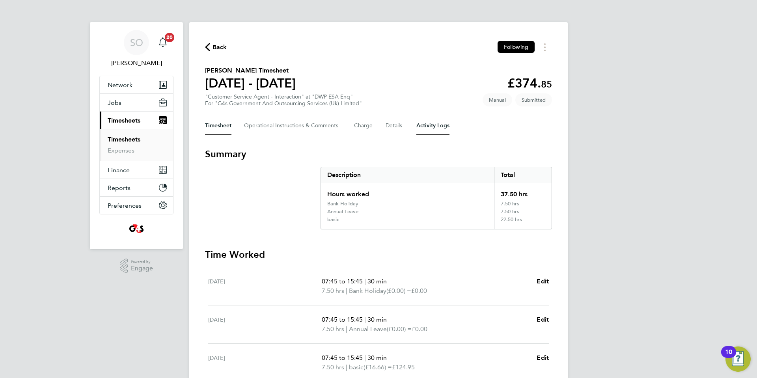
click at [435, 127] on Logs-tab "Activity Logs" at bounding box center [432, 125] width 33 height 19
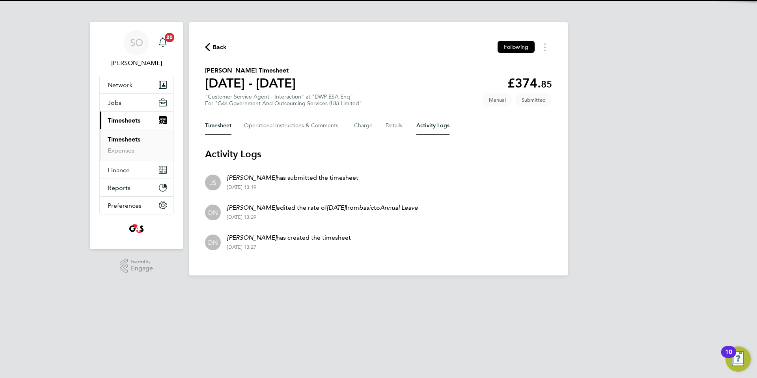
click at [223, 126] on button "Timesheet" at bounding box center [218, 125] width 26 height 19
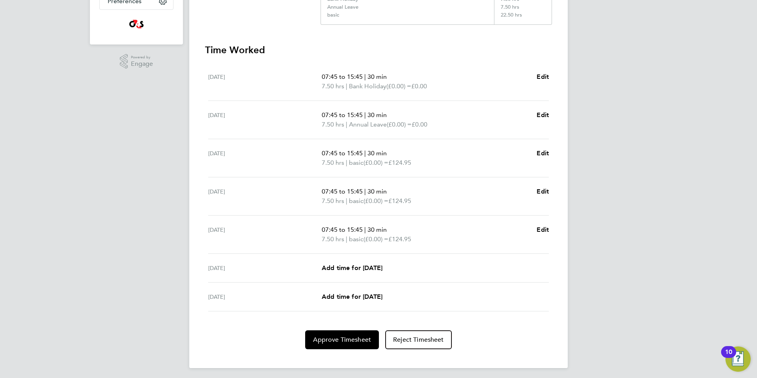
scroll to position [207, 0]
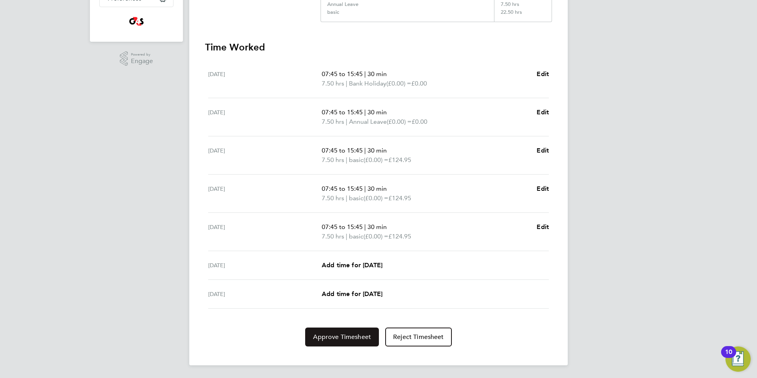
click at [337, 342] on button "Approve Timesheet" at bounding box center [342, 337] width 74 height 19
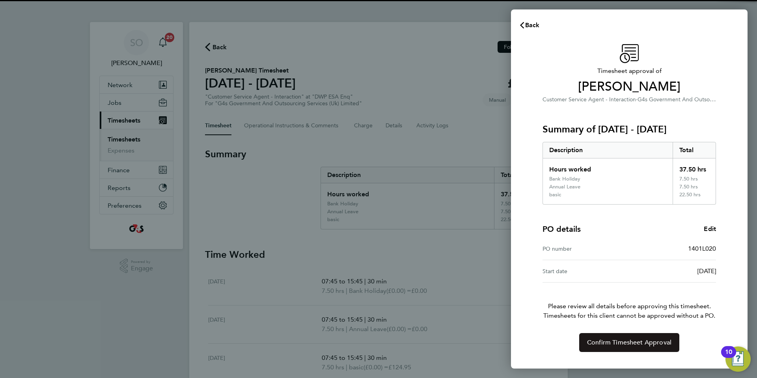
click at [601, 346] on span "Confirm Timesheet Approval" at bounding box center [629, 343] width 84 height 8
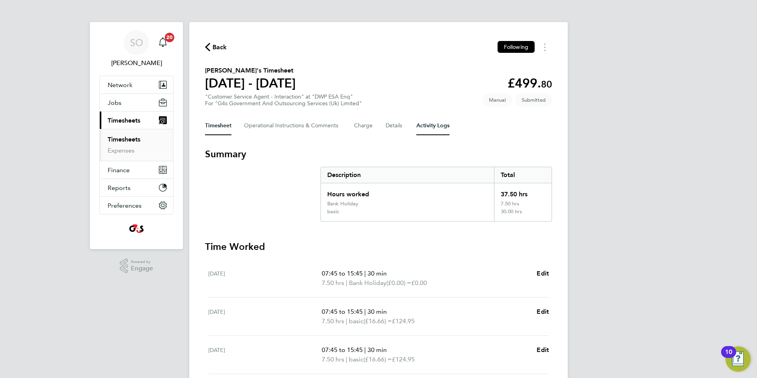
click at [445, 123] on Logs-tab "Activity Logs" at bounding box center [432, 125] width 33 height 19
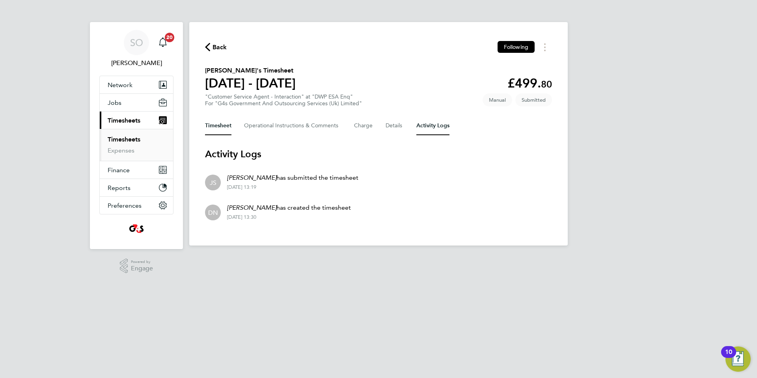
click at [221, 127] on button "Timesheet" at bounding box center [218, 125] width 26 height 19
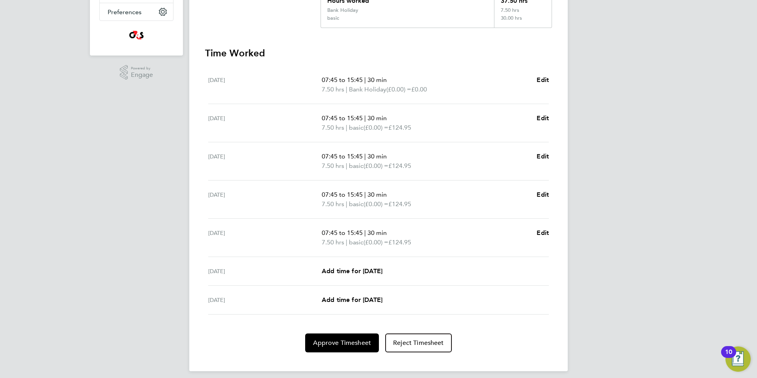
scroll to position [200, 0]
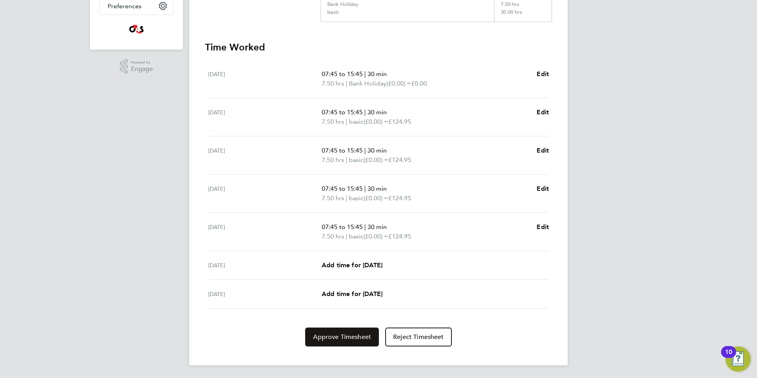
click at [334, 338] on span "Approve Timesheet" at bounding box center [342, 337] width 58 height 8
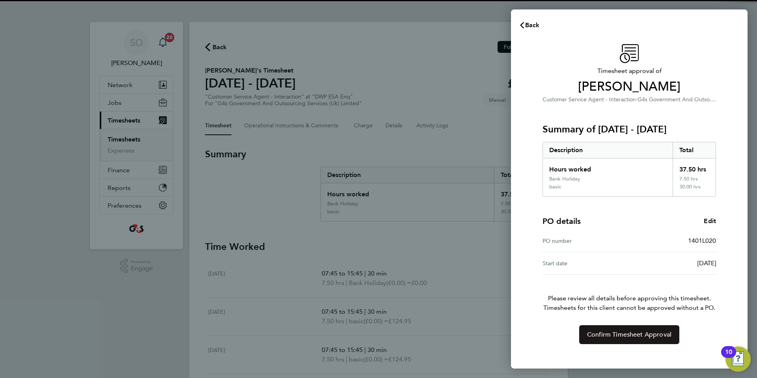
click at [598, 339] on button "Confirm Timesheet Approval" at bounding box center [629, 334] width 100 height 19
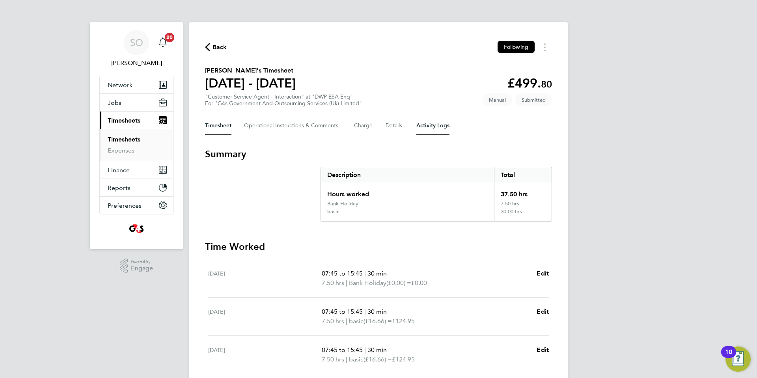
click at [433, 127] on Logs-tab "Activity Logs" at bounding box center [432, 125] width 33 height 19
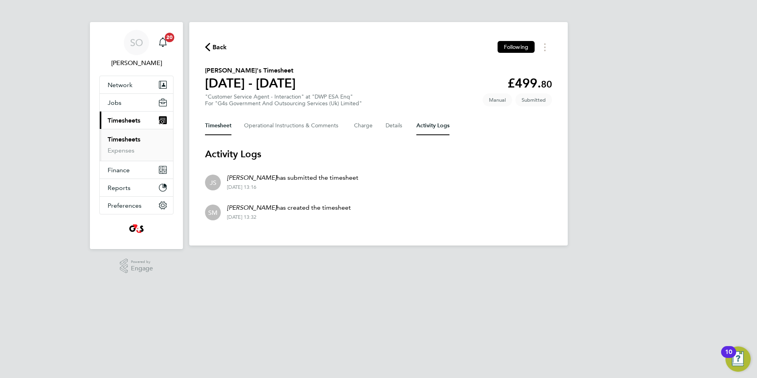
click at [221, 126] on button "Timesheet" at bounding box center [218, 125] width 26 height 19
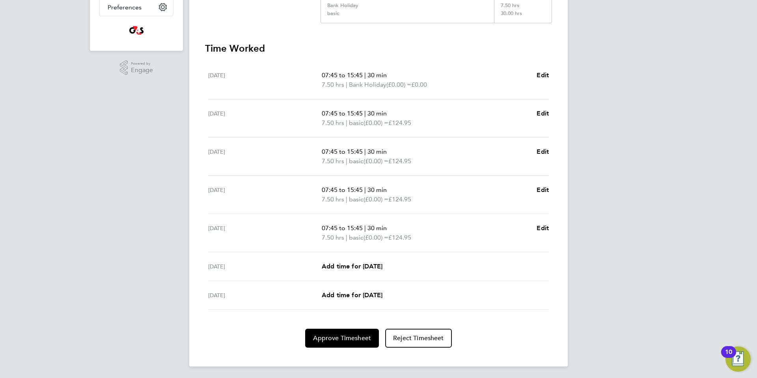
scroll to position [200, 0]
click at [364, 335] on span "Approve Timesheet" at bounding box center [342, 337] width 58 height 8
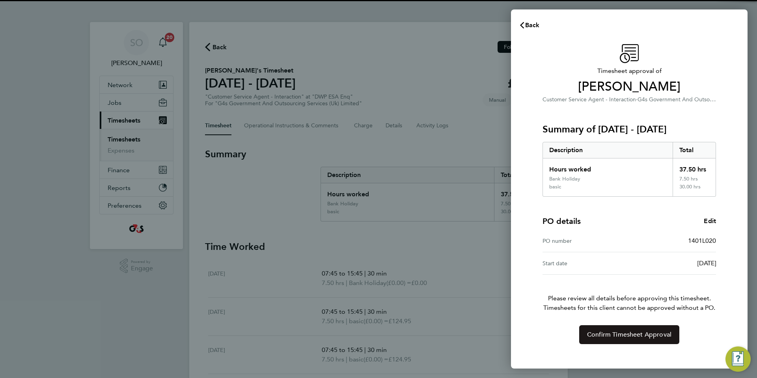
click at [618, 339] on button "Confirm Timesheet Approval" at bounding box center [629, 334] width 100 height 19
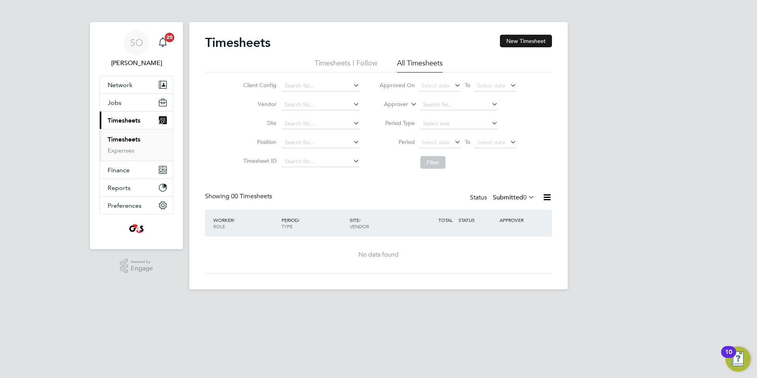
click at [521, 39] on button "New Timesheet" at bounding box center [526, 41] width 52 height 13
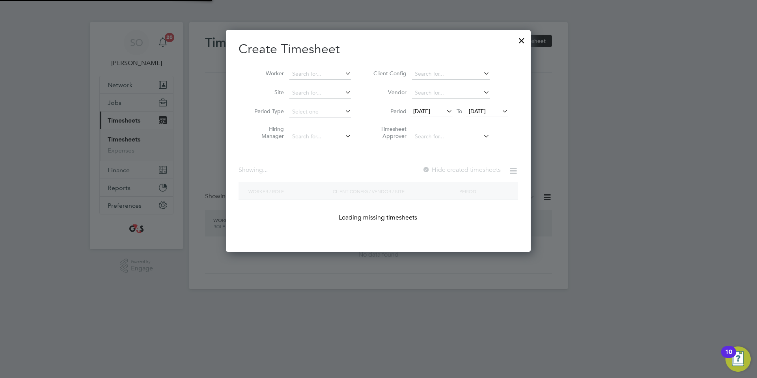
scroll to position [321, 306]
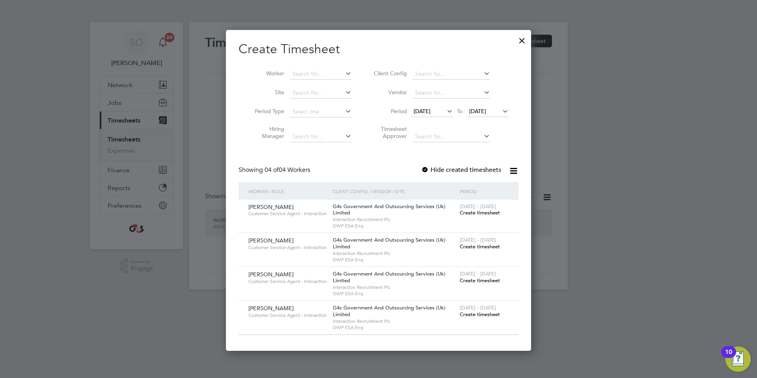
click at [425, 171] on div at bounding box center [425, 170] width 8 height 8
click at [427, 112] on span "18 Aug 2025" at bounding box center [422, 111] width 17 height 7
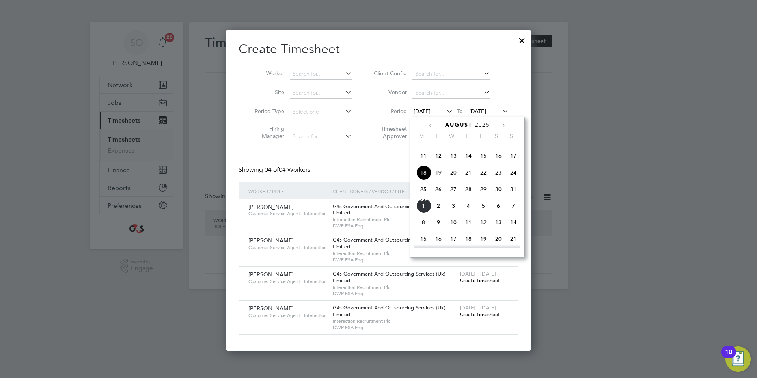
click at [423, 197] on span "25" at bounding box center [423, 189] width 15 height 15
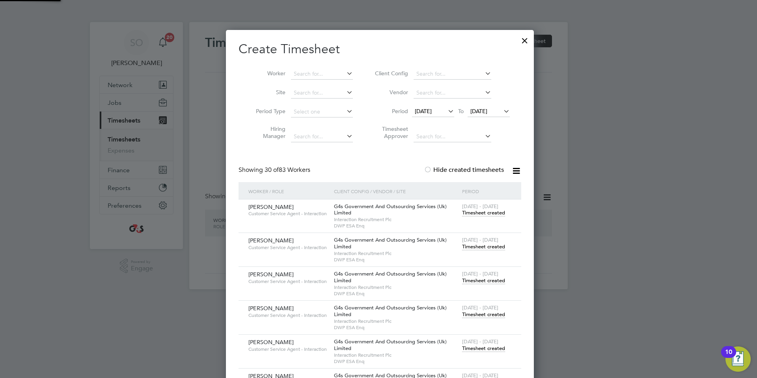
scroll to position [1226, 308]
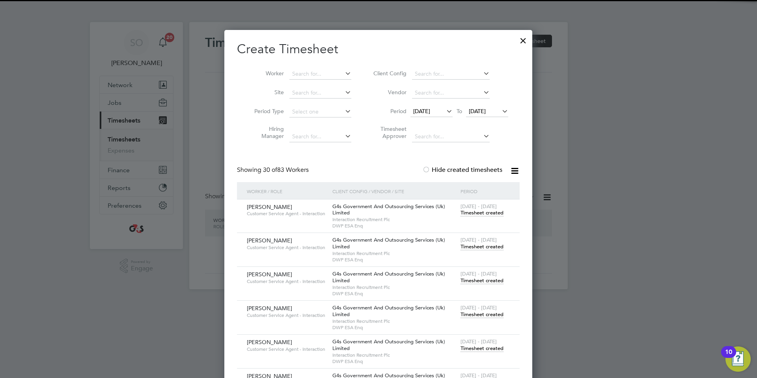
click at [479, 109] on span "25 Aug 2025" at bounding box center [477, 111] width 17 height 7
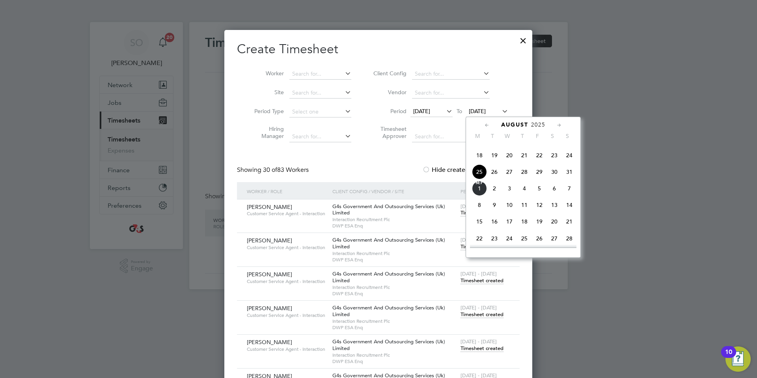
click at [567, 179] on span "31" at bounding box center [569, 171] width 15 height 15
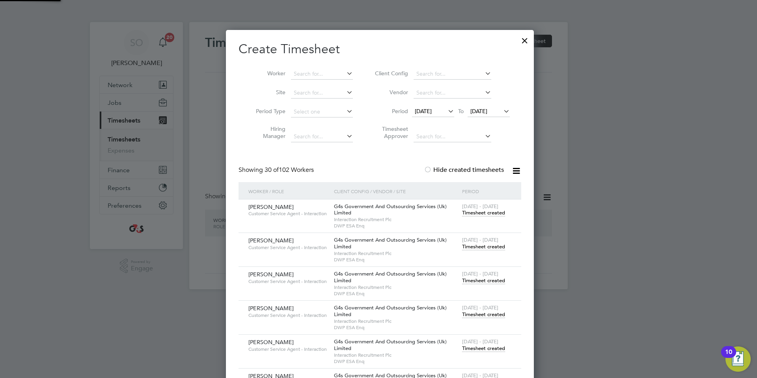
scroll to position [1226, 308]
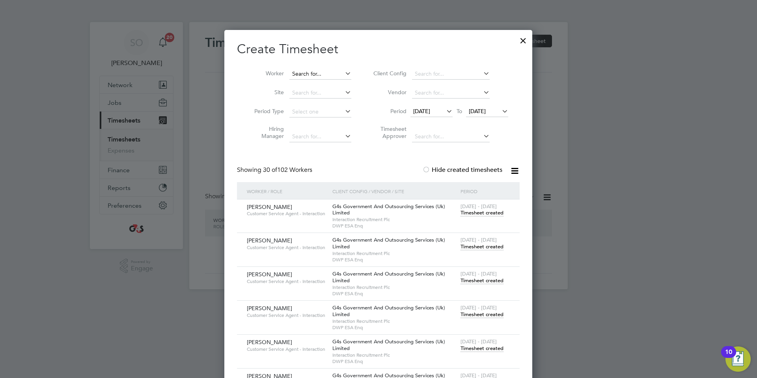
click at [310, 73] on input at bounding box center [320, 74] width 62 height 11
click at [326, 81] on li "Chidinm a Osuchukwu" at bounding box center [320, 84] width 63 height 11
type input "[PERSON_NAME]"
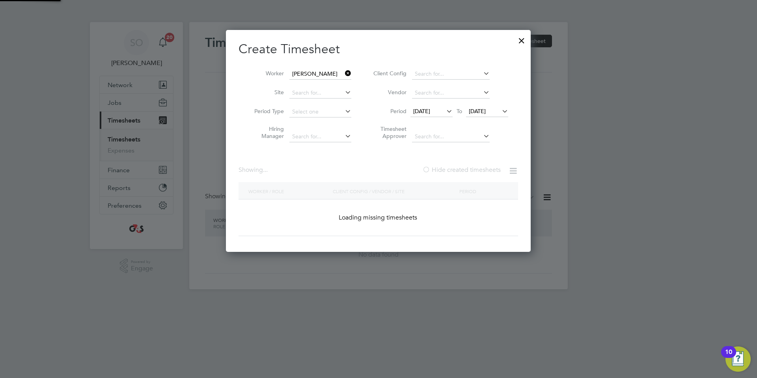
scroll to position [220, 306]
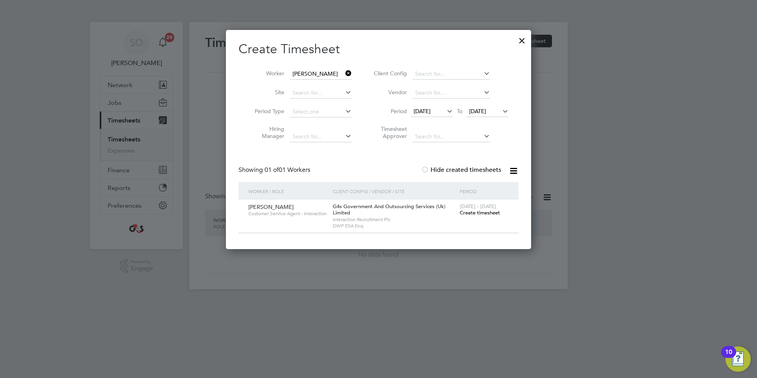
click at [522, 39] on div at bounding box center [522, 39] width 14 height 14
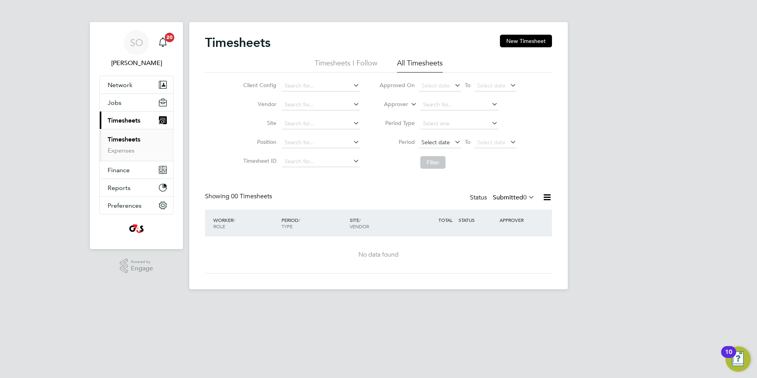
click at [441, 140] on span "Select date" at bounding box center [436, 142] width 28 height 7
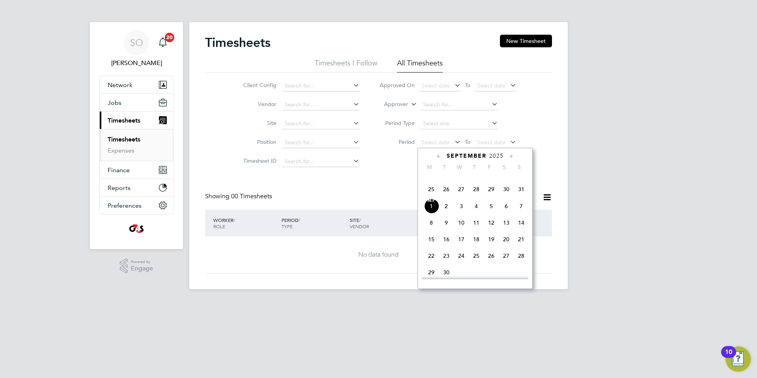
click at [524, 197] on span "31" at bounding box center [521, 189] width 15 height 15
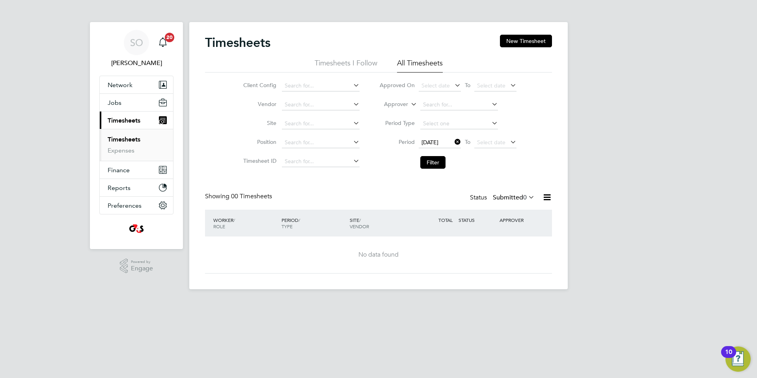
click at [438, 140] on span "31 Aug 2025" at bounding box center [430, 142] width 17 height 7
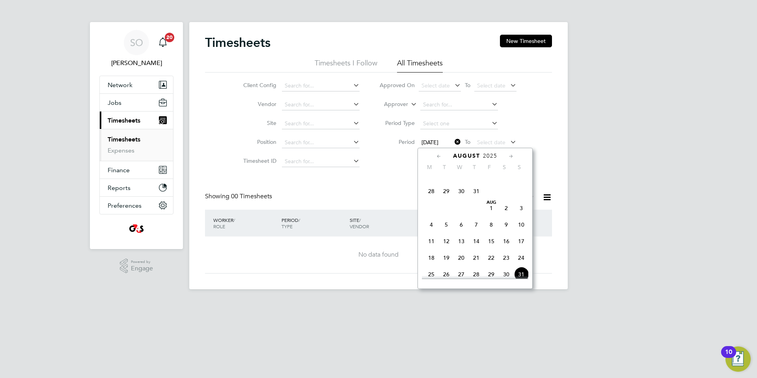
scroll to position [240, 0]
click at [431, 186] on span "21" at bounding box center [431, 178] width 15 height 15
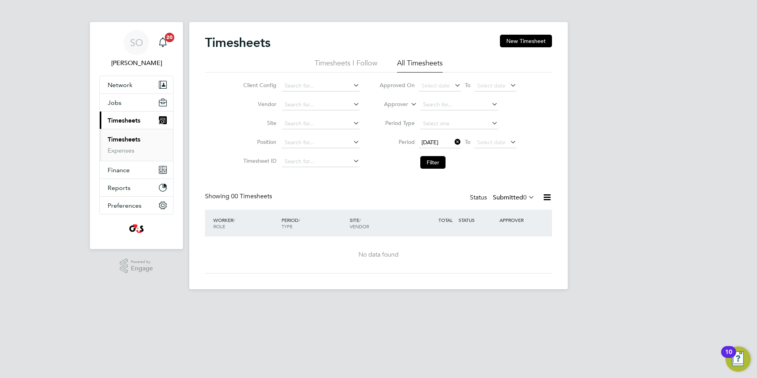
click at [435, 143] on span "21 Jul 2025" at bounding box center [430, 142] width 17 height 7
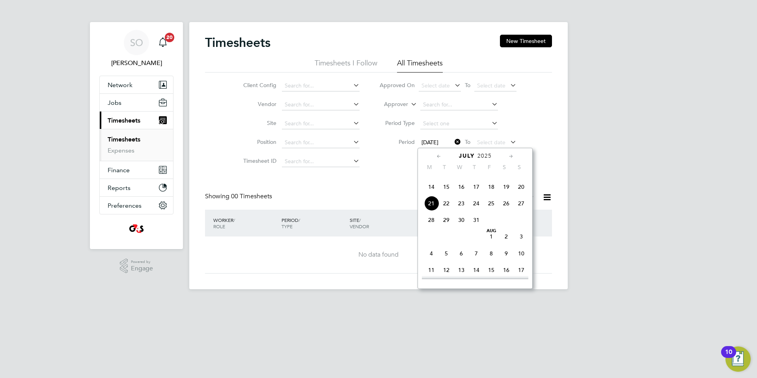
click at [430, 178] on span "7" at bounding box center [431, 170] width 15 height 15
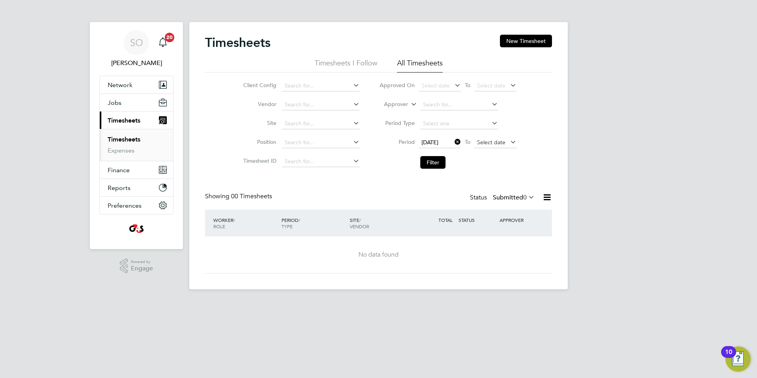
click at [485, 144] on span "Select date" at bounding box center [491, 142] width 28 height 7
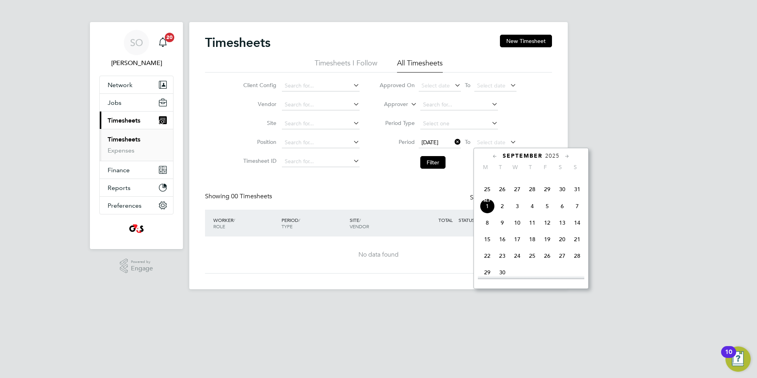
click at [579, 197] on span "31" at bounding box center [577, 189] width 15 height 15
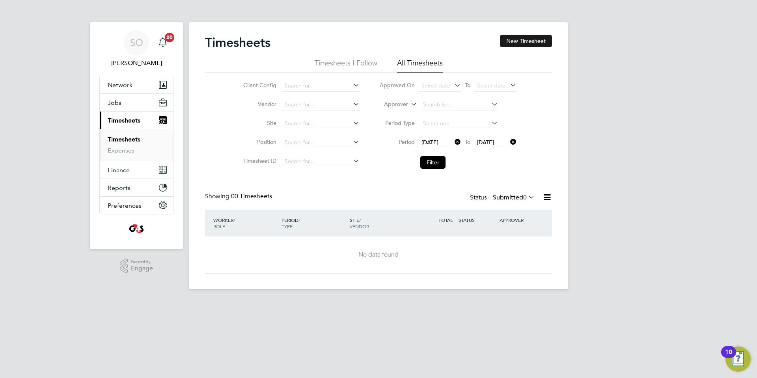
click at [521, 41] on button "New Timesheet" at bounding box center [526, 41] width 52 height 13
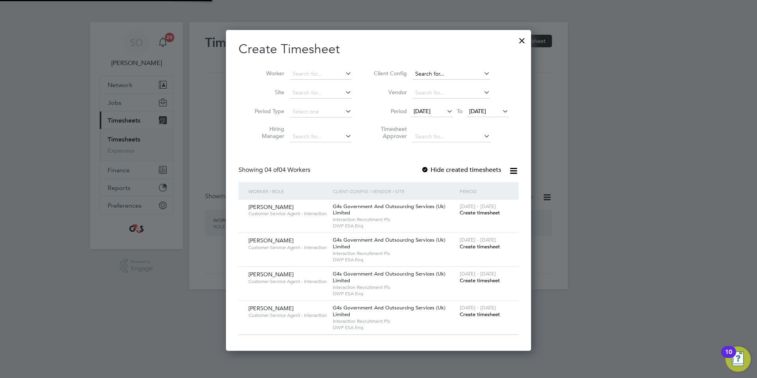
scroll to position [321, 306]
click at [486, 110] on span "25 Aug 2025" at bounding box center [477, 111] width 17 height 7
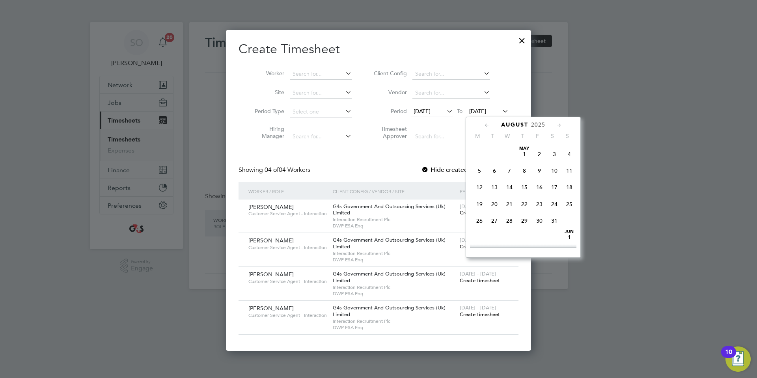
scroll to position [315, 0]
click at [570, 179] on span "31" at bounding box center [569, 171] width 15 height 15
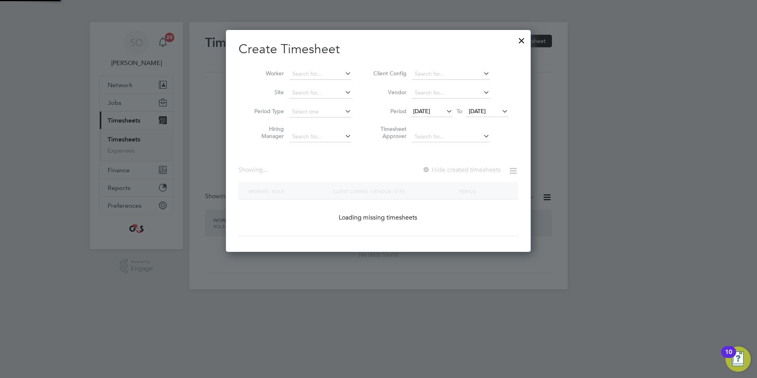
scroll to position [321, 306]
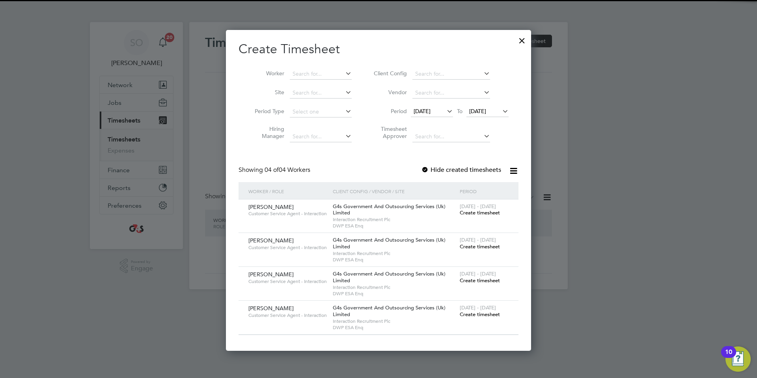
click at [426, 110] on span "18 Aug 2025" at bounding box center [422, 111] width 17 height 7
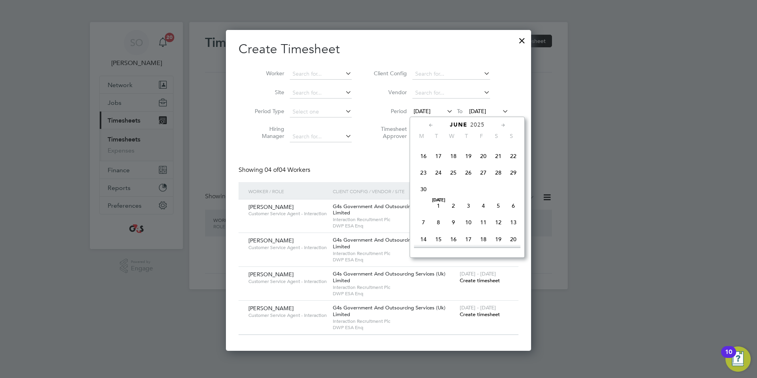
scroll to position [129, 0]
click at [424, 196] on span "30" at bounding box center [423, 191] width 15 height 15
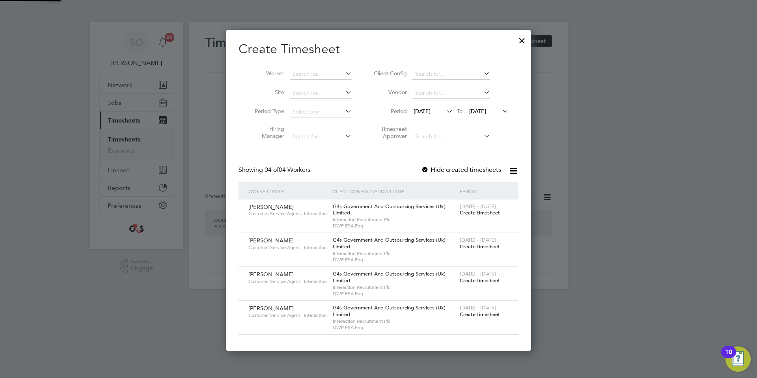
scroll to position [321, 306]
click at [425, 166] on div at bounding box center [425, 170] width 8 height 8
click at [321, 73] on input at bounding box center [321, 74] width 62 height 11
click at [322, 84] on li "Chid inma Osuchukwu" at bounding box center [321, 84] width 64 height 11
type input "Chidinma Osuchukwu"
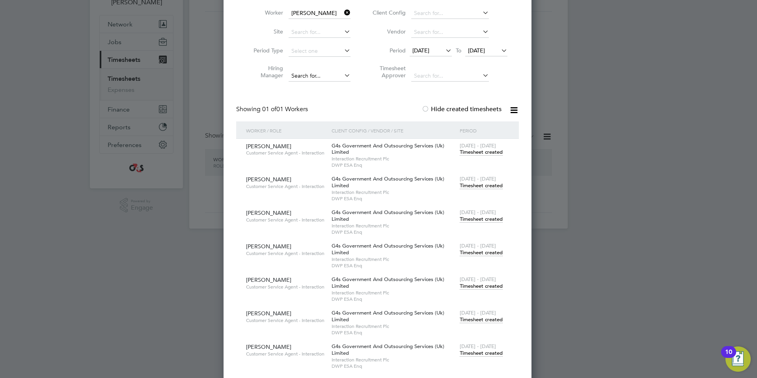
scroll to position [0, 0]
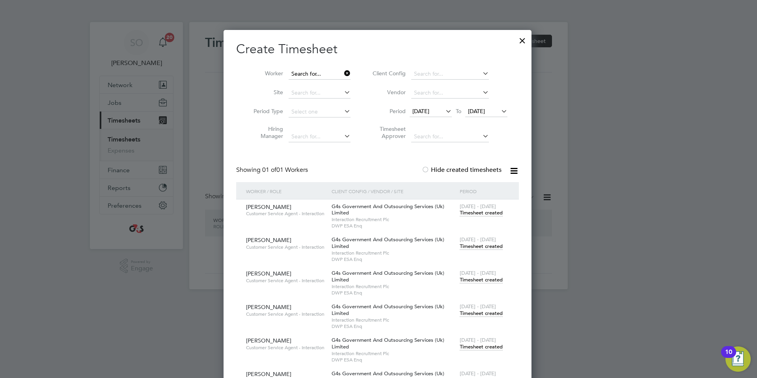
click at [304, 73] on input at bounding box center [320, 74] width 62 height 11
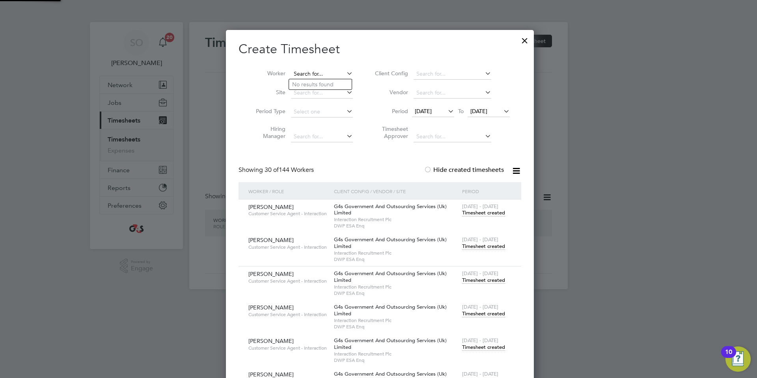
scroll to position [5514, 310]
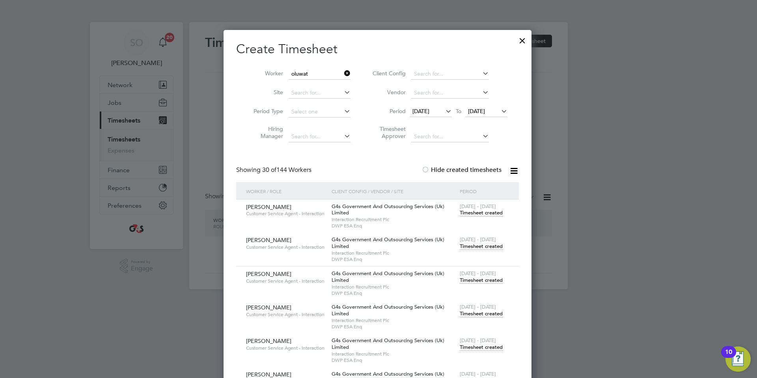
click at [306, 94] on b "Oluwat" at bounding box center [301, 95] width 19 height 7
type input "Oluwatosin Adeyemi"
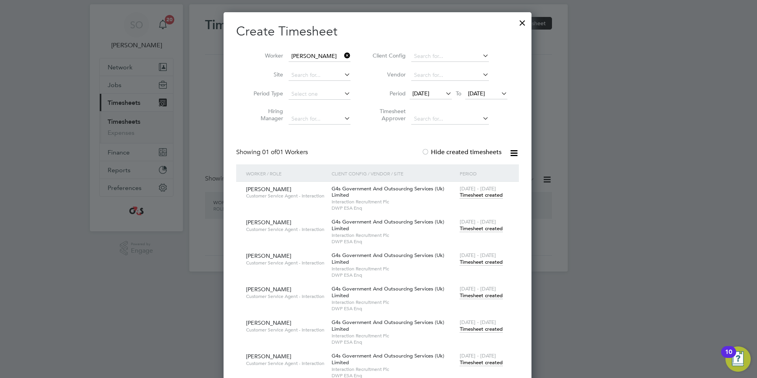
scroll to position [38, 0]
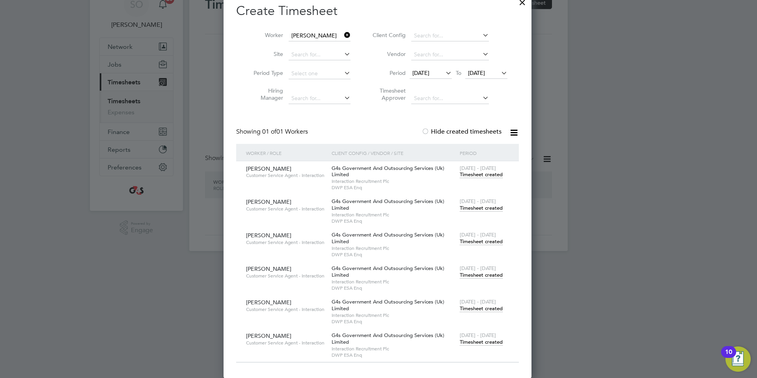
click at [482, 341] on span "Timesheet created" at bounding box center [481, 342] width 43 height 7
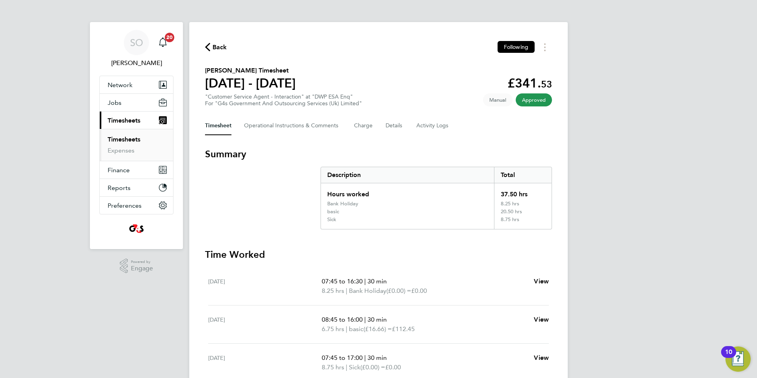
click at [207, 47] on icon "button" at bounding box center [207, 47] width 5 height 8
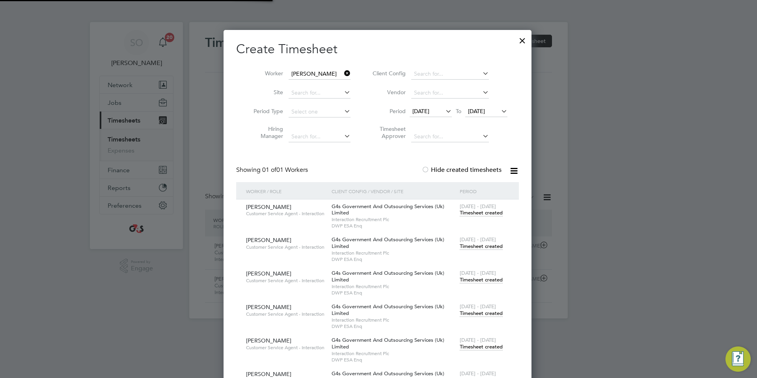
scroll to position [20, 69]
click at [313, 75] on input "Oluwatosin Adeyemi" at bounding box center [320, 74] width 62 height 11
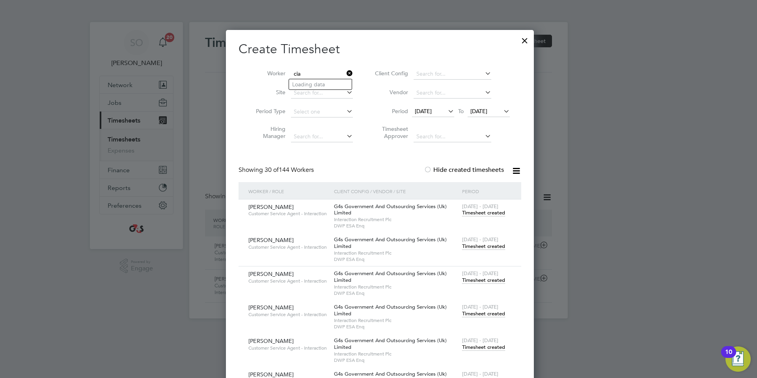
scroll to position [5514, 310]
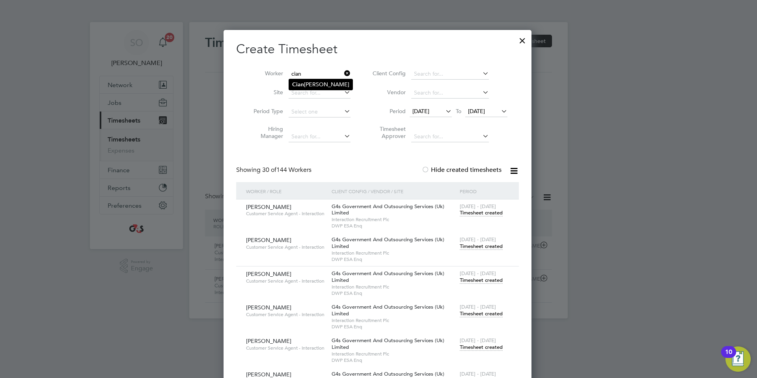
click at [317, 82] on li "Cian Galvin" at bounding box center [320, 84] width 63 height 11
type input "Cian Galvin"
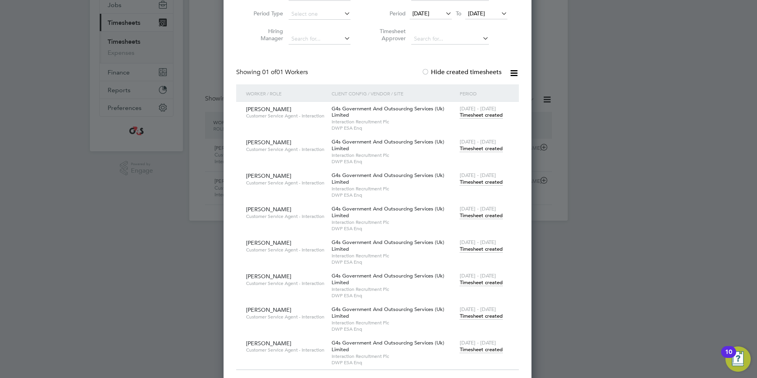
scroll to position [0, 0]
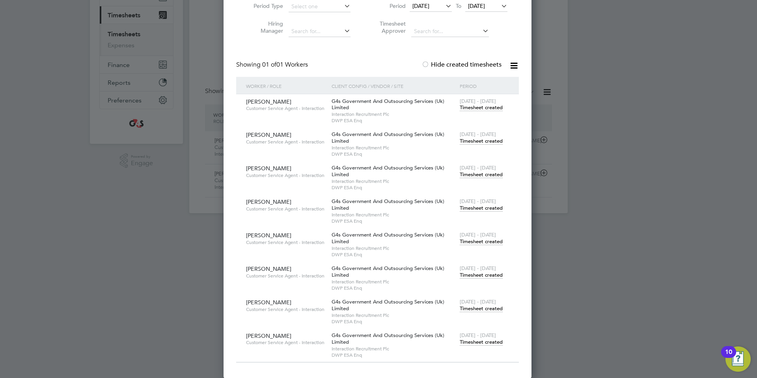
click at [475, 339] on span "Timesheet created" at bounding box center [481, 342] width 43 height 7
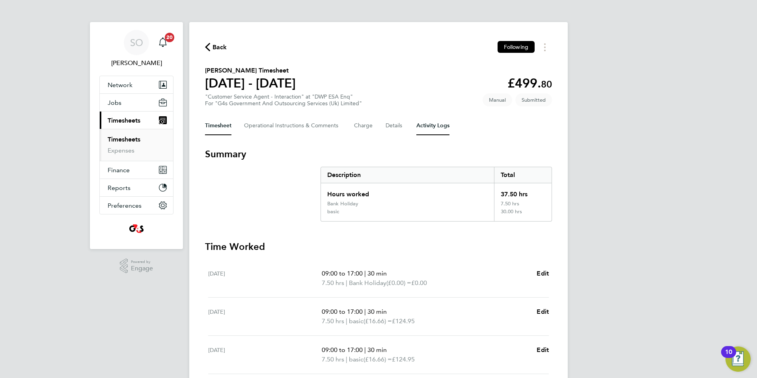
click at [432, 128] on Logs-tab "Activity Logs" at bounding box center [432, 125] width 33 height 19
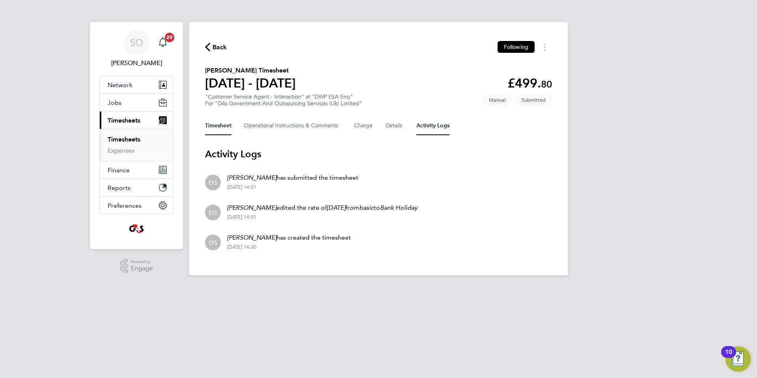
click at [216, 127] on button "Timesheet" at bounding box center [218, 125] width 26 height 19
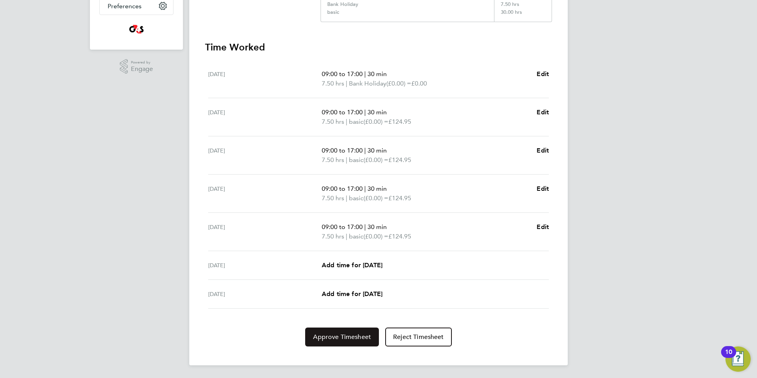
click at [357, 339] on span "Approve Timesheet" at bounding box center [342, 337] width 58 height 8
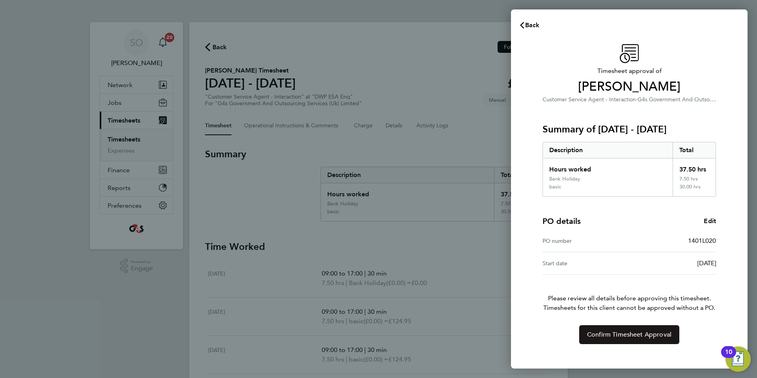
click at [631, 336] on span "Confirm Timesheet Approval" at bounding box center [629, 335] width 84 height 8
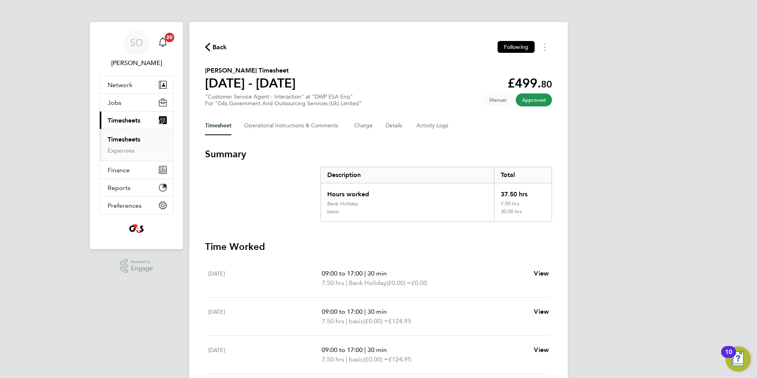
click at [207, 44] on icon "button" at bounding box center [207, 47] width 5 height 8
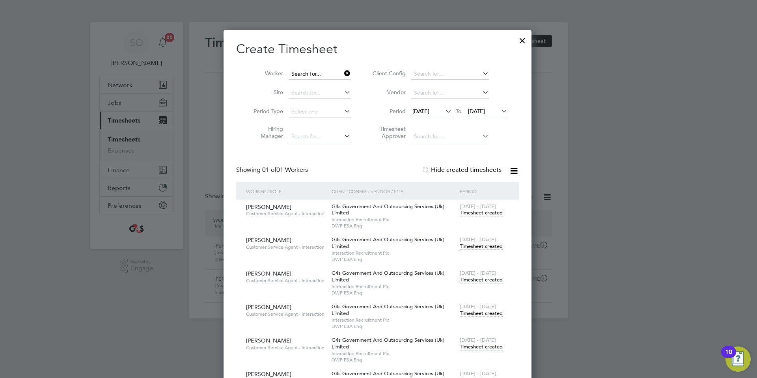
click at [304, 75] on input at bounding box center [320, 74] width 62 height 11
click at [310, 93] on li "Kaya Samuda" at bounding box center [337, 95] width 97 height 11
type input "Kaya Samuda"
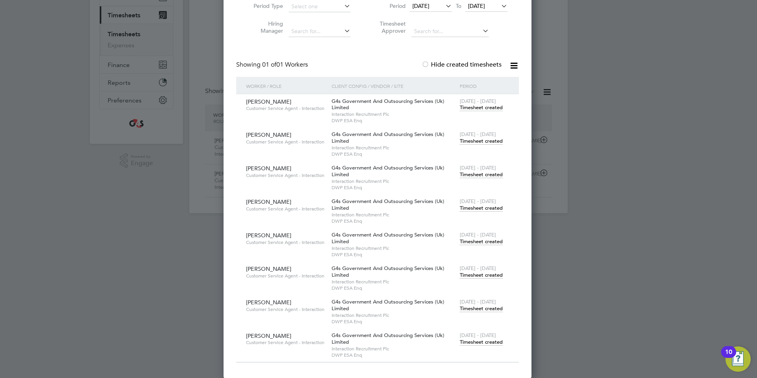
click at [483, 341] on span "Timesheet created" at bounding box center [481, 342] width 43 height 7
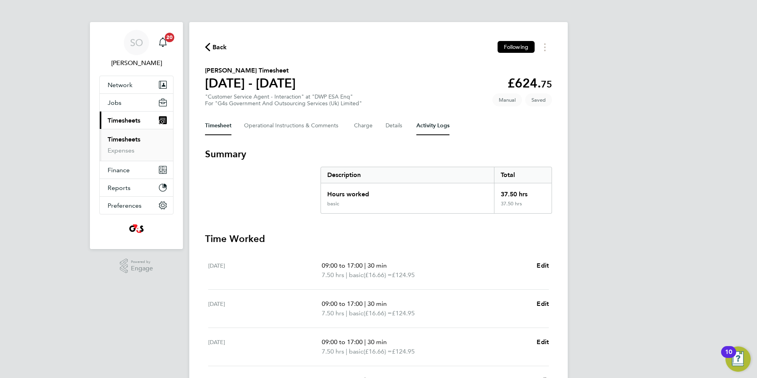
click at [433, 123] on Logs-tab "Activity Logs" at bounding box center [432, 125] width 33 height 19
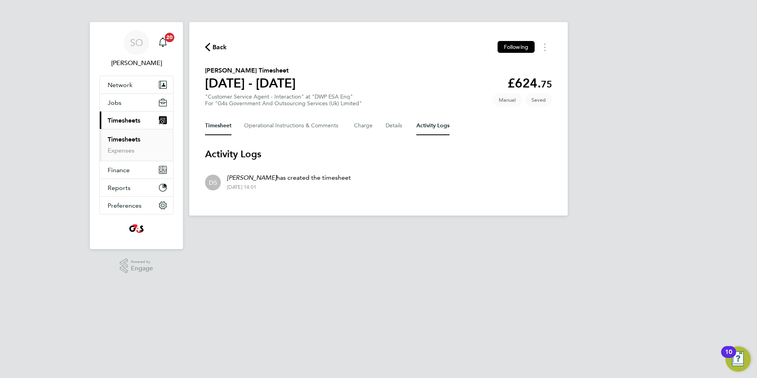
click at [212, 126] on button "Timesheet" at bounding box center [218, 125] width 26 height 19
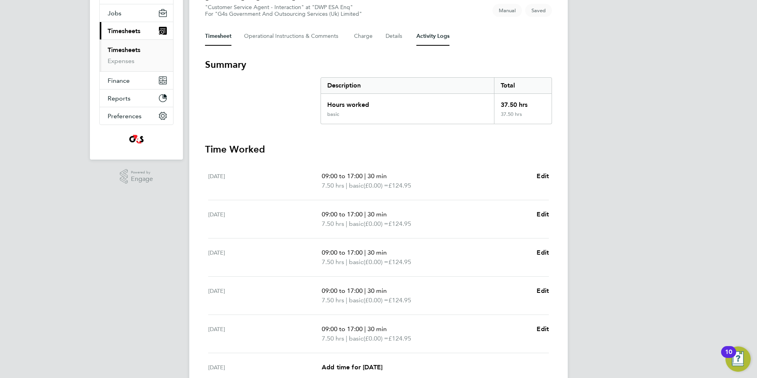
click at [431, 37] on Logs-tab "Activity Logs" at bounding box center [432, 36] width 33 height 19
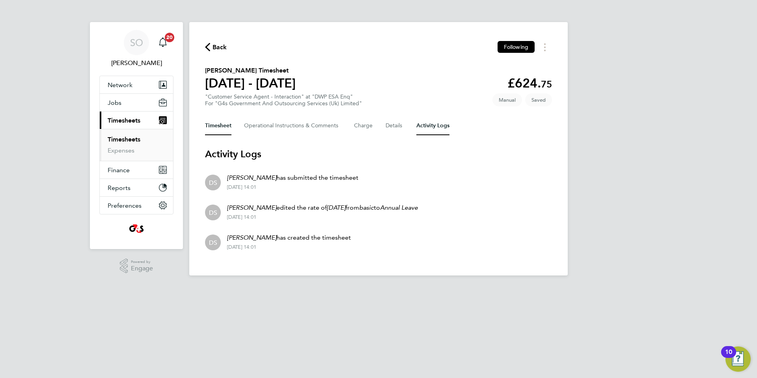
click at [217, 130] on button "Timesheet" at bounding box center [218, 125] width 26 height 19
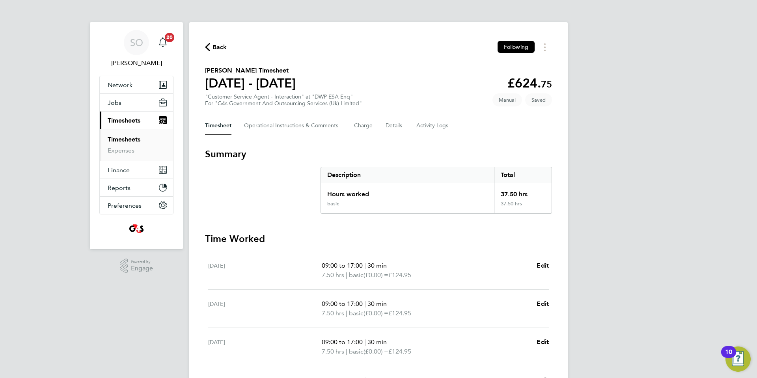
click at [207, 45] on icon "button" at bounding box center [207, 47] width 5 height 8
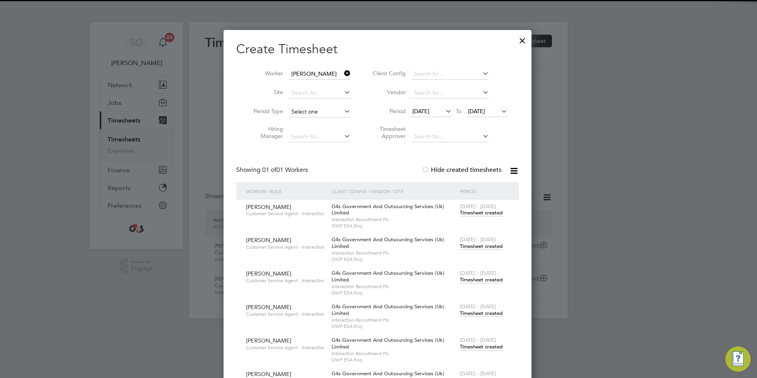
scroll to position [20, 69]
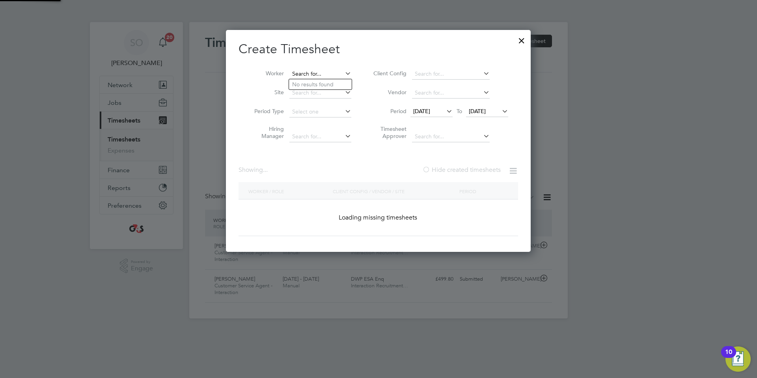
click at [317, 72] on input at bounding box center [320, 74] width 62 height 11
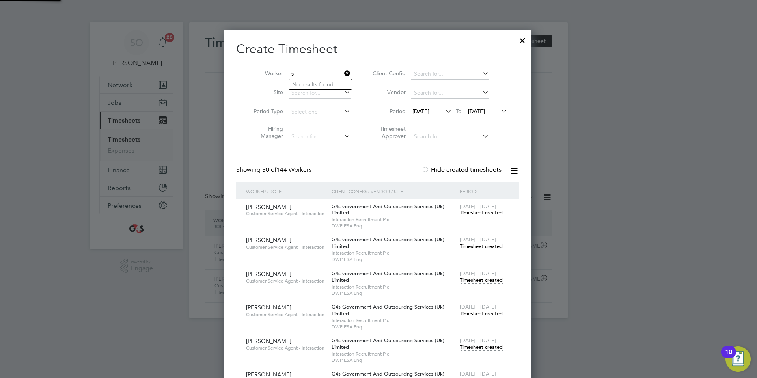
scroll to position [5514, 310]
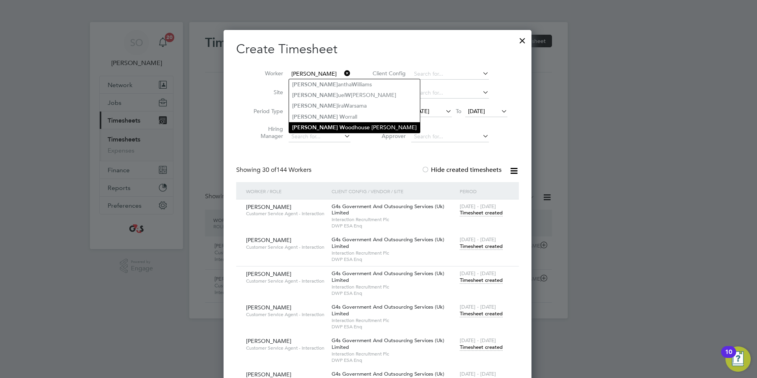
click at [326, 125] on li "Sam W oodhouse Mcmullan" at bounding box center [354, 127] width 131 height 11
type input "Sam Woodhouse Mcmullan"
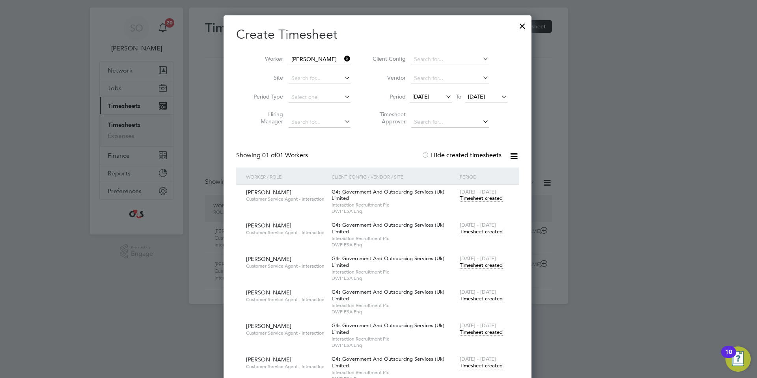
scroll to position [38, 0]
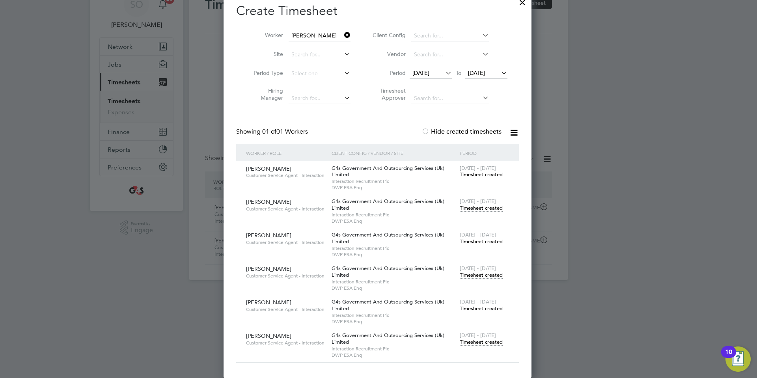
click at [469, 343] on span "Timesheet created" at bounding box center [481, 342] width 43 height 7
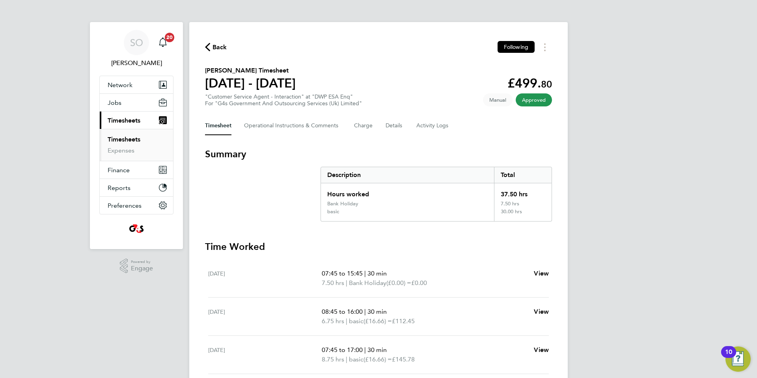
click at [208, 48] on icon "button" at bounding box center [207, 47] width 5 height 8
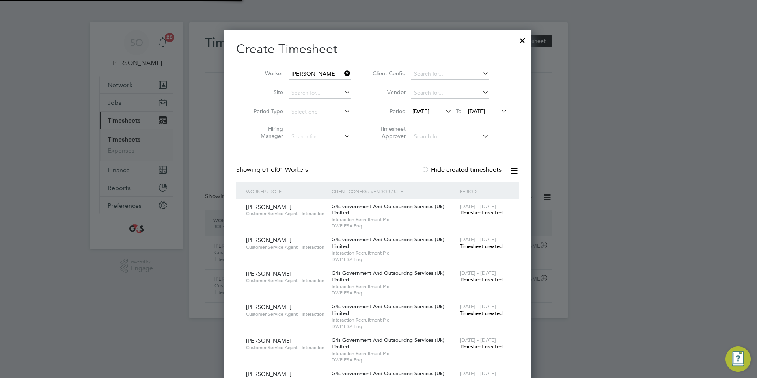
scroll to position [20, 69]
click at [305, 74] on input at bounding box center [320, 74] width 62 height 11
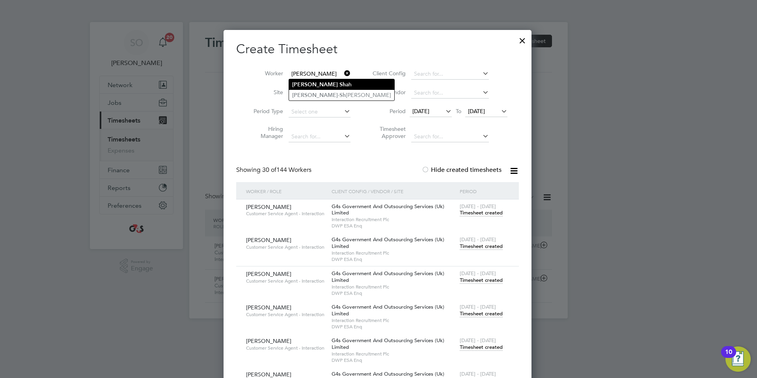
click at [339, 81] on b "Sh" at bounding box center [342, 84] width 6 height 7
type input "Syed Shah"
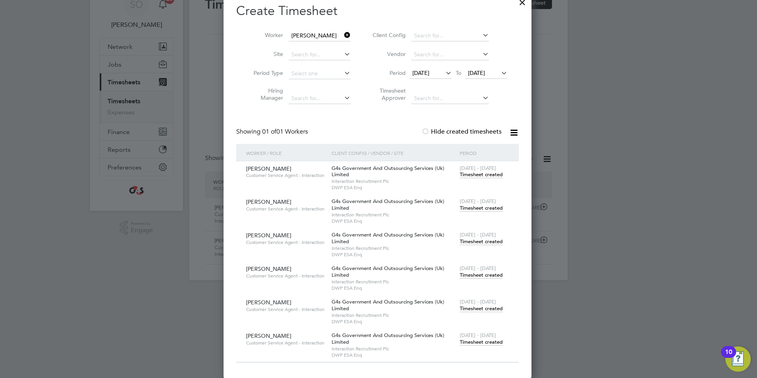
click at [487, 341] on span "Timesheet created" at bounding box center [481, 342] width 43 height 7
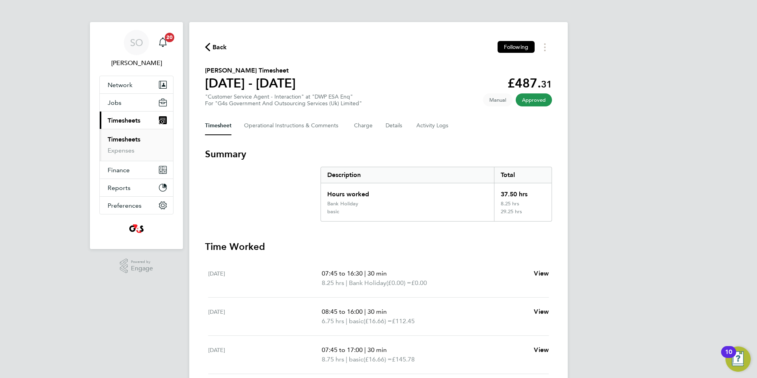
click at [209, 43] on span "Back" at bounding box center [216, 46] width 22 height 7
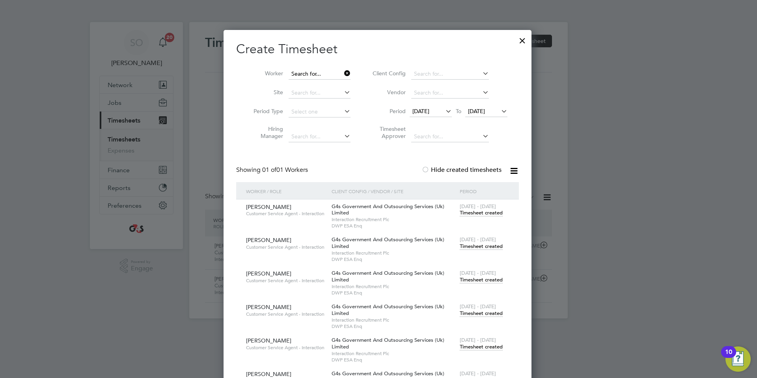
click at [300, 76] on input at bounding box center [320, 74] width 62 height 11
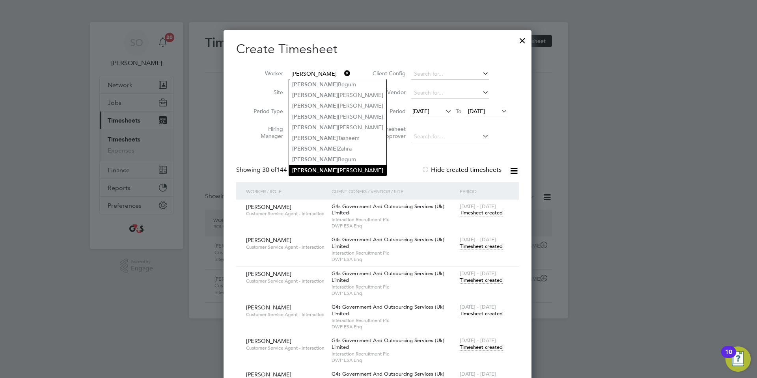
click at [340, 167] on li "Syeda Ruhena Begum" at bounding box center [337, 170] width 97 height 11
type input "Syeda Ruhena Begum"
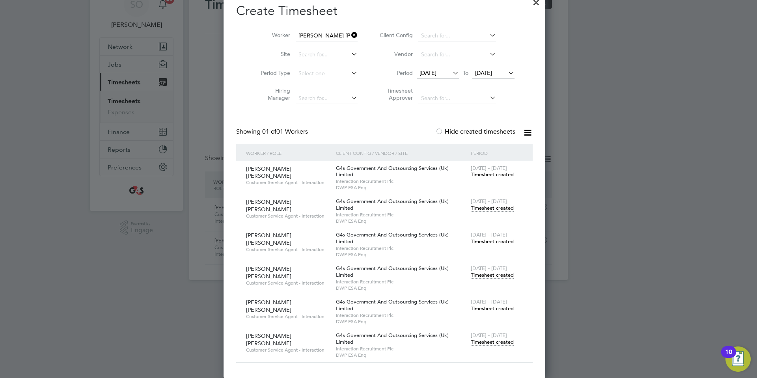
click at [481, 343] on span "Timesheet created" at bounding box center [492, 342] width 43 height 7
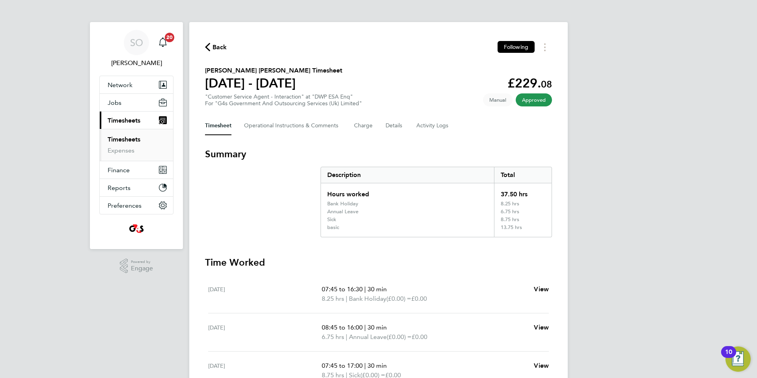
click at [209, 44] on icon "button" at bounding box center [207, 47] width 5 height 8
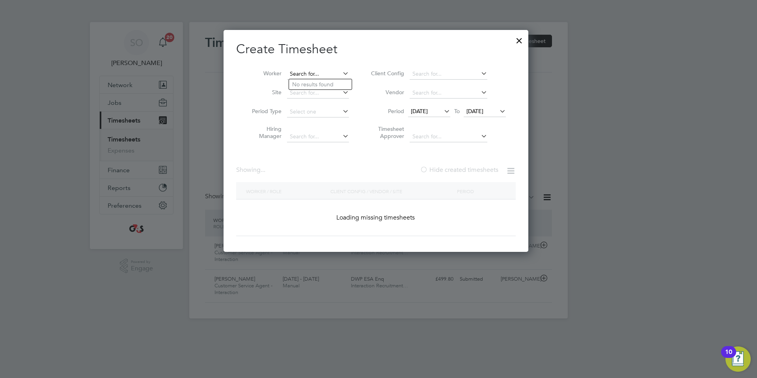
click at [306, 76] on input at bounding box center [318, 74] width 62 height 11
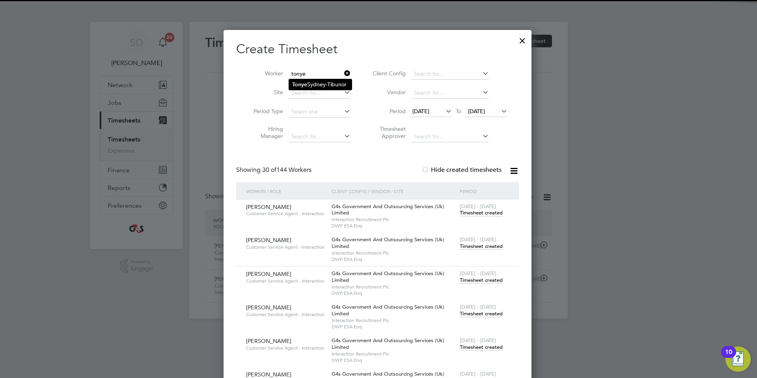
click at [311, 86] on li "Tonye Sydney-Tibunor" at bounding box center [320, 84] width 63 height 11
type input "Tonye Sydney-Tibunor"
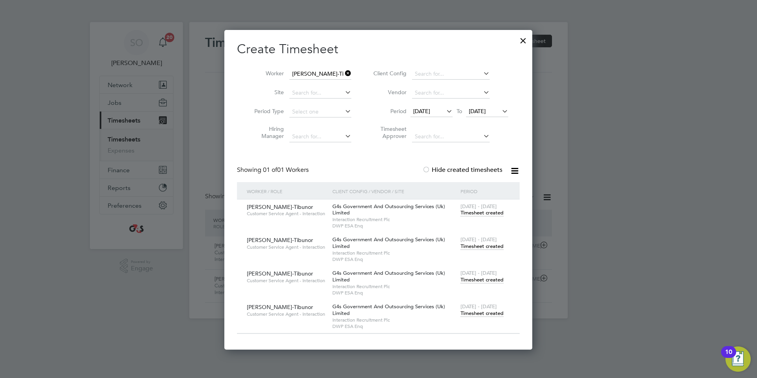
click at [476, 313] on span "Timesheet created" at bounding box center [482, 313] width 43 height 7
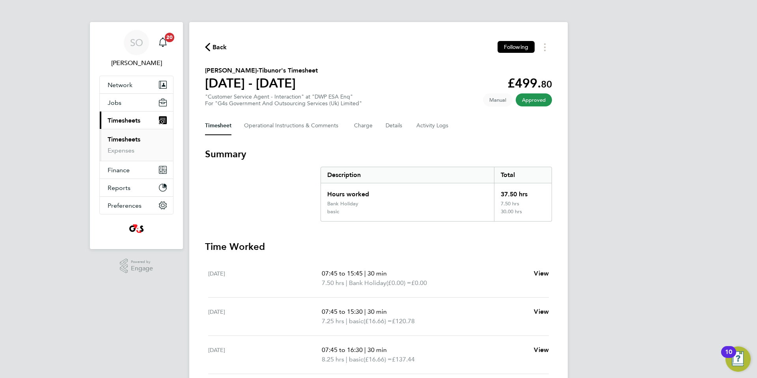
drag, startPoint x: 207, startPoint y: 45, endPoint x: 228, endPoint y: 55, distance: 22.9
click at [207, 45] on icon "button" at bounding box center [207, 47] width 5 height 8
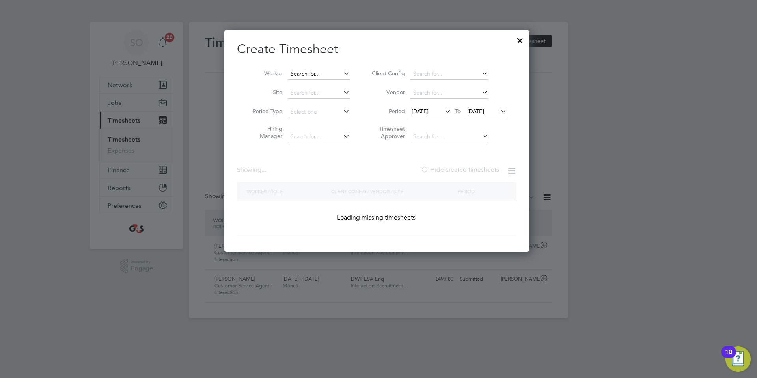
click at [300, 75] on input at bounding box center [319, 74] width 62 height 11
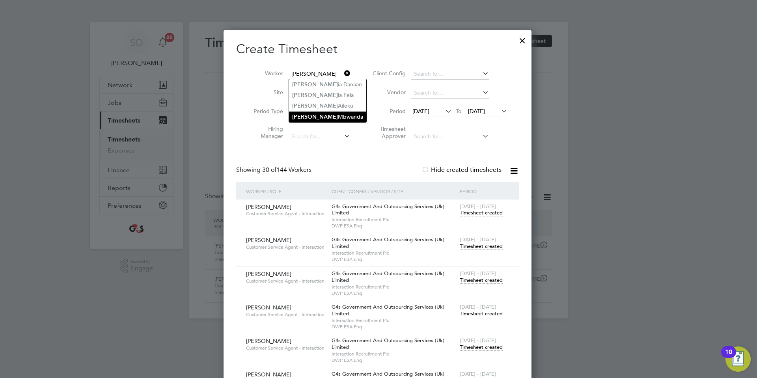
click at [307, 114] on li "Victor Mbwanda" at bounding box center [327, 117] width 77 height 11
type input "Victor Mbwanda"
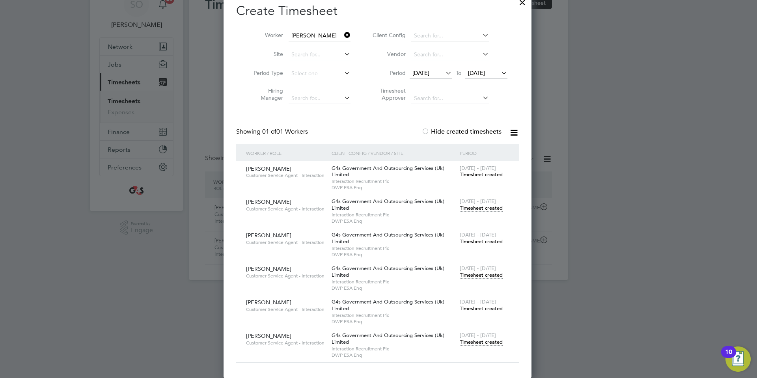
click at [487, 341] on span "Timesheet created" at bounding box center [481, 342] width 43 height 7
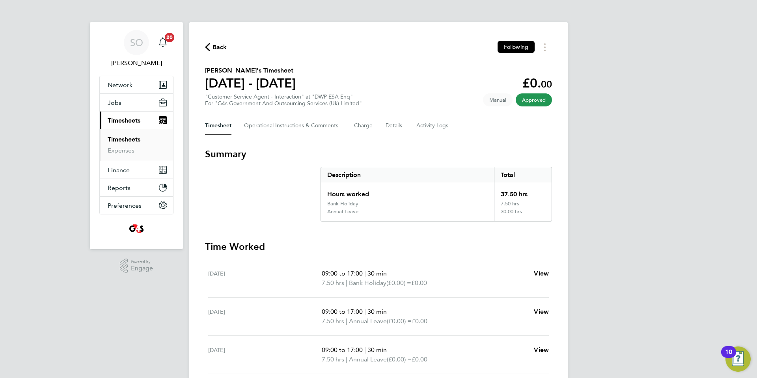
click at [209, 41] on div "Back Following" at bounding box center [378, 47] width 347 height 12
click at [208, 48] on icon "button" at bounding box center [207, 47] width 5 height 8
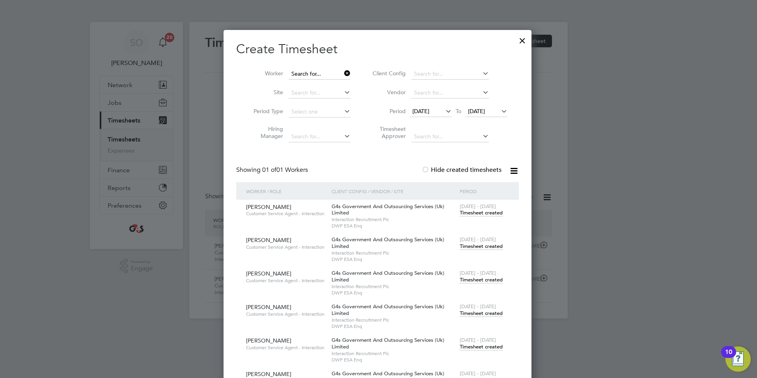
click at [311, 75] on input at bounding box center [320, 74] width 62 height 11
click at [309, 84] on li "Abbey P otts" at bounding box center [326, 84] width 74 height 11
type input "Abbey Potts"
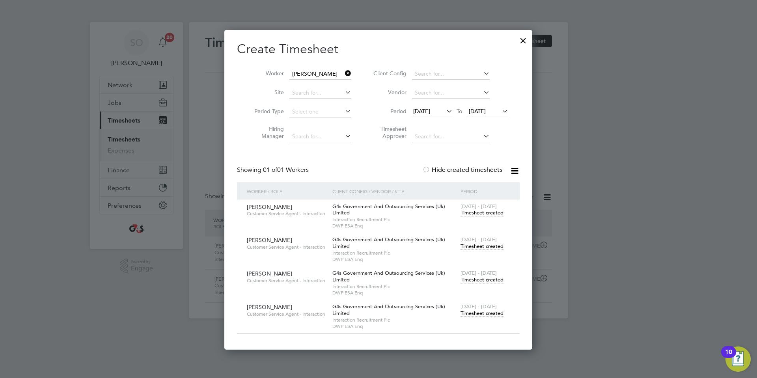
click at [475, 313] on span "Timesheet created" at bounding box center [482, 313] width 43 height 7
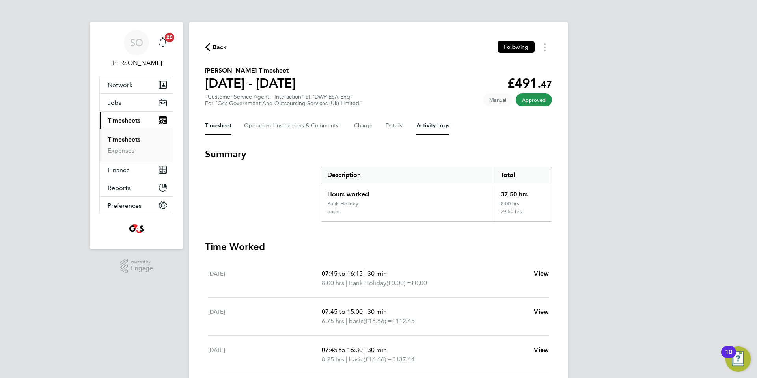
click at [427, 128] on Logs-tab "Activity Logs" at bounding box center [432, 125] width 33 height 19
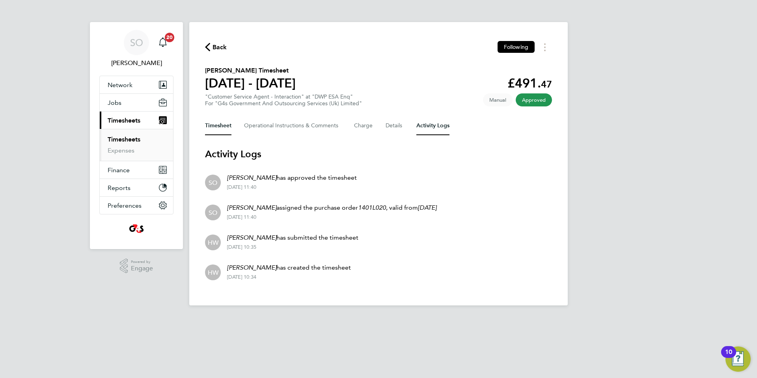
click at [209, 131] on button "Timesheet" at bounding box center [218, 125] width 26 height 19
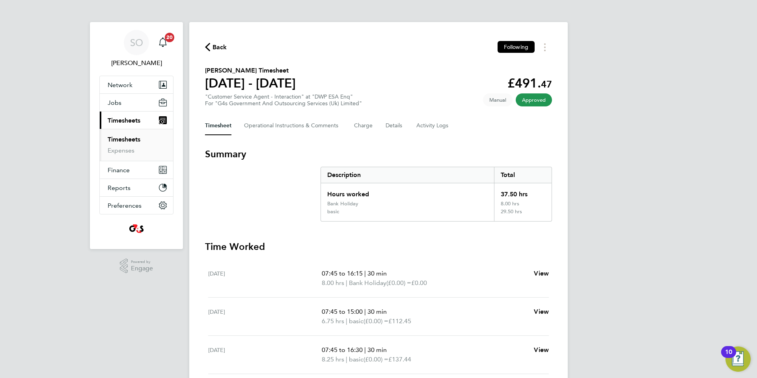
click at [207, 45] on icon "button" at bounding box center [207, 47] width 5 height 8
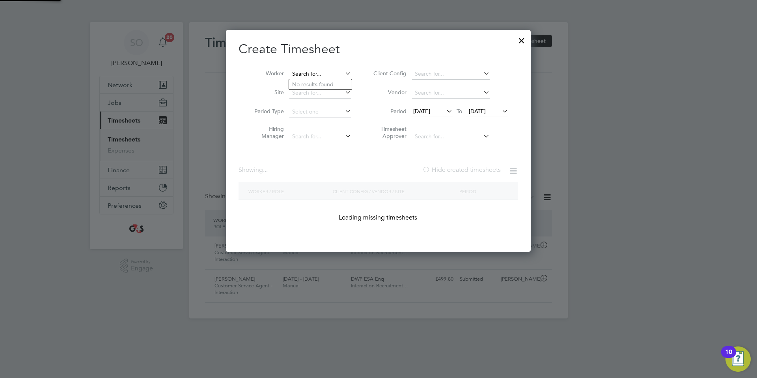
click at [300, 76] on input at bounding box center [320, 74] width 62 height 11
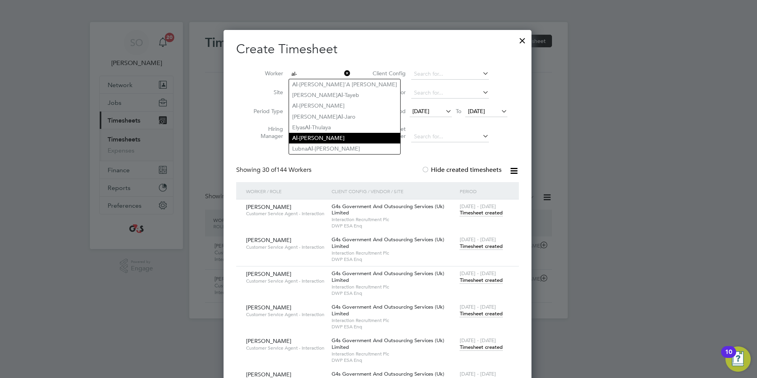
click at [315, 138] on li "Al- Tamash Khan" at bounding box center [344, 138] width 111 height 11
type input "Al-Tamash Khan"
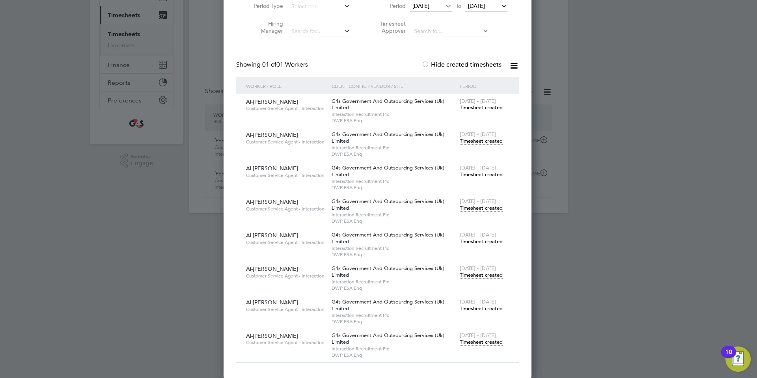
click at [485, 344] on span "Timesheet created" at bounding box center [481, 342] width 43 height 7
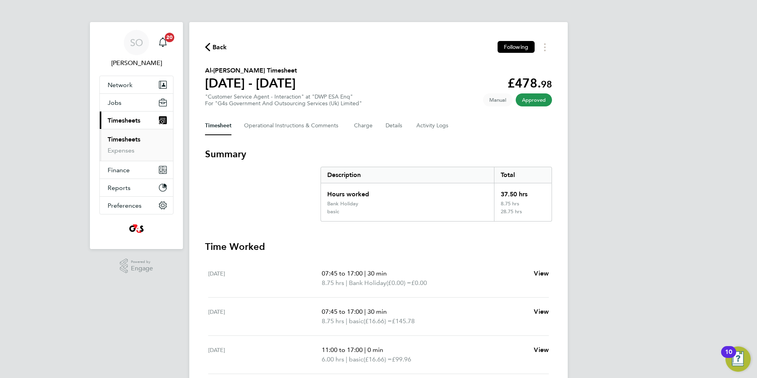
click at [208, 45] on icon "button" at bounding box center [207, 47] width 5 height 8
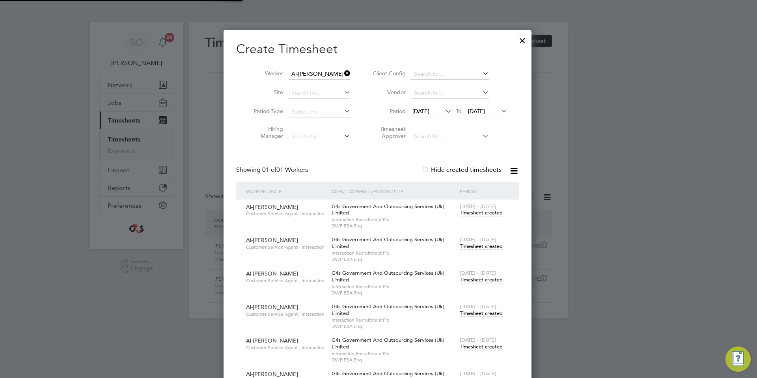
click at [307, 75] on input "Al-Tamash Khan" at bounding box center [320, 74] width 62 height 11
click at [339, 81] on b "M" at bounding box center [341, 84] width 5 height 7
type input "Alan Mcdonald"
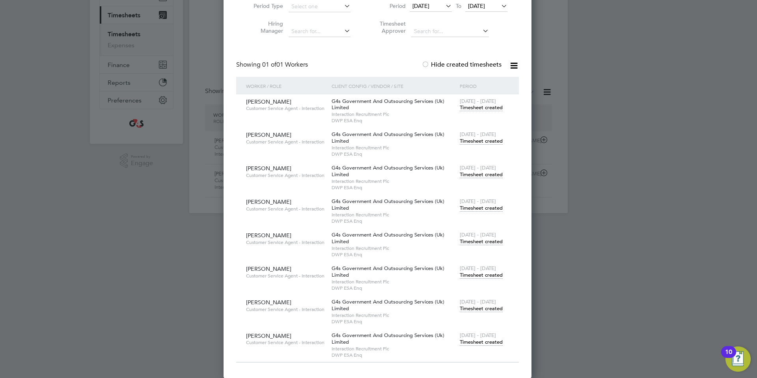
click at [481, 341] on span "Timesheet created" at bounding box center [481, 342] width 43 height 7
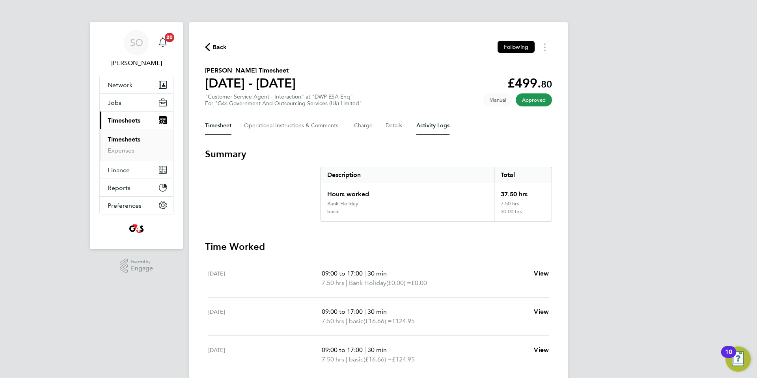
click at [427, 130] on Logs-tab "Activity Logs" at bounding box center [432, 125] width 33 height 19
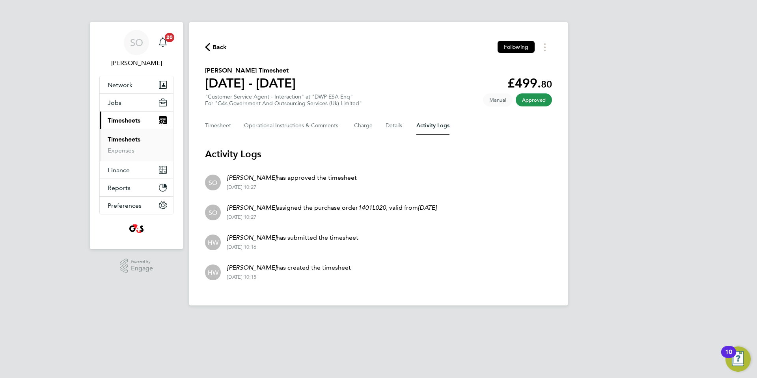
click at [207, 49] on icon "button" at bounding box center [207, 47] width 5 height 8
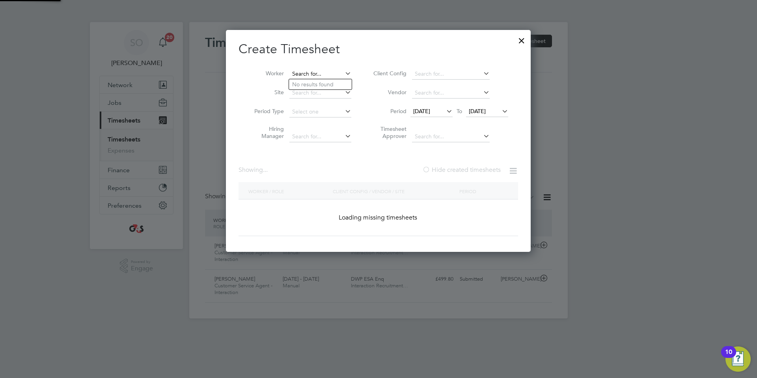
click at [304, 73] on input at bounding box center [320, 74] width 62 height 11
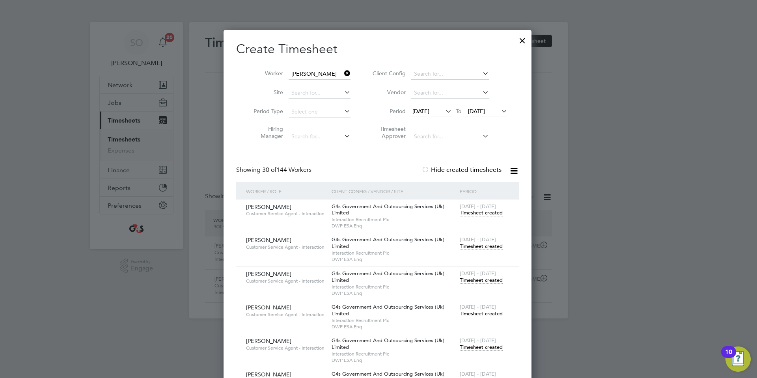
click at [315, 85] on li "Chloe W ills" at bounding box center [321, 84] width 65 height 11
type input "Chloe Wills"
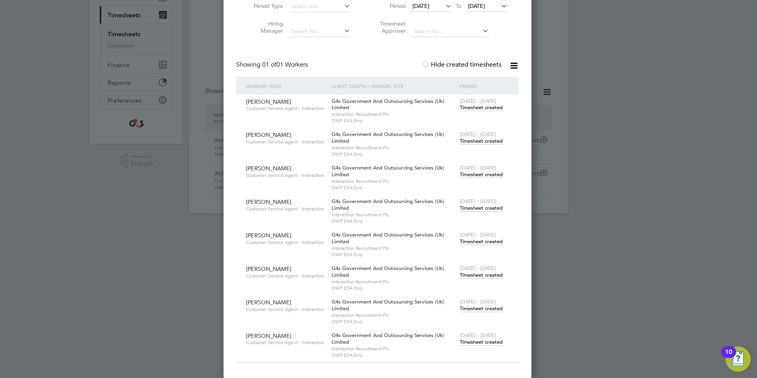
click at [495, 344] on span "Timesheet created" at bounding box center [481, 342] width 43 height 7
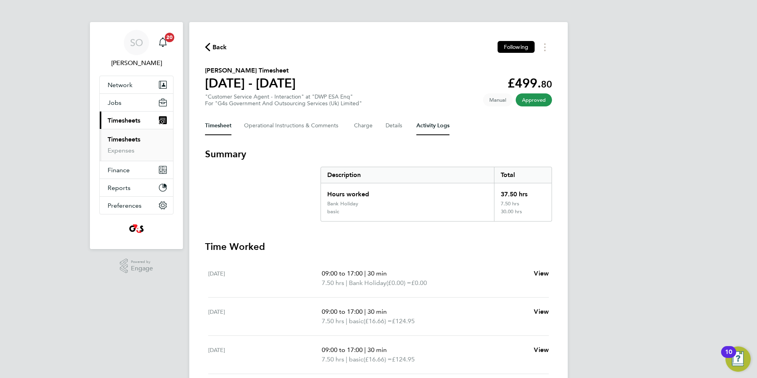
click at [435, 129] on Logs-tab "Activity Logs" at bounding box center [432, 125] width 33 height 19
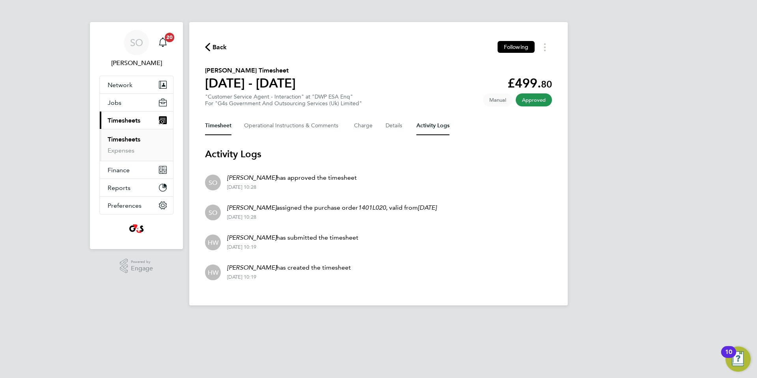
click at [220, 129] on button "Timesheet" at bounding box center [218, 125] width 26 height 19
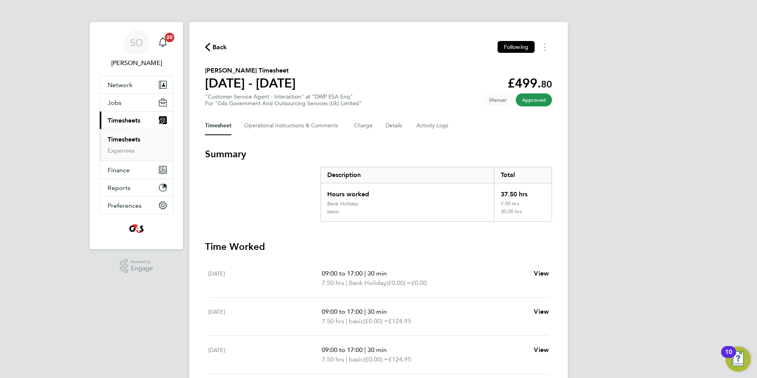
click at [207, 44] on icon "button" at bounding box center [207, 47] width 5 height 8
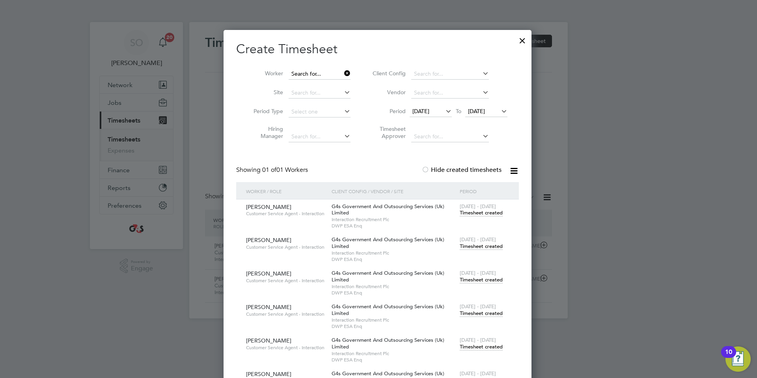
click at [315, 73] on input at bounding box center [320, 74] width 62 height 11
click at [316, 84] on li "Chris Li sasi" at bounding box center [340, 84] width 103 height 11
type input "Chris Lisasi"
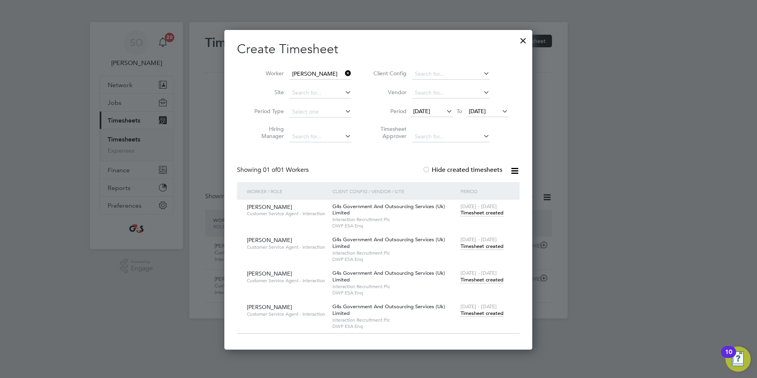
click at [466, 314] on span "Timesheet created" at bounding box center [482, 313] width 43 height 7
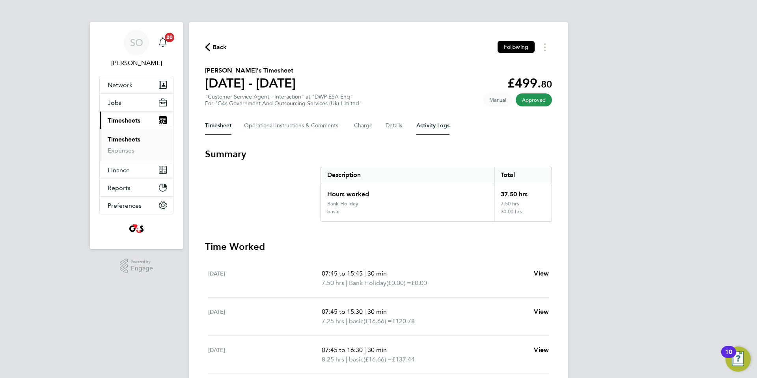
click at [434, 129] on Logs-tab "Activity Logs" at bounding box center [432, 125] width 33 height 19
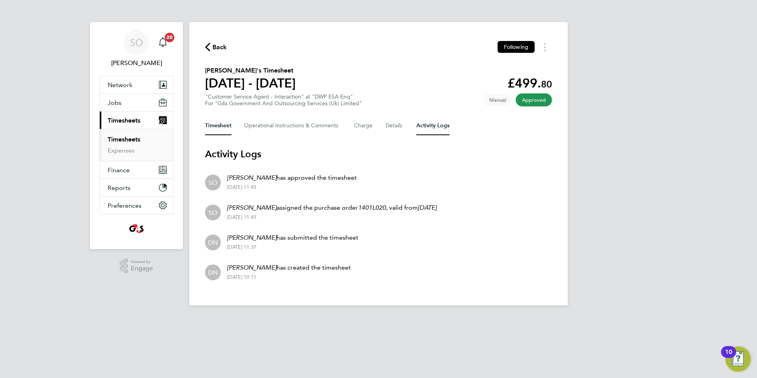
click at [217, 129] on button "Timesheet" at bounding box center [218, 125] width 26 height 19
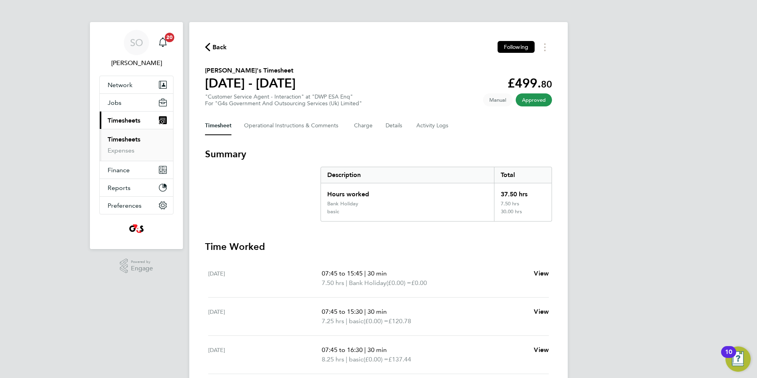
drag, startPoint x: 207, startPoint y: 43, endPoint x: 238, endPoint y: 54, distance: 32.9
click at [207, 43] on icon "button" at bounding box center [207, 47] width 5 height 8
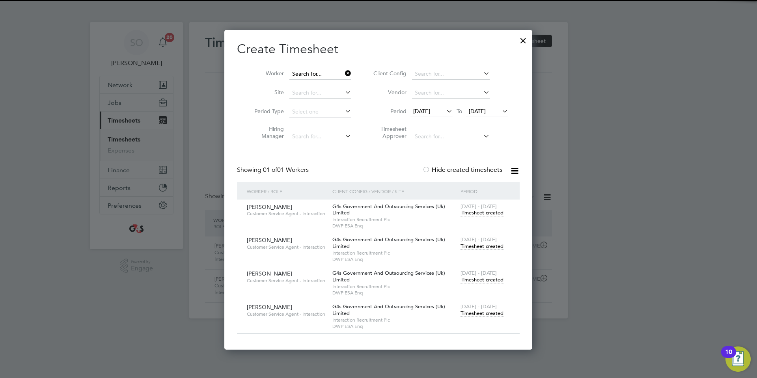
click at [307, 75] on input at bounding box center [320, 74] width 62 height 11
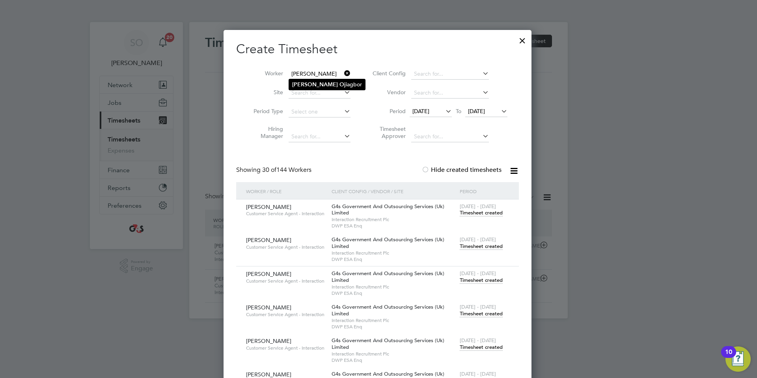
click at [316, 82] on li "David Oj iagbor" at bounding box center [327, 84] width 76 height 11
type input "David Ojiagbor"
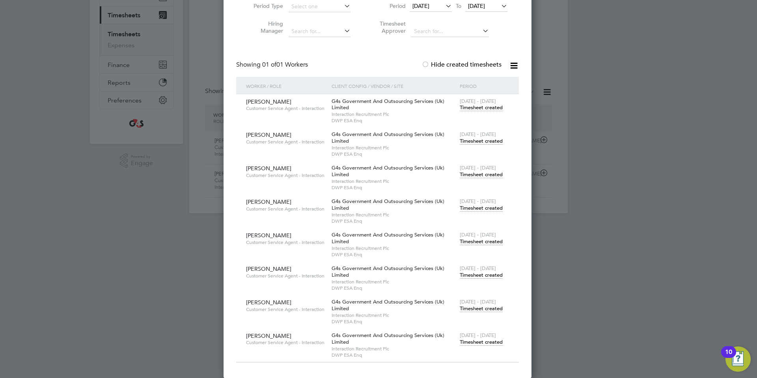
click at [483, 343] on span "Timesheet created" at bounding box center [481, 342] width 43 height 7
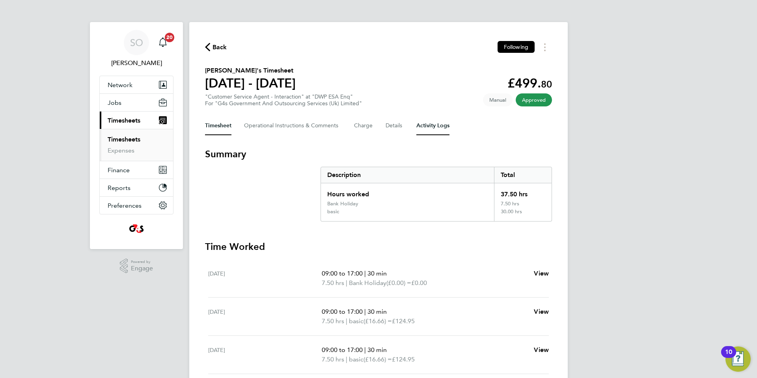
click at [435, 129] on Logs-tab "Activity Logs" at bounding box center [432, 125] width 33 height 19
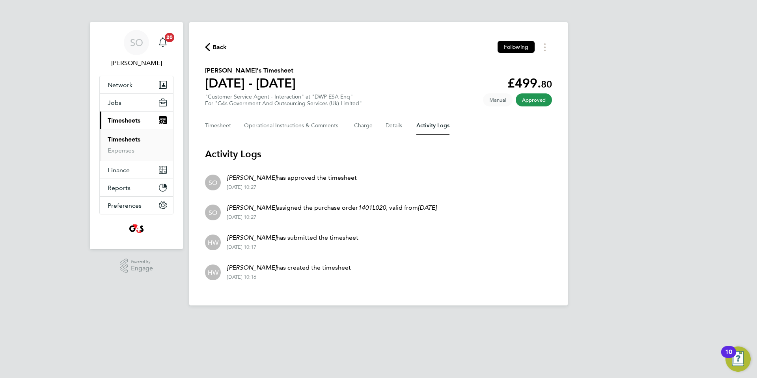
click at [207, 47] on icon "button" at bounding box center [207, 47] width 5 height 8
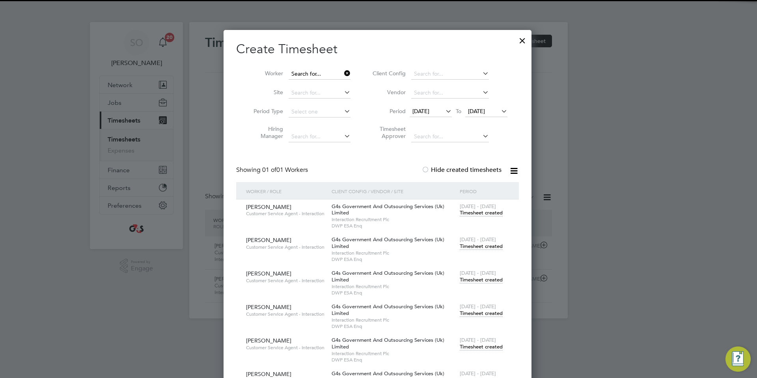
click at [304, 73] on input at bounding box center [320, 74] width 62 height 11
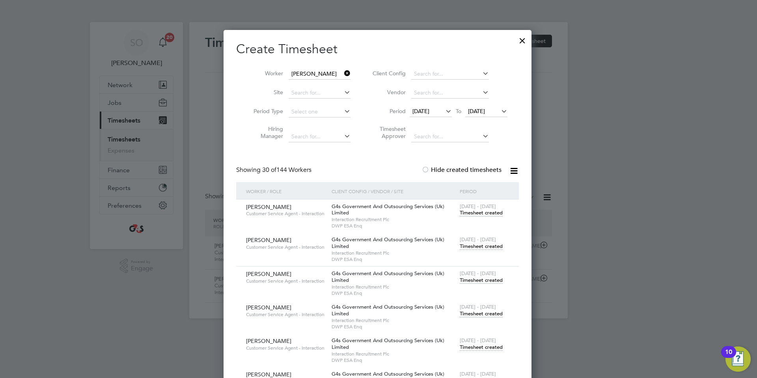
click at [308, 105] on li "Elliott Mcelhinney" at bounding box center [337, 106] width 97 height 11
type input "Elliott Mcelhinney"
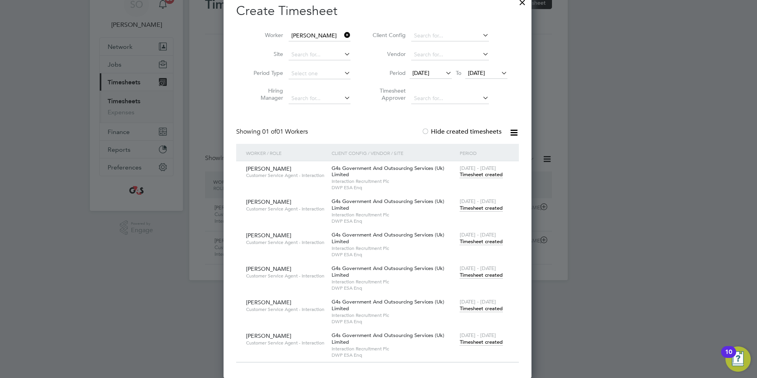
click at [488, 342] on span "Timesheet created" at bounding box center [481, 342] width 43 height 7
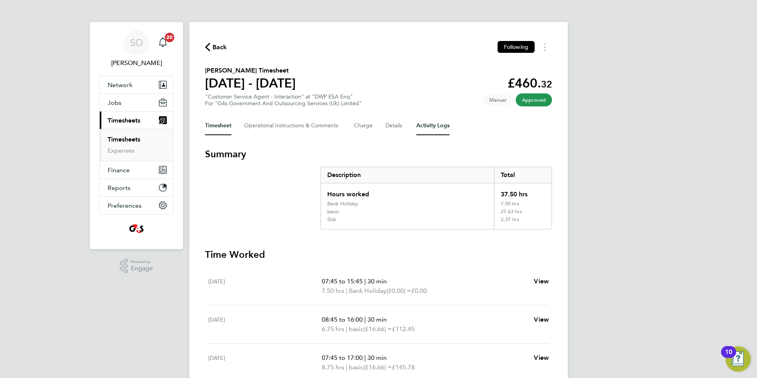
click at [431, 122] on Logs-tab "Activity Logs" at bounding box center [432, 125] width 33 height 19
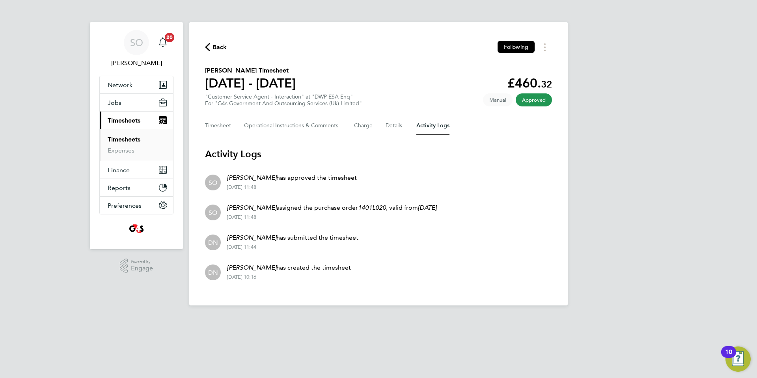
click at [206, 45] on icon "button" at bounding box center [207, 47] width 5 height 8
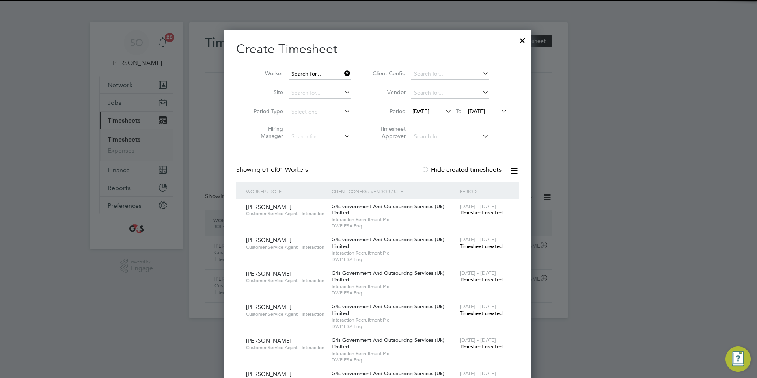
click at [297, 75] on input at bounding box center [320, 74] width 62 height 11
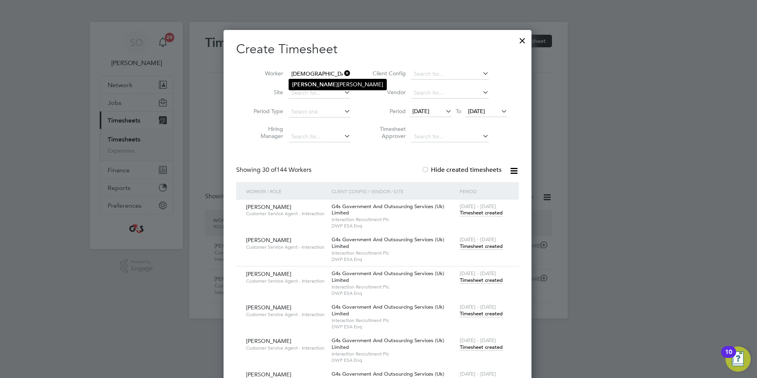
click at [316, 81] on li "Farida Chowdhury" at bounding box center [337, 84] width 97 height 11
type input "Farida Chowdhury"
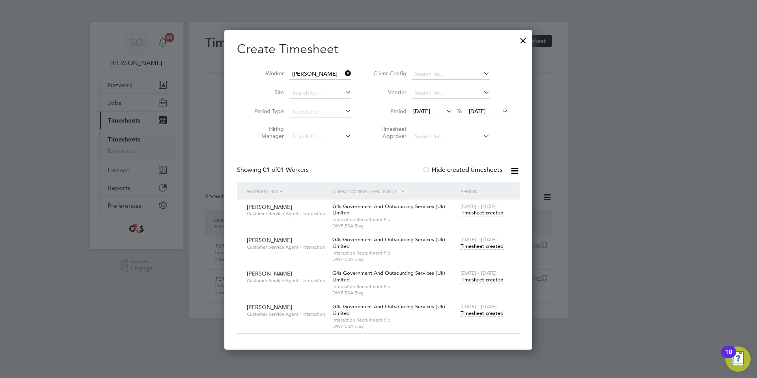
click at [483, 312] on span "Timesheet created" at bounding box center [482, 313] width 43 height 7
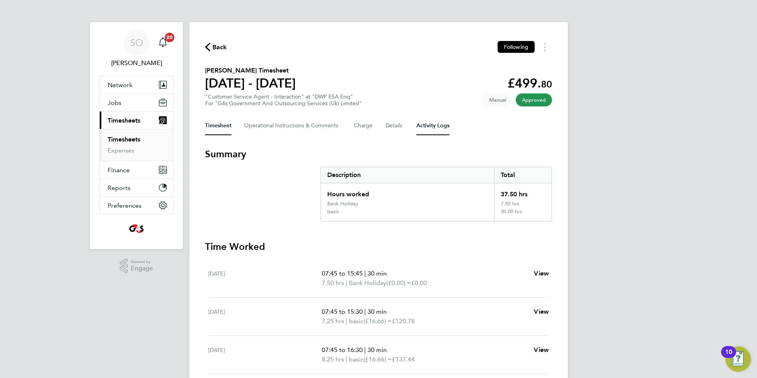
click at [436, 125] on Logs-tab "Activity Logs" at bounding box center [432, 125] width 33 height 19
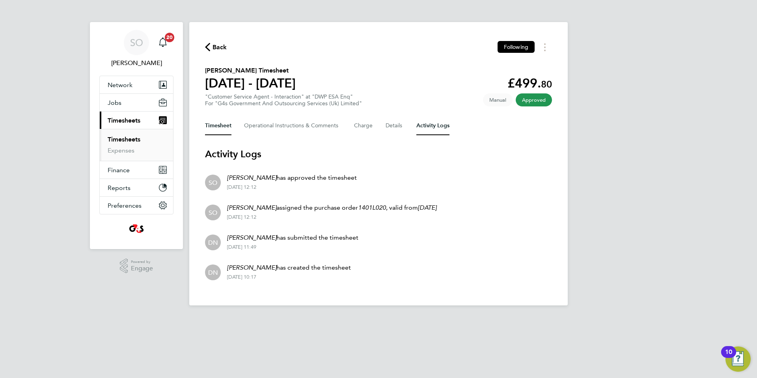
click at [218, 127] on button "Timesheet" at bounding box center [218, 125] width 26 height 19
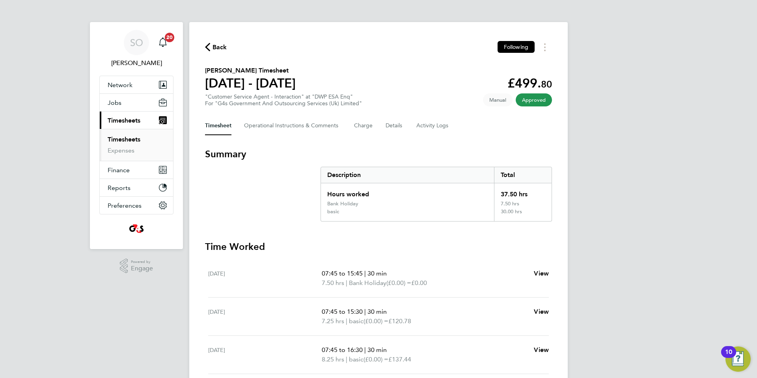
click at [207, 47] on icon "button" at bounding box center [207, 47] width 5 height 8
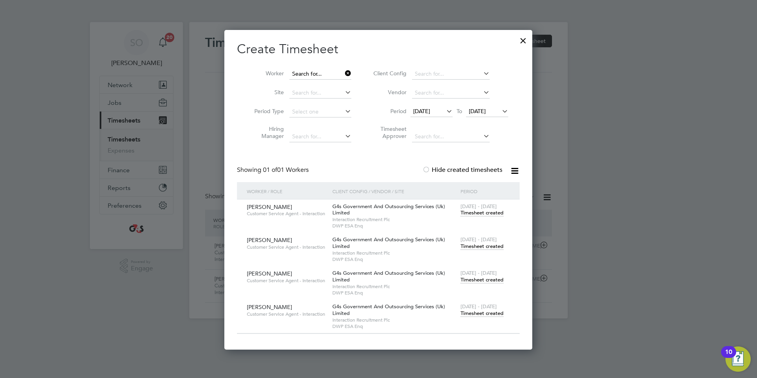
click at [304, 74] on input at bounding box center [320, 74] width 62 height 11
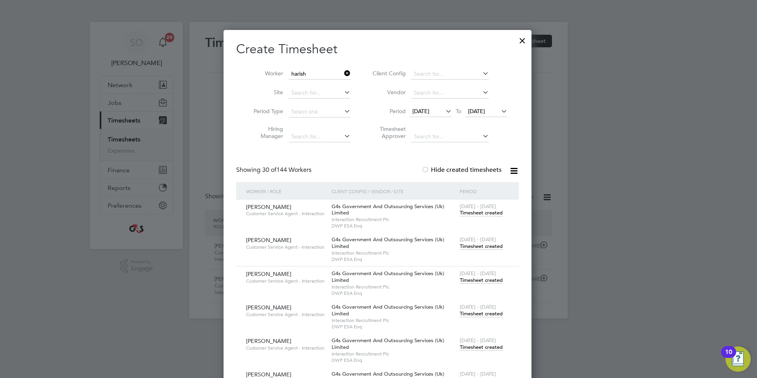
click at [310, 84] on li "Harish Duraisamy Saravanan" at bounding box center [323, 84] width 68 height 11
type input "Harish Duraisamy Saravanan"
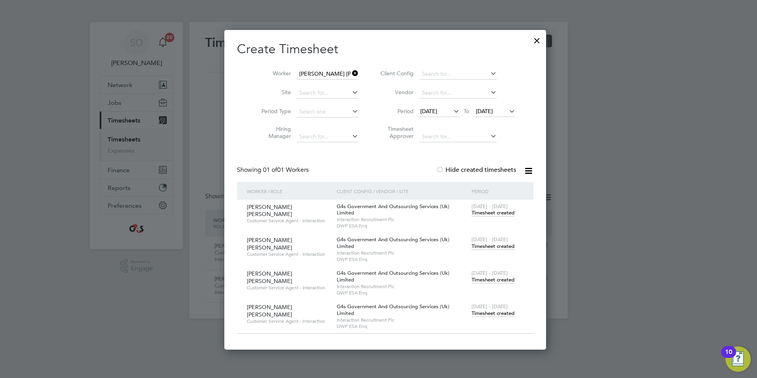
click at [474, 315] on span "Timesheet created" at bounding box center [493, 313] width 43 height 7
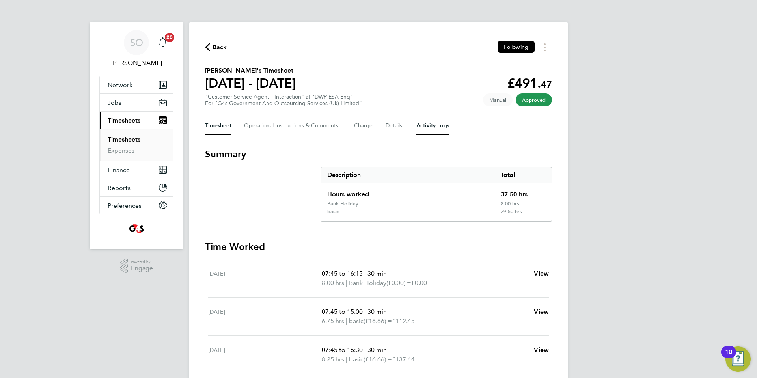
click at [433, 128] on Logs-tab "Activity Logs" at bounding box center [432, 125] width 33 height 19
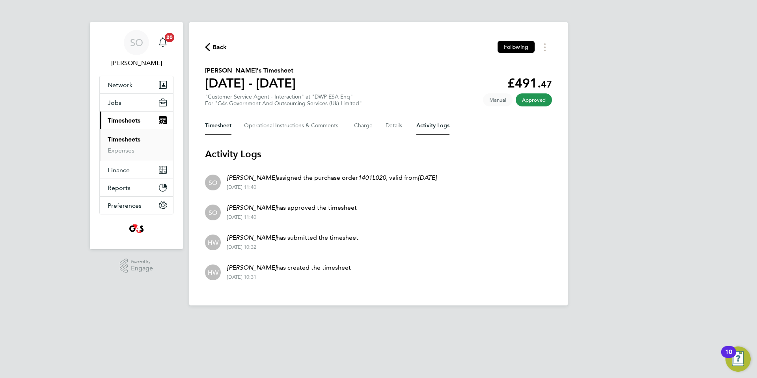
click at [223, 131] on button "Timesheet" at bounding box center [218, 125] width 26 height 19
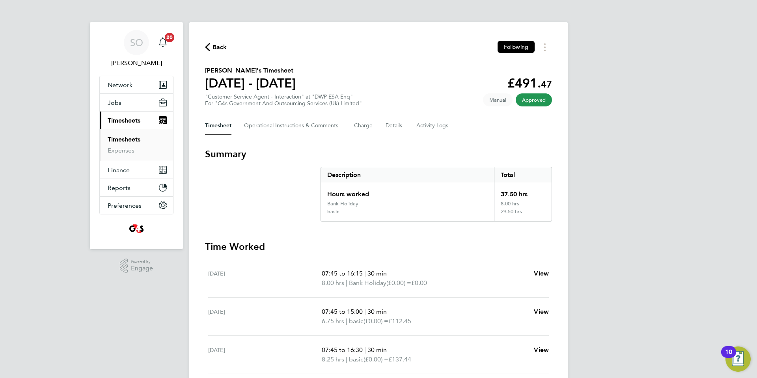
click at [205, 45] on icon "button" at bounding box center [207, 47] width 5 height 8
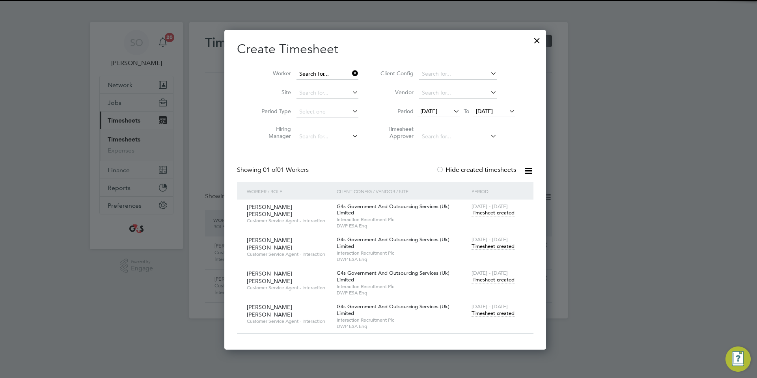
click at [323, 76] on input at bounding box center [328, 74] width 62 height 11
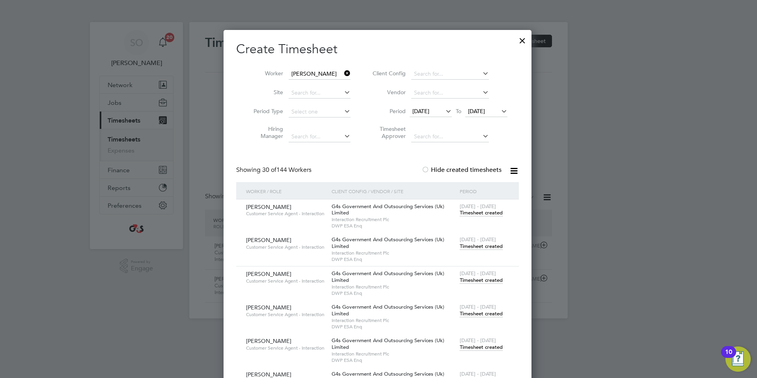
click at [330, 84] on li "James C oatesworth" at bounding box center [332, 84] width 86 height 11
type input "James Coatesworth"
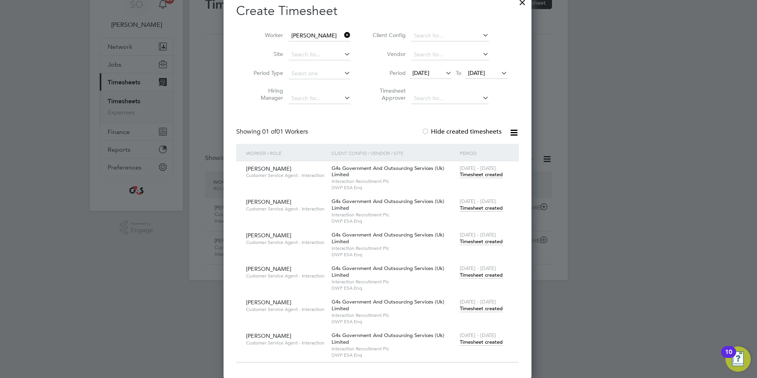
click at [486, 343] on span "Timesheet created" at bounding box center [481, 342] width 43 height 7
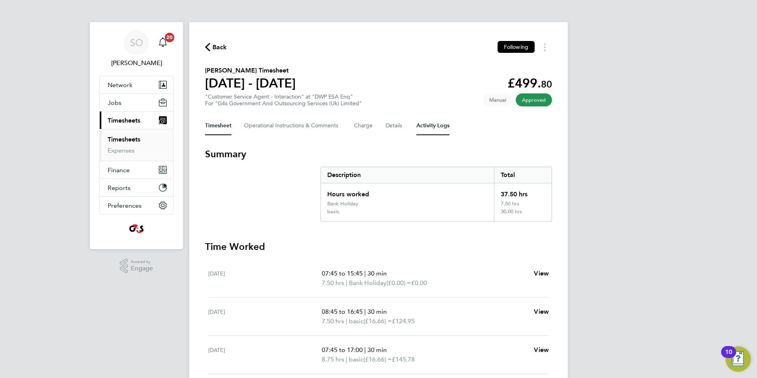
click at [440, 124] on Logs-tab "Activity Logs" at bounding box center [432, 125] width 33 height 19
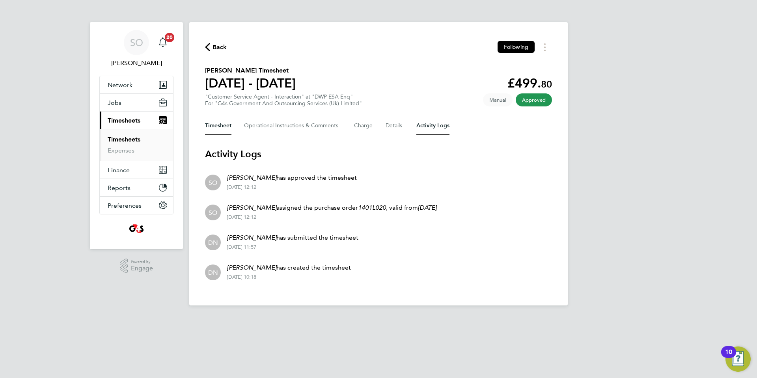
click at [215, 127] on button "Timesheet" at bounding box center [218, 125] width 26 height 19
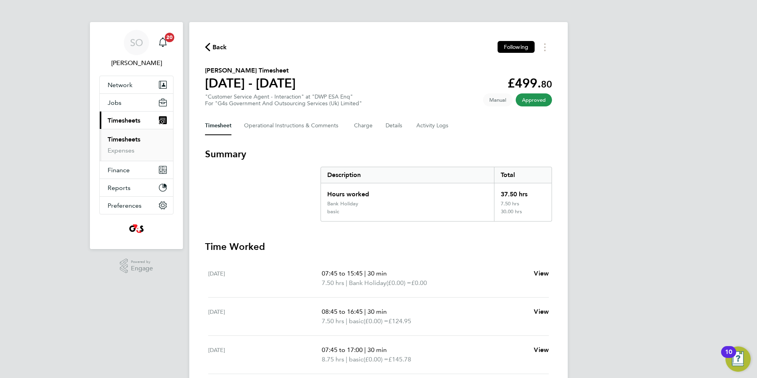
click at [209, 46] on icon "button" at bounding box center [207, 47] width 5 height 8
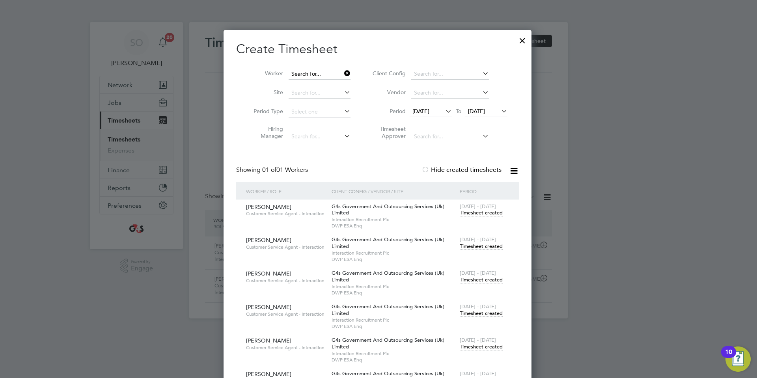
click at [311, 73] on input at bounding box center [320, 74] width 62 height 11
click at [315, 82] on li "Julie A tkinson" at bounding box center [326, 84] width 75 height 11
type input "Julie Atkinson"
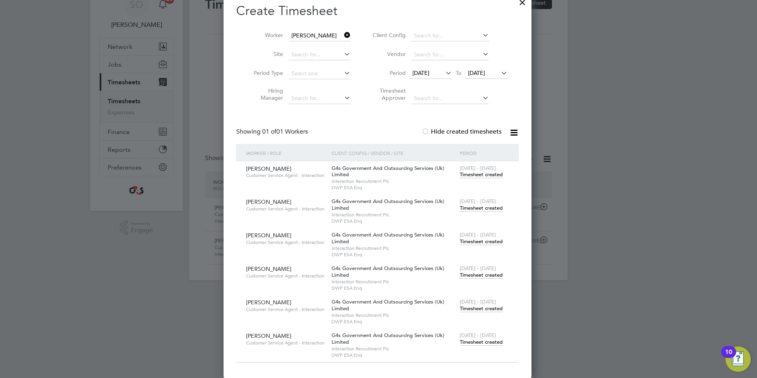
click at [472, 343] on span "Timesheet created" at bounding box center [481, 342] width 43 height 7
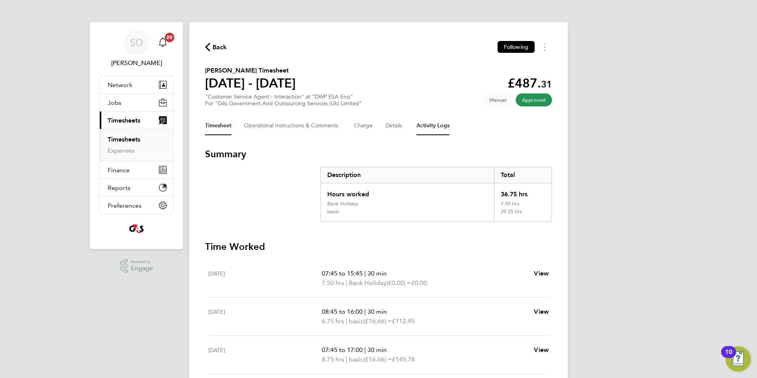
click at [437, 123] on Logs-tab "Activity Logs" at bounding box center [432, 125] width 33 height 19
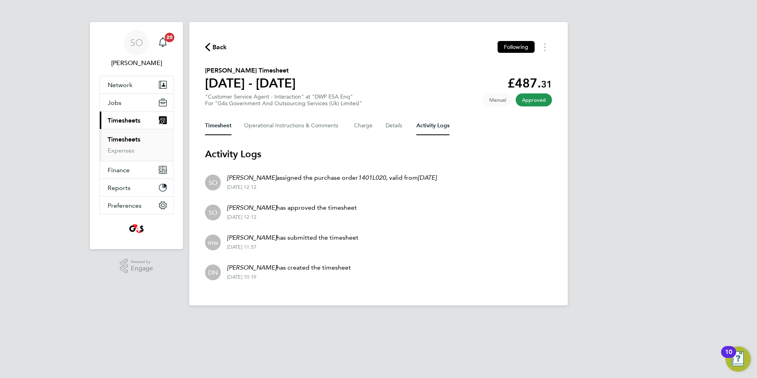
click at [215, 127] on button "Timesheet" at bounding box center [218, 125] width 26 height 19
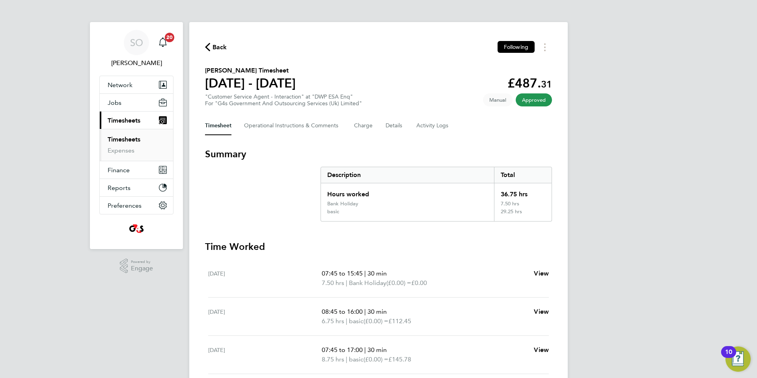
click at [208, 45] on icon "button" at bounding box center [207, 47] width 5 height 8
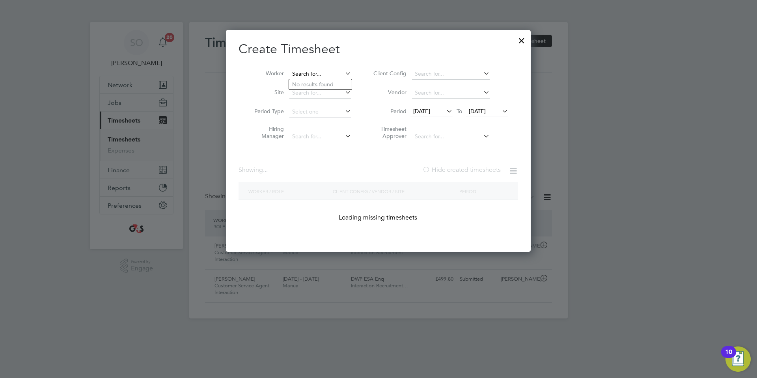
click at [308, 76] on input at bounding box center [320, 74] width 62 height 11
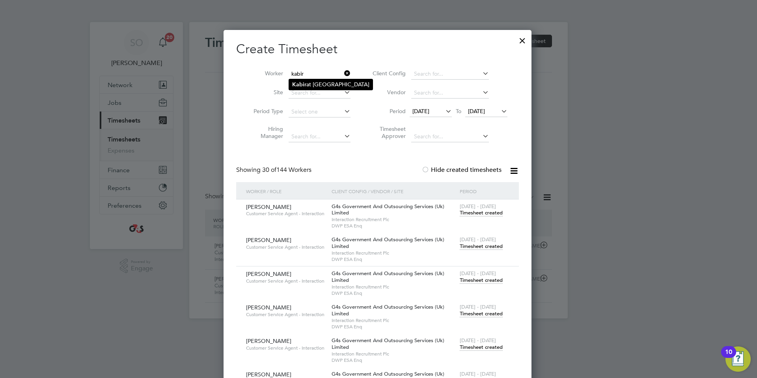
click at [313, 81] on li "Kabir at Olatunde" at bounding box center [331, 84] width 84 height 11
type input "Kabirat Olatunde"
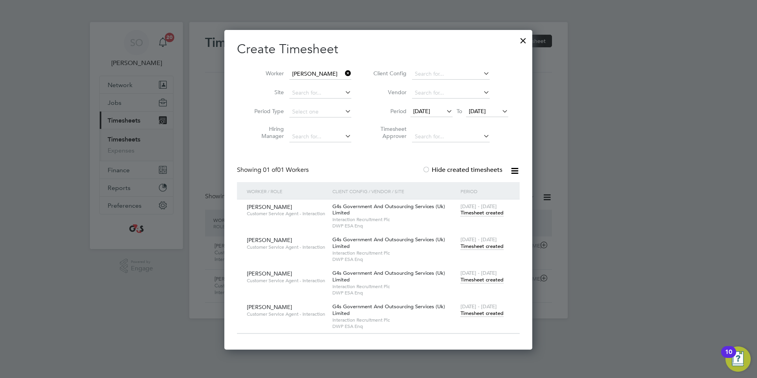
click at [480, 313] on span "Timesheet created" at bounding box center [482, 313] width 43 height 7
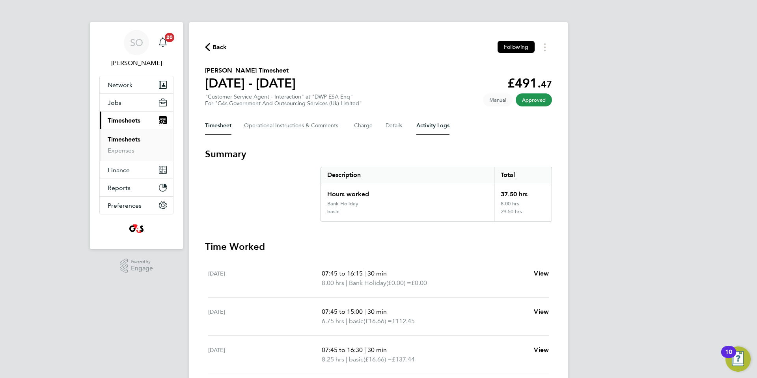
click at [433, 127] on Logs-tab "Activity Logs" at bounding box center [432, 125] width 33 height 19
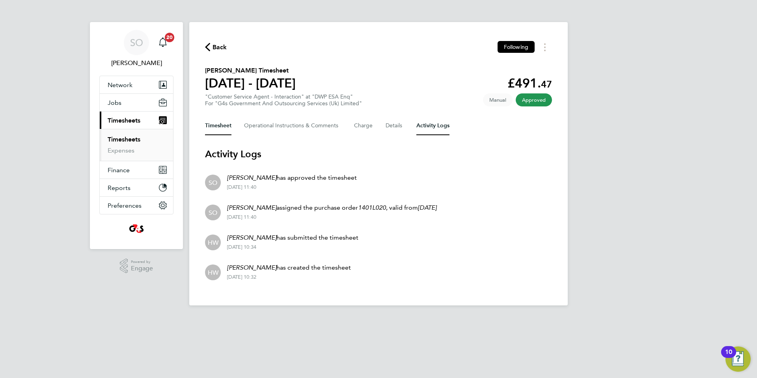
click at [218, 127] on button "Timesheet" at bounding box center [218, 125] width 26 height 19
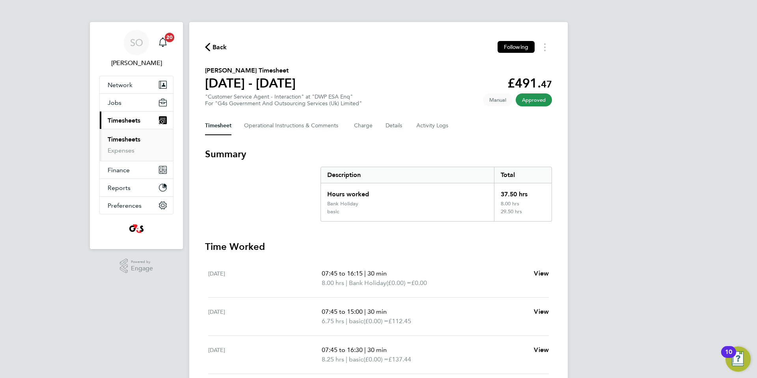
click at [209, 46] on icon "button" at bounding box center [207, 47] width 5 height 8
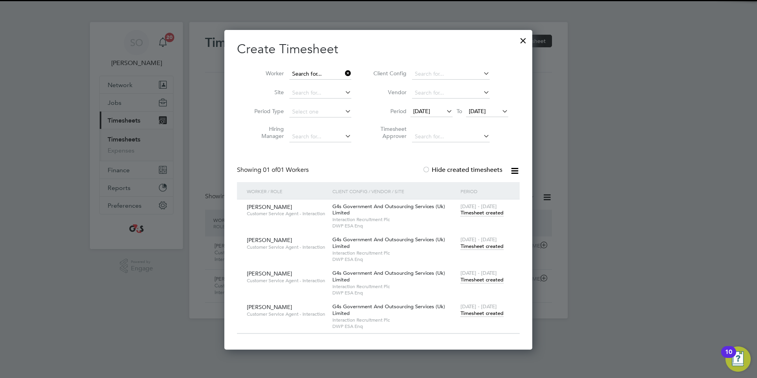
click at [305, 72] on input at bounding box center [320, 74] width 62 height 11
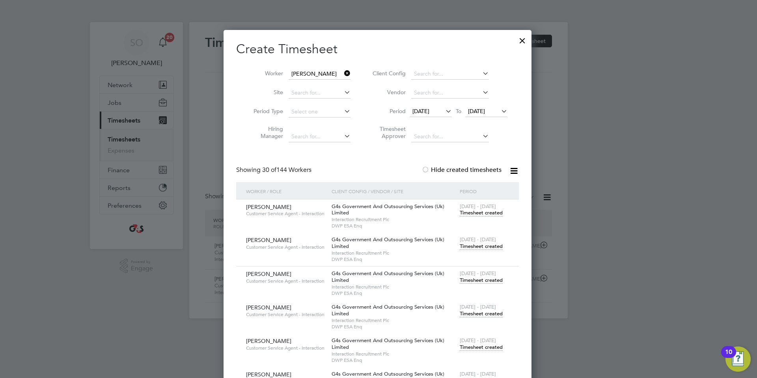
click at [313, 84] on li "Kate O 'Sullivan" at bounding box center [341, 84] width 105 height 11
type input "Kate O'Sullivan"
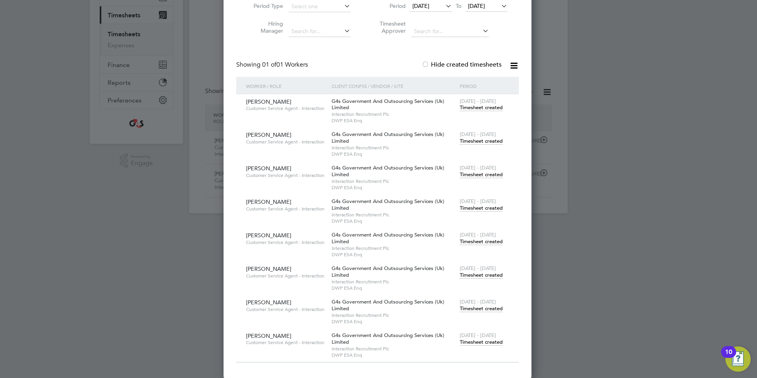
click at [486, 340] on span "Timesheet created" at bounding box center [481, 342] width 43 height 7
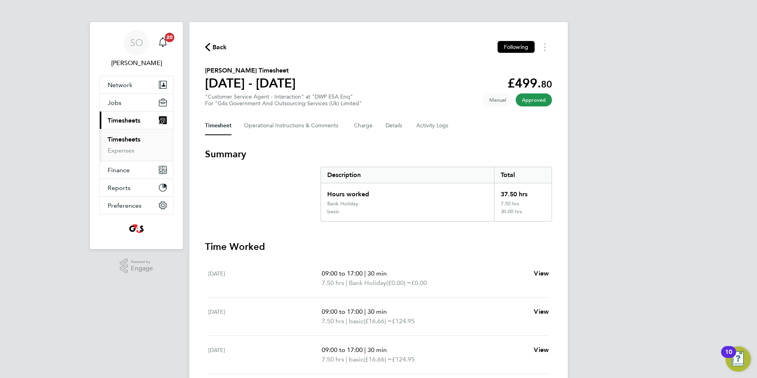
click at [207, 46] on icon "button" at bounding box center [207, 47] width 5 height 8
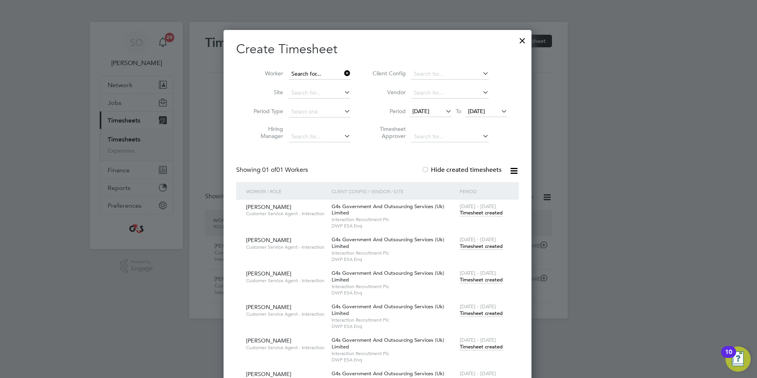
click at [324, 72] on input at bounding box center [320, 74] width 62 height 11
click at [320, 82] on li "Luke Ri chardson" at bounding box center [341, 84] width 104 height 11
type input "Luke Richardson"
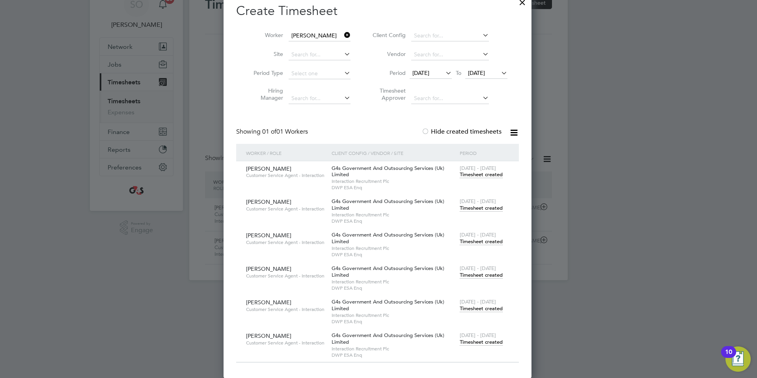
click at [478, 343] on span "Timesheet created" at bounding box center [481, 342] width 43 height 7
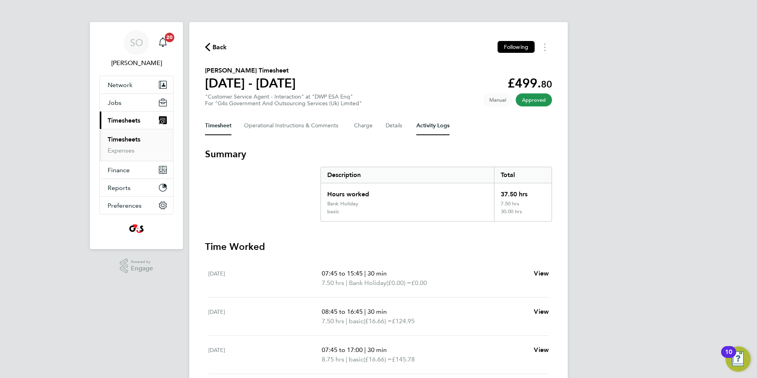
click at [427, 129] on Logs-tab "Activity Logs" at bounding box center [432, 125] width 33 height 19
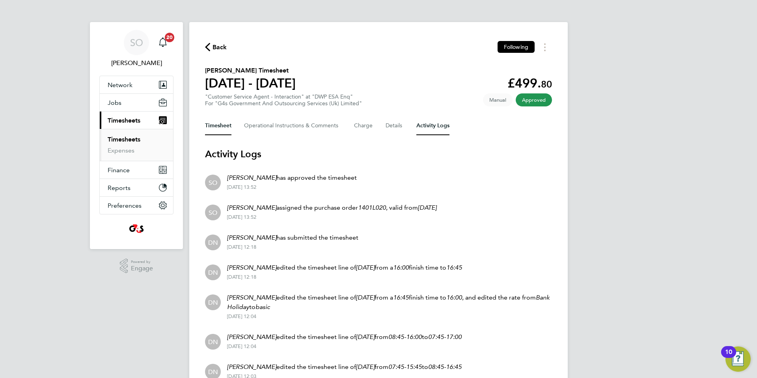
click at [217, 127] on button "Timesheet" at bounding box center [218, 125] width 26 height 19
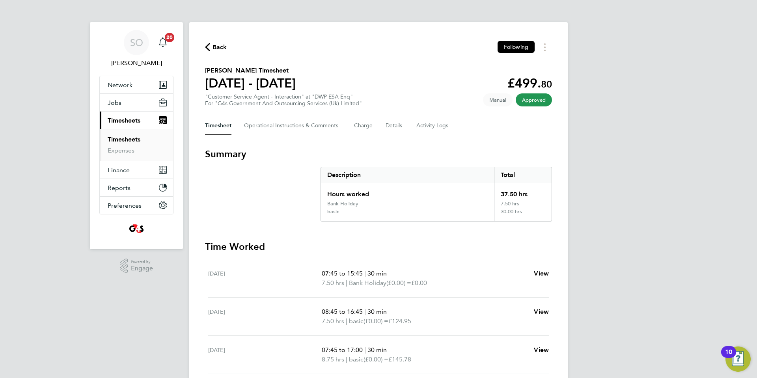
click at [206, 48] on icon "button" at bounding box center [207, 47] width 5 height 8
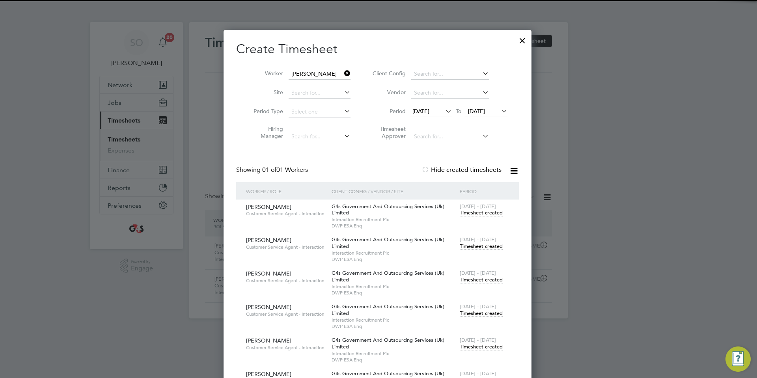
click at [320, 72] on input "Luke Richardson" at bounding box center [320, 74] width 62 height 11
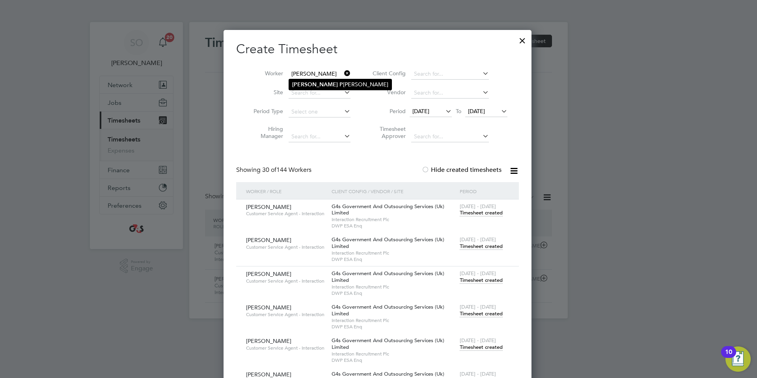
click at [339, 86] on b "P" at bounding box center [341, 84] width 4 height 7
type input "Megan Potts"
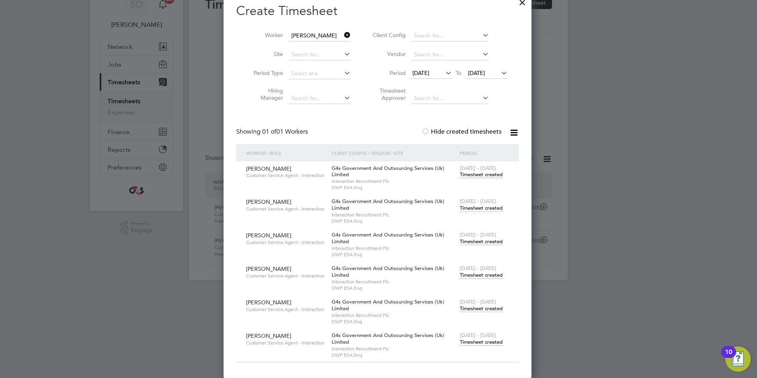
click at [490, 345] on span "Timesheet created" at bounding box center [481, 342] width 43 height 7
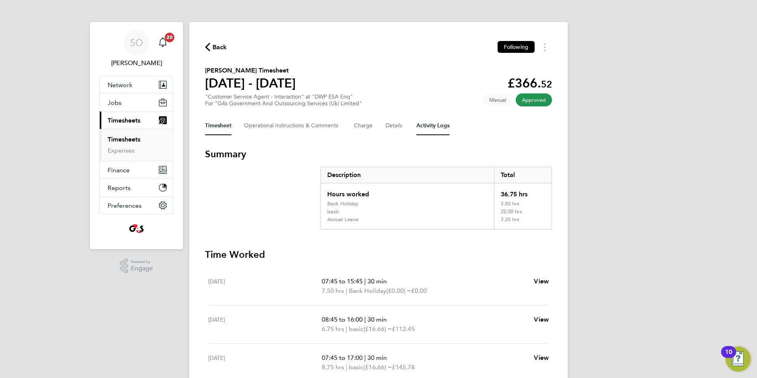
click at [436, 127] on Logs-tab "Activity Logs" at bounding box center [432, 125] width 33 height 19
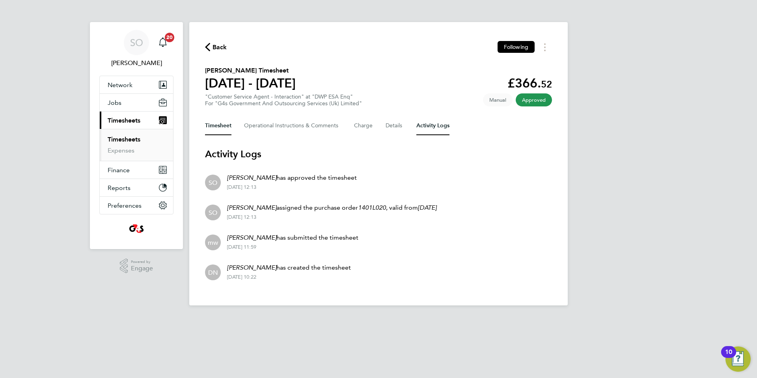
click at [213, 126] on button "Timesheet" at bounding box center [218, 125] width 26 height 19
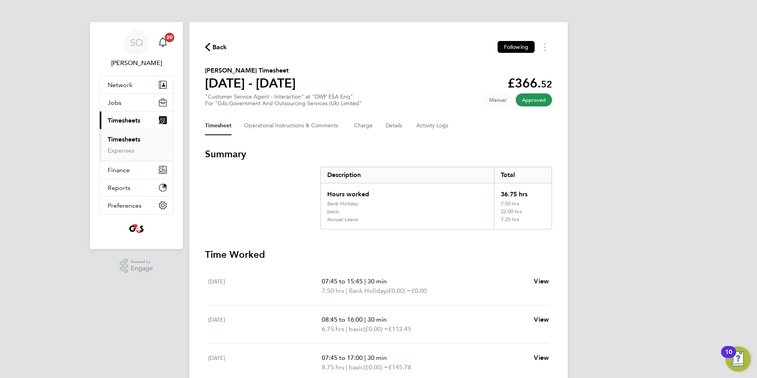
click at [206, 48] on icon "button" at bounding box center [207, 47] width 5 height 8
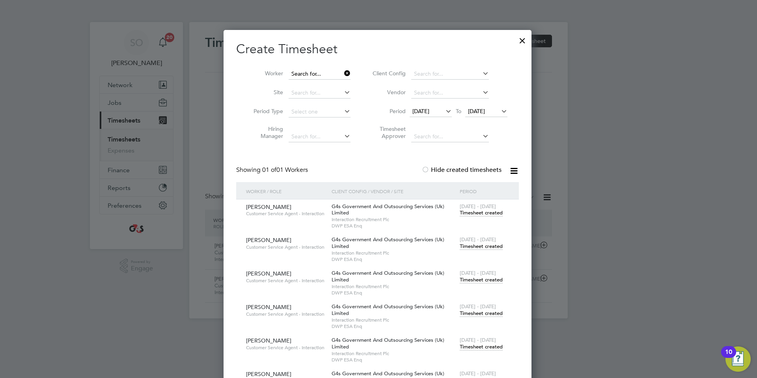
click at [308, 72] on input at bounding box center [320, 74] width 62 height 11
click at [316, 83] on li "Nawaaz Mallu" at bounding box center [320, 84] width 63 height 11
type input "Nawaaz Mallu"
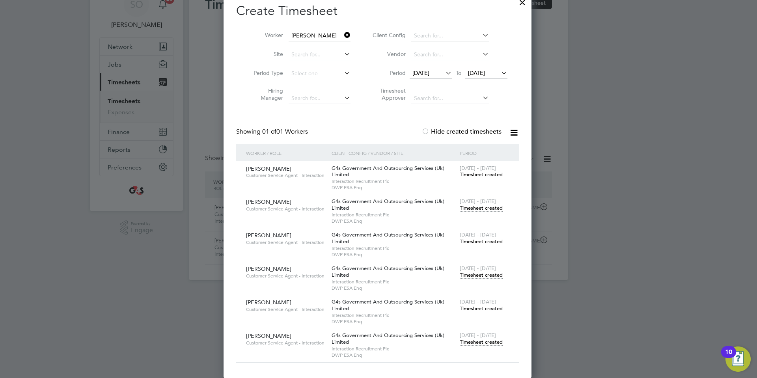
click at [482, 344] on span "Timesheet created" at bounding box center [481, 342] width 43 height 7
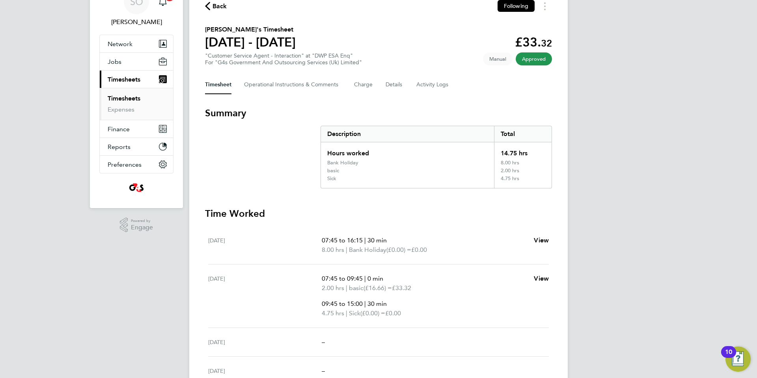
click at [209, 4] on icon "button" at bounding box center [207, 6] width 5 height 8
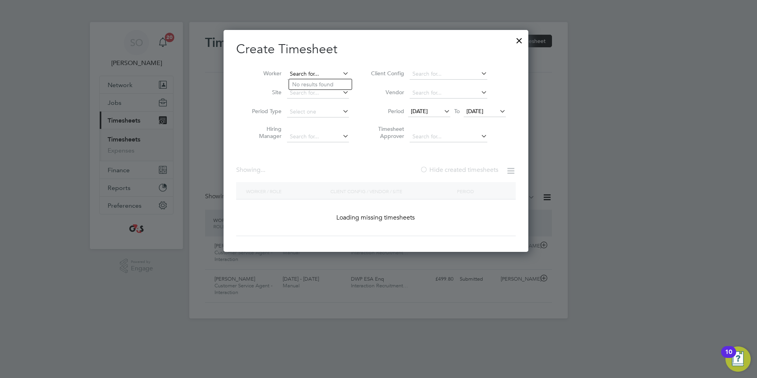
click at [314, 75] on input at bounding box center [318, 74] width 62 height 11
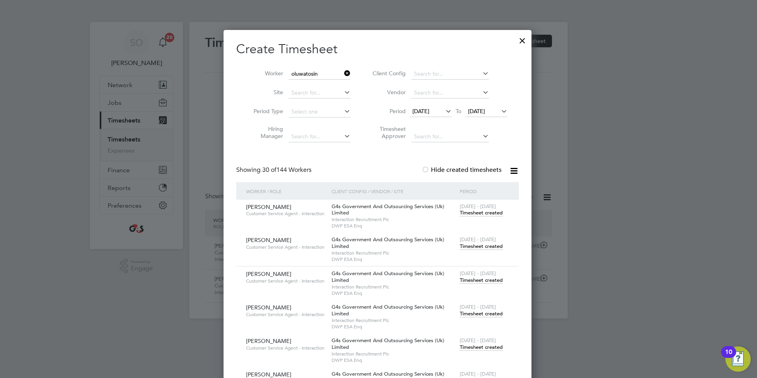
click at [314, 93] on b "Oluwatosin" at bounding box center [307, 95] width 30 height 7
type input "Oluwatosin Adeyemi"
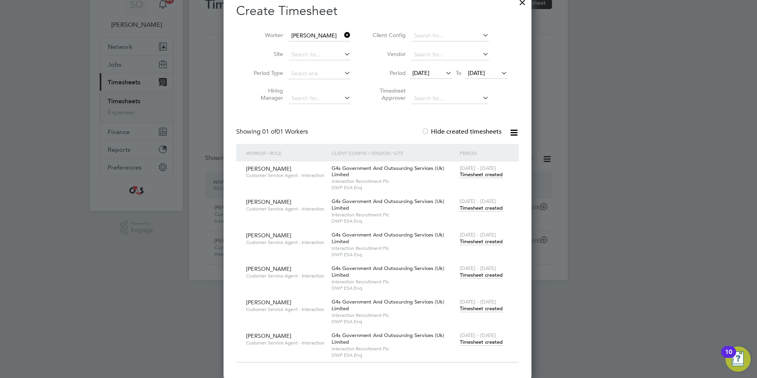
click at [483, 342] on span "Timesheet created" at bounding box center [481, 342] width 43 height 7
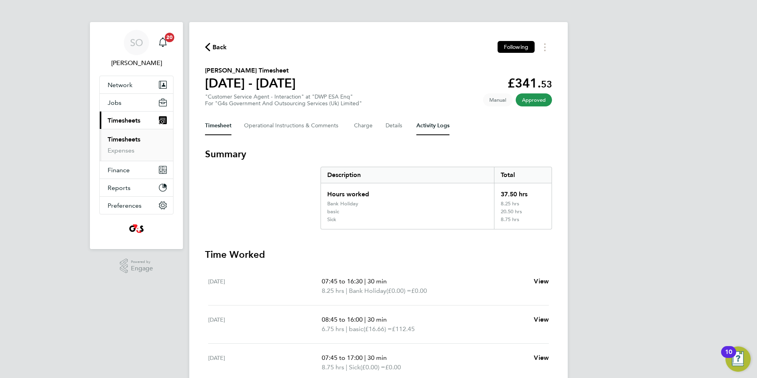
click at [442, 129] on Logs-tab "Activity Logs" at bounding box center [432, 125] width 33 height 19
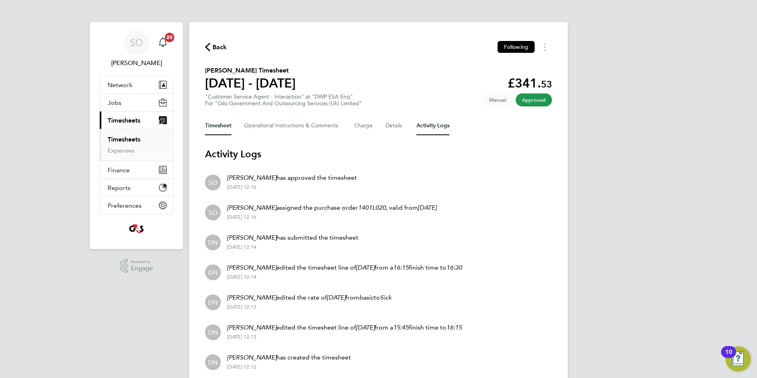
click at [213, 130] on button "Timesheet" at bounding box center [218, 125] width 26 height 19
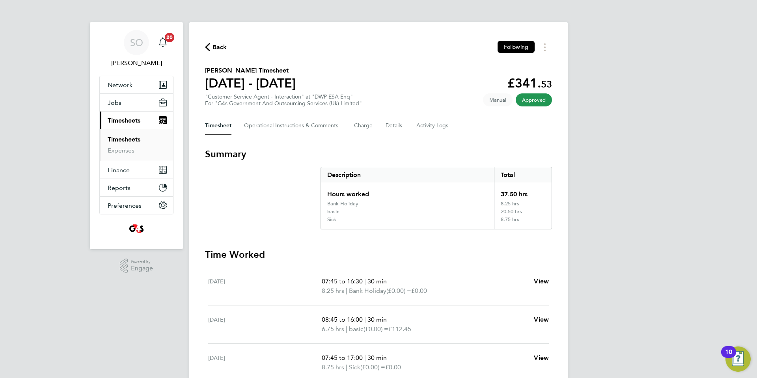
click at [207, 43] on icon "button" at bounding box center [207, 47] width 5 height 8
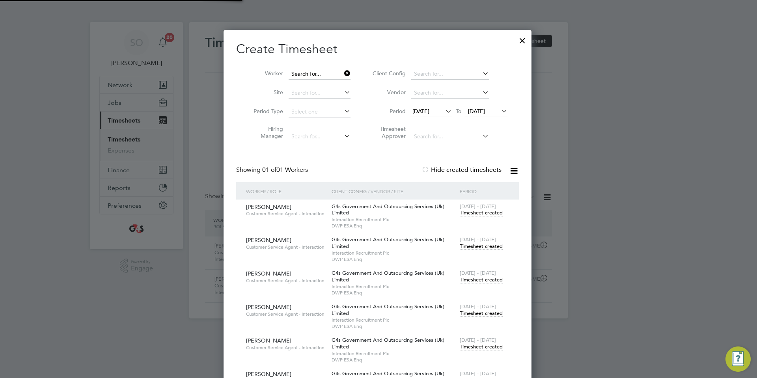
click at [307, 75] on input at bounding box center [320, 74] width 62 height 11
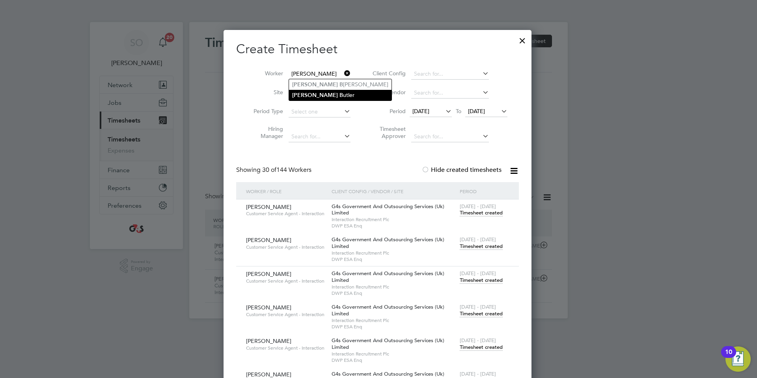
click at [317, 93] on li "Richard B utler" at bounding box center [340, 95] width 103 height 11
type input "Richard Butler"
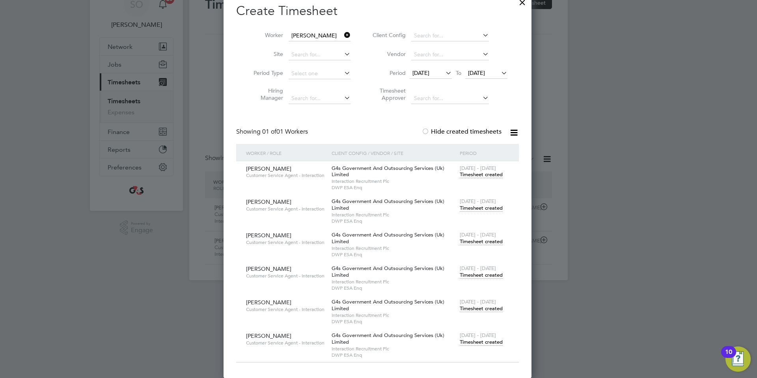
click at [483, 343] on span "Timesheet created" at bounding box center [481, 342] width 43 height 7
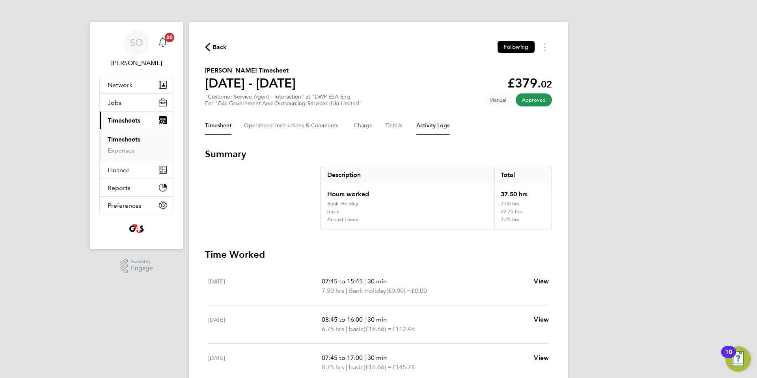
click at [436, 123] on Logs-tab "Activity Logs" at bounding box center [432, 125] width 33 height 19
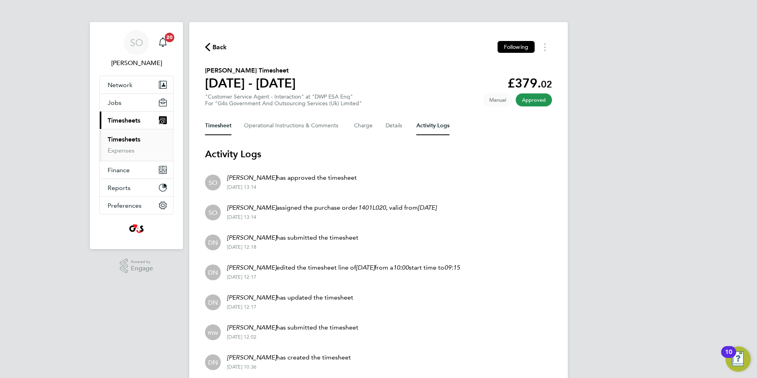
click at [213, 128] on button "Timesheet" at bounding box center [218, 125] width 26 height 19
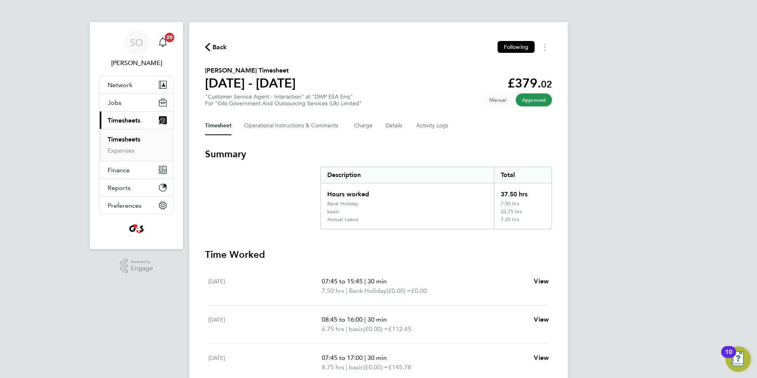
click at [207, 46] on icon "button" at bounding box center [207, 47] width 5 height 8
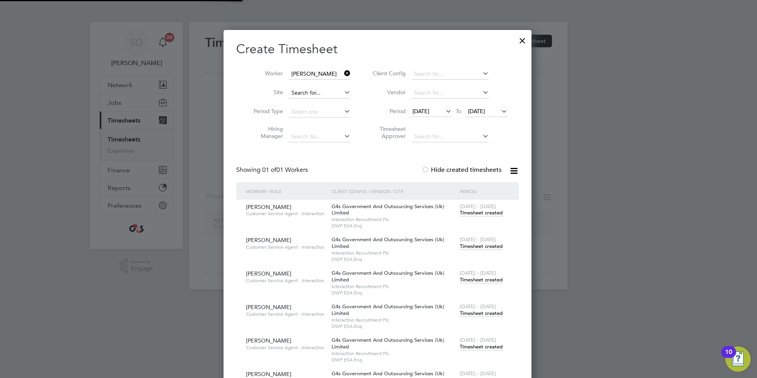
scroll to position [387, 310]
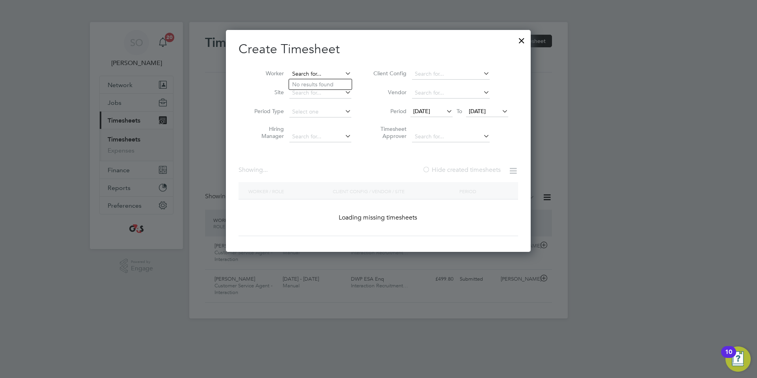
click at [306, 75] on input at bounding box center [320, 74] width 62 height 11
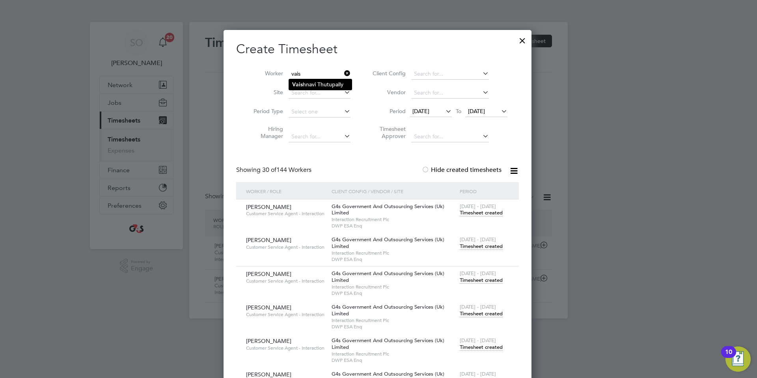
click at [307, 86] on li "Vais hnavi Thutupally" at bounding box center [320, 84] width 63 height 11
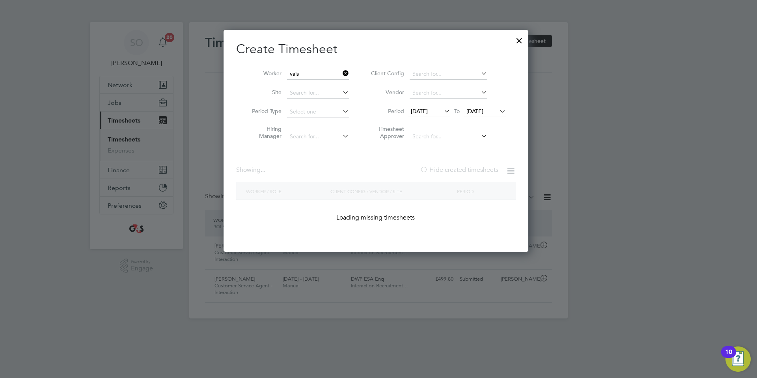
type input "Vaishnavi Thutupally"
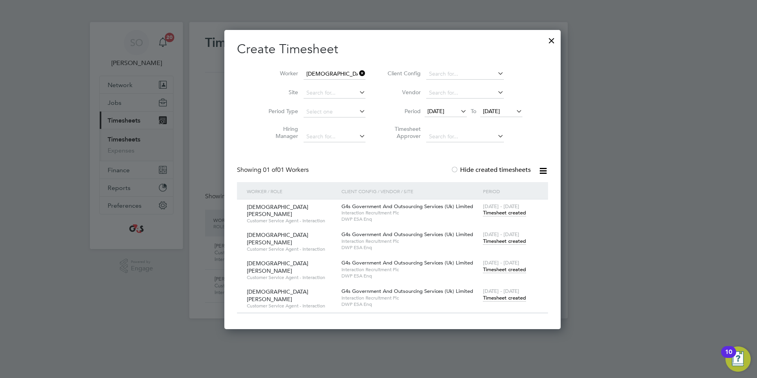
click at [483, 302] on span "Timesheet created" at bounding box center [504, 298] width 43 height 7
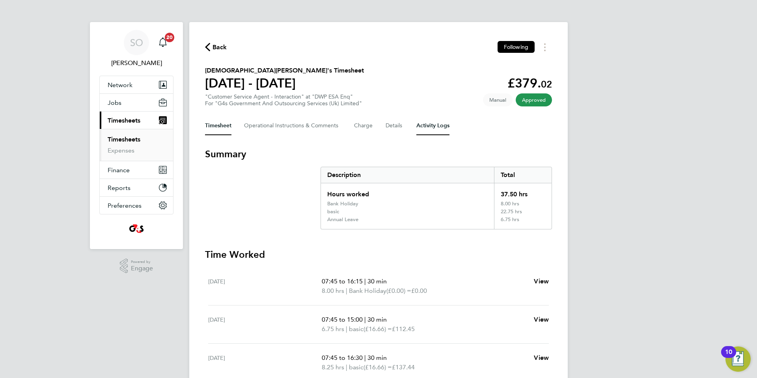
click at [435, 125] on Logs-tab "Activity Logs" at bounding box center [432, 125] width 33 height 19
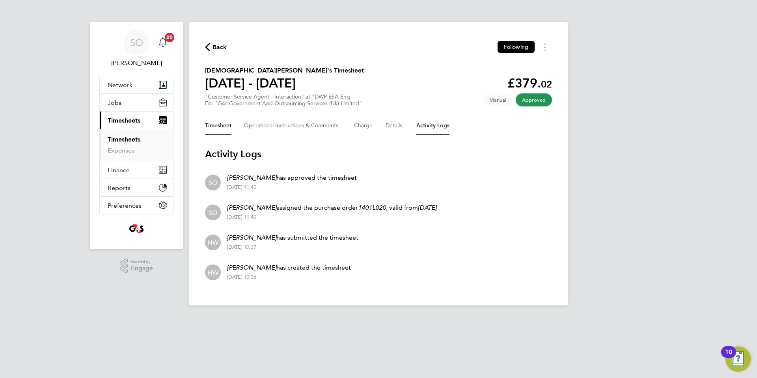
click at [221, 125] on button "Timesheet" at bounding box center [218, 125] width 26 height 19
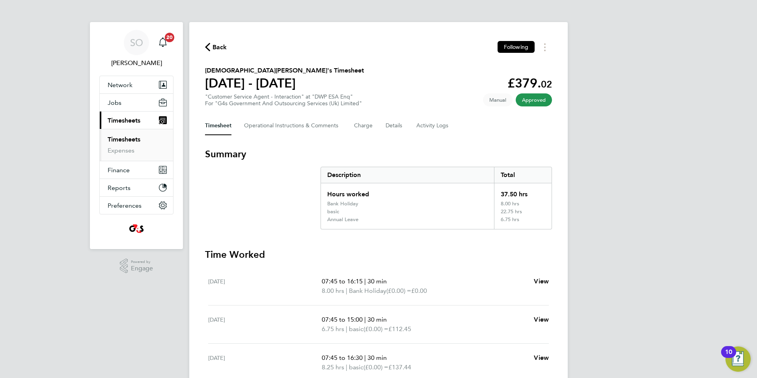
drag, startPoint x: 205, startPoint y: 45, endPoint x: 305, endPoint y: 151, distance: 146.2
click at [206, 45] on icon "button" at bounding box center [207, 47] width 5 height 8
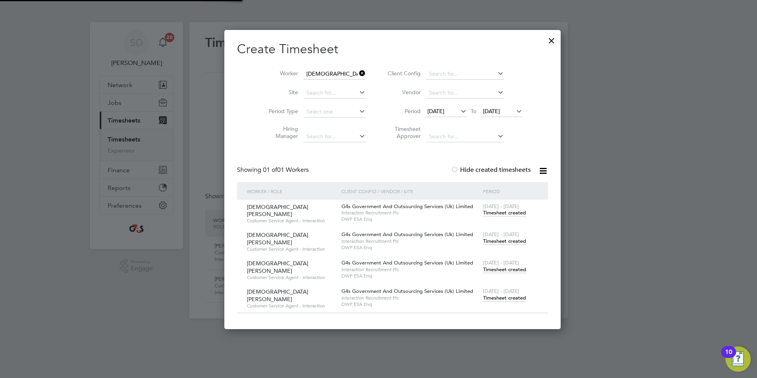
scroll to position [20, 69]
click at [545, 37] on div at bounding box center [552, 39] width 14 height 14
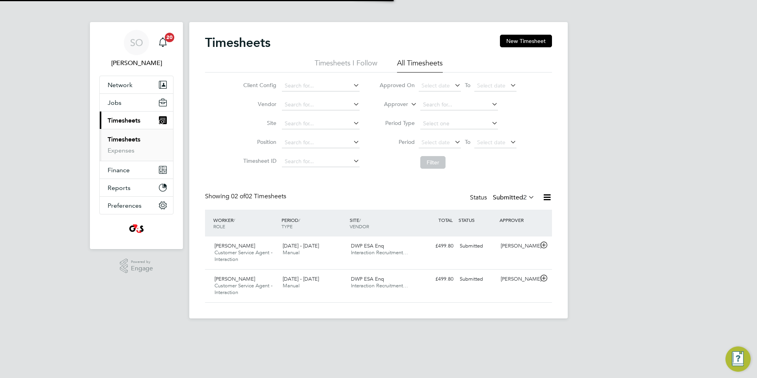
scroll to position [20, 69]
click at [544, 279] on icon at bounding box center [544, 278] width 10 height 6
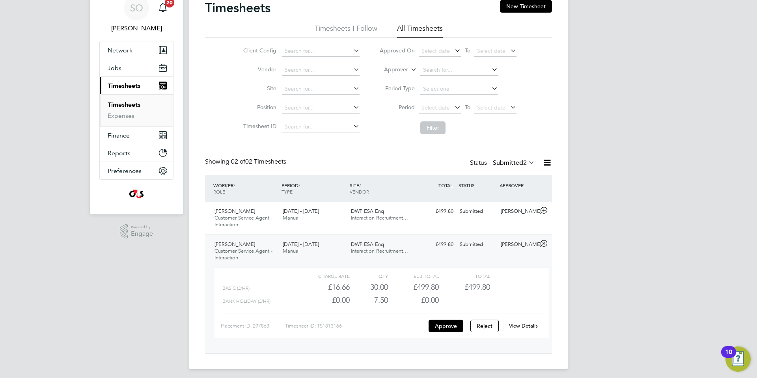
scroll to position [39, 0]
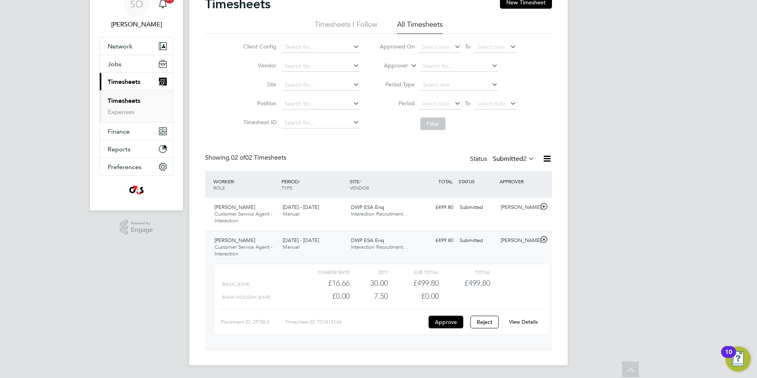
click at [524, 319] on link "View Details" at bounding box center [523, 322] width 29 height 7
click at [545, 204] on icon at bounding box center [544, 206] width 10 height 6
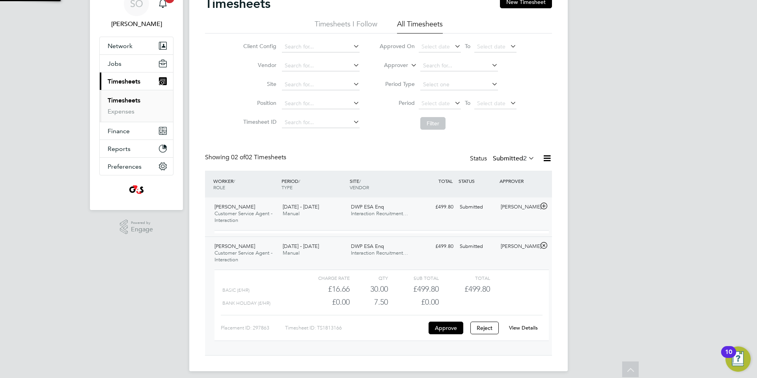
scroll to position [13, 77]
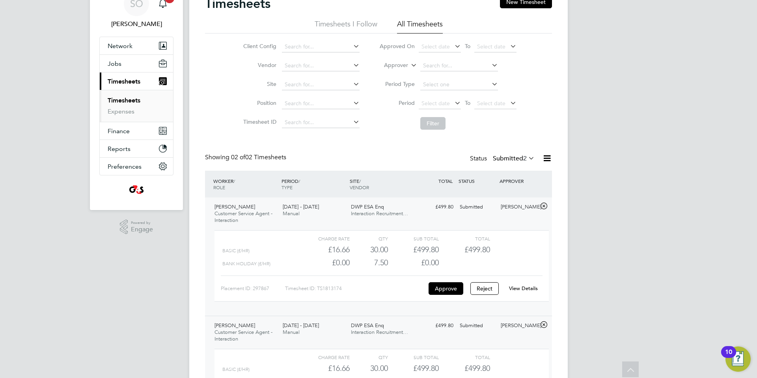
click at [525, 289] on link "View Details" at bounding box center [523, 288] width 29 height 7
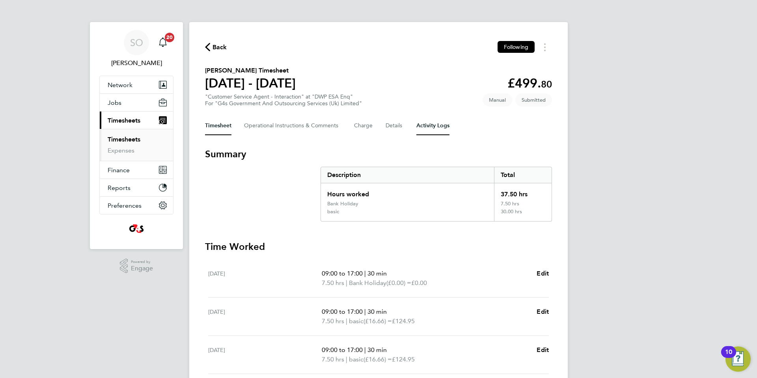
click at [444, 126] on Logs-tab "Activity Logs" at bounding box center [432, 125] width 33 height 19
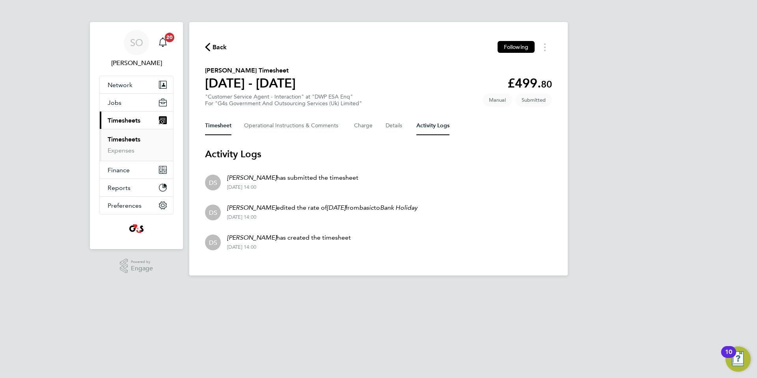
click at [219, 129] on button "Timesheet" at bounding box center [218, 125] width 26 height 19
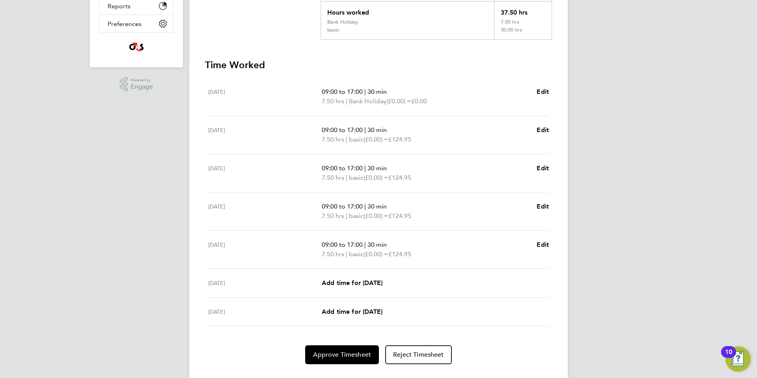
scroll to position [200, 0]
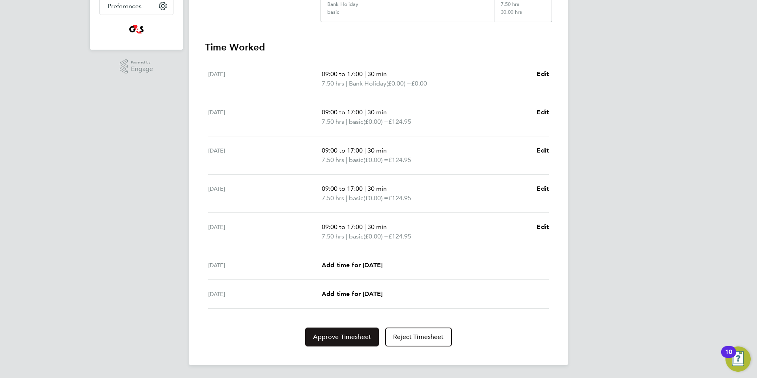
click at [342, 341] on button "Approve Timesheet" at bounding box center [342, 337] width 74 height 19
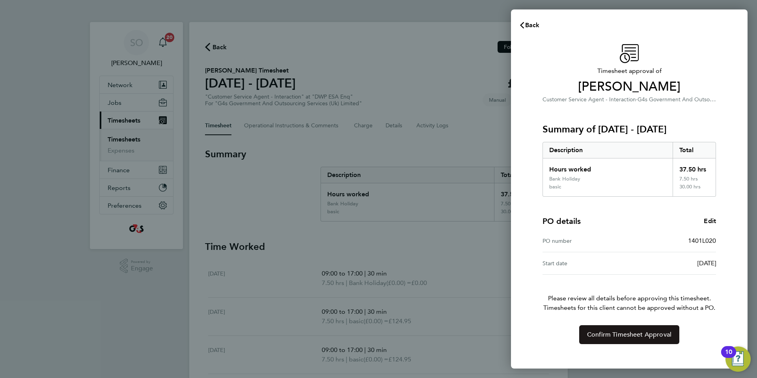
click at [604, 338] on span "Confirm Timesheet Approval" at bounding box center [629, 335] width 84 height 8
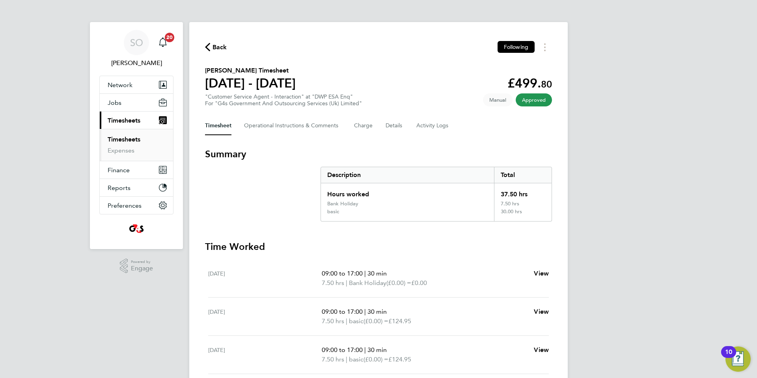
click at [209, 45] on icon "button" at bounding box center [207, 47] width 5 height 8
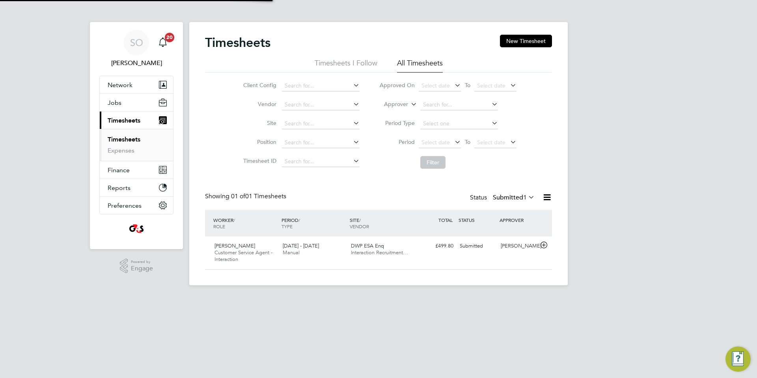
scroll to position [20, 69]
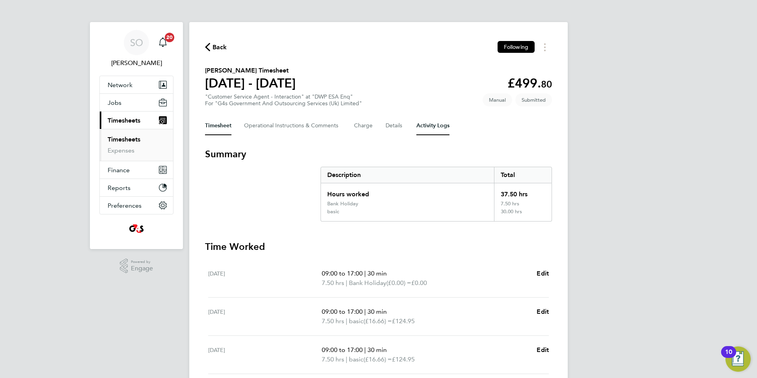
click at [429, 126] on Logs-tab "Activity Logs" at bounding box center [432, 125] width 33 height 19
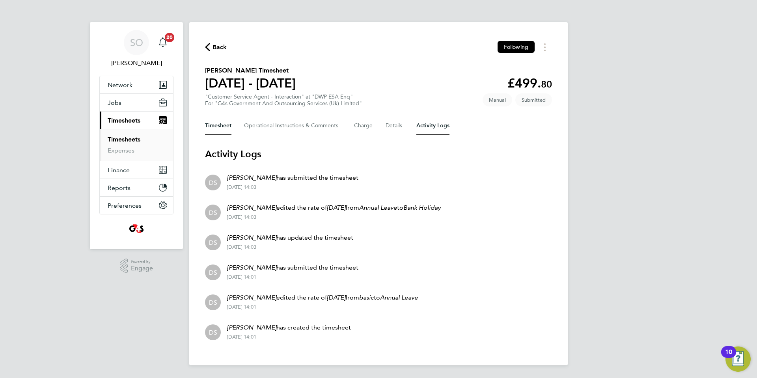
drag, startPoint x: 219, startPoint y: 125, endPoint x: 300, endPoint y: 135, distance: 81.0
click at [220, 125] on button "Timesheet" at bounding box center [218, 125] width 26 height 19
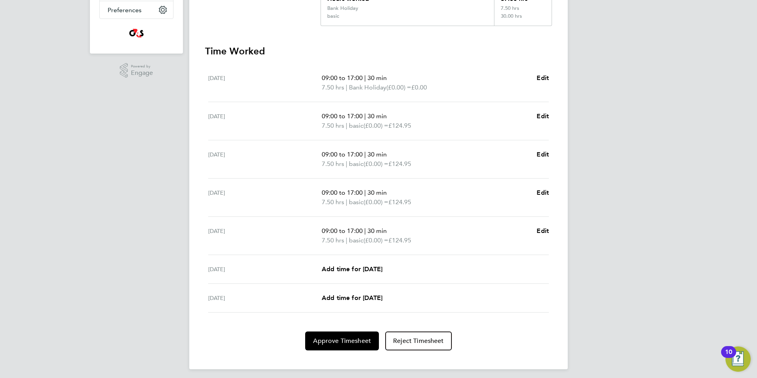
scroll to position [200, 0]
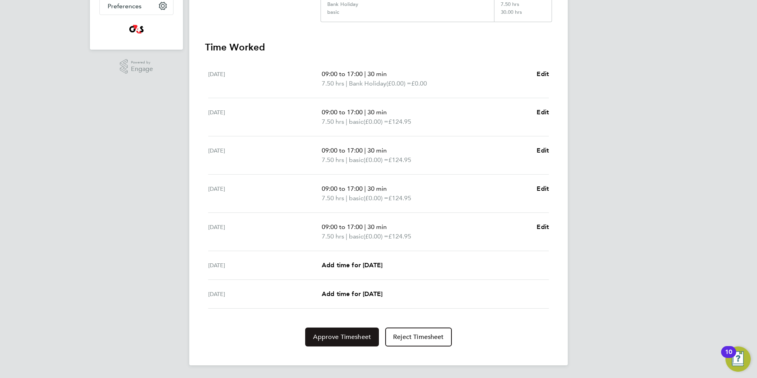
click at [327, 336] on span "Approve Timesheet" at bounding box center [342, 337] width 58 height 8
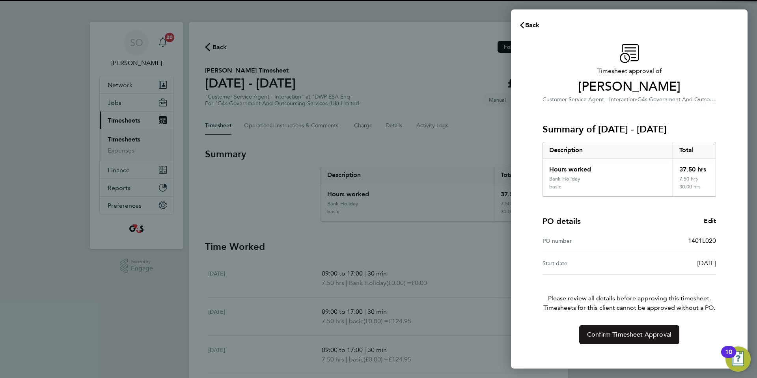
click at [610, 338] on span "Confirm Timesheet Approval" at bounding box center [629, 335] width 84 height 8
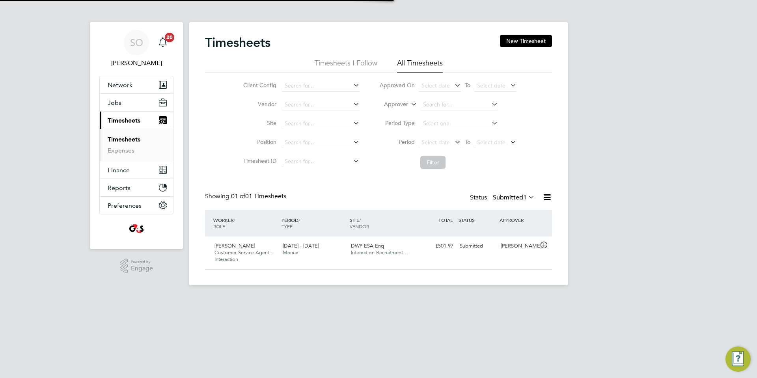
scroll to position [20, 69]
click at [527, 195] on icon at bounding box center [527, 197] width 0 height 11
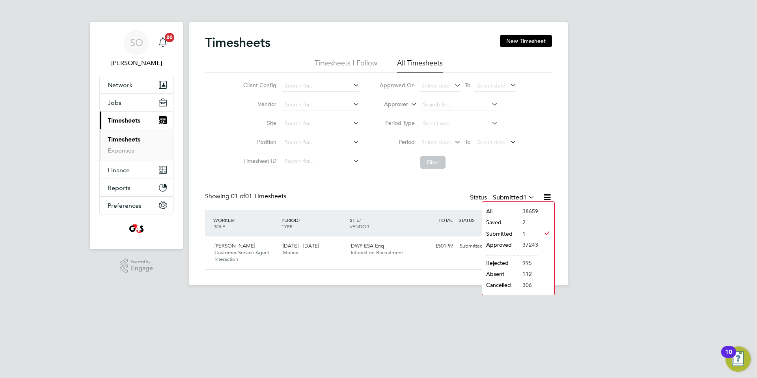
click at [513, 220] on li "Saved" at bounding box center [500, 222] width 36 height 11
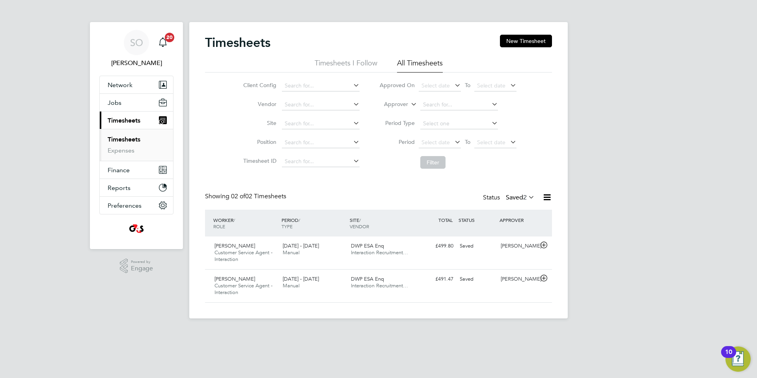
click at [527, 196] on icon at bounding box center [527, 197] width 0 height 11
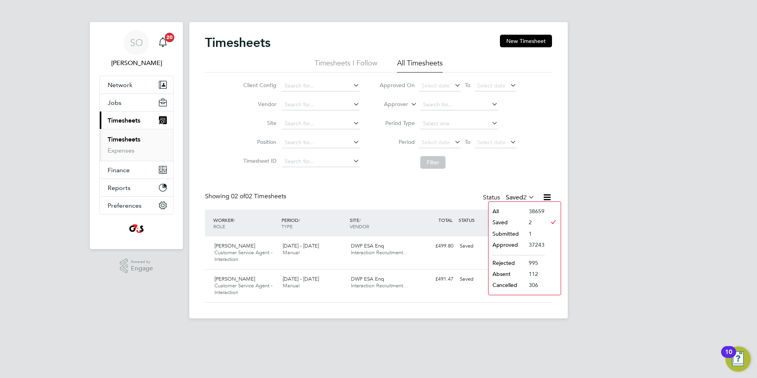
click at [515, 235] on li "Submitted" at bounding box center [507, 233] width 36 height 11
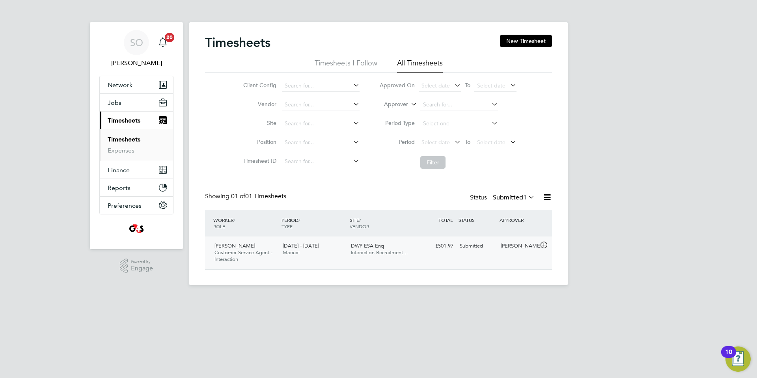
click at [545, 244] on icon at bounding box center [544, 245] width 10 height 6
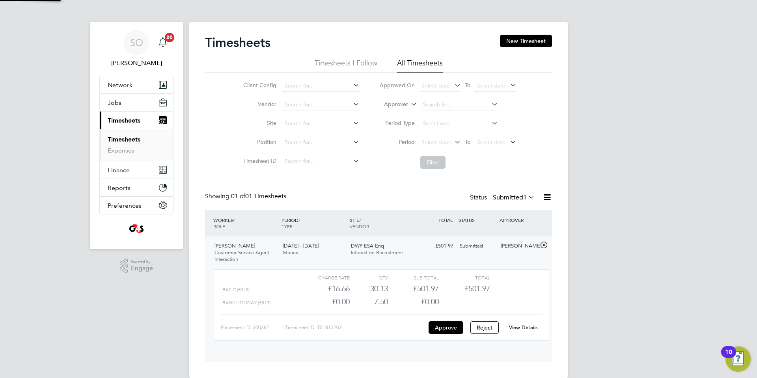
scroll to position [13, 77]
click at [526, 326] on link "View Details" at bounding box center [523, 327] width 29 height 7
click at [388, 183] on div "Timesheets New Timesheet Timesheets I Follow All Timesheets Client Config Vendo…" at bounding box center [378, 195] width 347 height 321
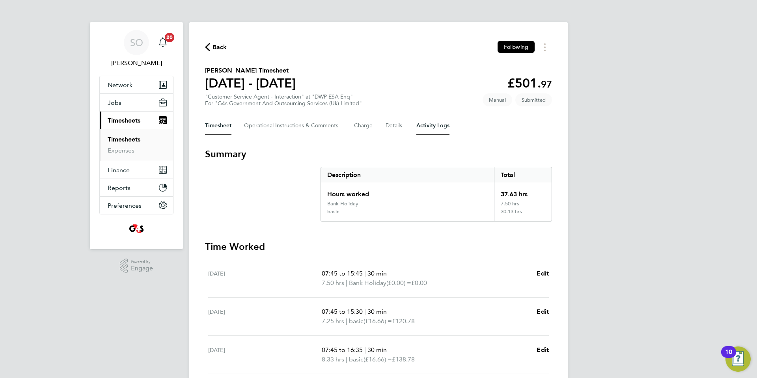
click at [442, 123] on Logs-tab "Activity Logs" at bounding box center [432, 125] width 33 height 19
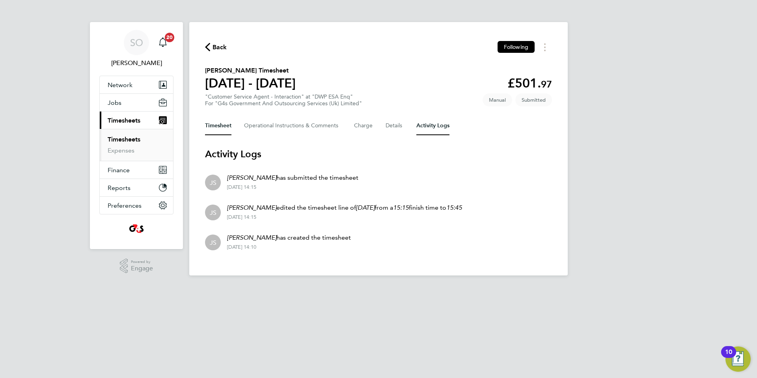
click at [218, 123] on button "Timesheet" at bounding box center [218, 125] width 26 height 19
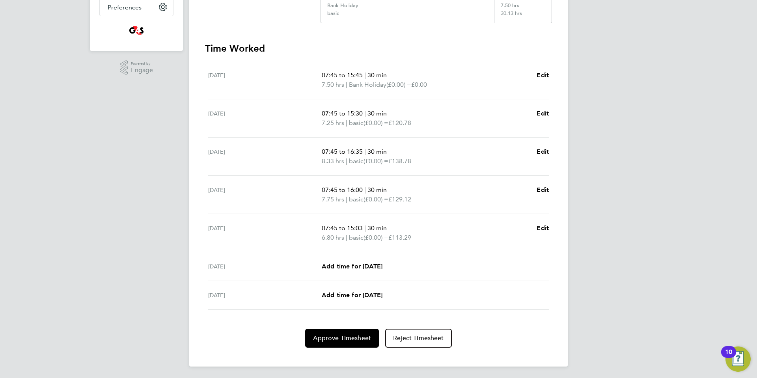
scroll to position [200, 0]
drag, startPoint x: 338, startPoint y: 338, endPoint x: 344, endPoint y: 338, distance: 5.9
click at [339, 338] on span "Approve Timesheet" at bounding box center [342, 337] width 58 height 8
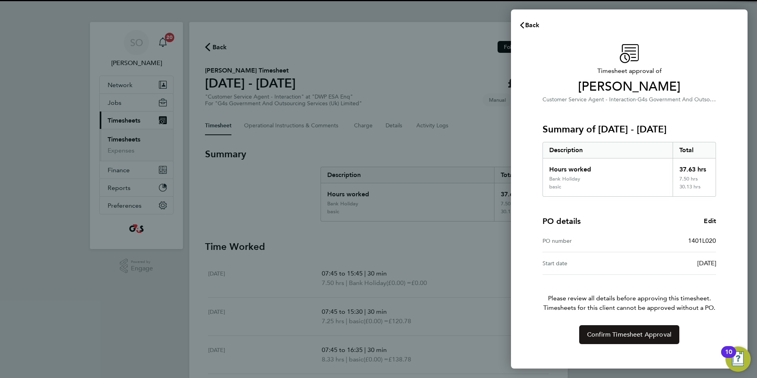
click at [615, 337] on span "Confirm Timesheet Approval" at bounding box center [629, 335] width 84 height 8
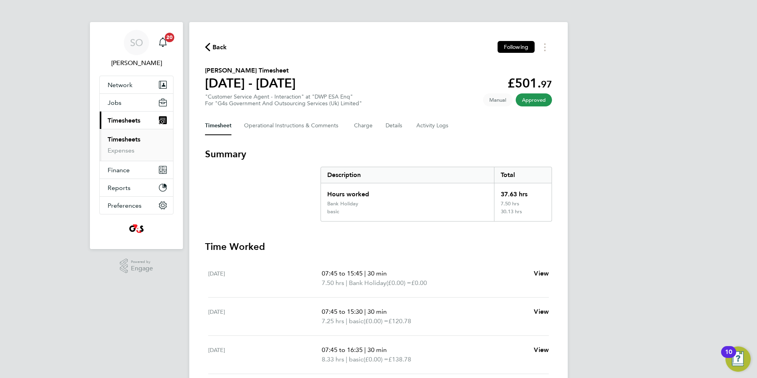
click at [209, 45] on icon "button" at bounding box center [207, 47] width 5 height 8
